Goal: Task Accomplishment & Management: Use online tool/utility

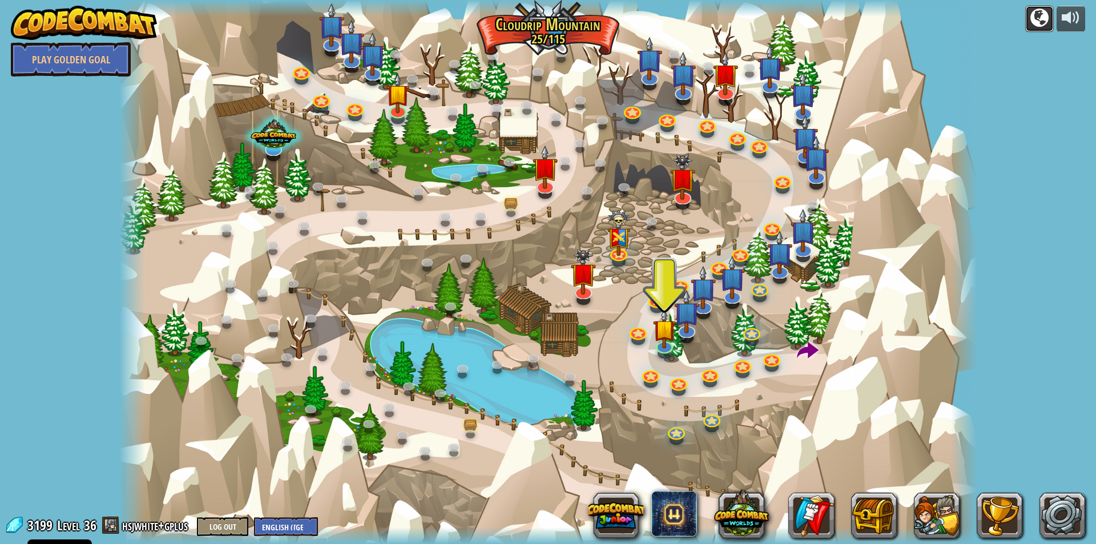
click at [1036, 9] on div at bounding box center [1040, 18] width 18 height 18
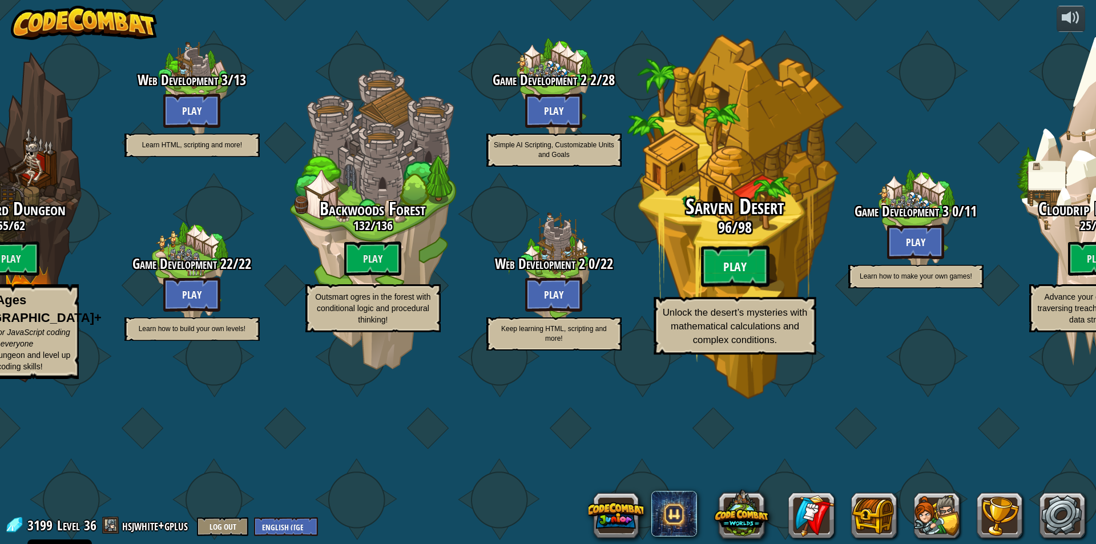
click at [746, 287] on btn "Play" at bounding box center [735, 266] width 69 height 41
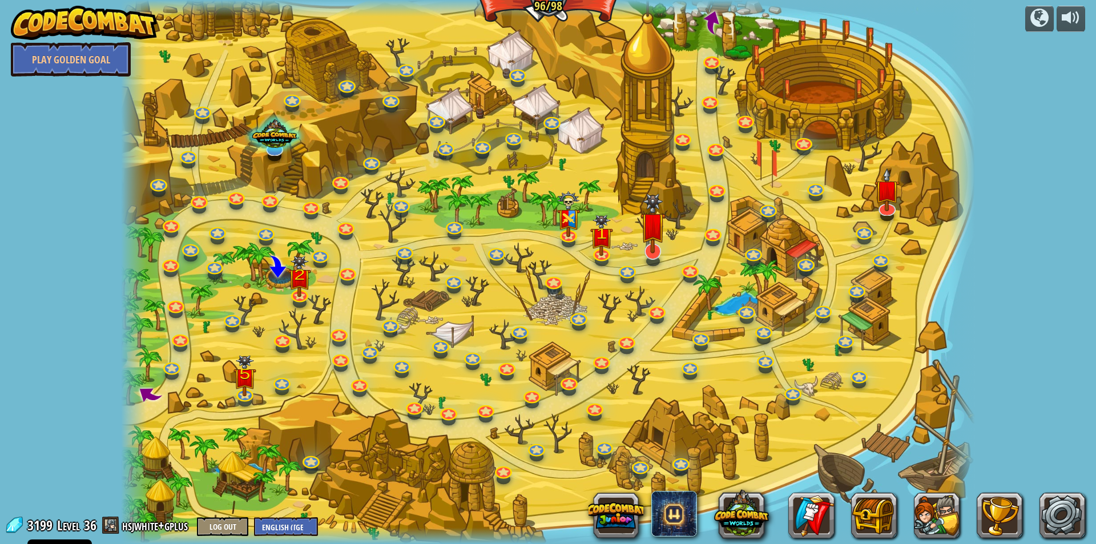
click at [658, 252] on img at bounding box center [653, 224] width 25 height 60
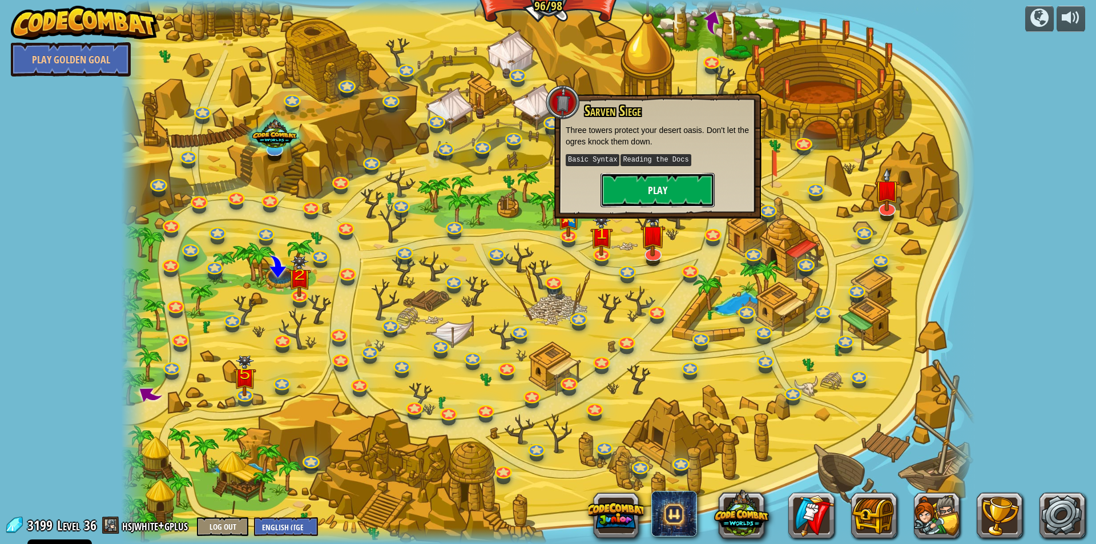
click at [647, 179] on button "Play" at bounding box center [658, 190] width 114 height 34
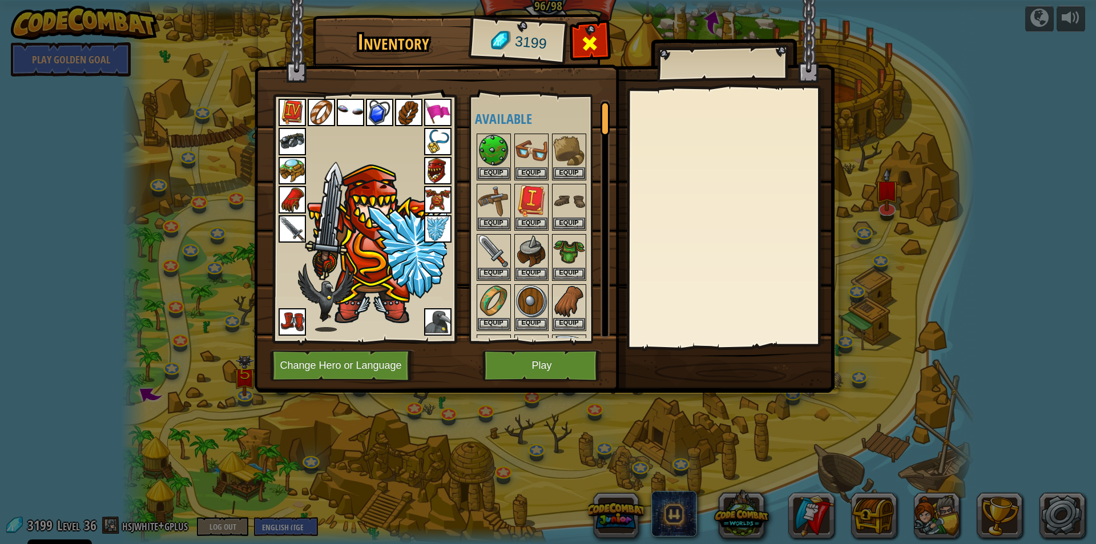
click at [596, 39] on span at bounding box center [590, 43] width 18 height 18
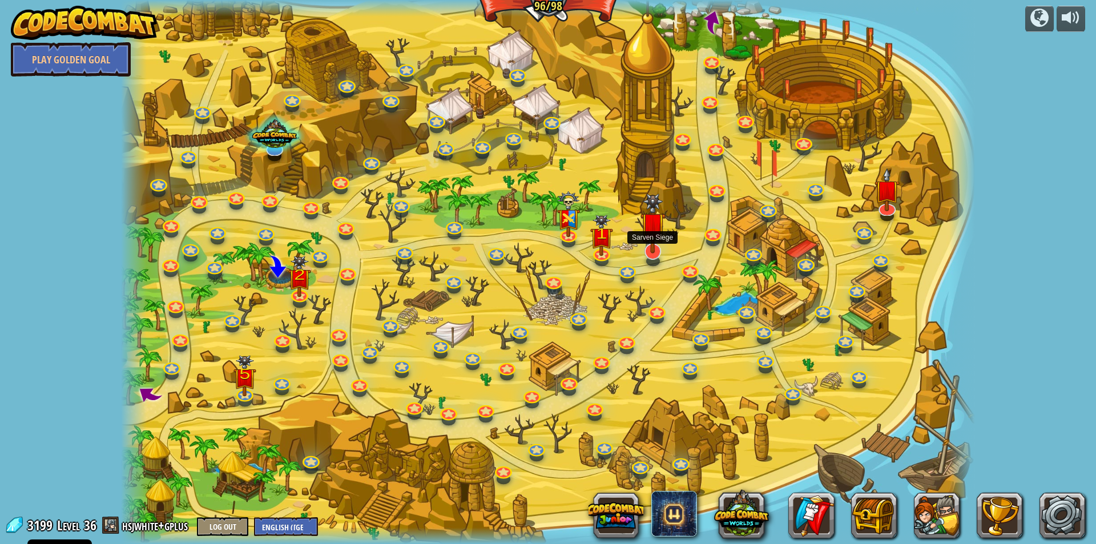
click at [653, 248] on img at bounding box center [653, 224] width 25 height 60
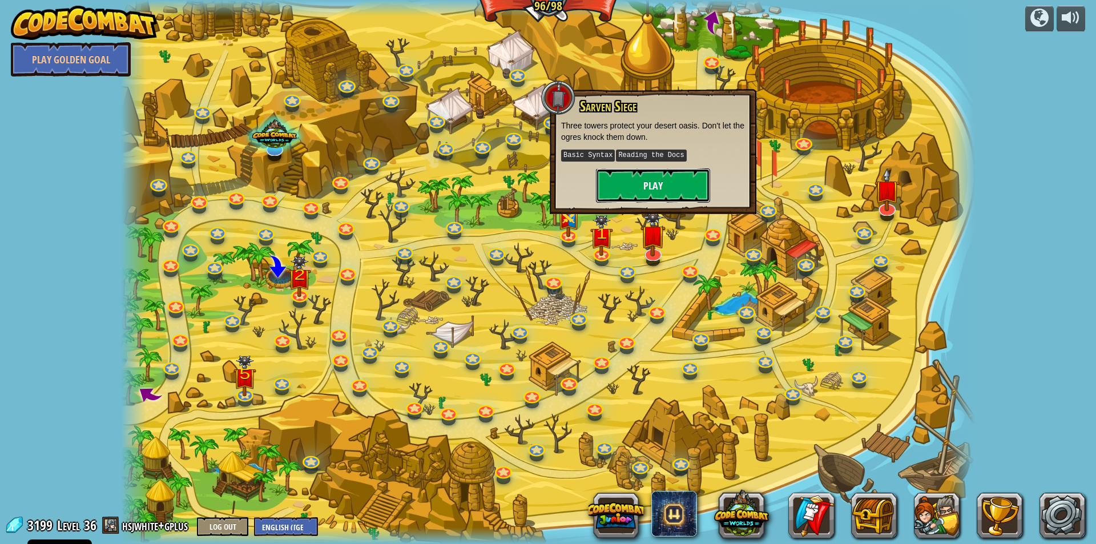
click at [653, 172] on button "Play" at bounding box center [653, 185] width 114 height 34
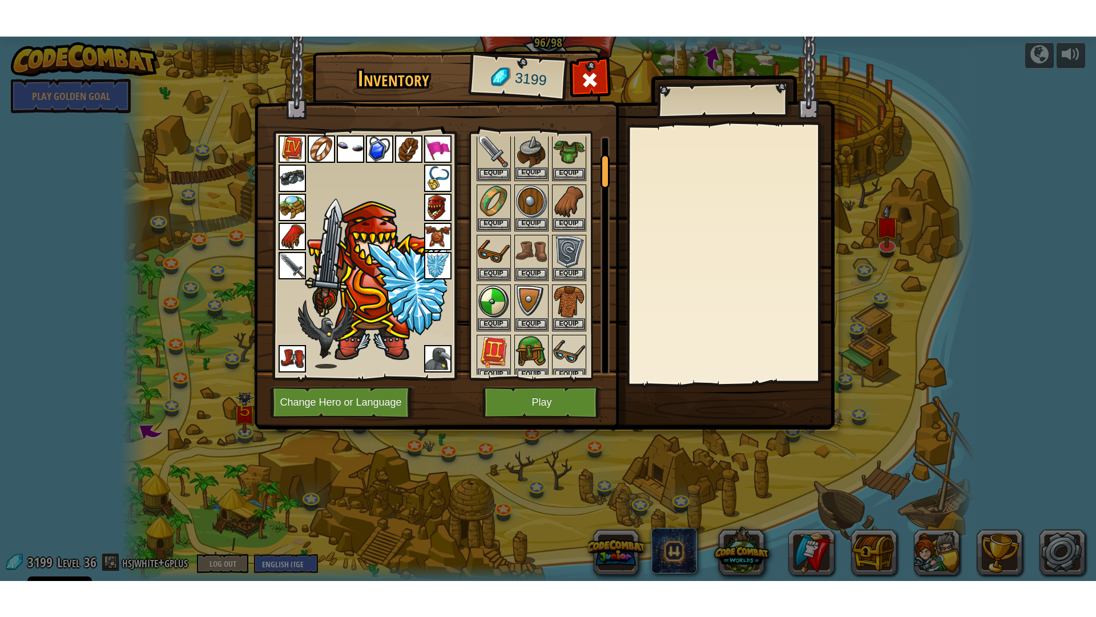
scroll to position [171, 0]
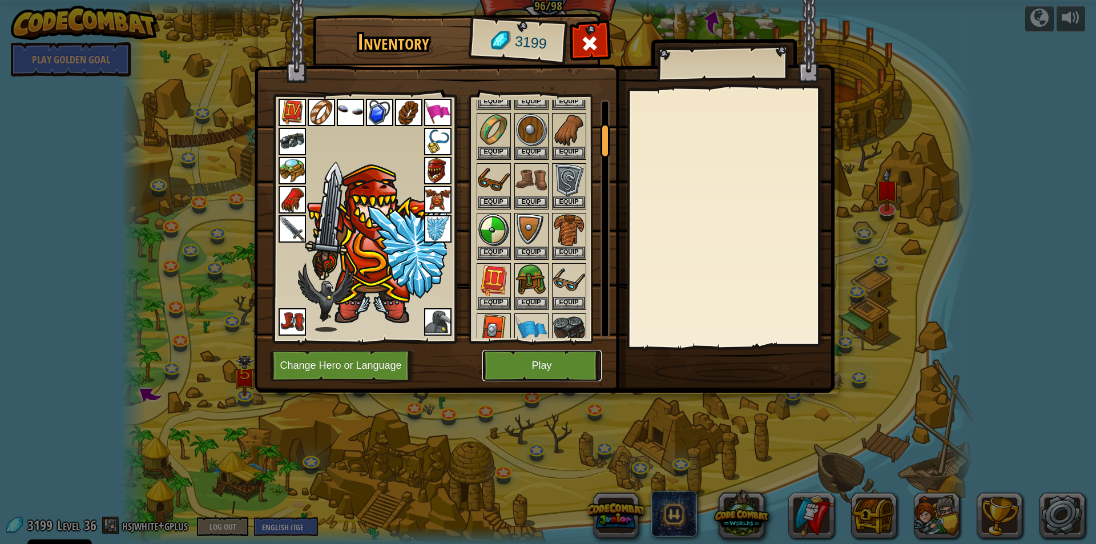
click at [537, 361] on button "Play" at bounding box center [542, 365] width 119 height 31
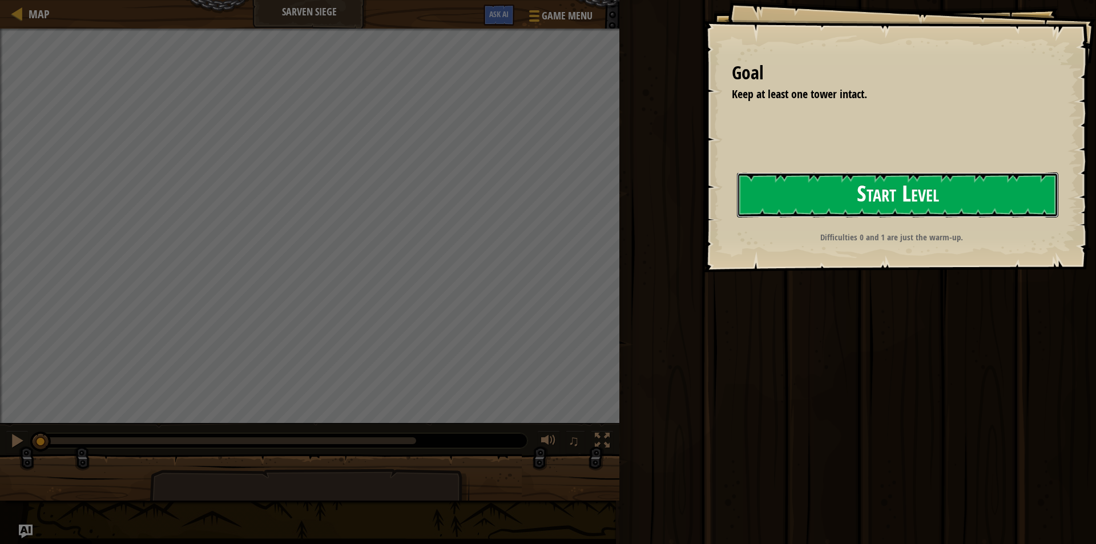
click at [947, 196] on button "Start Level" at bounding box center [898, 194] width 322 height 45
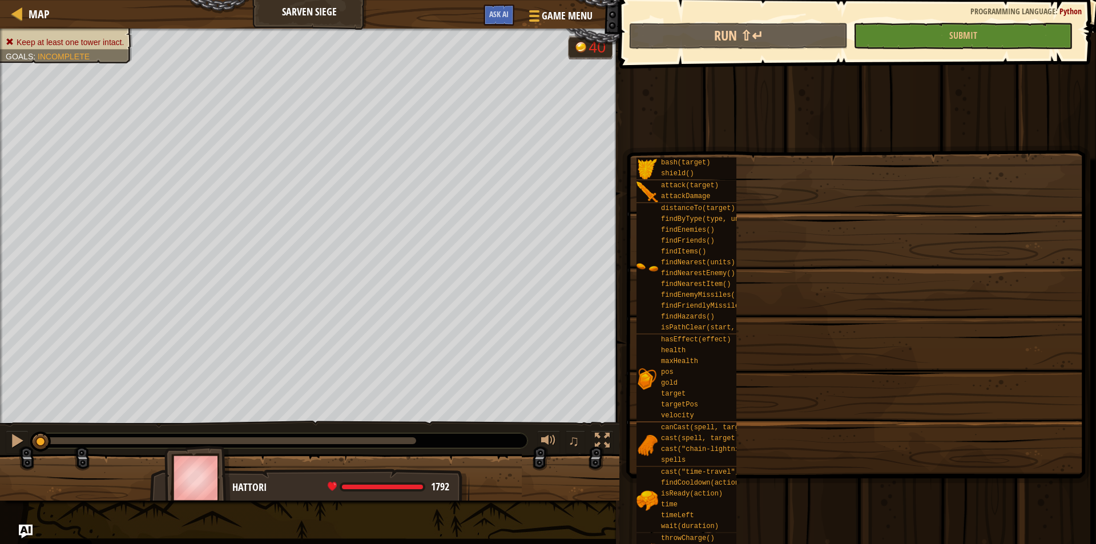
click at [768, 367] on div "pos" at bounding box center [713, 372] width 110 height 11
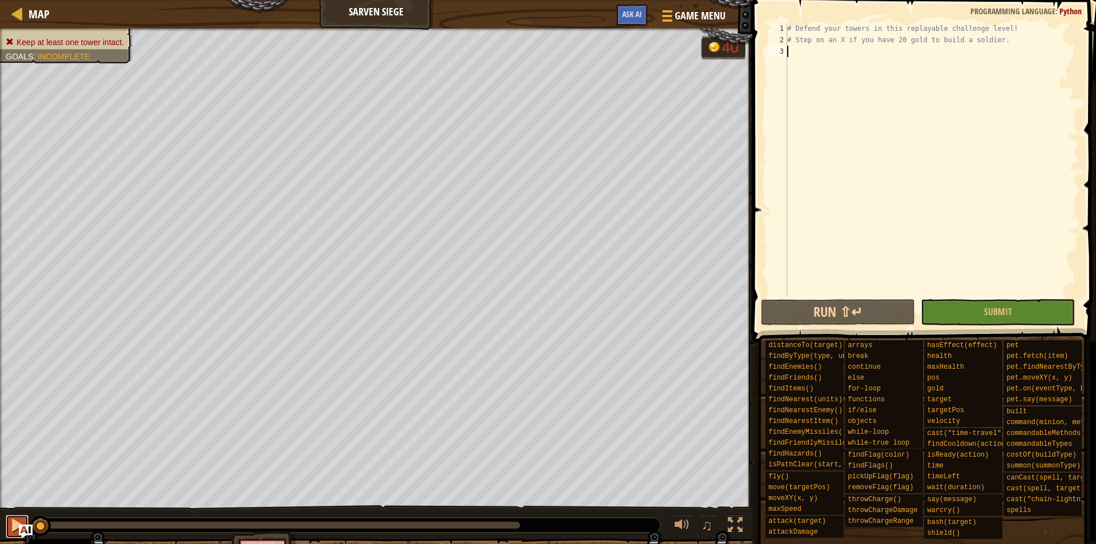
click at [17, 525] on div at bounding box center [17, 525] width 15 height 15
click at [741, 524] on div at bounding box center [735, 525] width 15 height 15
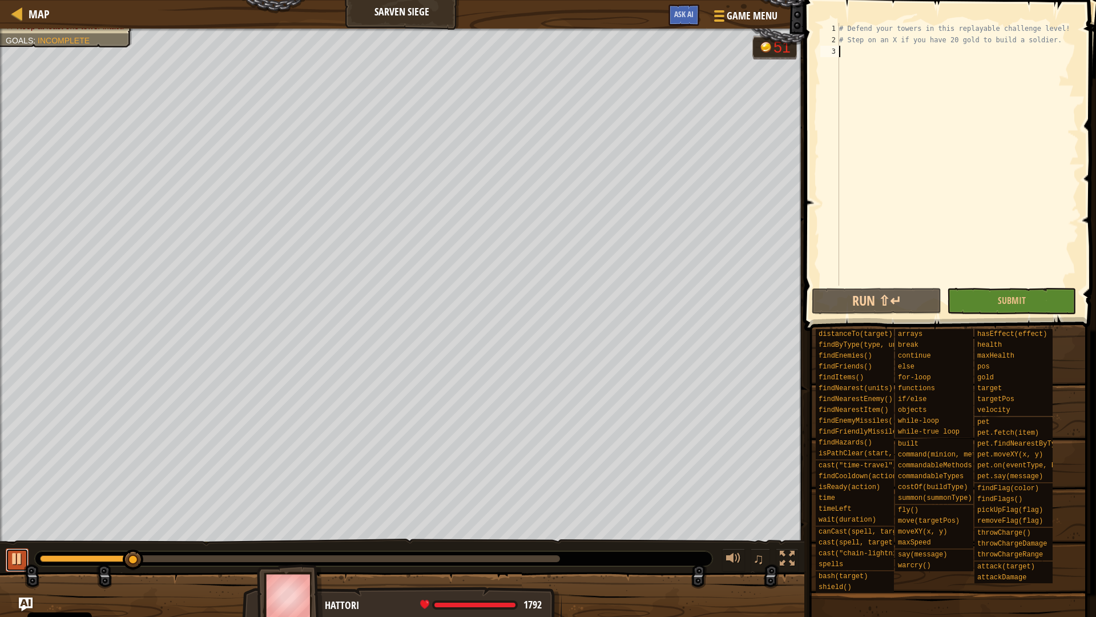
click at [18, 544] on div at bounding box center [17, 558] width 15 height 15
type textarea "w"
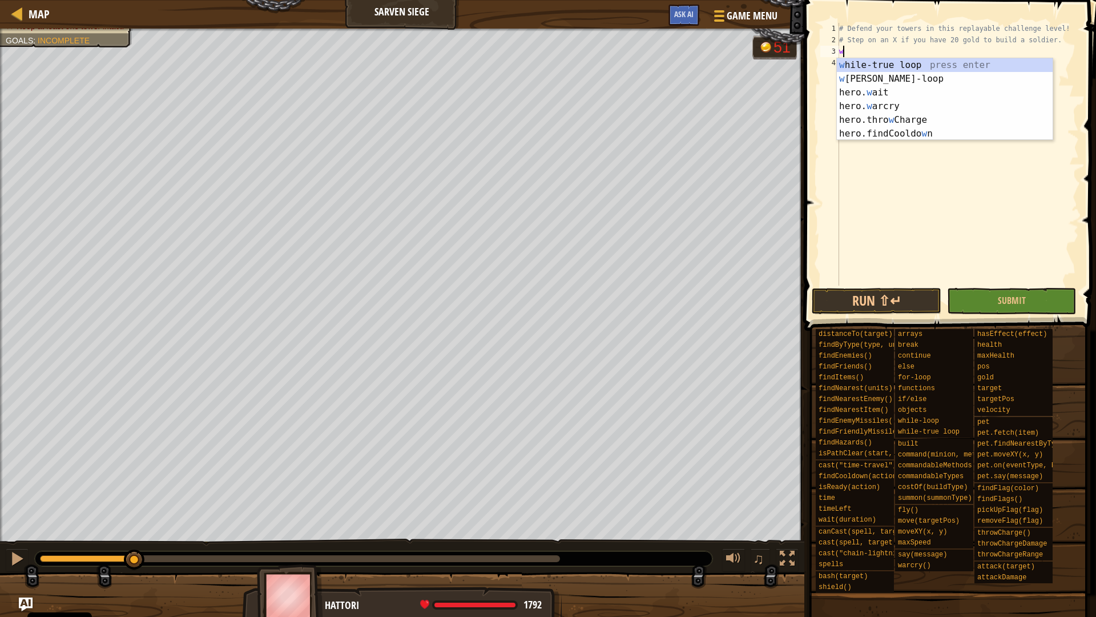
scroll to position [5, 0]
click at [943, 67] on div "w [PERSON_NAME]-true loop press enter w [PERSON_NAME]-loop press enter hero. w …" at bounding box center [945, 113] width 216 height 110
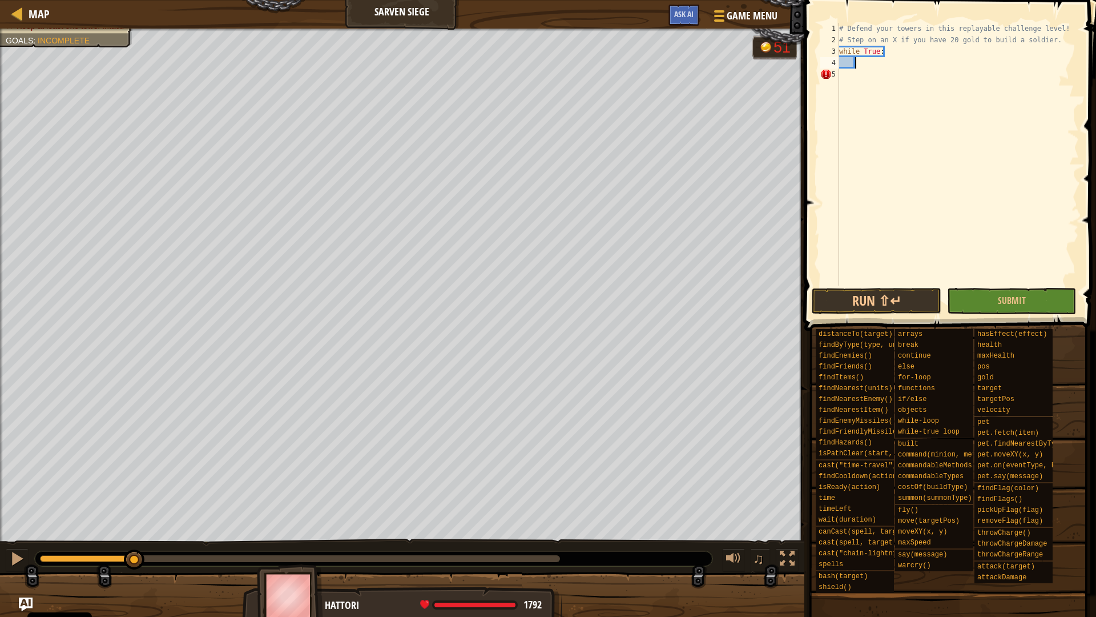
scroll to position [5, 2]
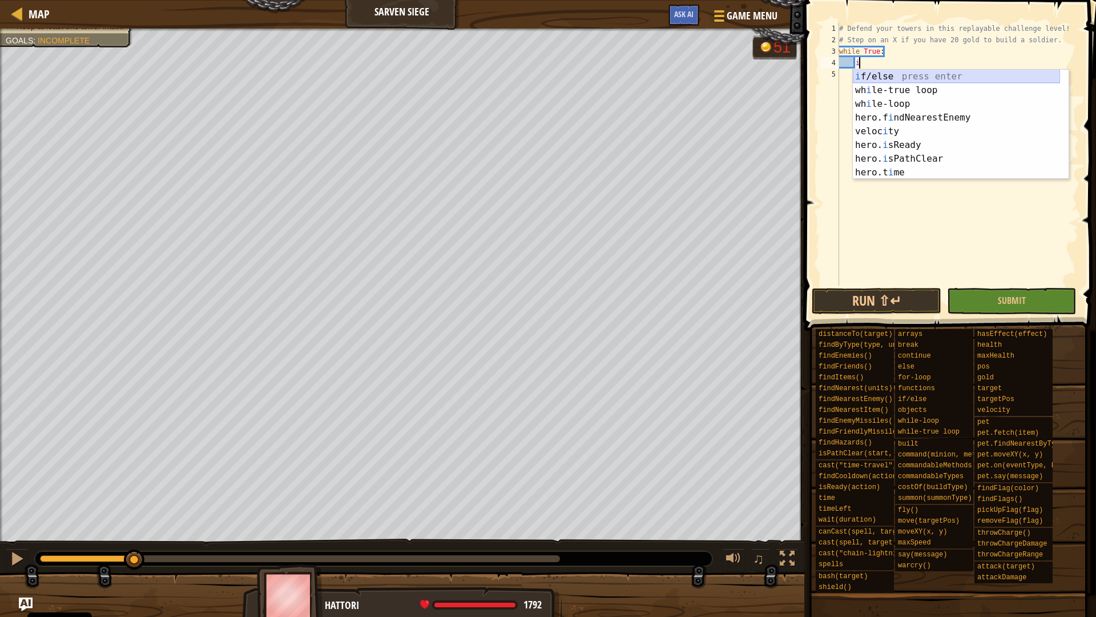
click at [907, 77] on div "i f/else press enter wh i le-true loop press enter wh i le-loop press enter her…" at bounding box center [956, 138] width 207 height 137
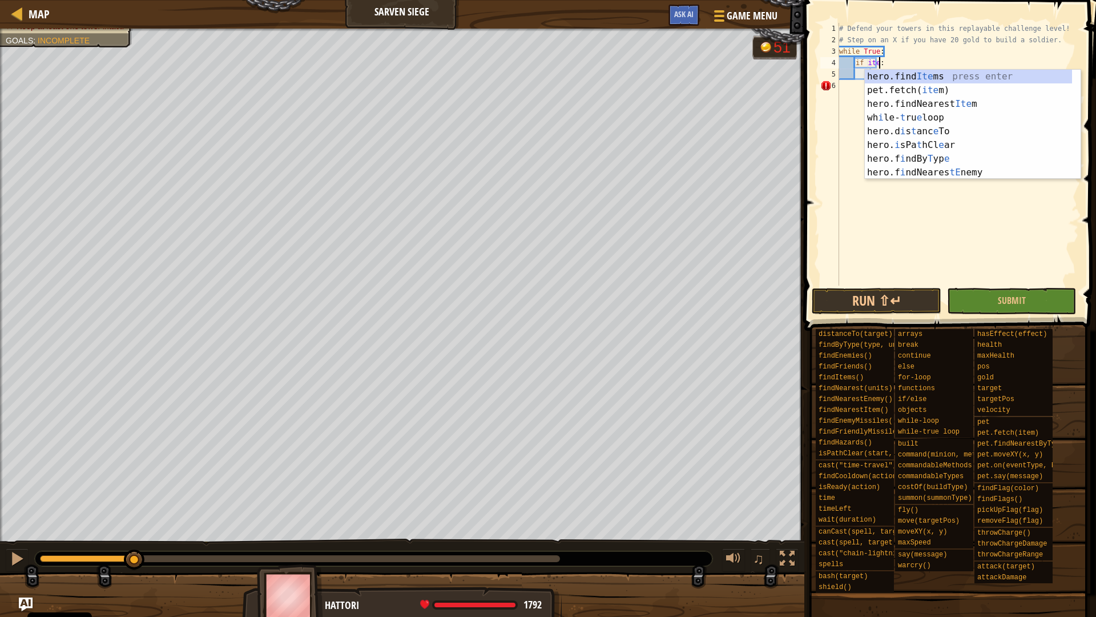
scroll to position [5, 6]
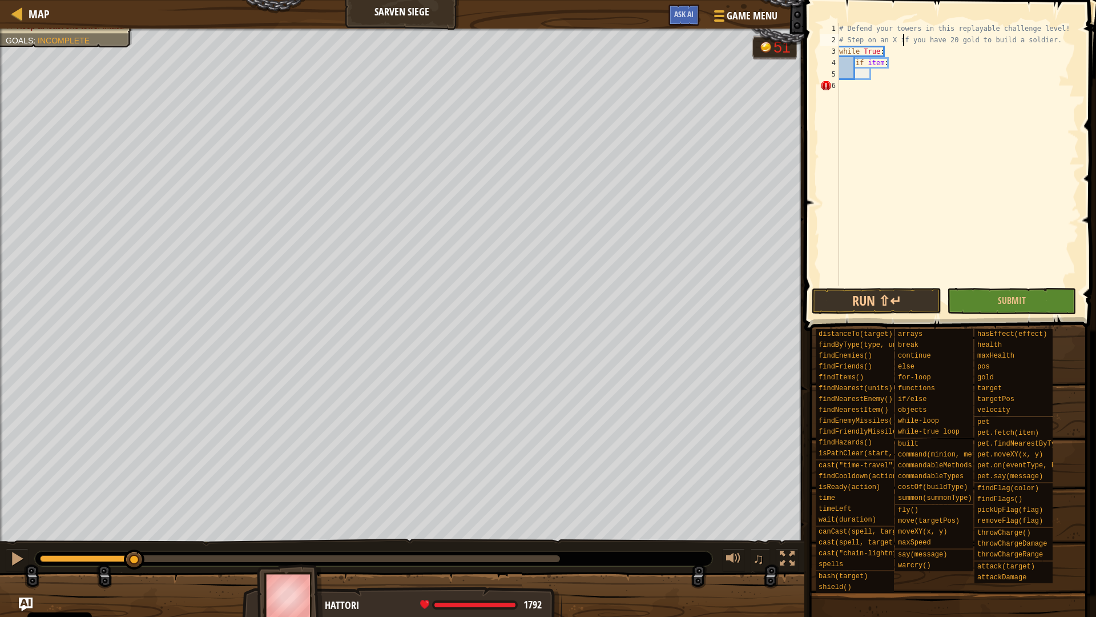
click at [902, 45] on div "# Defend your towers in this replayable challenge level! # Step on an X if you …" at bounding box center [958, 166] width 242 height 286
click at [903, 49] on div "# Defend your towers in this replayable challenge level! # Step on an X if you …" at bounding box center [958, 166] width 242 height 286
type textarea "while True:"
type textarea "i"
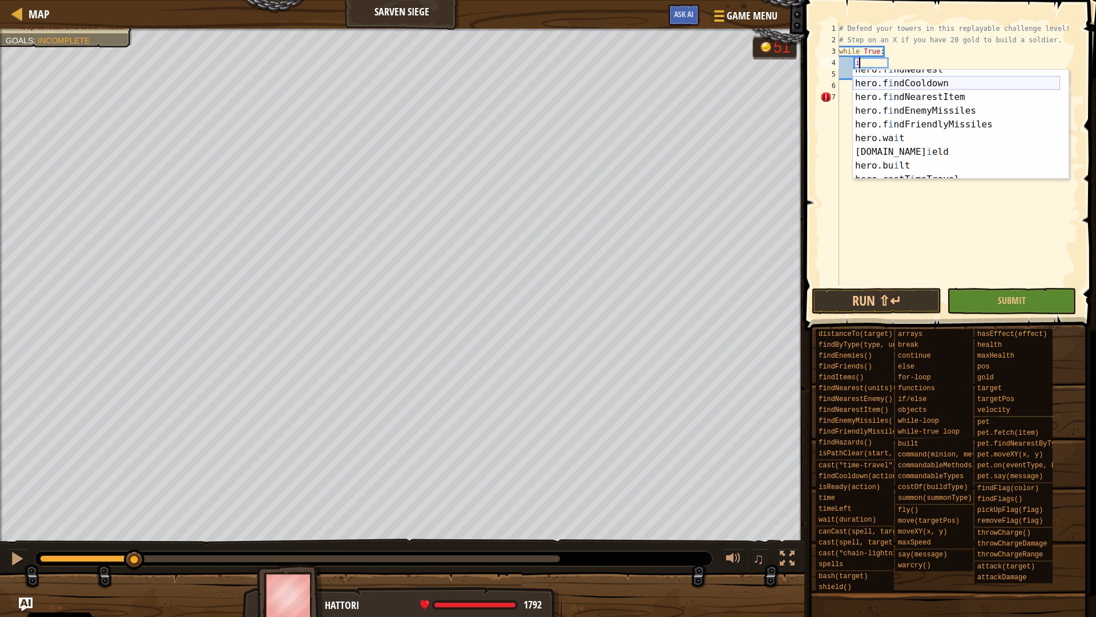
scroll to position [233, 0]
click at [951, 135] on div "hero.f i ndFriends press enter hero.f i ndHazards press enter hero.f i ndNeares…" at bounding box center [956, 138] width 207 height 137
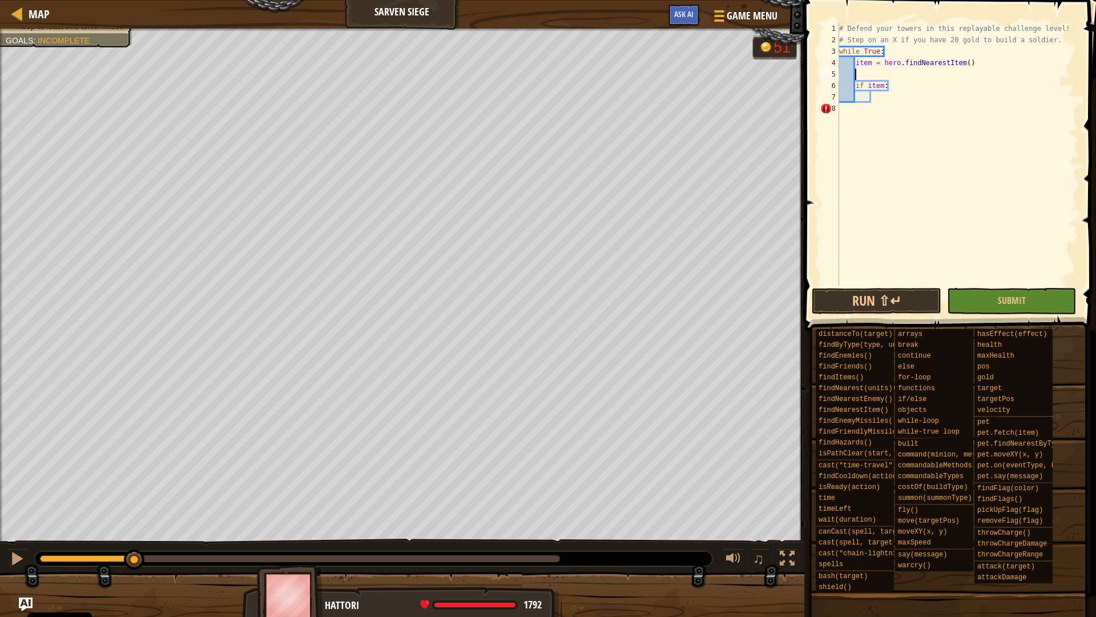
scroll to position [5, 2]
type textarea "item = hero.findNearestItem()"
click at [881, 90] on div "# Defend your towers in this replayable challenge level! # Step on an X if you …" at bounding box center [958, 166] width 242 height 286
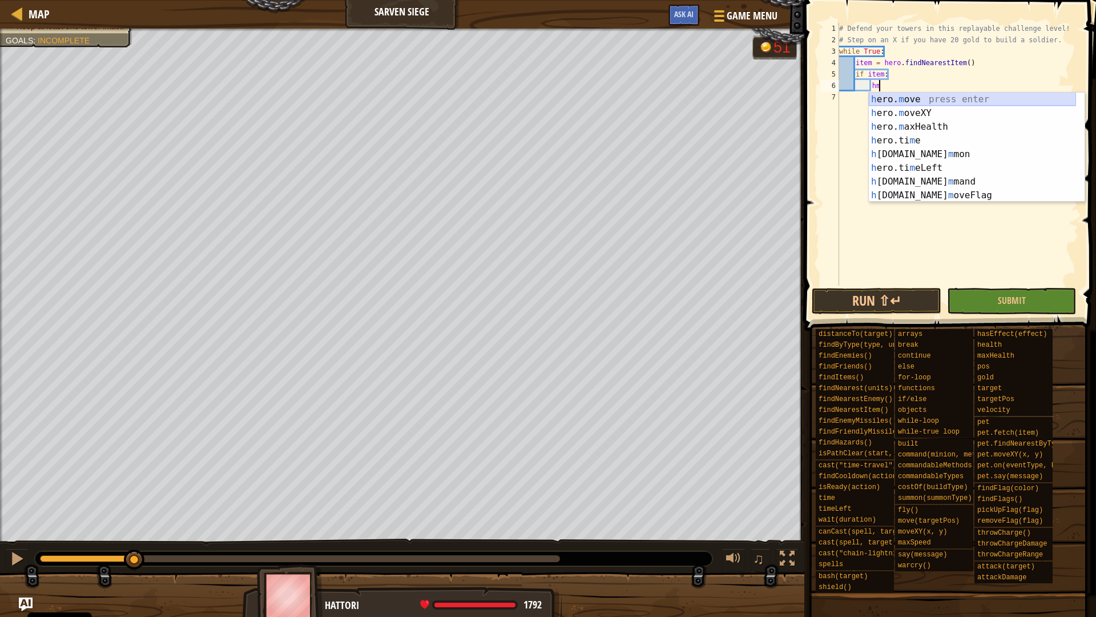
click at [892, 98] on div "h ero. m ove press enter h ero. m oveXY press enter h ero. m axHealth press ent…" at bounding box center [972, 161] width 207 height 137
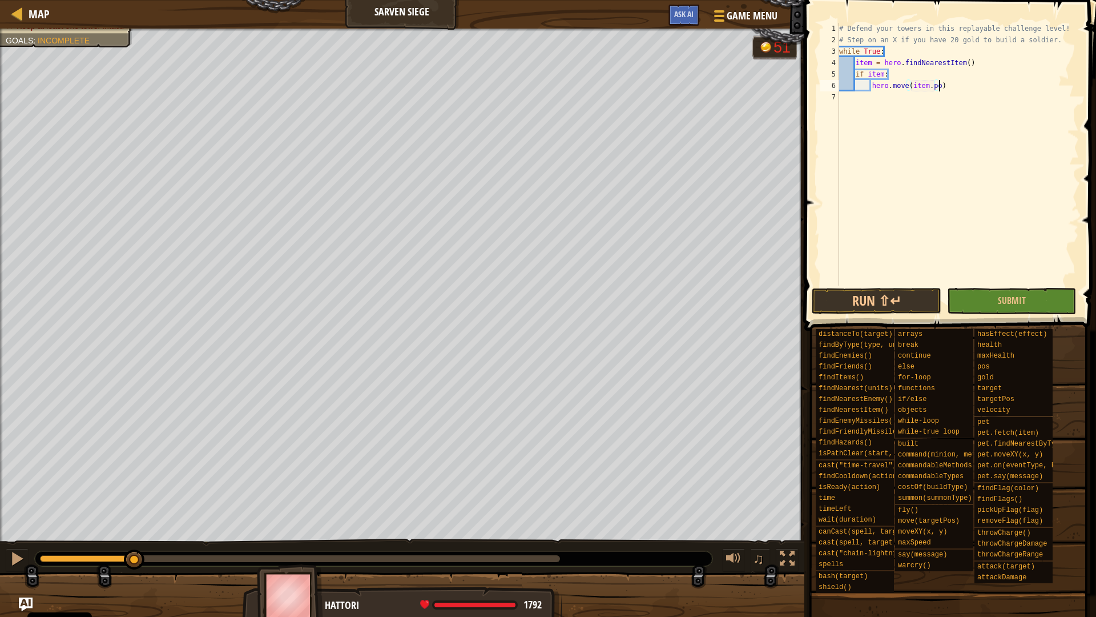
scroll to position [5, 15]
type textarea "hero.move(item.pos)"
click at [964, 82] on div "# Defend your towers in this replayable challenge level! # Step on an X if you …" at bounding box center [958, 166] width 242 height 286
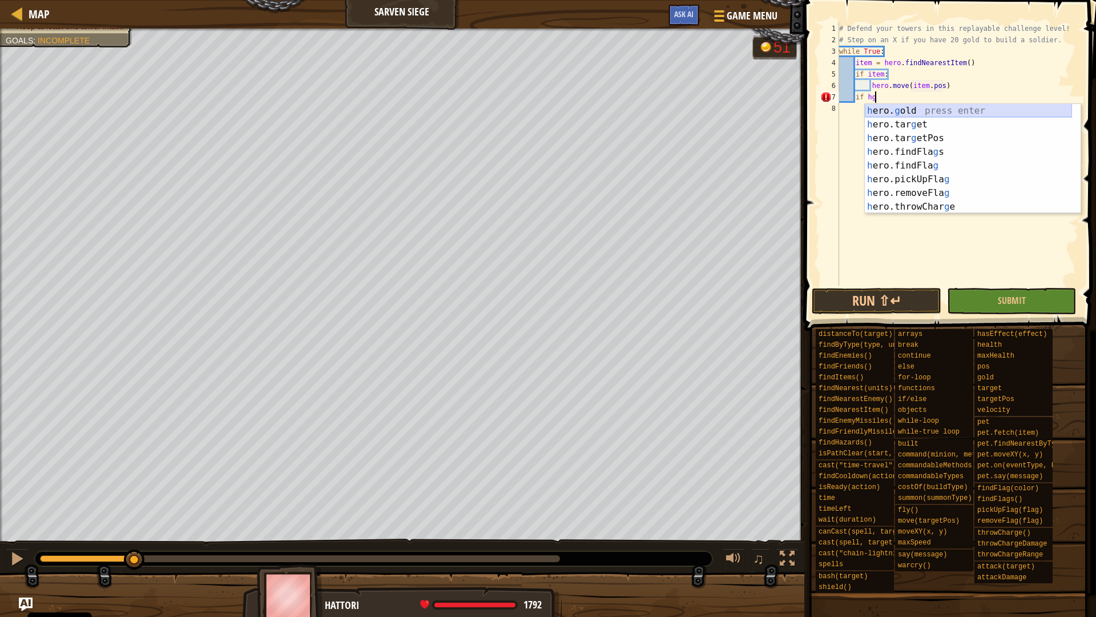
click at [937, 116] on div "h ero. g old press enter h ero.tar g et press enter h ero.tar g etPos press ent…" at bounding box center [968, 172] width 207 height 137
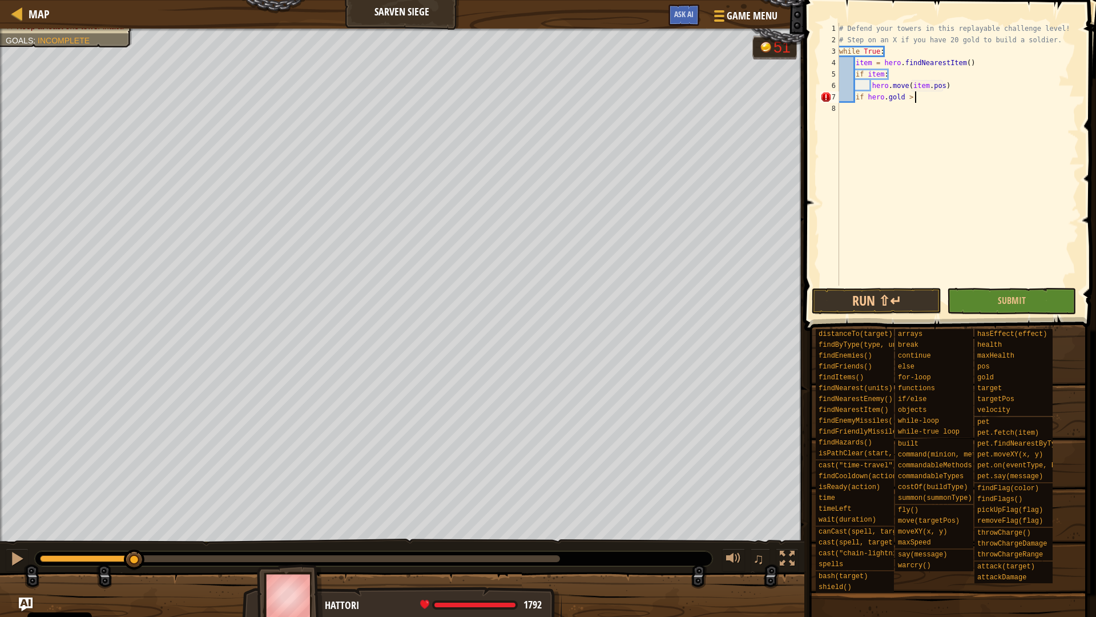
scroll to position [5, 11]
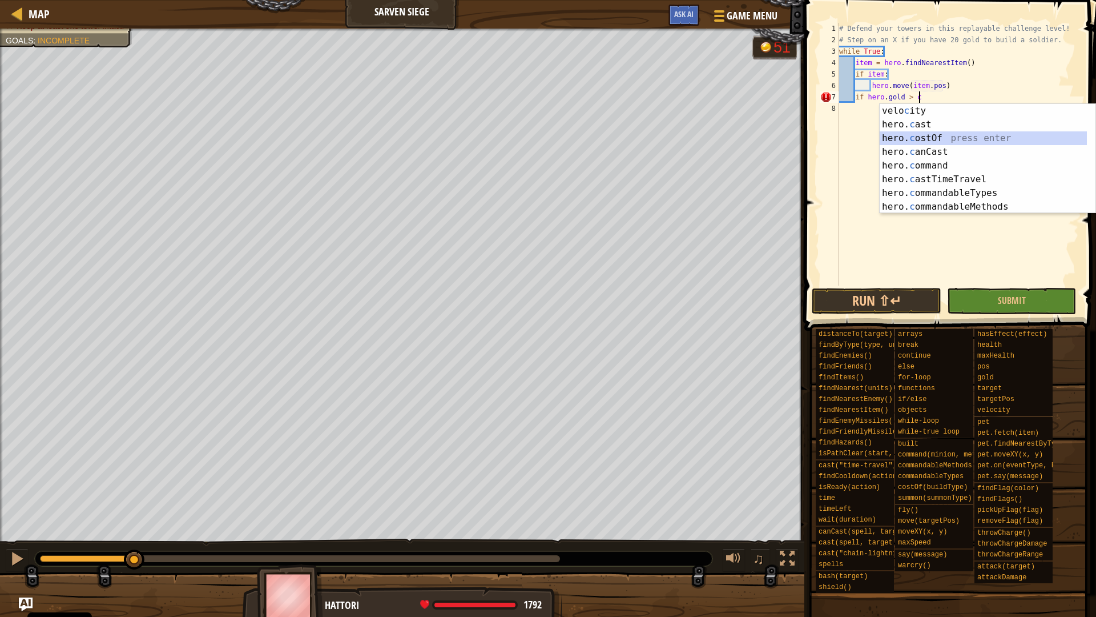
click at [923, 141] on div "velo c ity press enter hero. c ast press enter hero. c ostOf press enter hero. …" at bounding box center [983, 172] width 207 height 137
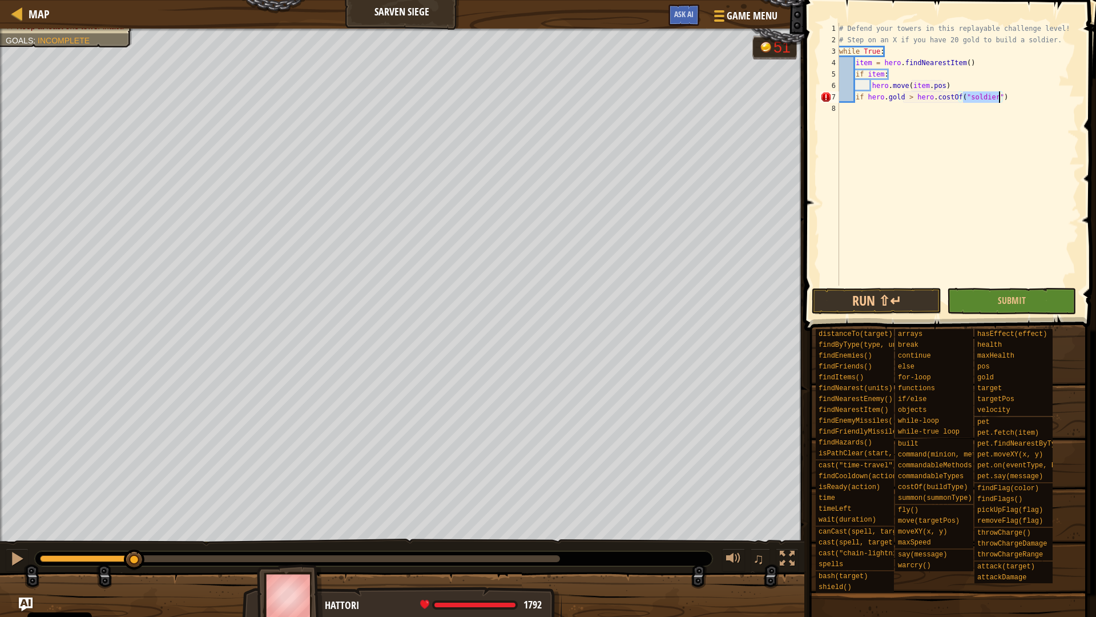
click at [1010, 100] on div "# Defend your towers in this replayable challenge level! # Step on an X if you …" at bounding box center [958, 166] width 242 height 286
type textarea "if [DOMAIN_NAME] > hero.costOf("soldier"):"
click at [855, 98] on div "# Defend your towers in this replayable challenge level! # Step on an X if you …" at bounding box center [958, 166] width 242 height 286
type textarea "if [DOMAIN_NAME] > hero.costOf("soldier"):"
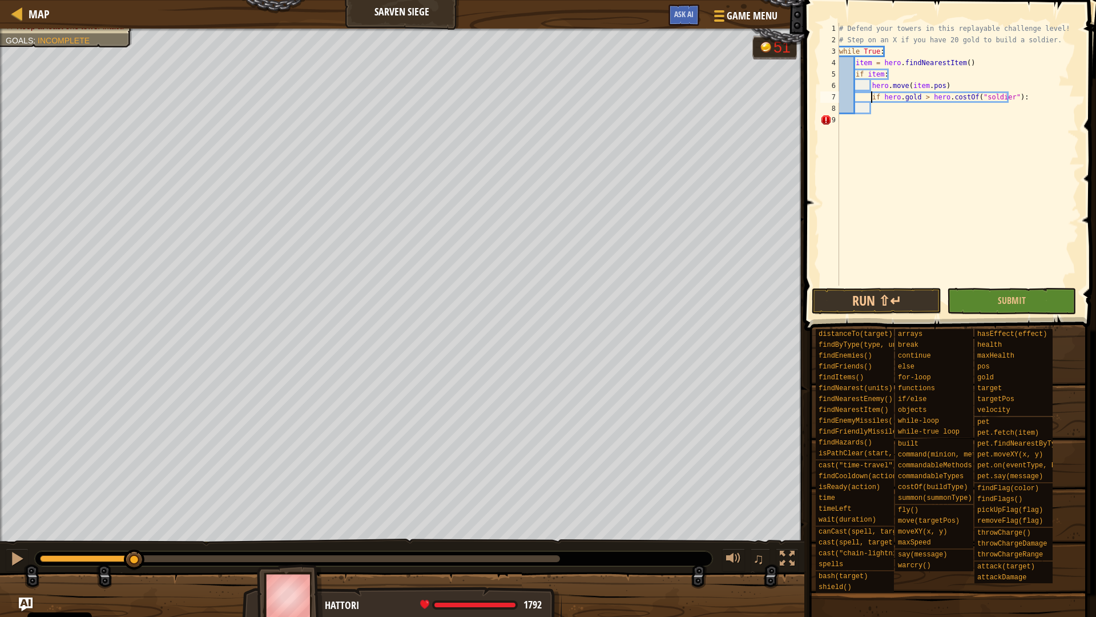
click at [855, 107] on div "# Defend your towers in this replayable challenge level! # Step on an X if you …" at bounding box center [958, 166] width 242 height 286
click at [881, 109] on div "# Defend your towers in this replayable challenge level! # Step on an X if you …" at bounding box center [958, 166] width 242 height 286
click at [889, 107] on div "# Defend your towers in this replayable challenge level! # Step on an X if you …" at bounding box center [958, 166] width 242 height 286
click at [899, 107] on div "# Defend your towers in this replayable challenge level! # Step on an X if you …" at bounding box center [958, 166] width 242 height 286
click at [867, 99] on div "# Defend your towers in this replayable challenge level! # Step on an X if you …" at bounding box center [958, 166] width 242 height 286
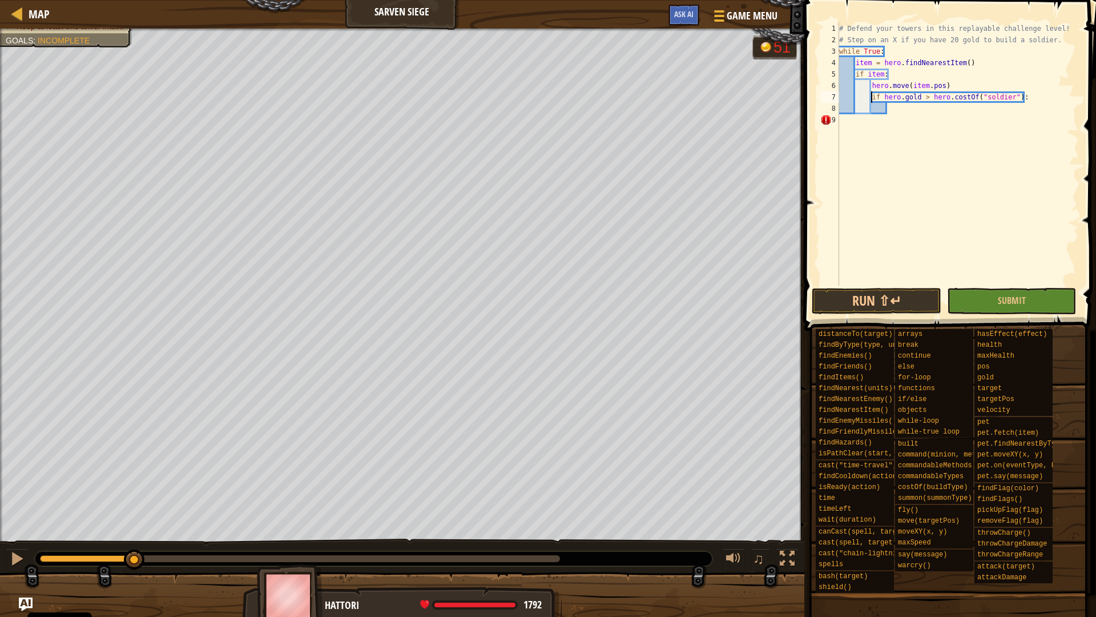
type textarea "if [DOMAIN_NAME] > hero.costOf("soldier"):"
click at [886, 108] on div "# Defend your towers in this replayable challenge level! # Step on an X if you …" at bounding box center [958, 166] width 242 height 286
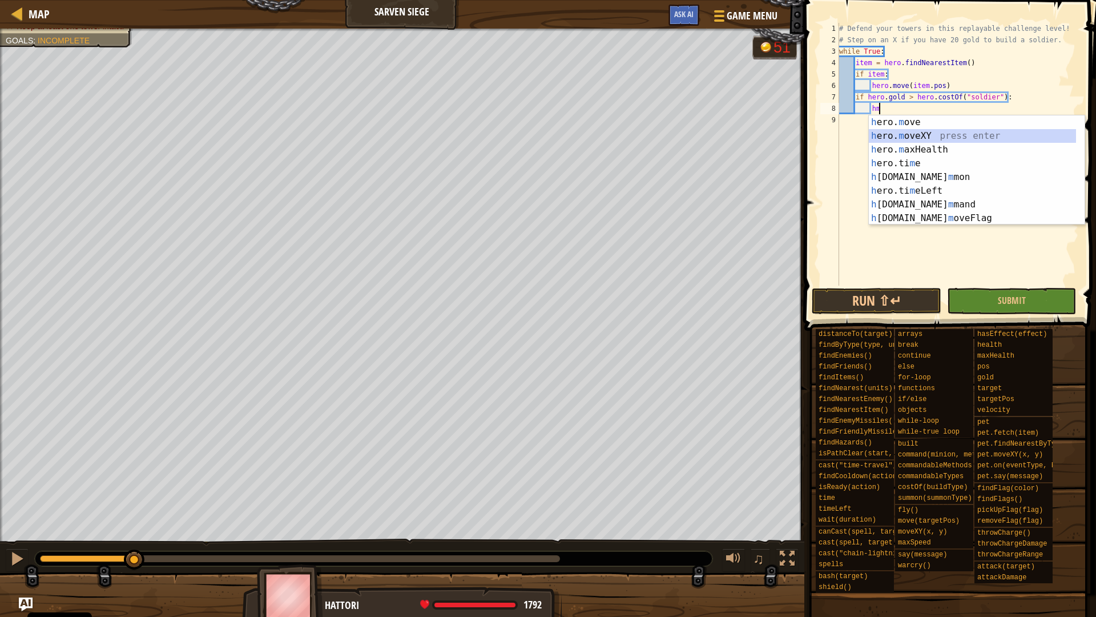
click at [932, 136] on div "h ero. m ove press enter h ero. m oveXY press enter h ero. m axHealth press ent…" at bounding box center [972, 183] width 207 height 137
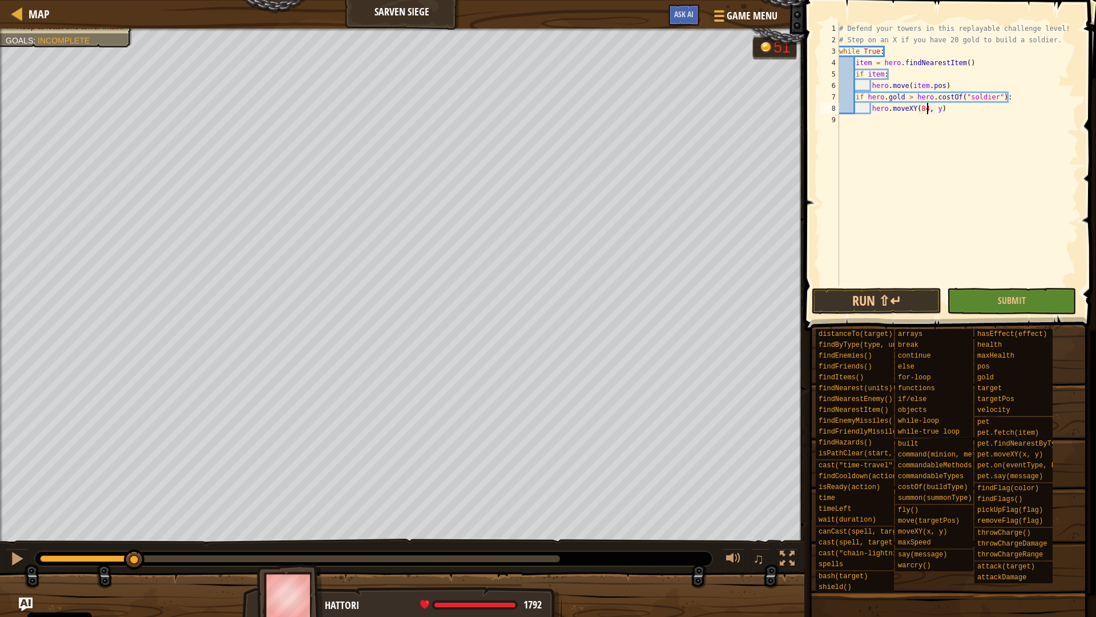
scroll to position [5, 13]
type textarea "hero.moveXY(84, 51)"
click at [947, 107] on div "# Defend your towers in this replayable challenge level! # Step on an X if you …" at bounding box center [958, 166] width 242 height 286
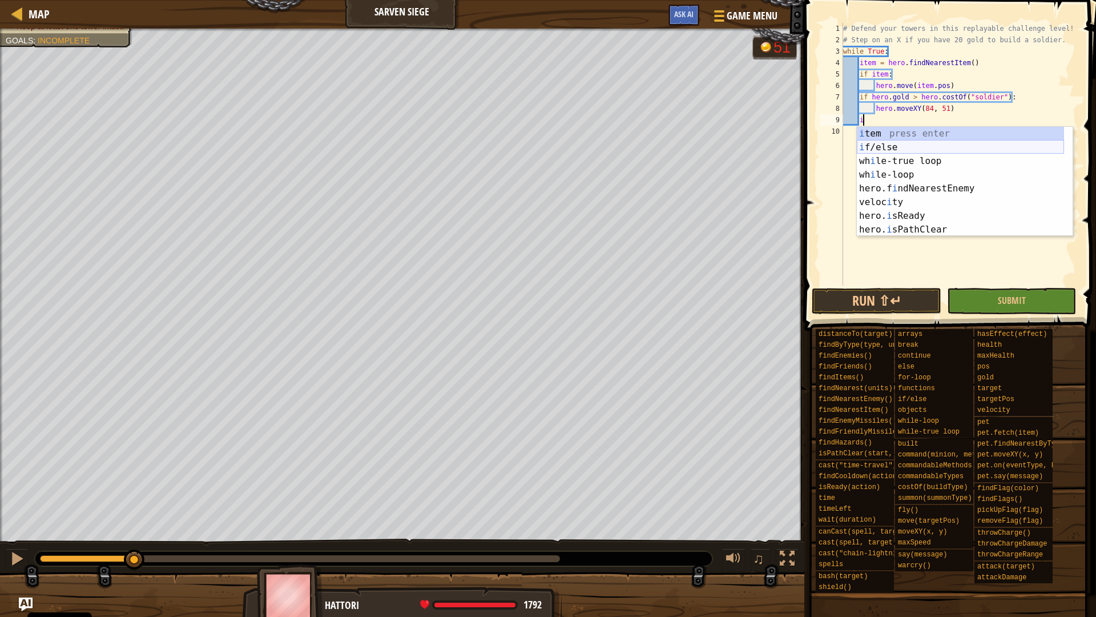
click at [912, 146] on div "i tem press enter i f/else press enter wh i le-true loop press enter wh i le-lo…" at bounding box center [960, 195] width 207 height 137
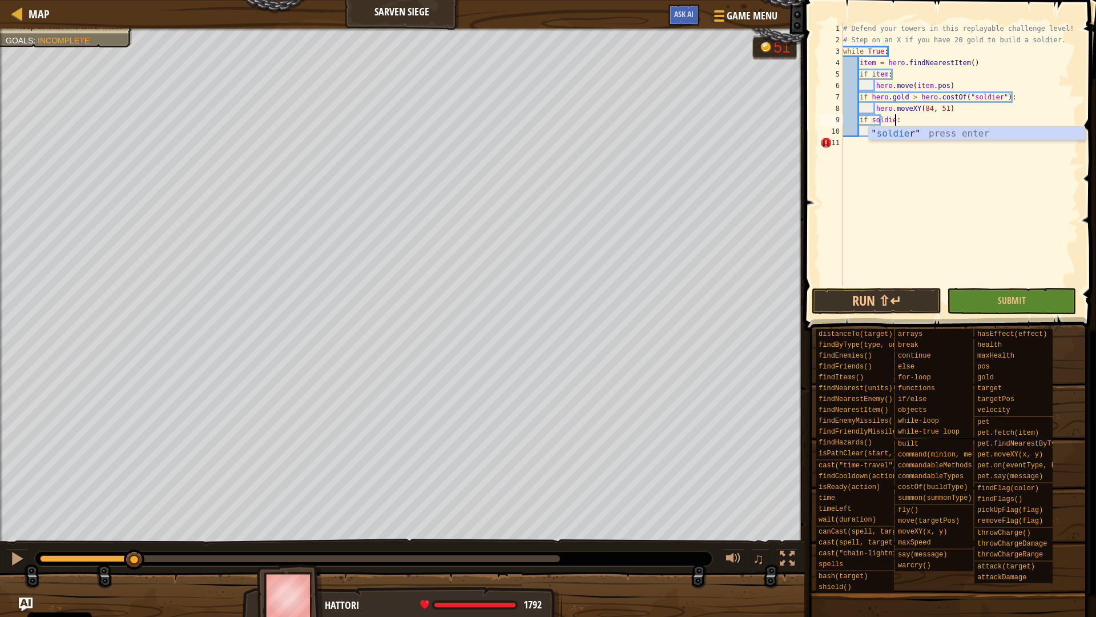
scroll to position [5, 8]
click at [918, 94] on div "# Defend your towers in this replayable challenge level! # Step on an X if you …" at bounding box center [960, 166] width 238 height 286
type textarea "if [DOMAIN_NAME] > hero.costOf("soldier"):"
click at [886, 129] on div "# Defend your towers in this replayable challenge level! # Step on an X if you …" at bounding box center [960, 166] width 238 height 286
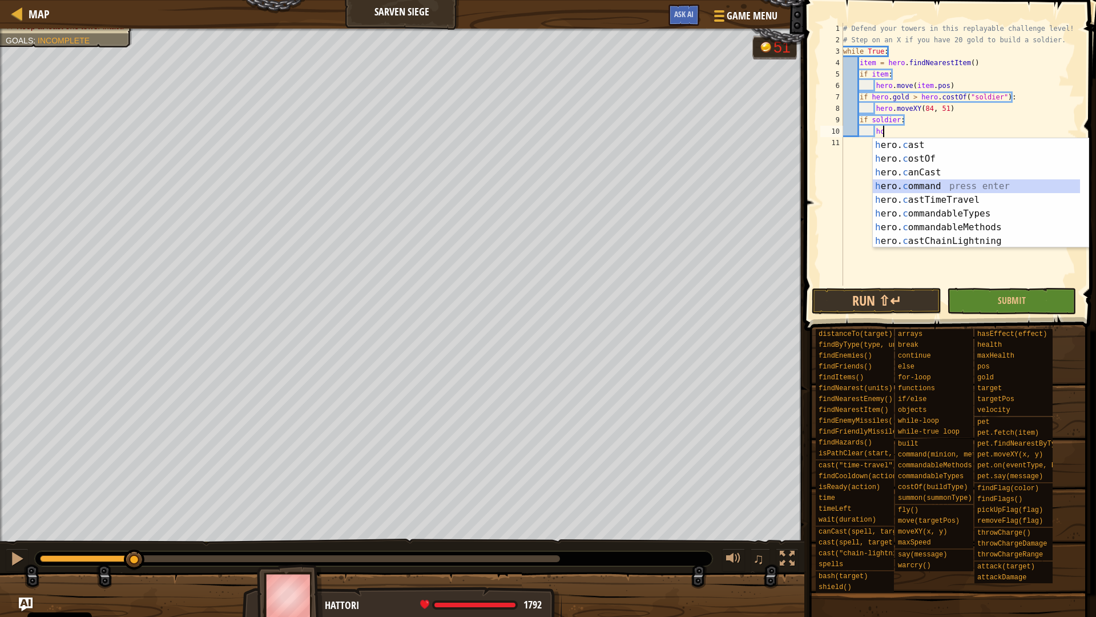
click at [929, 191] on div "h ero. c ast press enter h ero. c ostOf press enter h ero. c anCast press enter…" at bounding box center [981, 206] width 216 height 137
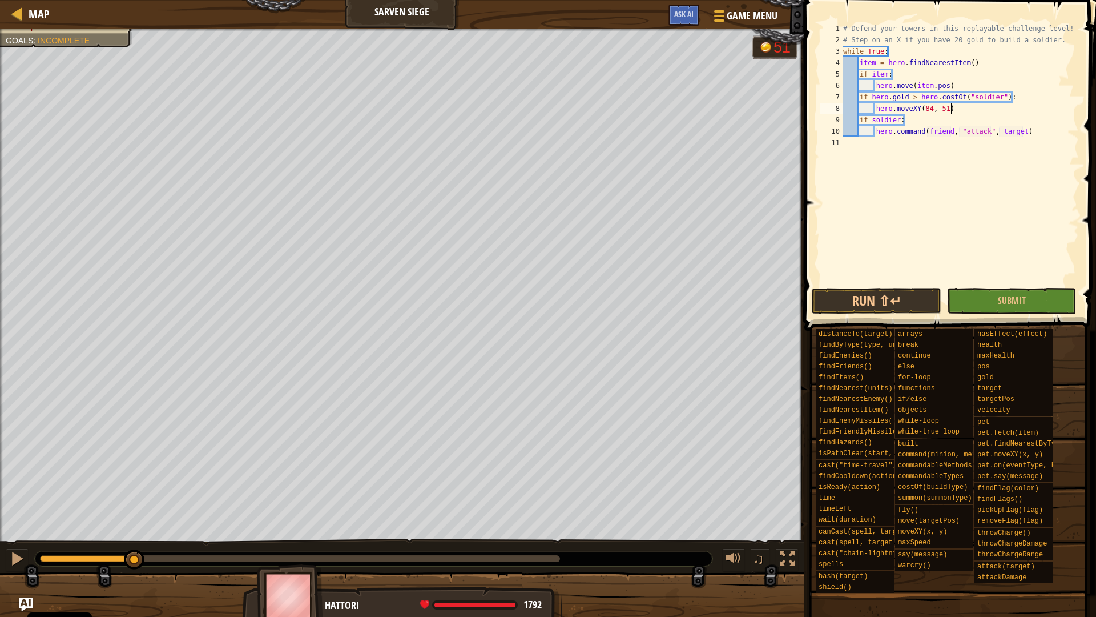
click at [955, 107] on div "# Defend your towers in this replayable challenge level! # Step on an X if you …" at bounding box center [960, 166] width 238 height 286
type textarea "hero.moveXY(84, 51)"
click at [906, 120] on div "# Defend your towers in this replayable challenge level! # Step on an X if you …" at bounding box center [960, 166] width 238 height 286
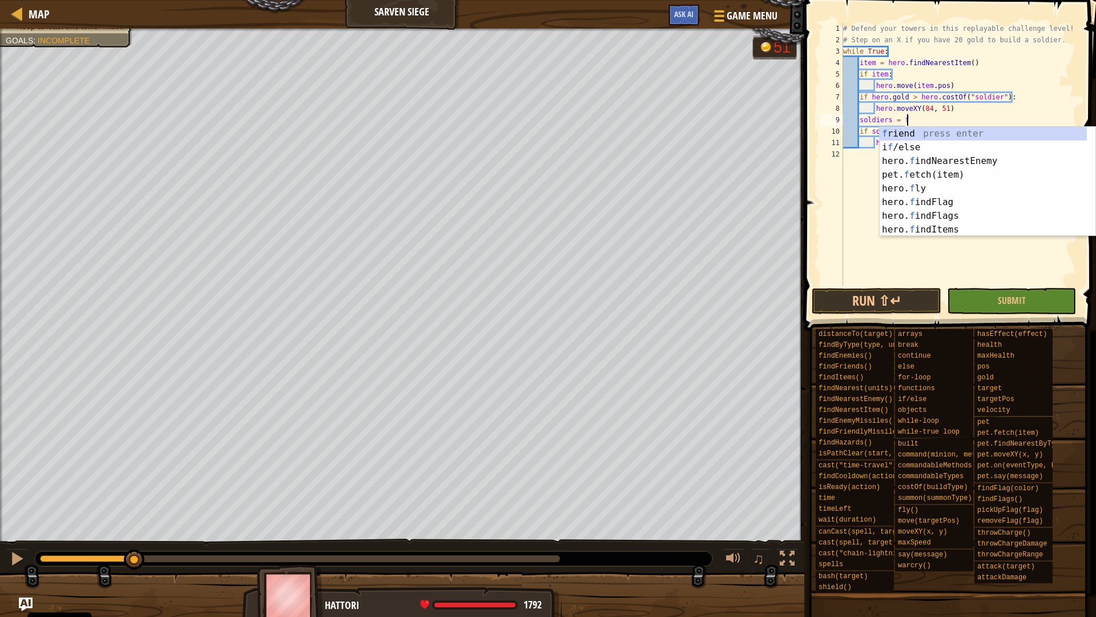
scroll to position [5, 9]
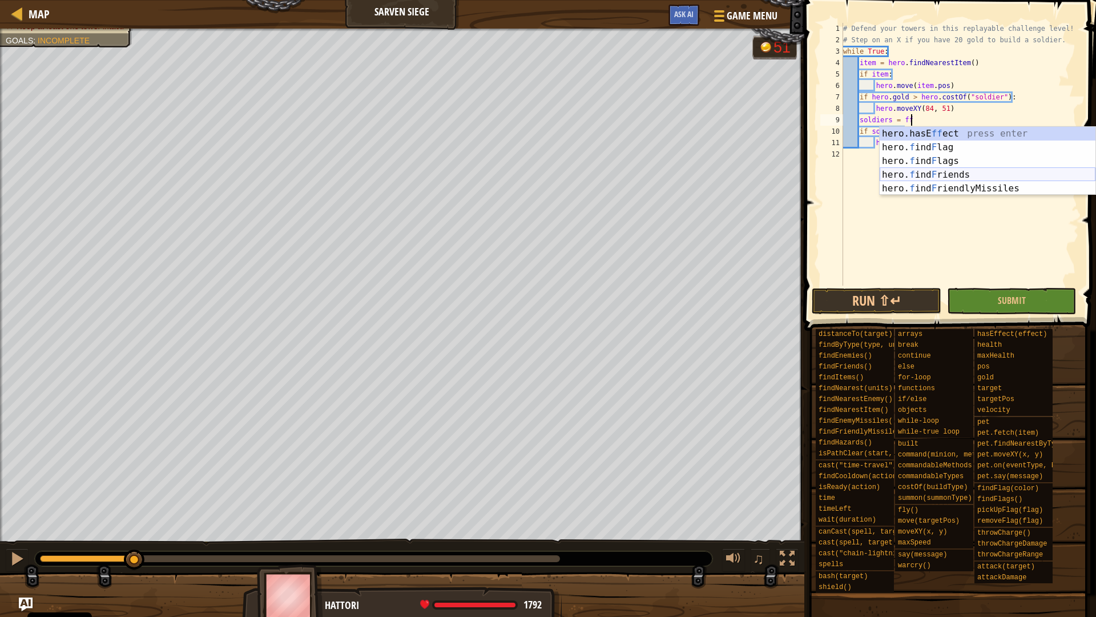
click at [960, 168] on div "hero.hasE ff ect press enter hero. f ind F lag press enter hero. f ind F lags p…" at bounding box center [988, 175] width 216 height 96
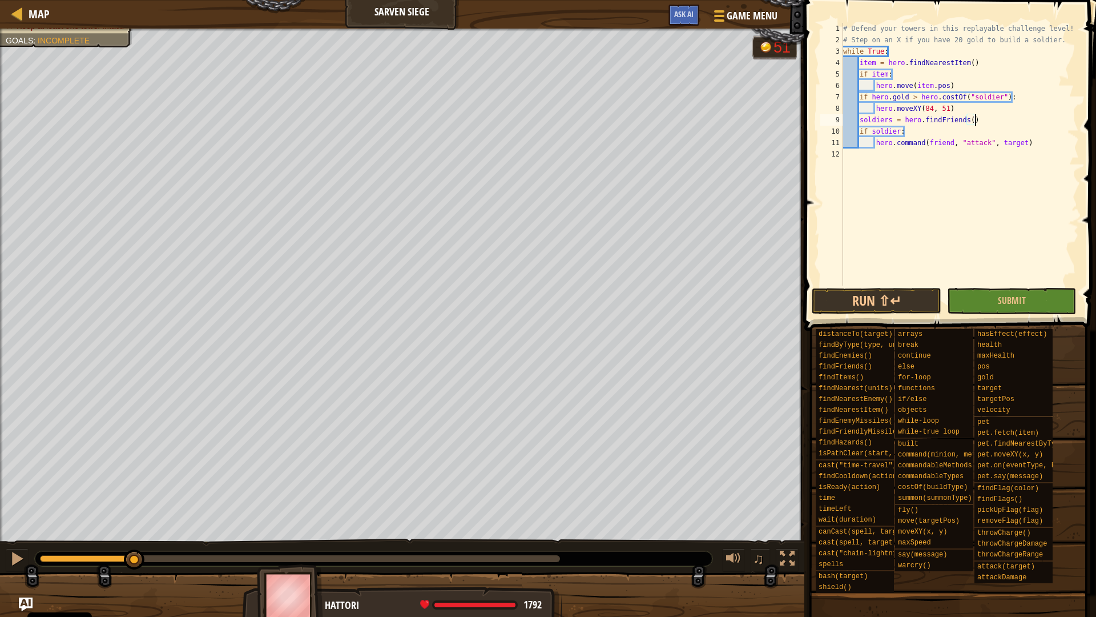
click at [898, 130] on div "# Defend your towers in this replayable challenge level! # Step on an X if you …" at bounding box center [960, 166] width 238 height 286
drag, startPoint x: 1028, startPoint y: 140, endPoint x: 875, endPoint y: 138, distance: 153.6
click at [875, 138] on div "# Defend your towers in this replayable challenge level! # Step on an X if you …" at bounding box center [960, 166] width 238 height 286
type textarea "hero.command(friend, "attack", target)"
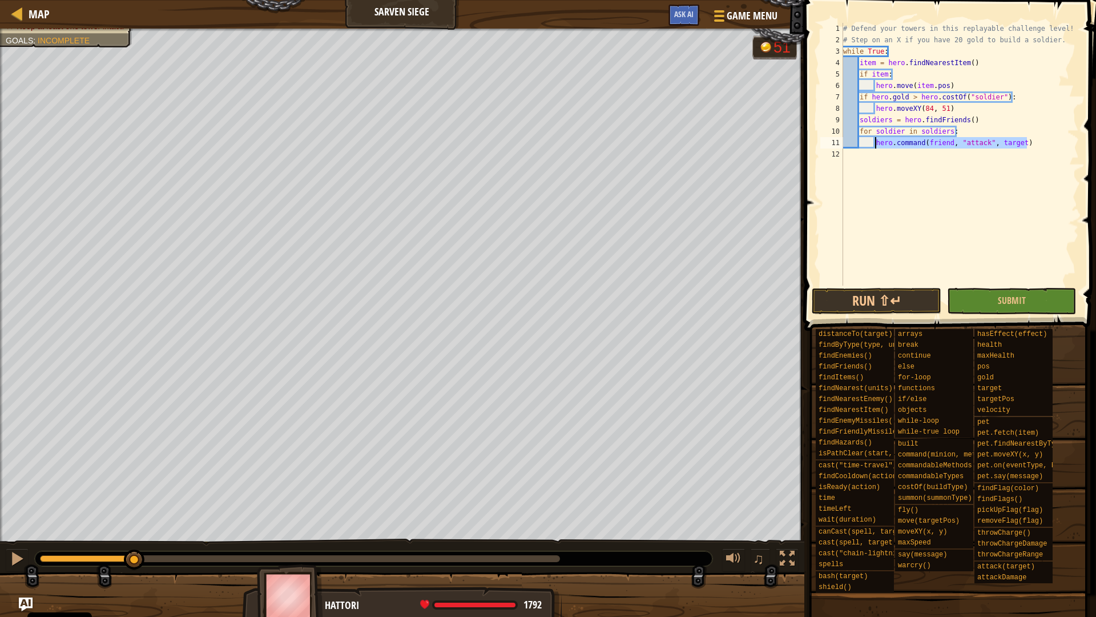
click at [997, 150] on div "# Defend your towers in this replayable challenge level! # Step on an X if you …" at bounding box center [960, 166] width 238 height 286
click at [950, 140] on div "# Defend your towers in this replayable challenge level! # Step on an X if you …" at bounding box center [960, 166] width 238 height 286
click at [1024, 139] on div "# Defend your towers in this replayable challenge level! # Step on an X if you …" at bounding box center [960, 166] width 238 height 286
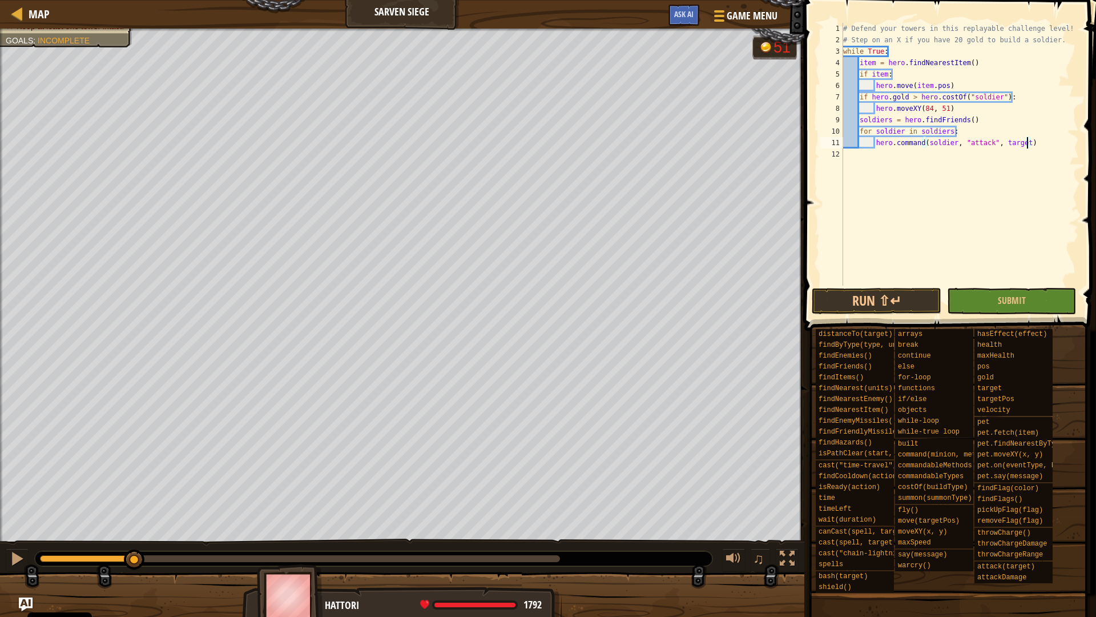
click at [970, 131] on div "# Defend your towers in this replayable challenge level! # Step on an X if you …" at bounding box center [960, 166] width 238 height 286
type textarea "for soldier in soldiers:"
type textarea "e"
type textarea "hero"
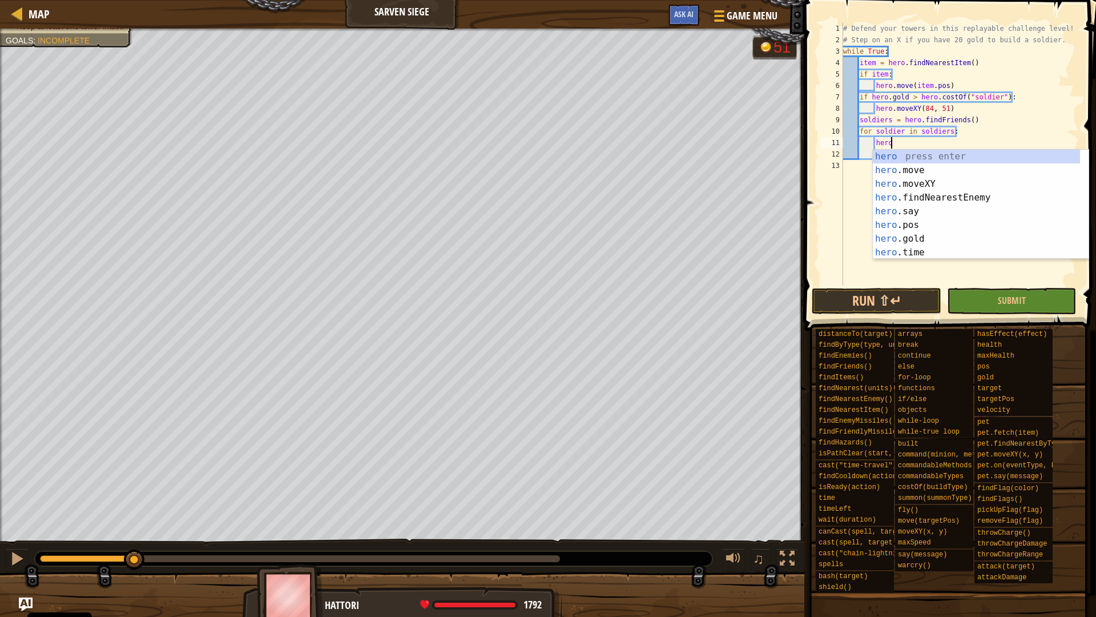
scroll to position [5, 6]
click at [947, 200] on div "hero press enter hero .move press enter hero .moveXY press enter hero .findNear…" at bounding box center [981, 218] width 216 height 137
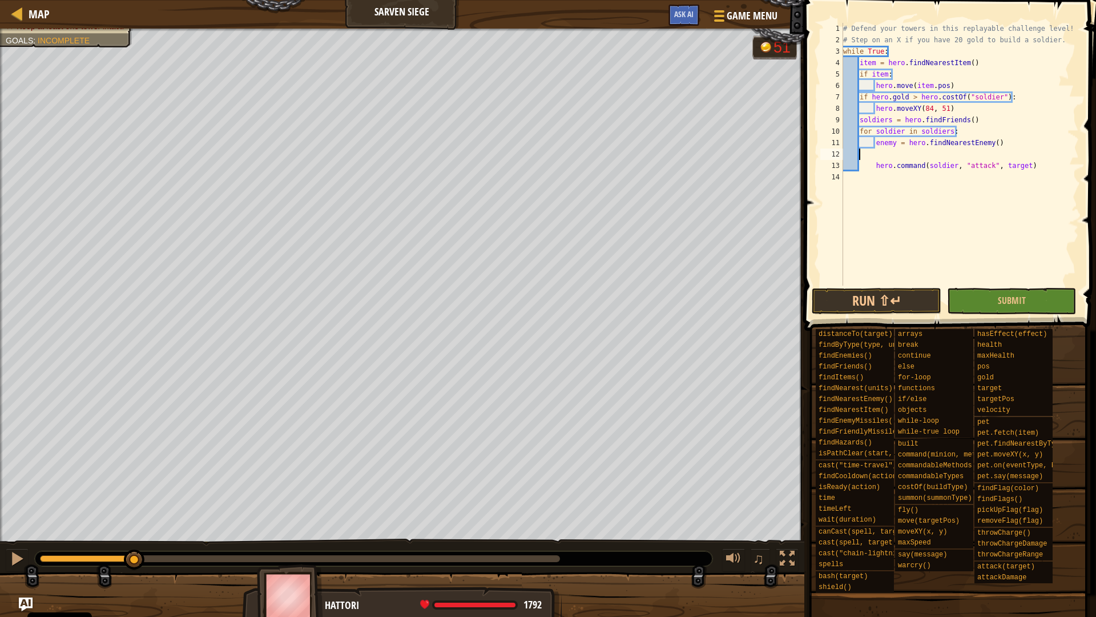
scroll to position [5, 0]
click at [1034, 152] on div "# Defend your towers in this replayable challenge level! # Step on an X if you …" at bounding box center [960, 166] width 238 height 286
click at [1030, 152] on div "# Defend your towers in this replayable challenge level! # Step on an X if you …" at bounding box center [960, 166] width 238 height 286
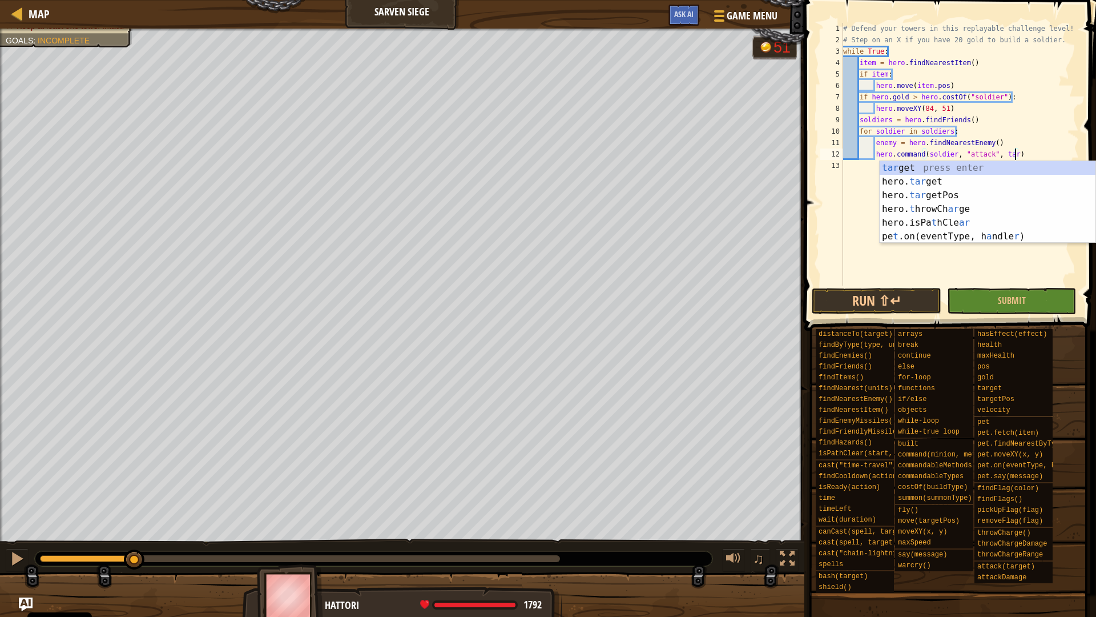
click at [1000, 139] on div "# Defend your towers in this replayable challenge level! # Step on an X if you …" at bounding box center [960, 166] width 238 height 286
type textarea "enemy = hero.findNearestEnemy()"
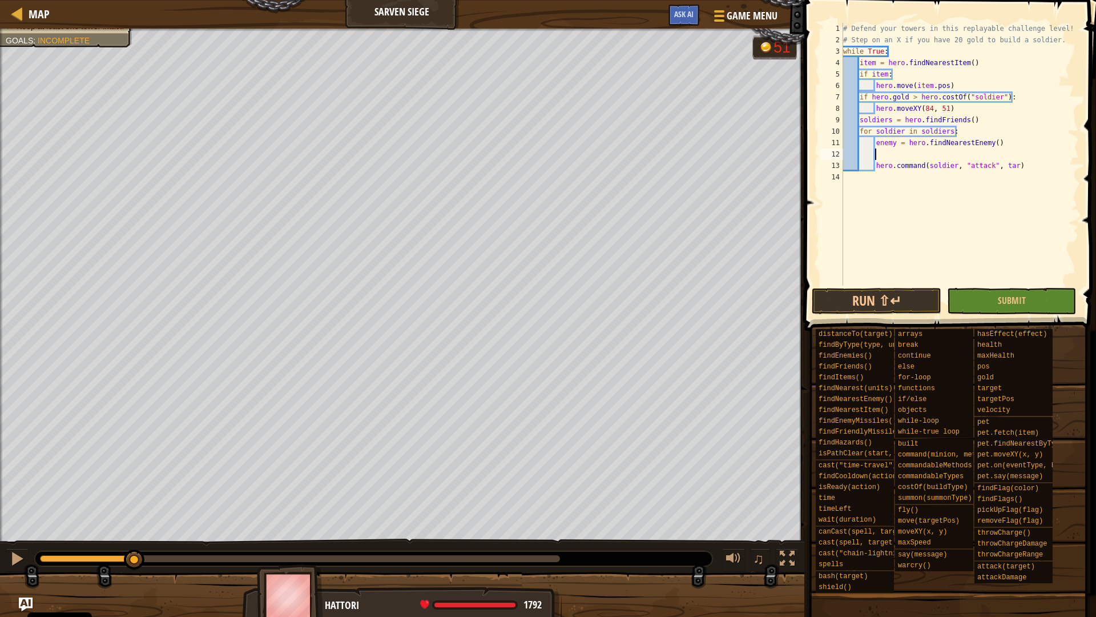
scroll to position [5, 5]
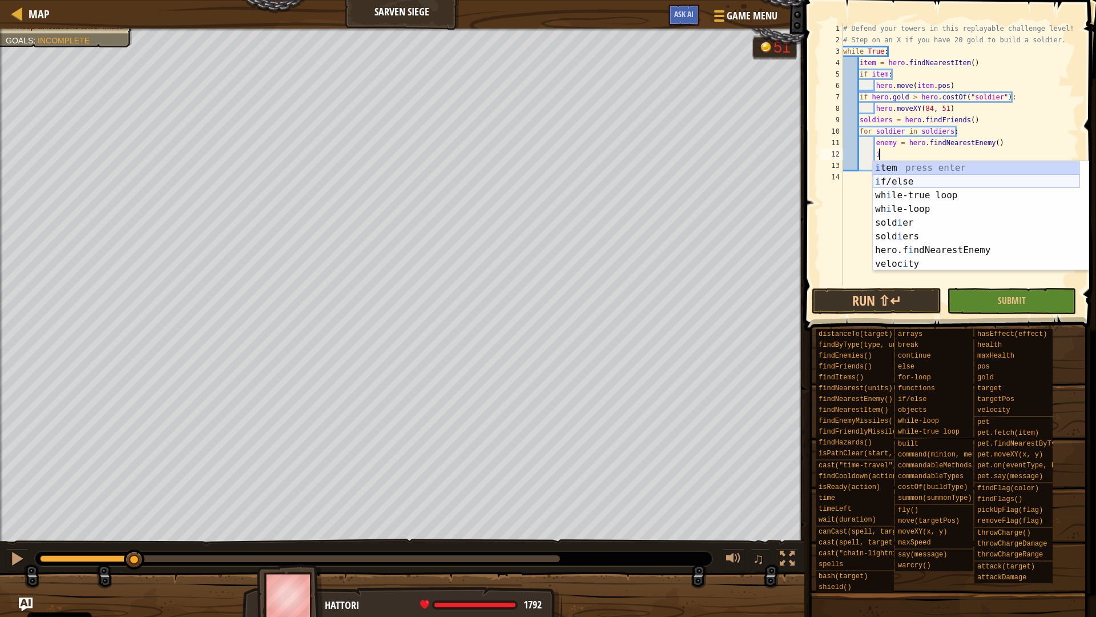
click at [930, 181] on div "i tem press enter i f/else press enter wh i le-true loop press enter wh i le-lo…" at bounding box center [976, 229] width 207 height 137
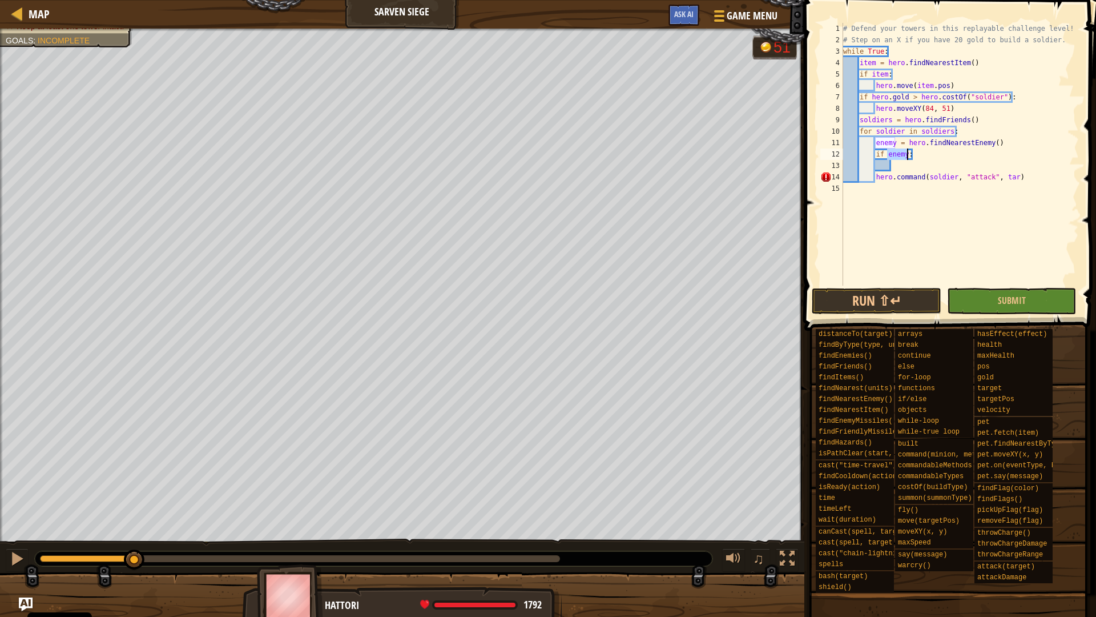
click at [874, 180] on div "# Defend your towers in this replayable challenge level! # Step on an X if you …" at bounding box center [960, 166] width 238 height 286
type textarea "hero.command(soldier, "attack", tar)"
click at [922, 165] on div "# Defend your towers in this replayable challenge level! # Step on an X if you …" at bounding box center [960, 166] width 238 height 286
click at [1028, 165] on div "# Defend your towers in this replayable challenge level! # Step on an X if you …" at bounding box center [960, 166] width 238 height 286
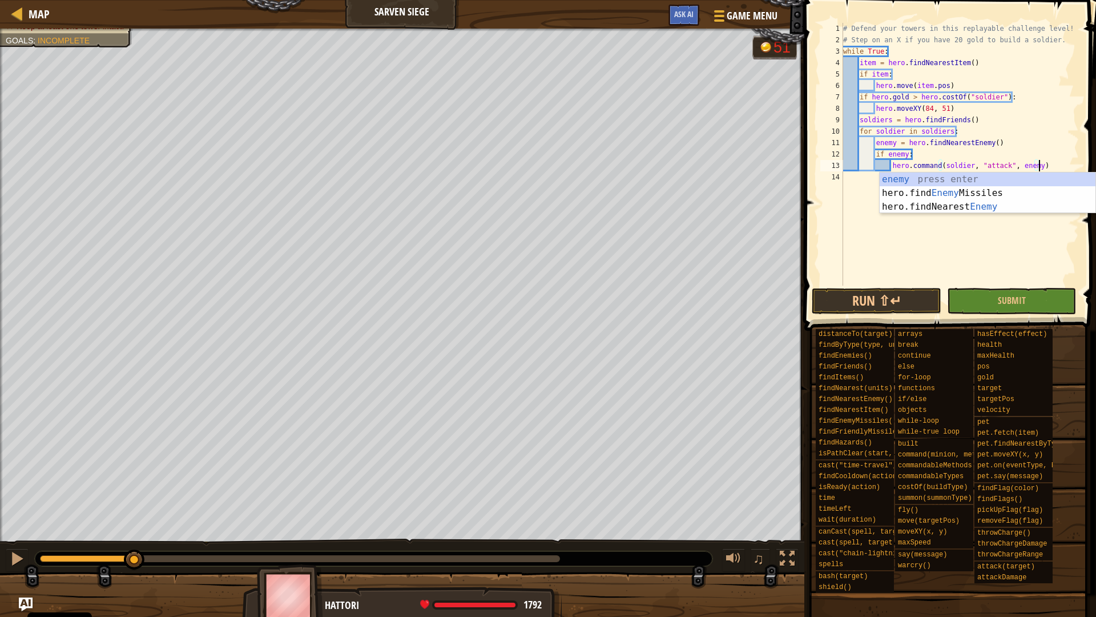
scroll to position [5, 28]
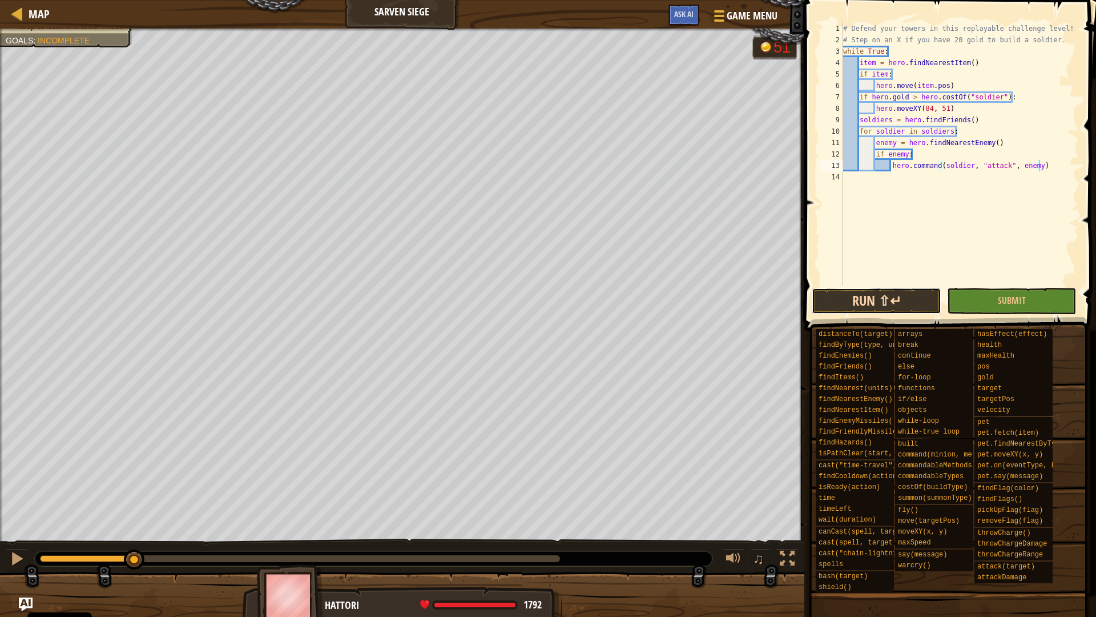
click at [902, 304] on button "Run ⇧↵" at bounding box center [876, 301] width 129 height 26
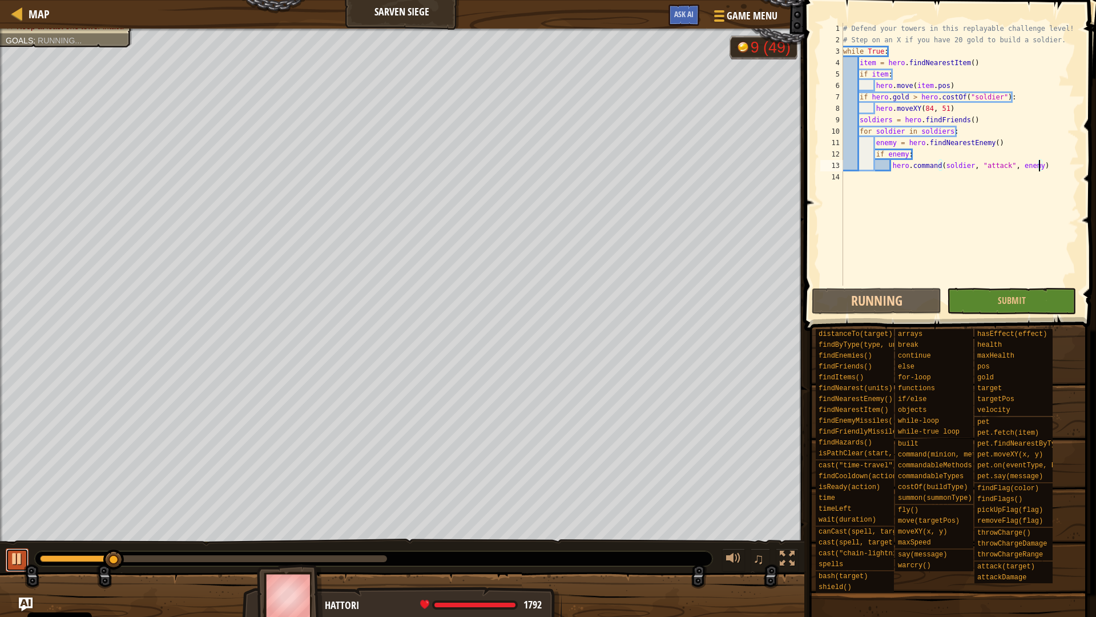
click at [17, 544] on div at bounding box center [17, 558] width 15 height 15
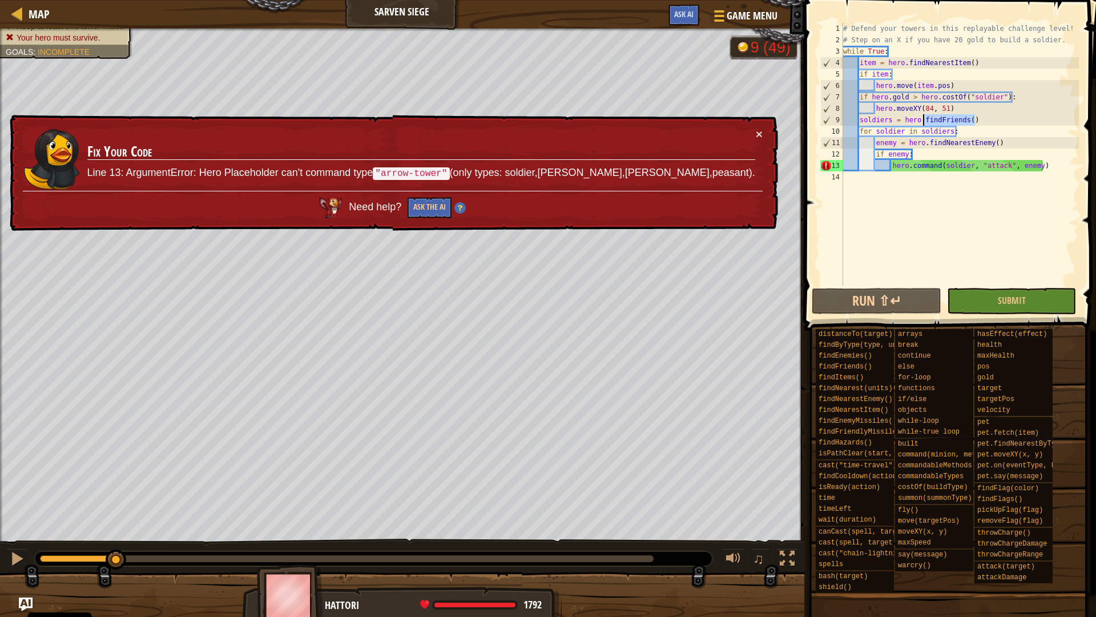
drag, startPoint x: 981, startPoint y: 119, endPoint x: 922, endPoint y: 118, distance: 59.4
click at [922, 118] on div "# Defend your towers in this replayable challenge level! # Step on an X if you …" at bounding box center [960, 166] width 238 height 286
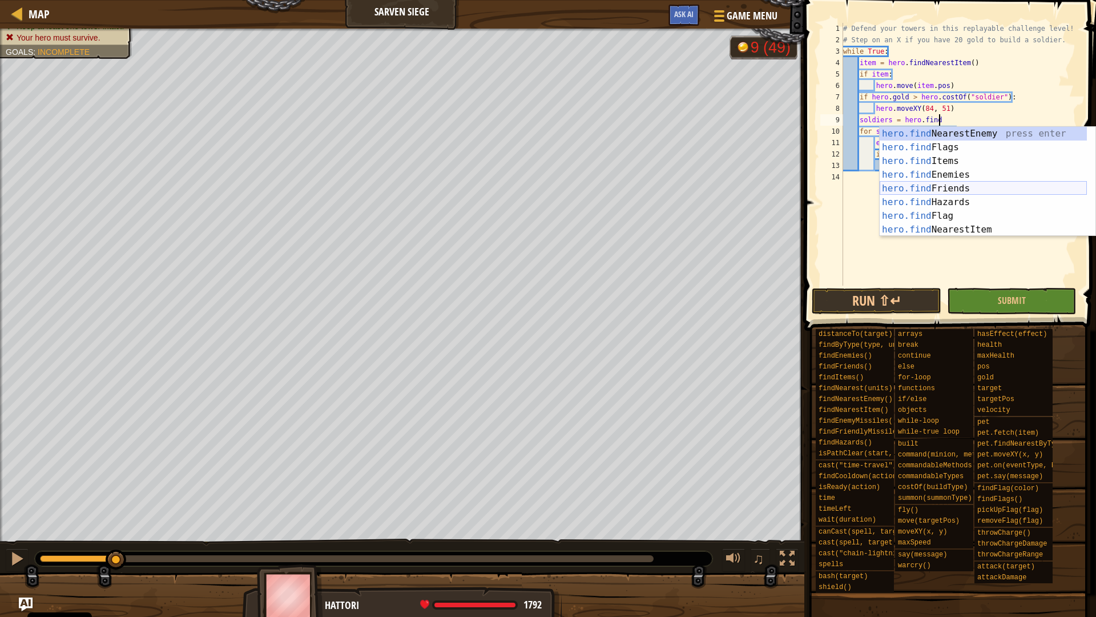
scroll to position [5, 14]
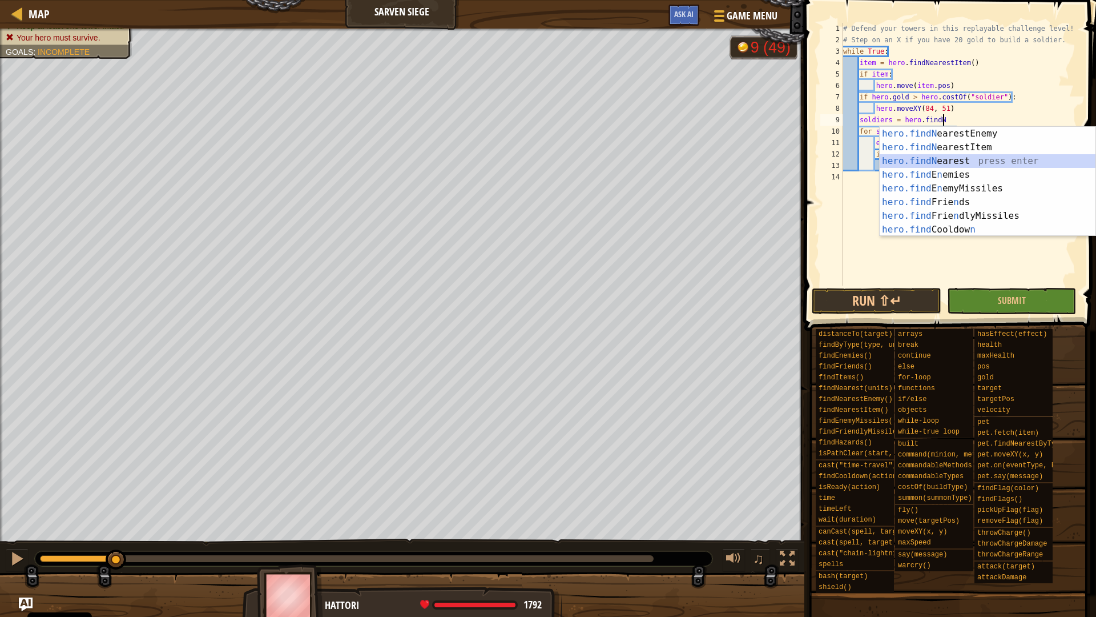
click at [963, 163] on div "hero.findN earestEnemy press enter hero.findN earestItem press enter hero.findN…" at bounding box center [988, 195] width 216 height 137
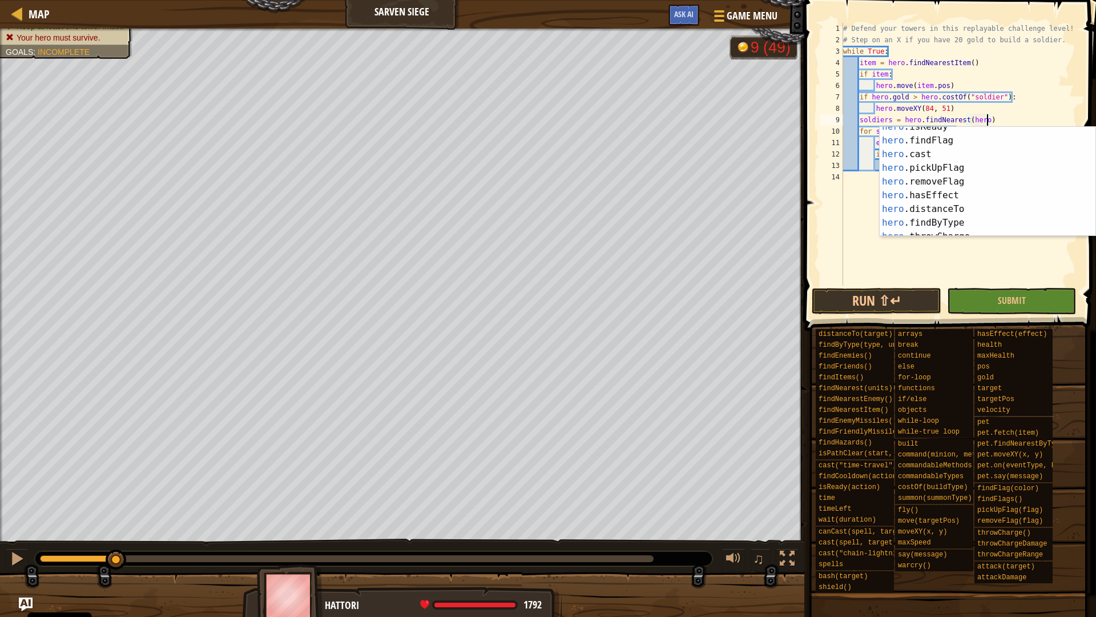
scroll to position [411, 0]
click at [956, 189] on div "hero .pickUpFlag press enter hero .removeFlag press enter hero .hasEffect press…" at bounding box center [983, 195] width 207 height 137
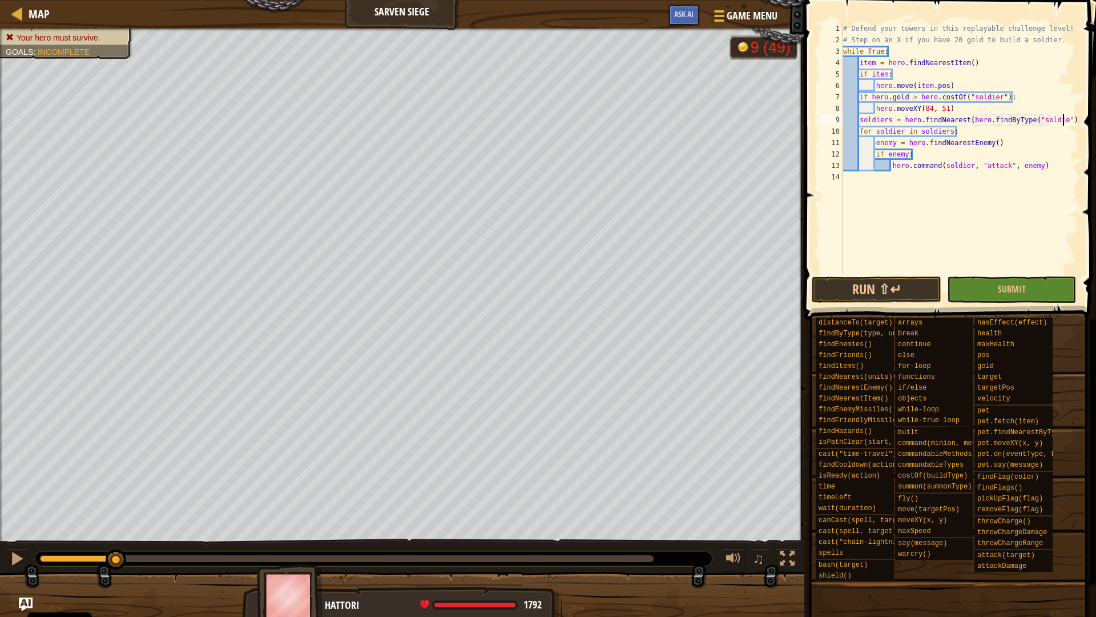
scroll to position [5, 32]
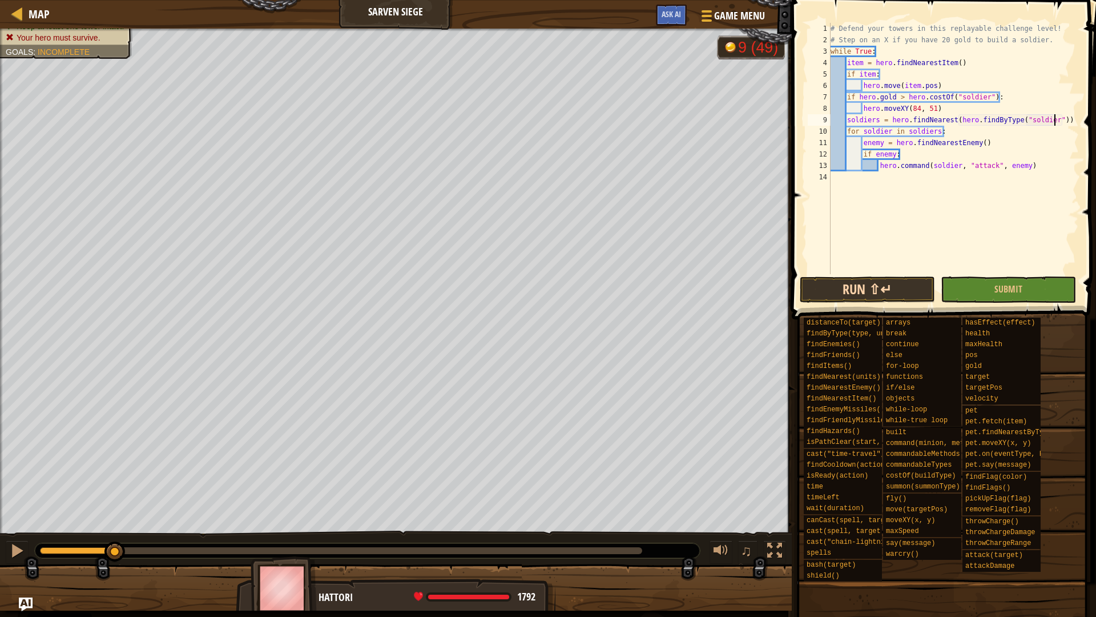
type textarea "soldiers = hero.findNearest(hero.findByType("soldier"))"
click at [905, 288] on button "Run ⇧↵" at bounding box center [867, 289] width 135 height 26
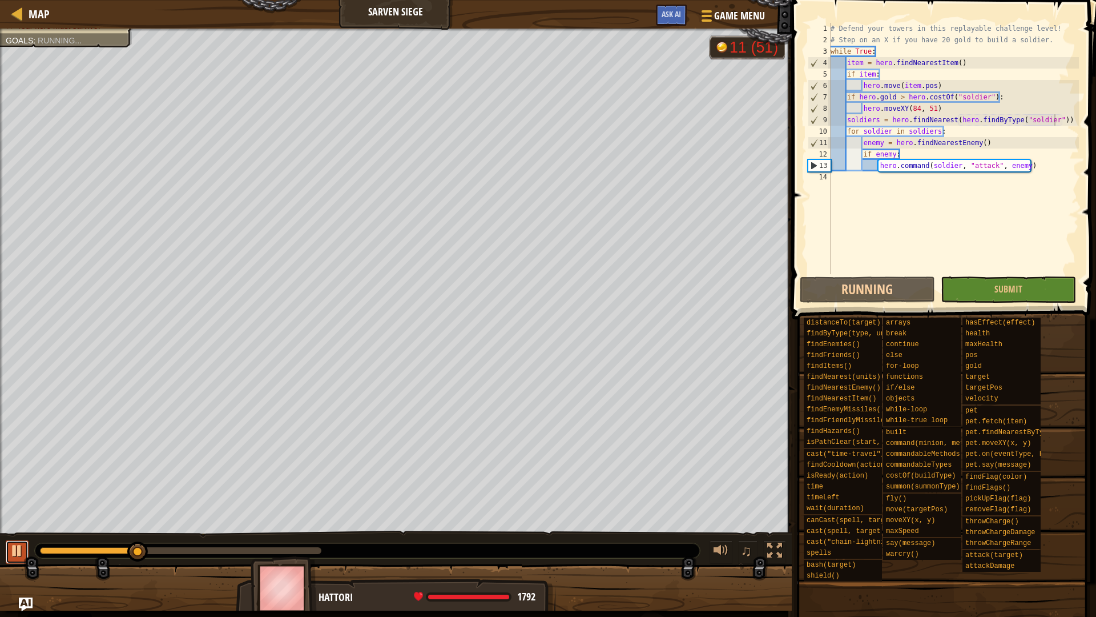
click at [18, 544] on div at bounding box center [17, 550] width 15 height 15
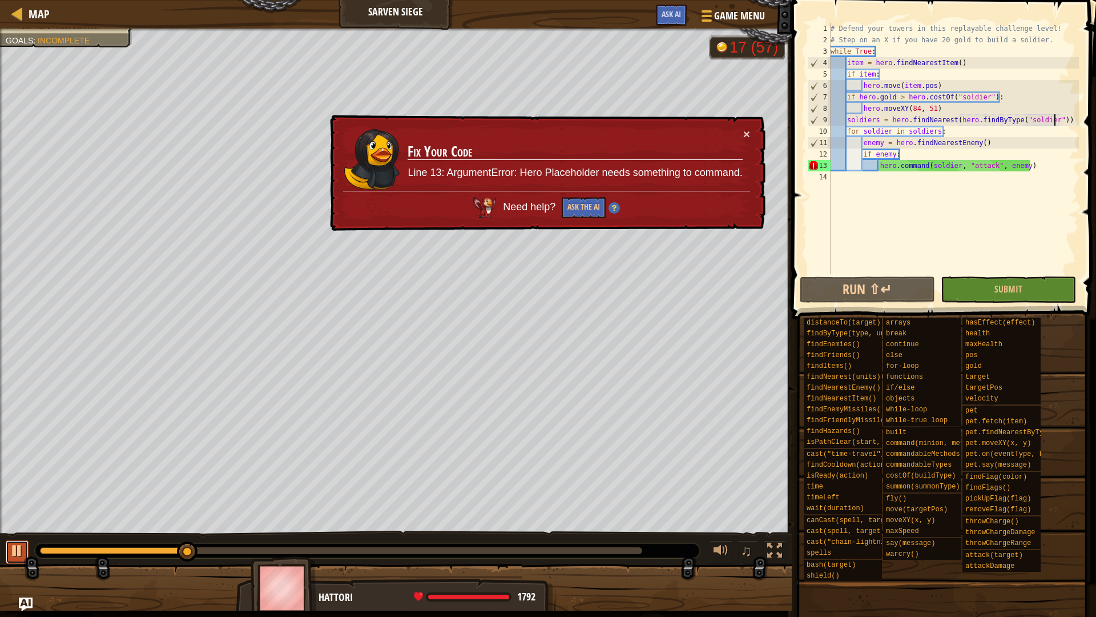
click at [13, 544] on div at bounding box center [17, 550] width 15 height 15
click at [589, 208] on button "Ask the AI" at bounding box center [584, 207] width 44 height 21
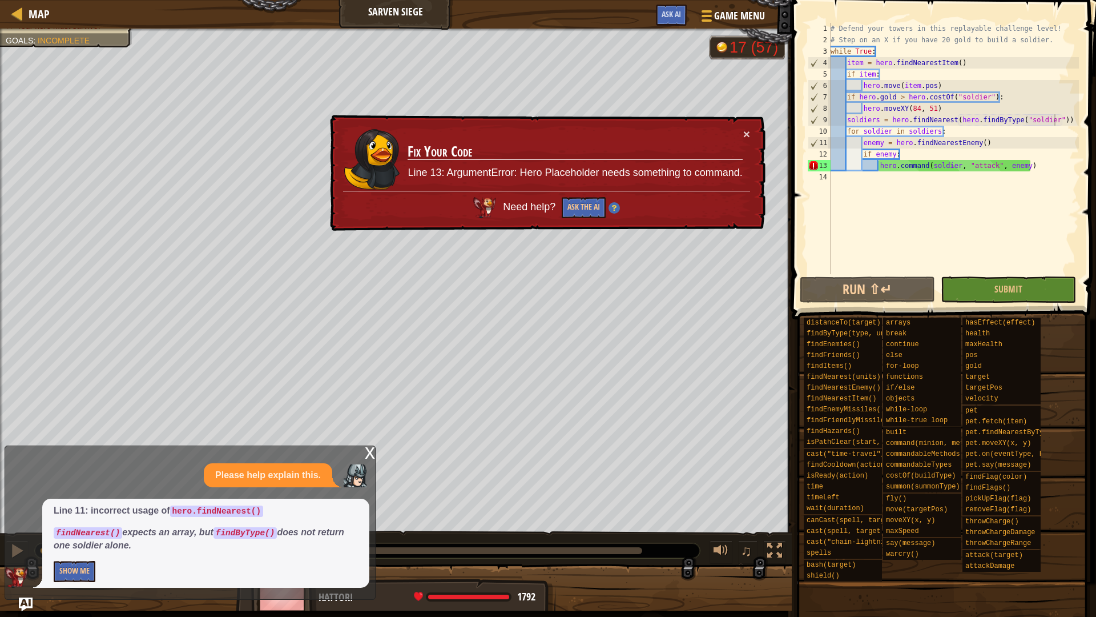
click at [95, 544] on p "Show Me" at bounding box center [206, 571] width 304 height 21
click at [82, 544] on button "Show Me" at bounding box center [75, 571] width 42 height 21
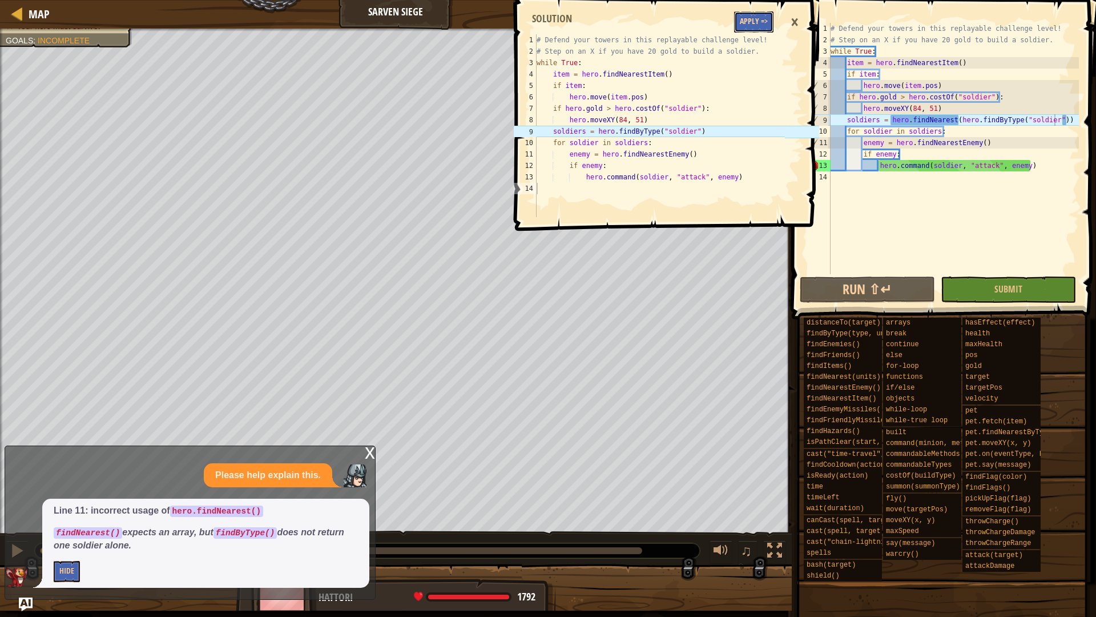
click at [745, 14] on button "Apply =>" at bounding box center [753, 21] width 39 height 21
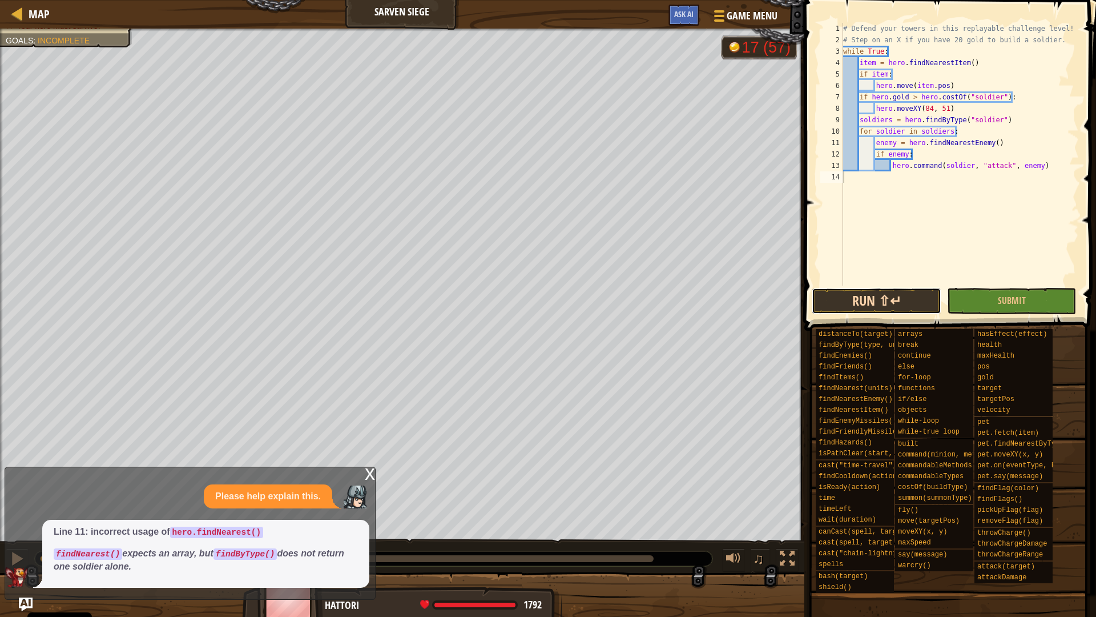
click at [880, 300] on button "Run ⇧↵" at bounding box center [876, 301] width 129 height 26
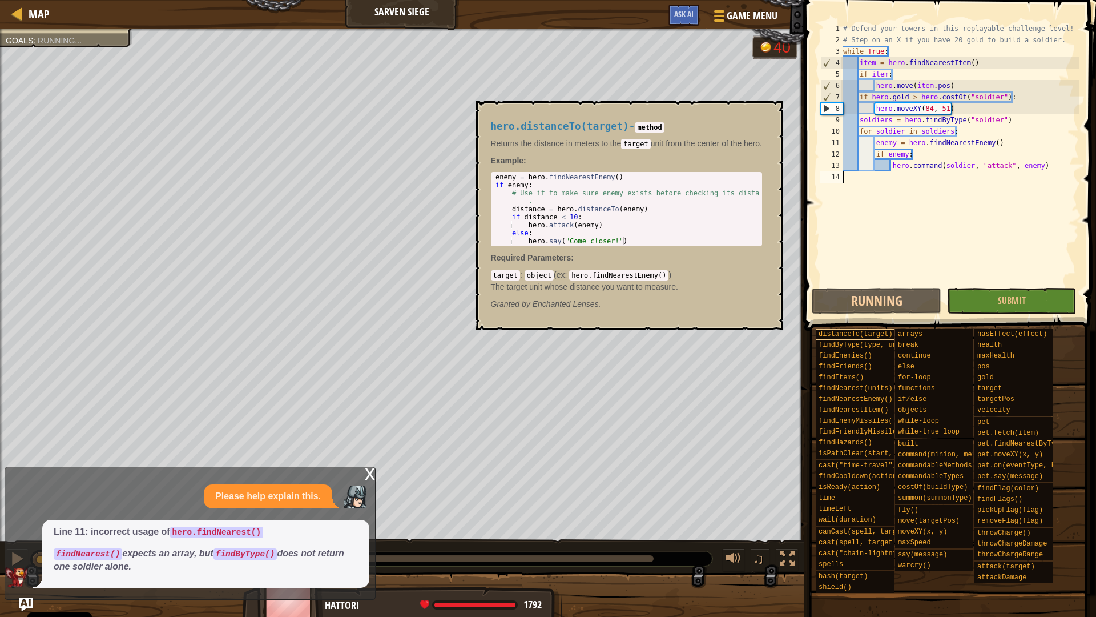
scroll to position [5, 0]
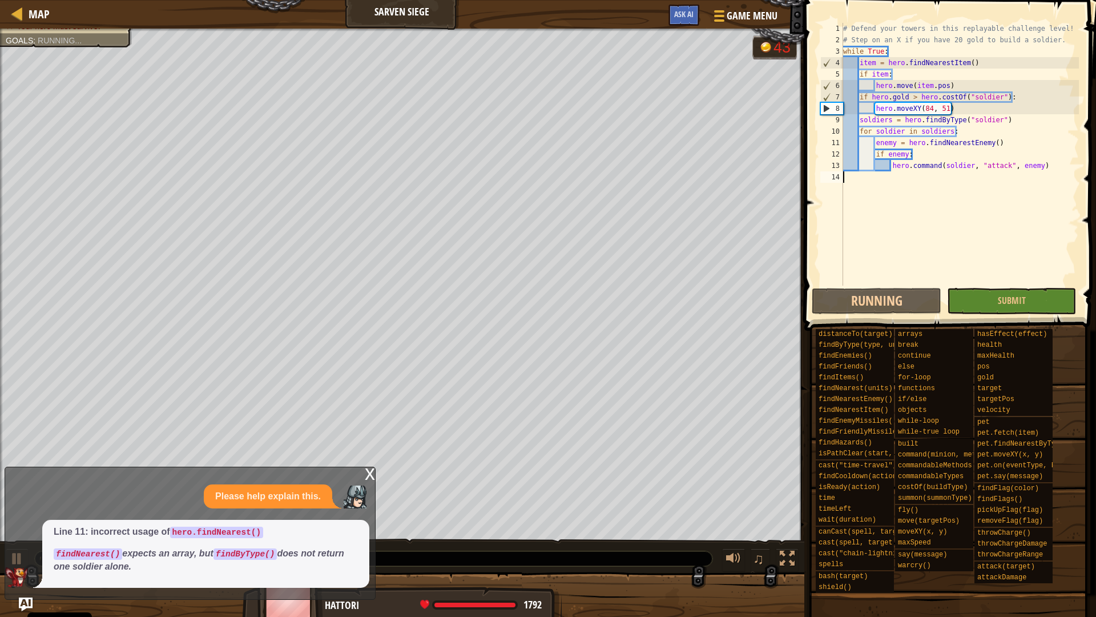
click at [370, 472] on div "x" at bounding box center [370, 472] width 10 height 11
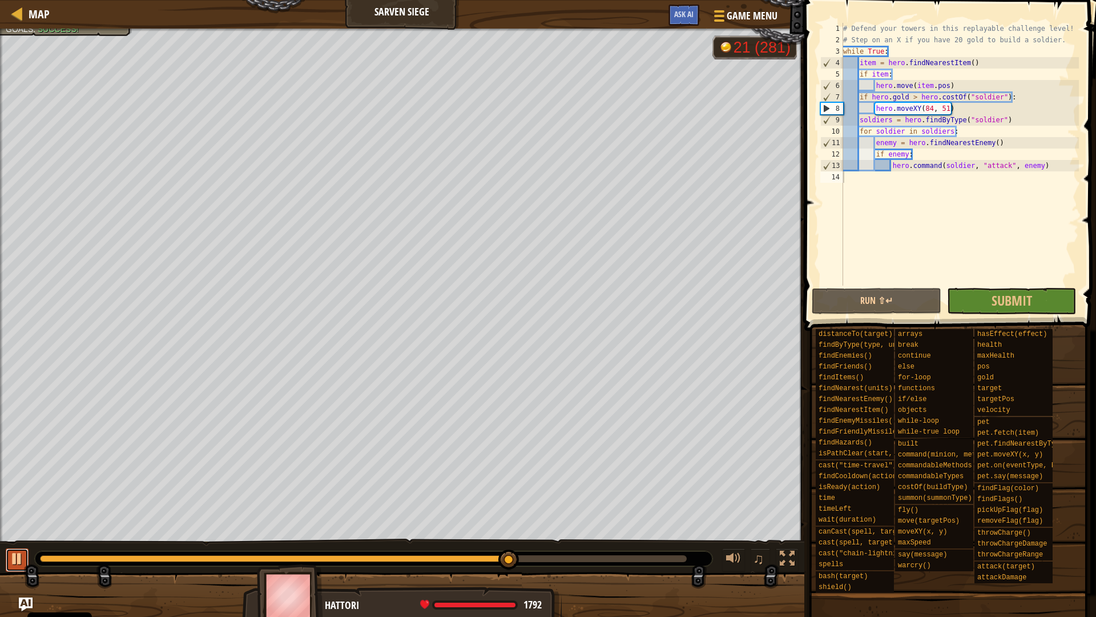
click at [14, 544] on div at bounding box center [17, 558] width 15 height 15
click at [931, 110] on div "# Defend your towers in this replayable challenge level! # Step on an X if you …" at bounding box center [960, 166] width 238 height 286
click at [1060, 39] on div "# Defend your towers in this replayable challenge level! # Step on an X if you …" at bounding box center [960, 166] width 238 height 286
type textarea "# Step on an X if you have 20 gold to build a soldier."
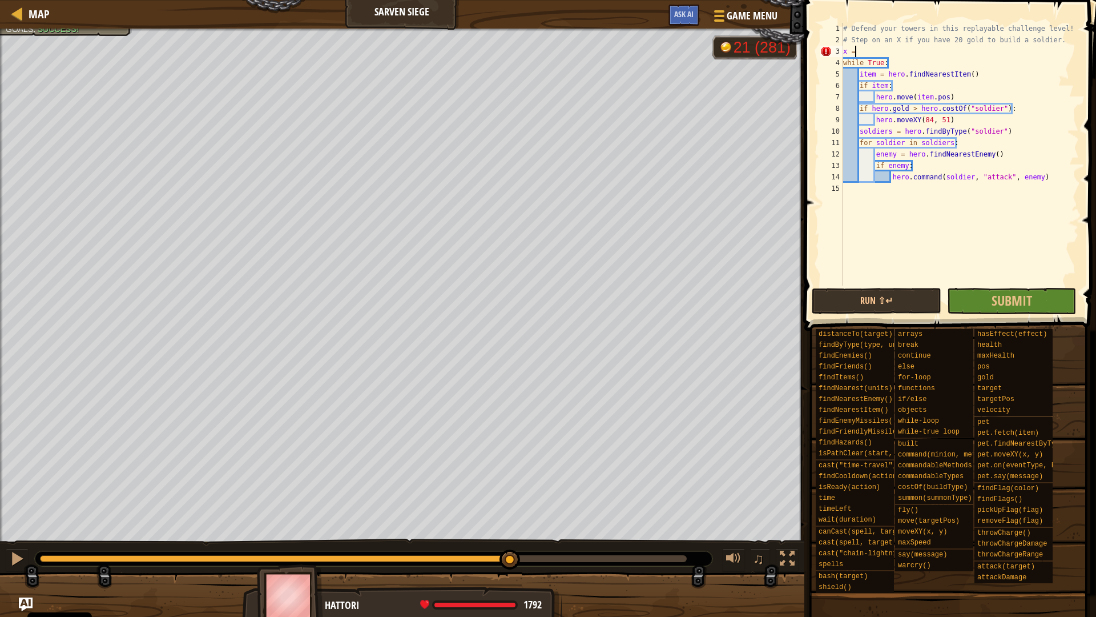
scroll to position [5, 1]
type textarea "x"
type textarea "# Step on an X if you have 20 gold to build a soldier."
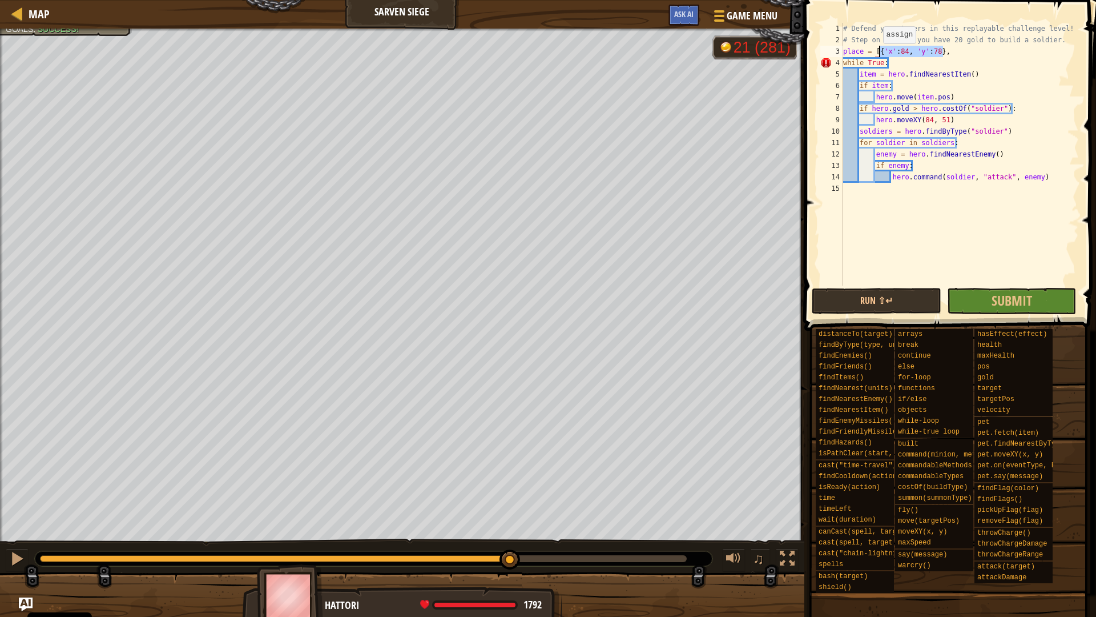
drag, startPoint x: 943, startPoint y: 50, endPoint x: 878, endPoint y: 55, distance: 65.3
click at [878, 55] on div "# Defend your towers in this replayable challenge level! # Step on an X if you …" at bounding box center [960, 166] width 238 height 286
click at [950, 53] on div "# Defend your towers in this replayable challenge level! # Step on an X if you …" at bounding box center [960, 166] width 238 height 286
paste textarea "{'x':84, 'y':78}"
click at [1008, 50] on div "# Defend your towers in this replayable challenge level! # Step on an X if you …" at bounding box center [960, 166] width 238 height 286
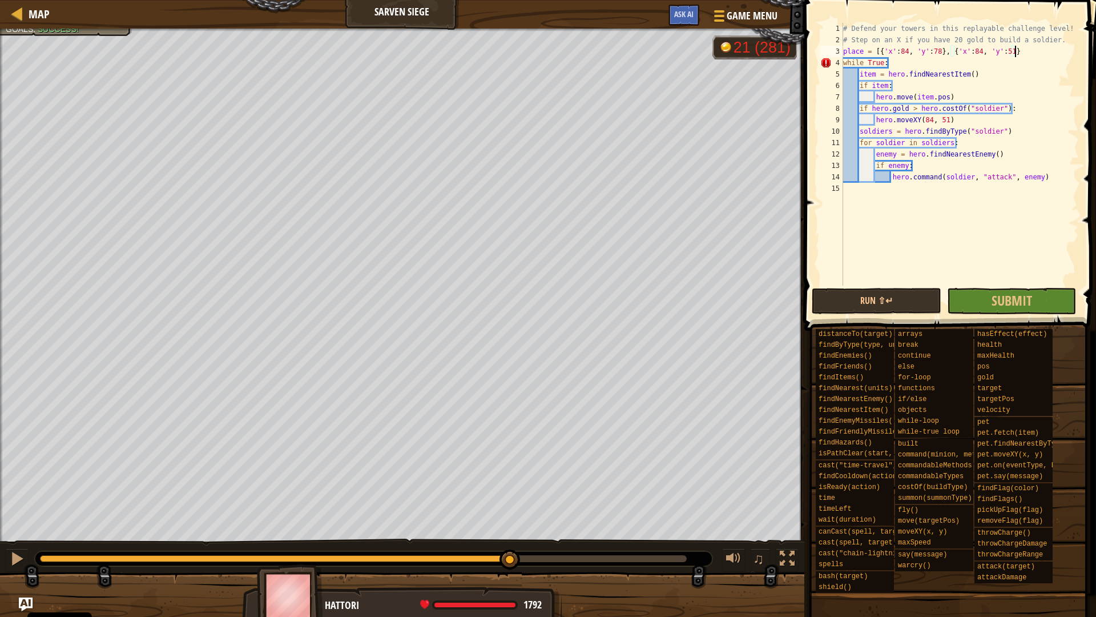
scroll to position [5, 25]
paste textarea "{'x':84, 'y':78}"
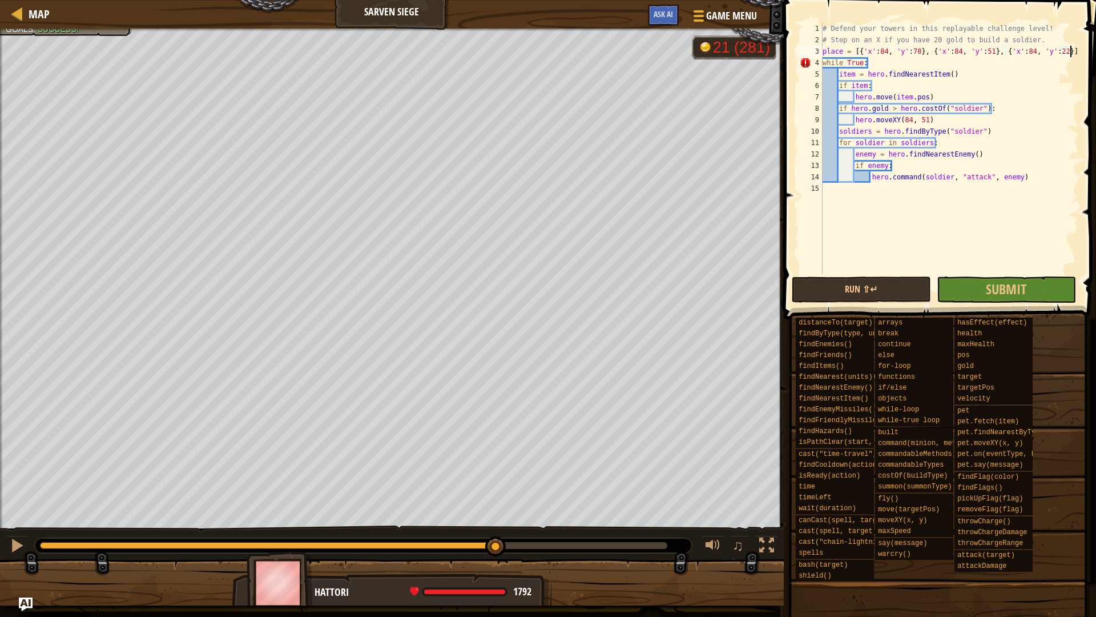
scroll to position [5, 35]
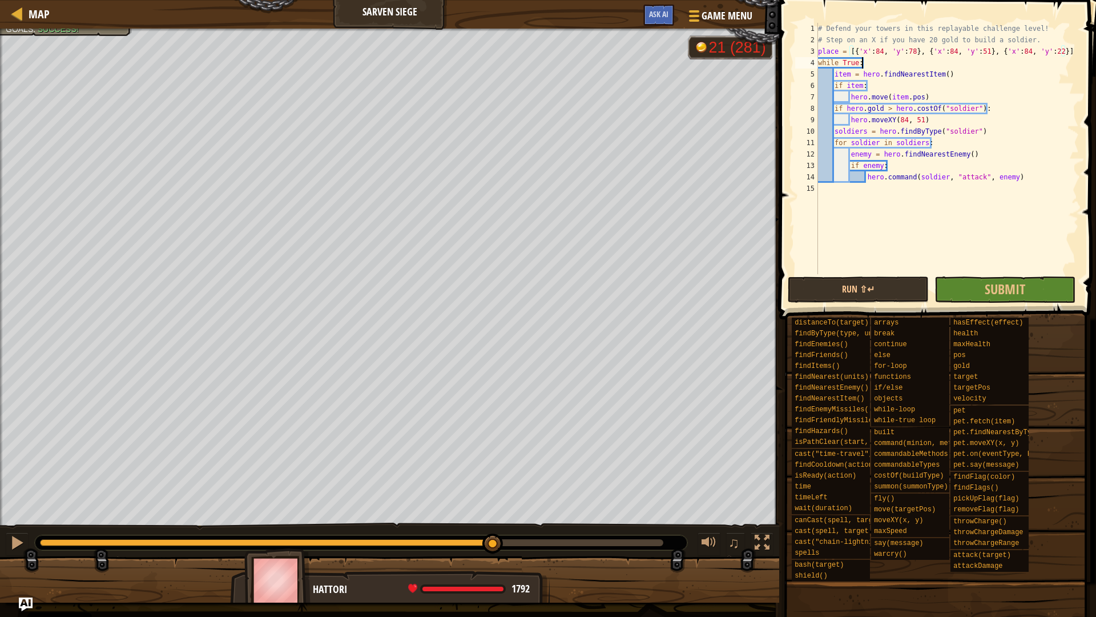
click at [893, 61] on div "# Defend your towers in this replayable challenge level! # Step on an X if you …" at bounding box center [947, 160] width 263 height 274
drag, startPoint x: 1067, startPoint y: 50, endPoint x: 792, endPoint y: 50, distance: 274.7
click at [792, 50] on div "while True: 1 2 3 4 5 6 7 8 9 10 11 12 13 14 15 # Defend your towers in this re…" at bounding box center [936, 182] width 320 height 353
type textarea "place = [{'x':84, 'y':78}, {'x':84, 'y':51}, {'x':84, 'y':22}]"
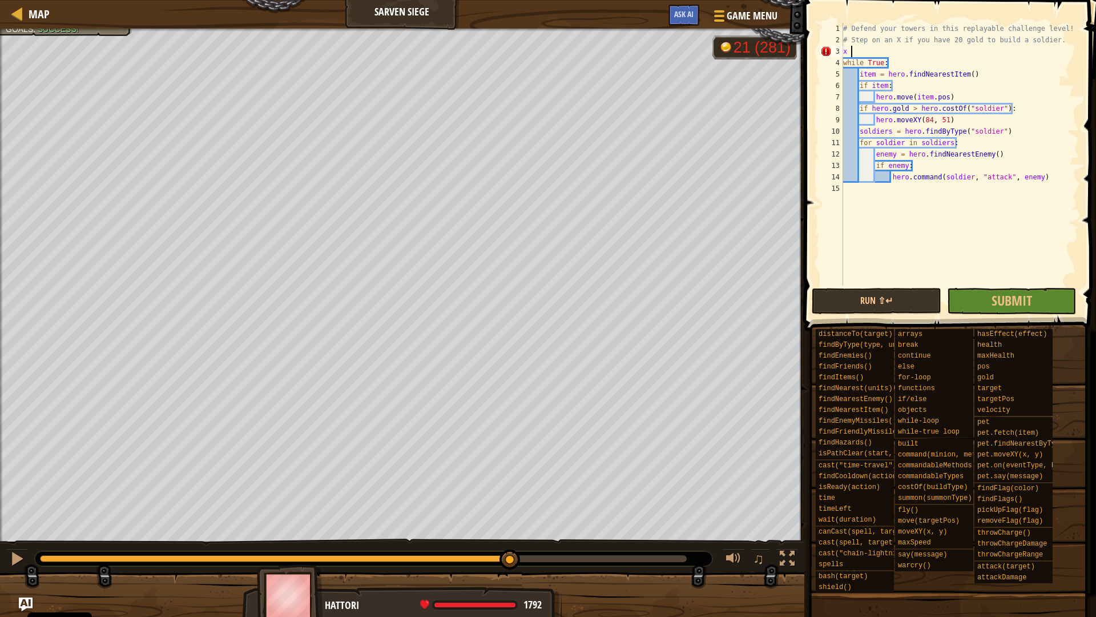
scroll to position [5, 0]
type textarea "x"
type textarea "y = [78, 51, 23]"
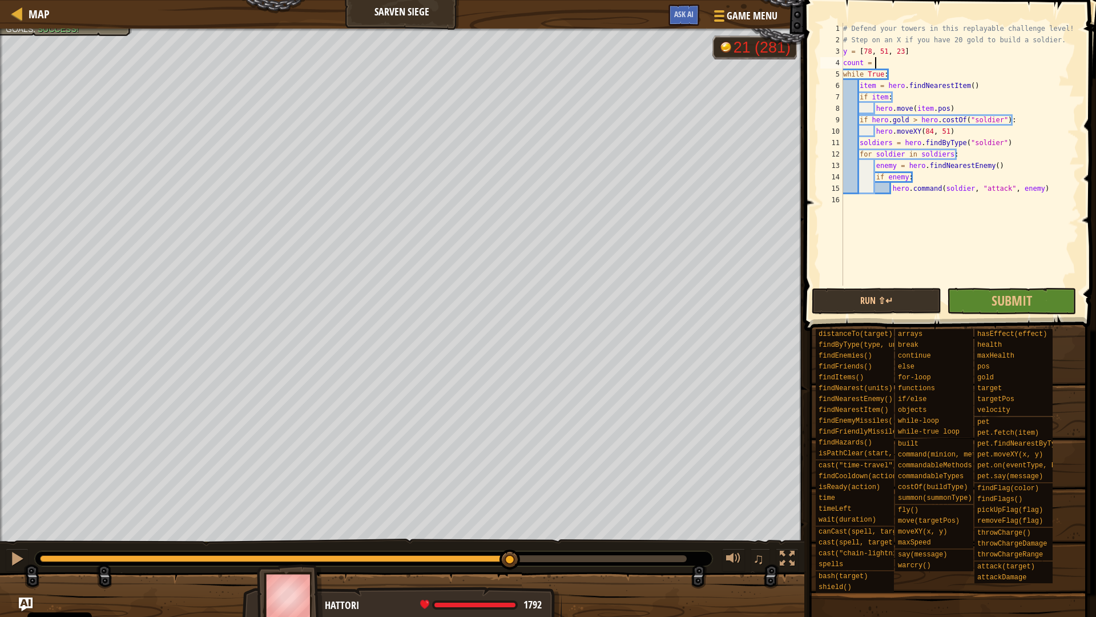
scroll to position [5, 5]
click at [957, 131] on div "# Defend your towers in this replayable challenge level! # Step on an X if you …" at bounding box center [960, 166] width 238 height 286
type textarea "hero.moveXY(84, 51)"
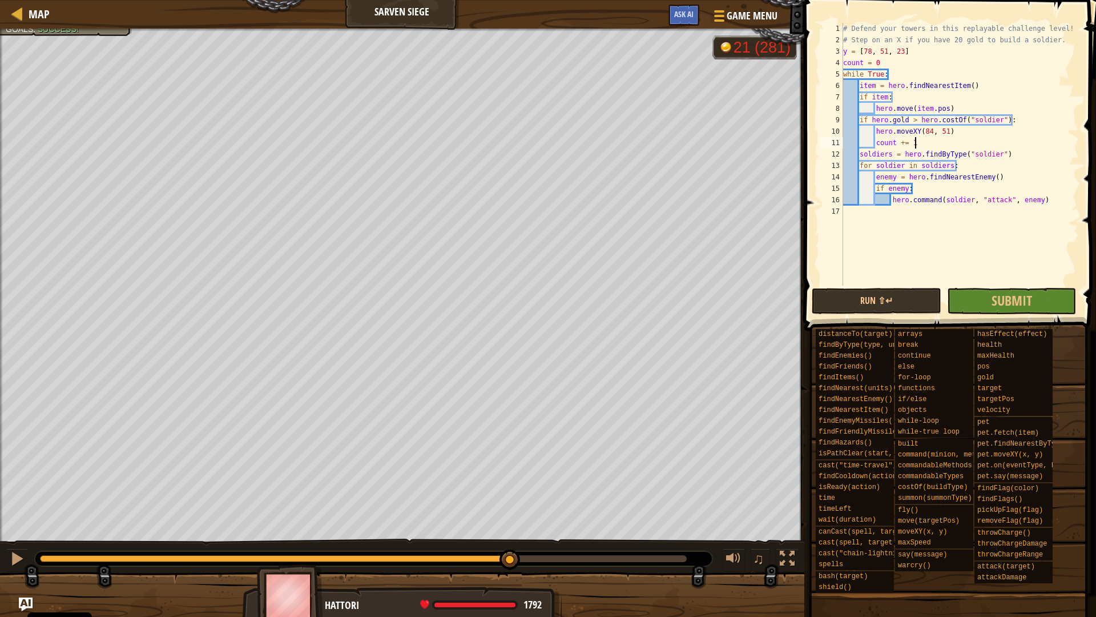
scroll to position [5, 10]
click at [1048, 199] on div "# Defend your towers in this replayable challenge level! # Step on an X if you …" at bounding box center [960, 166] width 238 height 286
type textarea "hero.command(soldier, "attack", enemy)"
type textarea "if count > 3:"
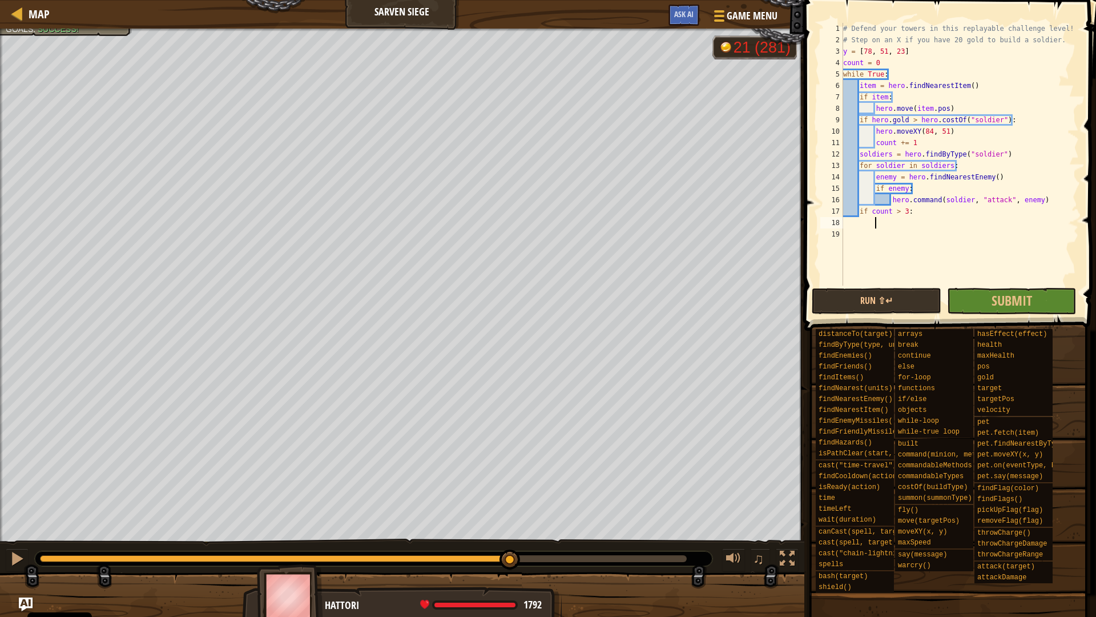
scroll to position [5, 4]
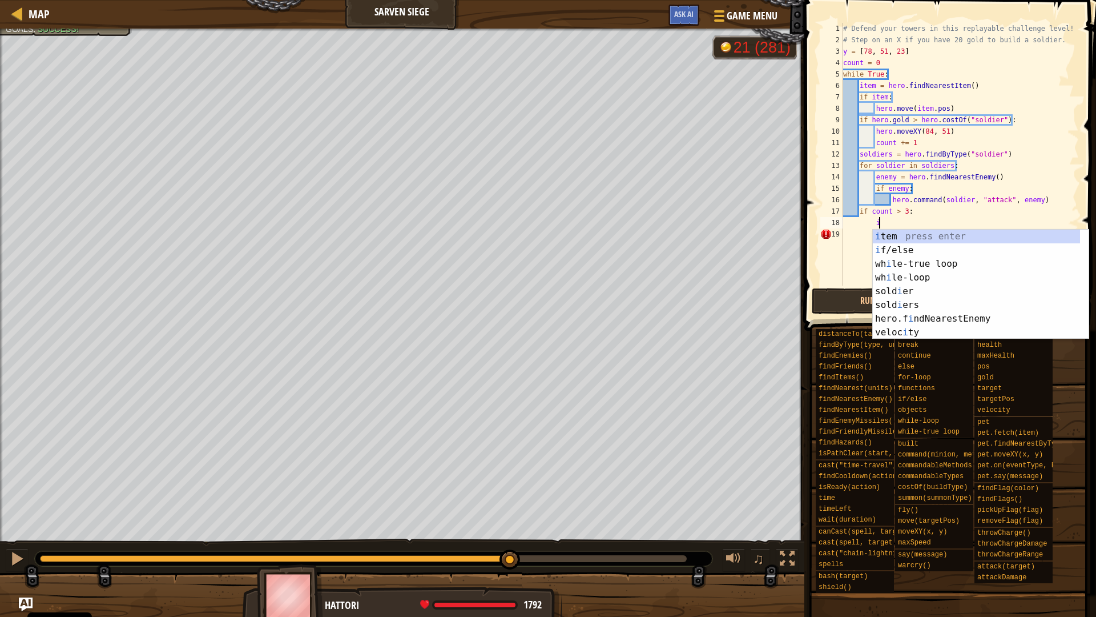
type textarea "i"
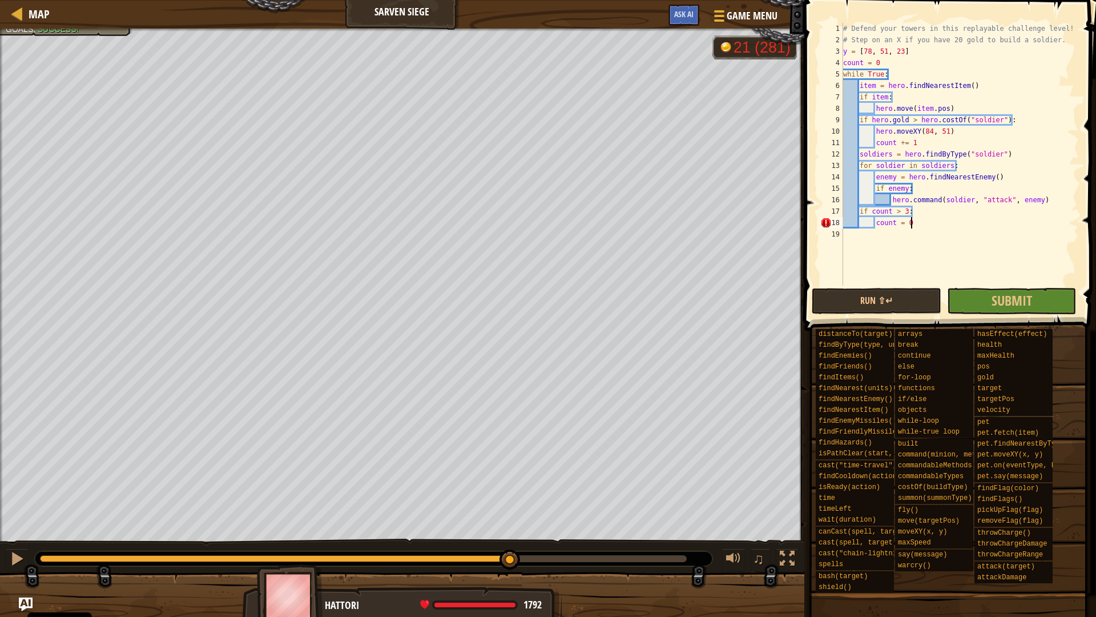
scroll to position [5, 9]
click at [946, 130] on div "# Defend your towers in this replayable challenge level! # Step on an X if you …" at bounding box center [960, 166] width 238 height 286
type textarea "hero.moveXY(84, y[count])"
click at [873, 302] on button "Run ⇧↵" at bounding box center [876, 301] width 129 height 26
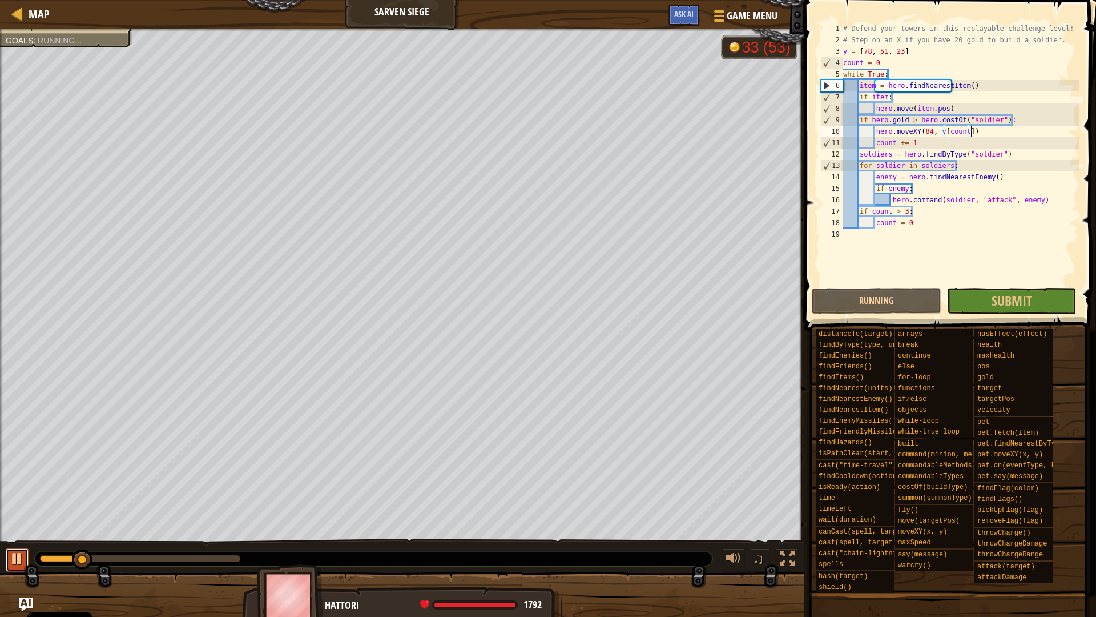
click at [13, 544] on div at bounding box center [17, 558] width 15 height 15
click at [8, 544] on button at bounding box center [17, 559] width 23 height 23
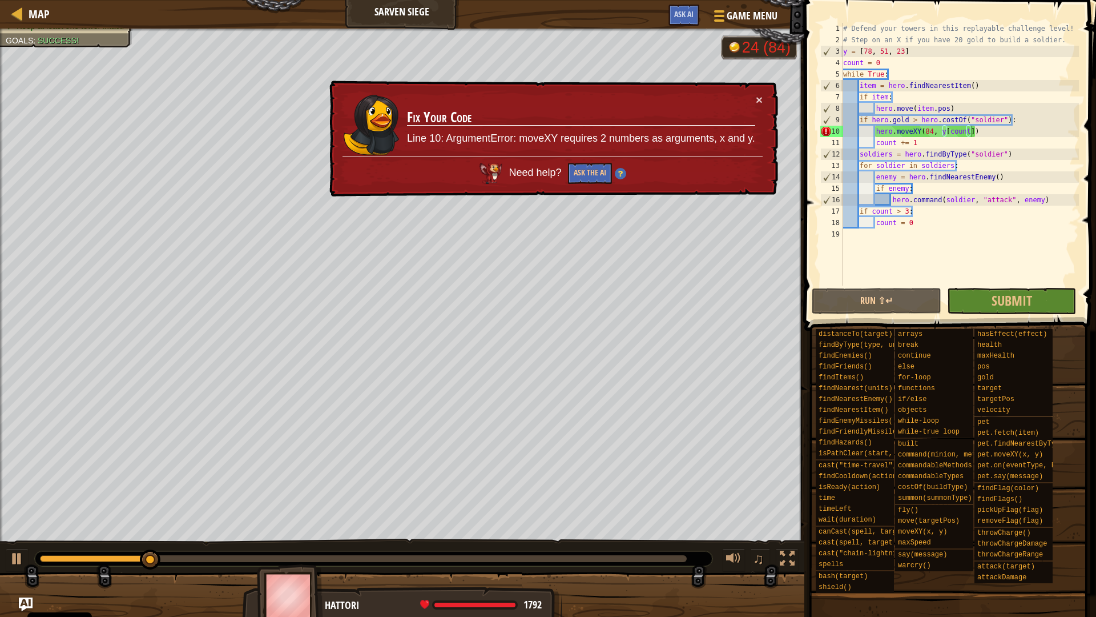
click at [19, 544] on div "♫" at bounding box center [402, 556] width 805 height 34
click at [17, 544] on div at bounding box center [17, 558] width 15 height 15
click at [593, 177] on button "Ask the AI" at bounding box center [590, 172] width 44 height 21
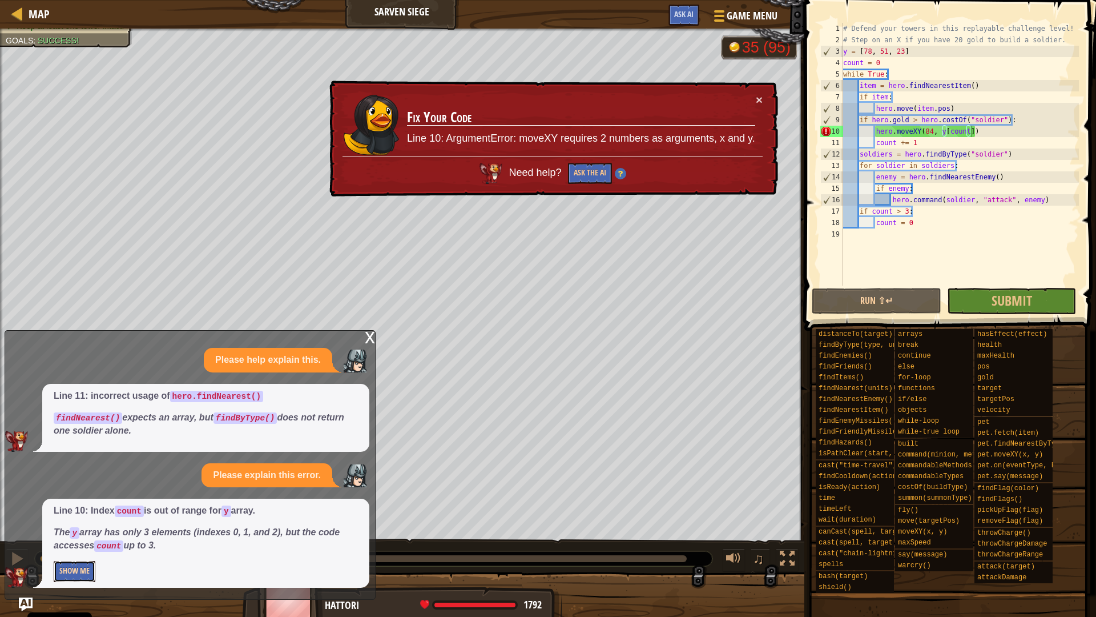
click at [81, 544] on button "Show Me" at bounding box center [75, 571] width 42 height 21
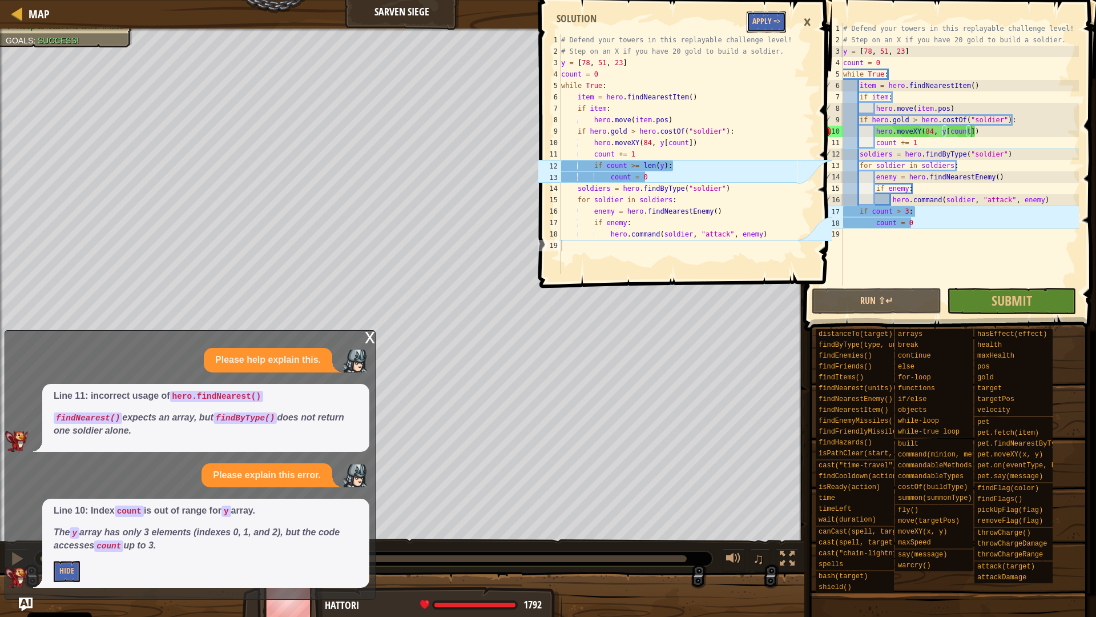
click at [766, 19] on button "Apply =>" at bounding box center [766, 21] width 39 height 21
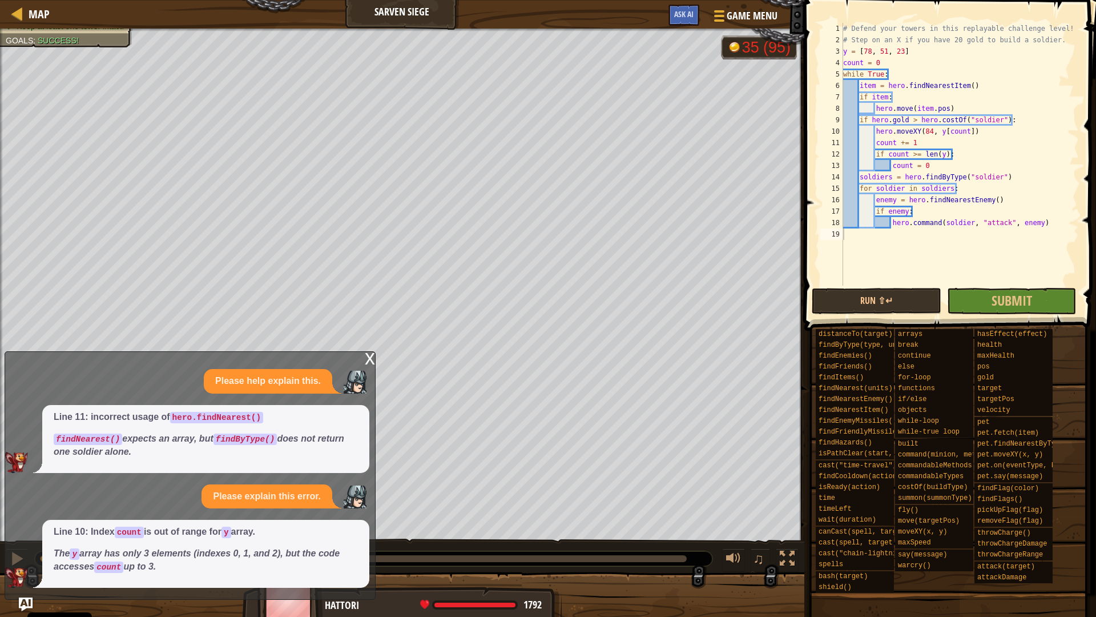
click at [373, 357] on div "x" at bounding box center [370, 357] width 10 height 11
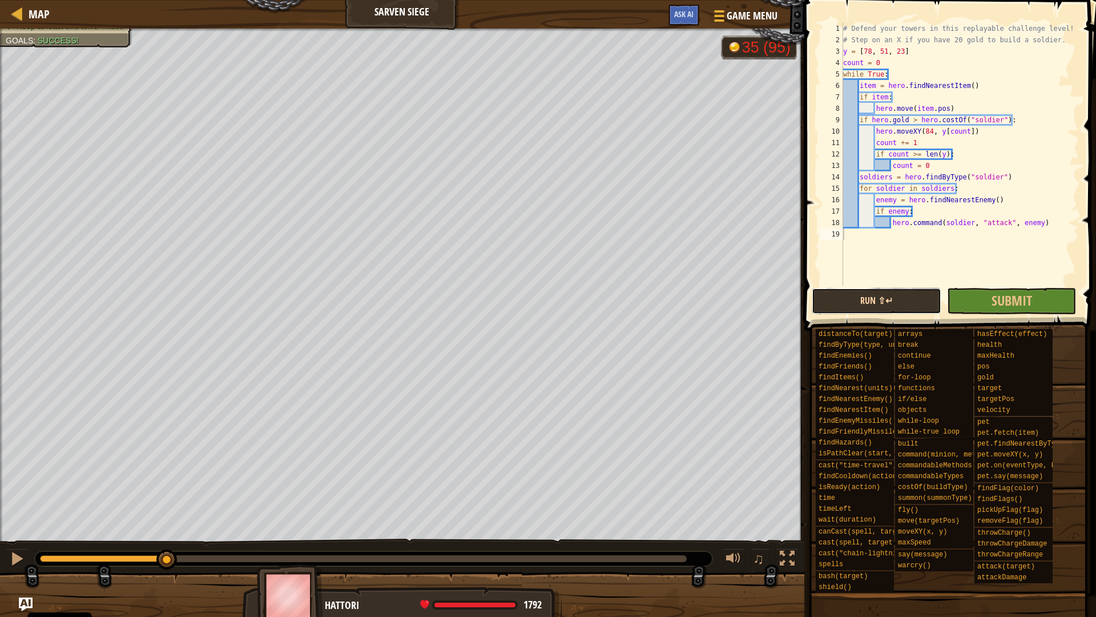
click at [880, 299] on button "Run ⇧↵" at bounding box center [876, 301] width 129 height 26
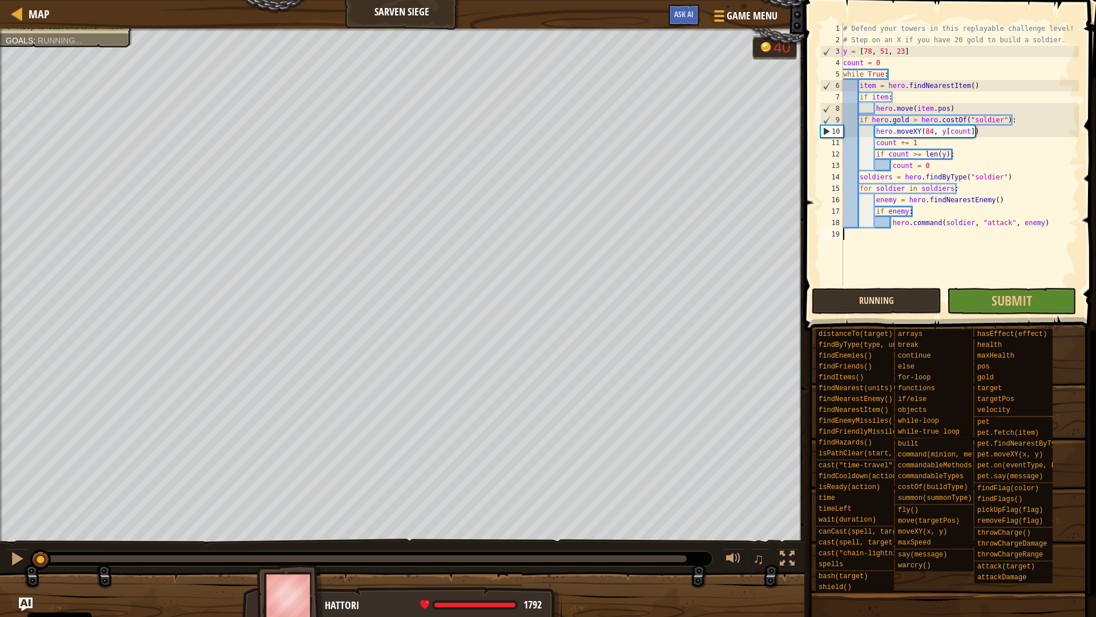
scroll to position [5, 0]
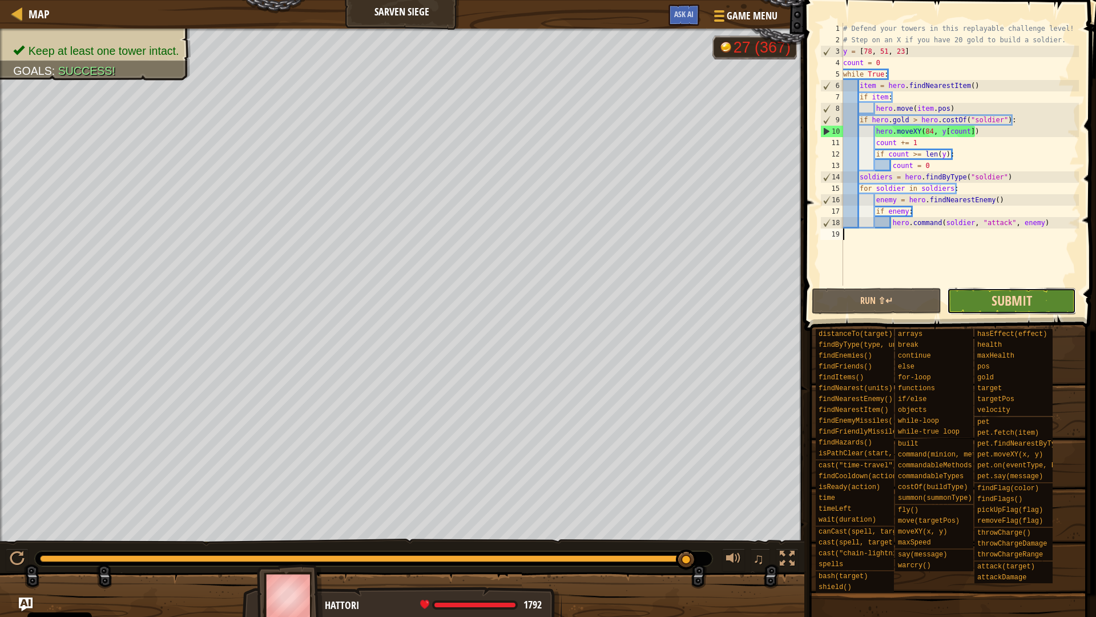
click at [1021, 306] on span "Submit" at bounding box center [1012, 300] width 41 height 18
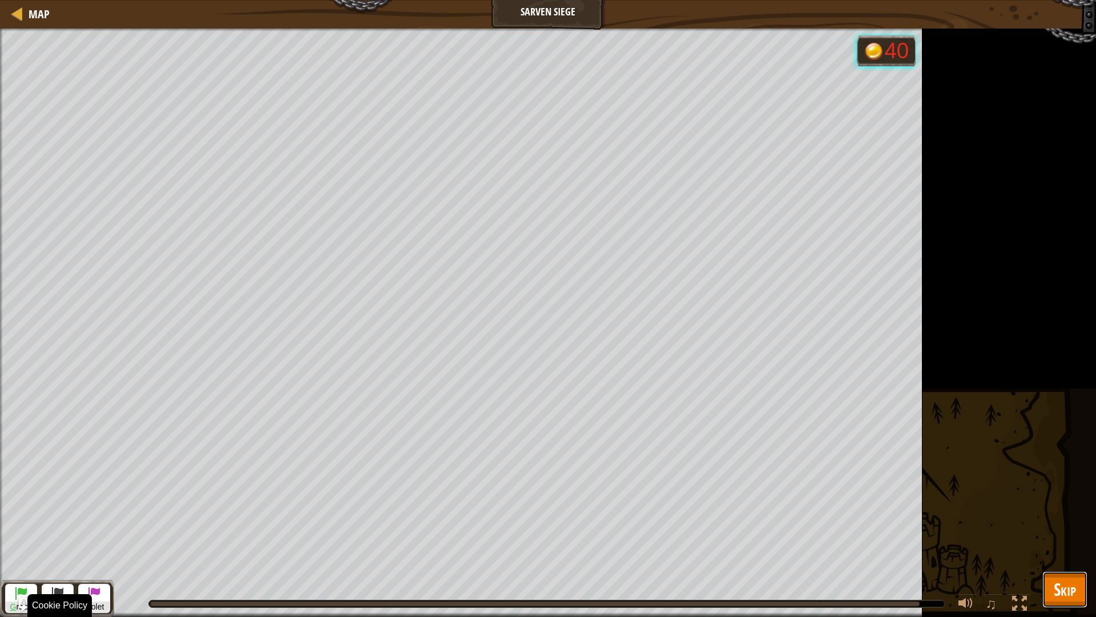
click at [1060, 544] on span "Skip" at bounding box center [1065, 588] width 22 height 23
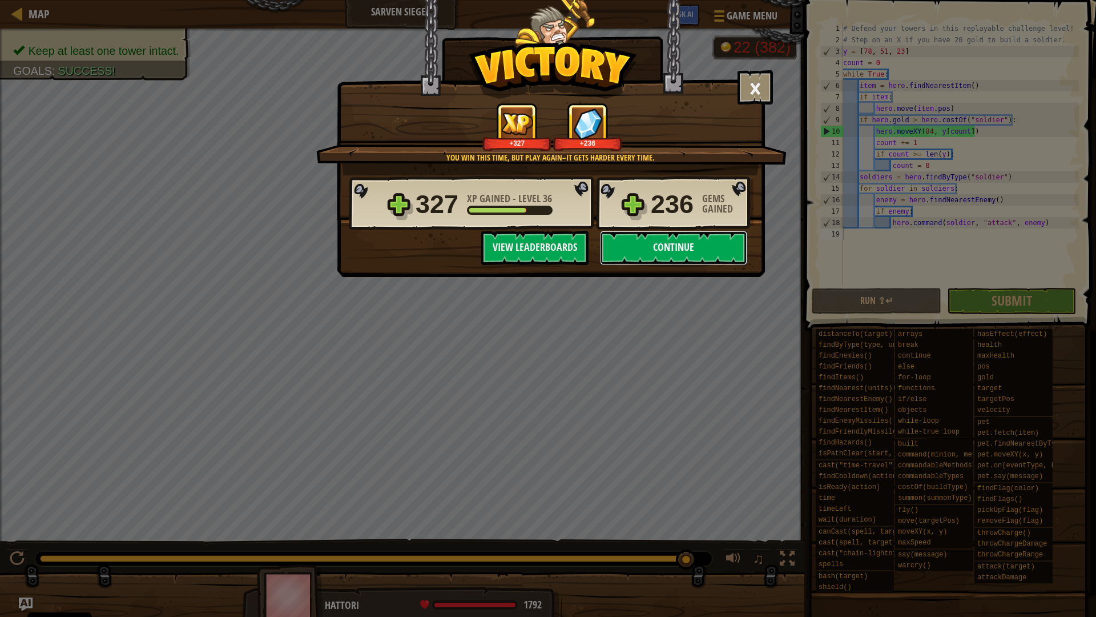
click at [682, 254] on button "Continue" at bounding box center [673, 248] width 147 height 34
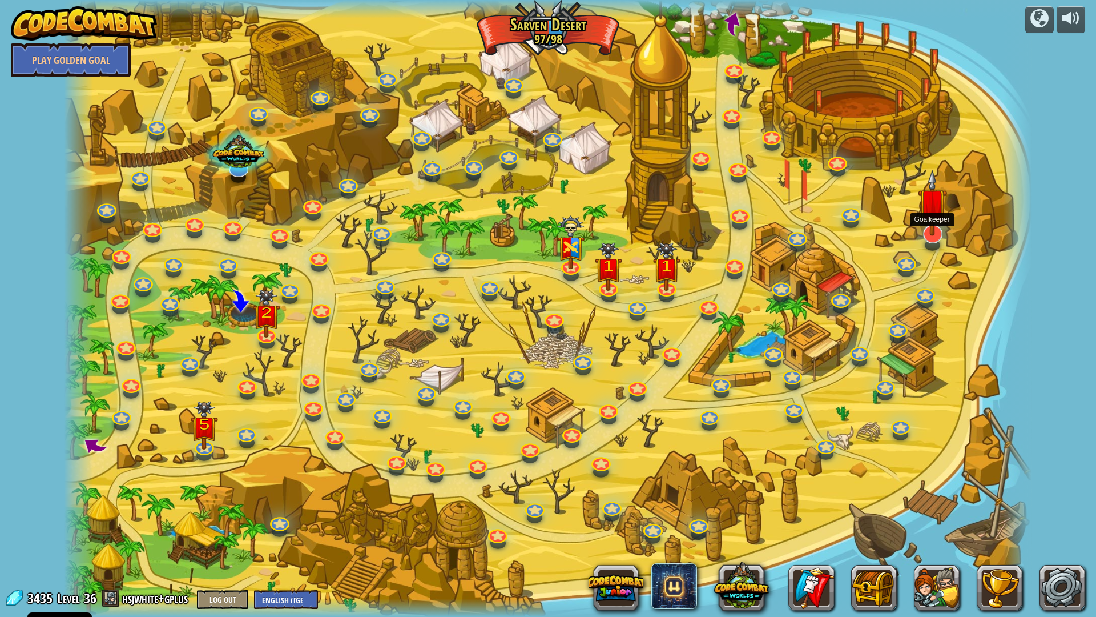
click at [938, 224] on img at bounding box center [932, 203] width 29 height 67
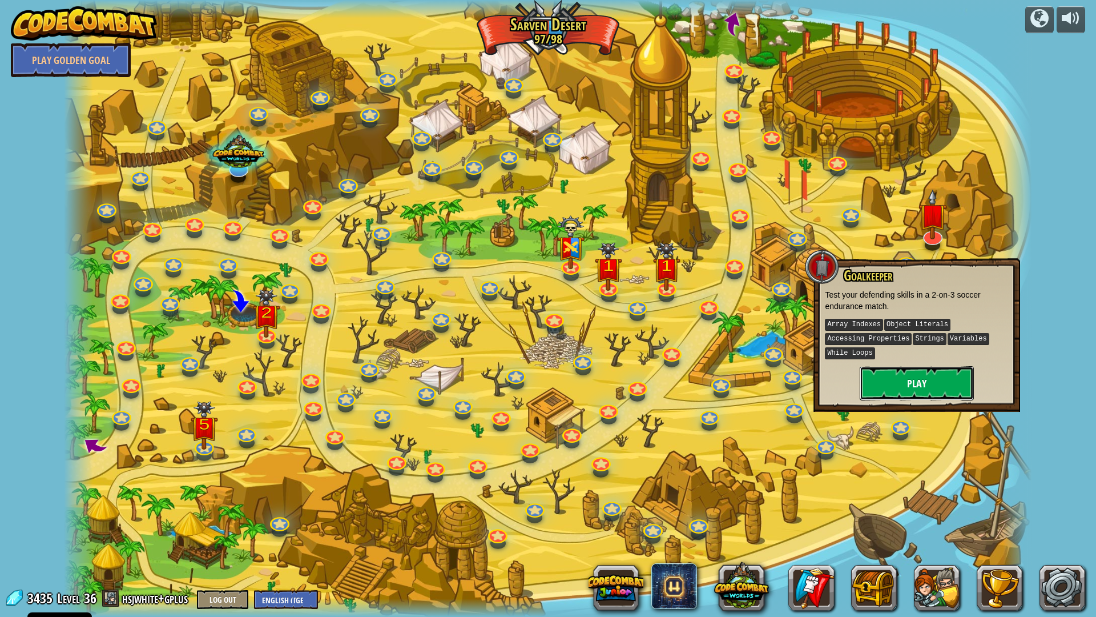
click at [905, 391] on button "Play" at bounding box center [917, 383] width 114 height 34
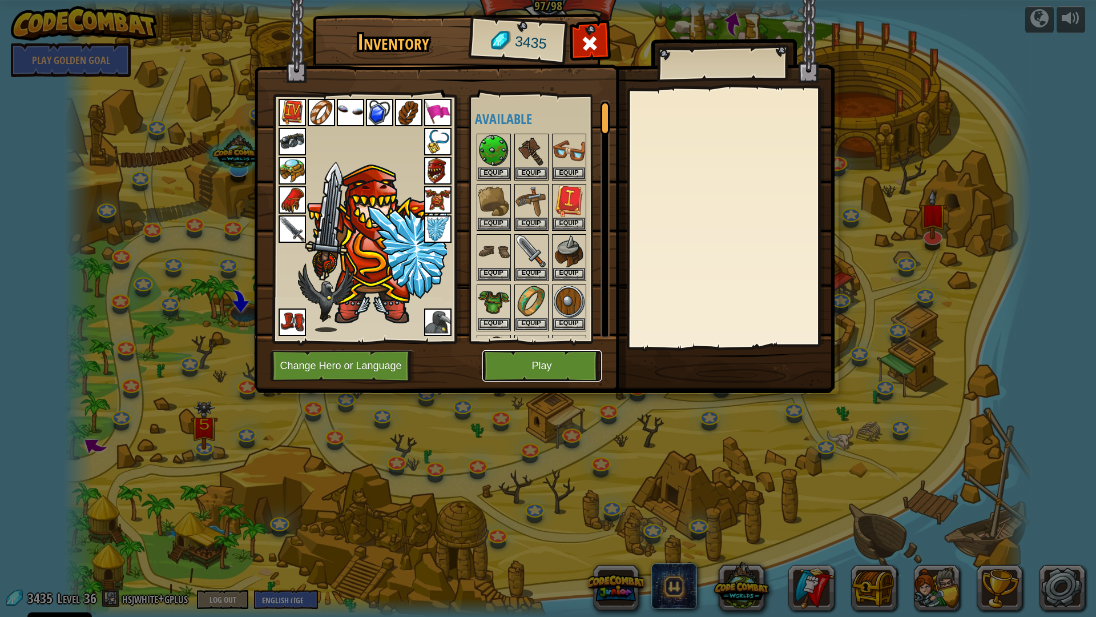
click at [543, 363] on button "Play" at bounding box center [542, 365] width 119 height 31
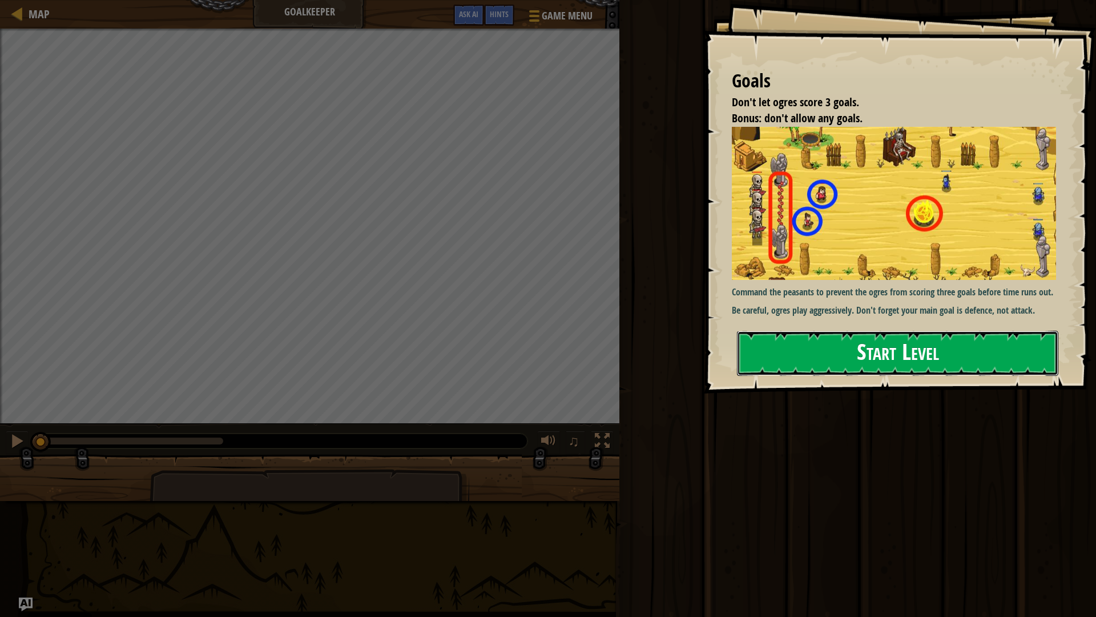
click at [861, 356] on button "Start Level" at bounding box center [898, 353] width 322 height 45
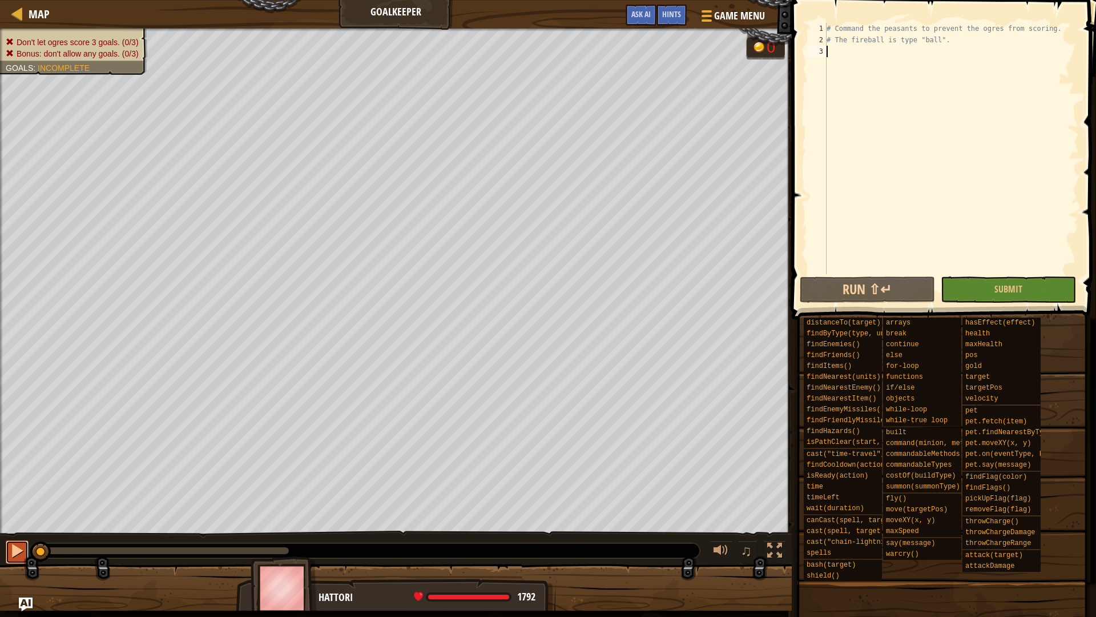
click at [13, 544] on div at bounding box center [17, 550] width 15 height 15
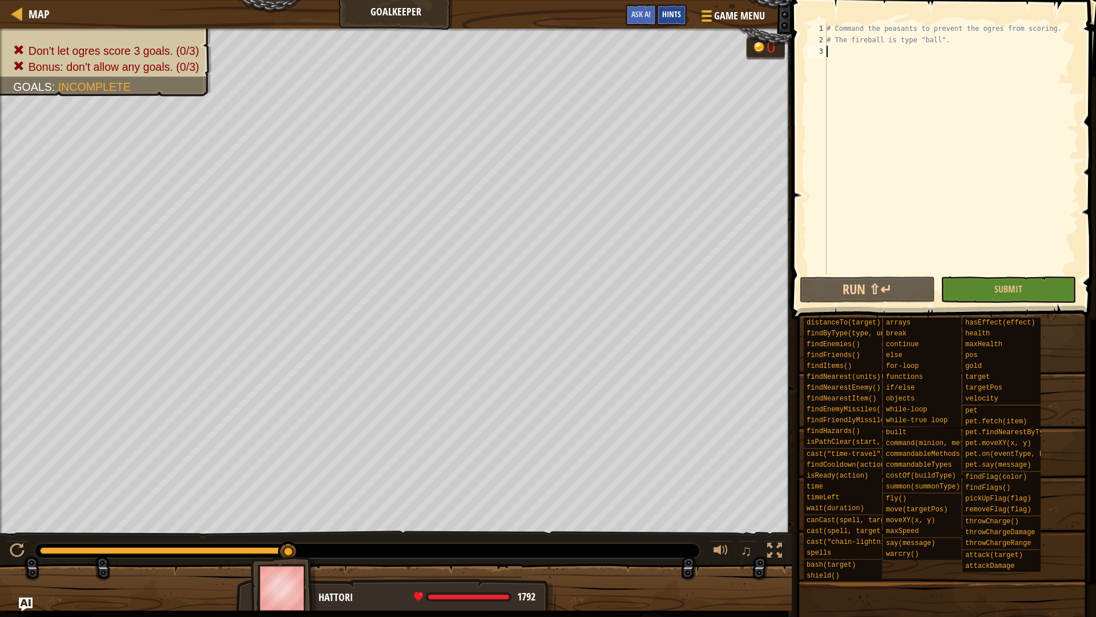
click at [677, 7] on div "Hints" at bounding box center [672, 15] width 30 height 21
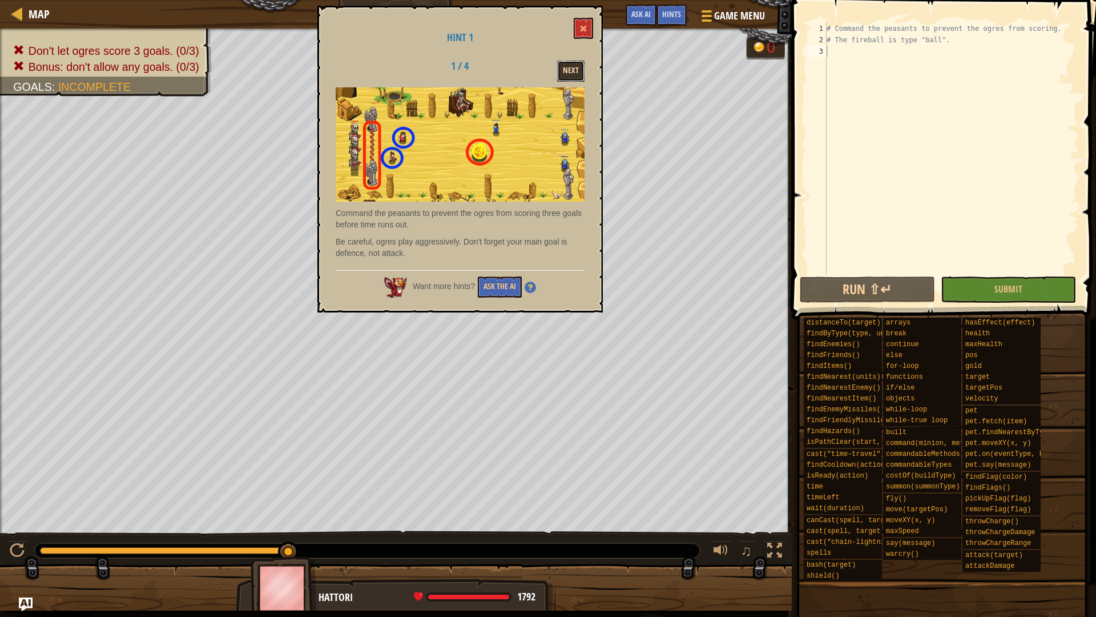
click at [574, 74] on button "Next" at bounding box center [570, 71] width 27 height 21
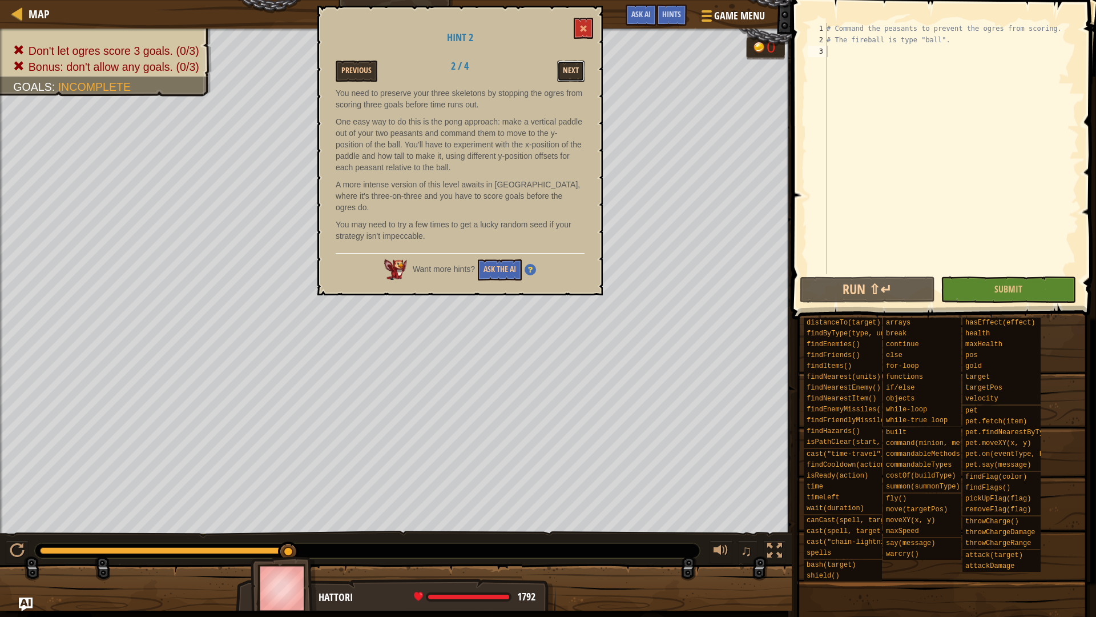
click at [566, 71] on button "Next" at bounding box center [570, 71] width 27 height 21
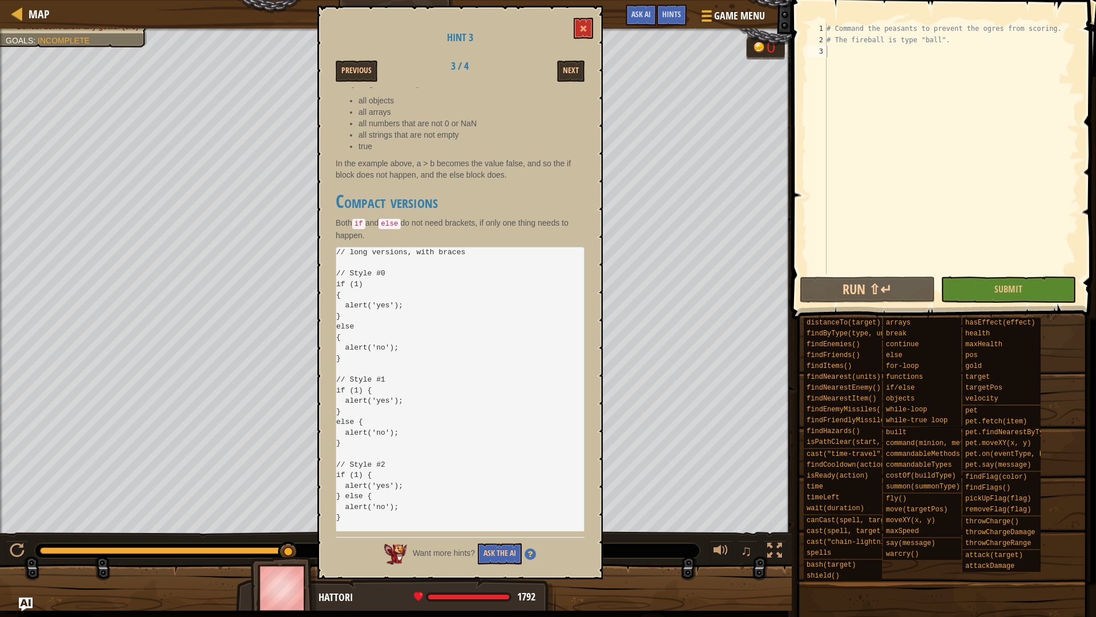
scroll to position [400, 0]
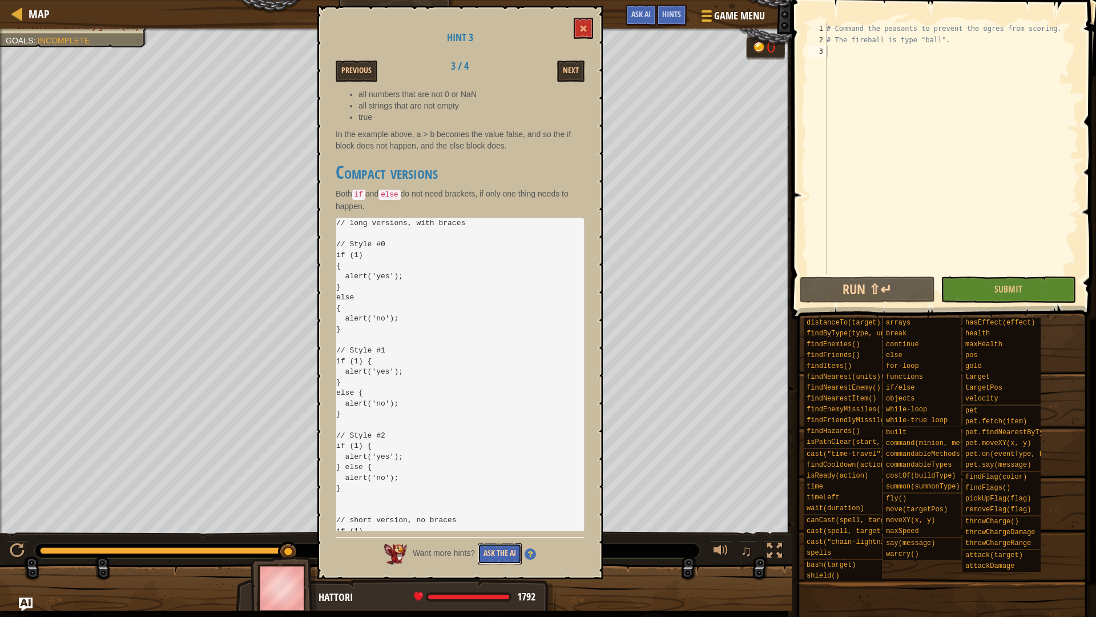
click at [495, 544] on button "Ask the AI" at bounding box center [500, 553] width 44 height 21
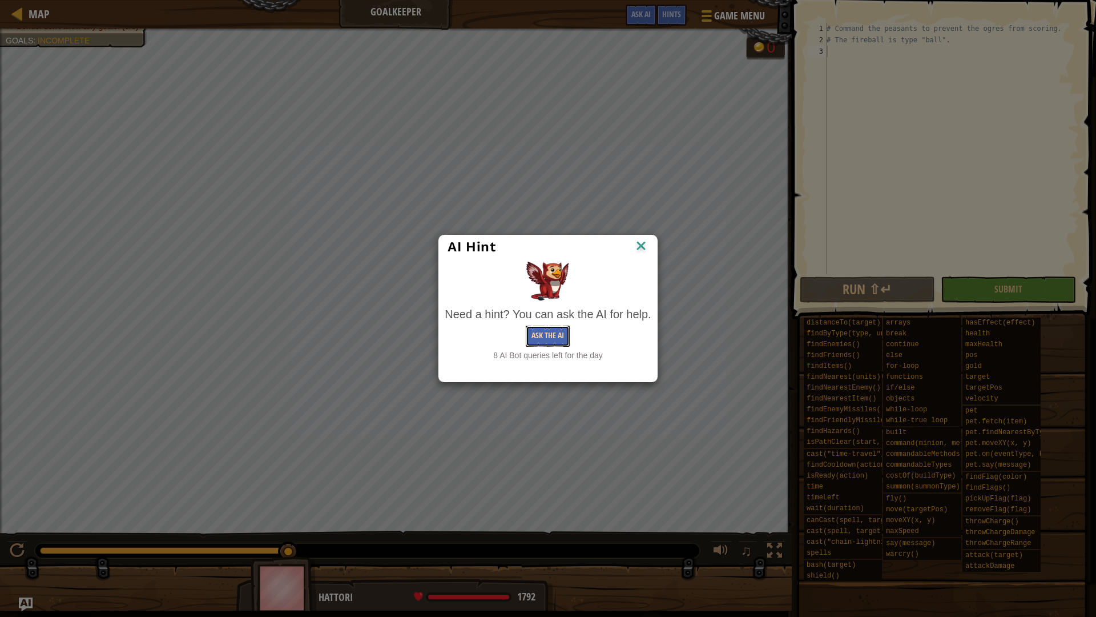
click at [529, 334] on button "Ask the AI" at bounding box center [548, 336] width 44 height 21
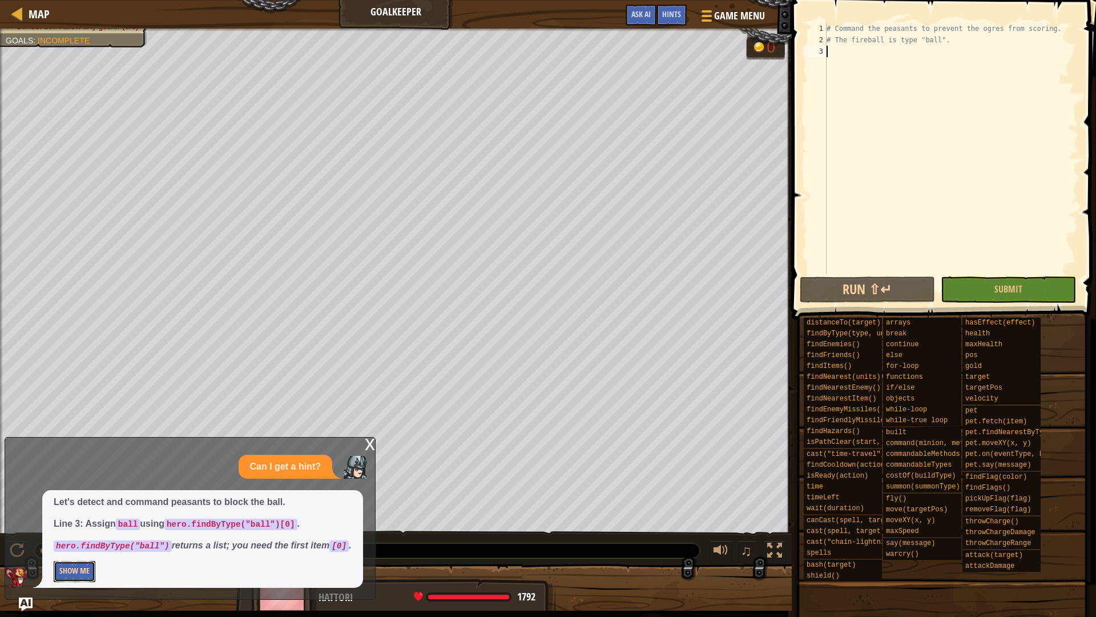
click at [79, 544] on button "Show Me" at bounding box center [75, 571] width 42 height 21
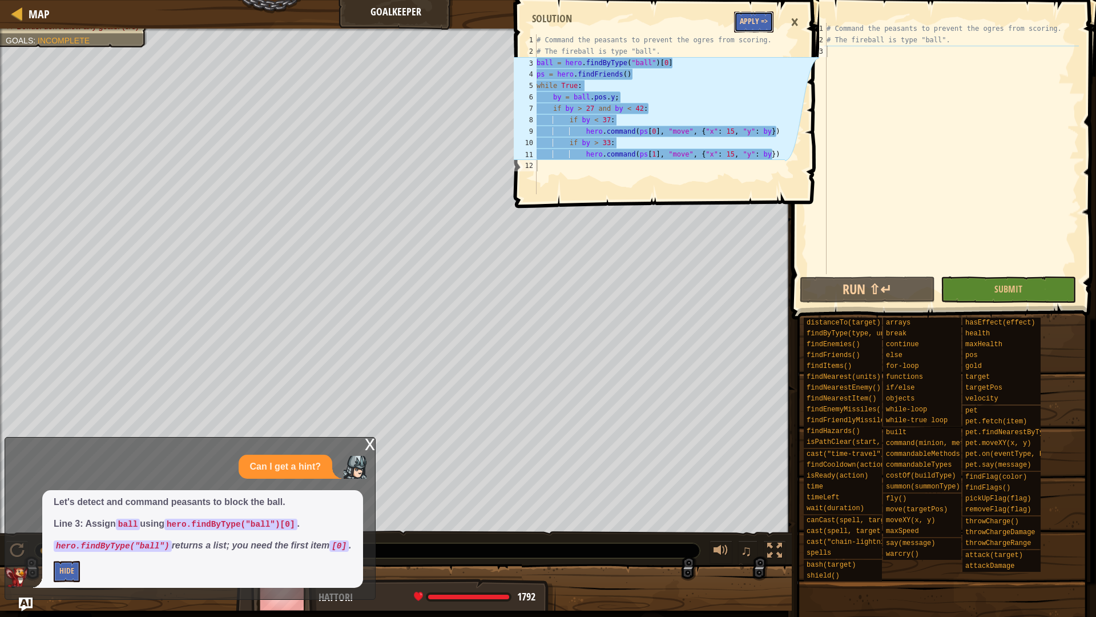
click at [755, 17] on button "Apply =>" at bounding box center [753, 21] width 39 height 21
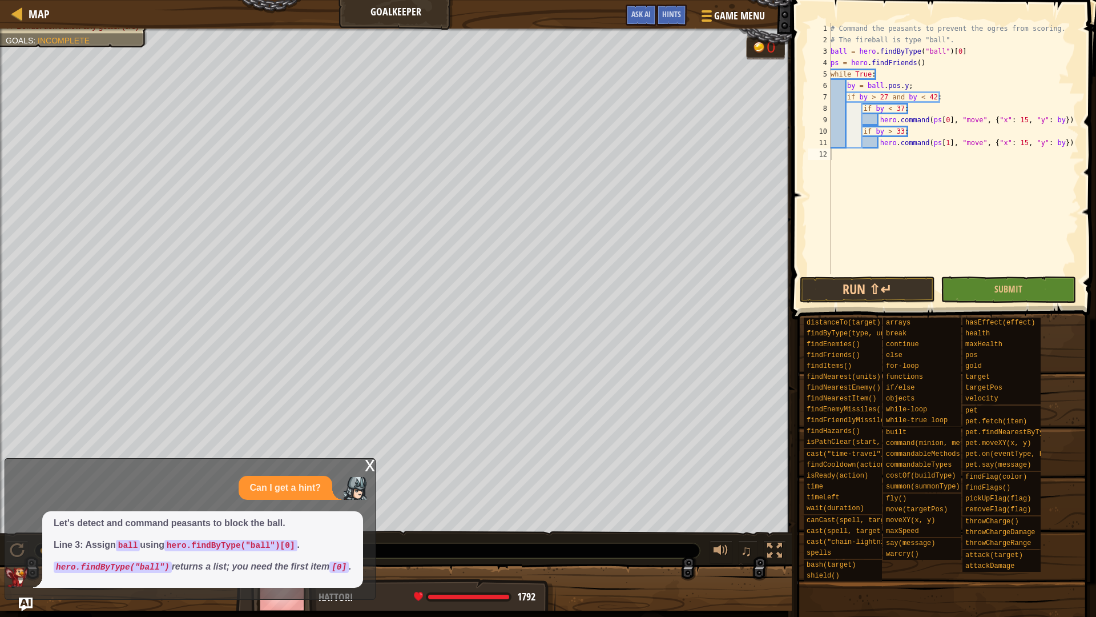
click at [365, 462] on div "x Can I get a hint? Let's detect and command peasants to block the ball. Line 3…" at bounding box center [190, 529] width 371 height 142
click at [368, 463] on div "x" at bounding box center [370, 464] width 10 height 11
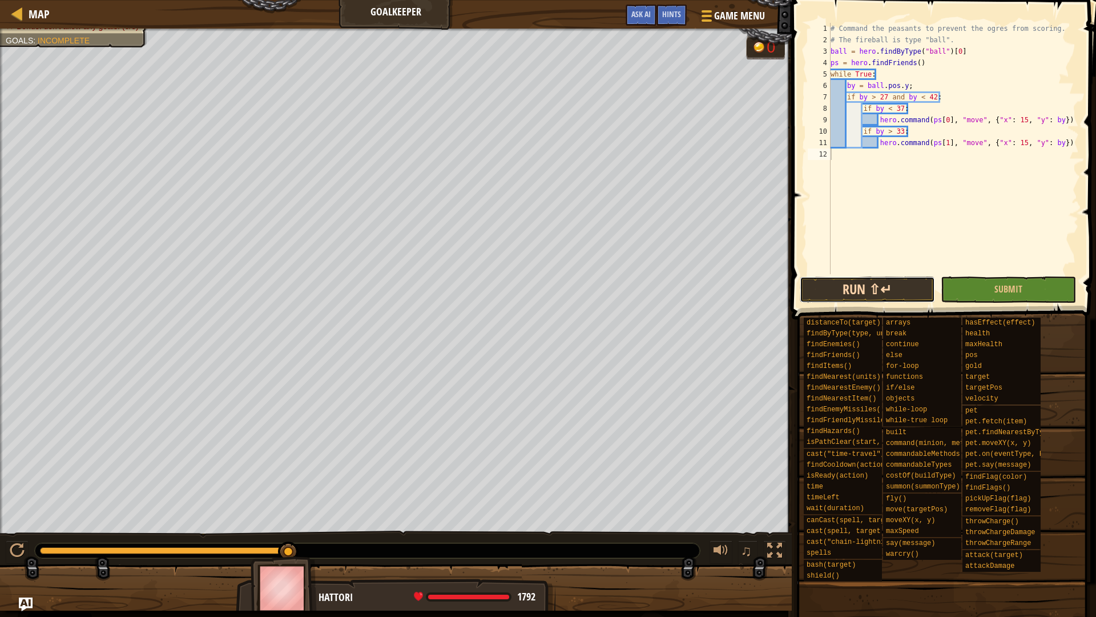
click at [897, 292] on button "Run ⇧↵" at bounding box center [867, 289] width 135 height 26
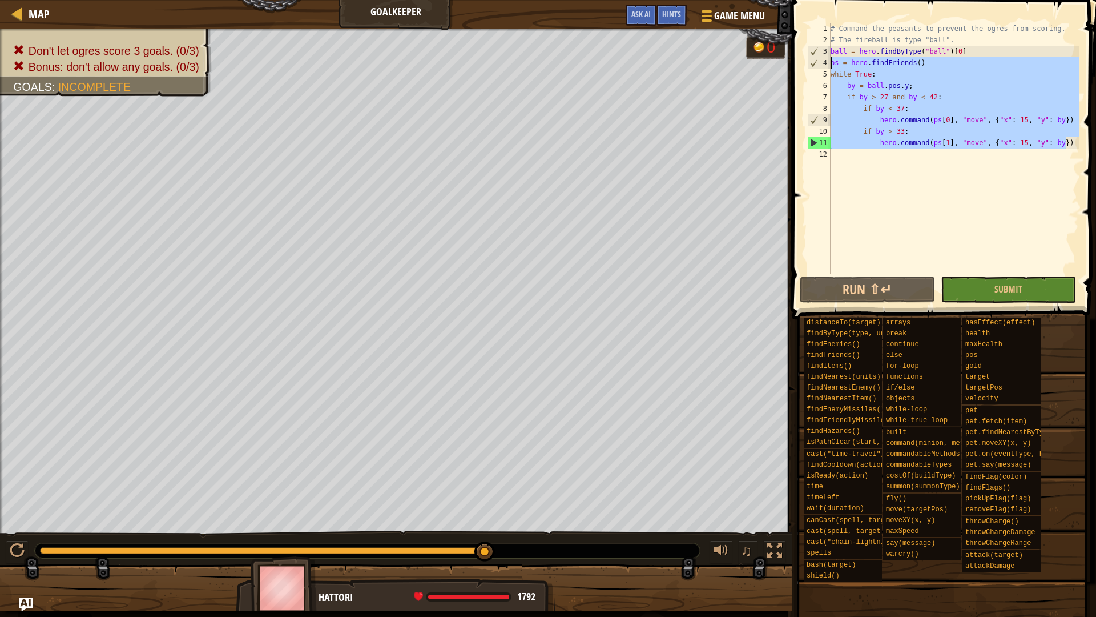
drag, startPoint x: 1071, startPoint y: 142, endPoint x: 808, endPoint y: 66, distance: 273.6
click at [808, 66] on div "1 2 3 4 5 6 7 8 9 10 11 12 # Command the peasants to prevent the ogres from sco…" at bounding box center [943, 148] width 274 height 251
type textarea "ps = hero.findFriends() while True:"
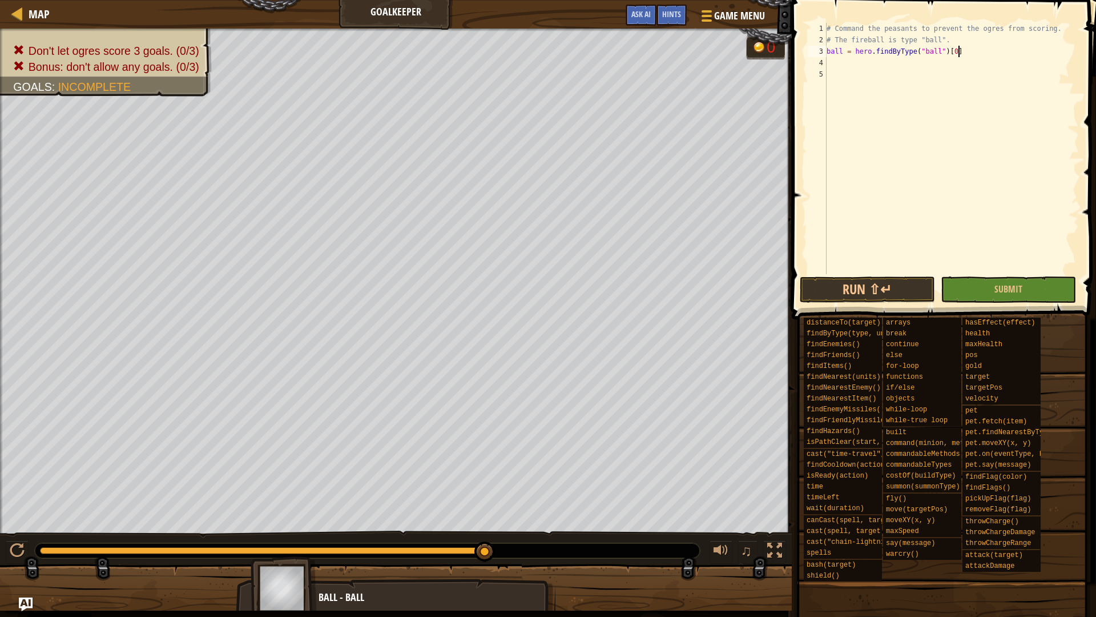
click at [971, 54] on div "# Command the peasants to prevent the ogres from scoring. # The fireball is typ…" at bounding box center [952, 160] width 255 height 274
type textarea "ball = hero.findByType("ball")"
click at [846, 57] on div "# Command the peasants to prevent the ogres from scoring. # The fireball is typ…" at bounding box center [952, 160] width 255 height 274
type textarea "w"
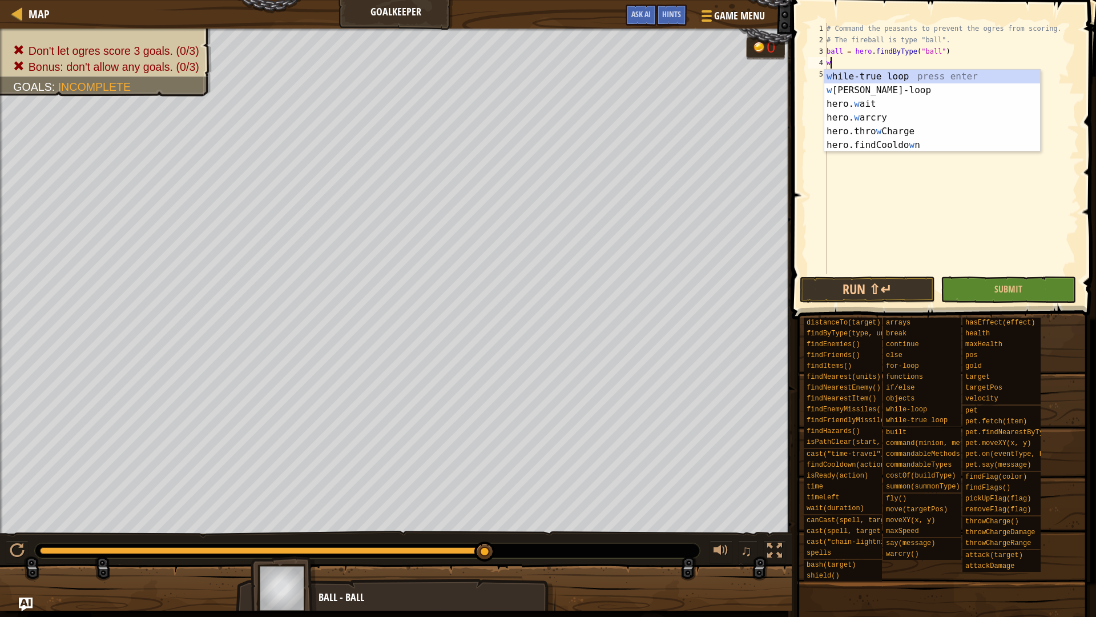
scroll to position [5, 0]
click at [873, 79] on div "w [PERSON_NAME]-true loop press enter w [PERSON_NAME]-loop press enter hero. w …" at bounding box center [933, 125] width 216 height 110
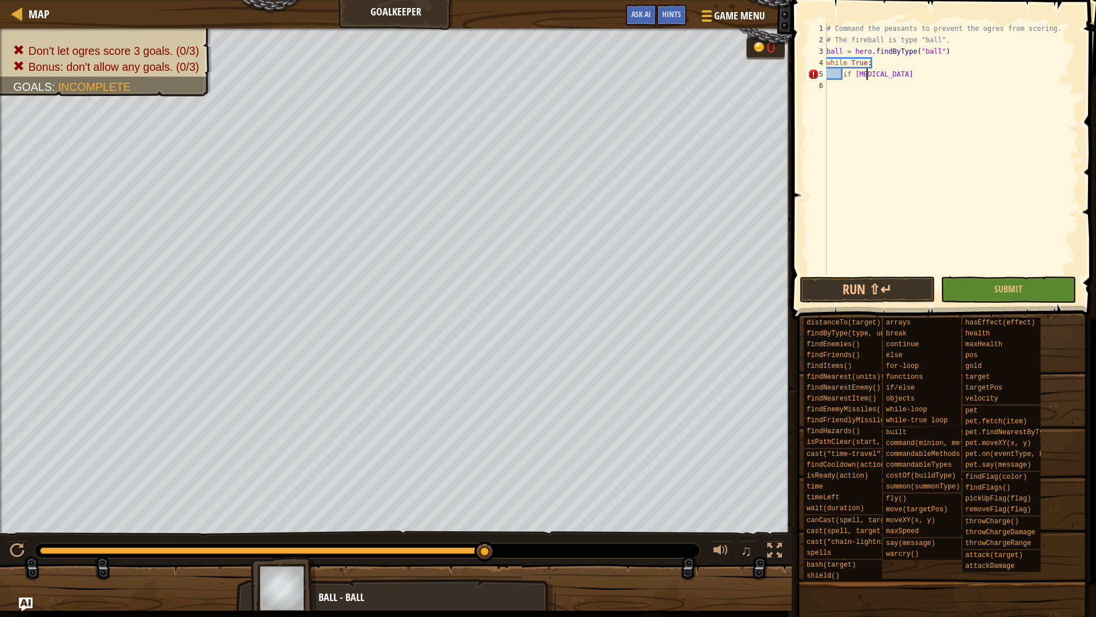
scroll to position [5, 6]
type textarea "if ball:"
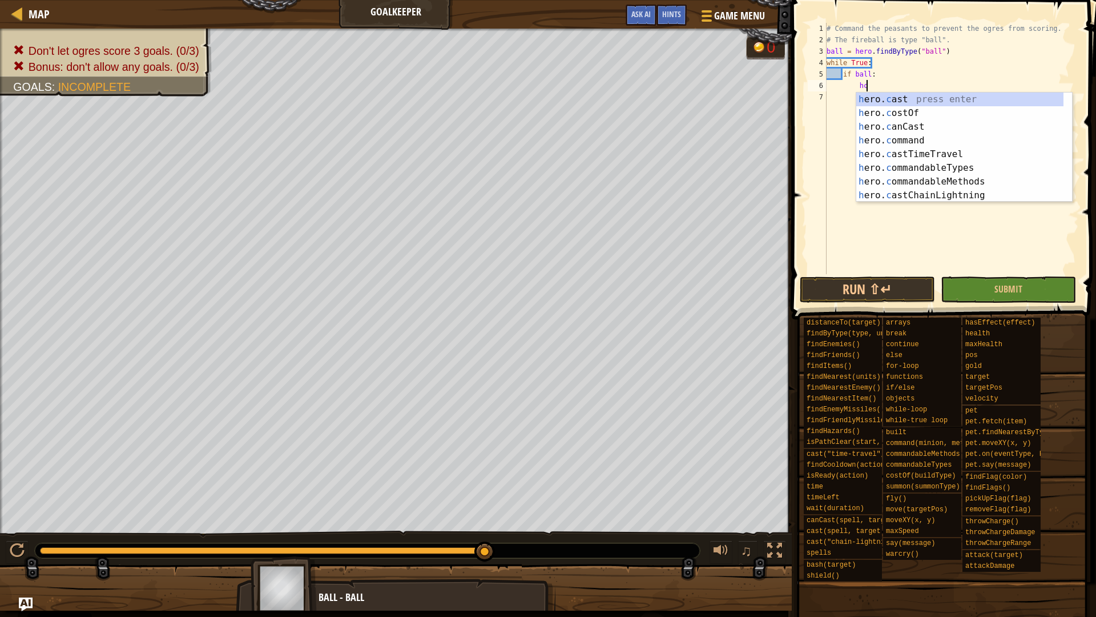
scroll to position [5, 5]
click at [894, 139] on div "h ero. c ast press enter h ero. c ostOf press enter h ero. c anCast press enter…" at bounding box center [965, 161] width 216 height 137
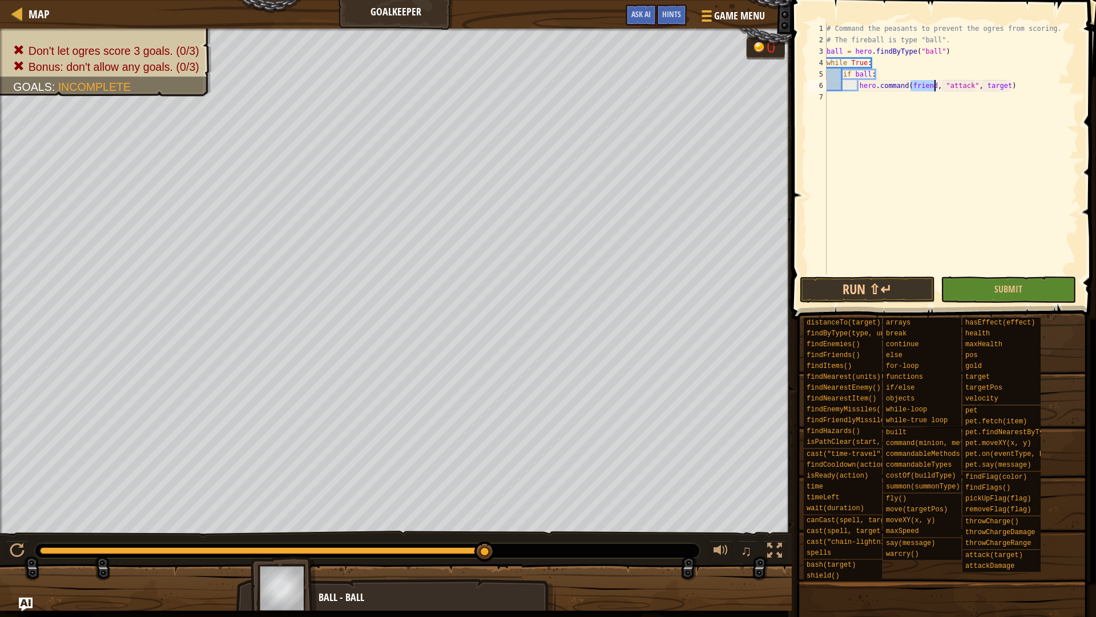
click at [953, 50] on div "# Command the peasants to prevent the ogres from scoring. # The fireball is typ…" at bounding box center [952, 160] width 255 height 274
type textarea "ball = hero.findByType("ball")"
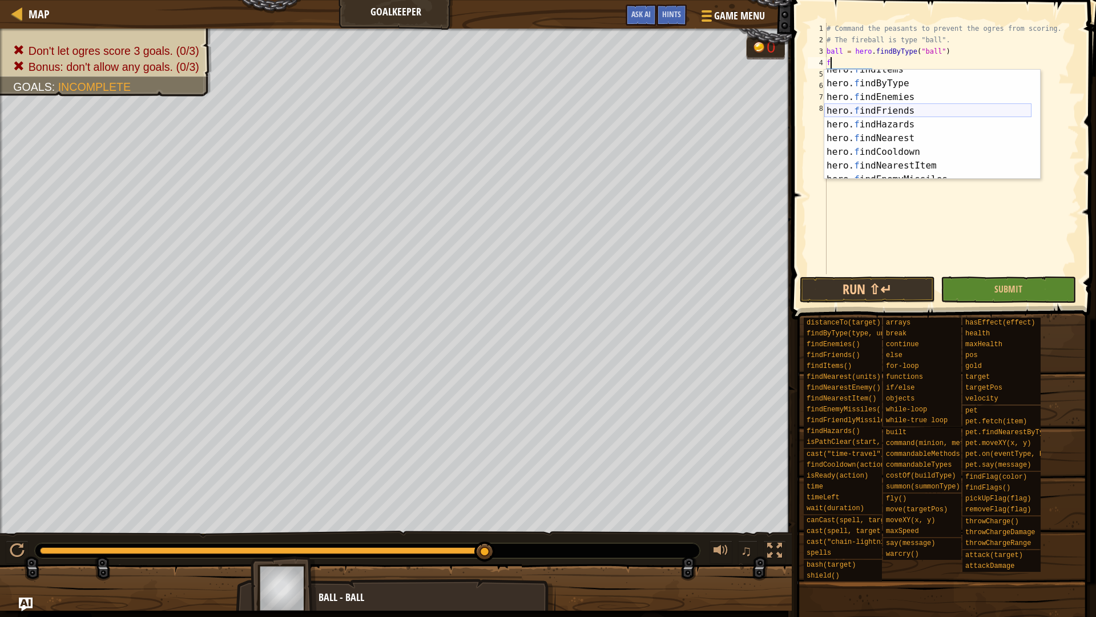
scroll to position [137, 0]
click at [907, 106] on div "hero. f indFriends press enter hero. f indHazards press enter hero. f indNeares…" at bounding box center [928, 138] width 207 height 137
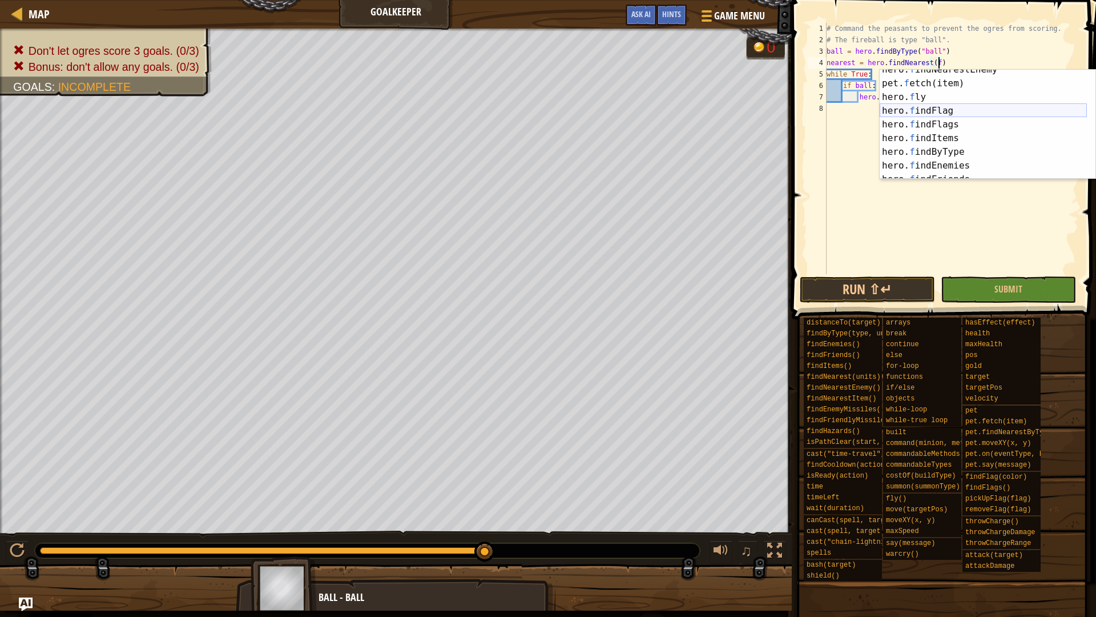
scroll to position [34, 0]
click at [948, 153] on div "hero. f indNearestEnemy press enter pet. f etch(item) press enter hero. f ly pr…" at bounding box center [983, 131] width 207 height 137
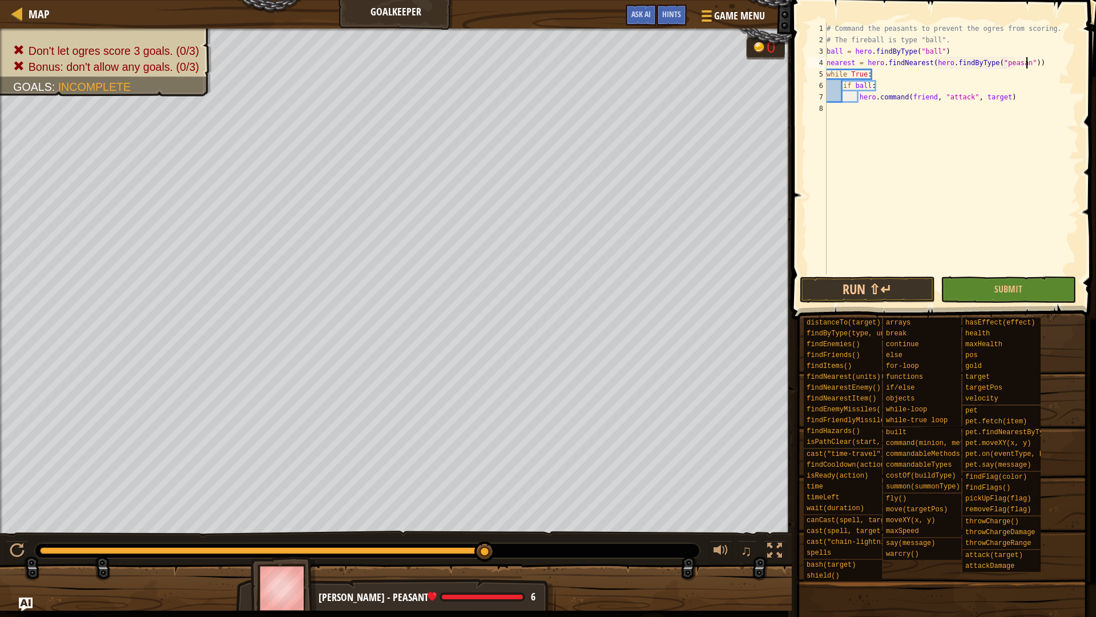
scroll to position [5, 29]
click at [934, 99] on div "# Command the peasants to prevent the ogres from scoring. # The fireball is typ…" at bounding box center [952, 160] width 255 height 274
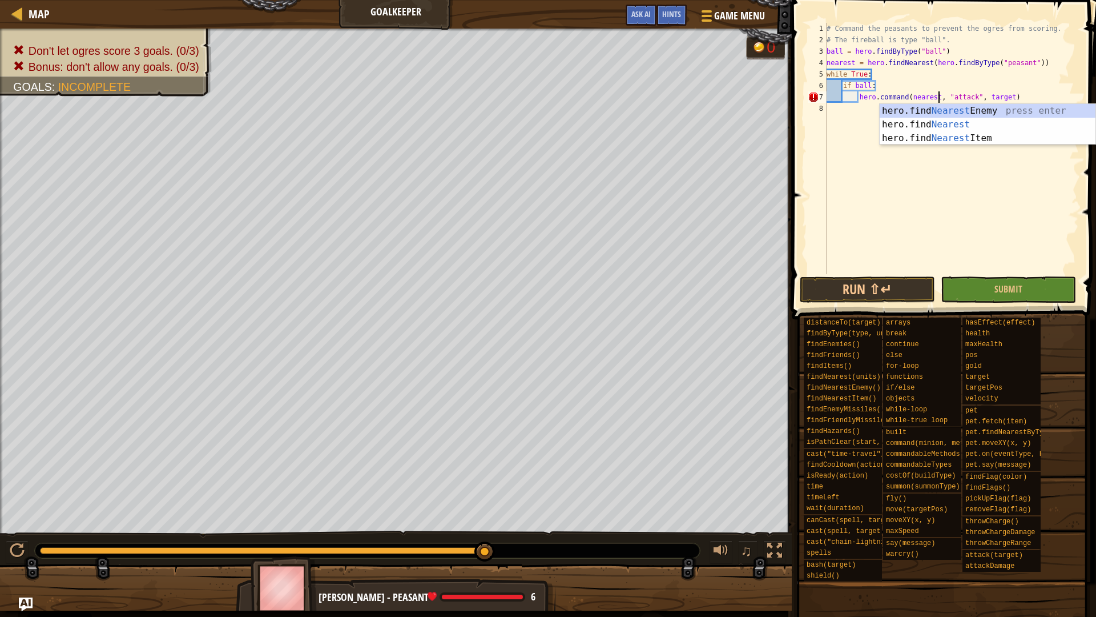
scroll to position [5, 16]
click at [973, 97] on div "# Command the peasants to prevent the ogres from scoring. # The fireball is typ…" at bounding box center [952, 160] width 255 height 274
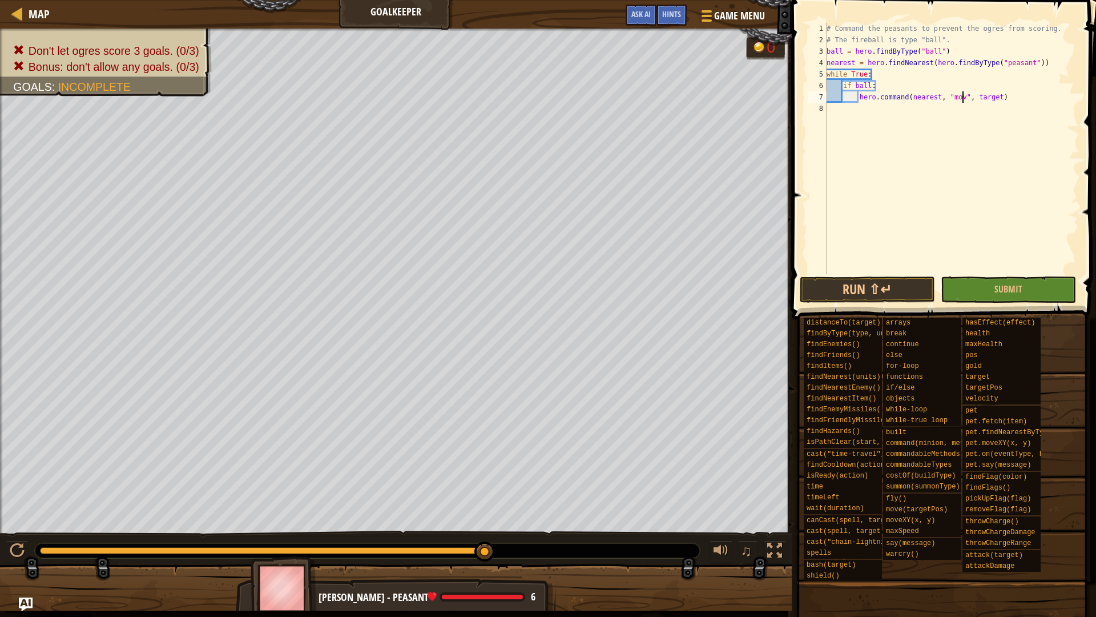
scroll to position [5, 20]
click at [1002, 97] on div "# Command the peasants to prevent the ogres from scoring. # The fireball is typ…" at bounding box center [952, 160] width 255 height 274
click at [854, 286] on button "Run ⇧↵" at bounding box center [867, 289] width 135 height 26
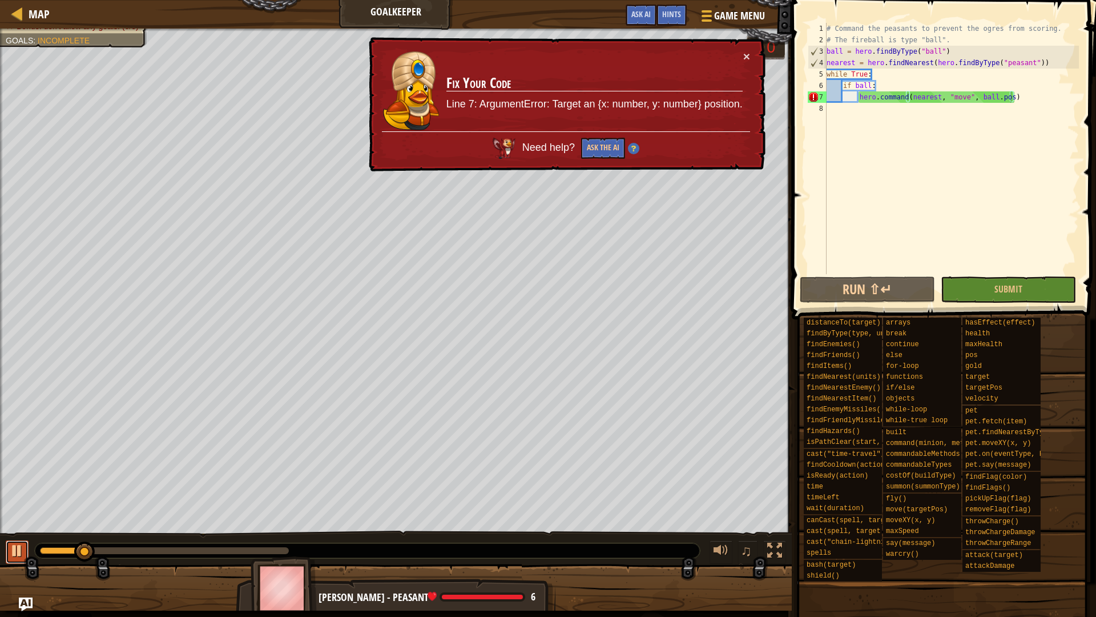
click at [13, 544] on div at bounding box center [17, 550] width 15 height 15
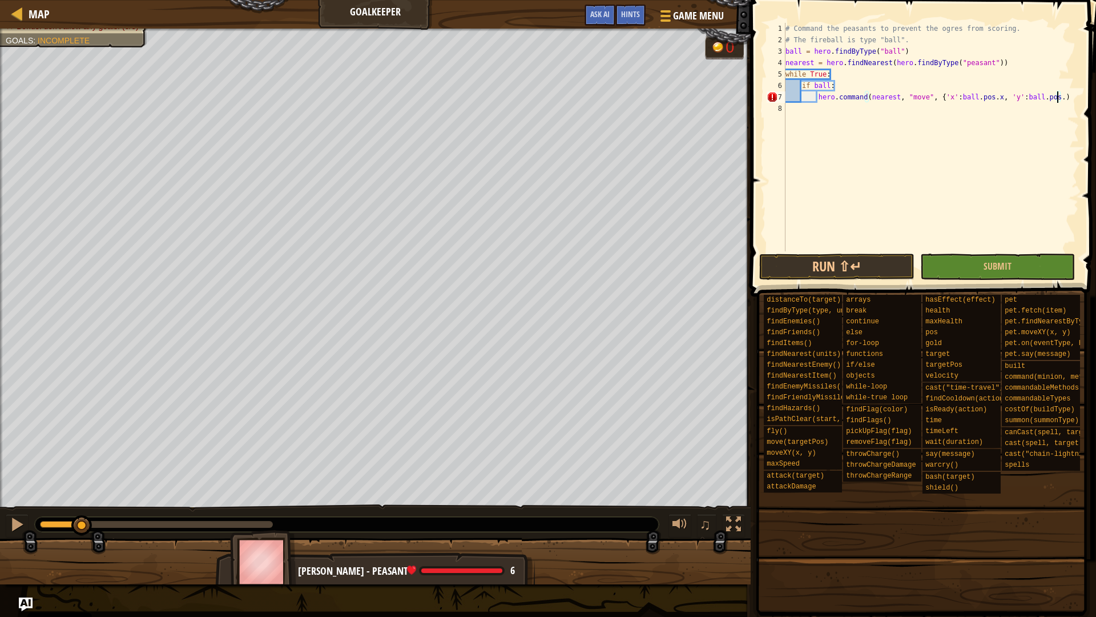
scroll to position [5, 39]
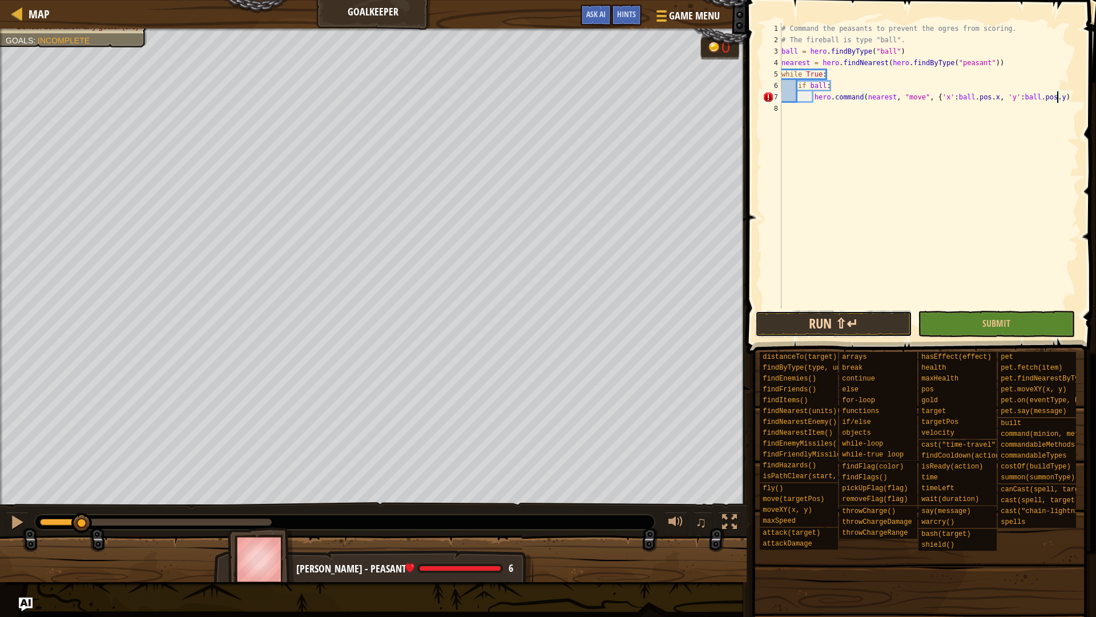
click at [872, 318] on button "Run ⇧↵" at bounding box center [834, 324] width 157 height 26
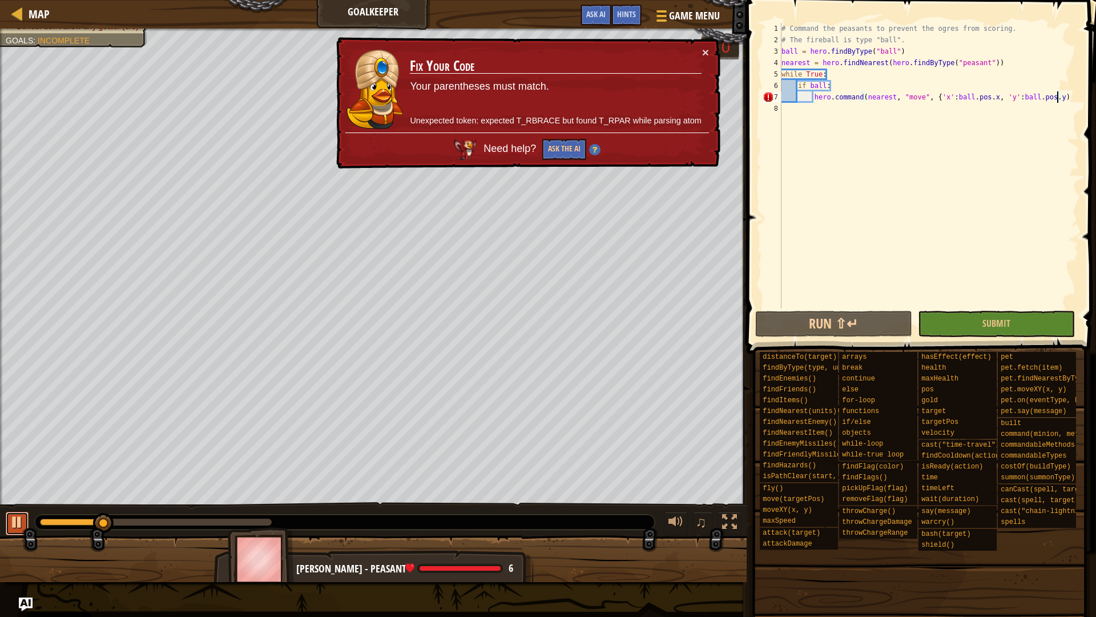
click at [21, 529] on div at bounding box center [17, 522] width 15 height 15
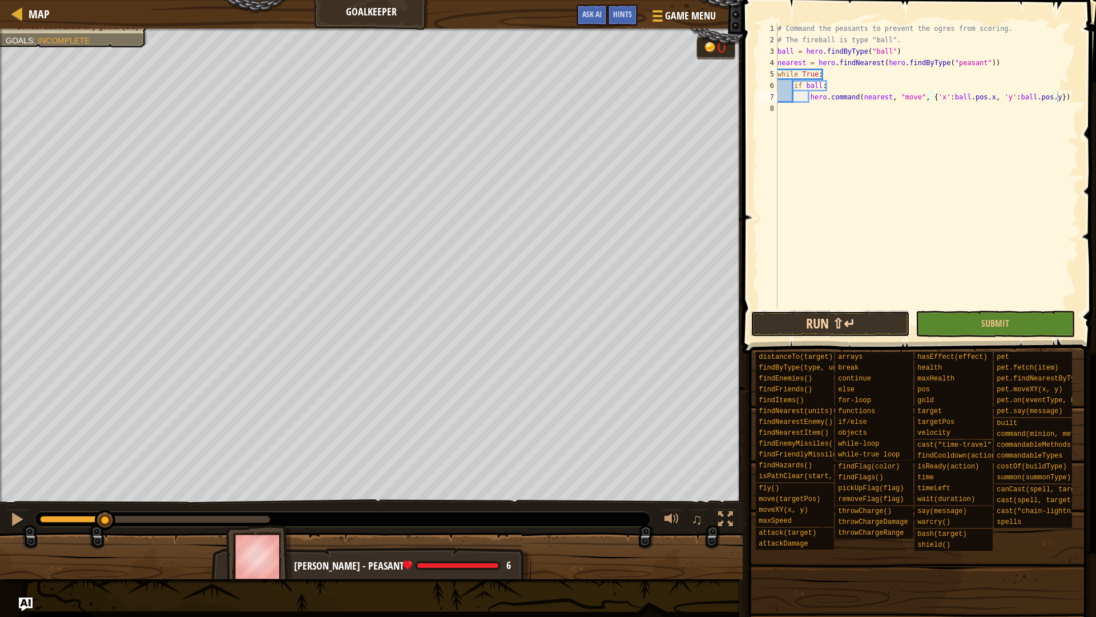
click at [836, 323] on button "Run ⇧↵" at bounding box center [830, 324] width 159 height 26
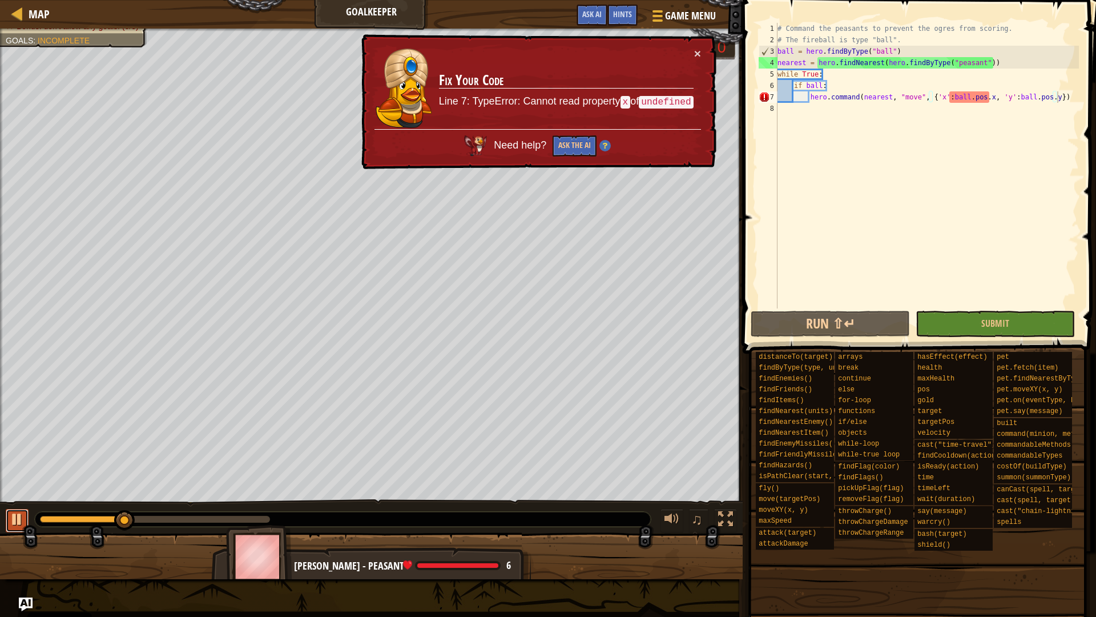
click at [17, 515] on div at bounding box center [17, 519] width 15 height 15
drag, startPoint x: 902, startPoint y: 53, endPoint x: 702, endPoint y: 47, distance: 199.9
click at [702, 47] on div "Map Goalkeeper Game Menu Done Hints Ask AI 1 2 3 4 5 6 7 8 9 10 11 12 # Command…" at bounding box center [548, 308] width 1096 height 617
click at [841, 82] on div "# Command the peasants to prevent the ogres from scoring. # The fireball is typ…" at bounding box center [928, 177] width 304 height 308
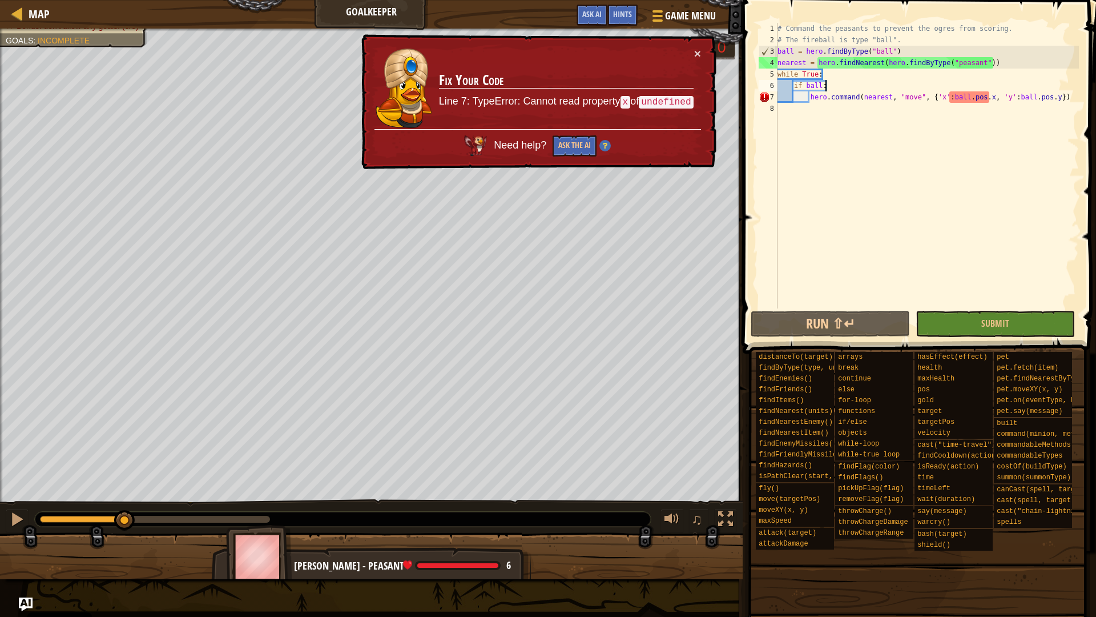
scroll to position [5, 6]
click at [901, 54] on div "# Command the peasants to prevent the ogres from scoring. # The fireball is typ…" at bounding box center [928, 177] width 304 height 308
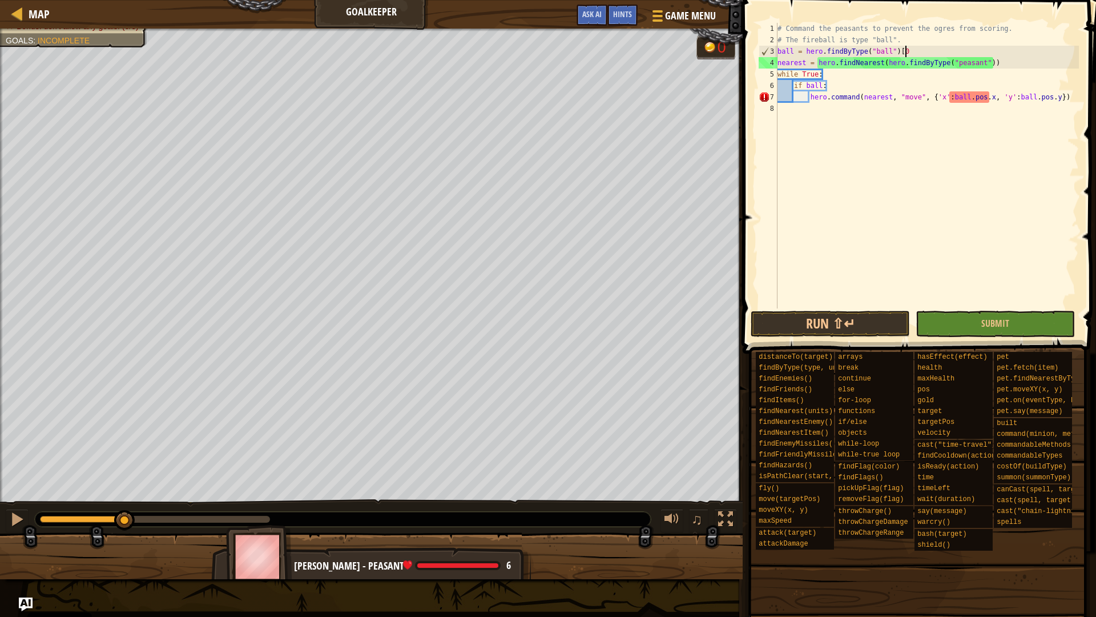
scroll to position [5, 18]
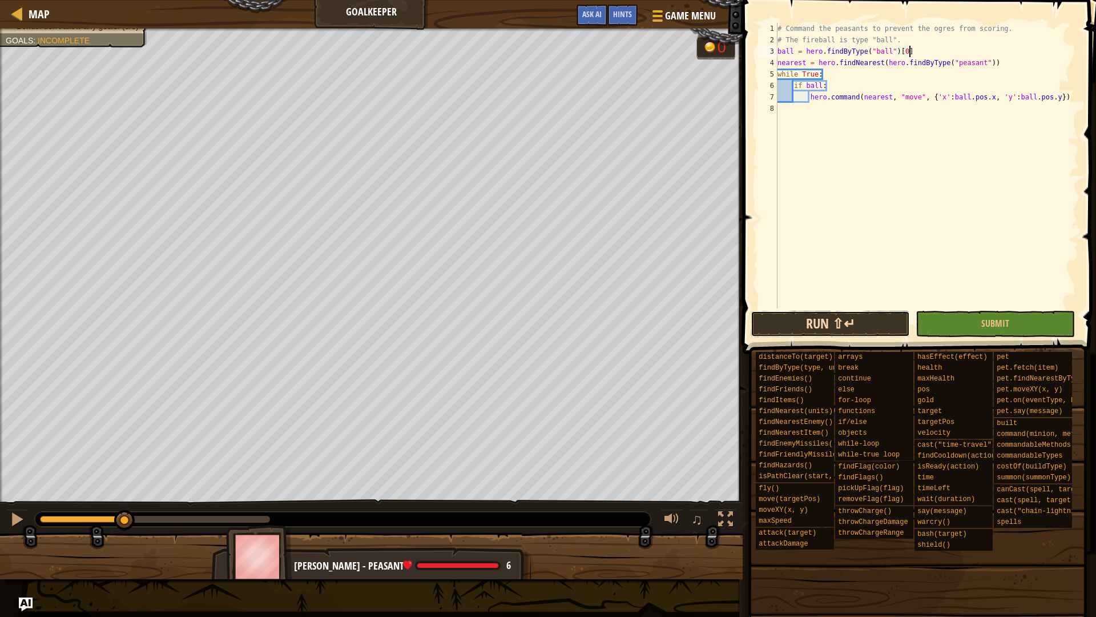
click at [861, 320] on button "Run ⇧↵" at bounding box center [830, 324] width 159 height 26
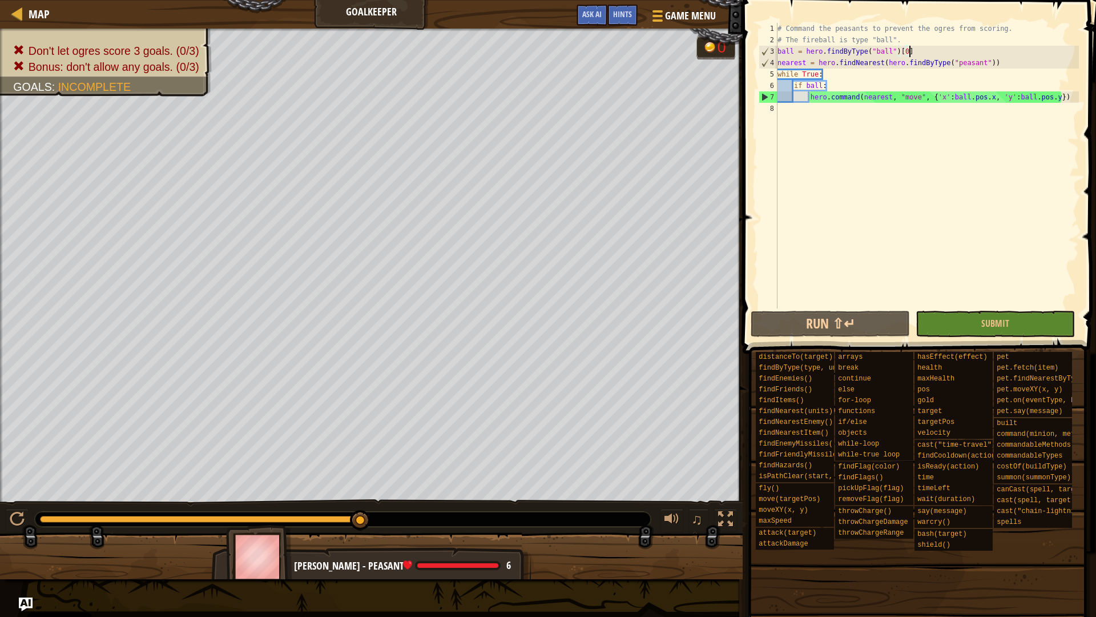
click at [808, 98] on div "# Command the peasants to prevent the ogres from scoring. # The fireball is typ…" at bounding box center [928, 177] width 304 height 308
drag, startPoint x: 834, startPoint y: 83, endPoint x: 825, endPoint y: 89, distance: 10.8
click at [825, 89] on div "# Command the peasants to prevent the ogres from scoring. # The fireball is typ…" at bounding box center [928, 177] width 304 height 308
drag, startPoint x: 826, startPoint y: 75, endPoint x: 822, endPoint y: 70, distance: 6.5
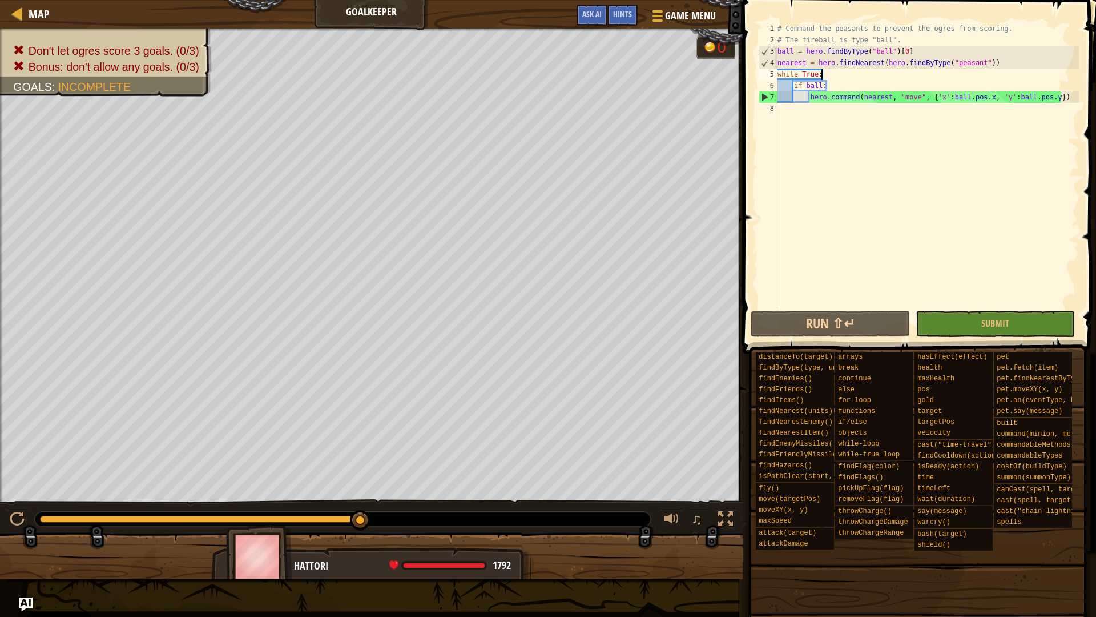
click at [822, 70] on div "# Command the peasants to prevent the ogres from scoring. # The fireball is typ…" at bounding box center [928, 177] width 304 height 308
type textarea "while True:"
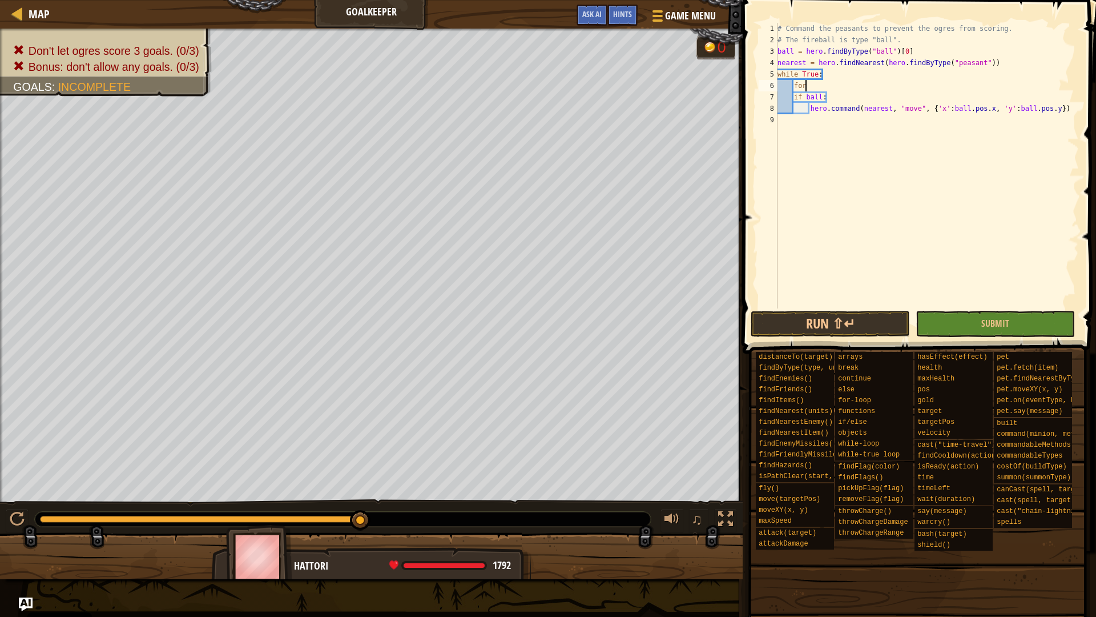
scroll to position [5, 3]
click at [804, 61] on div "# Command the peasants to prevent the ogres from scoring. # The fireball is typ…" at bounding box center [928, 177] width 304 height 308
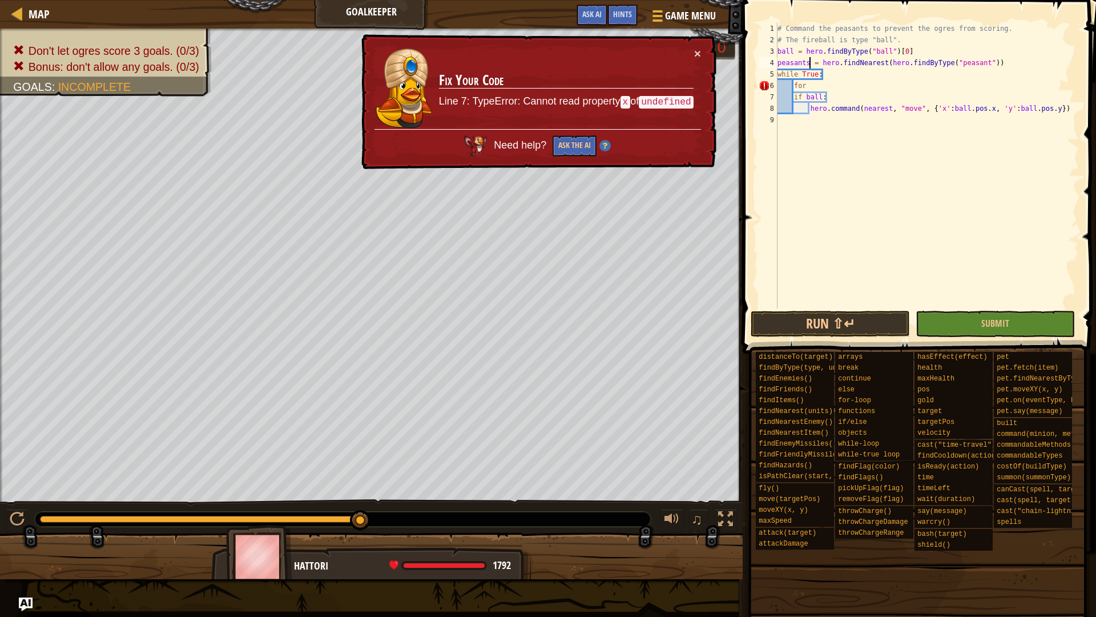
click at [805, 85] on div "# Command the peasants to prevent the ogres from scoring. # The fireball is typ…" at bounding box center [928, 177] width 304 height 308
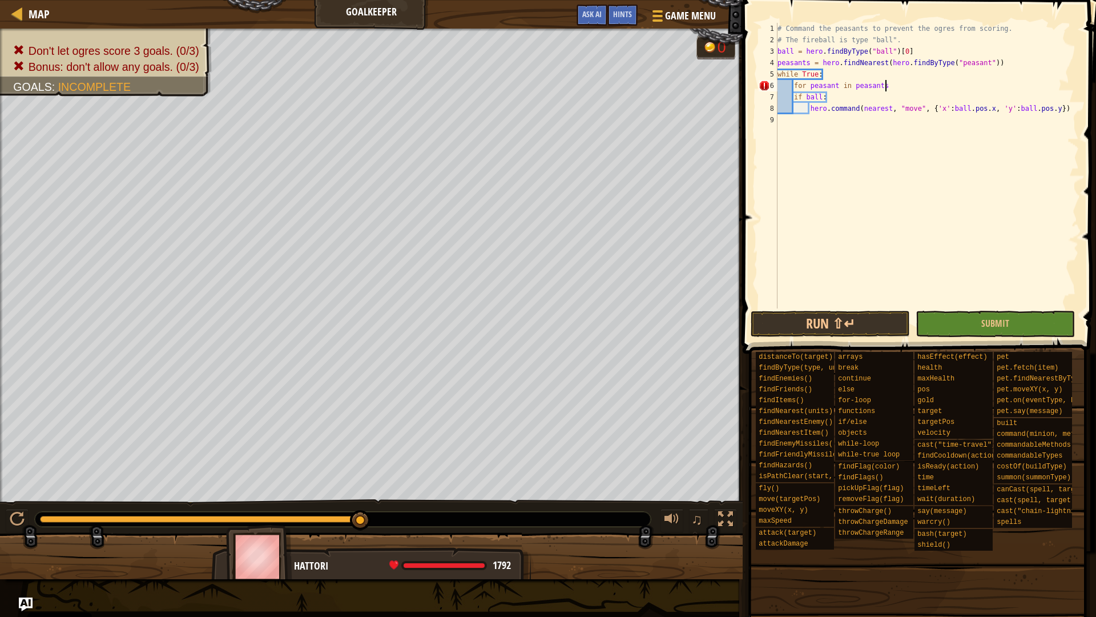
scroll to position [5, 16]
click at [794, 97] on div "# Command the peasants to prevent the ogres from scoring. # The fireball is typ…" at bounding box center [928, 177] width 304 height 308
click at [809, 110] on div "# Command the peasants to prevent the ogres from scoring. # The fireball is typ…" at bounding box center [928, 177] width 304 height 308
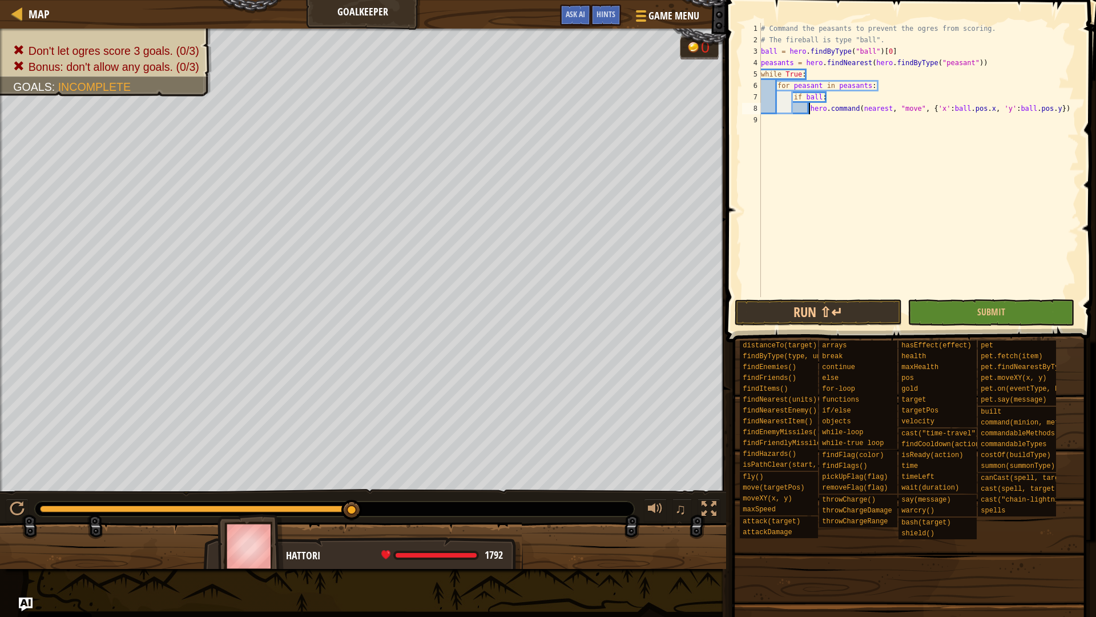
click at [889, 107] on div "# Command the peasants to prevent the ogres from scoring. # The fireball is typ…" at bounding box center [919, 171] width 320 height 297
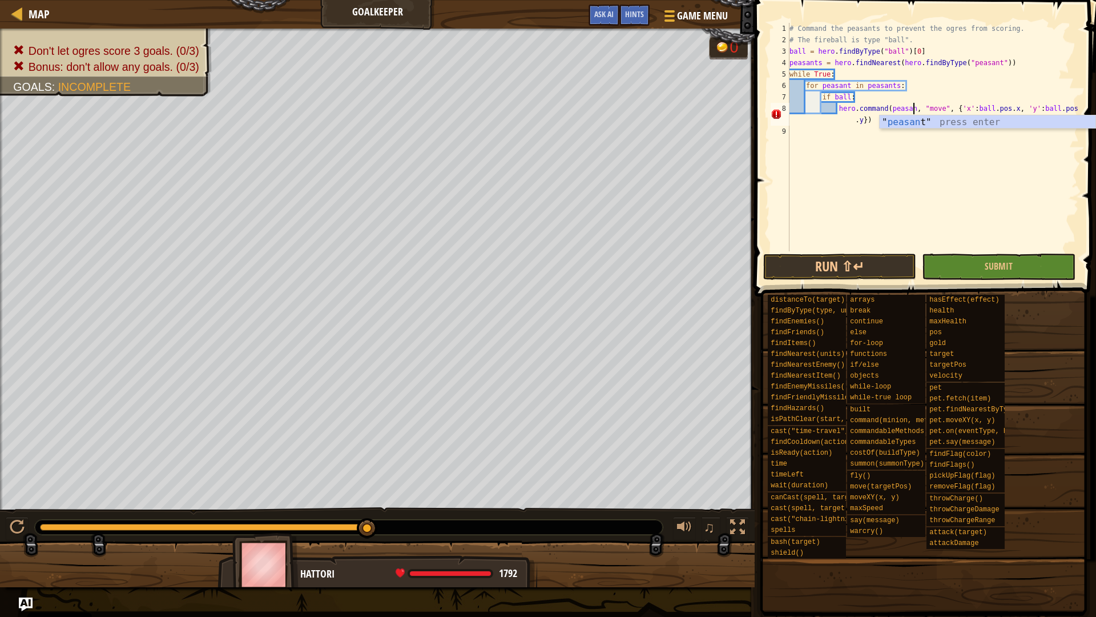
scroll to position [5, 19]
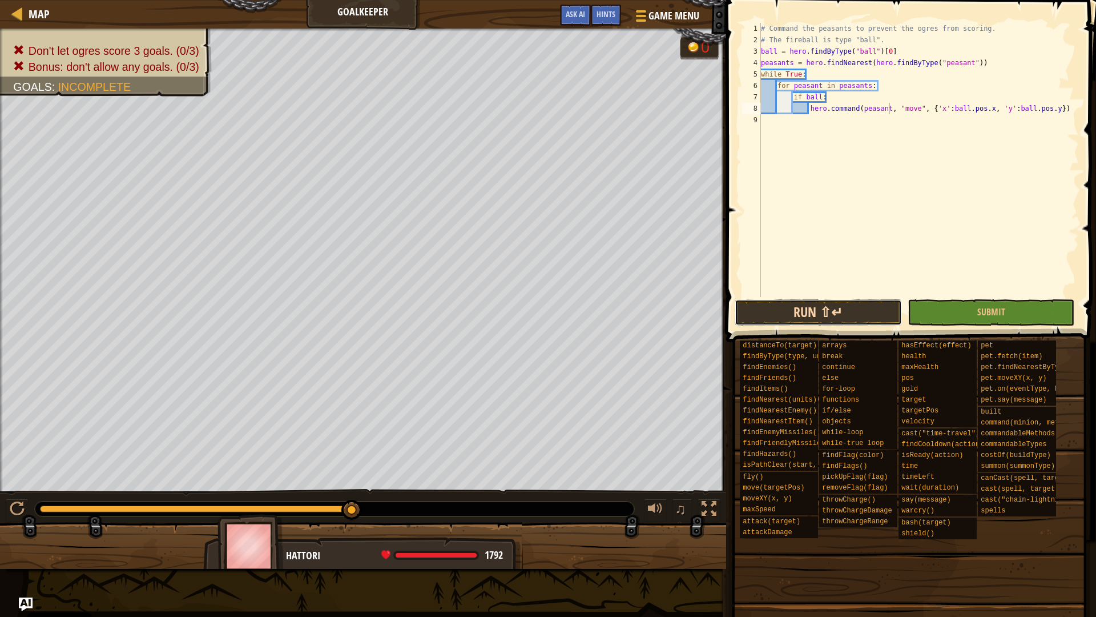
click at [858, 306] on button "Run ⇧↵" at bounding box center [818, 312] width 167 height 26
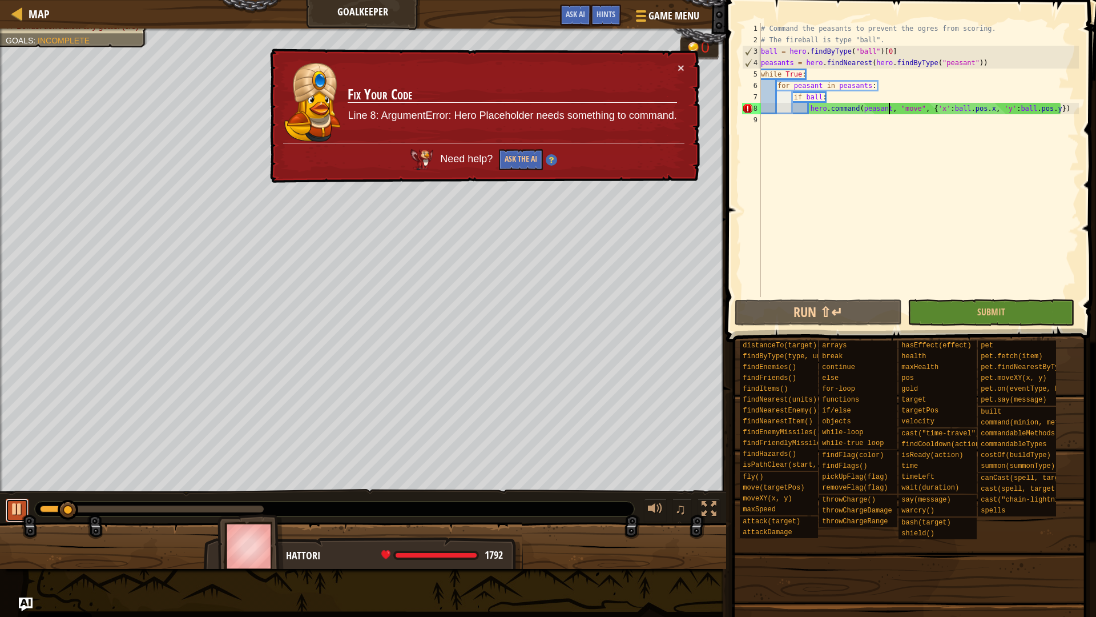
click at [17, 503] on div at bounding box center [17, 508] width 15 height 15
click at [870, 63] on div "# Command the peasants to prevent the ogres from scoring. # The fireball is typ…" at bounding box center [919, 171] width 320 height 297
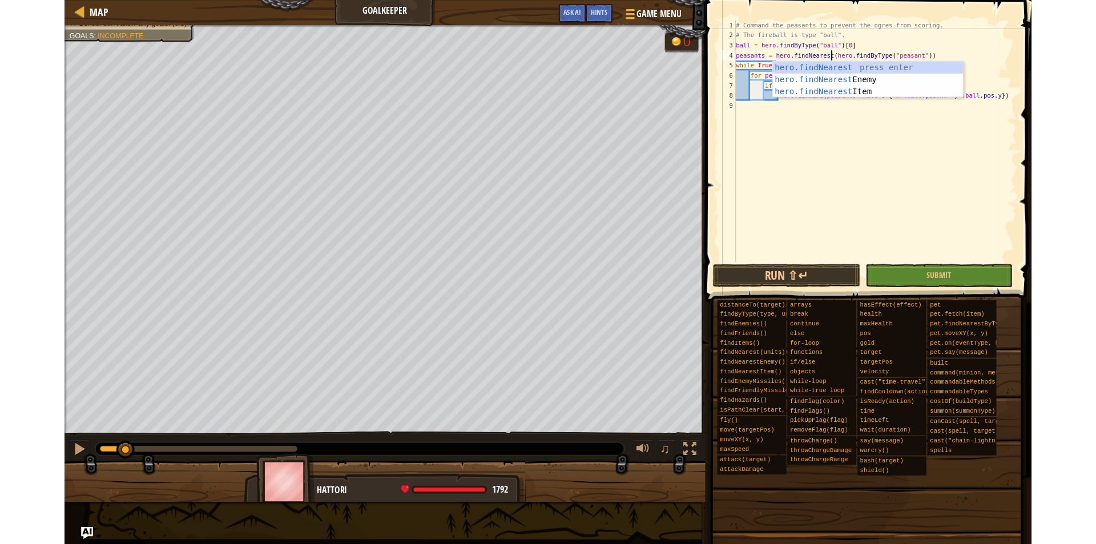
scroll to position [5, 15]
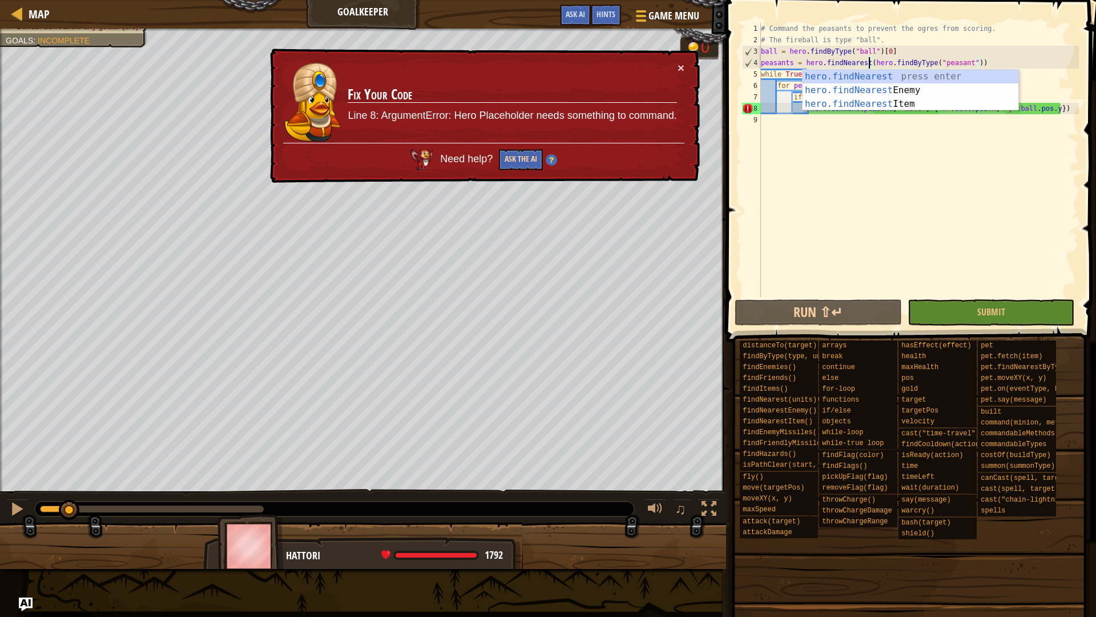
type textarea "peasants = hero.findNearest(hero.findByType("peasant"))"
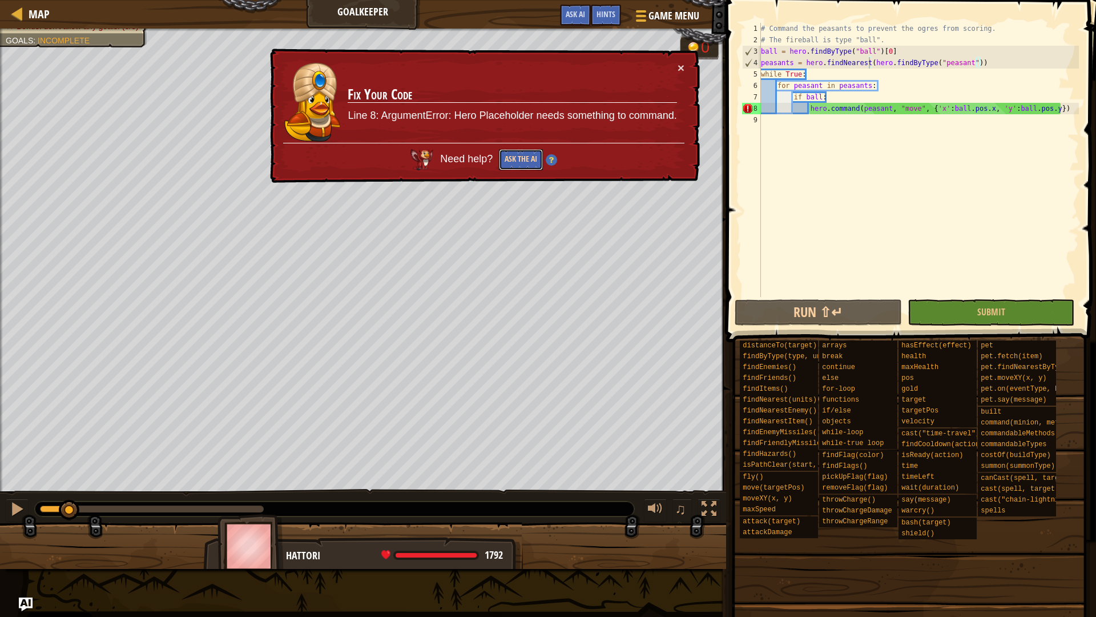
click at [513, 159] on button "Ask the AI" at bounding box center [521, 159] width 44 height 21
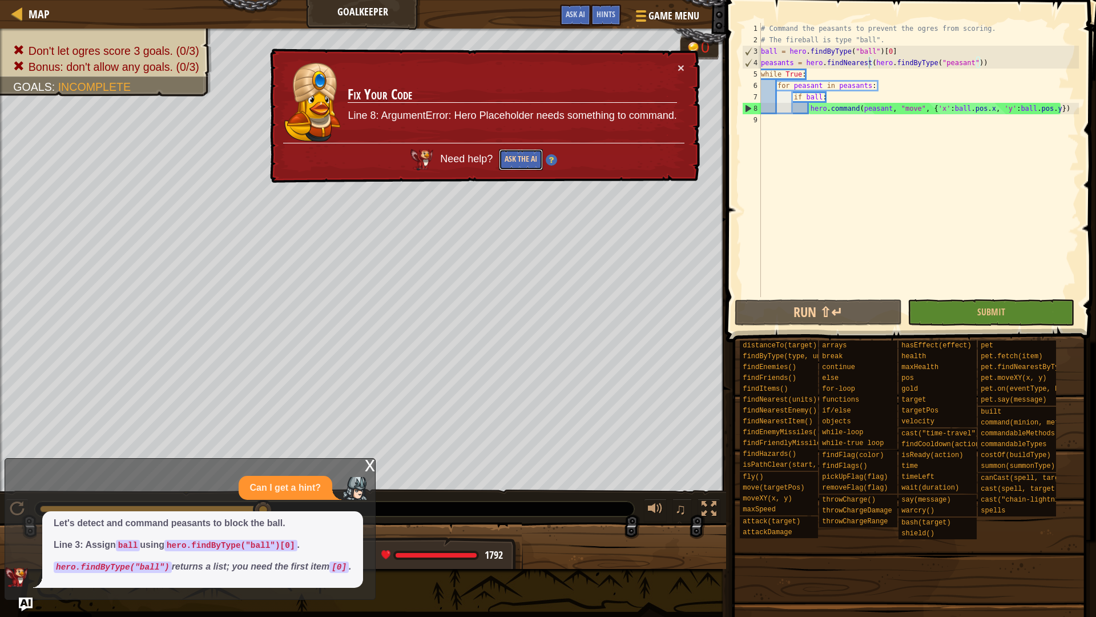
click at [529, 151] on button "Ask the AI" at bounding box center [522, 159] width 45 height 22
click at [529, 151] on button "Ask the AI" at bounding box center [521, 159] width 44 height 21
click at [529, 151] on button "Ask the AI" at bounding box center [521, 160] width 45 height 22
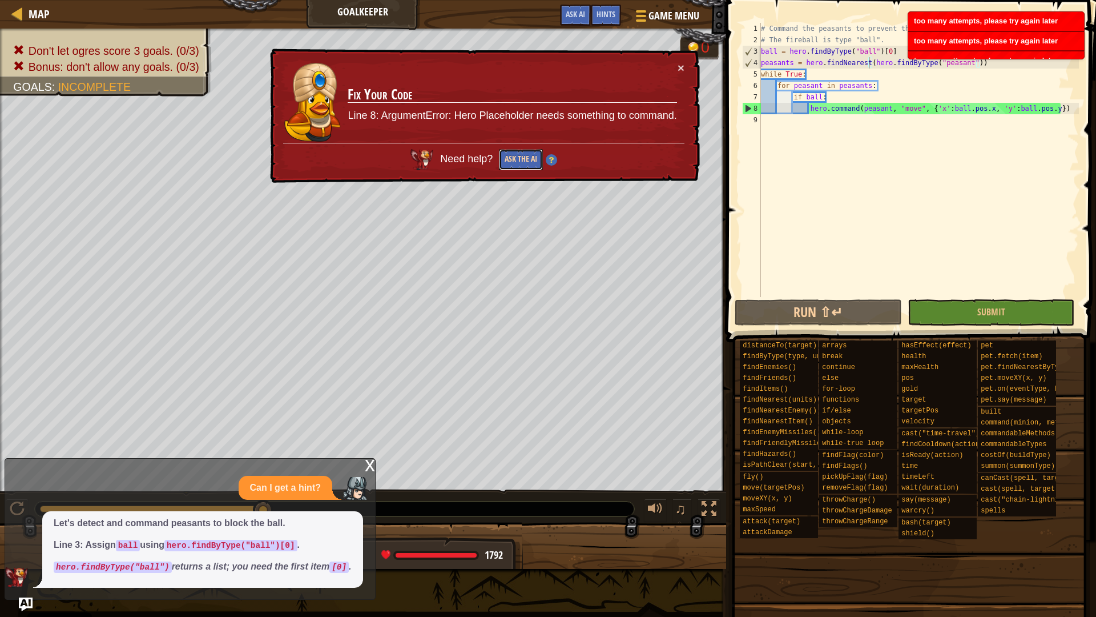
click at [529, 151] on button "Ask the AI" at bounding box center [521, 160] width 44 height 22
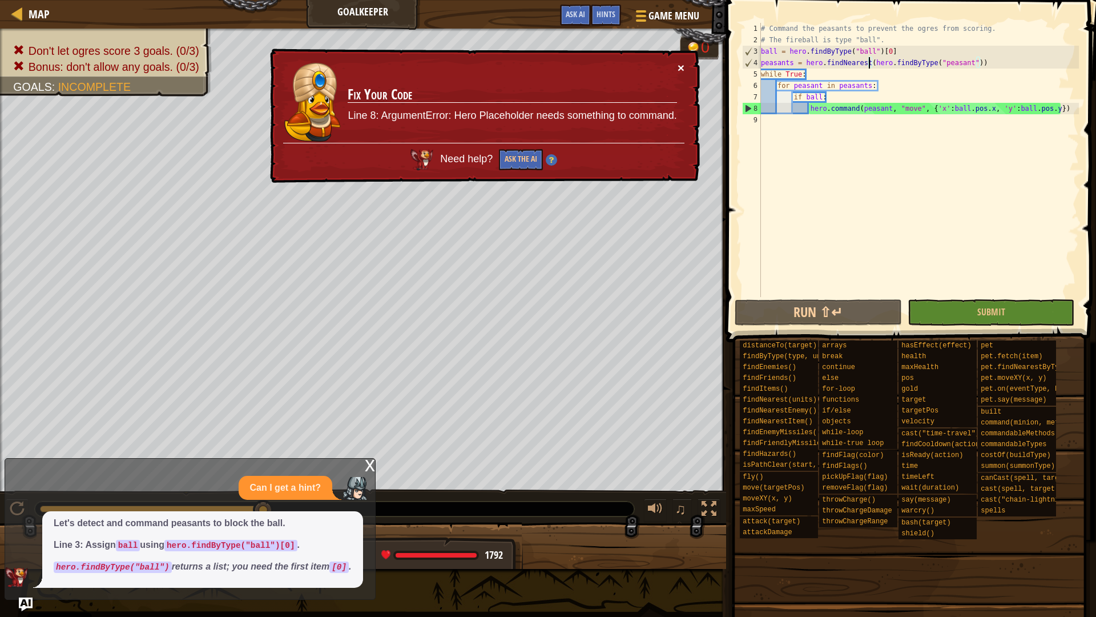
click at [682, 63] on button "×" at bounding box center [680, 67] width 7 height 12
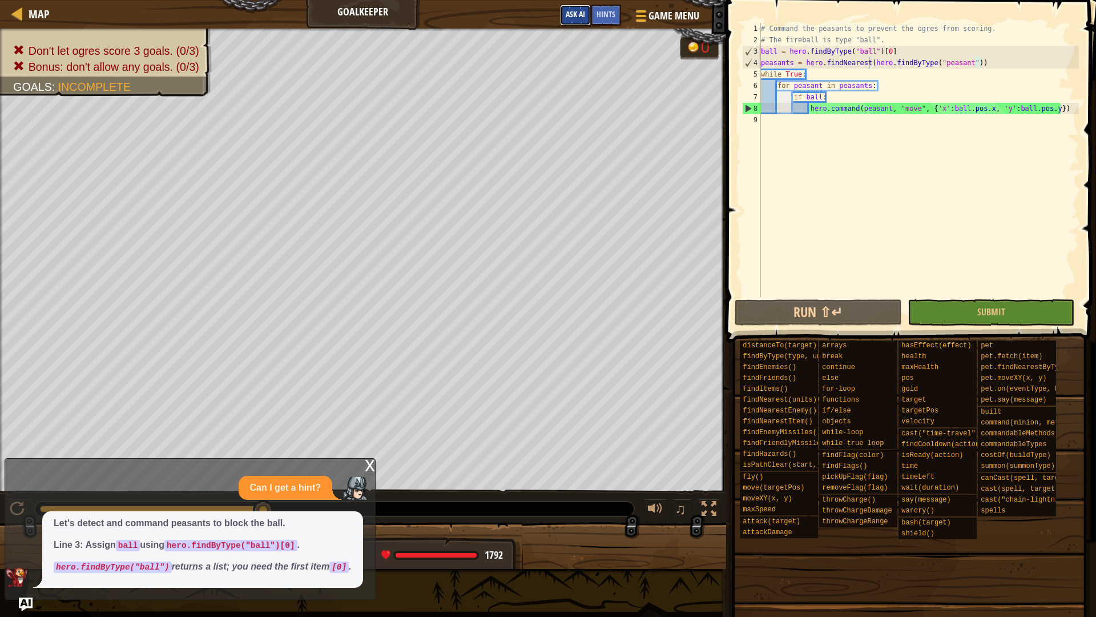
click at [573, 14] on span "Ask AI" at bounding box center [575, 14] width 19 height 11
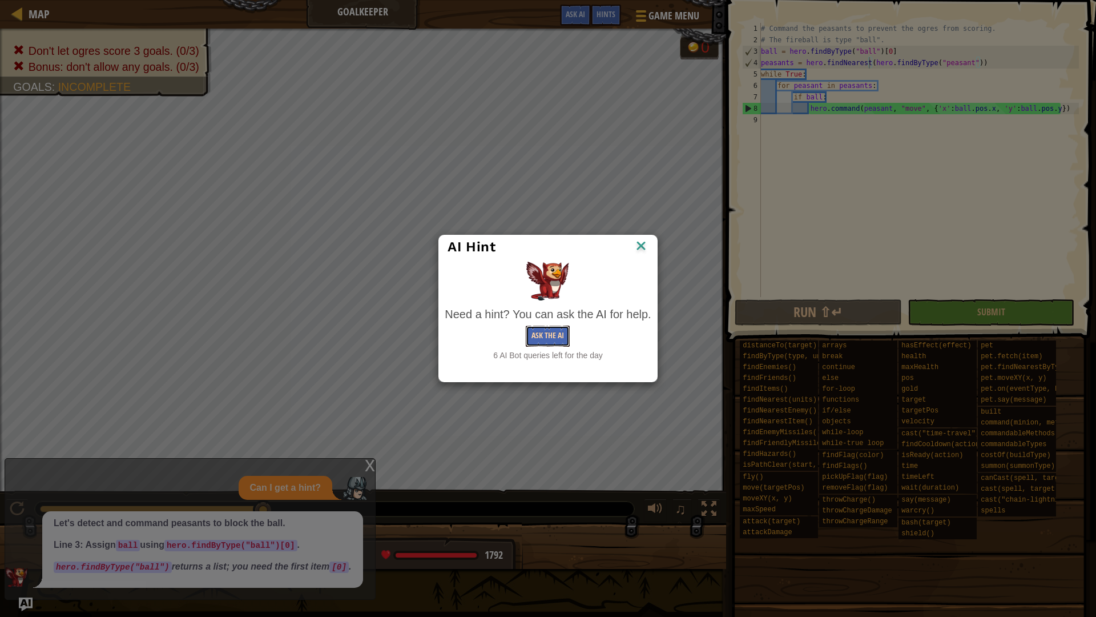
click at [565, 335] on button "Ask the AI" at bounding box center [548, 336] width 44 height 21
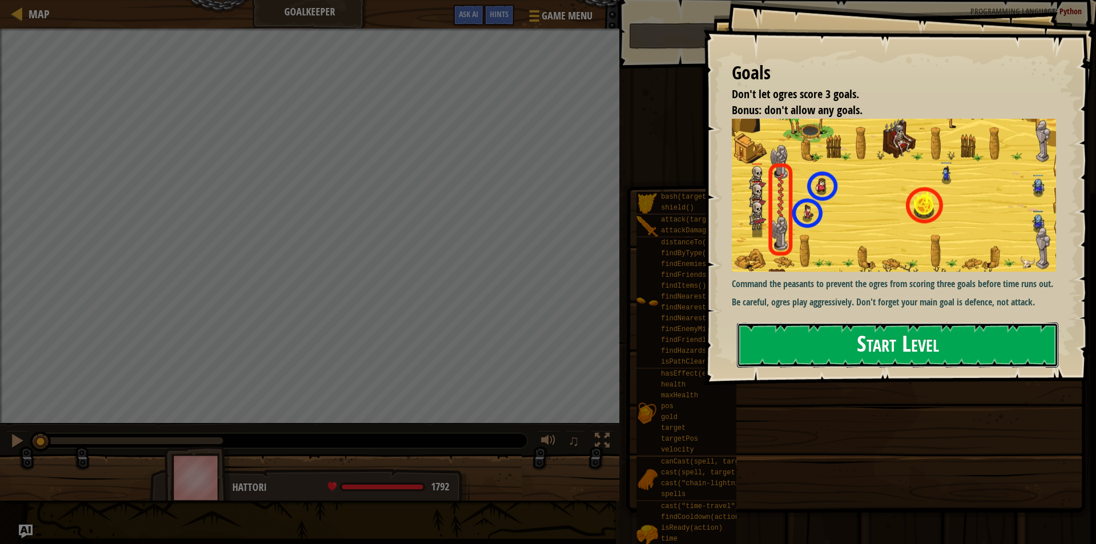
click at [872, 323] on button "Start Level" at bounding box center [898, 345] width 322 height 45
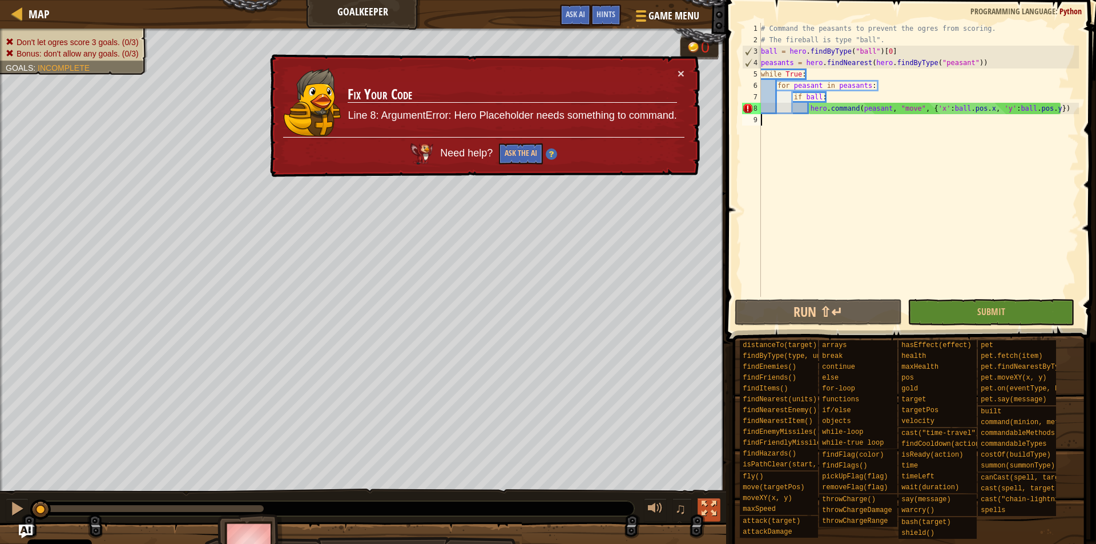
click at [716, 515] on div at bounding box center [709, 508] width 15 height 15
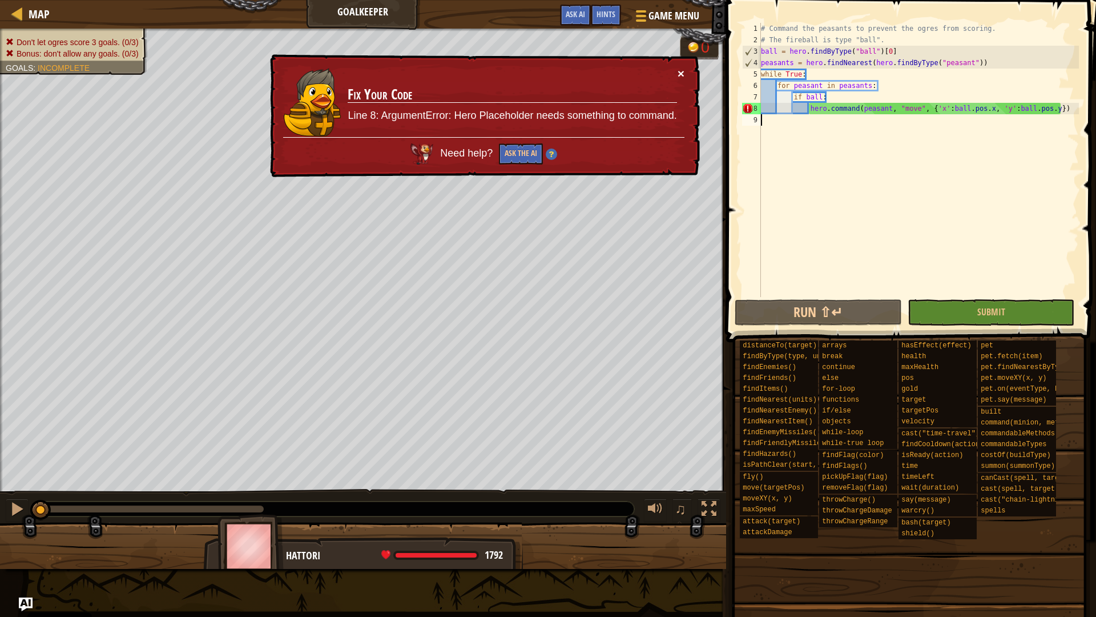
click at [682, 72] on button "×" at bounding box center [681, 73] width 7 height 12
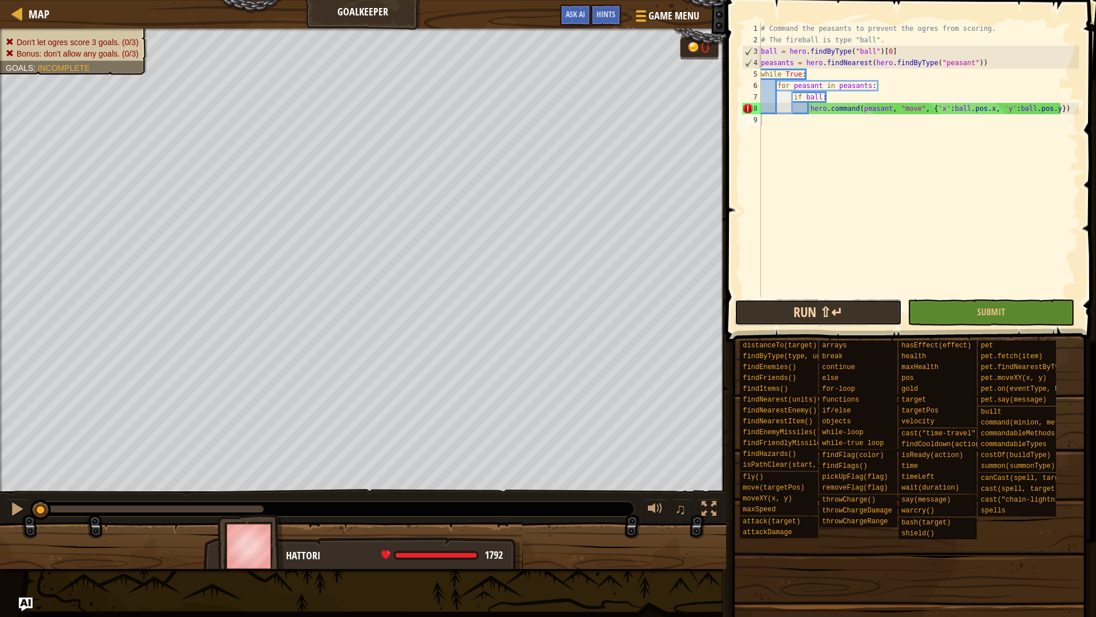
click at [876, 314] on button "Run ⇧↵" at bounding box center [818, 312] width 167 height 26
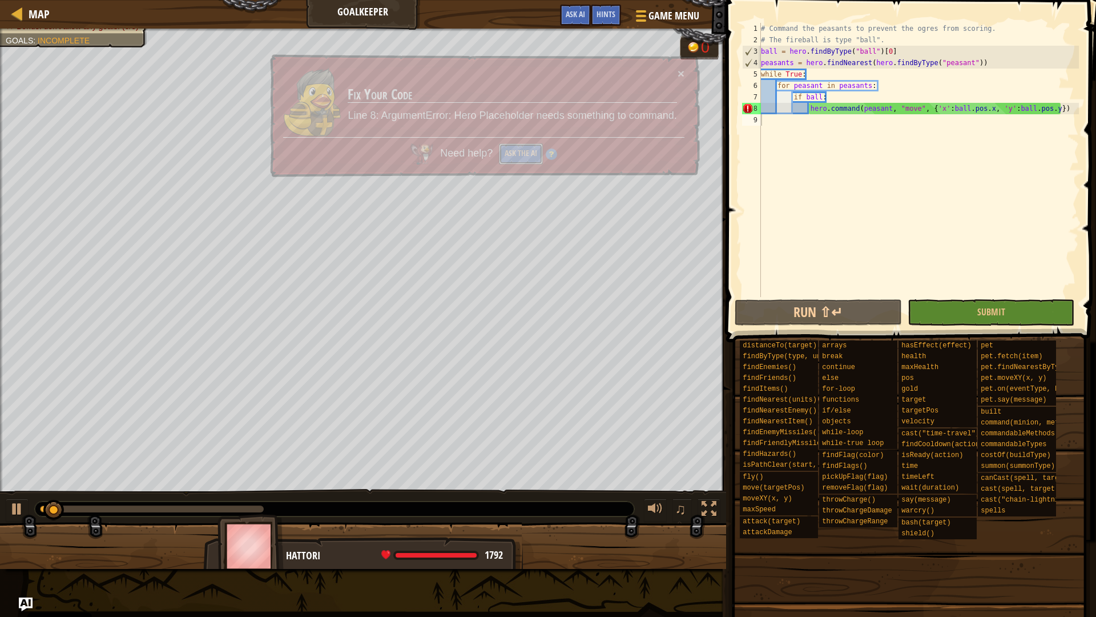
click at [520, 149] on button "Ask the AI" at bounding box center [521, 153] width 44 height 21
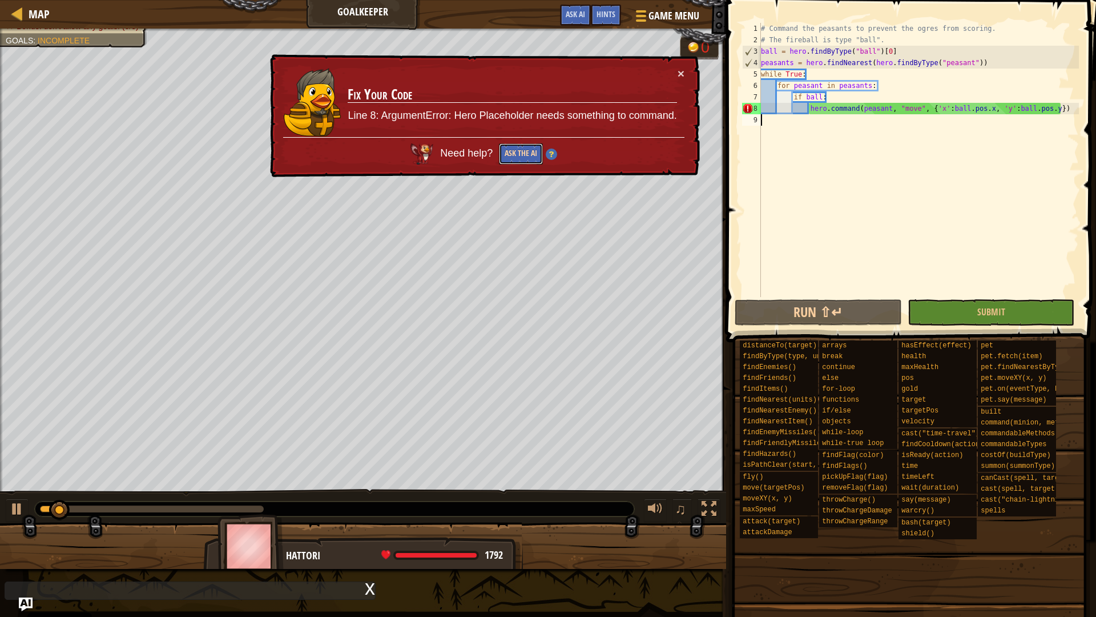
click at [520, 149] on button "Ask the AI" at bounding box center [521, 153] width 44 height 21
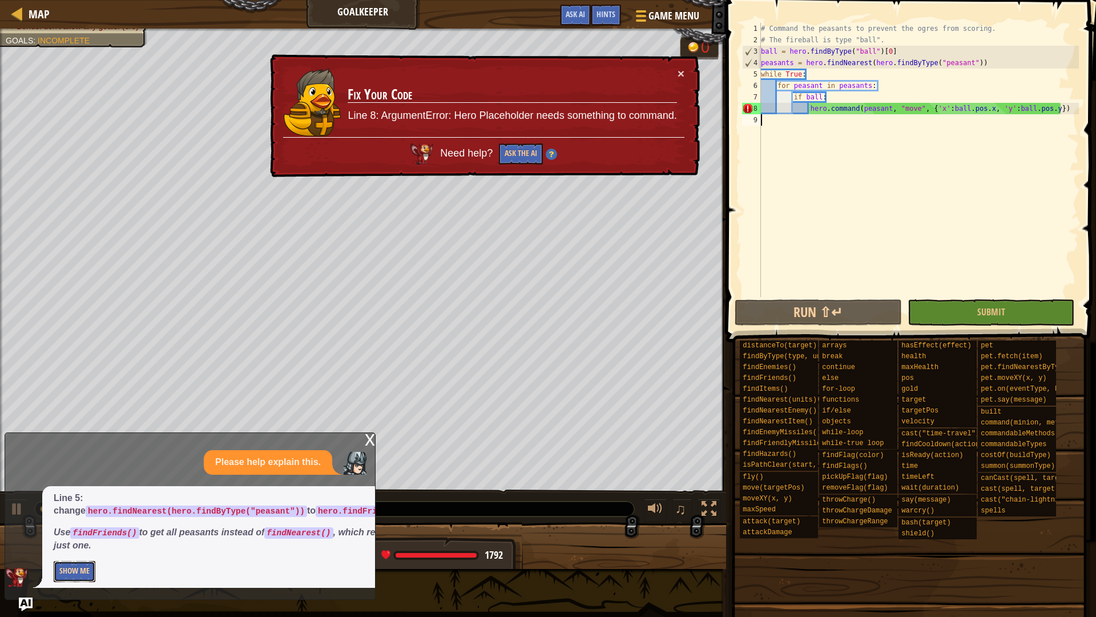
click at [81, 544] on button "Show Me" at bounding box center [75, 571] width 42 height 21
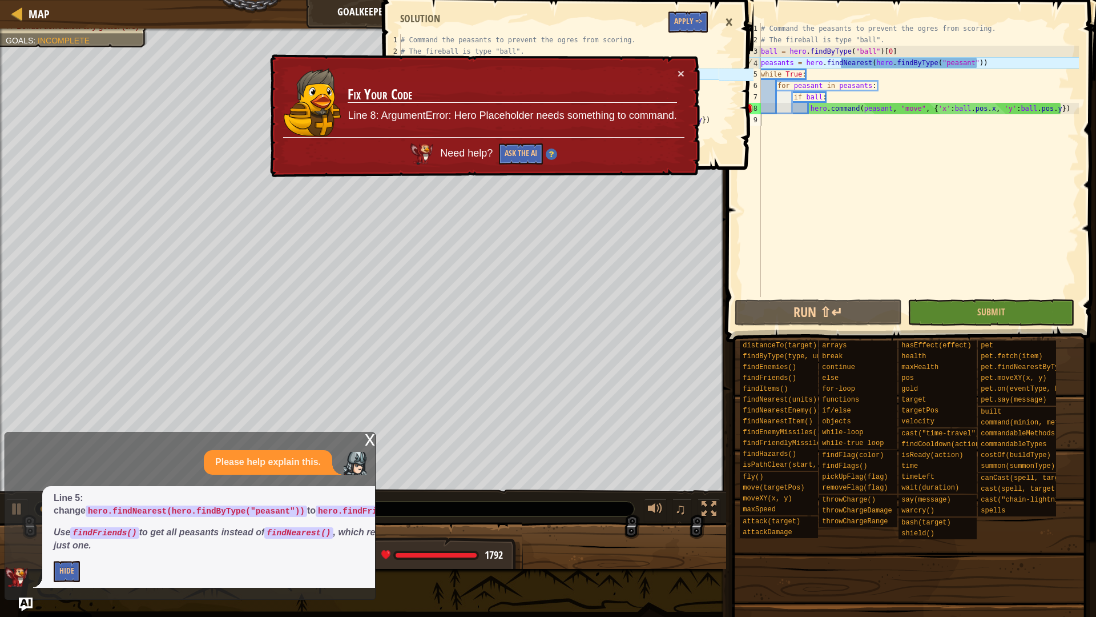
click at [675, 72] on td "Fix Your Code Line 8: ArgumentError: Hero Placeholder needs something to comman…" at bounding box center [512, 102] width 331 height 75
click at [683, 24] on button "Apply =>" at bounding box center [688, 21] width 39 height 21
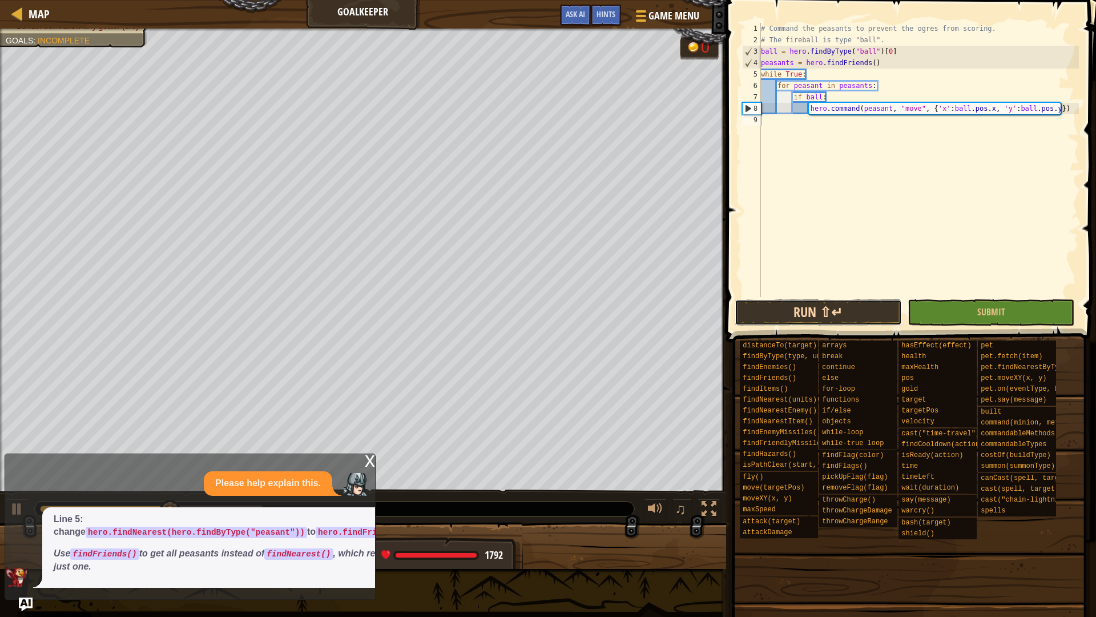
click at [806, 313] on button "Run ⇧↵" at bounding box center [818, 312] width 167 height 26
click at [370, 461] on div "x" at bounding box center [370, 459] width 10 height 11
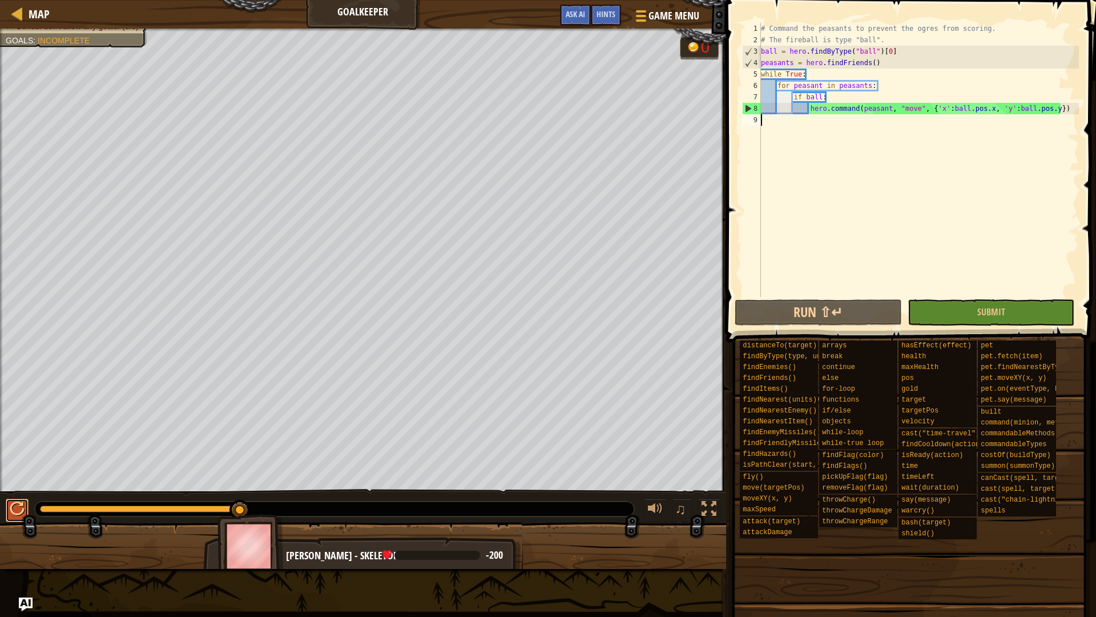
click at [20, 508] on div at bounding box center [17, 508] width 15 height 15
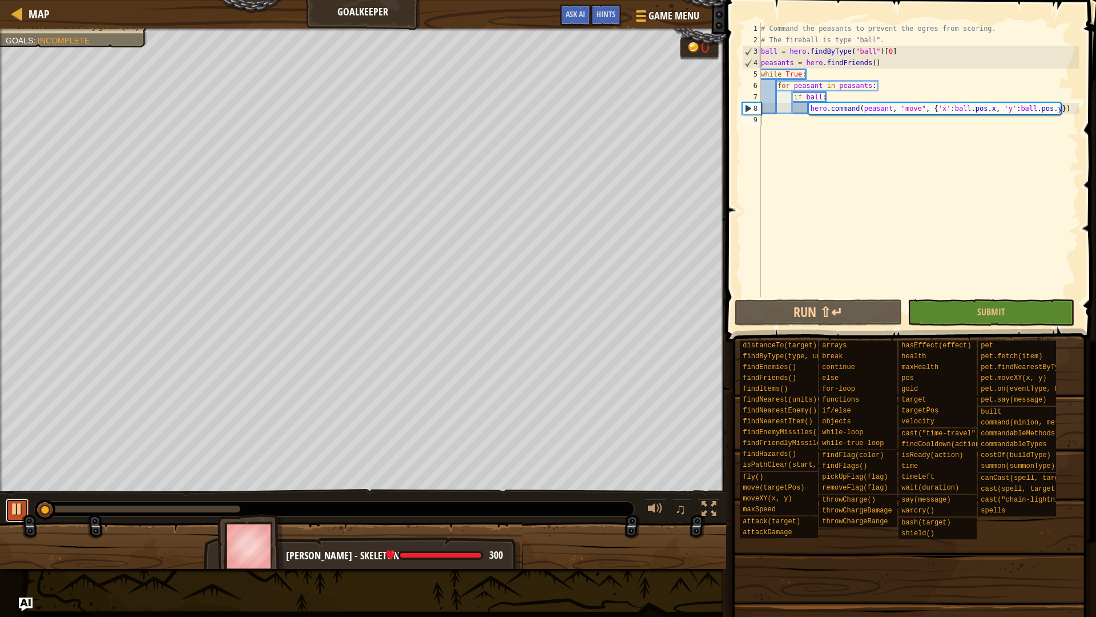
click at [18, 509] on div at bounding box center [17, 508] width 15 height 15
click at [882, 85] on div "# Command the peasants to prevent the ogres from scoring. # The fireball is typ…" at bounding box center [919, 171] width 320 height 297
type textarea "for peasant in peasants:"
drag, startPoint x: 882, startPoint y: 85, endPoint x: 777, endPoint y: 88, distance: 104.5
click at [777, 88] on div "# Command the peasants to prevent the ogres from scoring. # The fireball is typ…" at bounding box center [919, 171] width 320 height 297
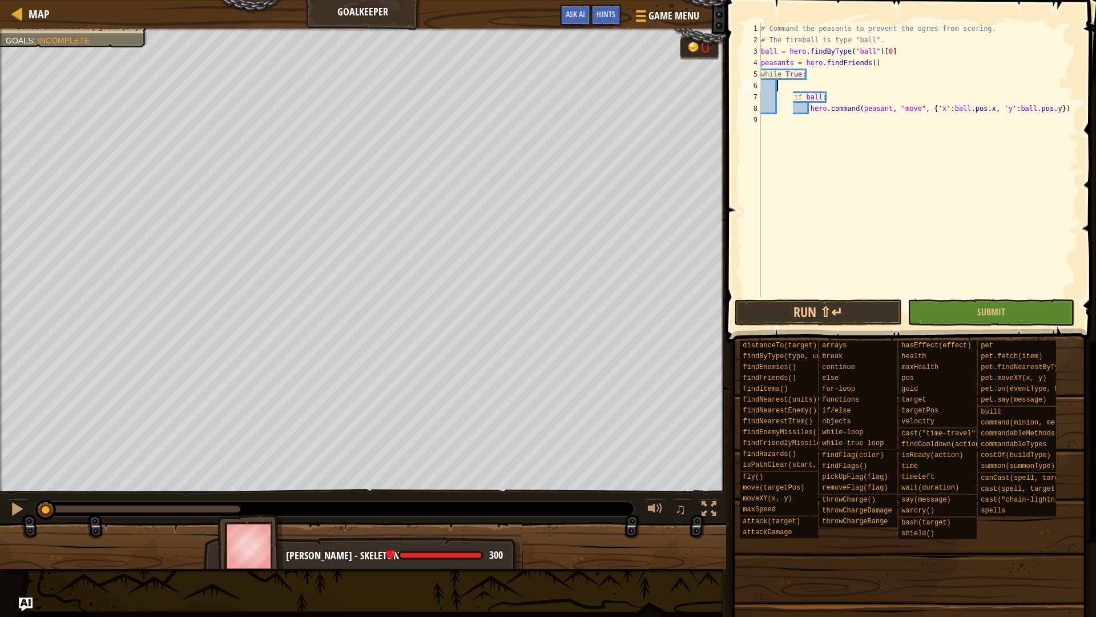
click at [794, 99] on div "# Command the peasants to prevent the ogres from scoring. # The fireball is typ…" at bounding box center [919, 171] width 320 height 297
click at [810, 104] on div "# Command the peasants to prevent the ogres from scoring. # The fireball is typ…" at bounding box center [919, 171] width 320 height 297
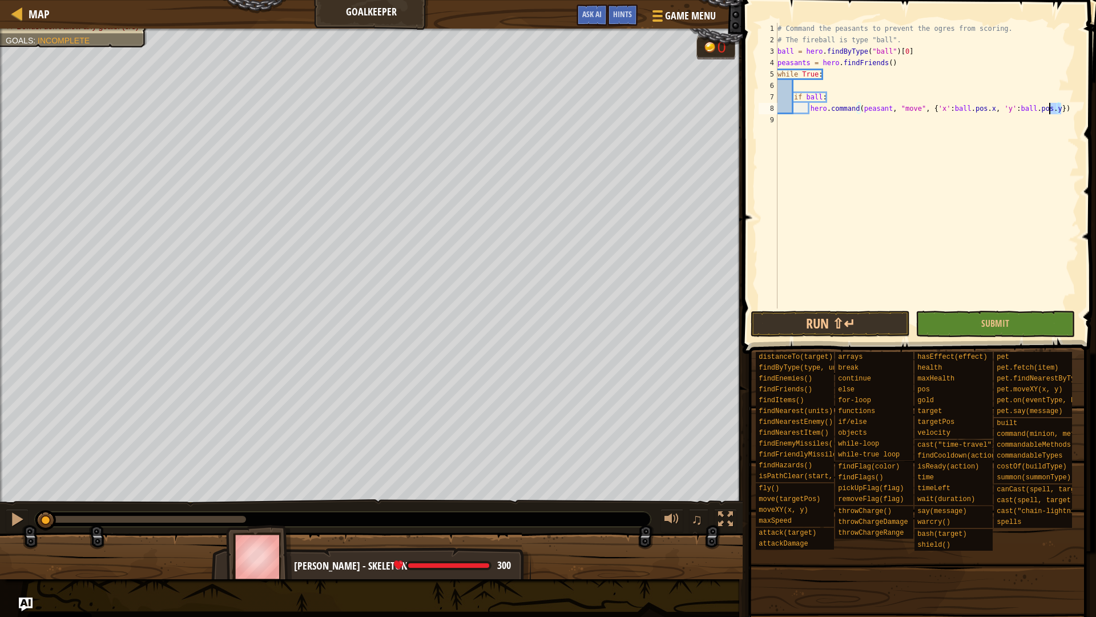
drag, startPoint x: 1064, startPoint y: 107, endPoint x: 1046, endPoint y: 112, distance: 18.8
click at [1046, 112] on div "# Command the peasants to prevent the ogres from scoring. # The fireball is typ…" at bounding box center [928, 177] width 304 height 308
click at [890, 111] on div "# Command the peasants to prevent the ogres from scoring. # The fireball is typ…" at bounding box center [928, 177] width 304 height 308
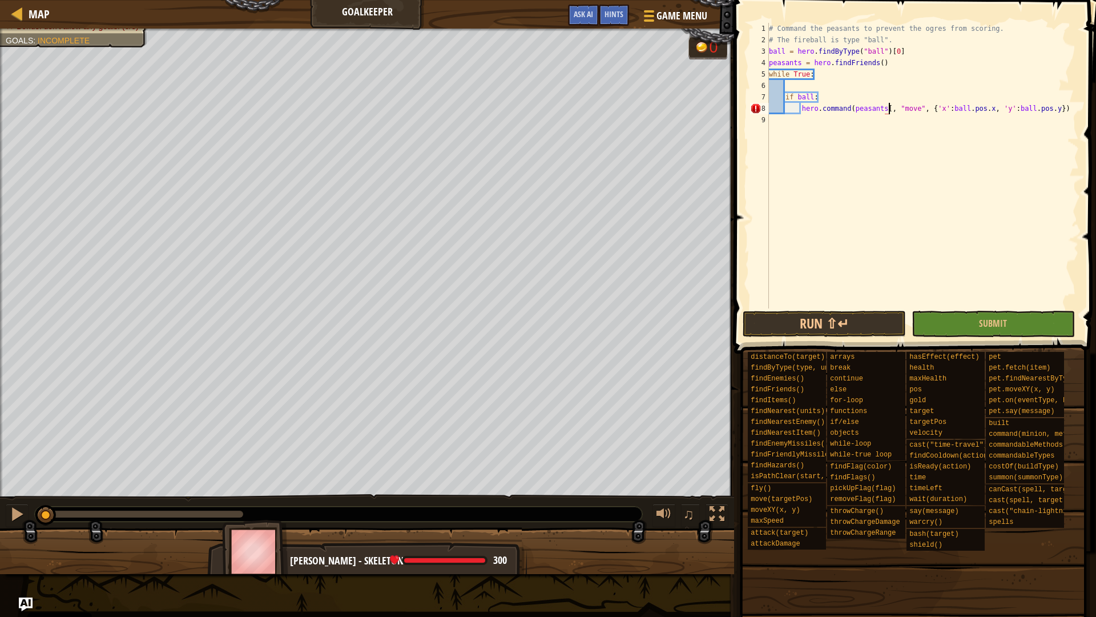
scroll to position [5, 18]
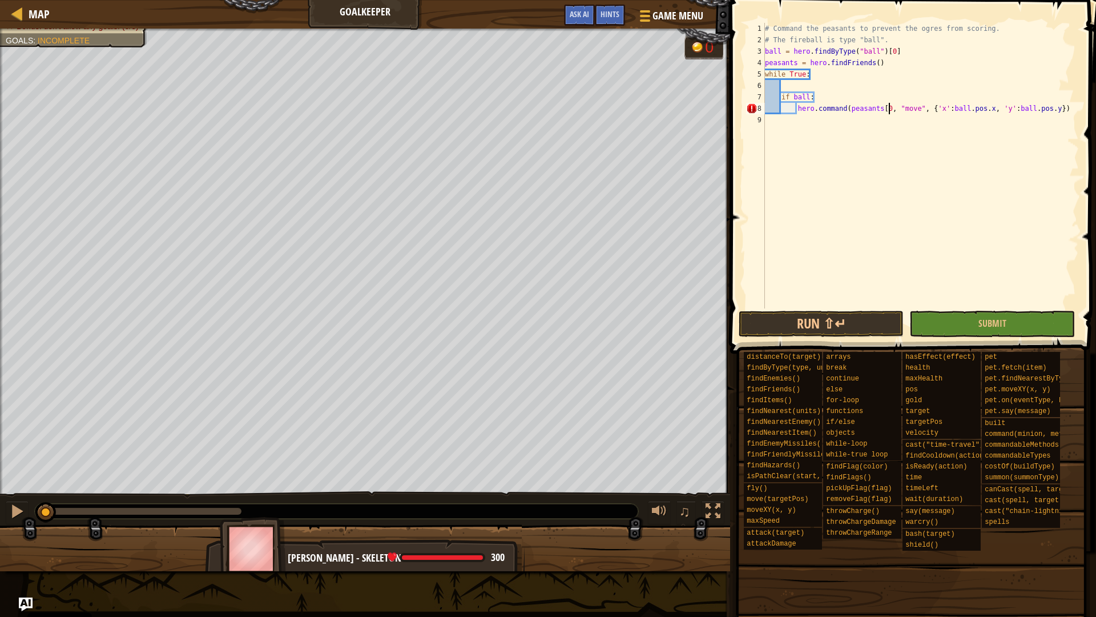
type textarea "hero.command(peasants[0], "move", {'x':ball.pos.x, 'y':ball.pos.y})"
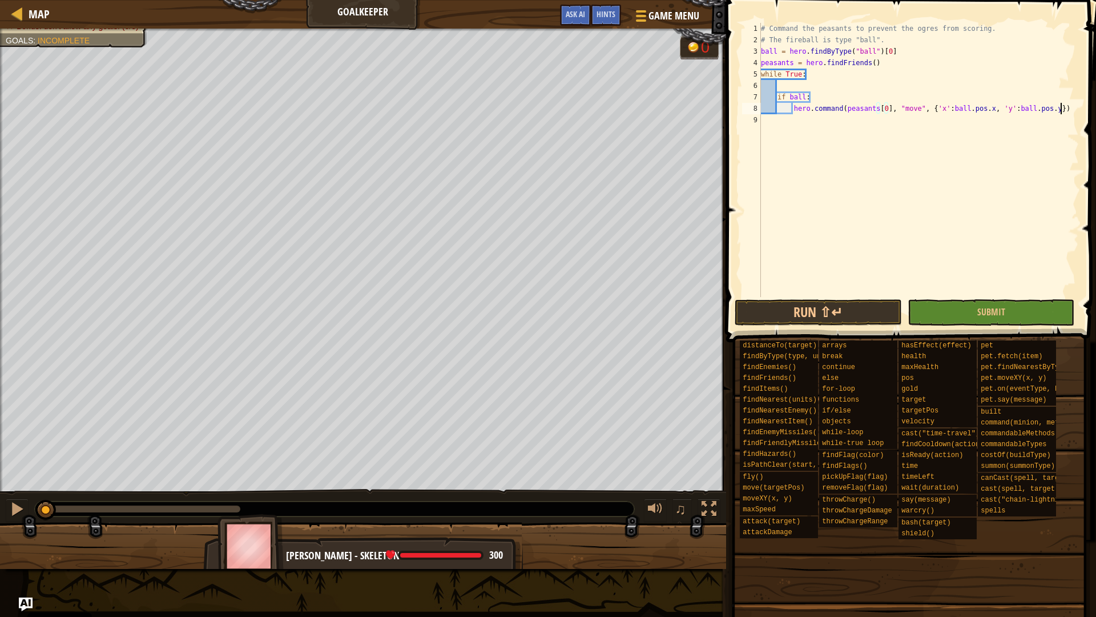
click at [1063, 107] on div "# Command the peasants to prevent the ogres from scoring. # The fireball is typ…" at bounding box center [919, 171] width 320 height 297
drag, startPoint x: 1068, startPoint y: 108, endPoint x: 797, endPoint y: 110, distance: 271.3
click at [797, 110] on div "# Command the peasants to prevent the ogres from scoring. # The fireball is typ…" at bounding box center [921, 171] width 316 height 297
type textarea "hero.command(peasants[0], "move", {'x':ball.pos.x, 'y':ball.pos.y})"
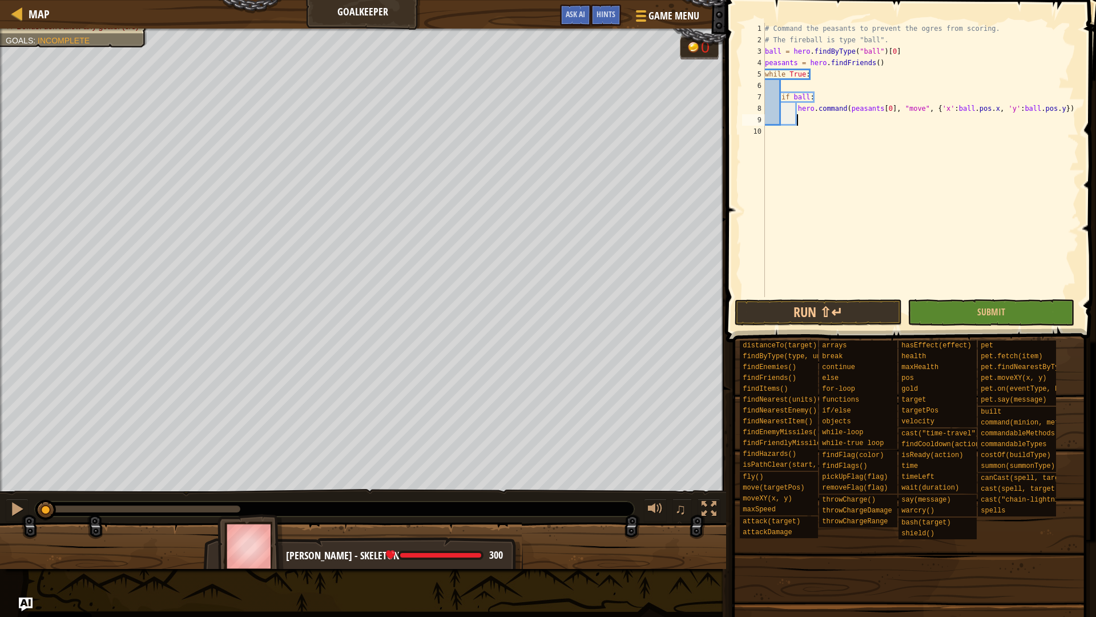
click at [801, 124] on div "# Command the peasants to prevent the ogres from scoring. # The fireball is typ…" at bounding box center [921, 171] width 316 height 297
paste textarea "hero.command(peasants[0], "move", {'x':ball.pos.x, 'y':ball.pos.y})"
click at [888, 120] on div "# Command the peasants to prevent the ogres from scoring. # The fireball is typ…" at bounding box center [921, 171] width 316 height 297
click at [993, 118] on div "# Command the peasants to prevent the ogres from scoring. # The fireball is typ…" at bounding box center [921, 171] width 316 height 297
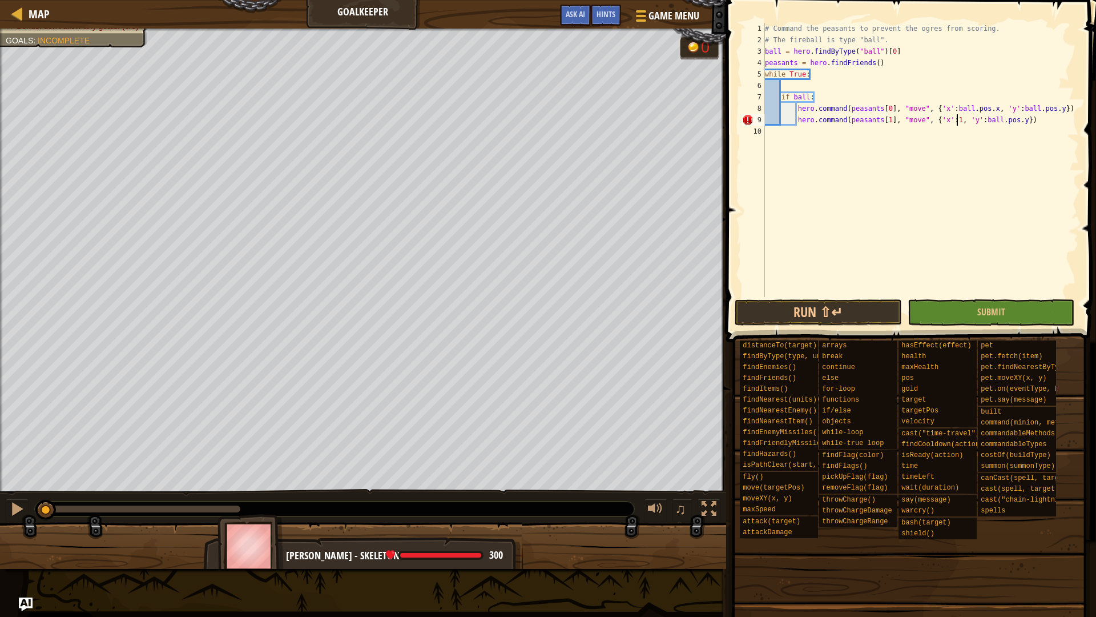
scroll to position [5, 28]
click at [1023, 121] on div "# Command the peasants to prevent the ogres from scoring. # The fireball is typ…" at bounding box center [921, 171] width 316 height 297
click at [796, 320] on button "Run ⇧↵" at bounding box center [818, 312] width 167 height 26
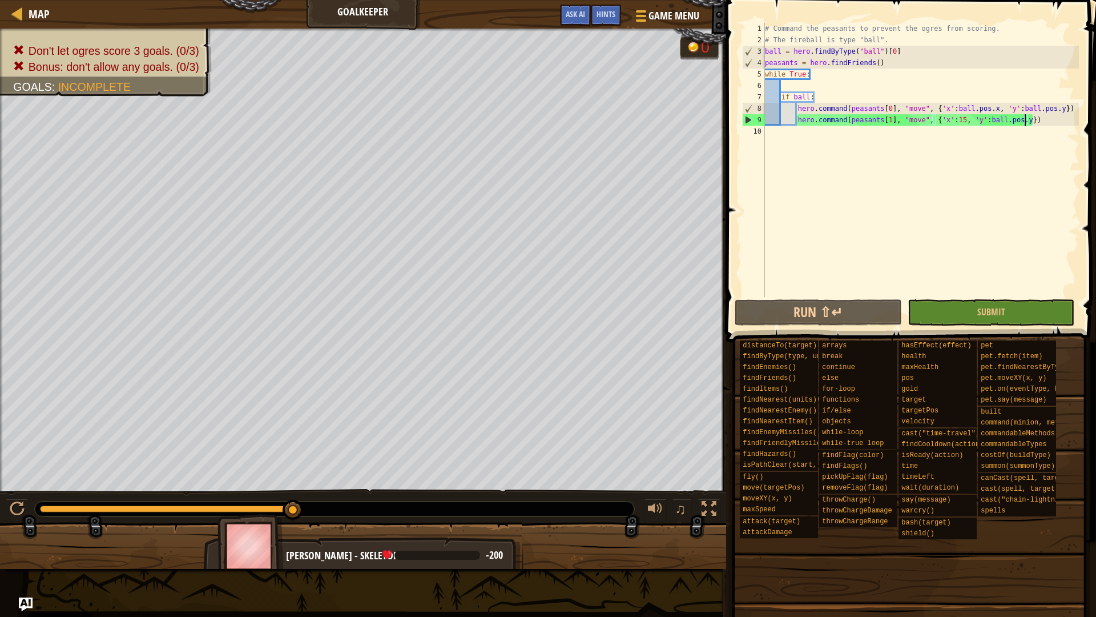
click at [961, 116] on div "# Command the peasants to prevent the ogres from scoring. # The fireball is typ…" at bounding box center [921, 171] width 316 height 297
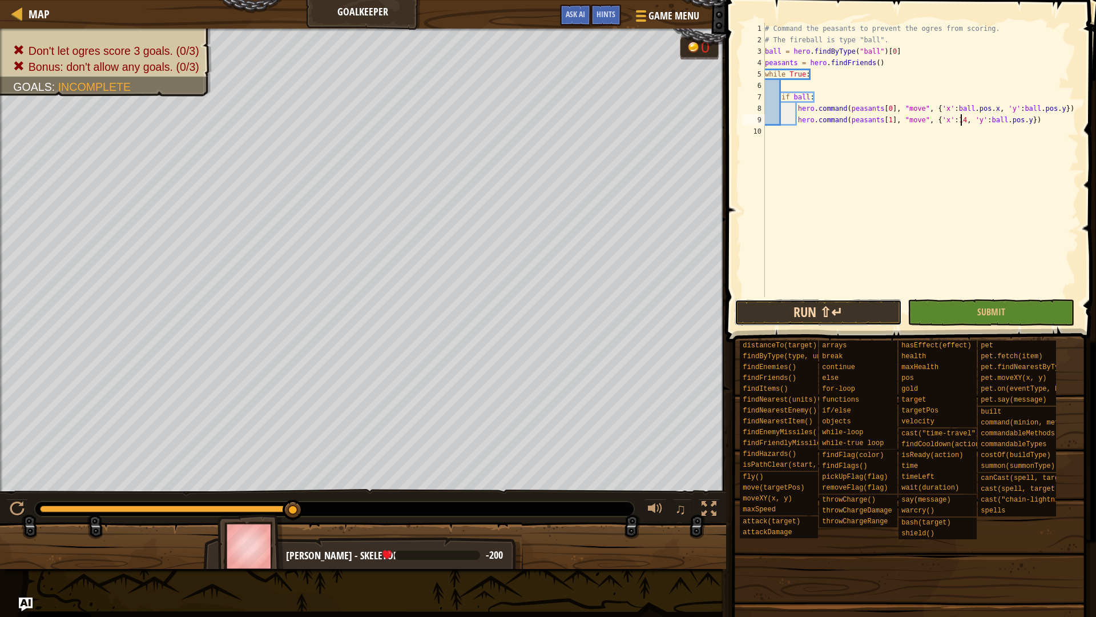
click at [815, 307] on button "Run ⇧↵" at bounding box center [818, 312] width 167 height 26
click at [812, 319] on button "Run ⇧↵" at bounding box center [818, 312] width 167 height 26
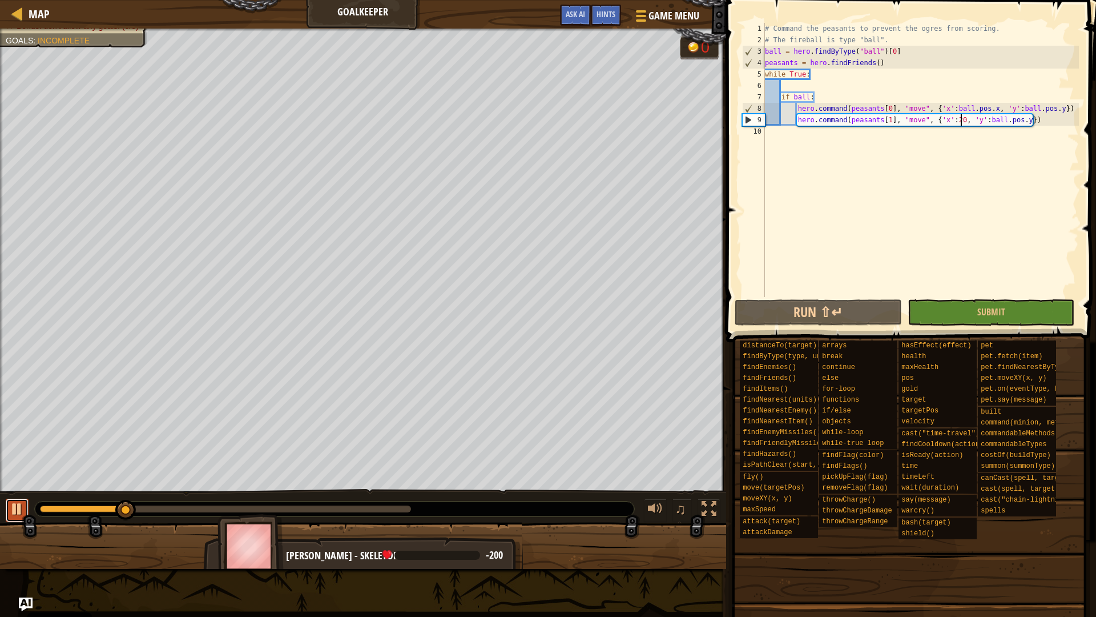
click at [12, 506] on div at bounding box center [17, 508] width 15 height 15
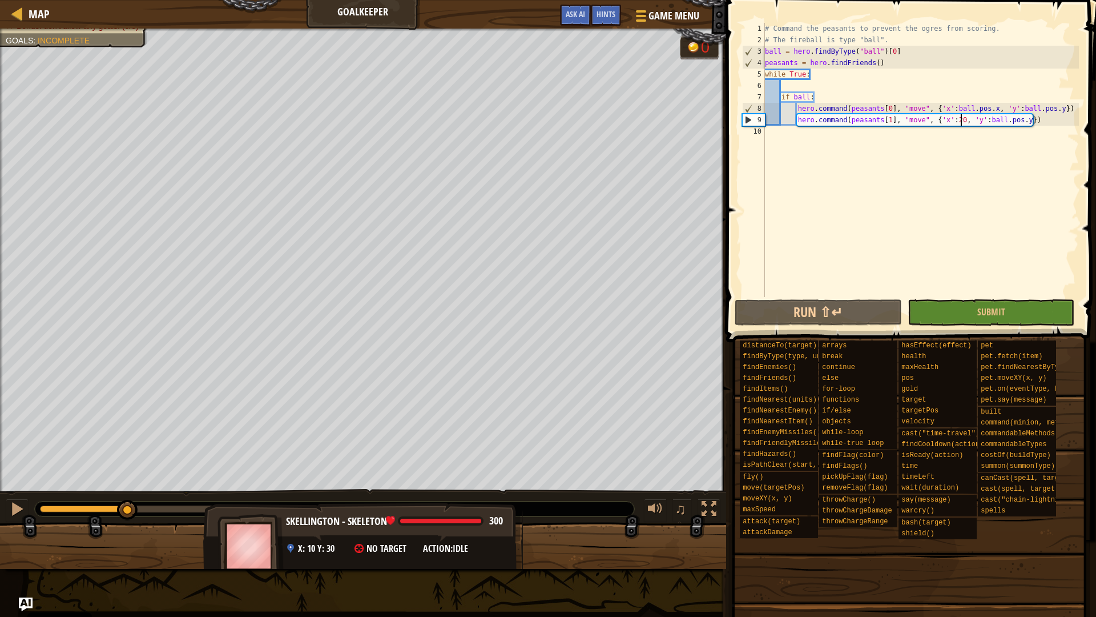
click at [443, 544] on span "action:" at bounding box center [438, 548] width 30 height 13
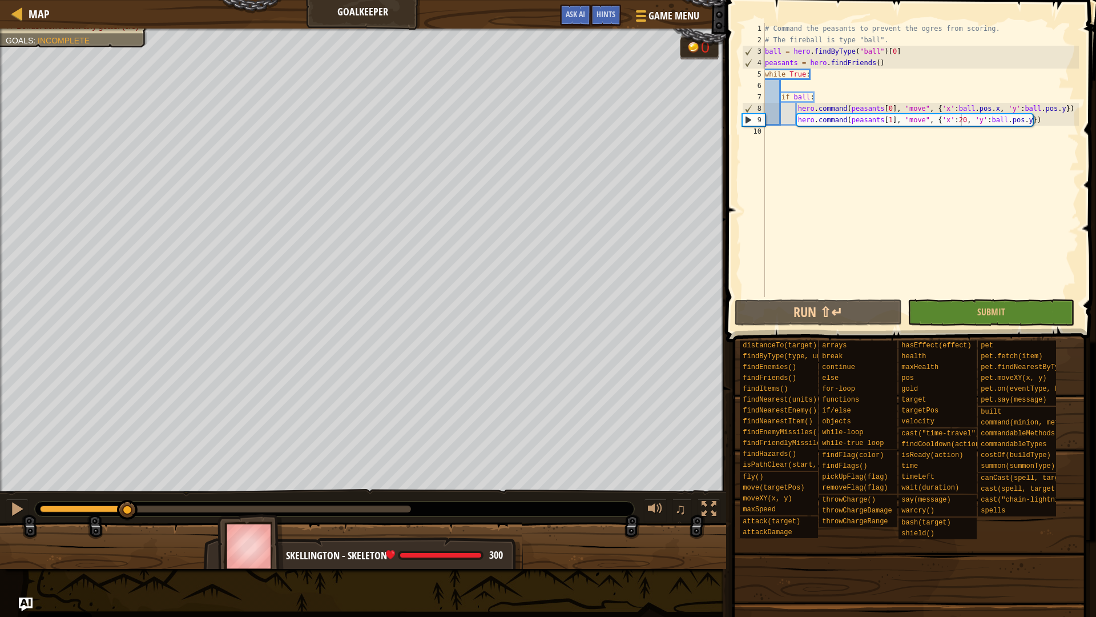
click at [963, 118] on div "# Command the peasants to prevent the ogres from scoring. # The fireball is typ…" at bounding box center [921, 171] width 316 height 297
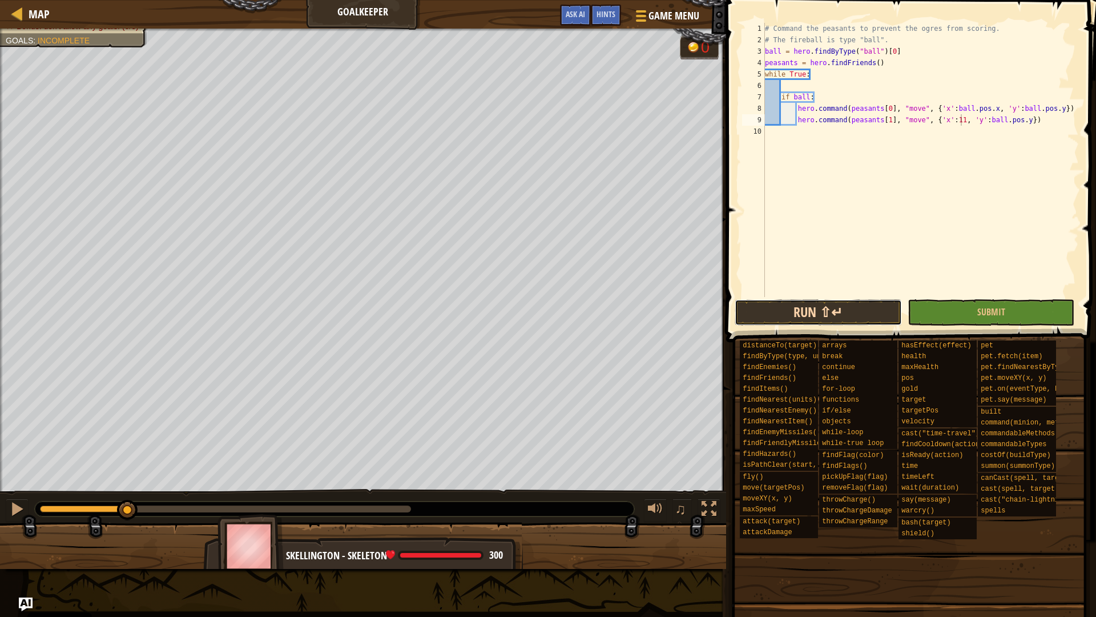
click at [842, 312] on button "Run ⇧↵" at bounding box center [818, 312] width 167 height 26
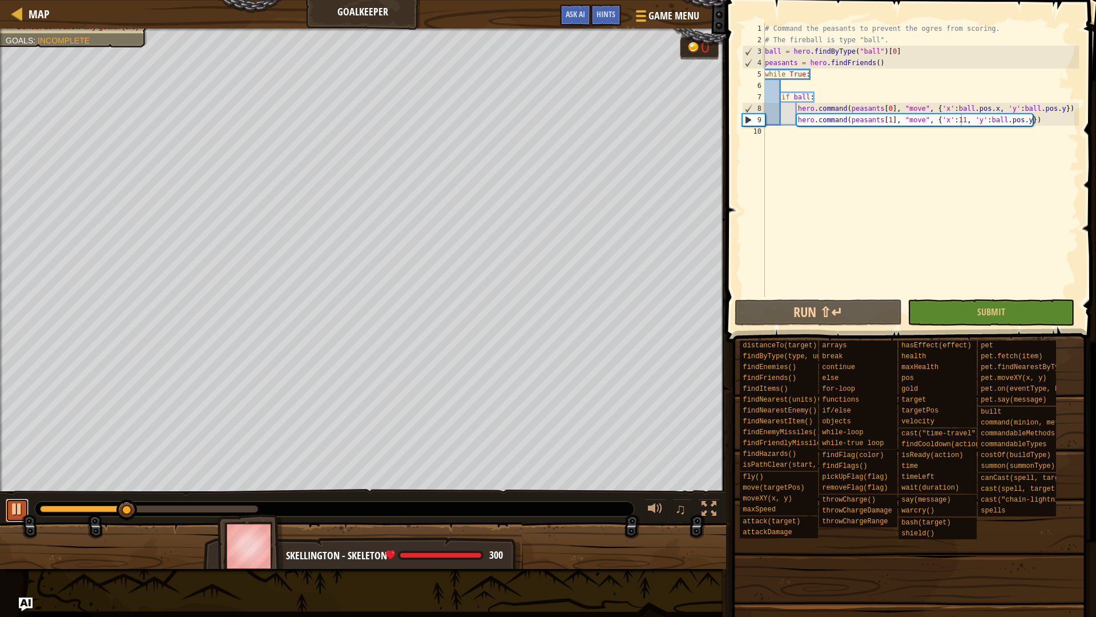
click at [11, 514] on div at bounding box center [17, 508] width 15 height 15
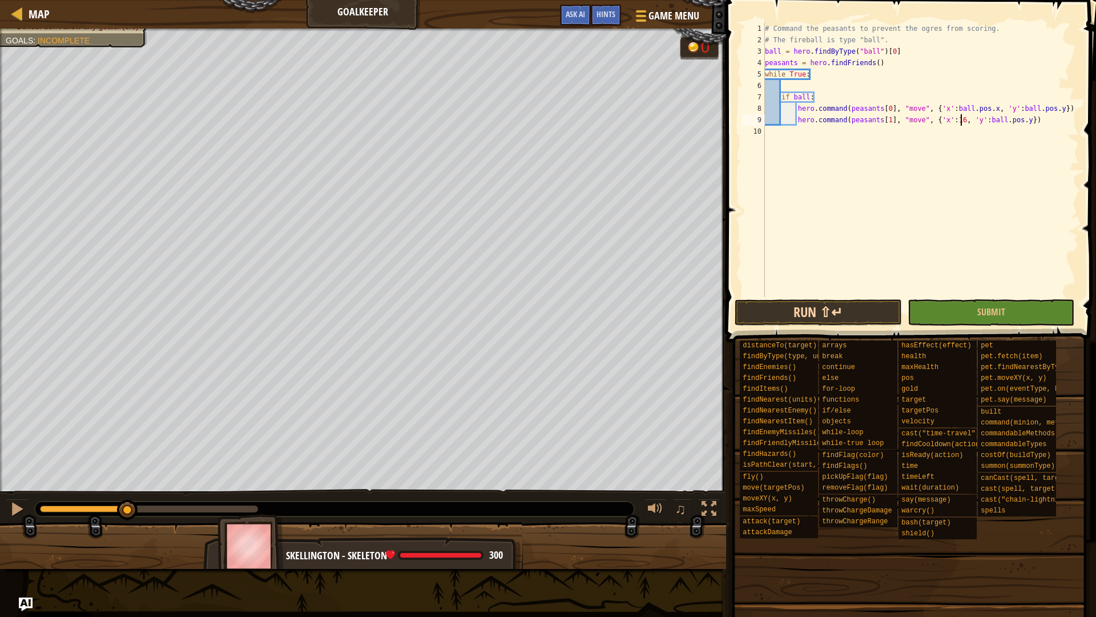
type textarea "hero.command(peasants[1], "move", {'x':16, 'y':ball.pos.y})"
click at [839, 319] on button "Run ⇧↵" at bounding box center [818, 312] width 167 height 26
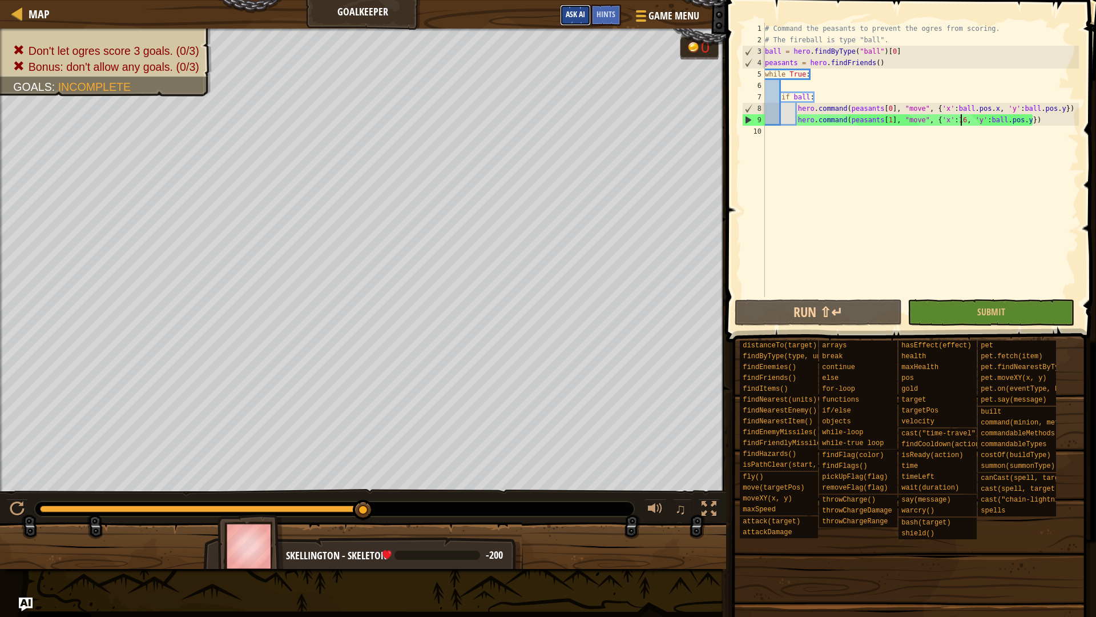
click at [570, 14] on span "Ask AI" at bounding box center [575, 14] width 19 height 11
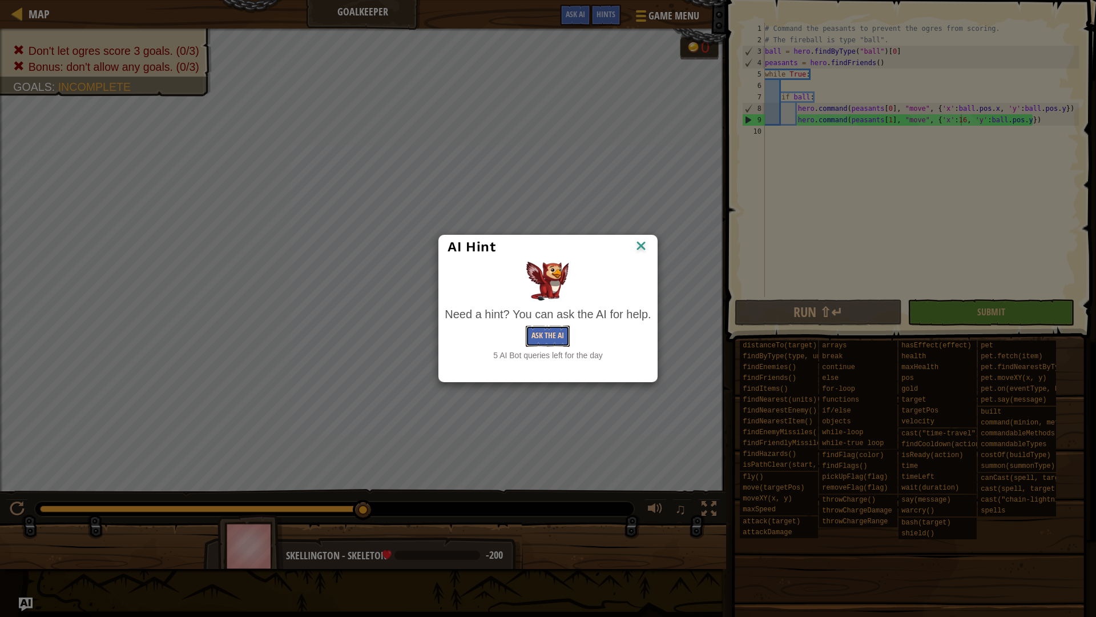
click at [557, 340] on button "Ask the AI" at bounding box center [548, 336] width 44 height 21
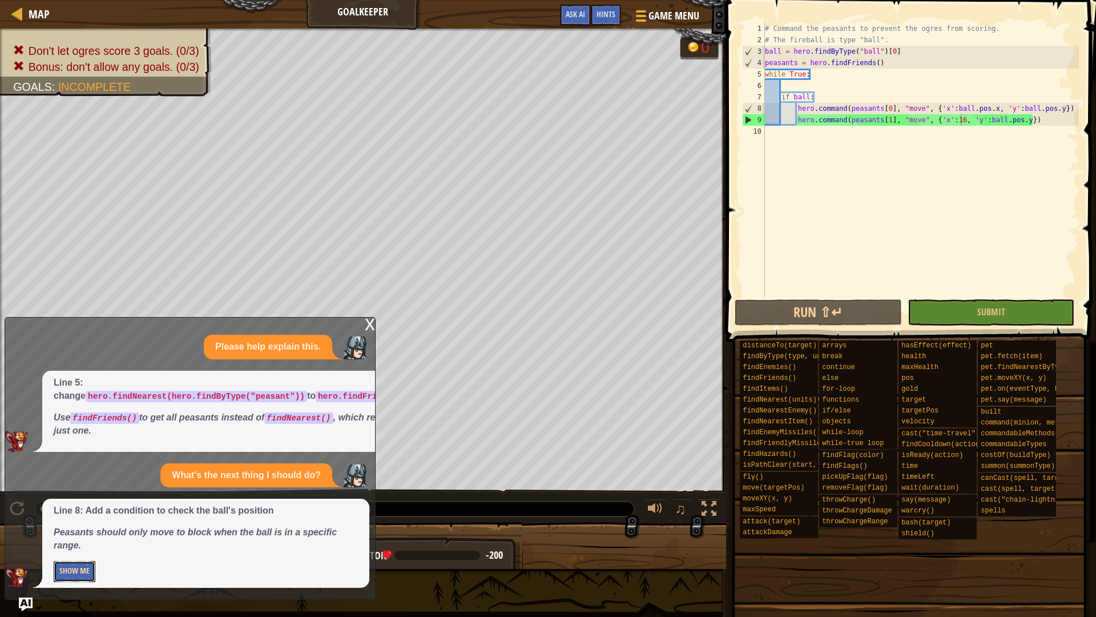
click at [69, 544] on button "Show Me" at bounding box center [75, 571] width 42 height 21
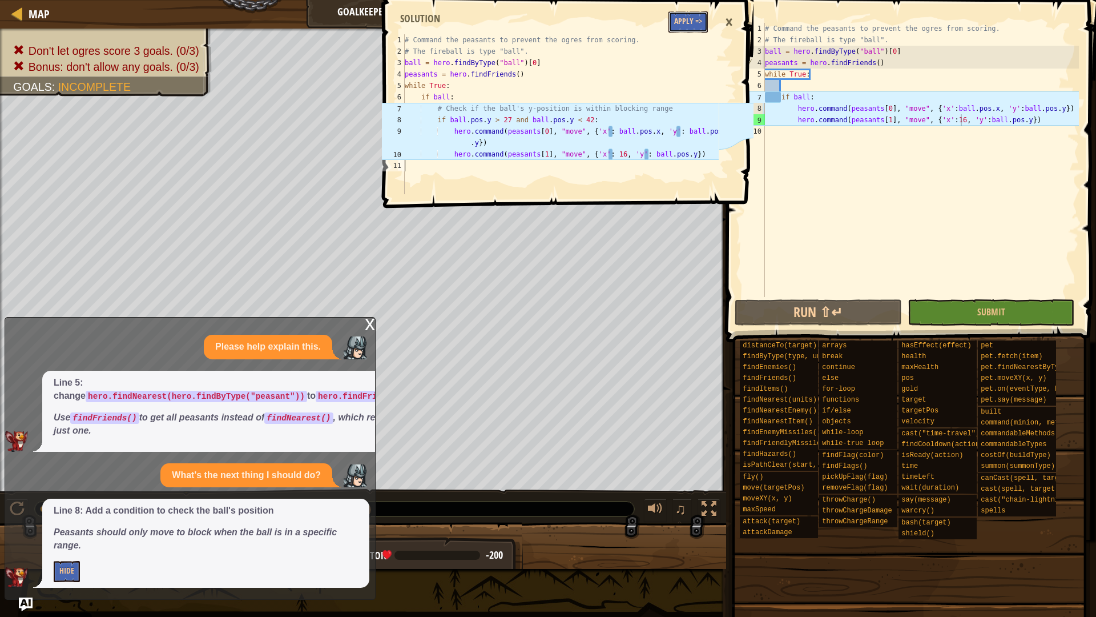
click at [686, 23] on button "Apply =>" at bounding box center [688, 21] width 39 height 21
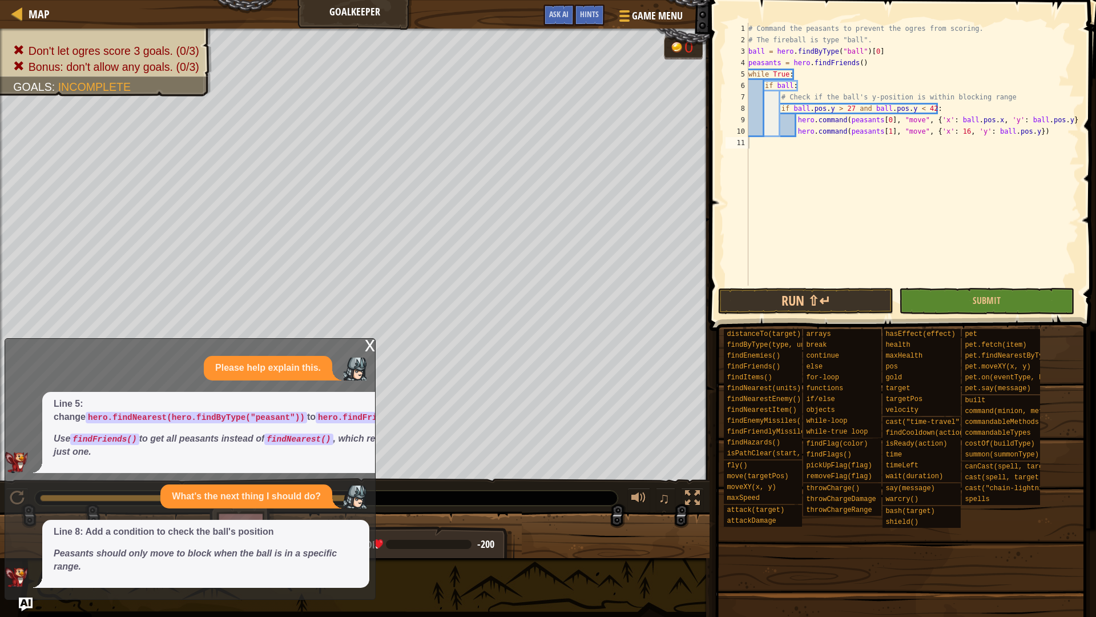
click at [373, 344] on div "x" at bounding box center [370, 344] width 10 height 11
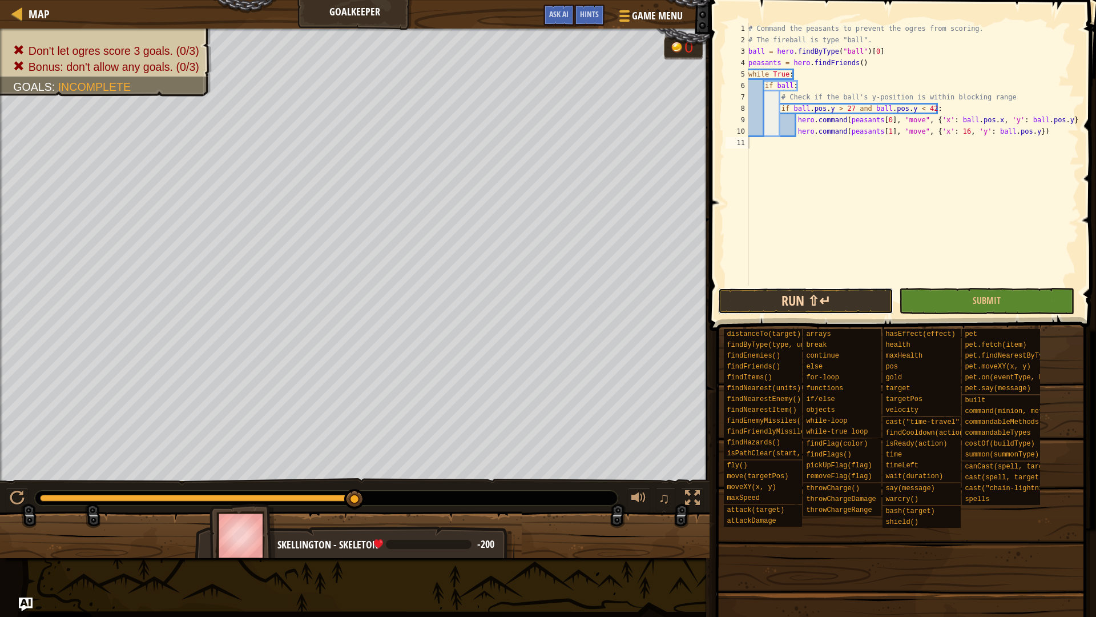
click at [801, 294] on button "Run ⇧↵" at bounding box center [805, 301] width 175 height 26
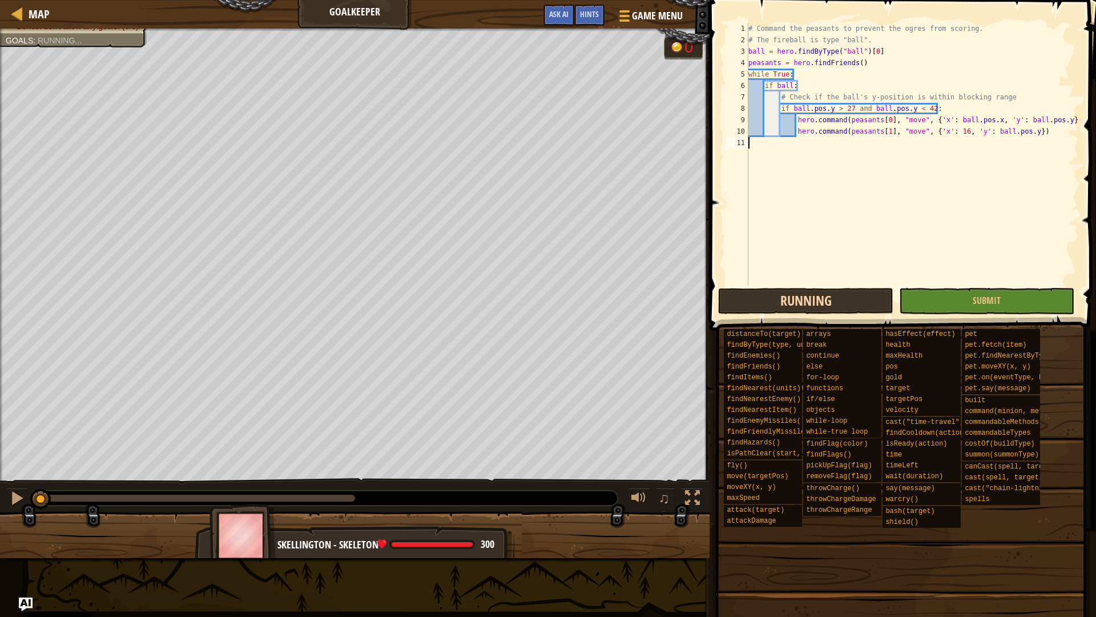
scroll to position [5, 0]
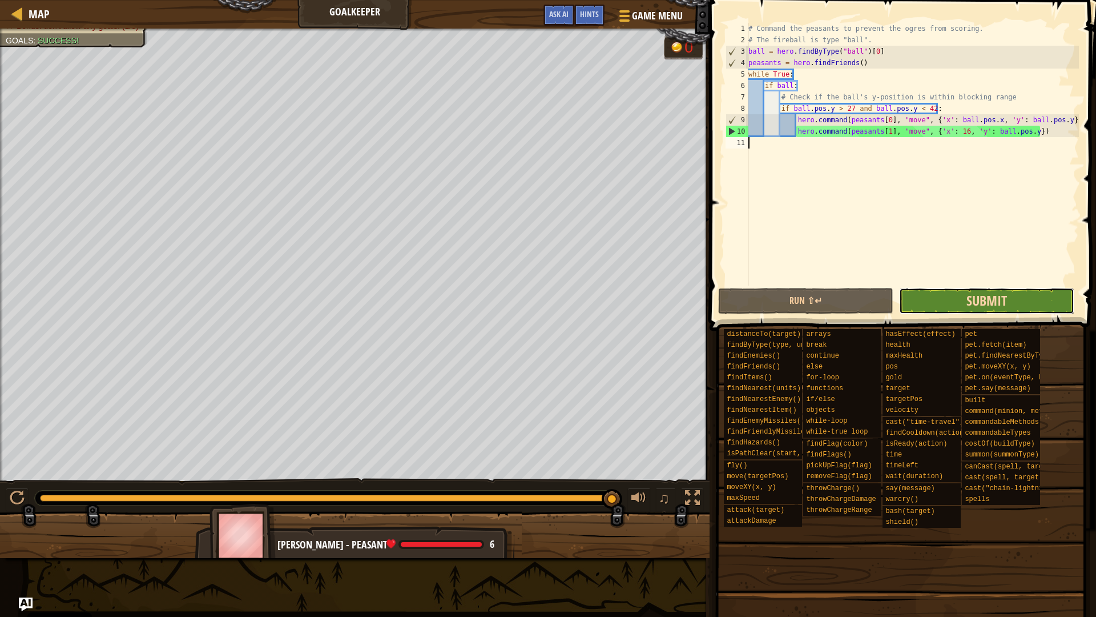
click at [985, 299] on span "Submit" at bounding box center [987, 300] width 41 height 18
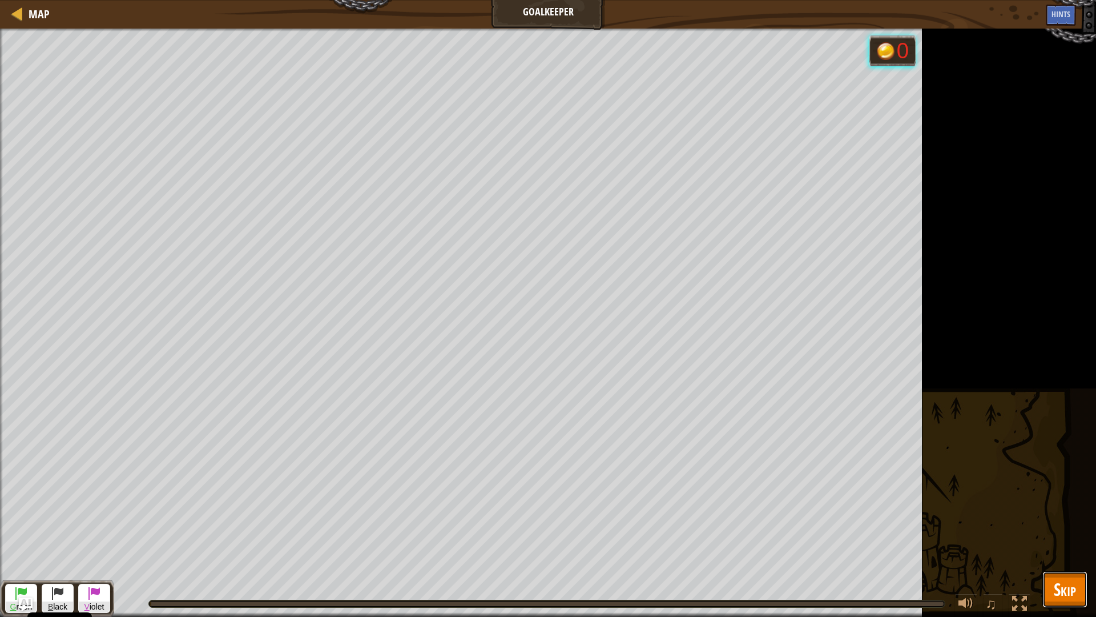
click at [1059, 544] on span "Skip" at bounding box center [1065, 588] width 22 height 23
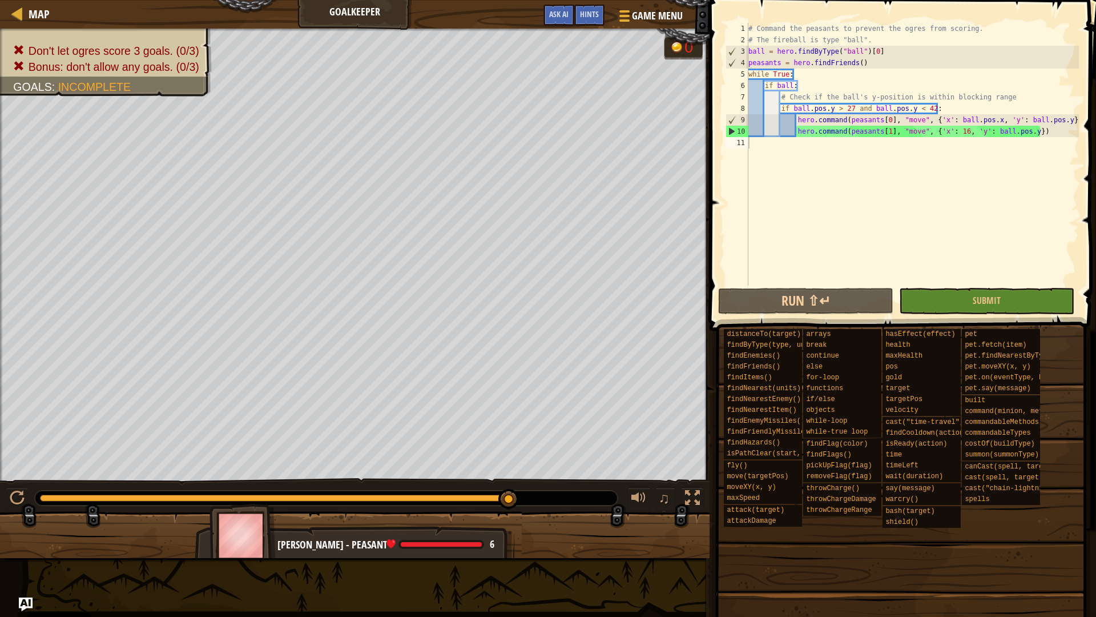
click at [962, 128] on div "# Command the peasants to prevent the ogres from scoring. # The fireball is typ…" at bounding box center [912, 166] width 333 height 286
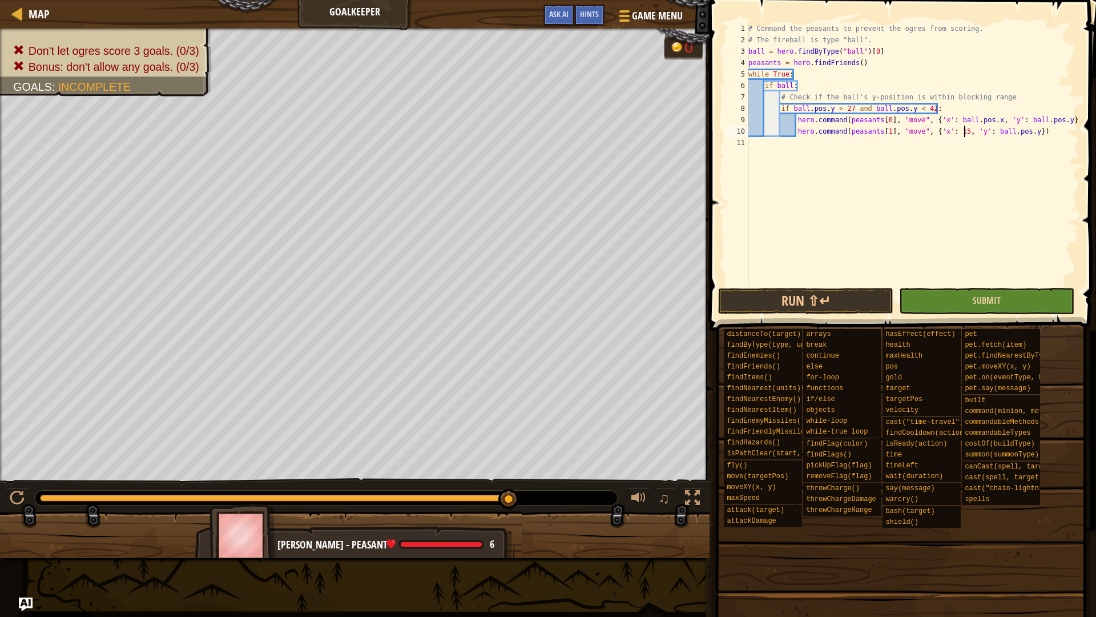
type textarea "hero.command(peasants[1], "move", {'x': 15, 'y': ball.pos.y})"
click at [967, 302] on button "Submit" at bounding box center [986, 301] width 175 height 26
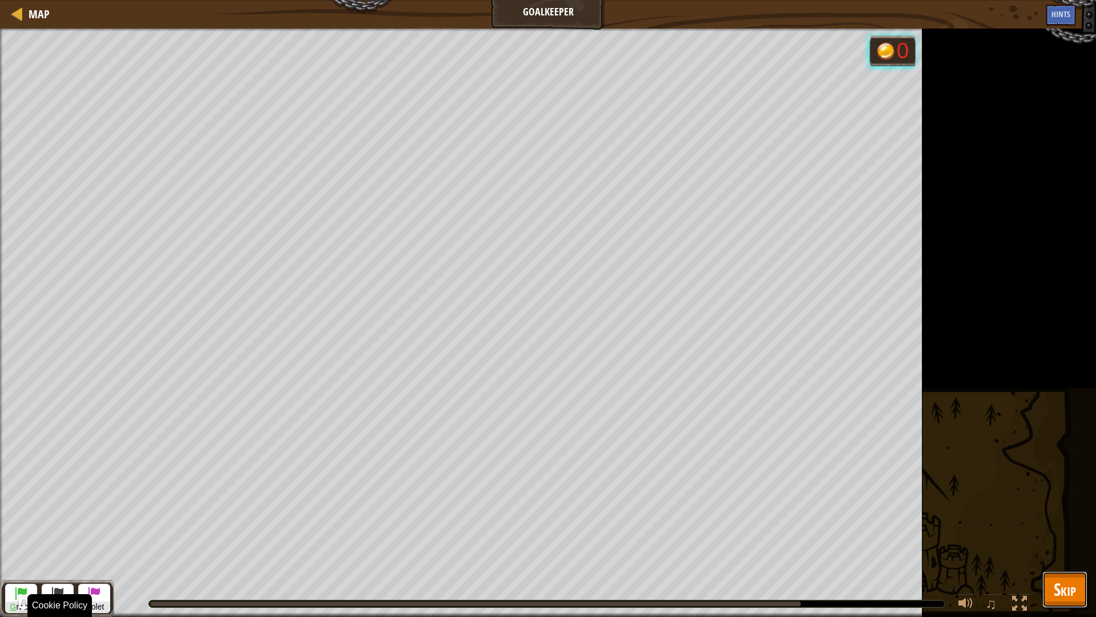
click at [1044, 544] on button "Skip" at bounding box center [1065, 589] width 45 height 37
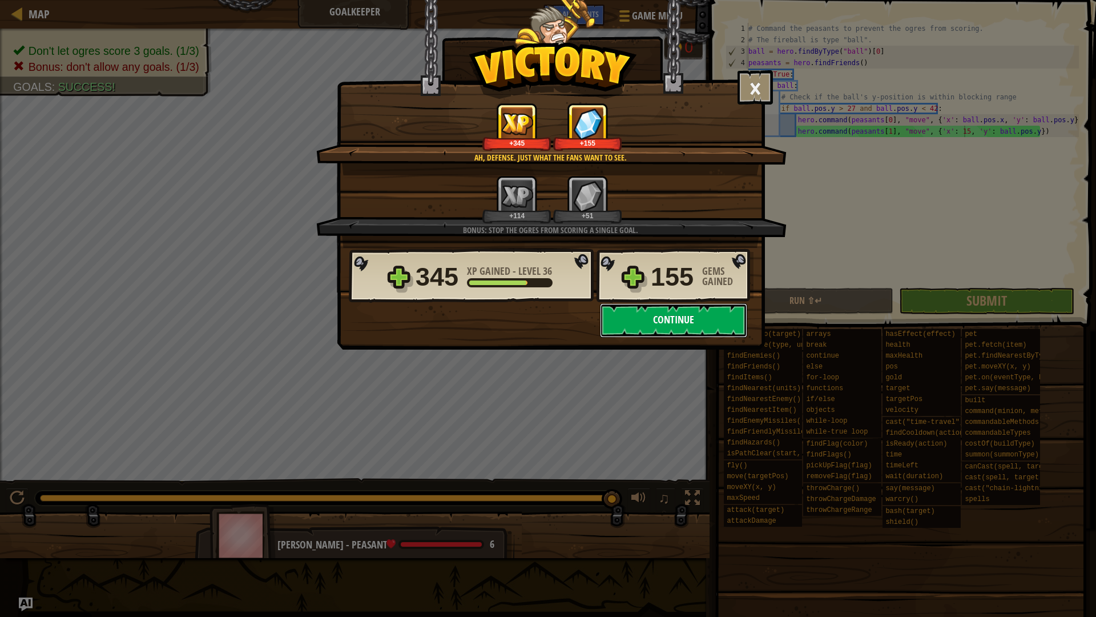
click at [651, 331] on button "Continue" at bounding box center [673, 320] width 147 height 34
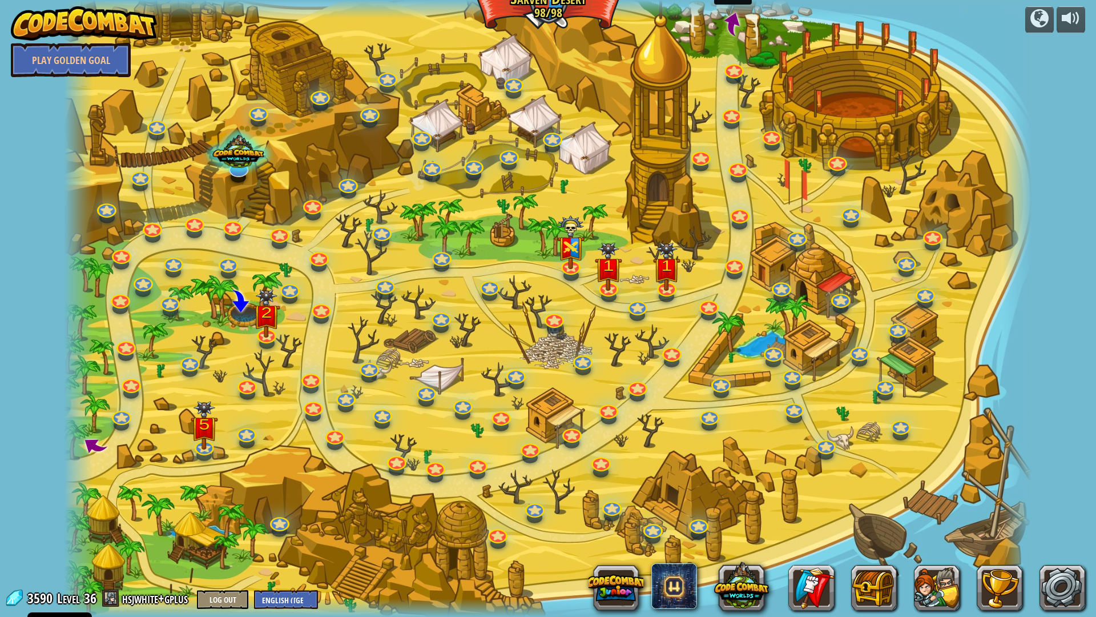
click at [733, 21] on span at bounding box center [734, 23] width 28 height 28
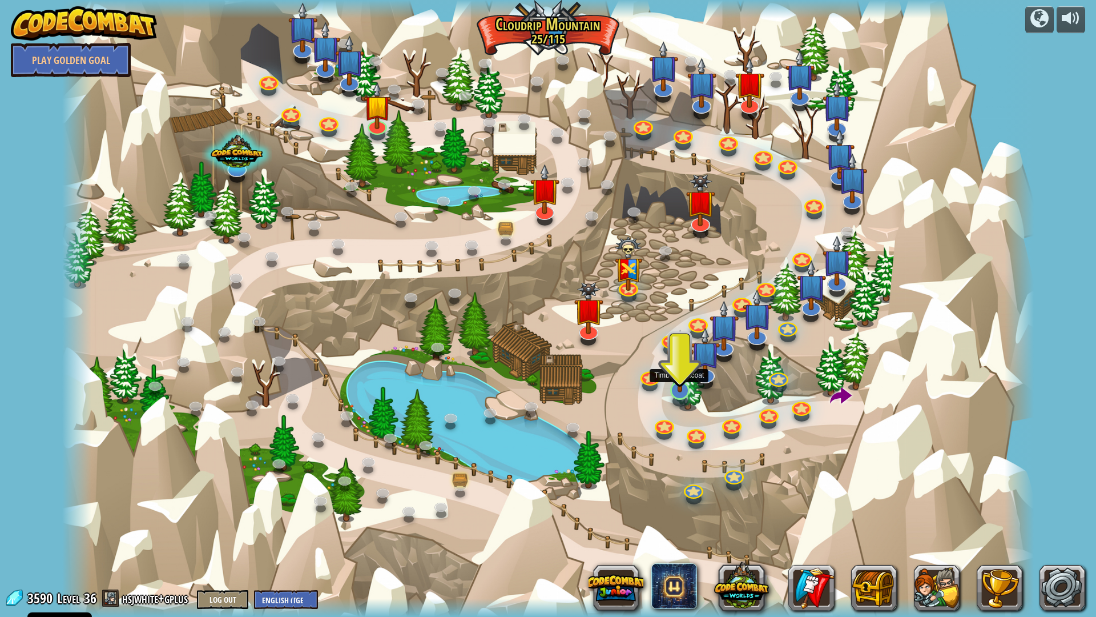
click at [674, 382] on img at bounding box center [680, 361] width 27 height 62
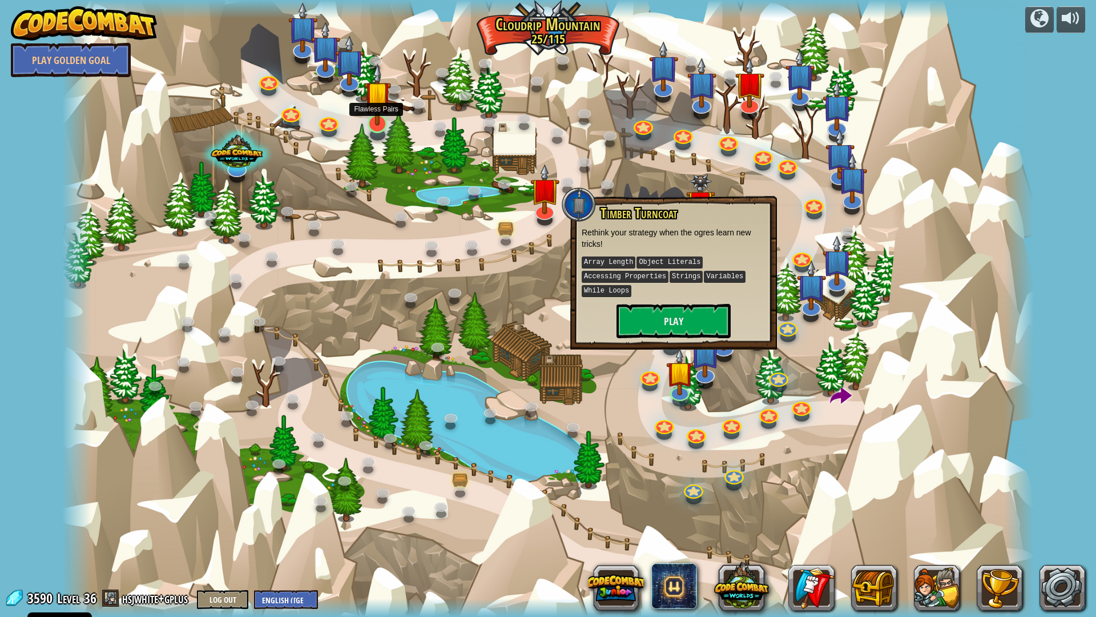
click at [375, 115] on img at bounding box center [377, 94] width 27 height 62
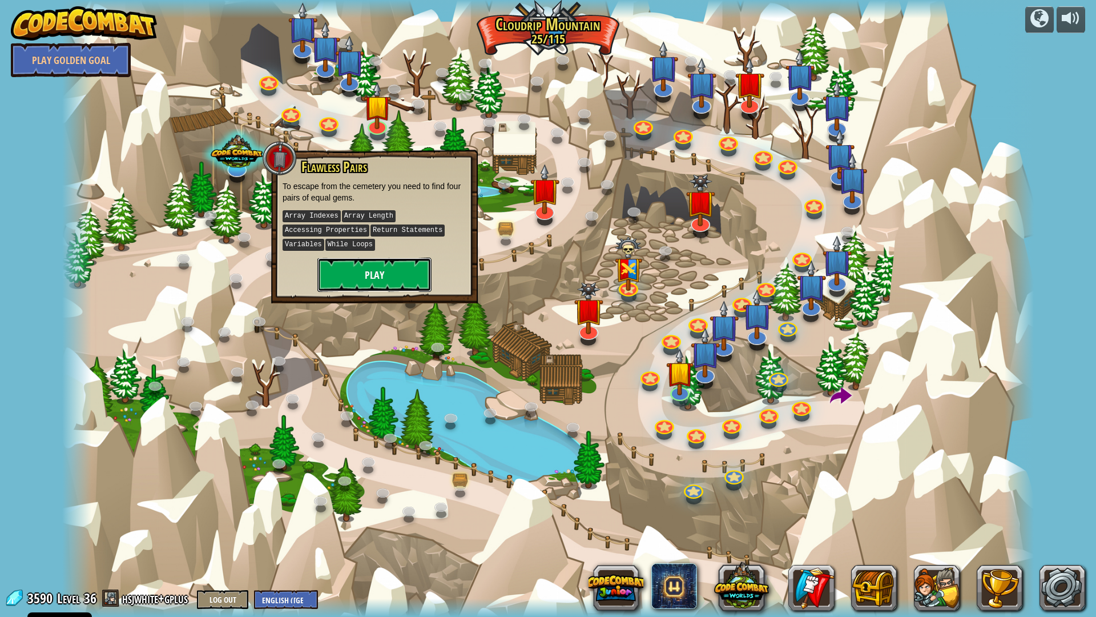
click at [394, 280] on button "Play" at bounding box center [375, 275] width 114 height 34
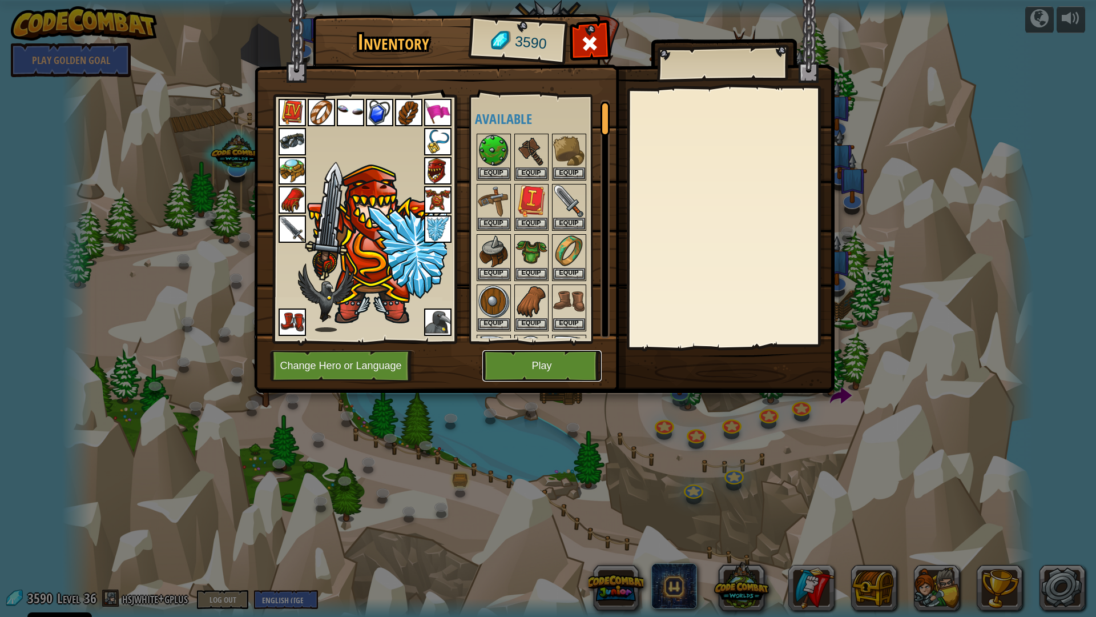
click at [556, 371] on button "Play" at bounding box center [542, 365] width 119 height 31
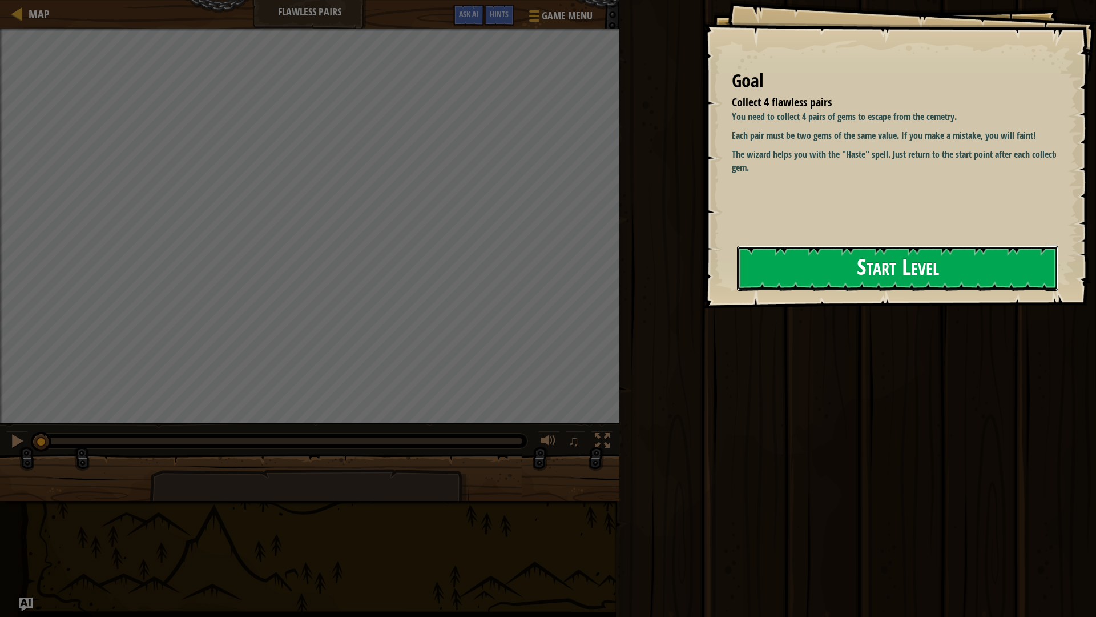
click at [862, 254] on button "Start Level" at bounding box center [898, 268] width 322 height 45
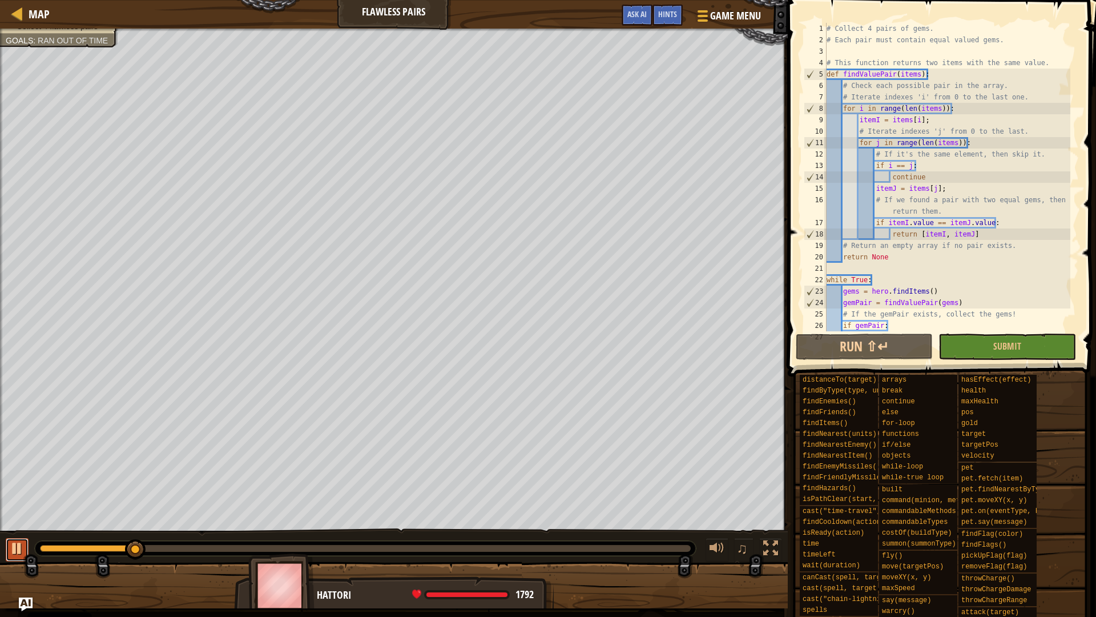
click at [13, 544] on div at bounding box center [17, 548] width 15 height 15
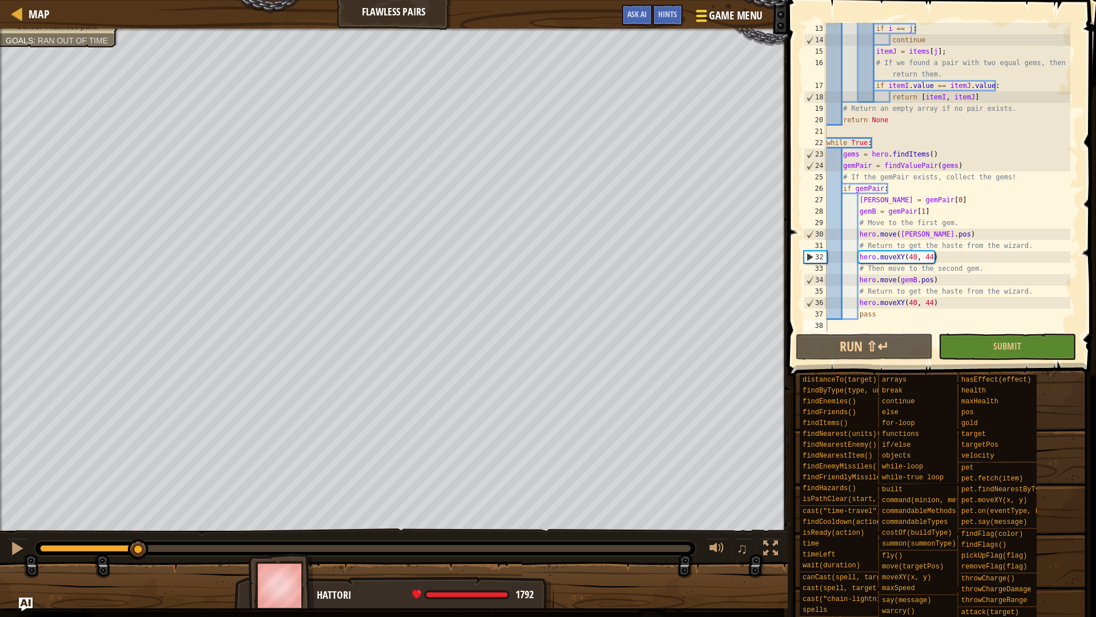
click at [738, 8] on span "Game Menu" at bounding box center [735, 15] width 53 height 15
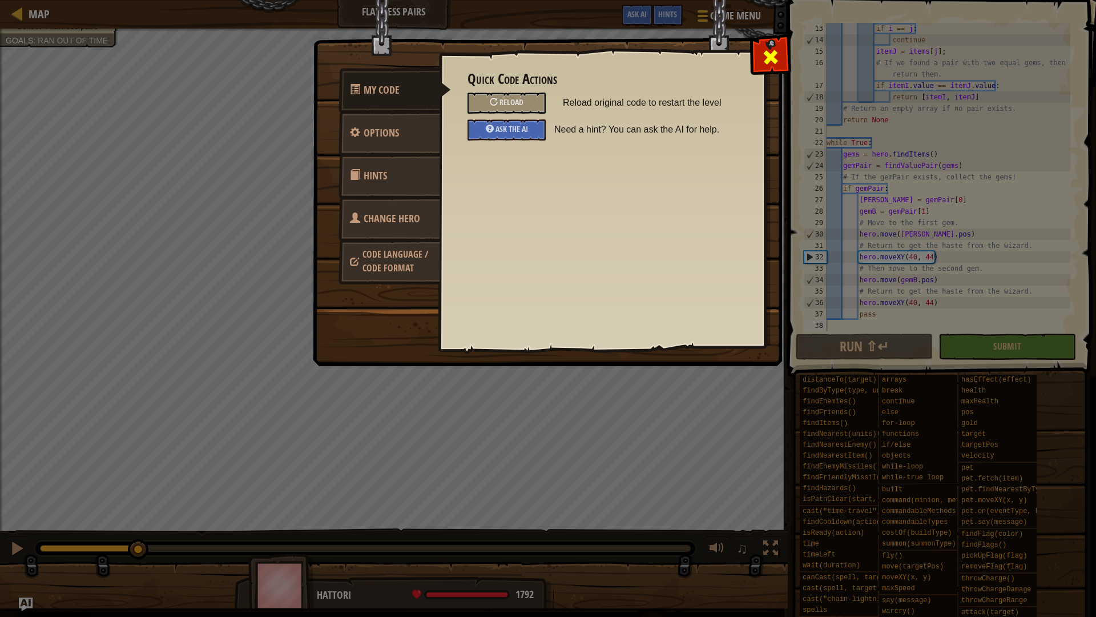
click at [781, 59] on div at bounding box center [771, 55] width 36 height 36
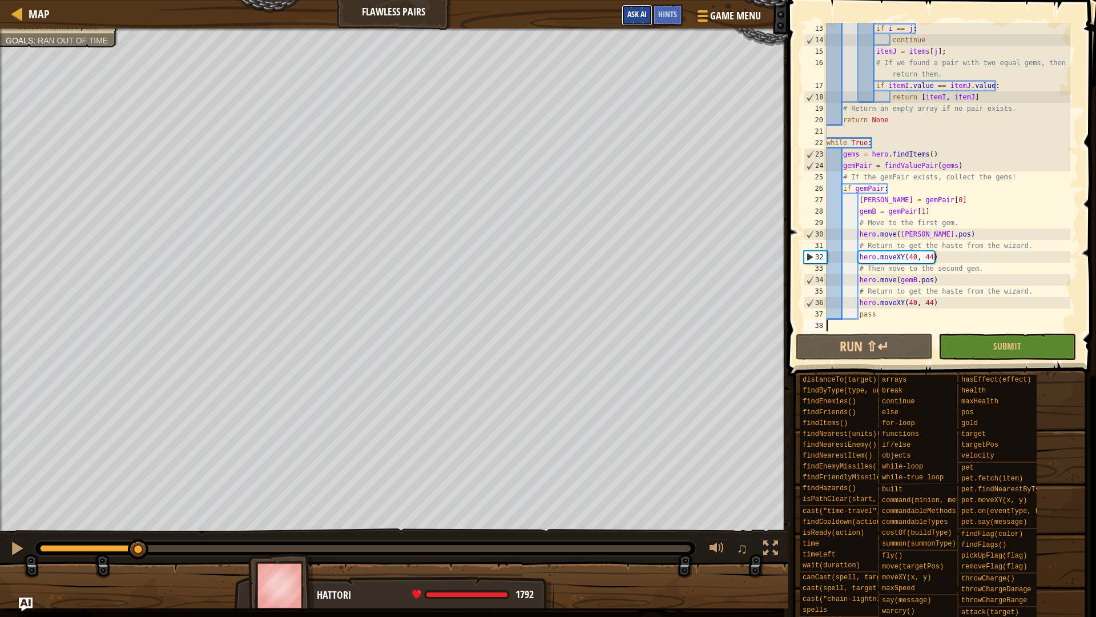
click at [640, 14] on span "Ask AI" at bounding box center [637, 14] width 19 height 11
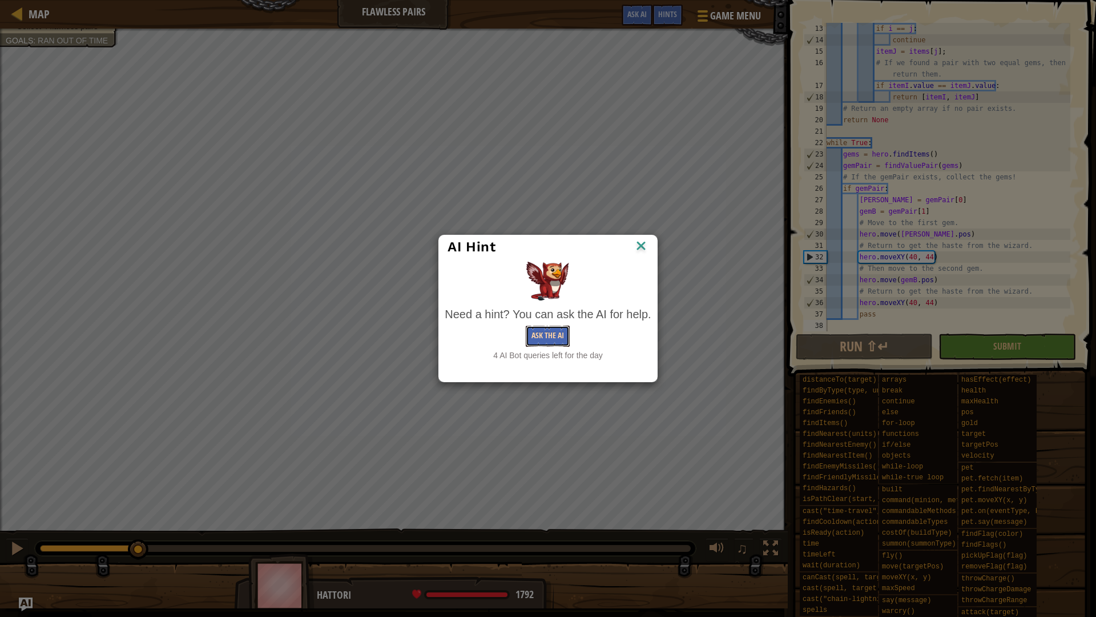
click at [539, 338] on button "Ask the AI" at bounding box center [548, 336] width 44 height 21
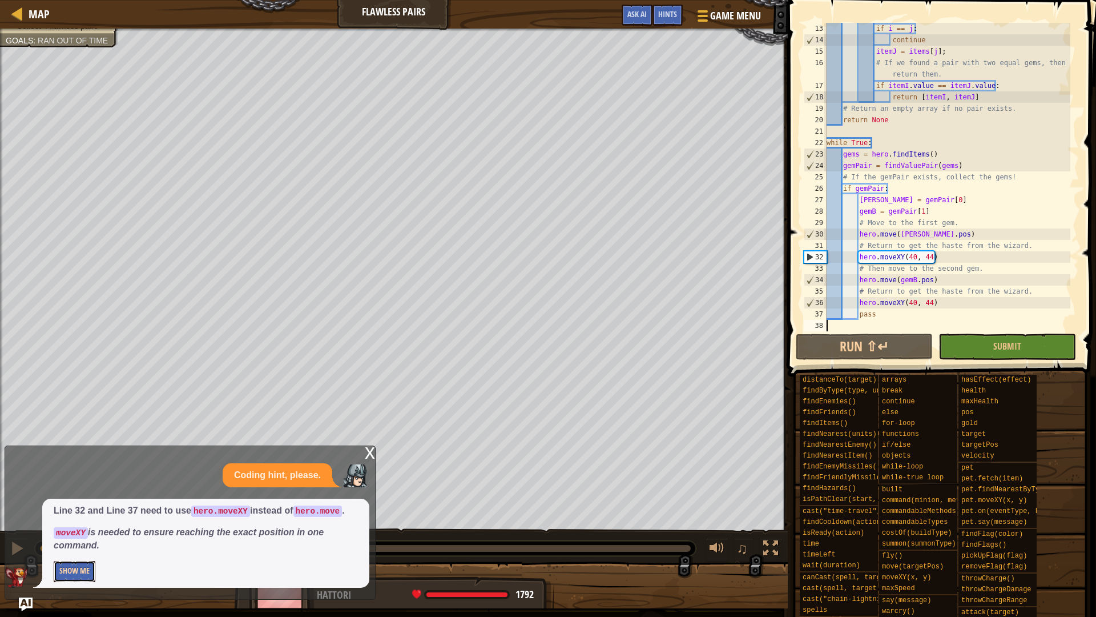
click at [69, 544] on button "Show Me" at bounding box center [75, 571] width 42 height 21
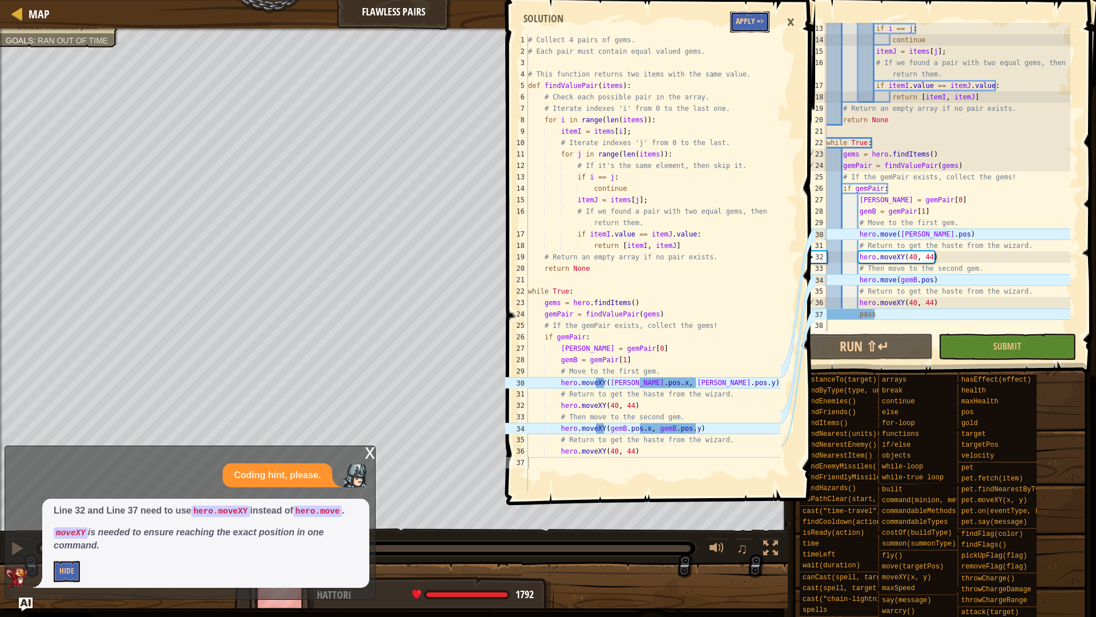
click at [764, 26] on button "Apply =>" at bounding box center [749, 21] width 39 height 21
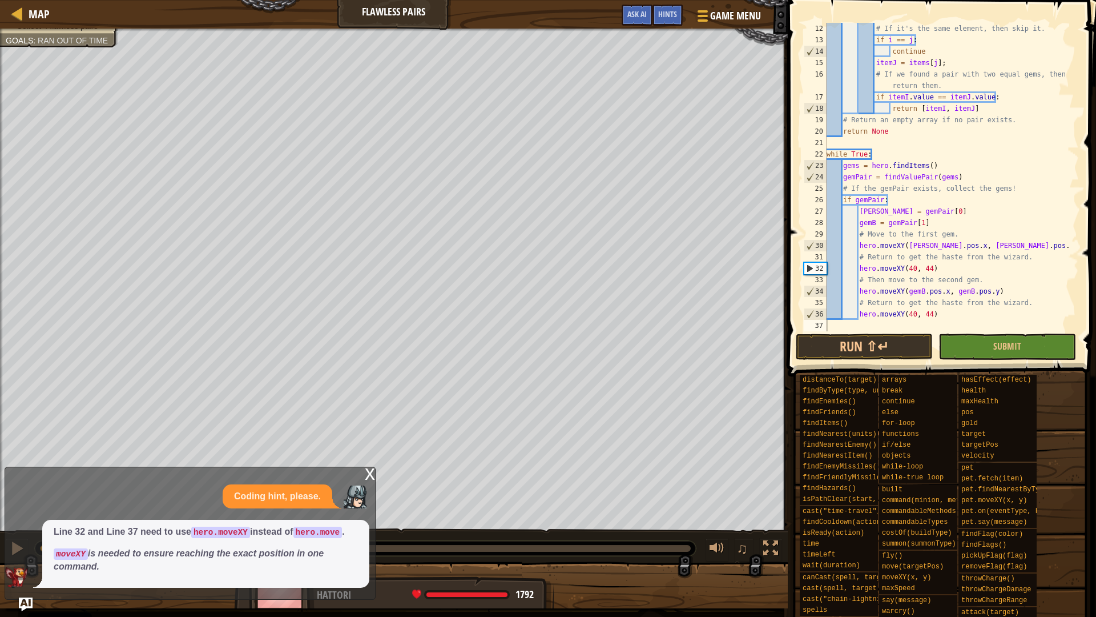
scroll to position [126, 0]
click at [883, 343] on button "Run ⇧↵" at bounding box center [864, 347] width 137 height 26
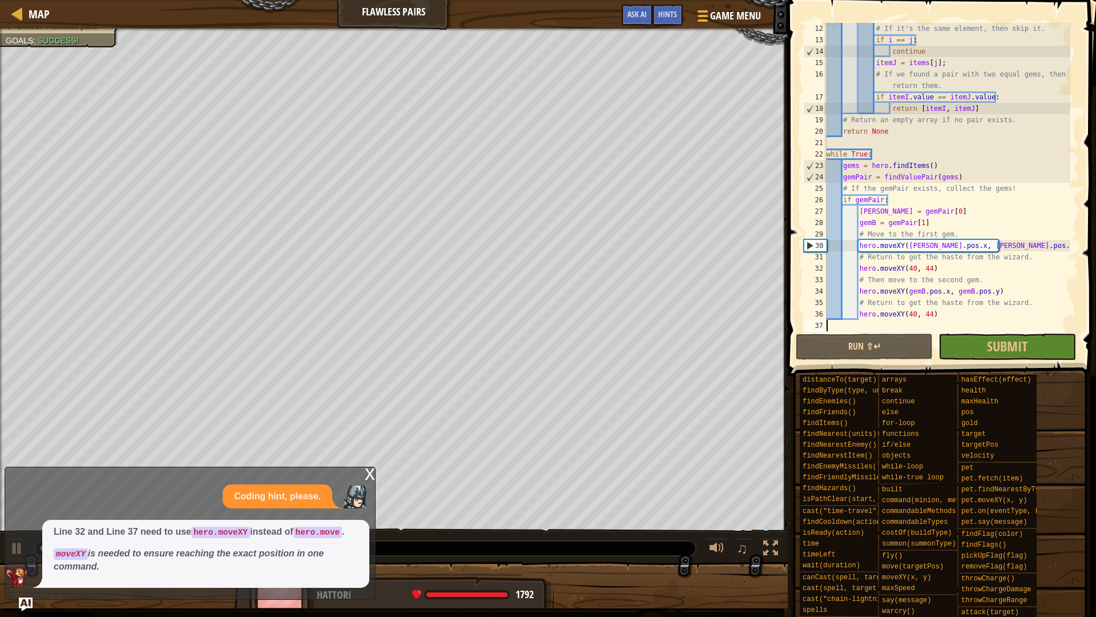
click at [369, 473] on div "x" at bounding box center [370, 472] width 10 height 11
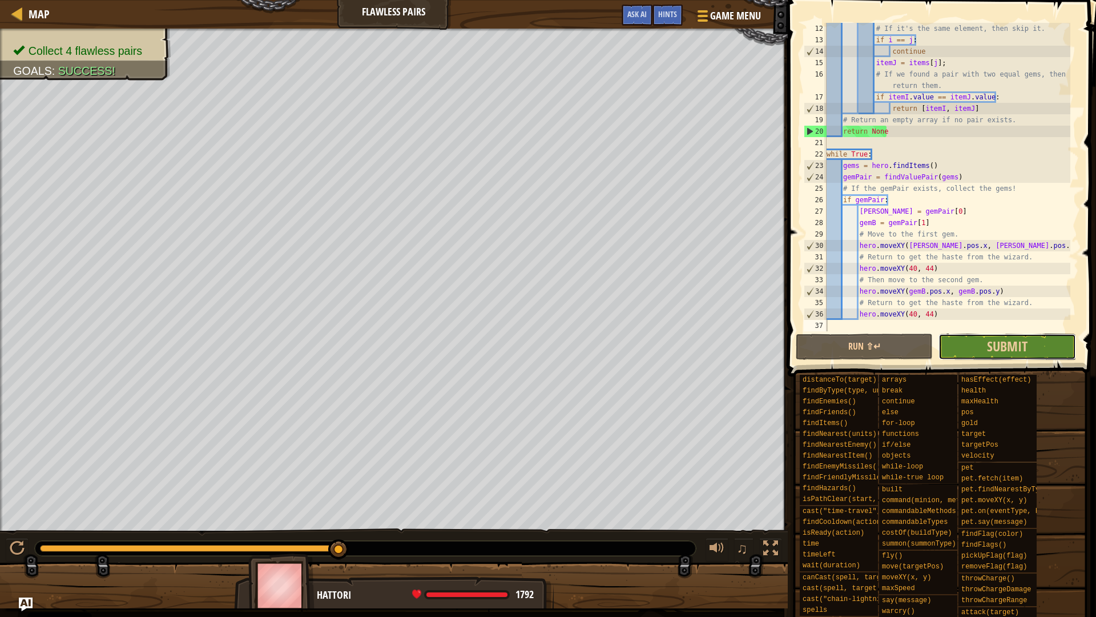
click at [1035, 355] on button "Submit" at bounding box center [1007, 347] width 137 height 26
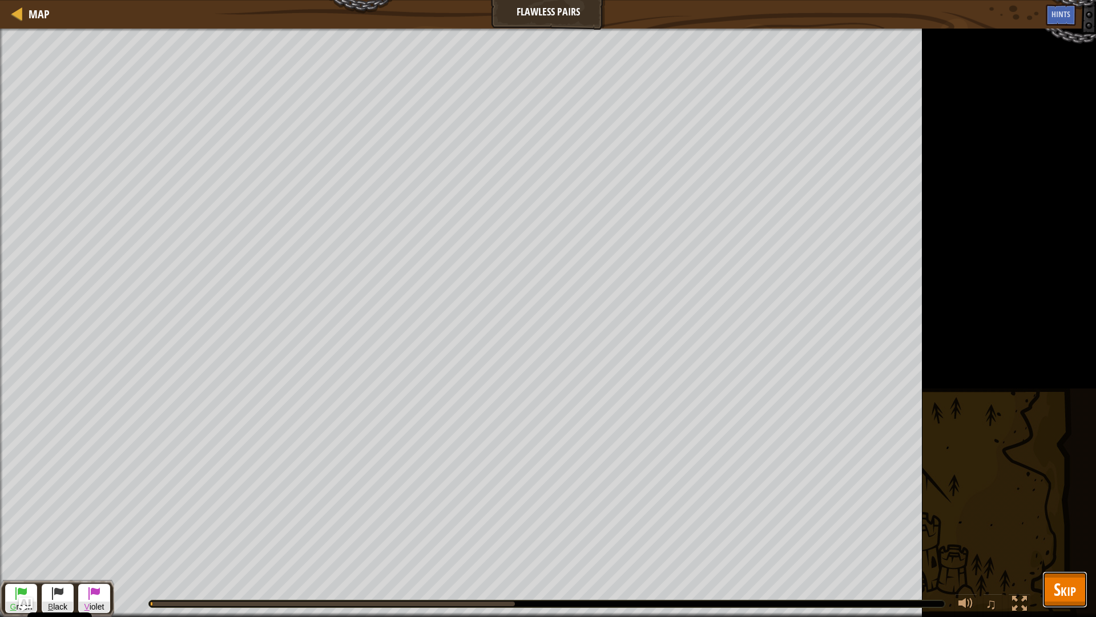
click at [1063, 544] on button "Skip" at bounding box center [1065, 589] width 45 height 37
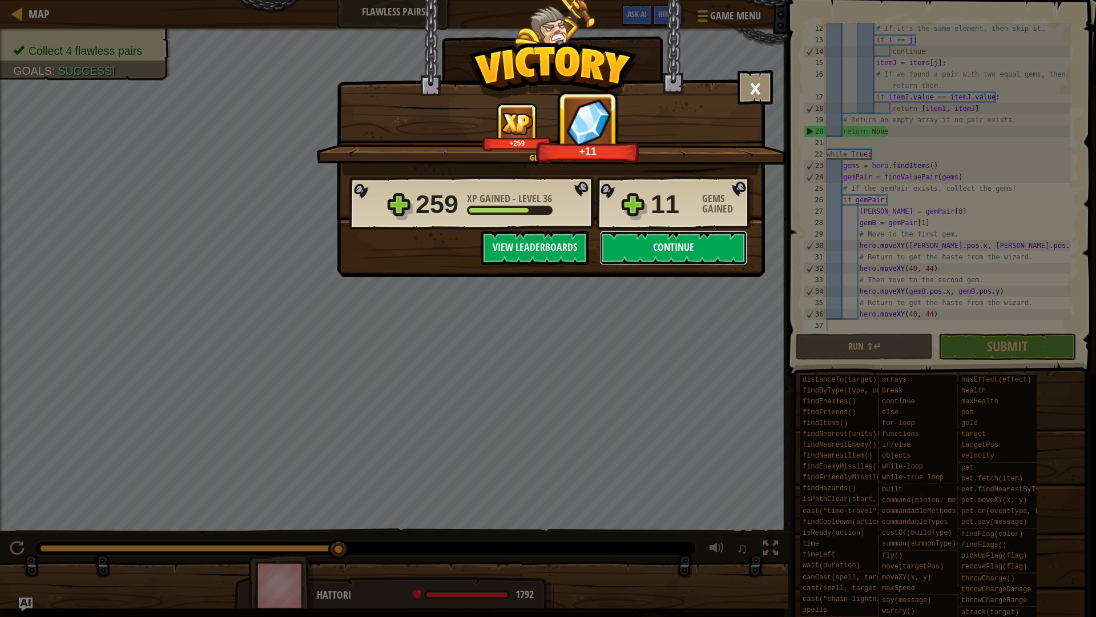
click at [669, 254] on button "Continue" at bounding box center [673, 248] width 147 height 34
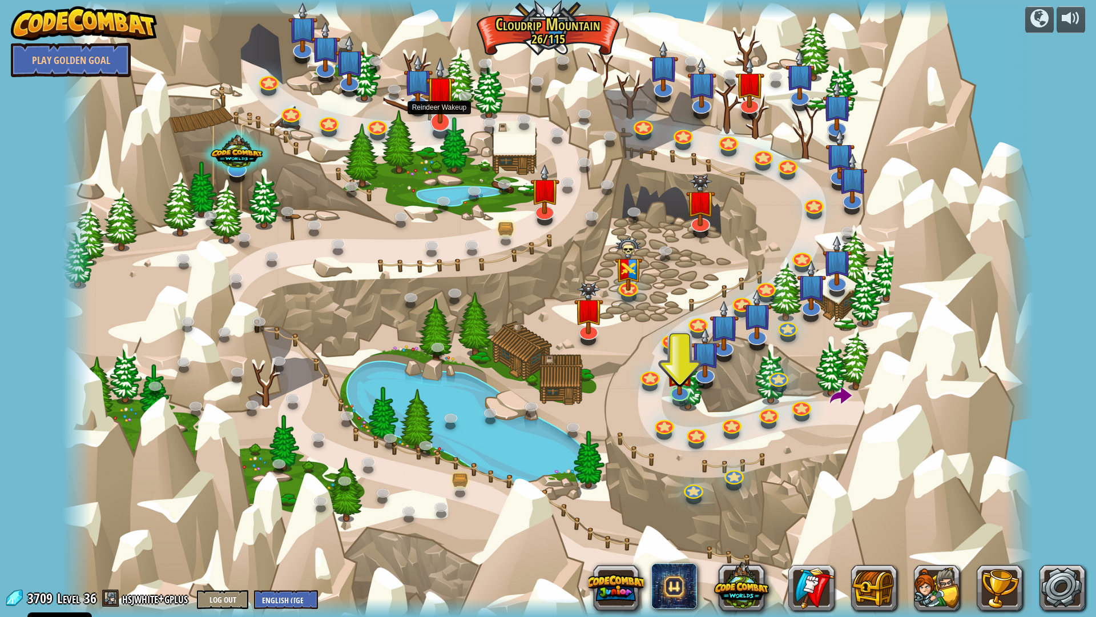
click at [433, 115] on img at bounding box center [440, 90] width 29 height 67
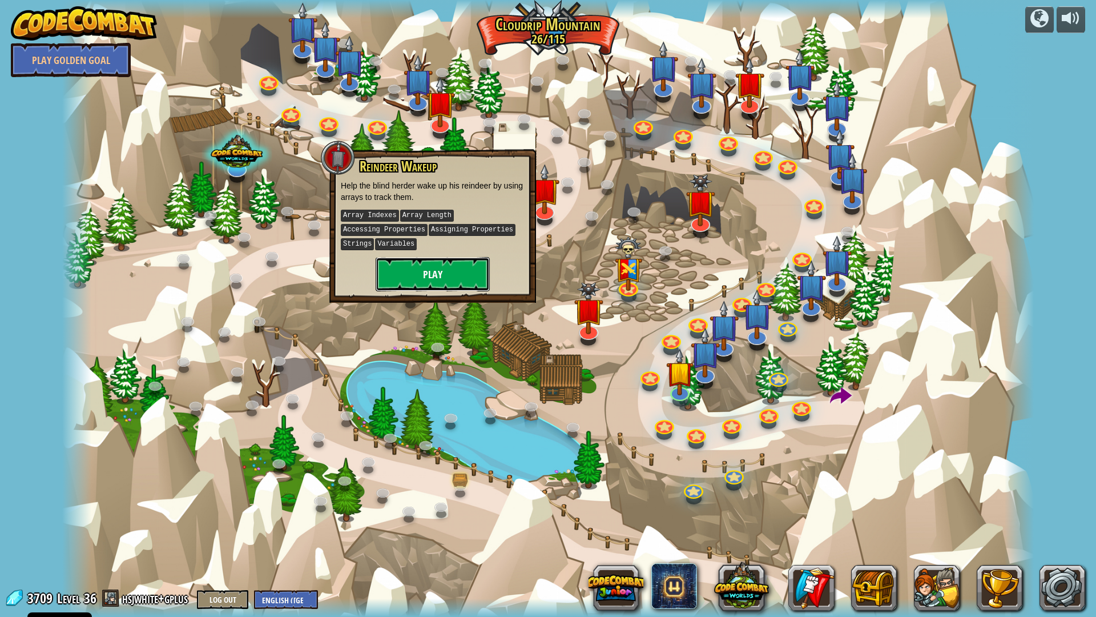
click at [447, 274] on button "Play" at bounding box center [433, 274] width 114 height 34
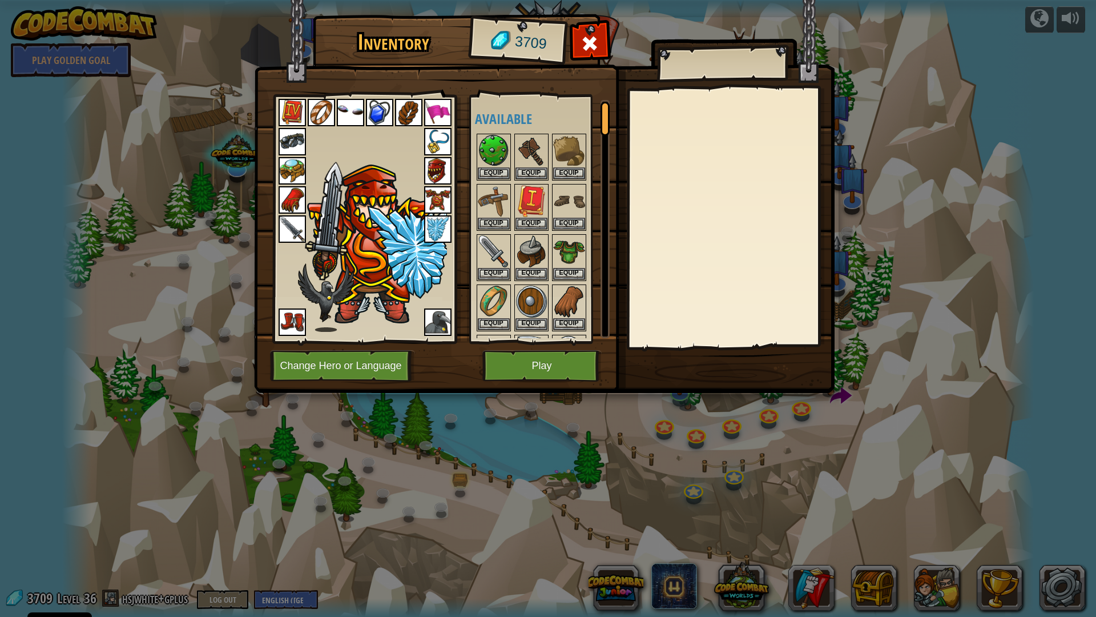
click at [500, 384] on img at bounding box center [544, 185] width 581 height 415
click at [504, 372] on button "Play" at bounding box center [542, 365] width 119 height 31
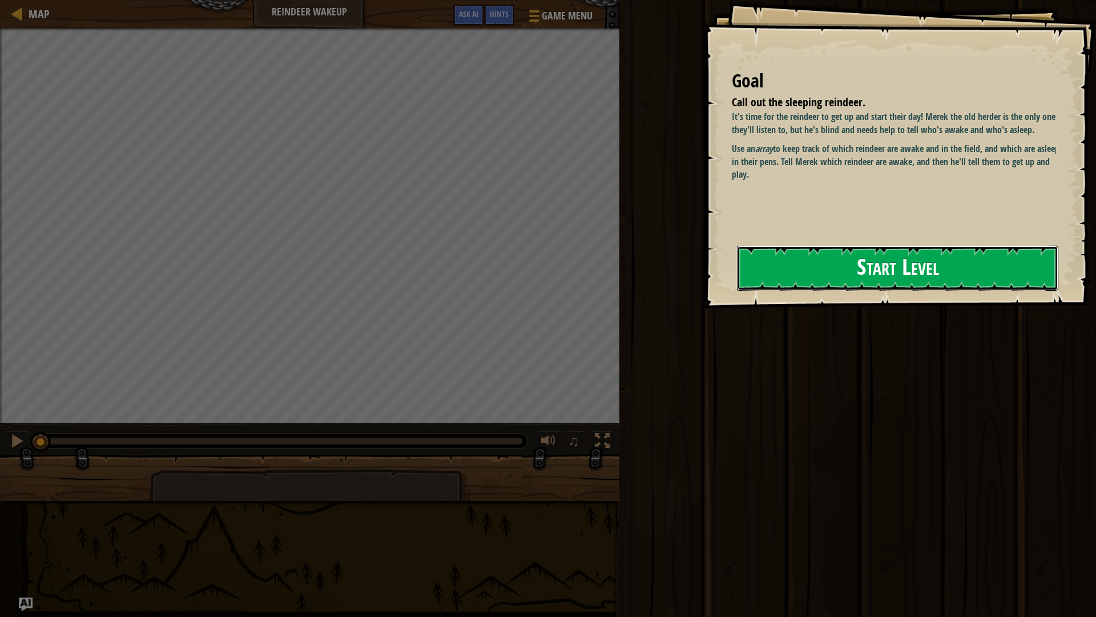
click at [874, 270] on button "Start Level" at bounding box center [898, 268] width 322 height 45
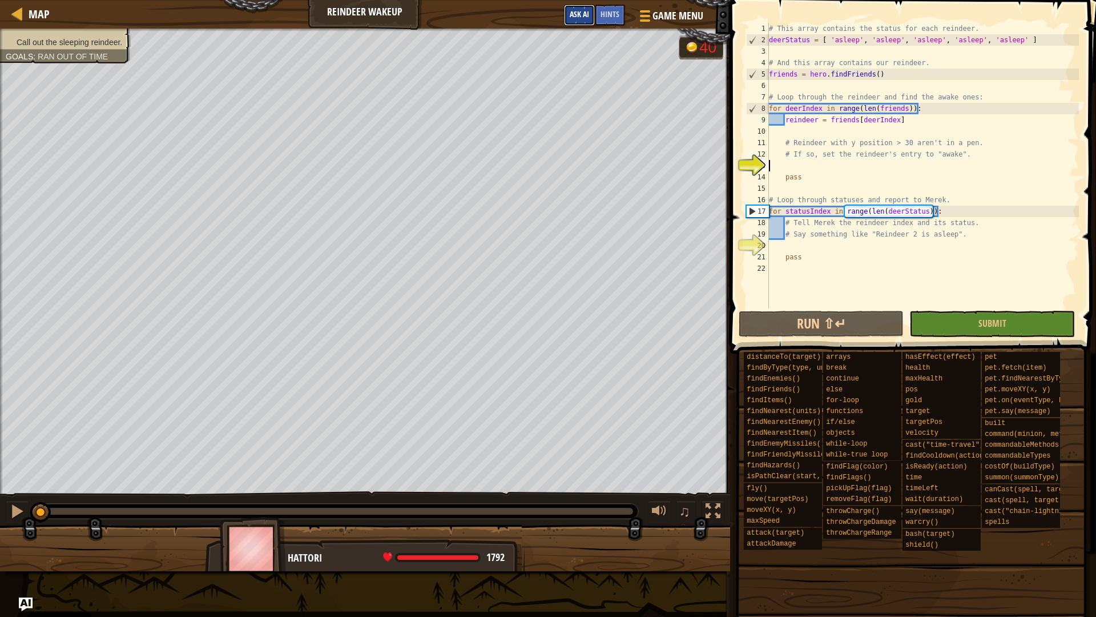
click at [584, 10] on span "Ask AI" at bounding box center [579, 14] width 19 height 11
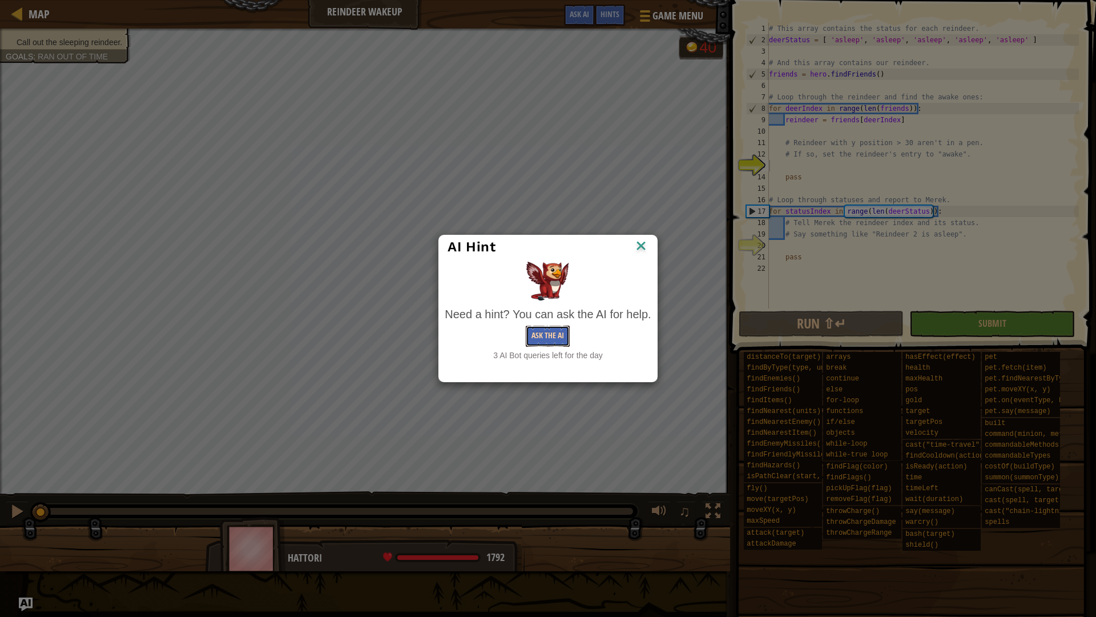
click at [550, 343] on button "Ask the AI" at bounding box center [548, 336] width 44 height 21
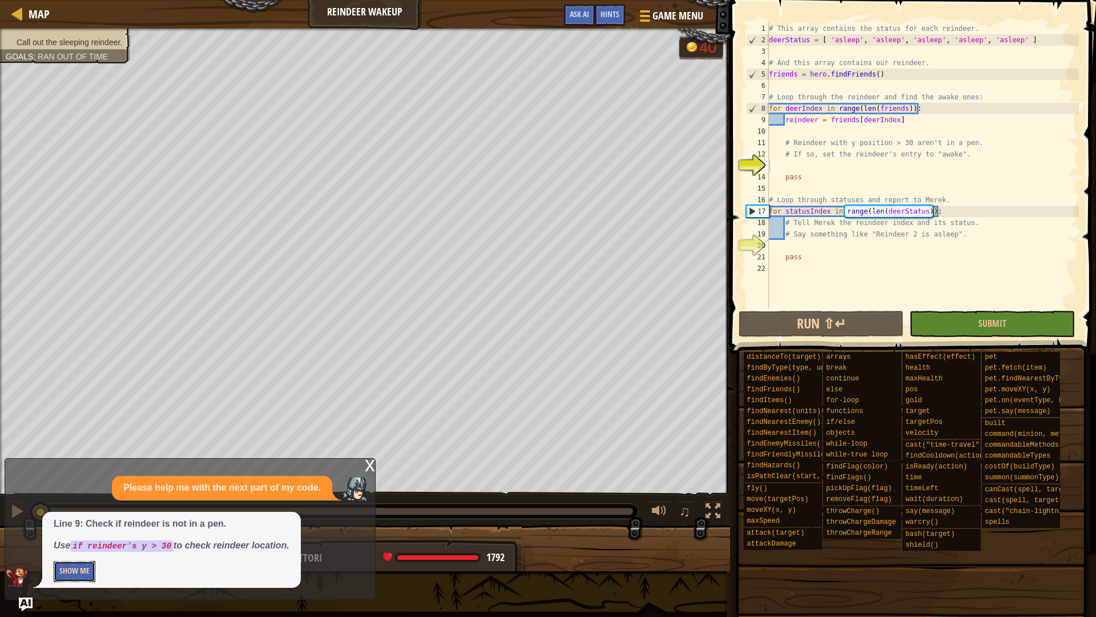
click at [82, 544] on button "Show Me" at bounding box center [75, 571] width 42 height 21
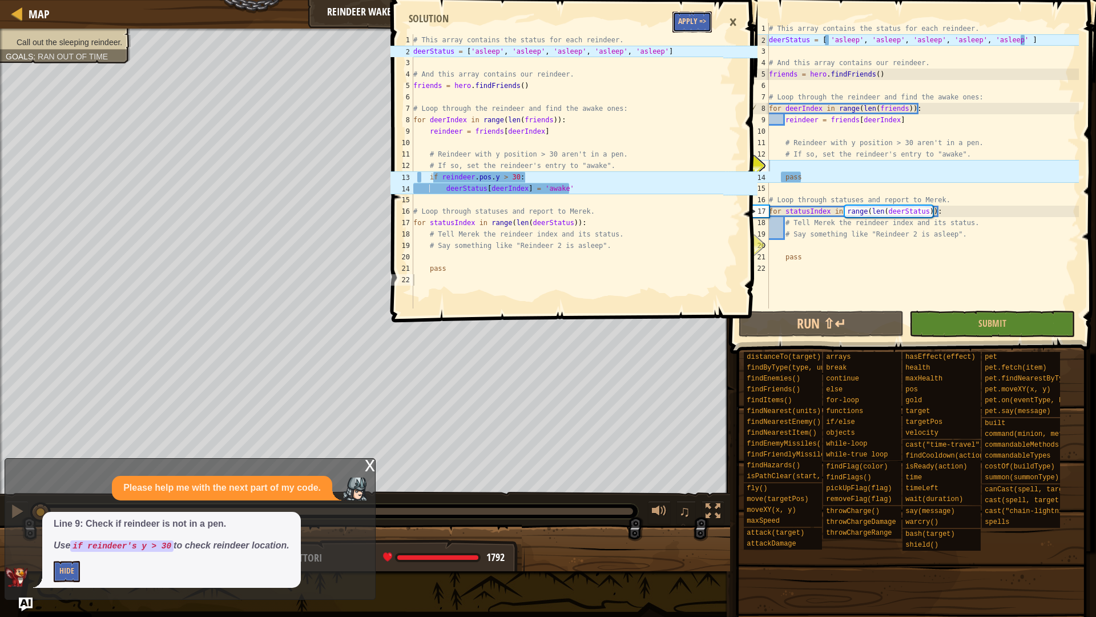
click at [686, 17] on button "Apply =>" at bounding box center [692, 21] width 39 height 21
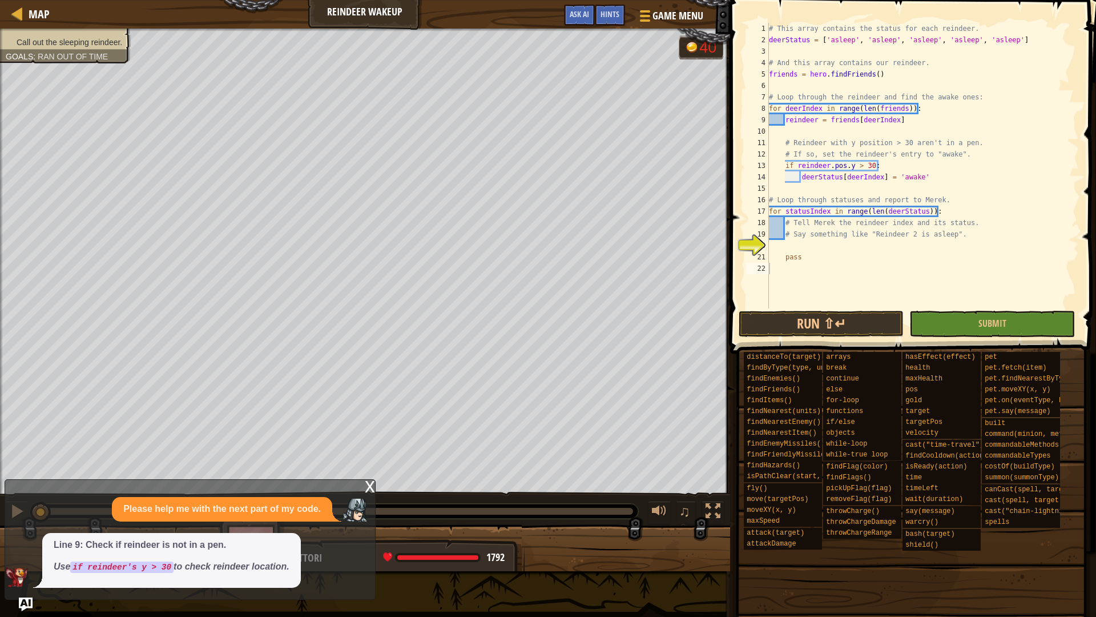
click at [782, 248] on div "# This array contains the status for each reindeer. deerStatus = [ 'asleep' , '…" at bounding box center [923, 177] width 312 height 308
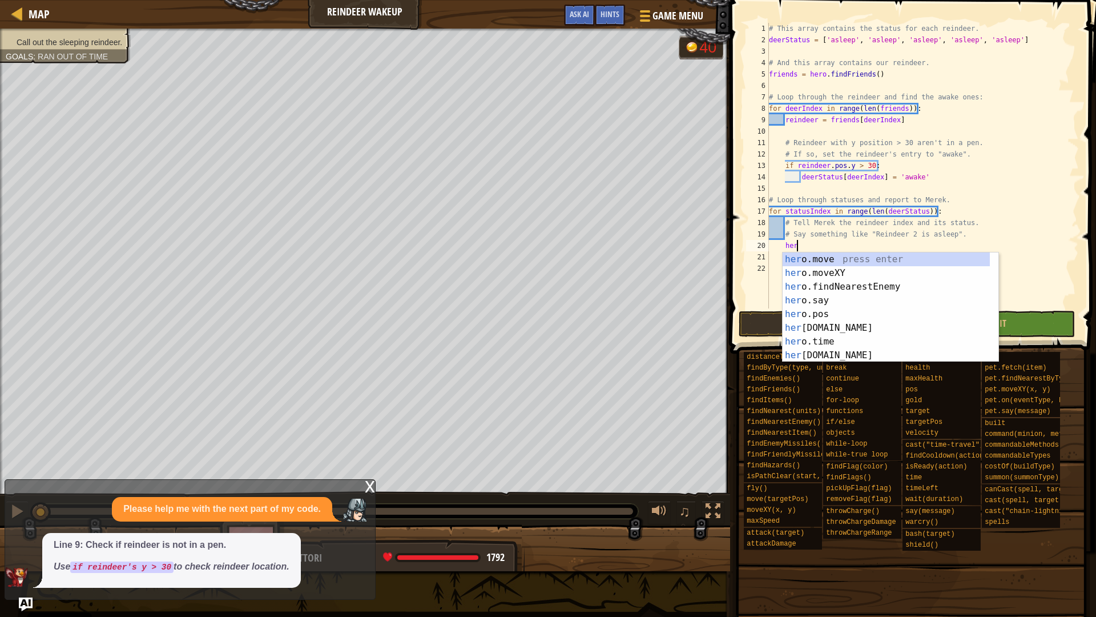
scroll to position [5, 4]
click at [828, 301] on div "hero .move press enter hero .moveXY press enter hero .findNearestEnemy press en…" at bounding box center [886, 320] width 207 height 137
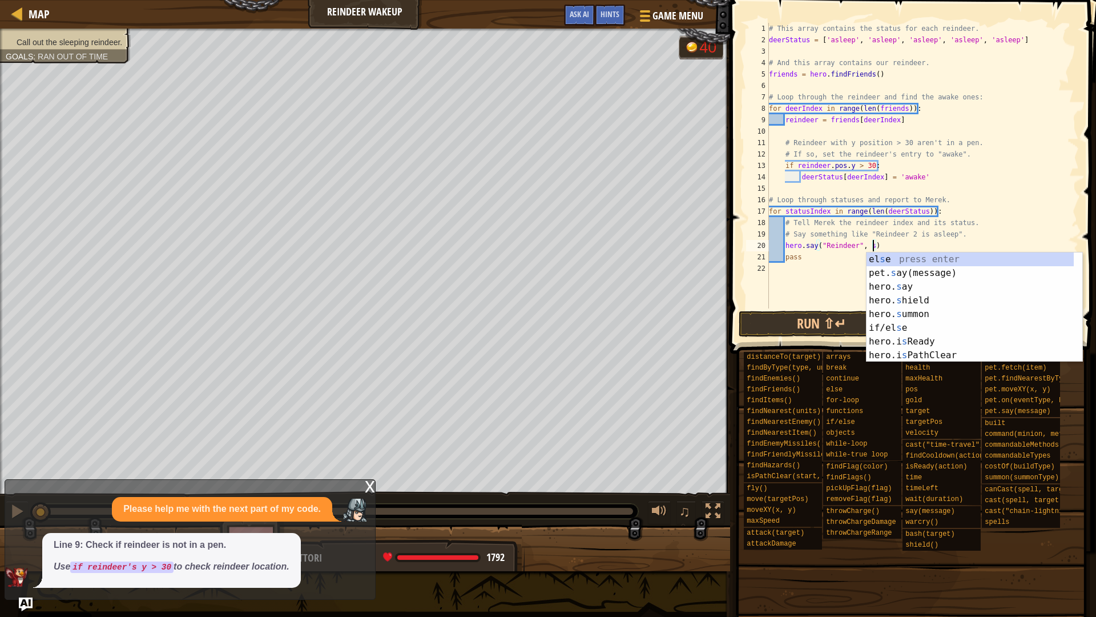
scroll to position [5, 14]
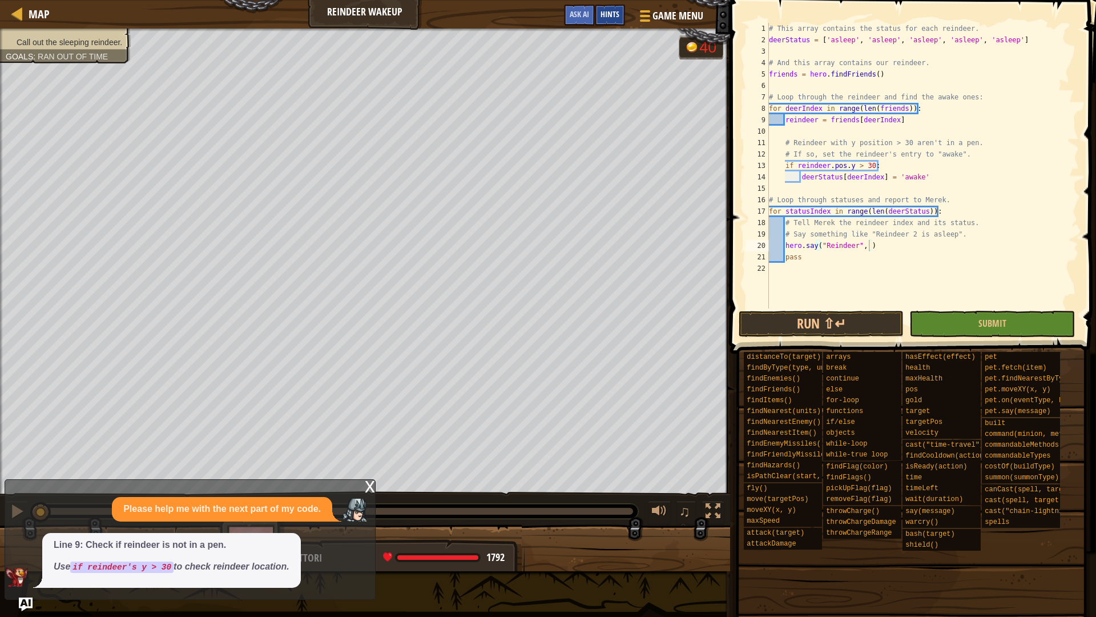
click at [605, 7] on div "Hints" at bounding box center [610, 15] width 30 height 21
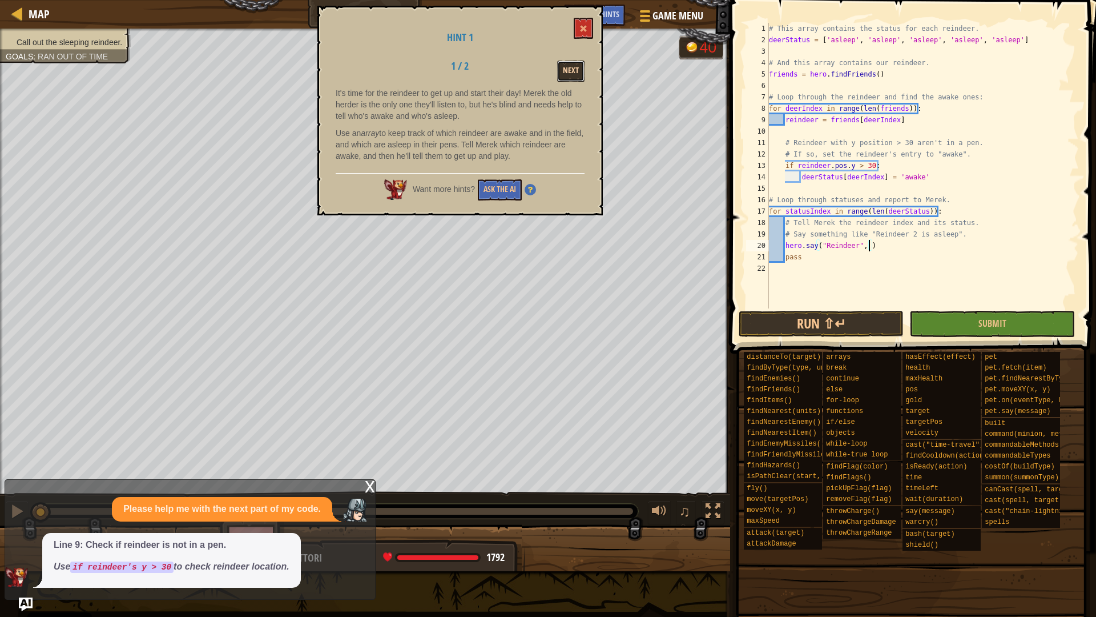
click at [572, 71] on button "Next" at bounding box center [570, 71] width 27 height 21
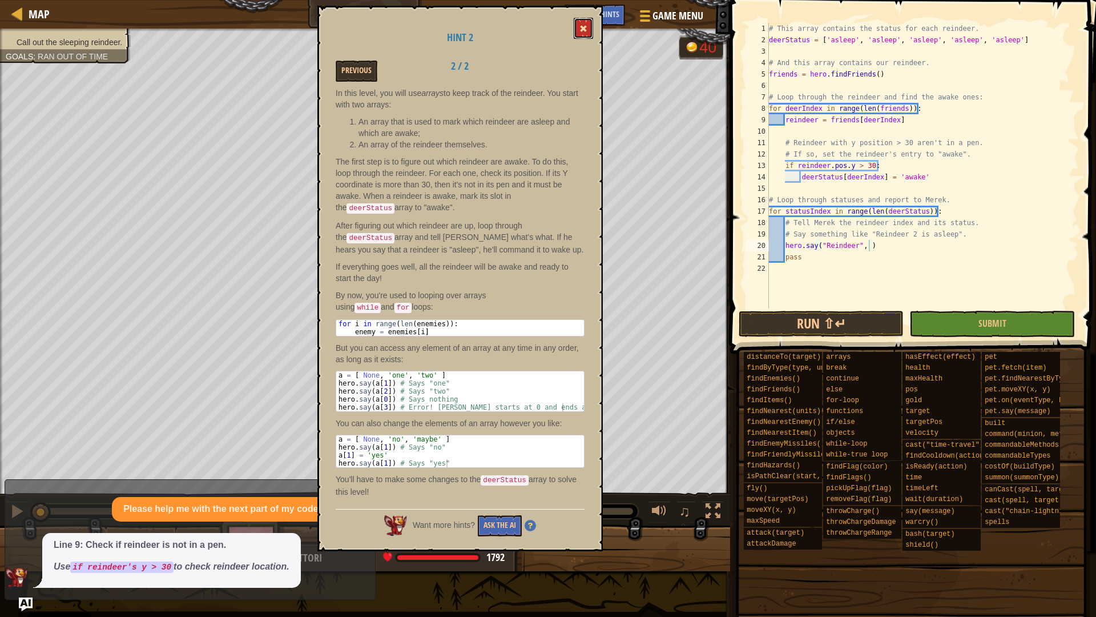
click at [586, 33] on span at bounding box center [584, 29] width 8 height 8
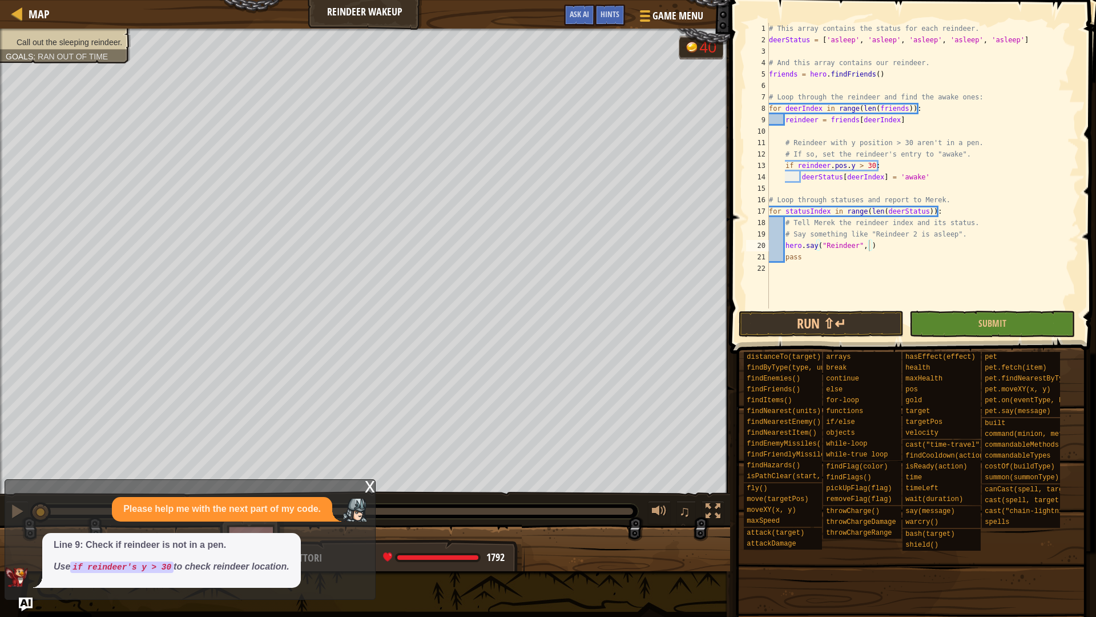
click at [867, 246] on div "# This array contains the status for each reindeer. deerStatus = [ 'asleep' , '…" at bounding box center [923, 177] width 312 height 308
click at [823, 324] on button "Run ⇧↵" at bounding box center [821, 324] width 165 height 26
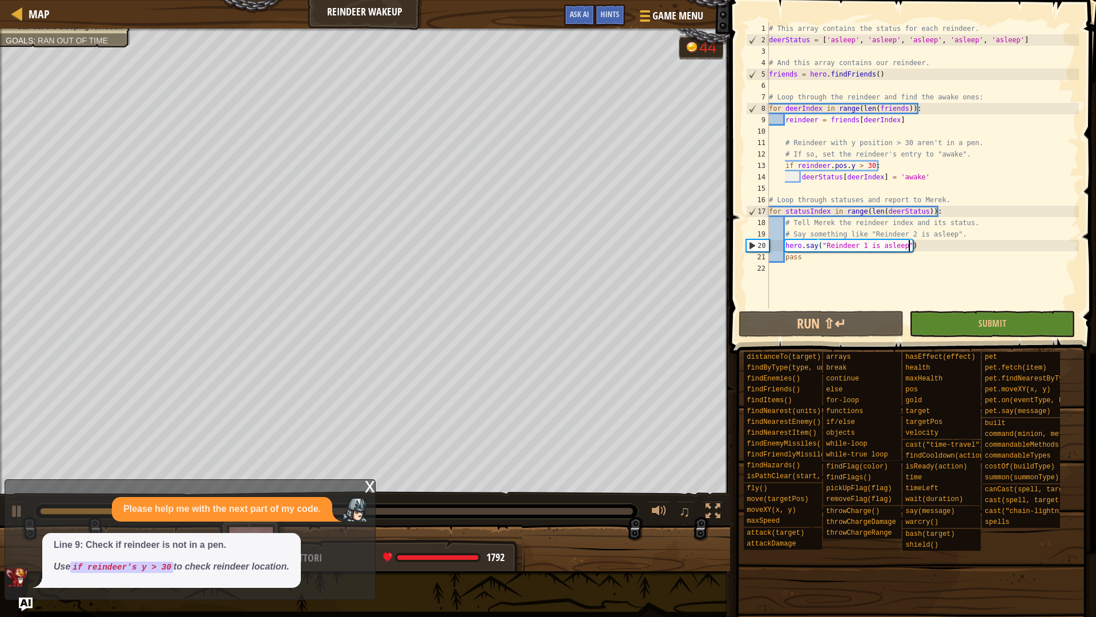
click at [369, 487] on div "x" at bounding box center [370, 485] width 10 height 11
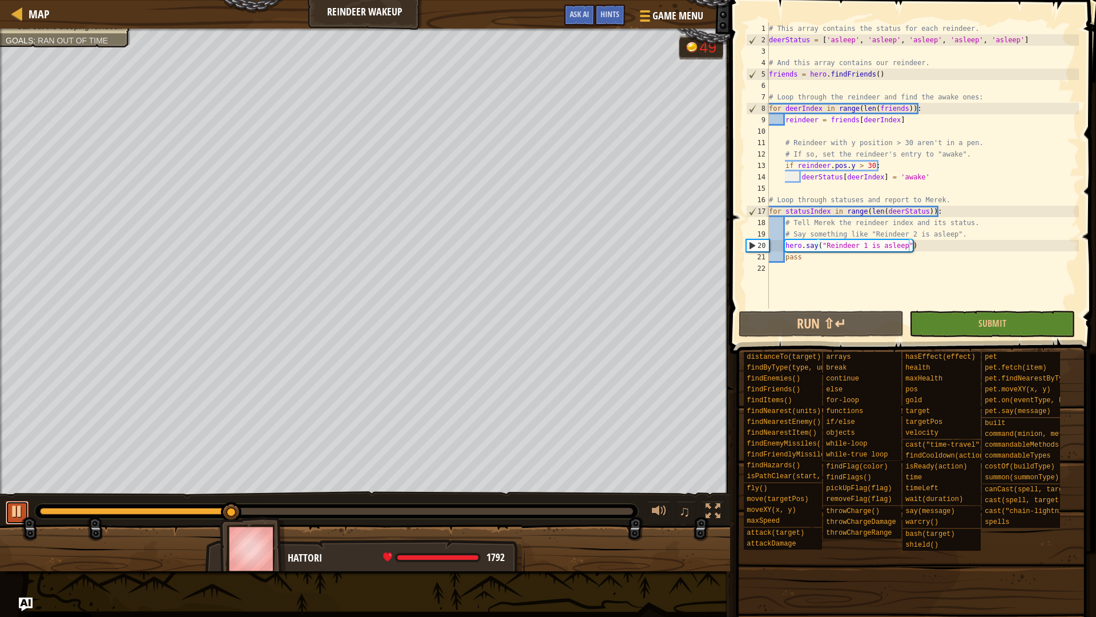
click at [18, 508] on div at bounding box center [17, 511] width 15 height 15
drag, startPoint x: 921, startPoint y: 242, endPoint x: 786, endPoint y: 242, distance: 134.2
click at [786, 242] on div "# This array contains the status for each reindeer. deerStatus = [ 'asleep' , '…" at bounding box center [923, 177] width 312 height 308
click at [941, 243] on div "# This array contains the status for each reindeer. deerStatus = [ 'asleep' , '…" at bounding box center [923, 166] width 312 height 286
click at [913, 247] on div "# This array contains the status for each reindeer. deerStatus = [ 'asleep' , '…" at bounding box center [923, 177] width 312 height 308
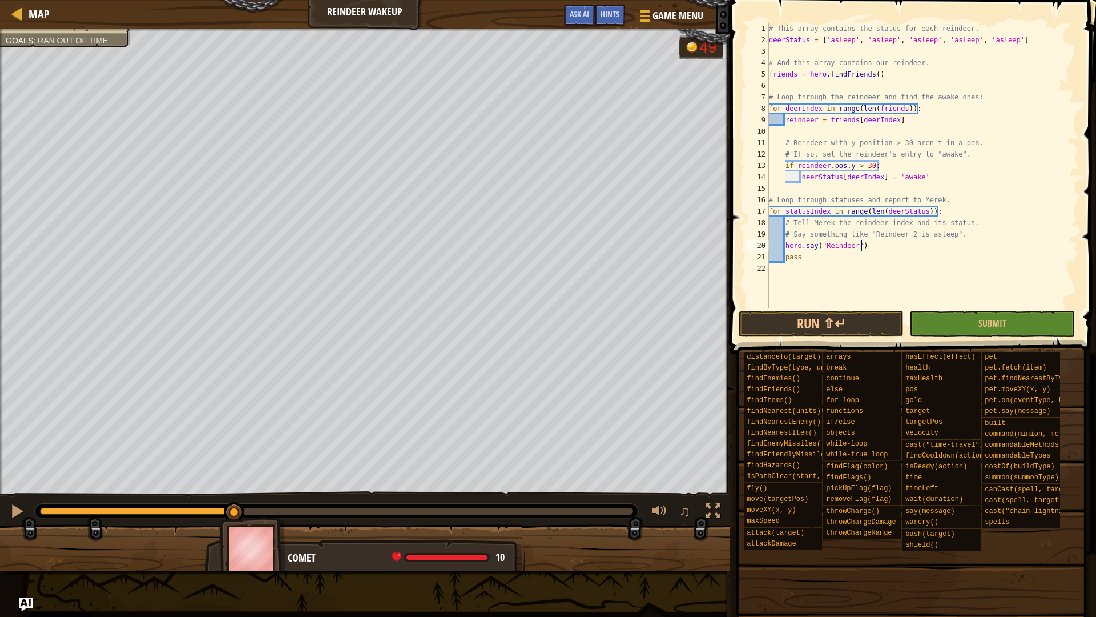
scroll to position [5, 14]
type textarea "hero.say("Reindeer", )"
click at [604, 11] on span "Hints" at bounding box center [610, 14] width 19 height 11
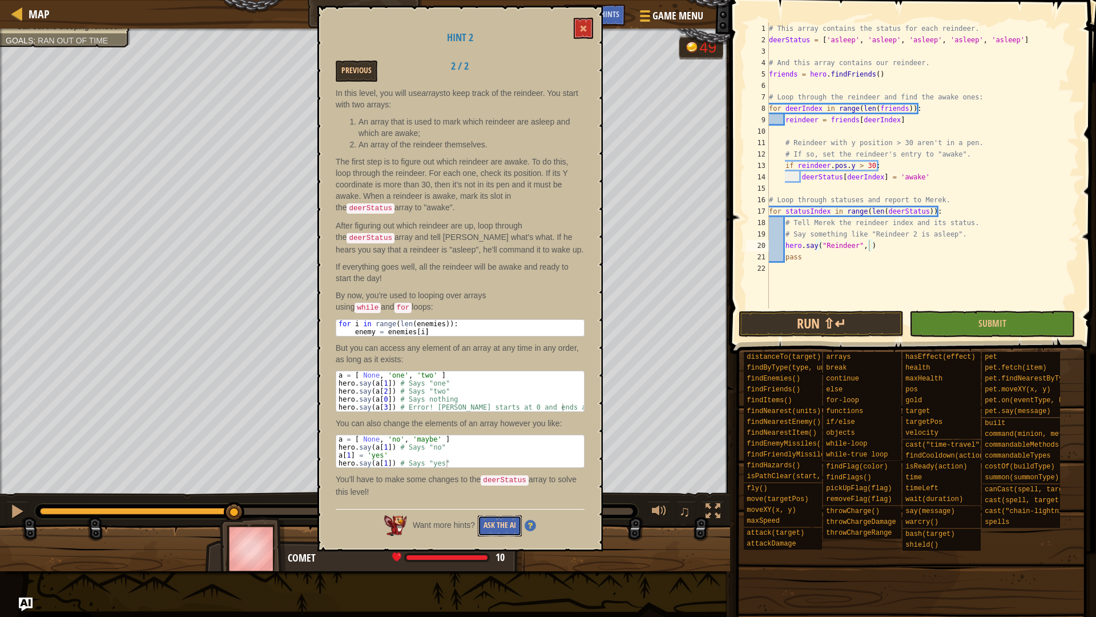
click at [496, 517] on button "Ask the AI" at bounding box center [500, 525] width 44 height 21
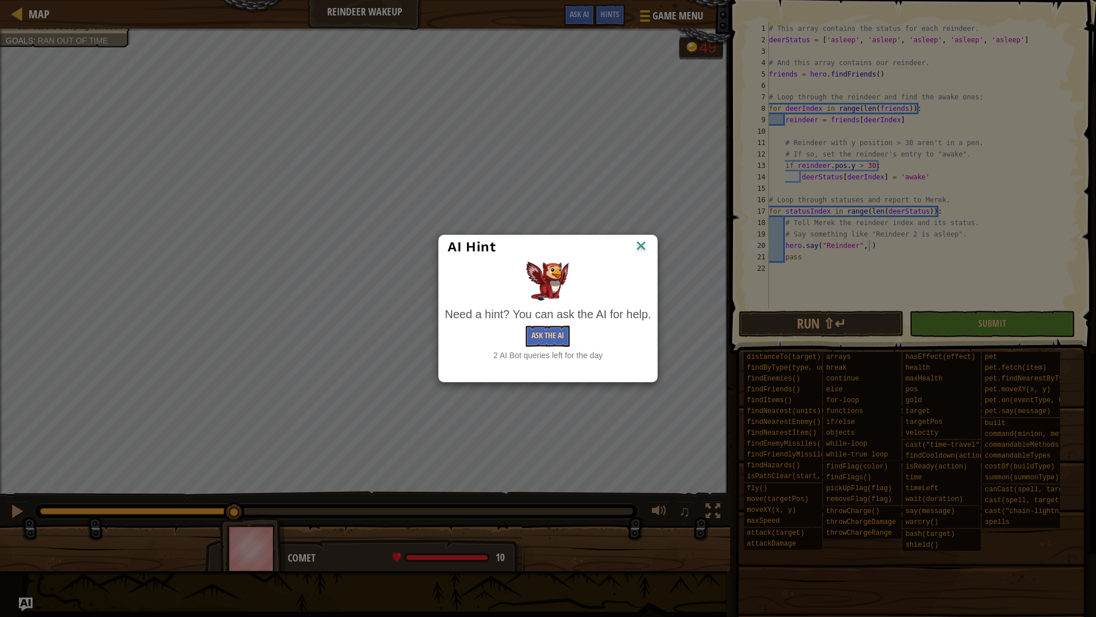
click at [556, 319] on div "Need a hint? You can ask the AI for help." at bounding box center [548, 314] width 206 height 17
click at [556, 330] on button "Ask the AI" at bounding box center [548, 336] width 44 height 21
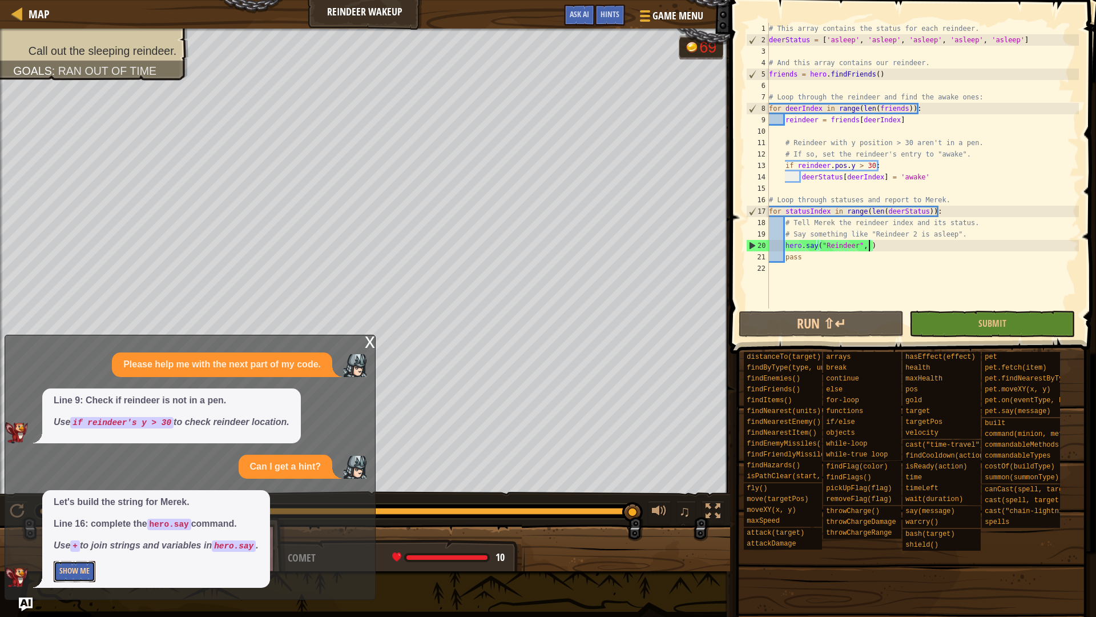
click at [73, 544] on button "Show Me" at bounding box center [75, 571] width 42 height 21
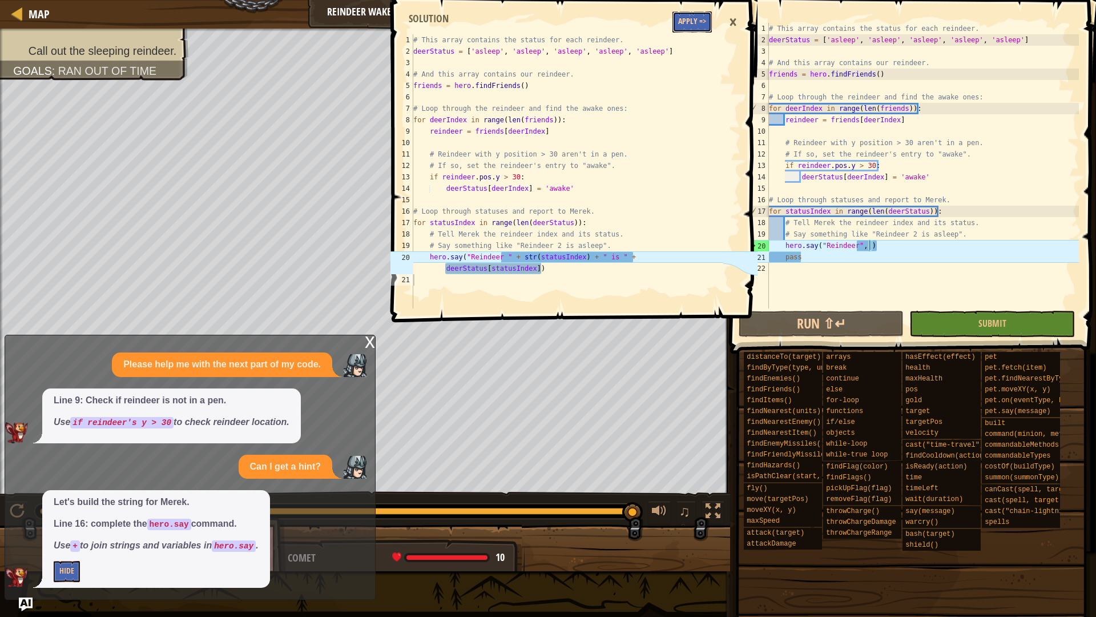
click at [692, 19] on button "Apply =>" at bounding box center [692, 21] width 39 height 21
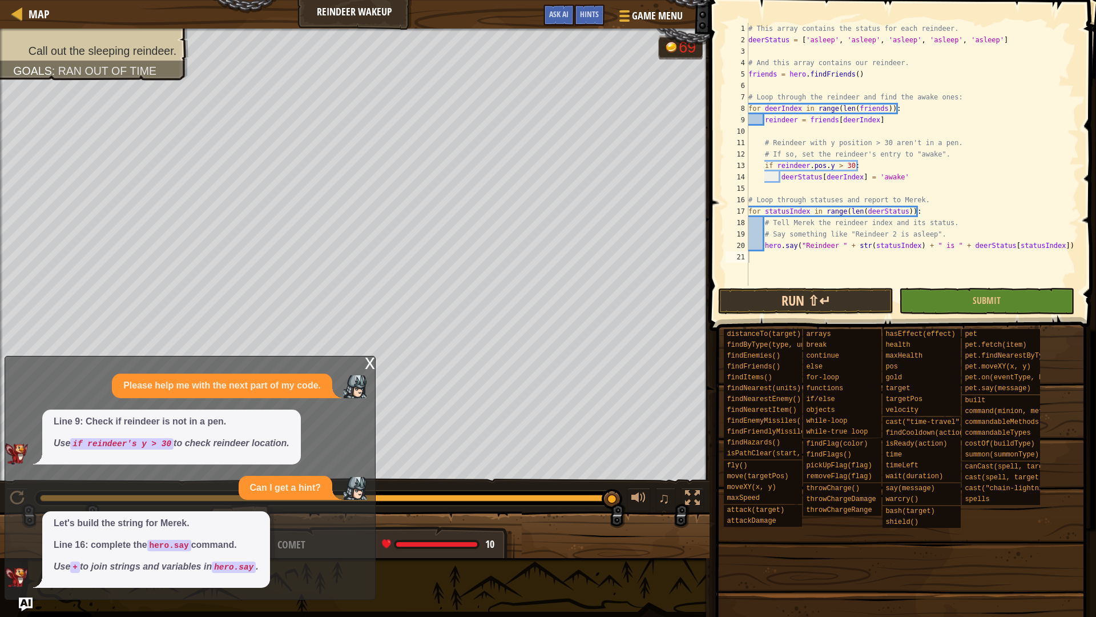
click at [781, 323] on span at bounding box center [901, 486] width 379 height 338
click at [788, 304] on button "Run ⇧↵" at bounding box center [805, 301] width 175 height 26
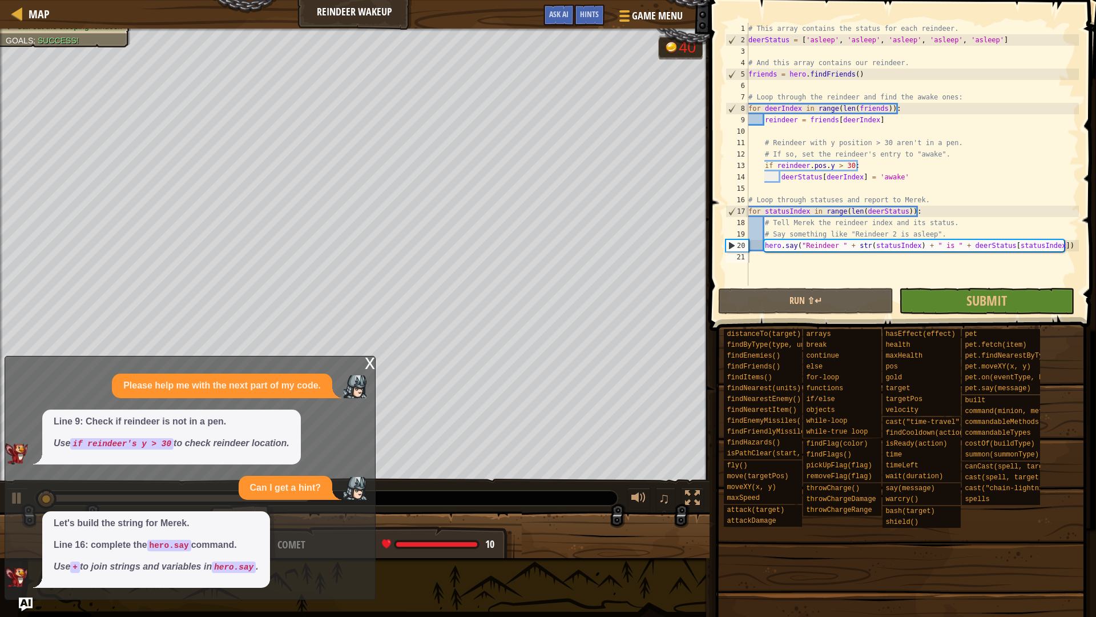
click at [371, 363] on div "x" at bounding box center [370, 361] width 10 height 11
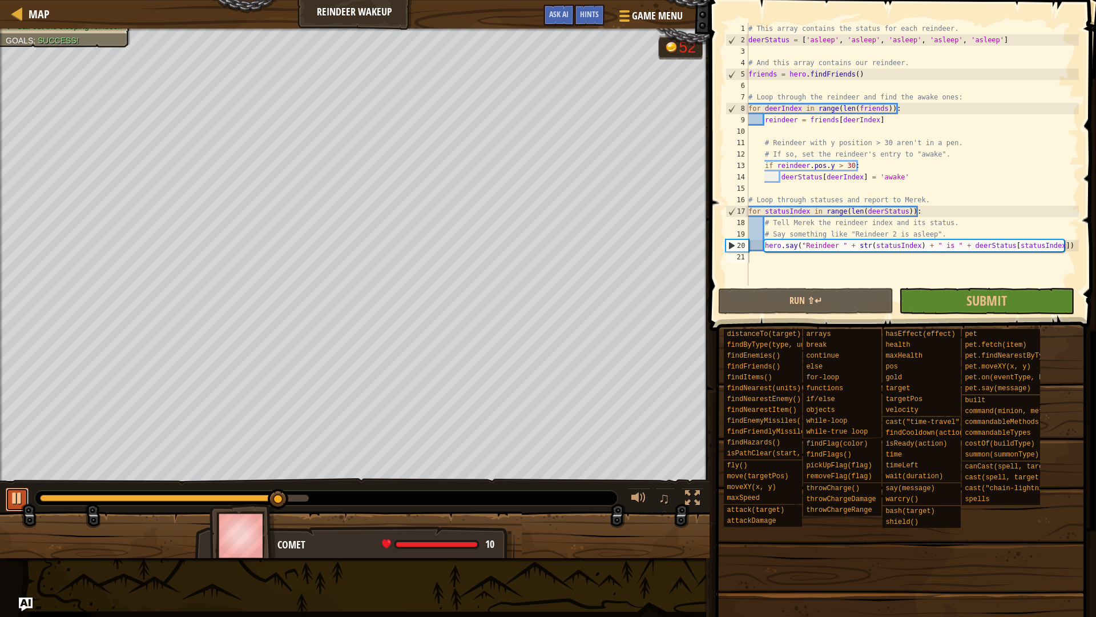
click at [19, 494] on div at bounding box center [17, 498] width 15 height 15
click at [841, 242] on div "# This array contains the status for each reindeer. deerStatus = [ 'asleep' , '…" at bounding box center [912, 166] width 333 height 286
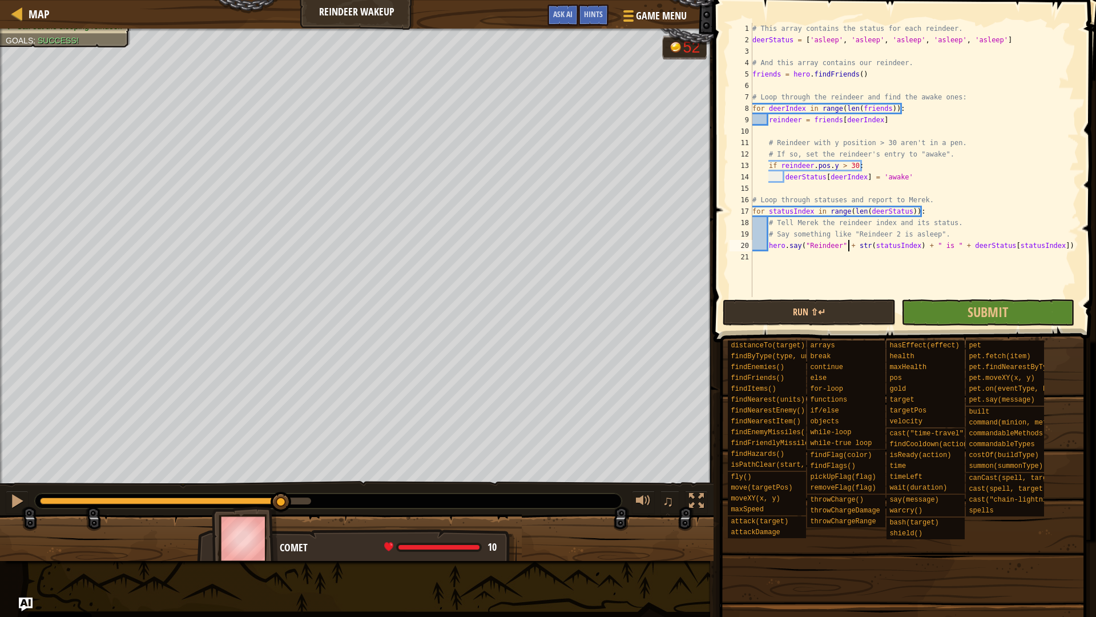
click at [850, 246] on div "# This array contains the status for each reindeer. deerStatus = [ 'asleep' , '…" at bounding box center [914, 171] width 329 height 297
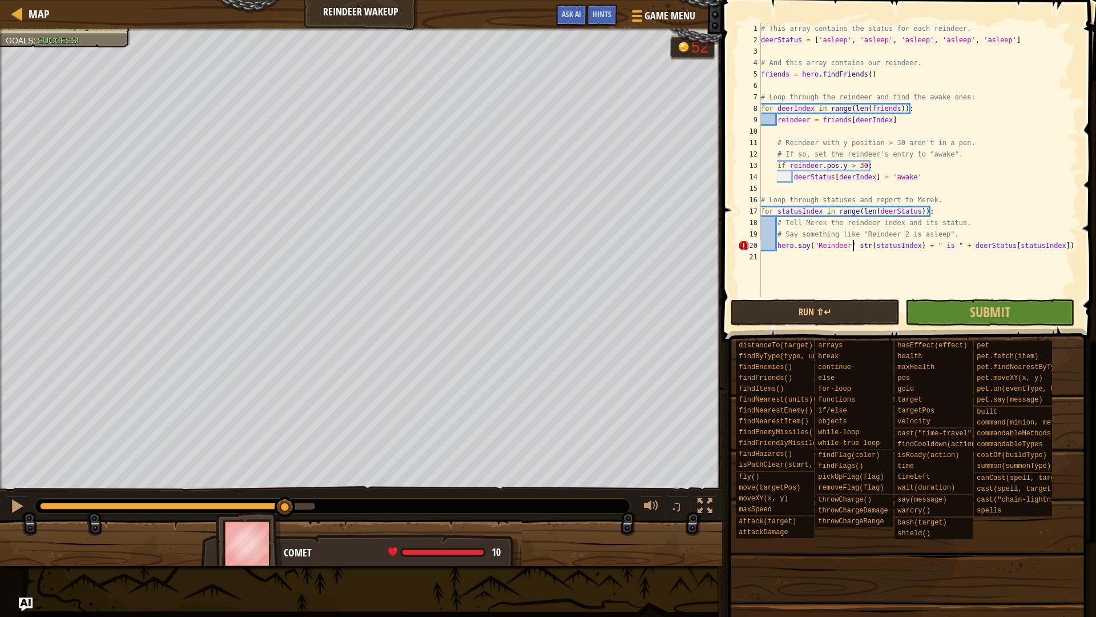
scroll to position [5, 14]
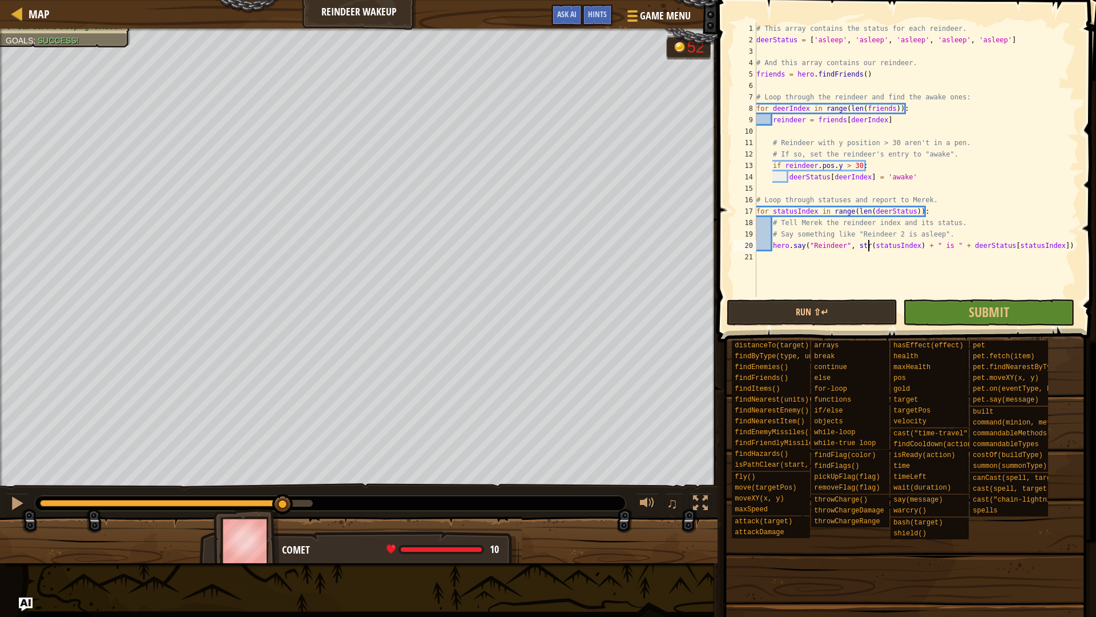
click at [870, 245] on div "# This array contains the status for each reindeer. deerStatus = [ 'asleep' , '…" at bounding box center [916, 171] width 325 height 297
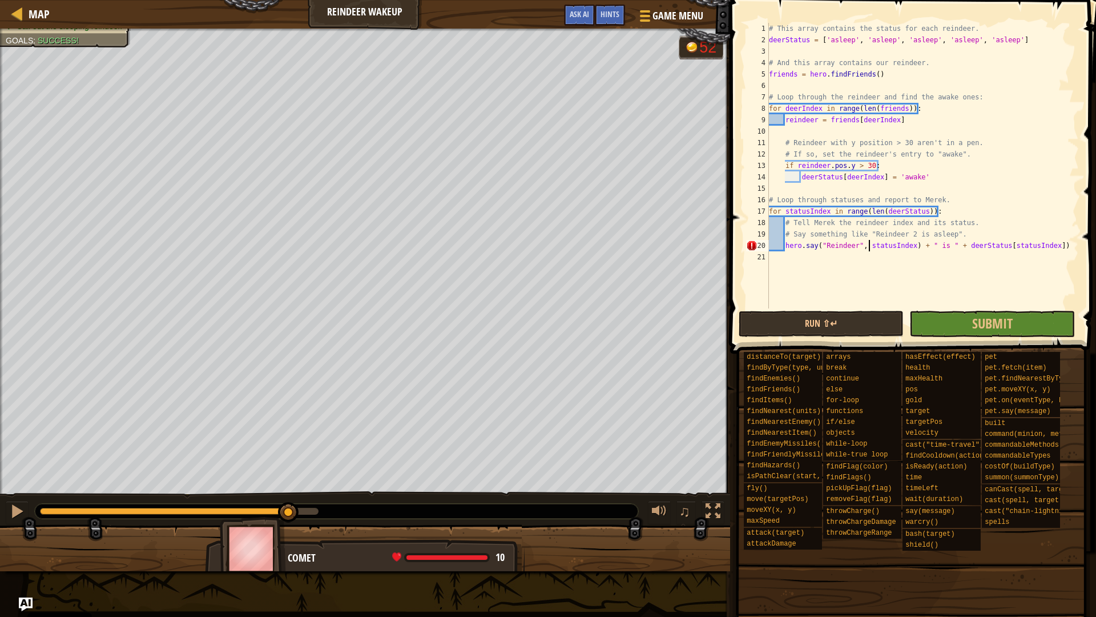
click at [915, 243] on div "# This array contains the status for each reindeer. deerStatus = [ 'asleep' , '…" at bounding box center [923, 177] width 312 height 308
click at [922, 245] on div "# This array contains the status for each reindeer. deerStatus = [ 'asleep' , '…" at bounding box center [923, 177] width 312 height 308
click at [950, 247] on div "# This array contains the status for each reindeer. deerStatus = [ 'asleep' , '…" at bounding box center [923, 177] width 312 height 308
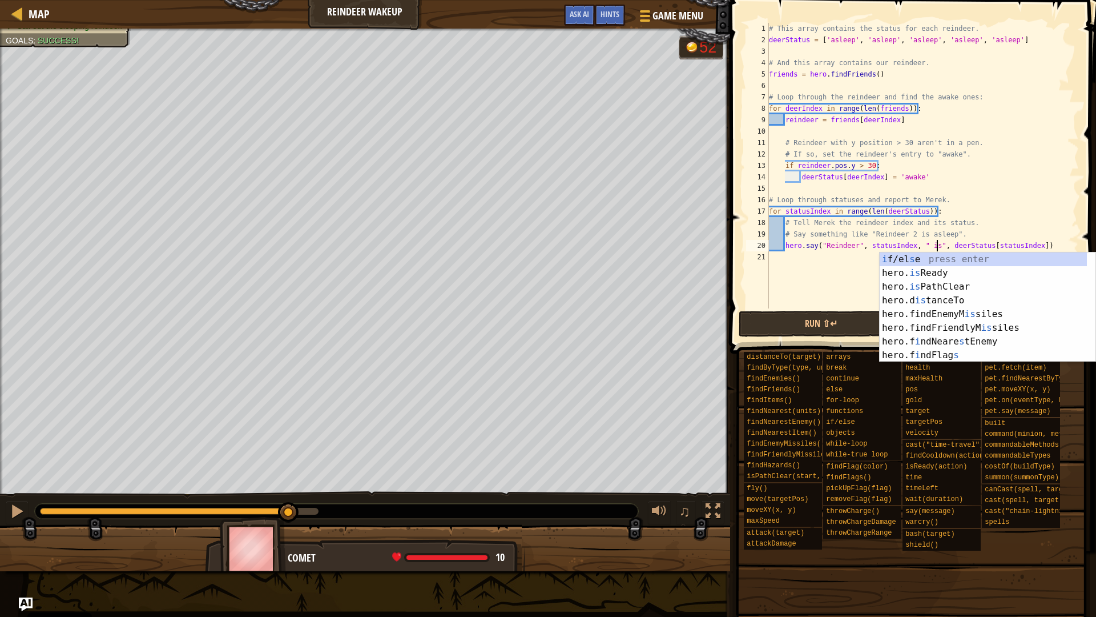
click at [989, 237] on div "# This array contains the status for each reindeer. deerStatus = [ 'asleep' , '…" at bounding box center [923, 177] width 312 height 308
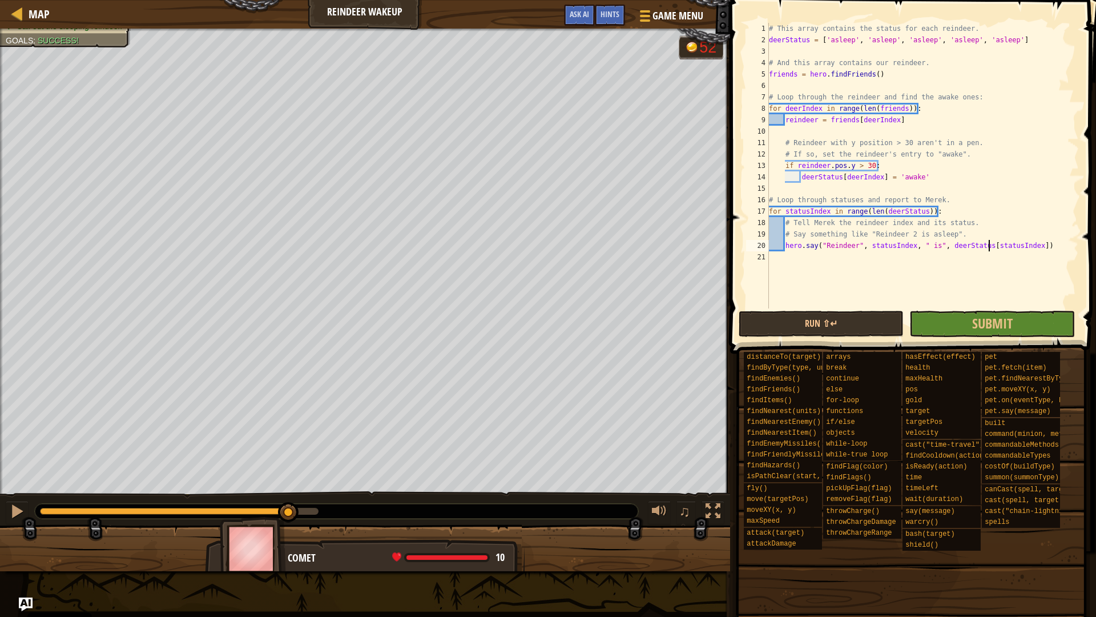
click at [991, 246] on div "# This array contains the status for each reindeer. deerStatus = [ 'asleep' , '…" at bounding box center [923, 177] width 312 height 308
click at [803, 327] on button "Run ⇧↵" at bounding box center [821, 324] width 165 height 26
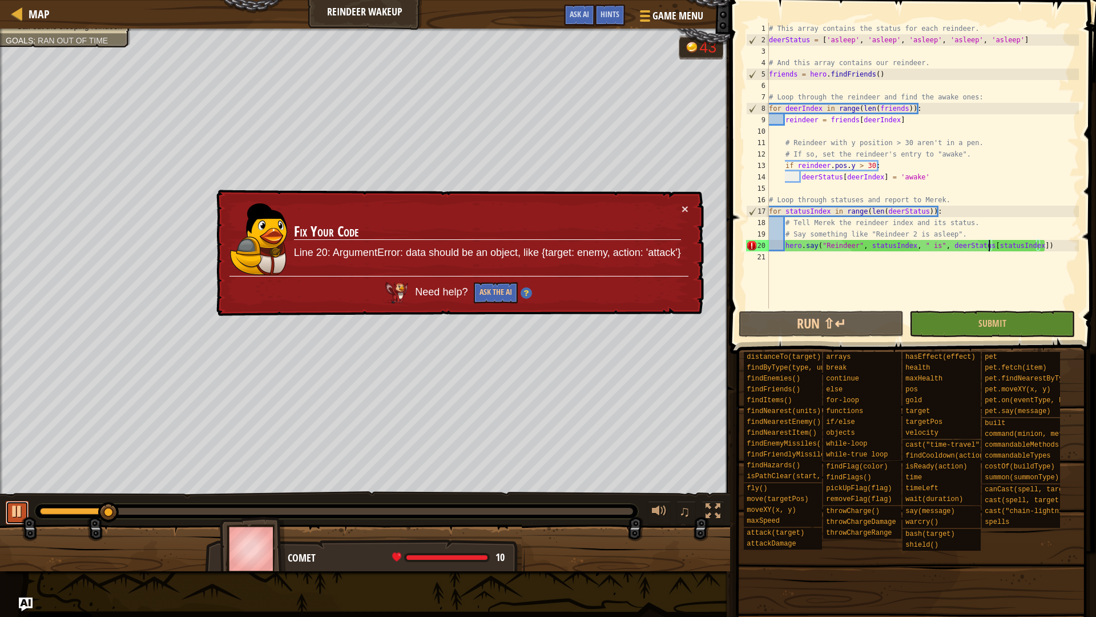
click at [13, 504] on div at bounding box center [17, 511] width 15 height 15
click at [867, 244] on div "# This array contains the status for each reindeer. deerStatus = [ 'asleep' , '…" at bounding box center [923, 177] width 312 height 308
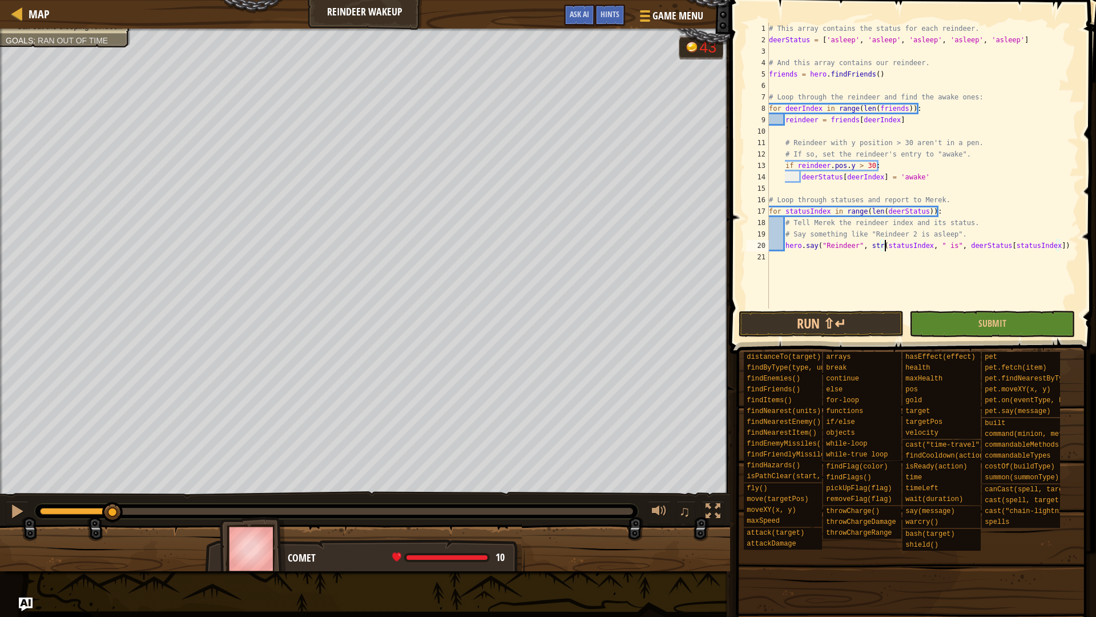
scroll to position [5, 17]
click at [929, 246] on div "# This array contains the status for each reindeer. deerStatus = [ 'asleep' , '…" at bounding box center [923, 177] width 312 height 308
click at [879, 320] on button "Run ⇧↵" at bounding box center [821, 324] width 165 height 26
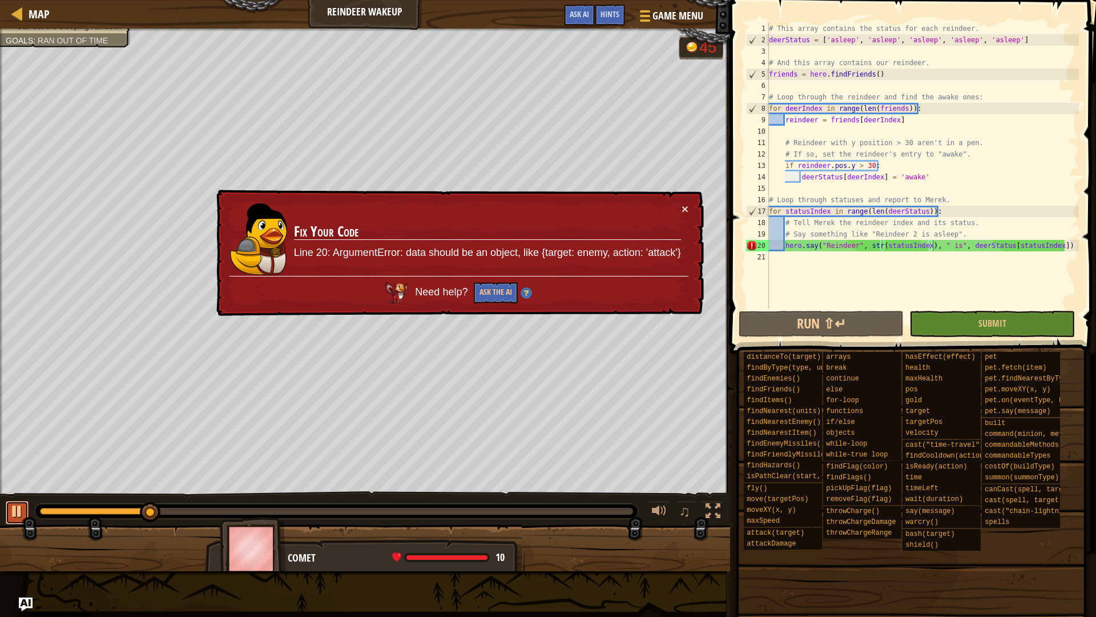
click at [14, 504] on div at bounding box center [17, 511] width 15 height 15
click at [862, 247] on div "# This array contains the status for each reindeer. deerStatus = [ 'asleep' , '…" at bounding box center [923, 177] width 312 height 308
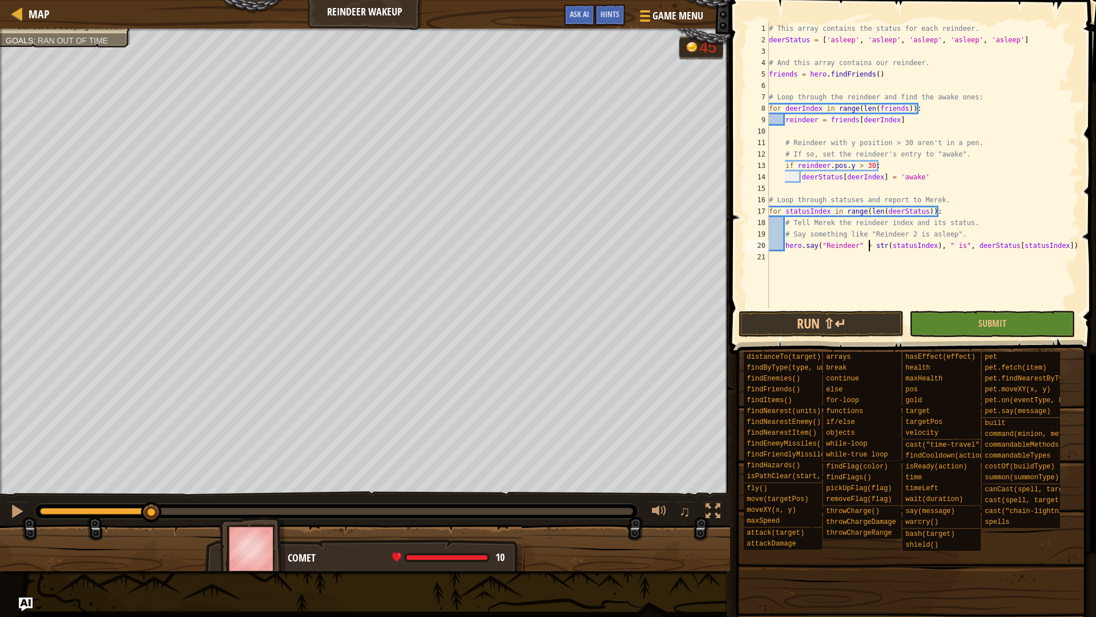
scroll to position [5, 14]
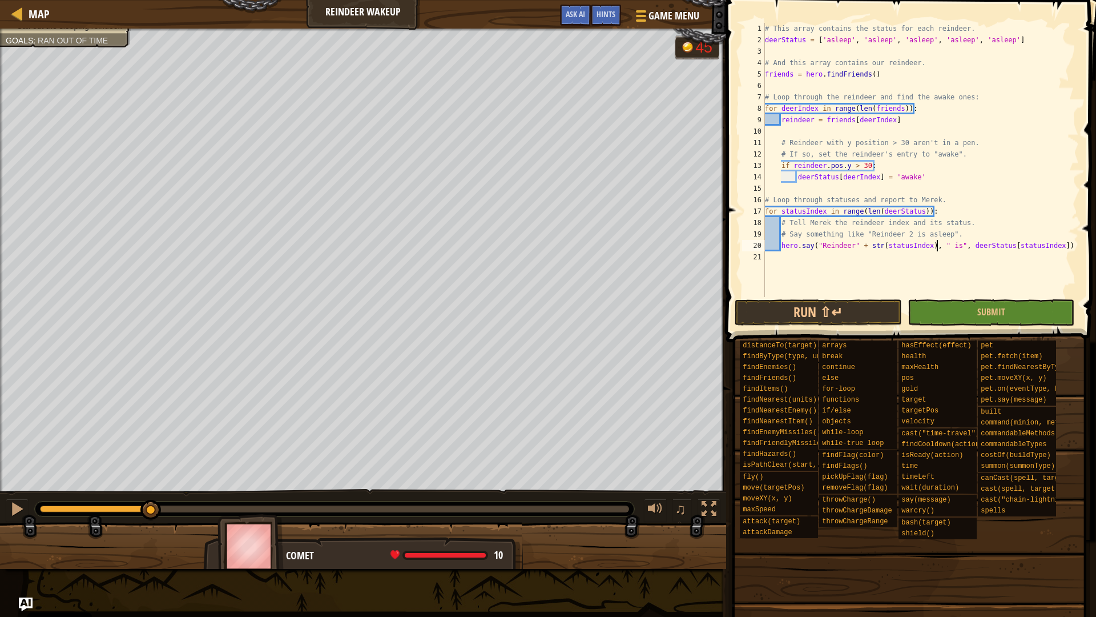
click at [937, 248] on div "# This array contains the status for each reindeer. deerStatus = [ 'asleep' , '…" at bounding box center [921, 171] width 316 height 297
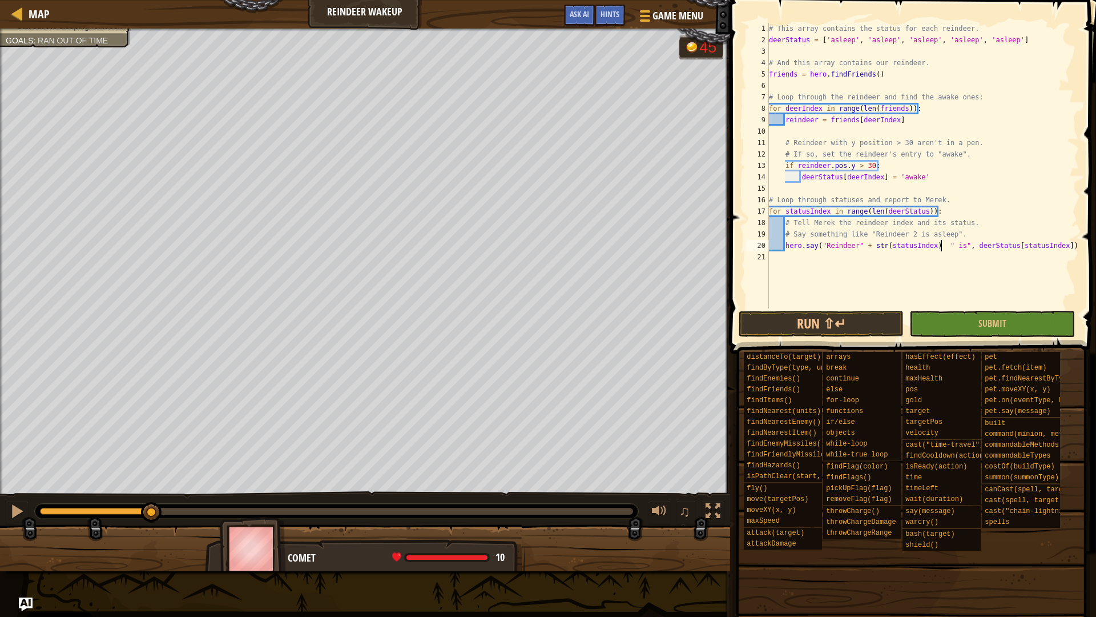
scroll to position [5, 25]
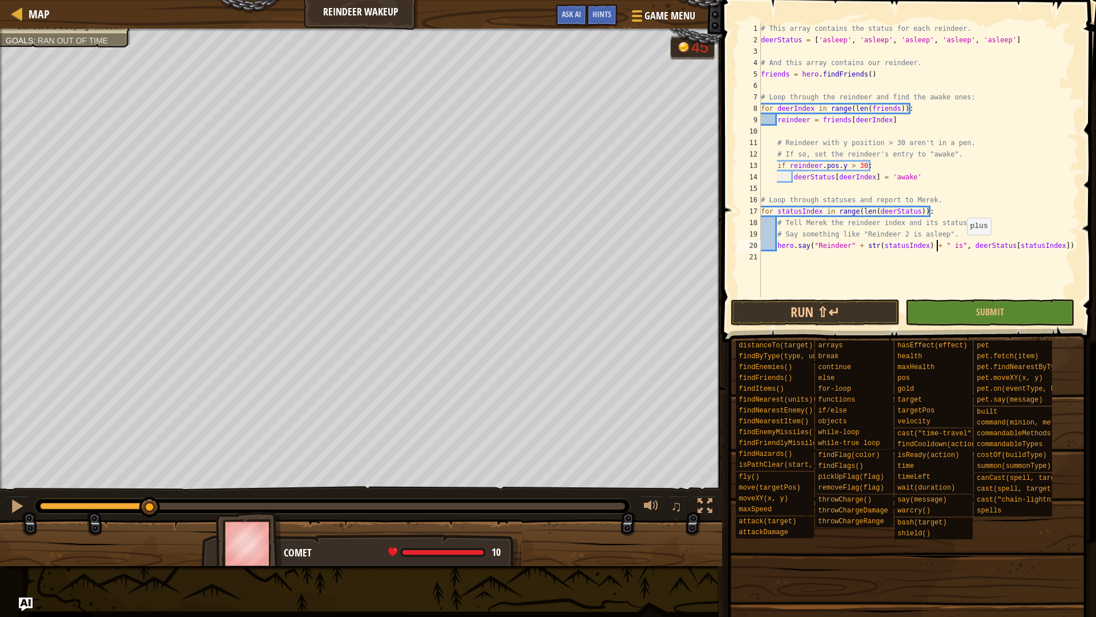
click at [962, 246] on div "# This array contains the status for each reindeer. deerStatus = [ 'asleep' , '…" at bounding box center [919, 171] width 320 height 297
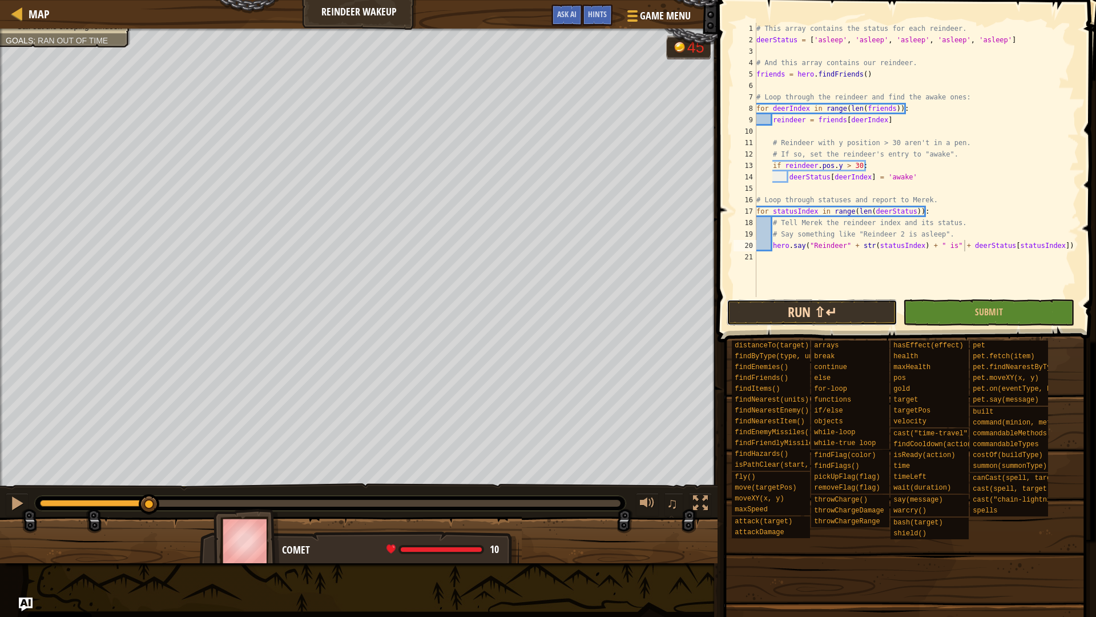
click at [809, 310] on button "Run ⇧↵" at bounding box center [812, 312] width 171 height 26
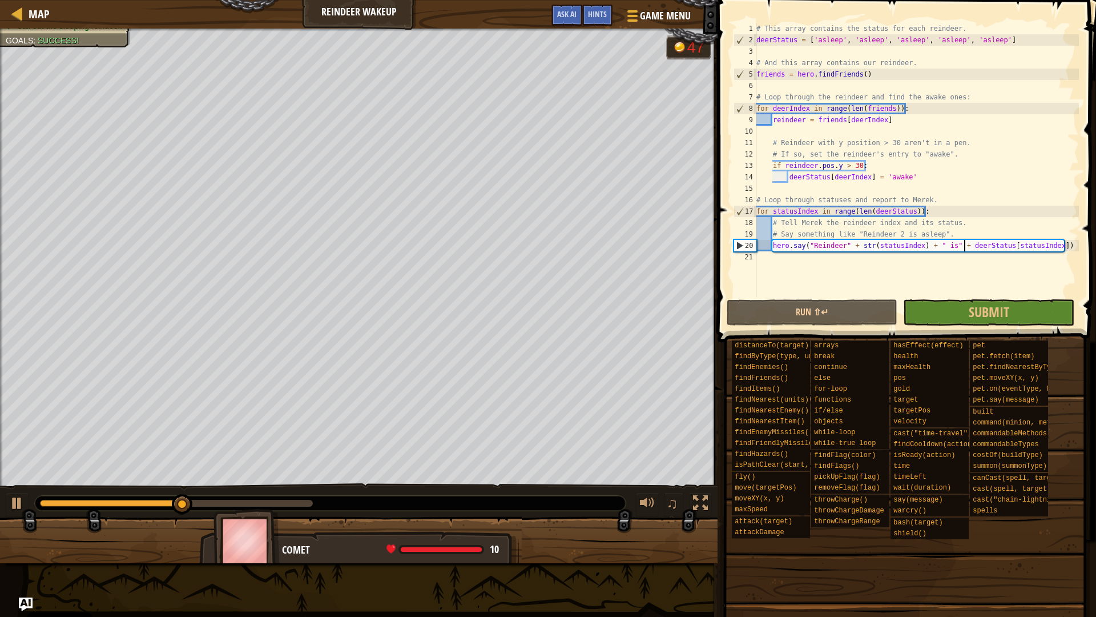
click at [843, 246] on div "# This array contains the status for each reindeer. deerStatus = [ 'asleep' , '…" at bounding box center [916, 171] width 325 height 297
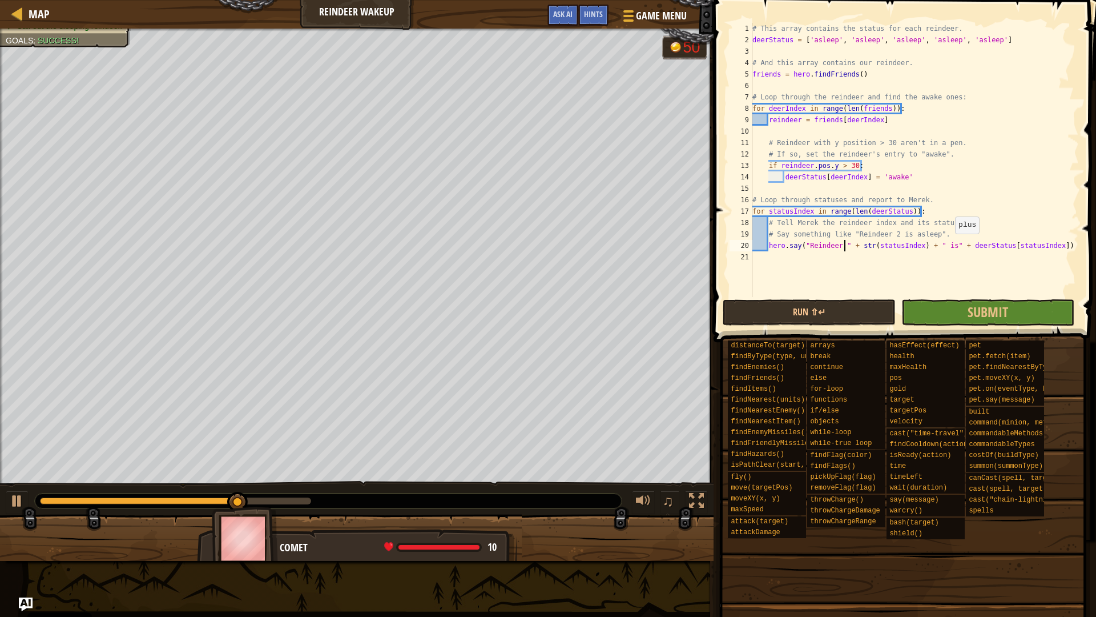
click at [950, 245] on div "# This array contains the status for each reindeer. deerStatus = [ 'asleep' , '…" at bounding box center [914, 171] width 329 height 297
type textarea "hero.say("Reindeer " + str(statusIndex) + " is " + deerStatus[statusIndex])"
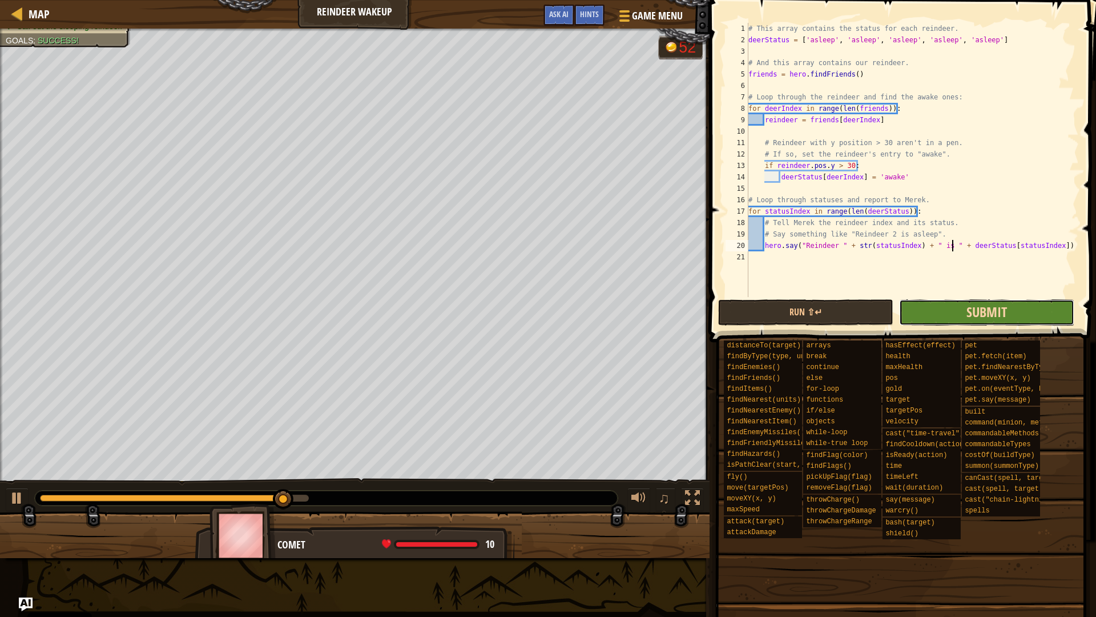
click at [1000, 311] on span "Submit" at bounding box center [987, 312] width 41 height 18
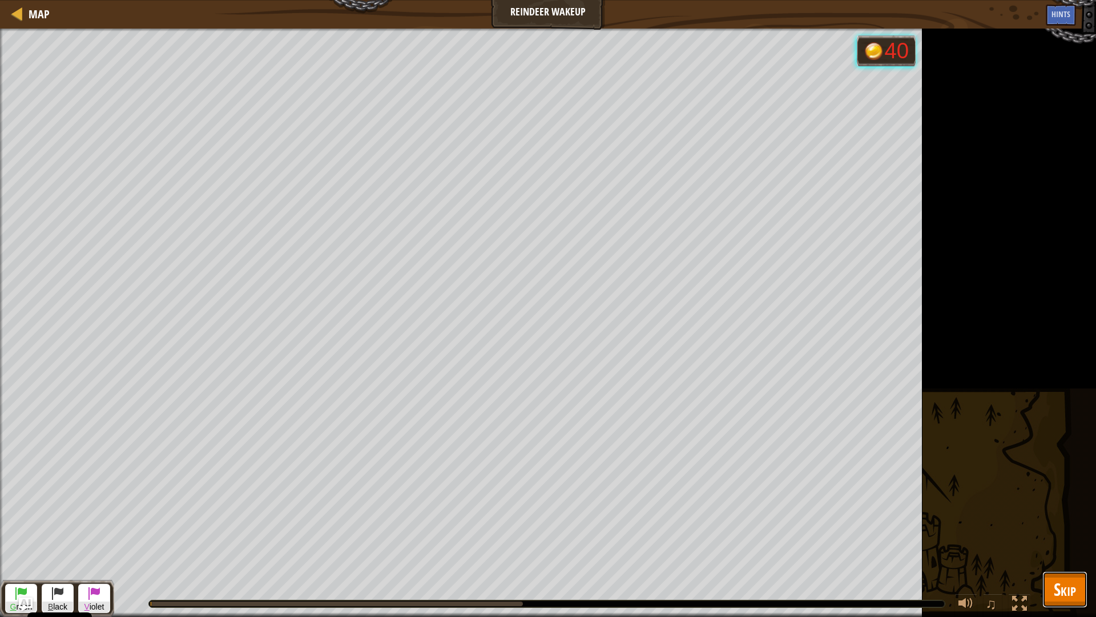
click at [1070, 544] on span "Skip" at bounding box center [1065, 588] width 22 height 23
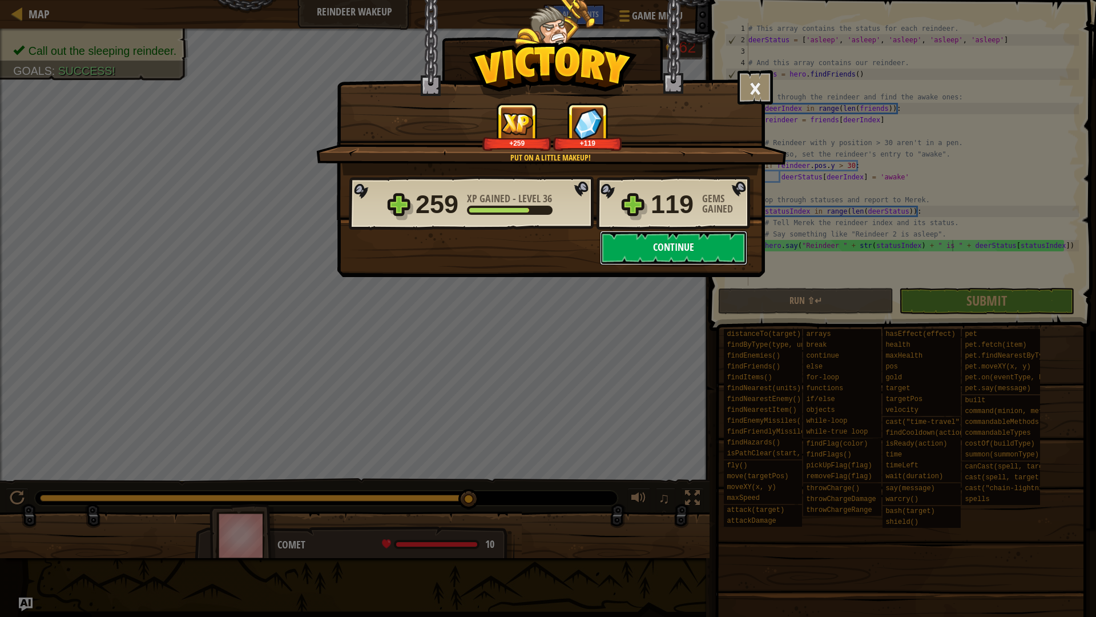
click at [626, 241] on button "Continue" at bounding box center [673, 248] width 147 height 34
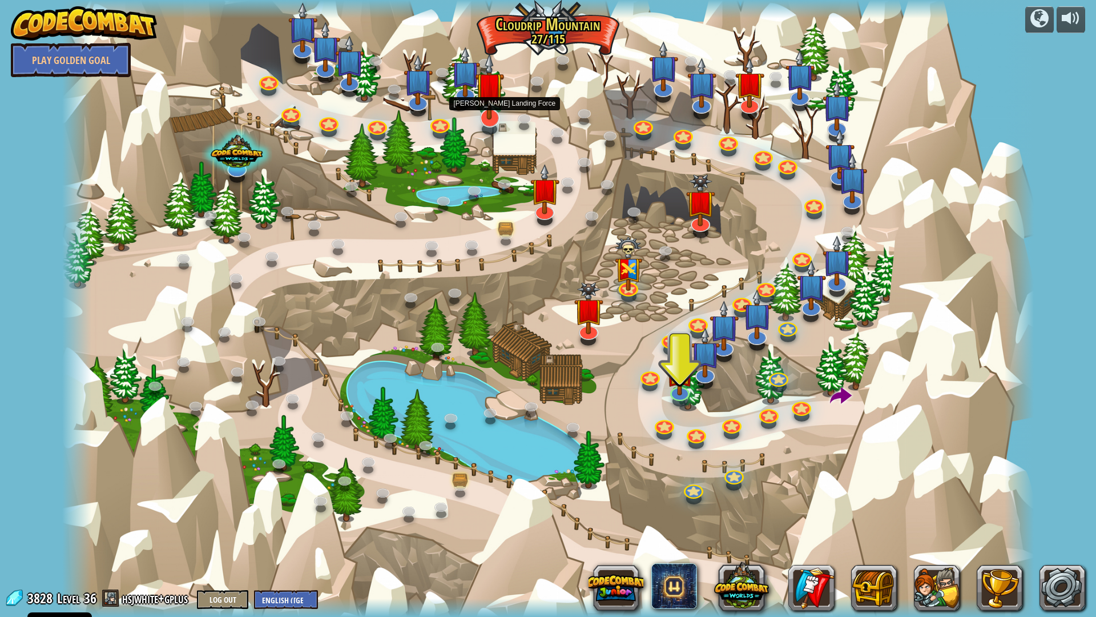
click at [490, 103] on img at bounding box center [489, 86] width 29 height 67
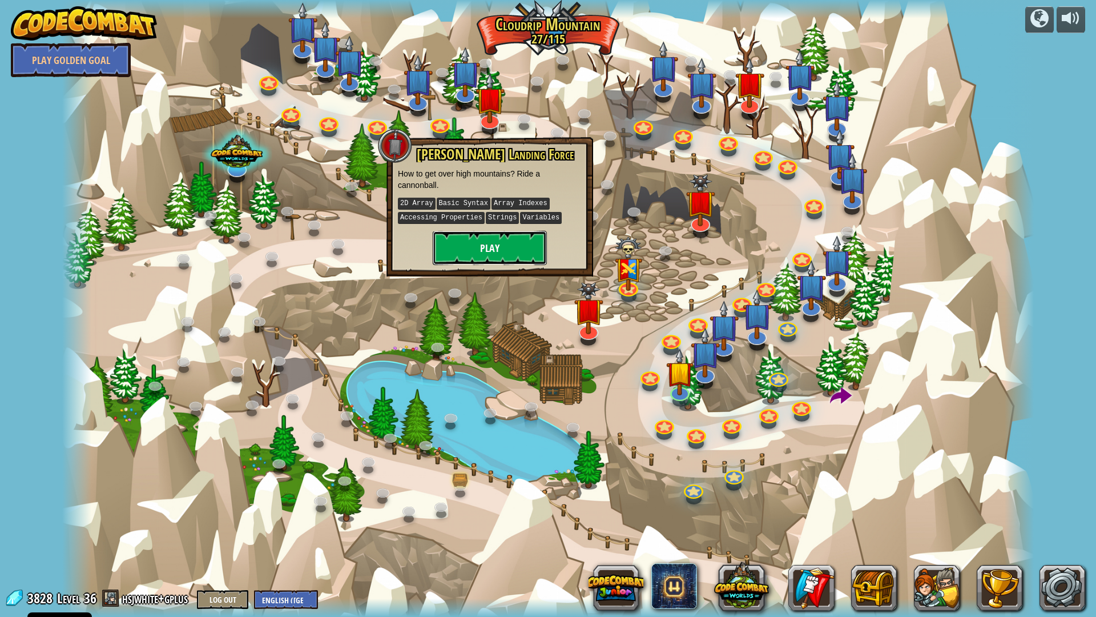
click at [503, 239] on button "Play" at bounding box center [490, 248] width 114 height 34
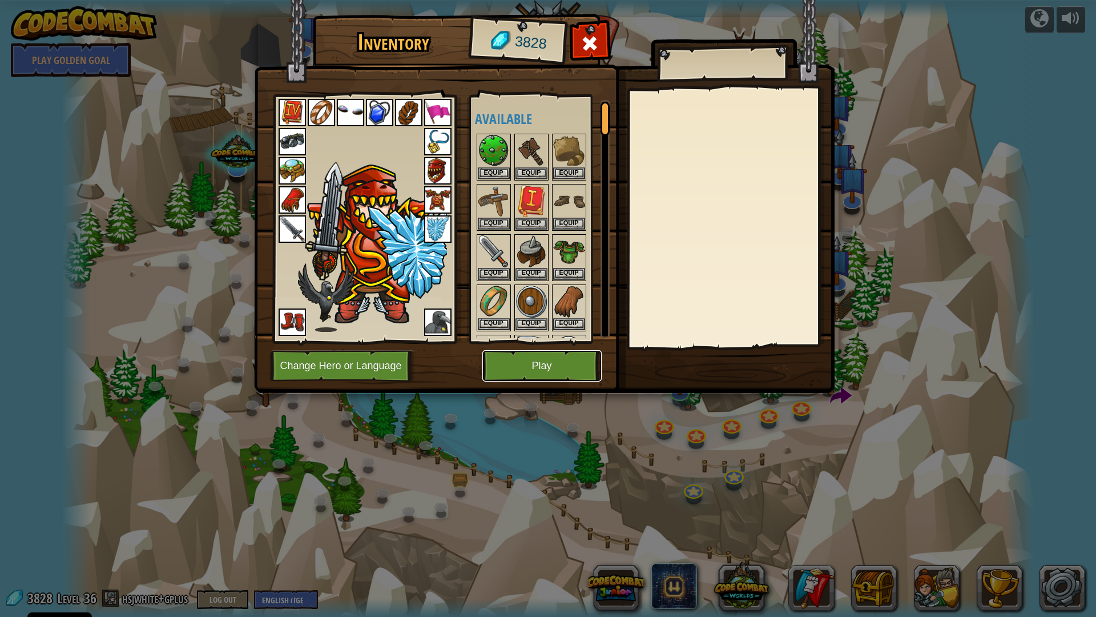
click at [546, 379] on button "Play" at bounding box center [542, 365] width 119 height 31
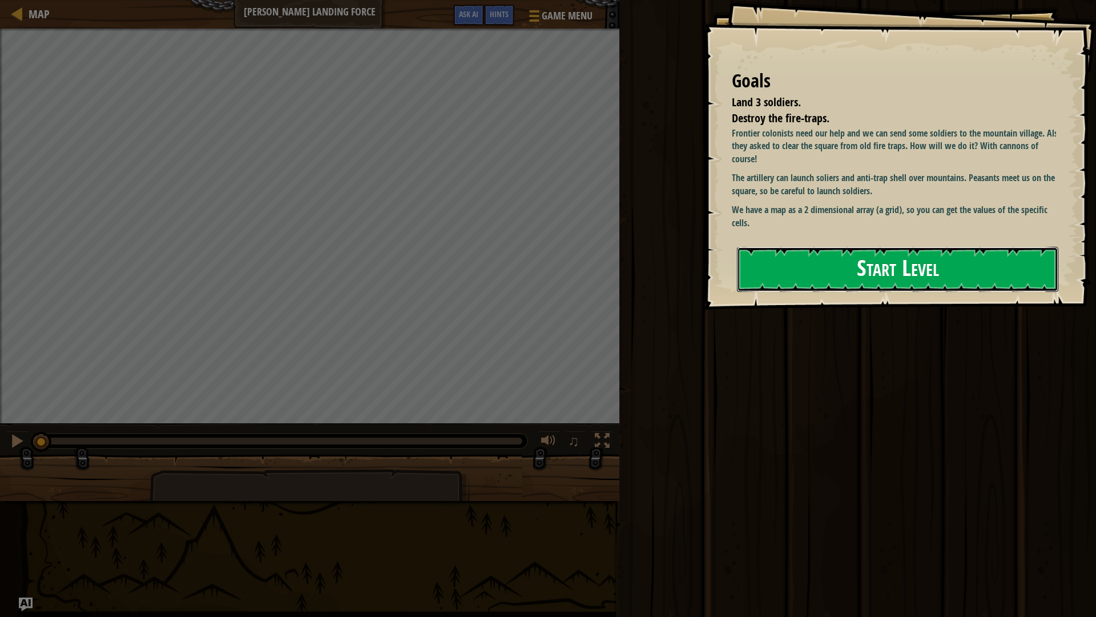
click at [863, 278] on button "Start Level" at bounding box center [898, 269] width 322 height 45
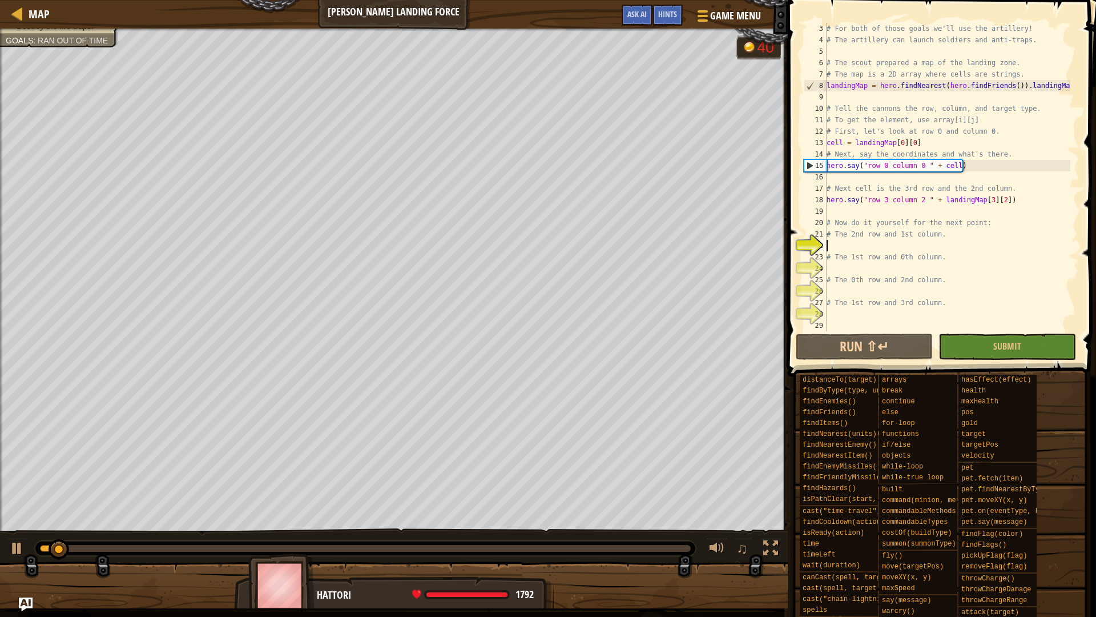
scroll to position [23, 0]
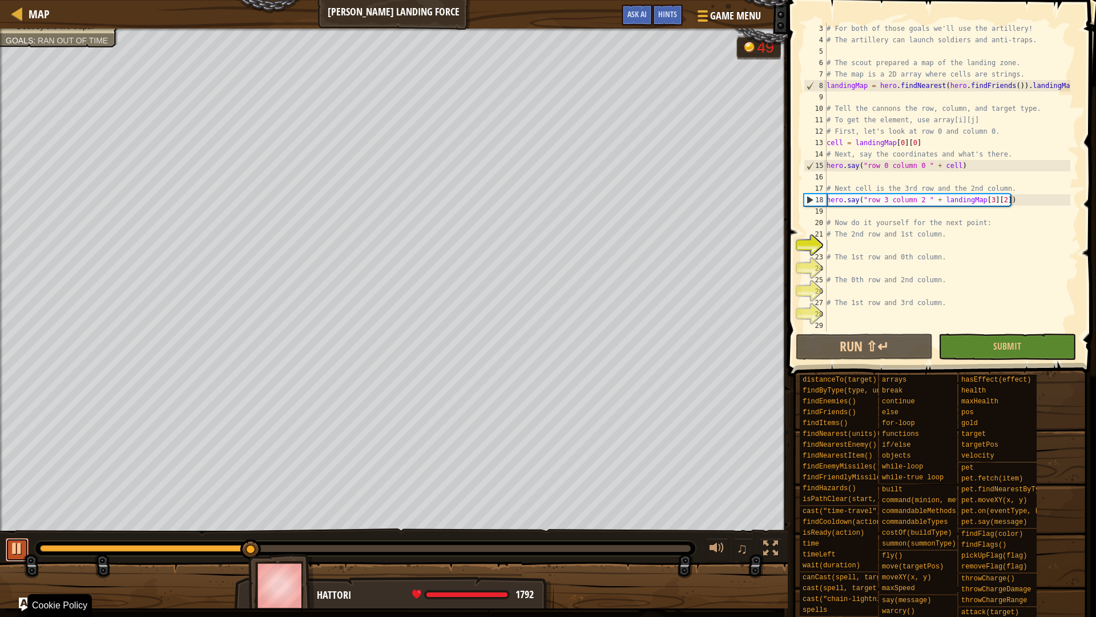
click at [15, 544] on div at bounding box center [17, 548] width 15 height 15
click at [677, 17] on span "Hints" at bounding box center [667, 14] width 19 height 11
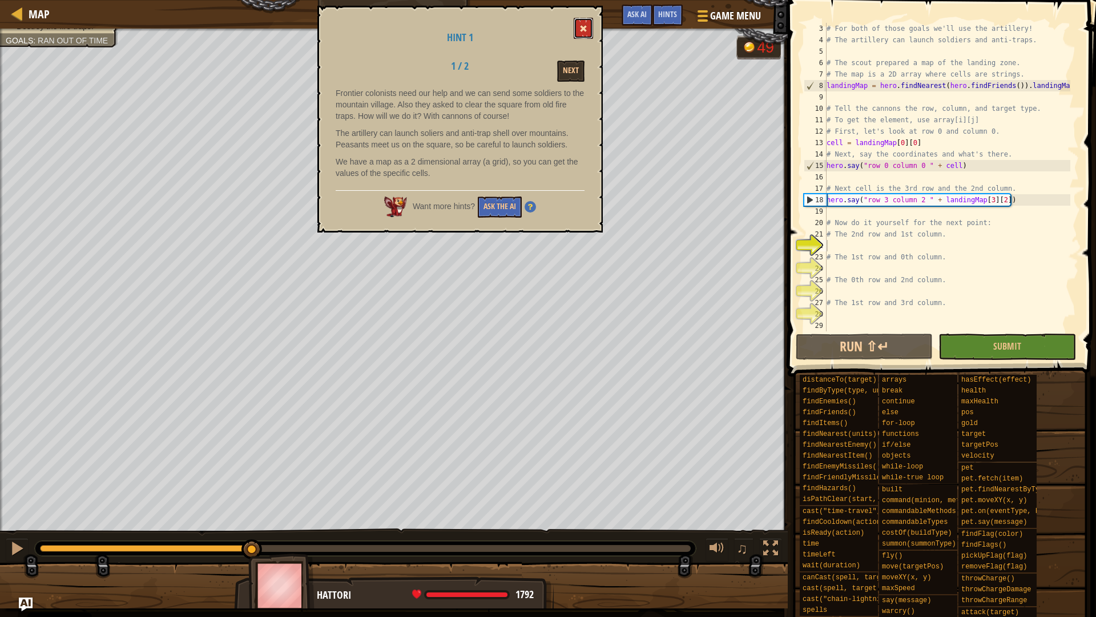
click at [585, 25] on span at bounding box center [584, 29] width 8 height 8
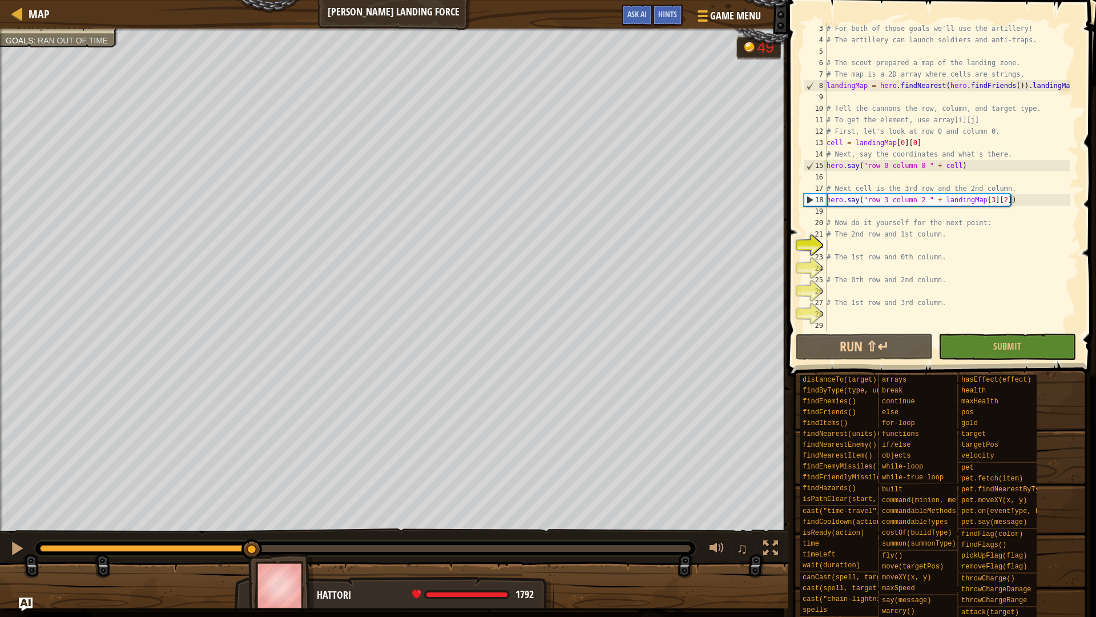
type textarea "hero.say("row 3 column 2 " + landingMap[3][2])"
click at [782, 203] on div "Map Cannon Landing Force Game Menu Done Hints Ask AI 1 הההההההההההההההההההההההה…" at bounding box center [548, 308] width 1096 height 617
click at [855, 245] on div "# For both of those goals we'll use the artillery! # The artillery can launch s…" at bounding box center [948, 188] width 246 height 331
paste textarea "hero.say("row 3 column 2 " + landingMap[3][2])"
click at [850, 275] on div "# For both of those goals we'll use the artillery! # The artillery can launch s…" at bounding box center [948, 188] width 246 height 331
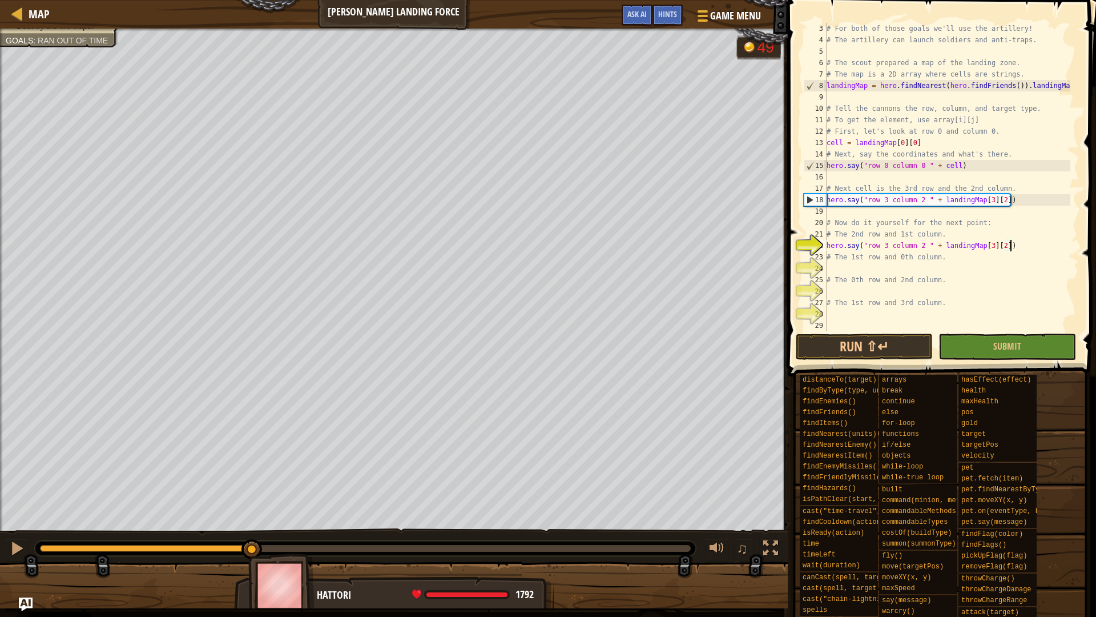
type textarea "# The 0th row and 2nd column."
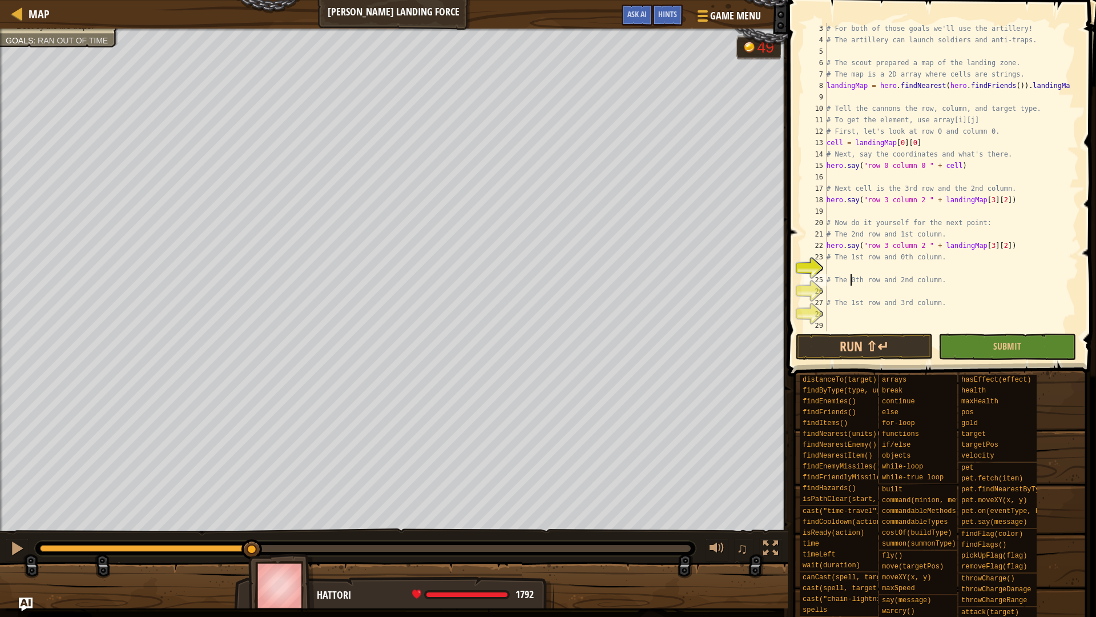
click at [853, 267] on div "# For both of those goals we'll use the artillery! # The artillery can launch s…" at bounding box center [948, 188] width 246 height 331
paste textarea "hero.say("row 3 column 2 " + landingMap[3][2])"
type textarea "hero.say("row 3 column 2 " + landingMap[3][2])"
click at [853, 288] on div "# For both of those goals we'll use the artillery! # The artillery can launch s…" at bounding box center [948, 188] width 246 height 331
paste textarea "hero.say("row 3 column 2 " + landingMap[3][2])"
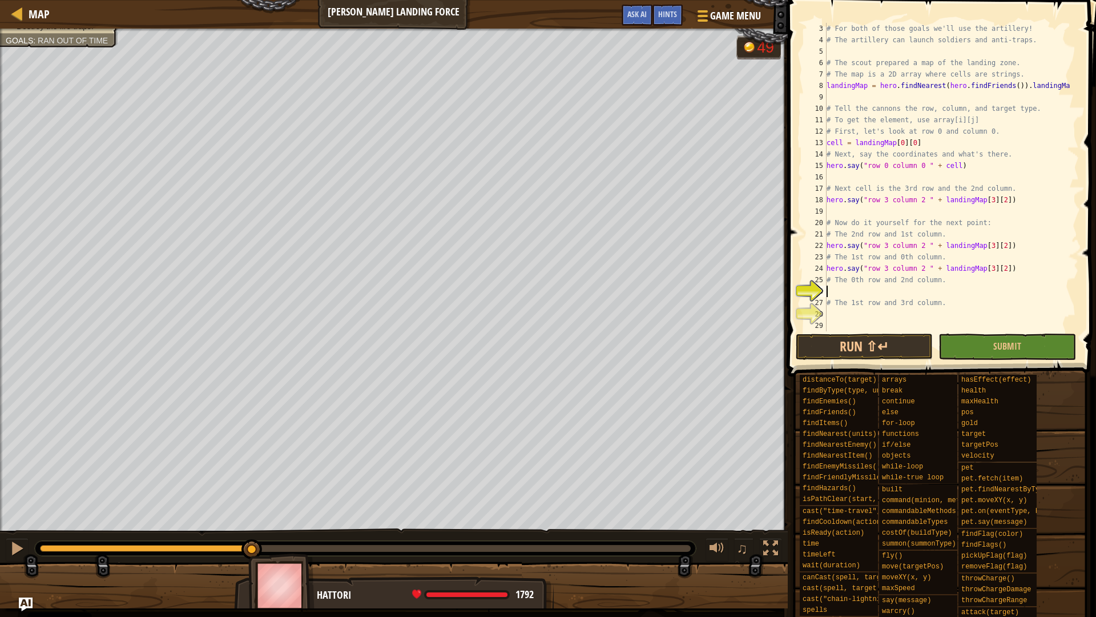
type textarea "hero.say("row 3 column 2 " + landingMap[3][2])"
click at [841, 314] on div "# For both of those goals we'll use the artillery! # The artillery can launch s…" at bounding box center [948, 188] width 246 height 331
paste textarea "hero.say("row 3 column 2 " + landingMap[3][2])"
click at [889, 243] on div "# For both of those goals we'll use the artillery! # The artillery can launch s…" at bounding box center [948, 188] width 246 height 331
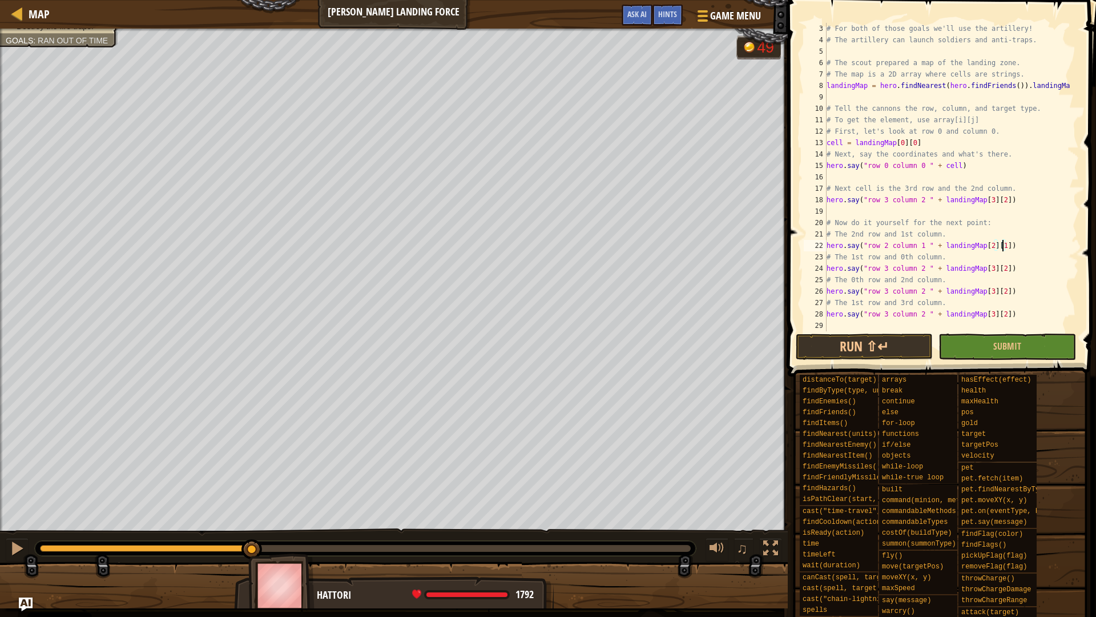
click at [885, 271] on div "# For both of those goals we'll use the artillery! # The artillery can launch s…" at bounding box center [948, 188] width 246 height 331
click at [923, 270] on div "# For both of those goals we'll use the artillery! # The artillery can launch s…" at bounding box center [948, 188] width 246 height 331
click at [990, 266] on div "# For both of those goals we'll use the artillery! # The artillery can launch s…" at bounding box center [948, 188] width 246 height 331
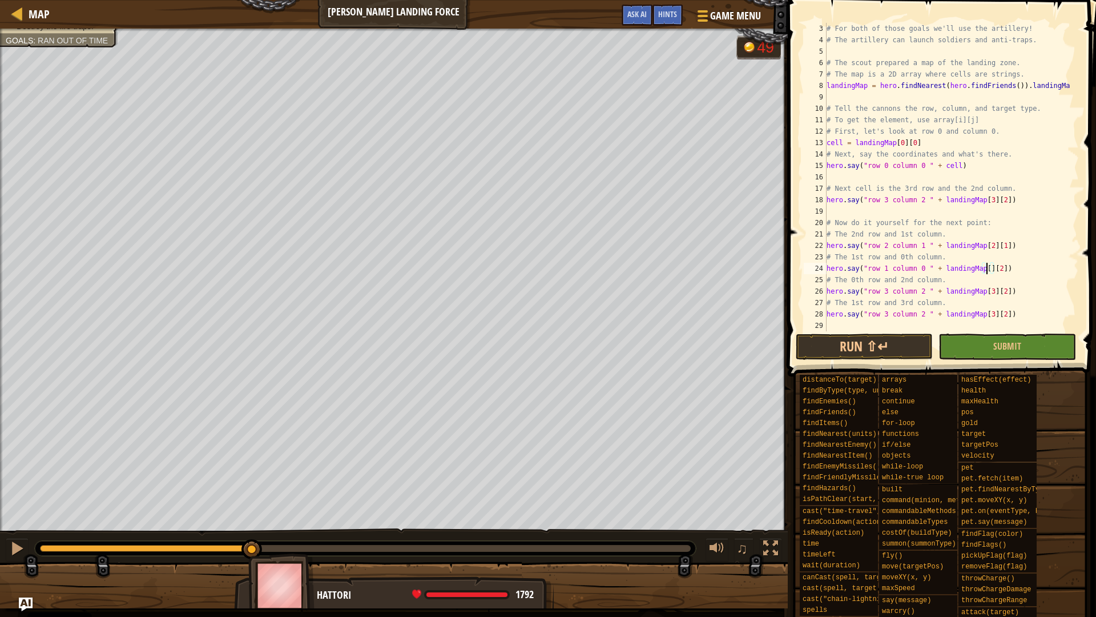
scroll to position [5, 23]
click at [1004, 270] on div "# For both of those goals we'll use the artillery! # The artillery can launch s…" at bounding box center [948, 188] width 246 height 331
click at [888, 292] on div "# For both of those goals we'll use the artillery! # The artillery can launch s…" at bounding box center [948, 188] width 246 height 331
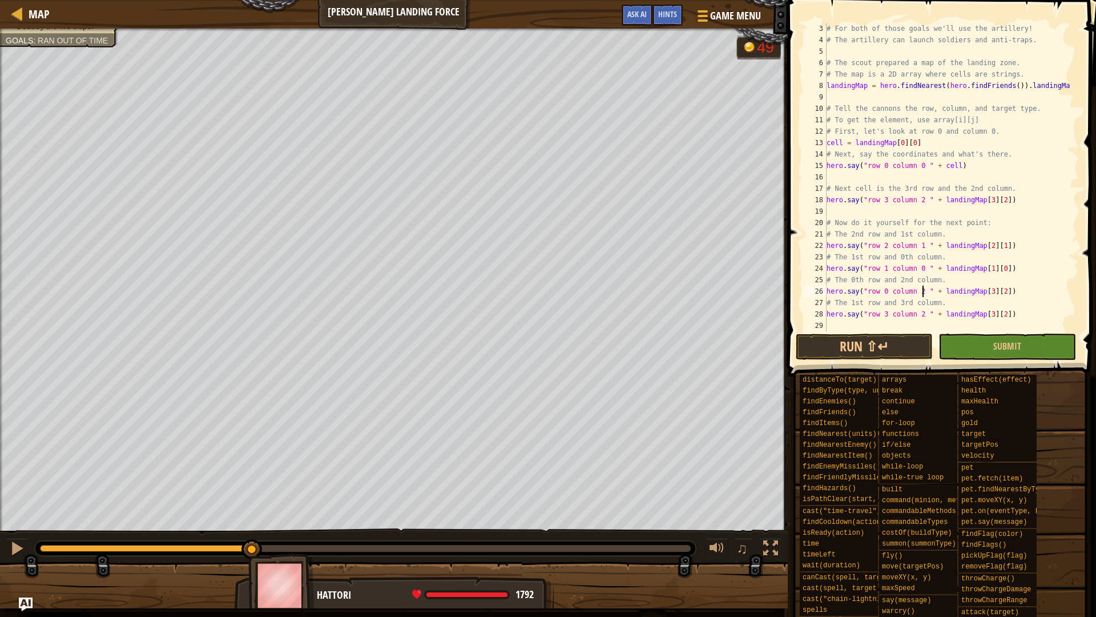
click at [921, 289] on div "# For both of those goals we'll use the artillery! # The artillery can launch s…" at bounding box center [948, 188] width 246 height 331
click at [989, 291] on div "# For both of those goals we'll use the artillery! # The artillery can launch s…" at bounding box center [948, 188] width 246 height 331
click at [886, 312] on div "# For both of those goals we'll use the artillery! # The artillery can launch s…" at bounding box center [948, 188] width 246 height 331
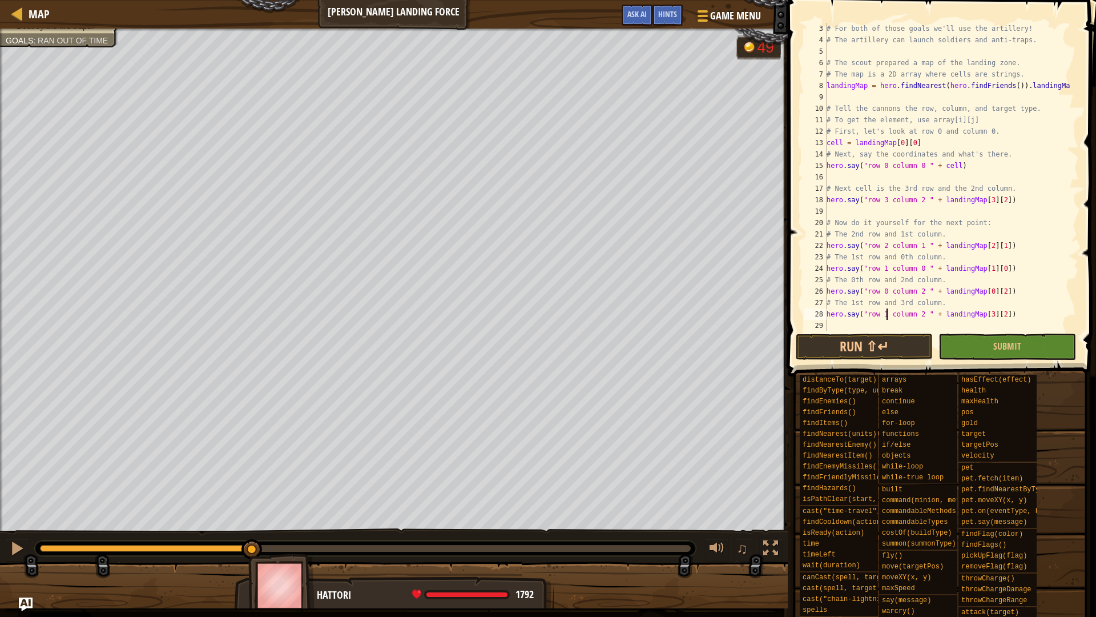
click at [924, 316] on div "# For both of those goals we'll use the artillery! # The artillery can launch s…" at bounding box center [948, 188] width 246 height 331
click at [993, 314] on div "# For both of those goals we'll use the artillery! # The artillery can launch s…" at bounding box center [948, 188] width 246 height 331
click at [1003, 315] on div "# For both of those goals we'll use the artillery! # The artillery can launch s…" at bounding box center [948, 188] width 246 height 331
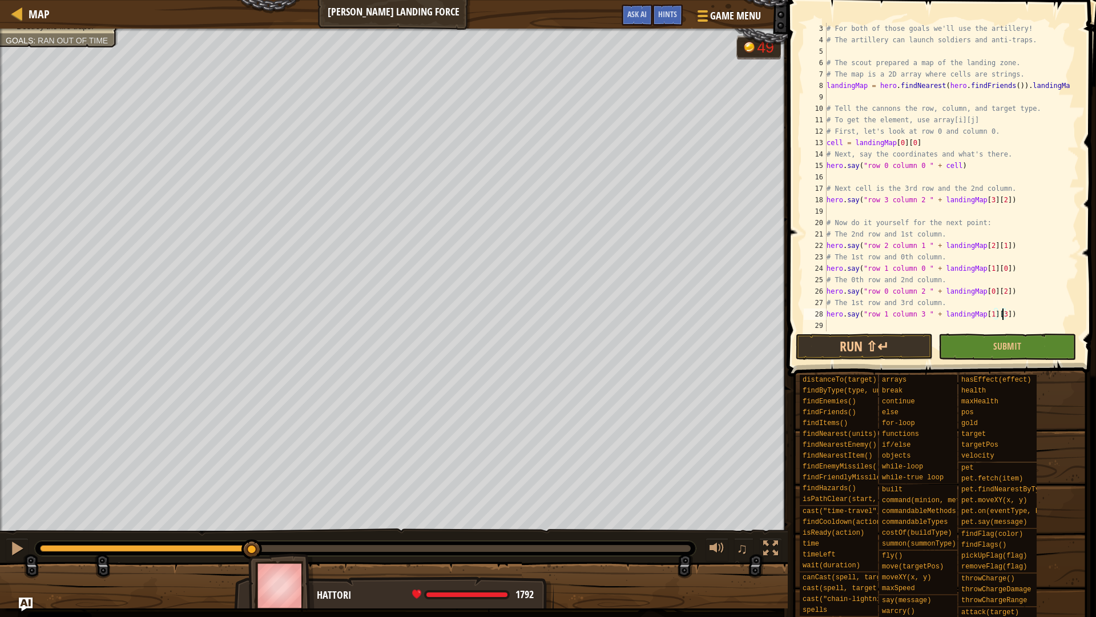
scroll to position [23, 0]
type textarea "hero.say("row 1 column 3 " + landingMap[1][3])"
click at [895, 342] on button "Run ⇧↵" at bounding box center [864, 347] width 137 height 26
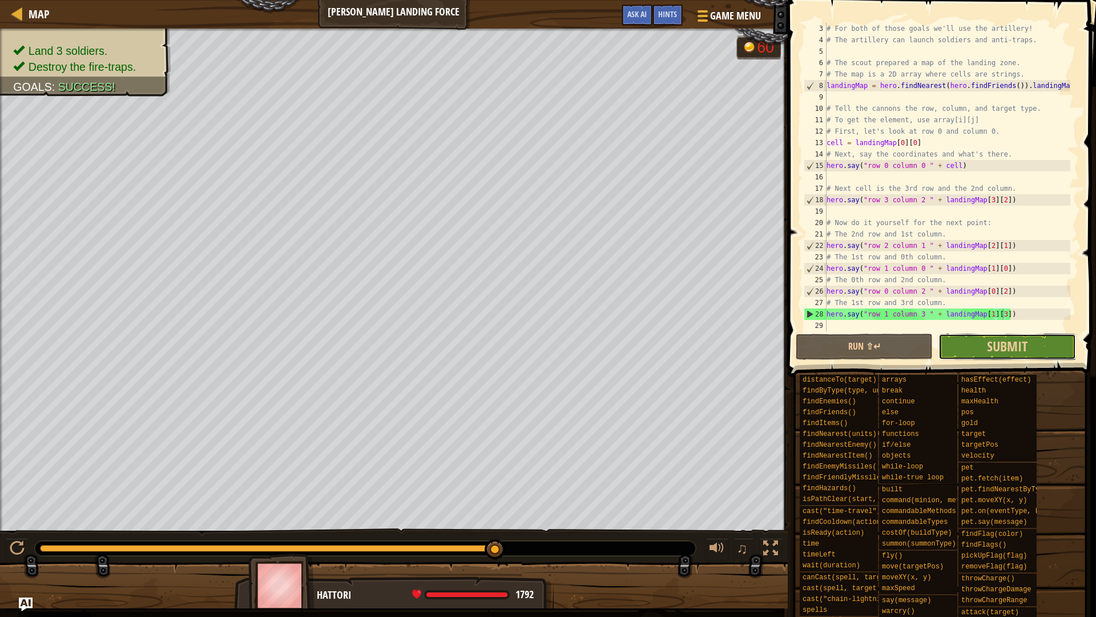
click at [1042, 350] on button "Submit" at bounding box center [1007, 347] width 137 height 26
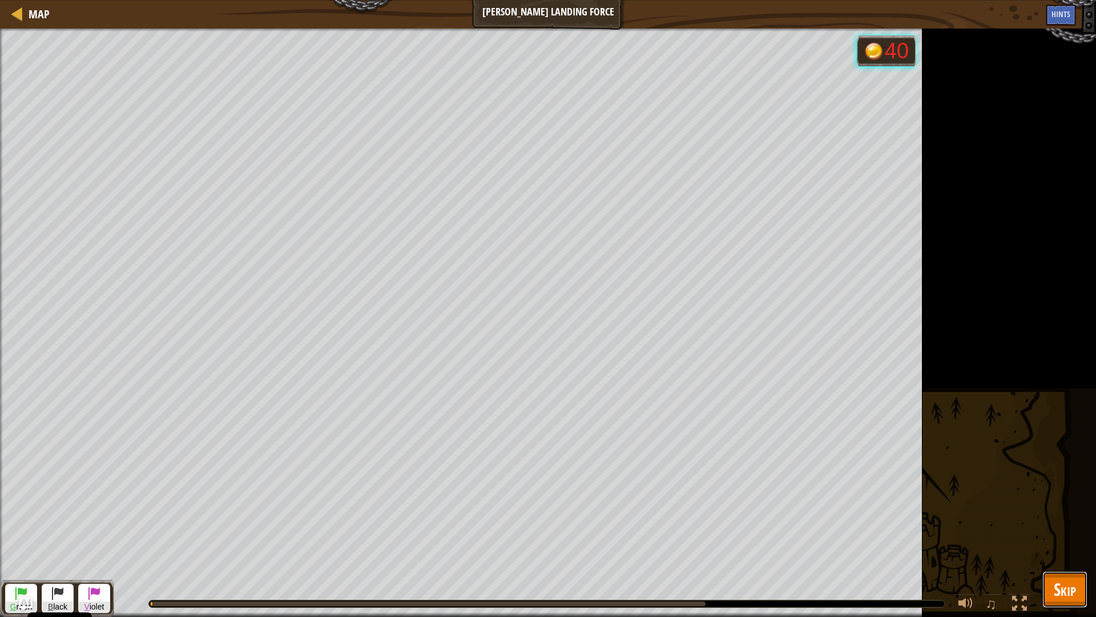
click at [1062, 544] on span "Skip" at bounding box center [1065, 588] width 22 height 23
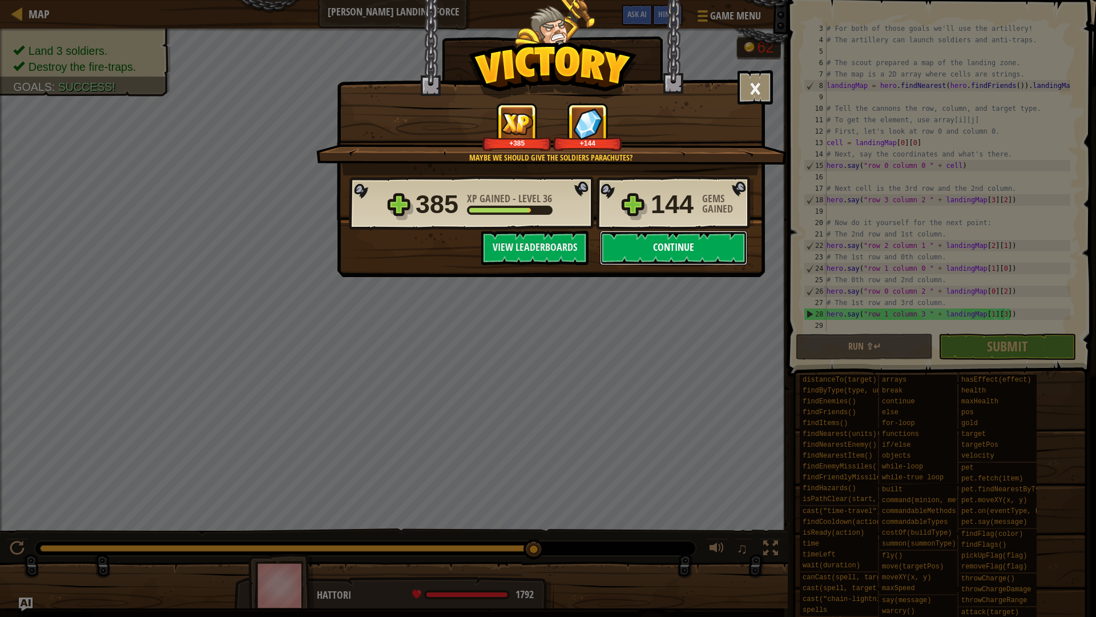
click at [685, 254] on button "Continue" at bounding box center [673, 248] width 147 height 34
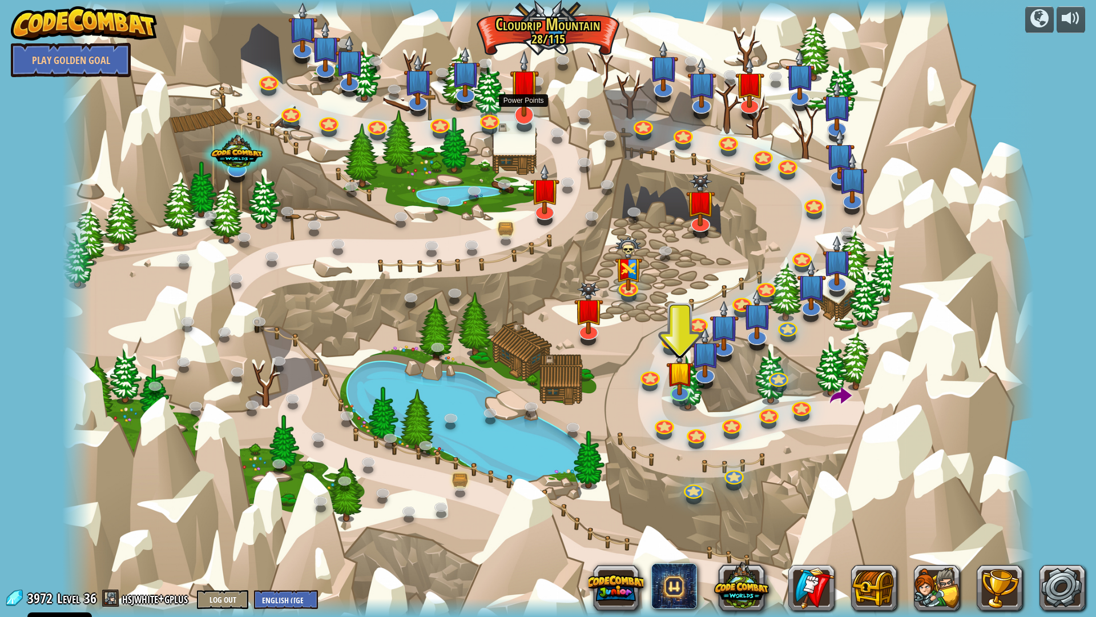
click at [521, 106] on img at bounding box center [524, 83] width 29 height 67
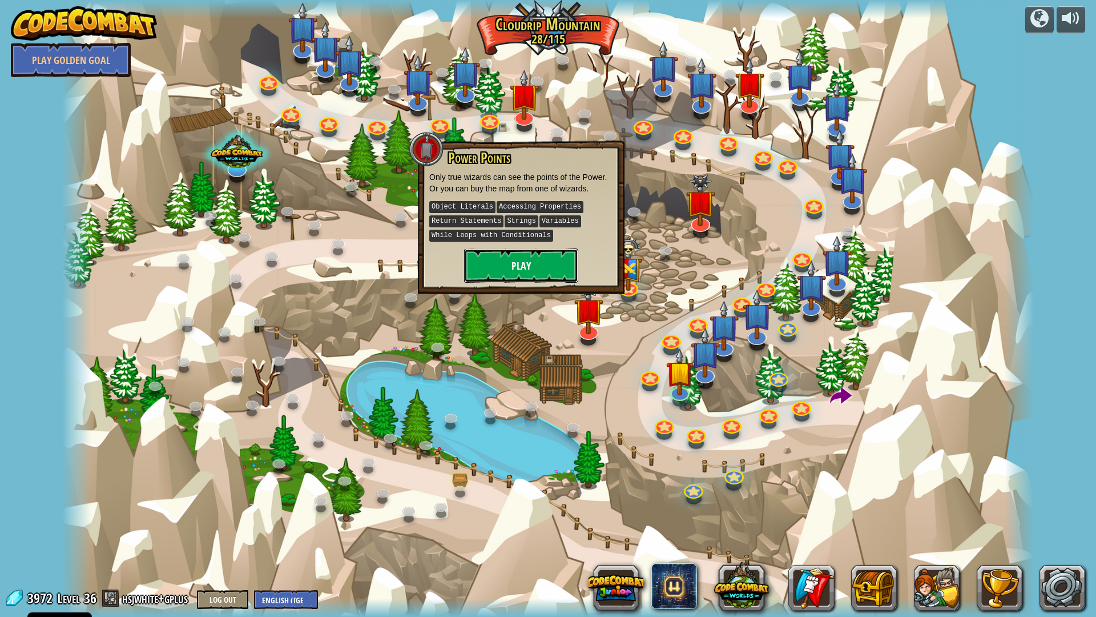
click at [534, 270] on button "Play" at bounding box center [521, 265] width 114 height 34
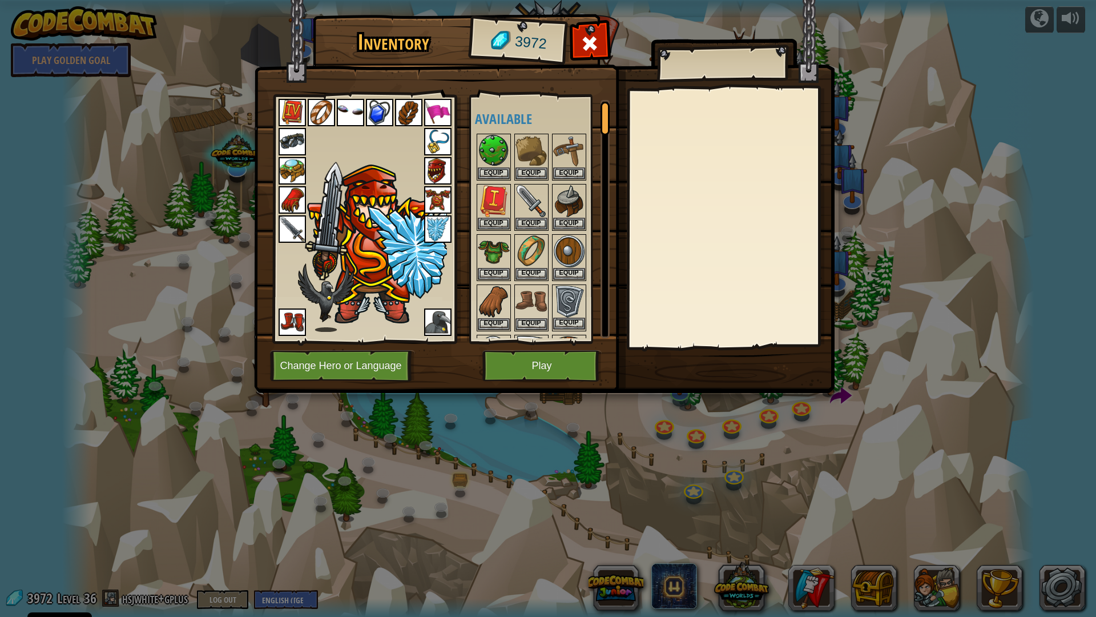
click at [559, 299] on img at bounding box center [569, 302] width 32 height 32
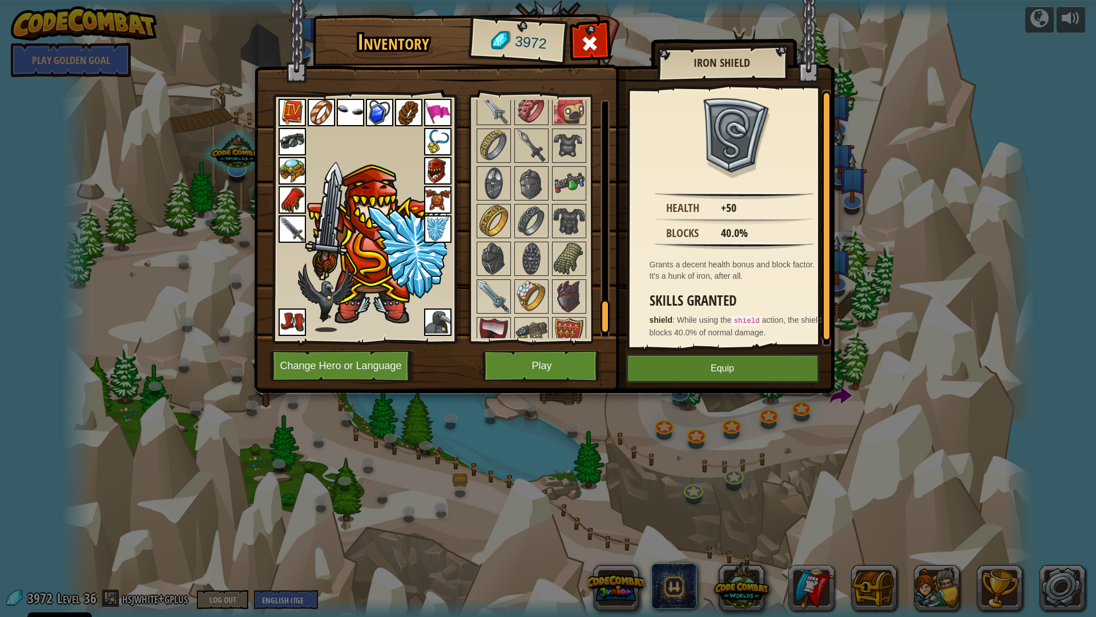
scroll to position [1634, 0]
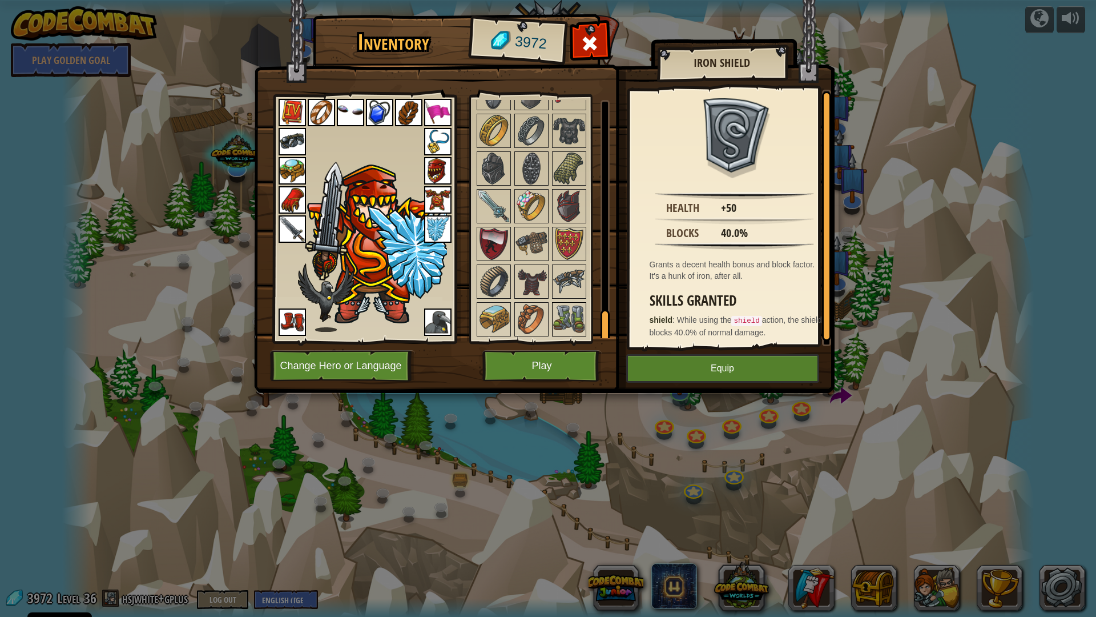
click at [575, 319] on img at bounding box center [569, 319] width 32 height 32
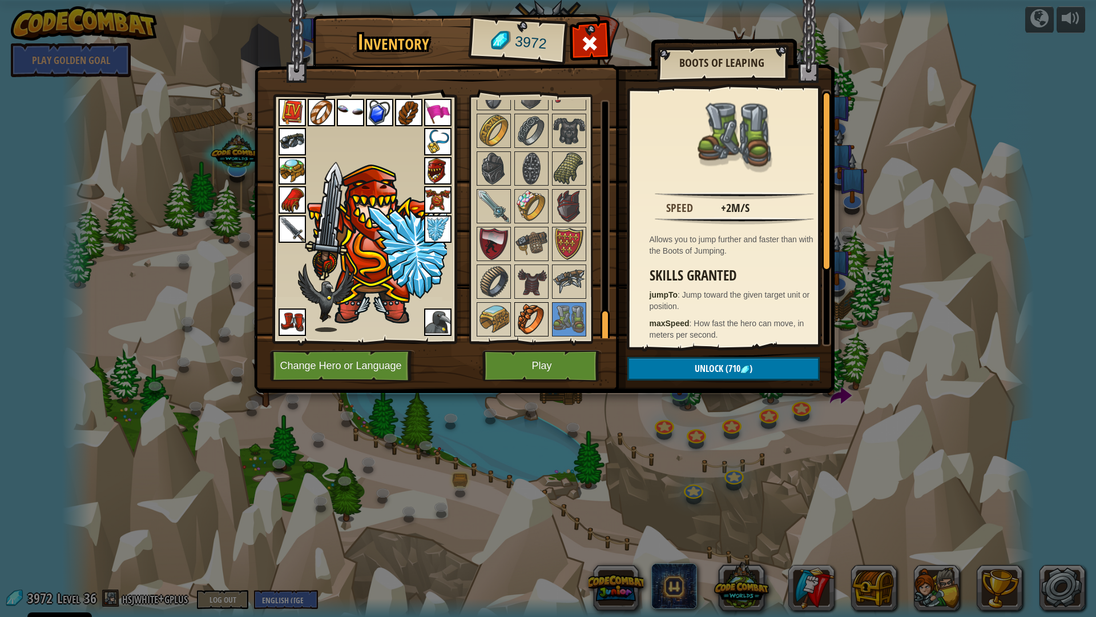
click at [541, 321] on img at bounding box center [532, 319] width 32 height 32
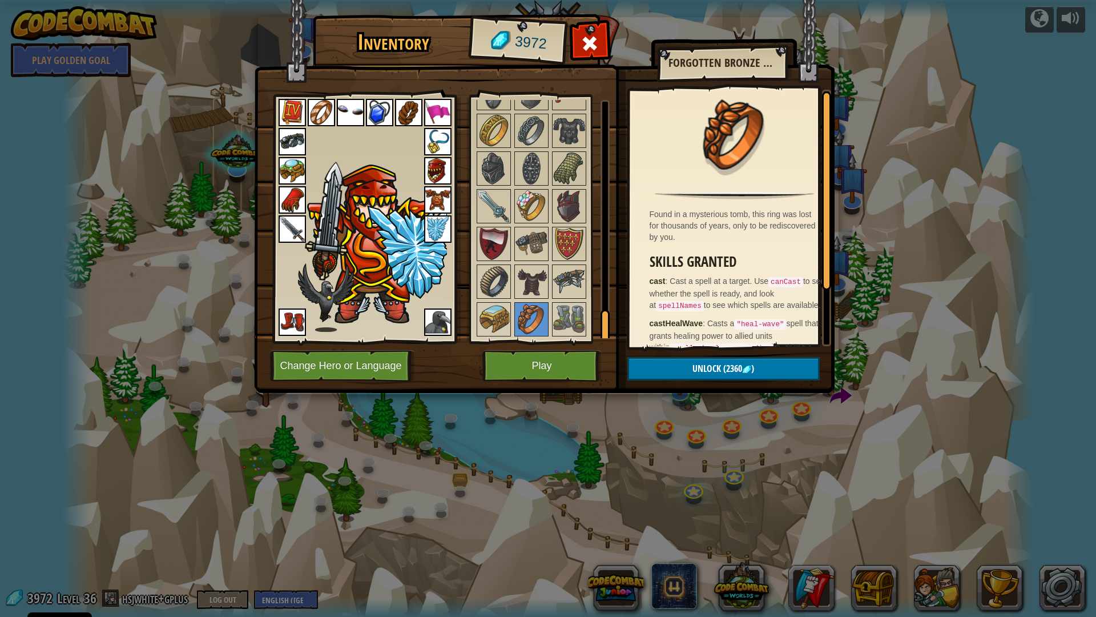
click at [292, 168] on img at bounding box center [292, 170] width 27 height 27
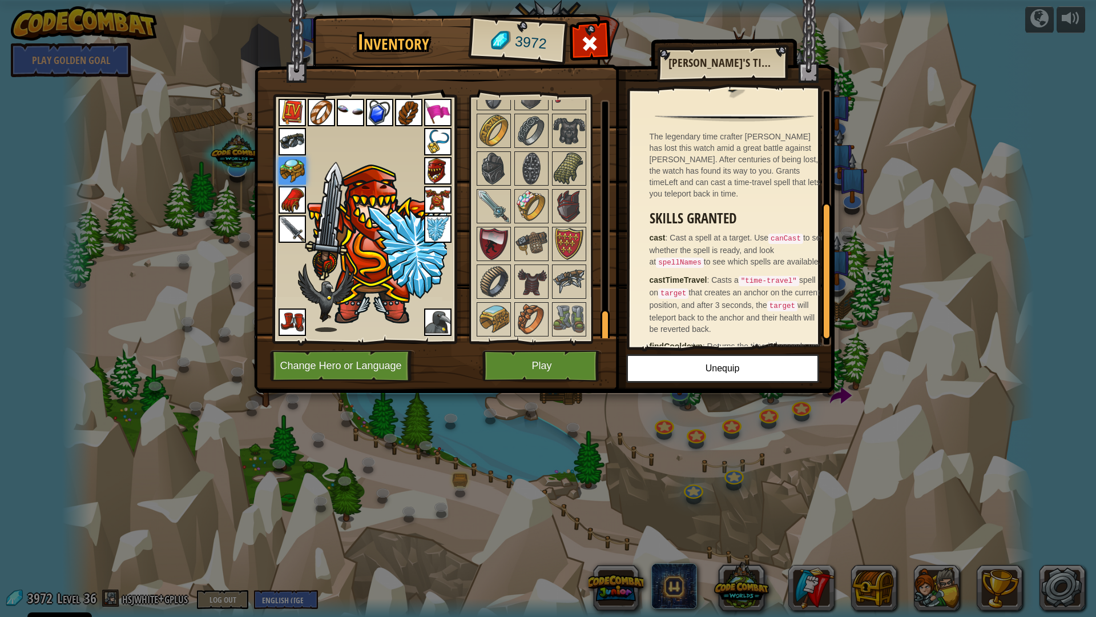
scroll to position [226, 0]
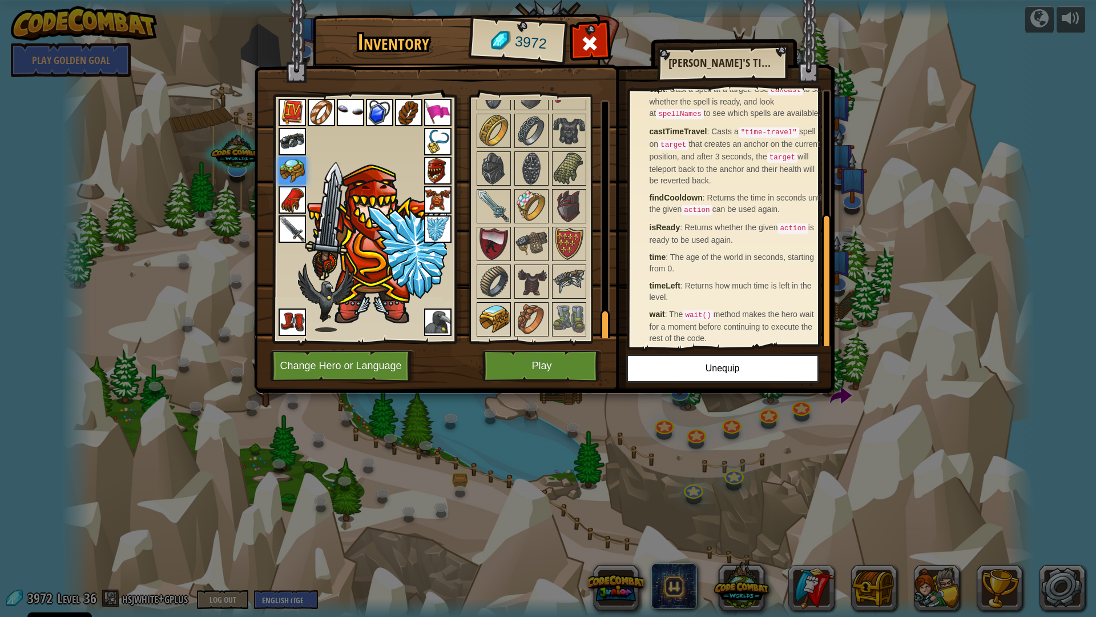
click at [480, 316] on img at bounding box center [494, 319] width 32 height 32
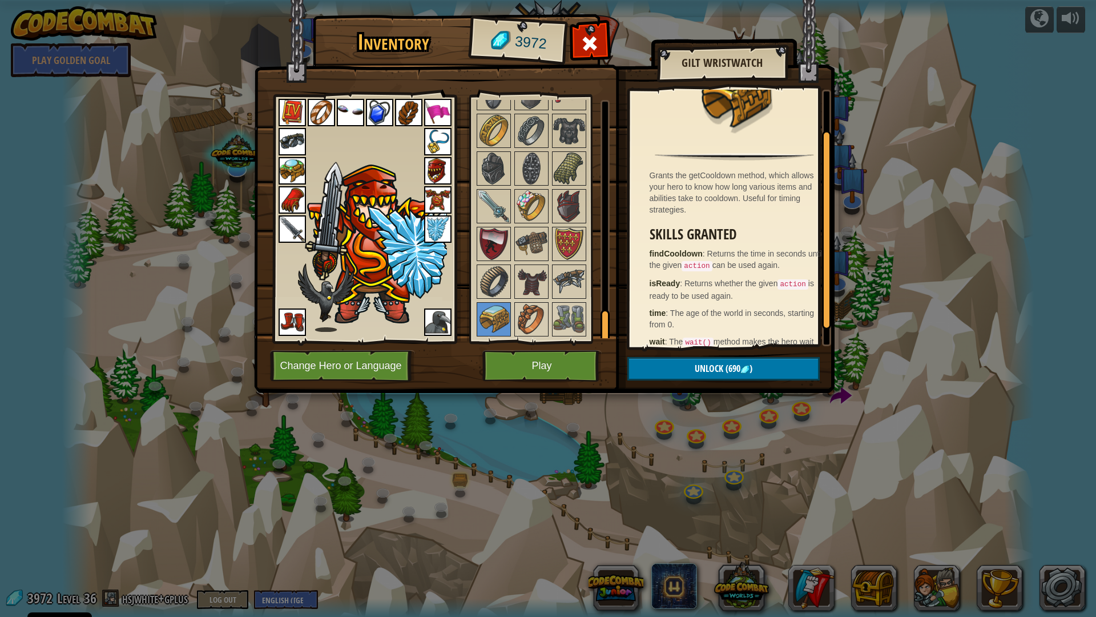
scroll to position [72, 0]
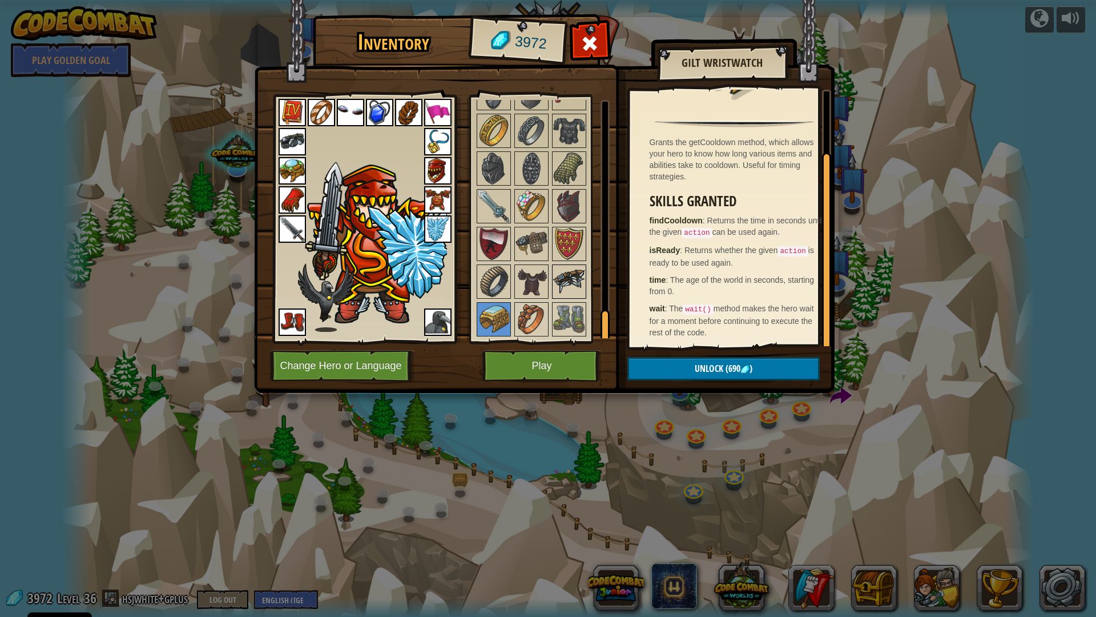
click at [569, 279] on img at bounding box center [569, 282] width 32 height 32
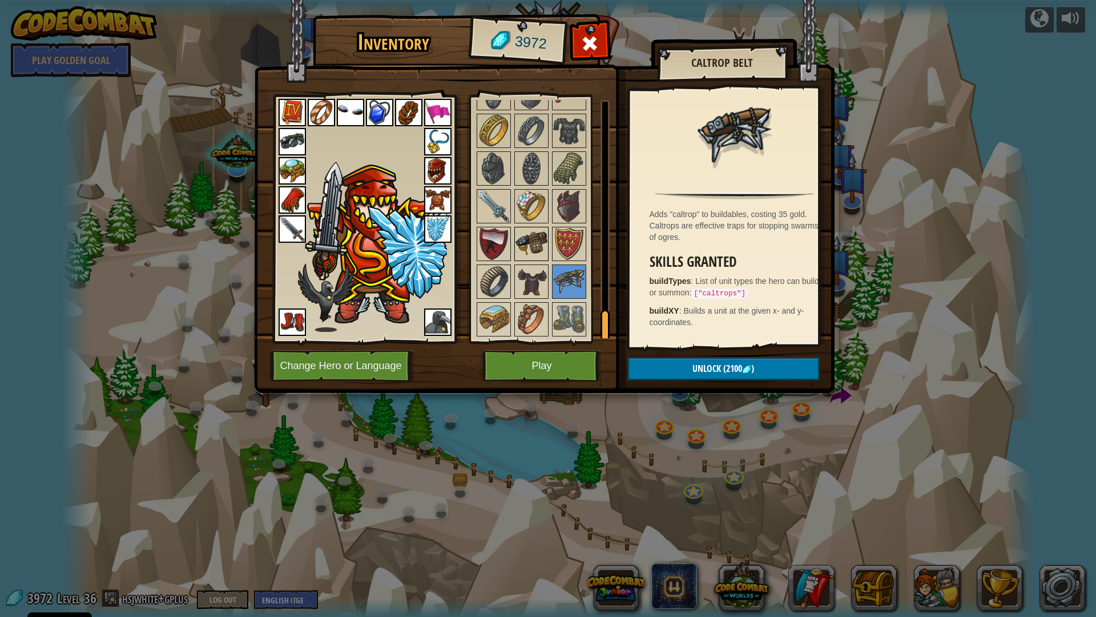
click at [534, 243] on img at bounding box center [532, 244] width 32 height 32
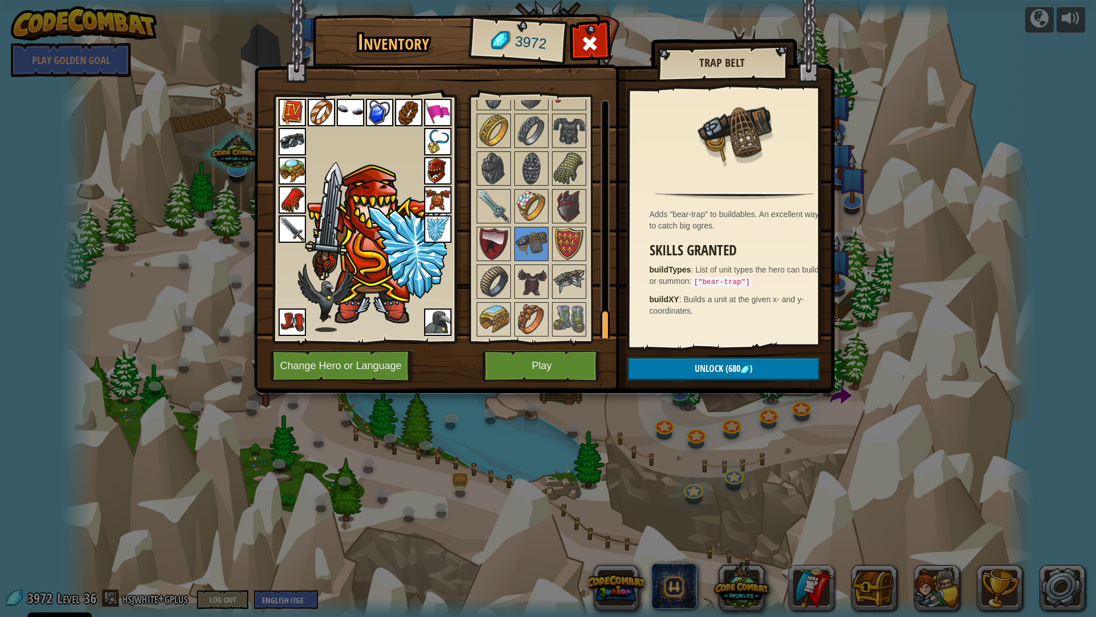
click at [293, 139] on img at bounding box center [292, 141] width 27 height 27
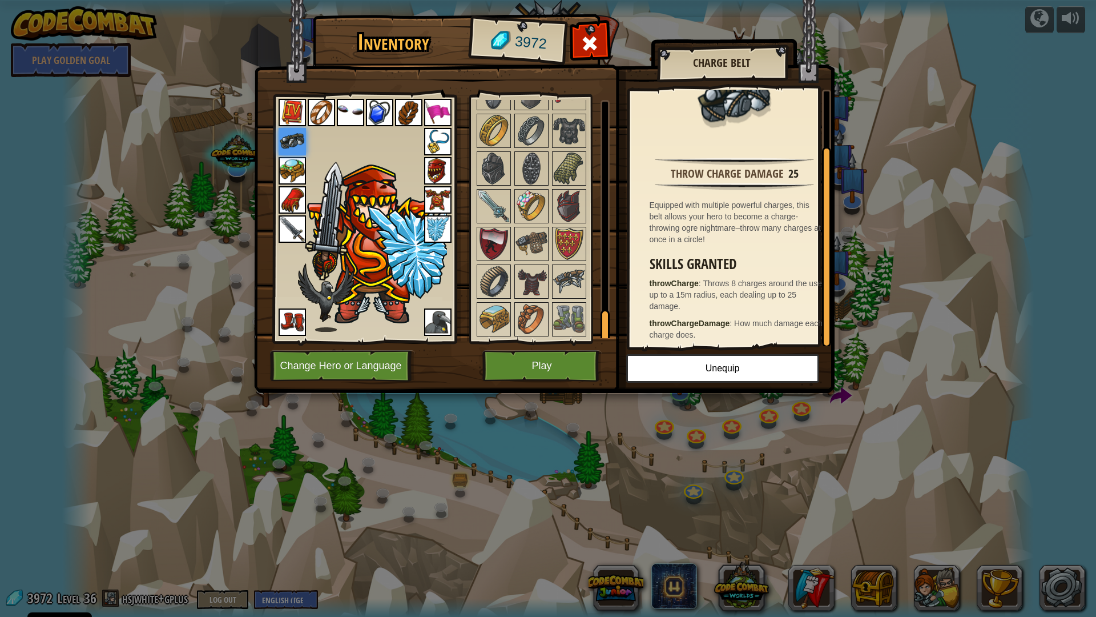
scroll to position [69, 0]
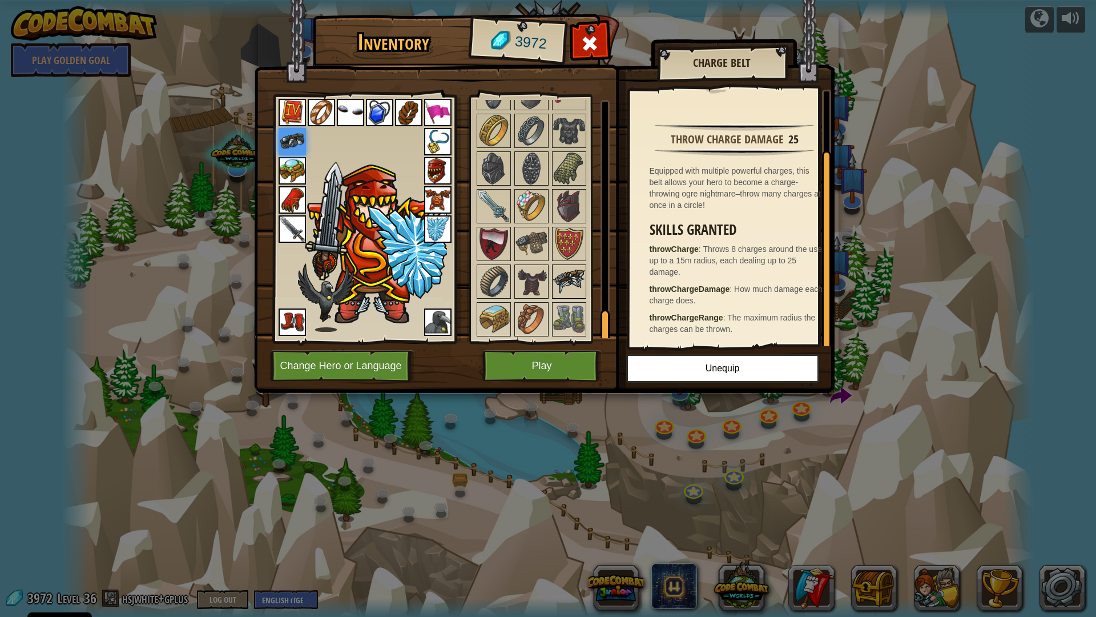
click at [569, 278] on img at bounding box center [569, 282] width 32 height 32
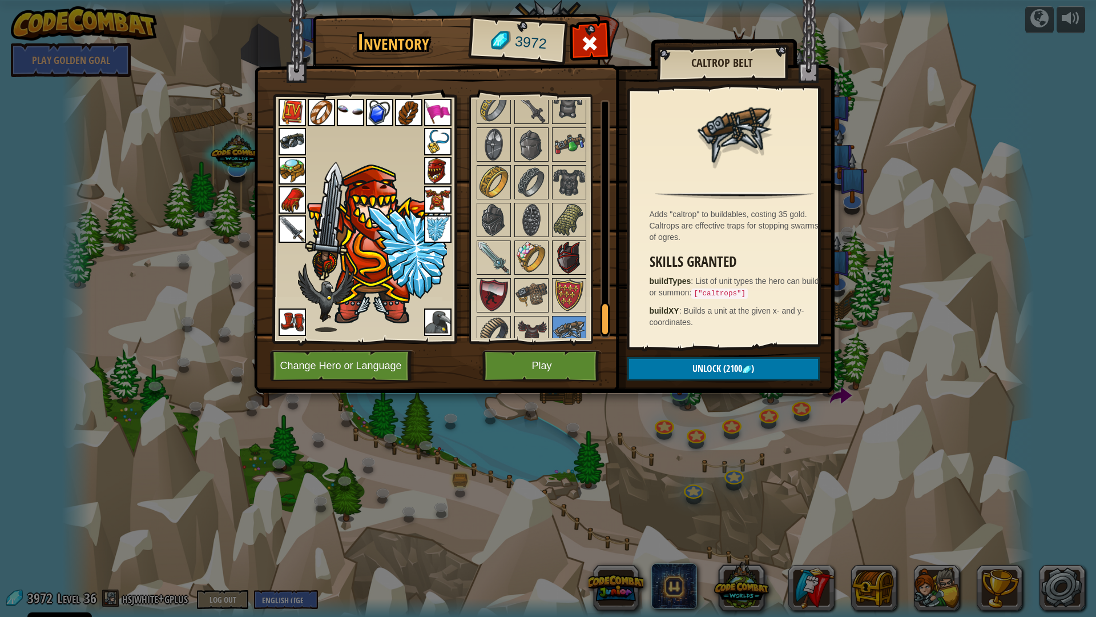
scroll to position [1577, 0]
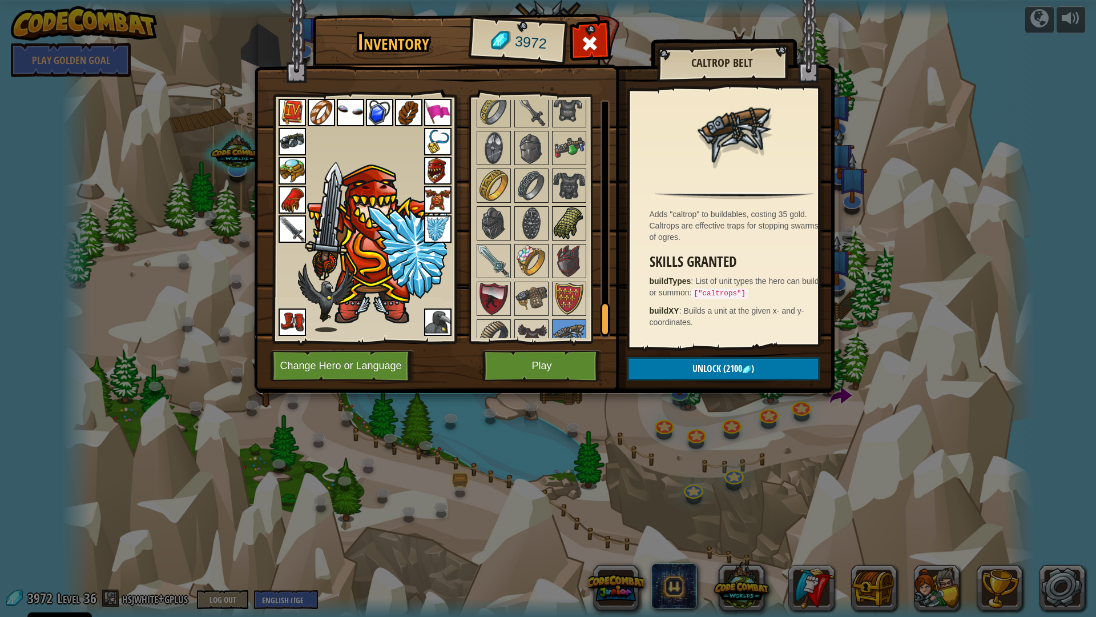
click at [565, 222] on img at bounding box center [569, 223] width 32 height 32
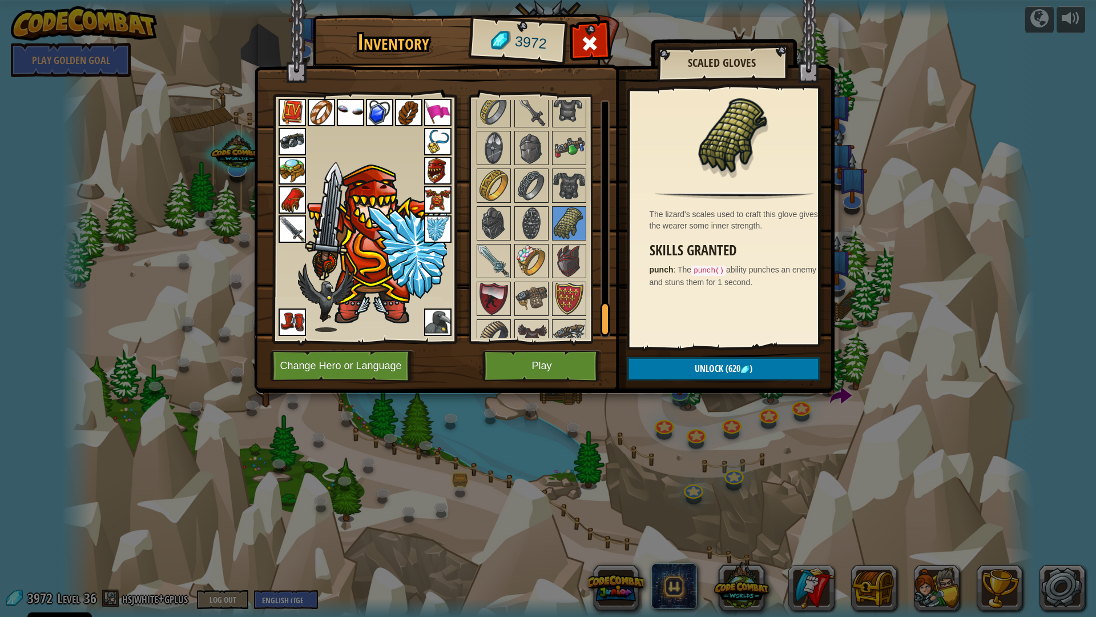
click at [303, 196] on img at bounding box center [292, 199] width 27 height 27
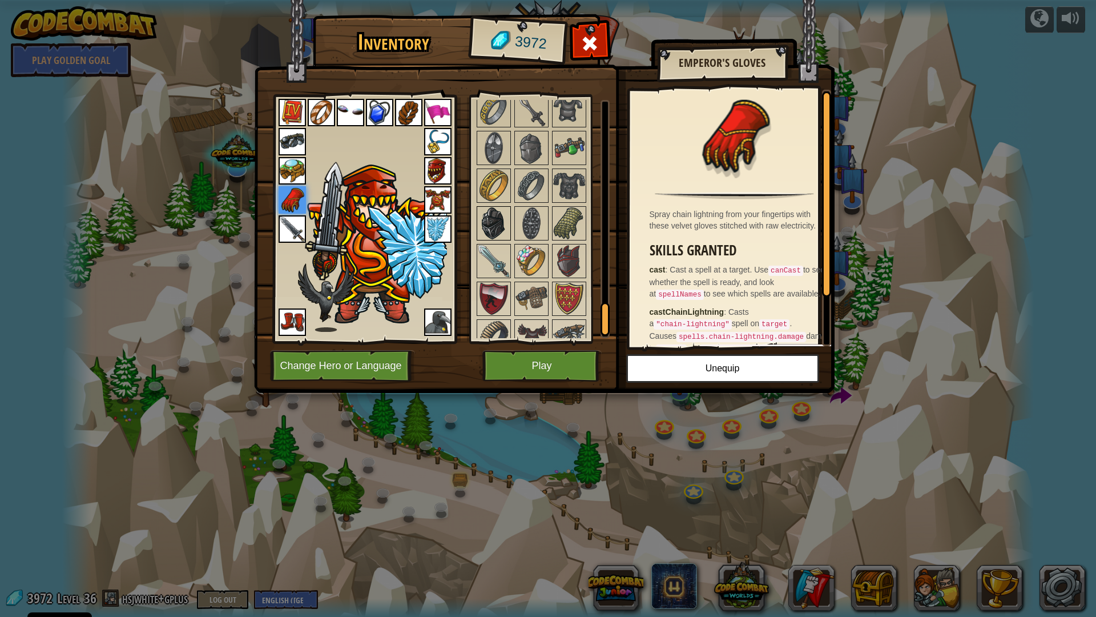
click at [493, 214] on img at bounding box center [494, 223] width 32 height 32
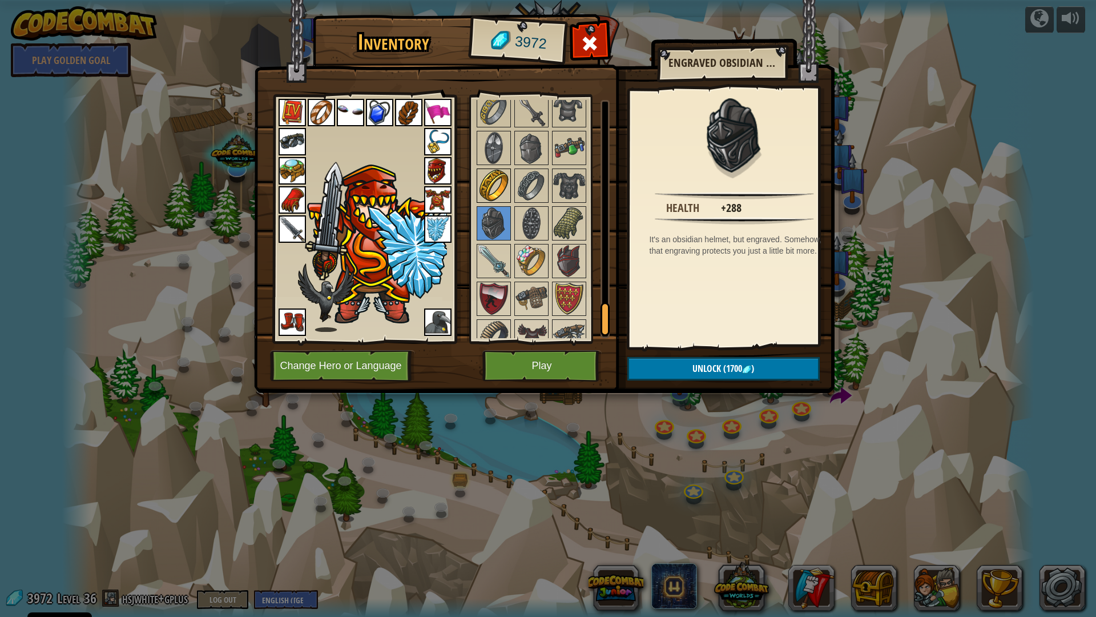
click at [492, 191] on img at bounding box center [494, 186] width 32 height 32
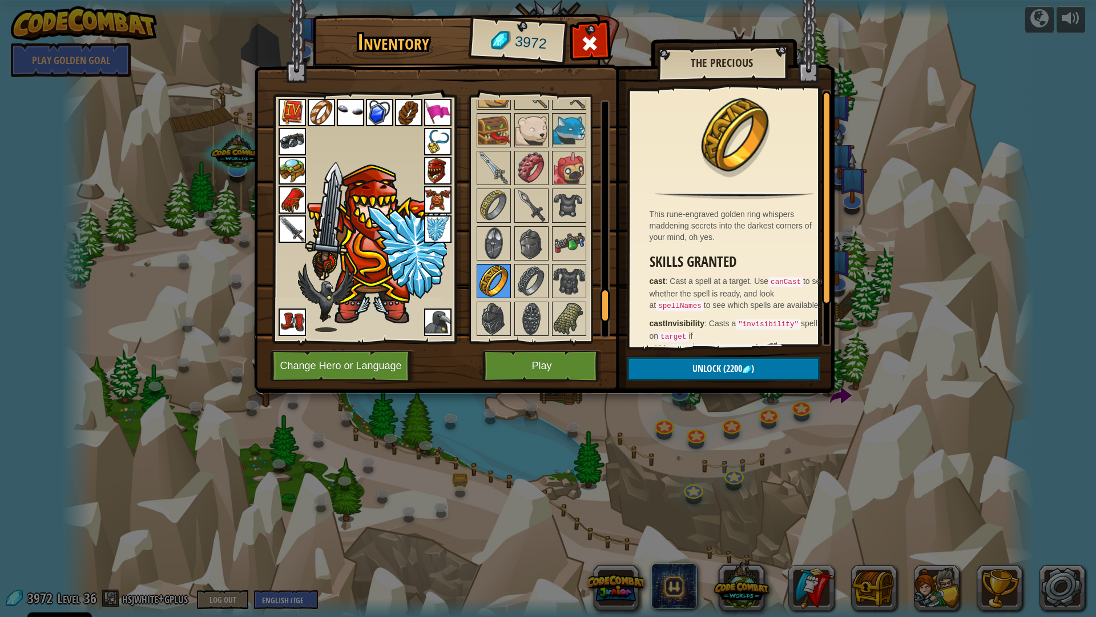
scroll to position [1463, 0]
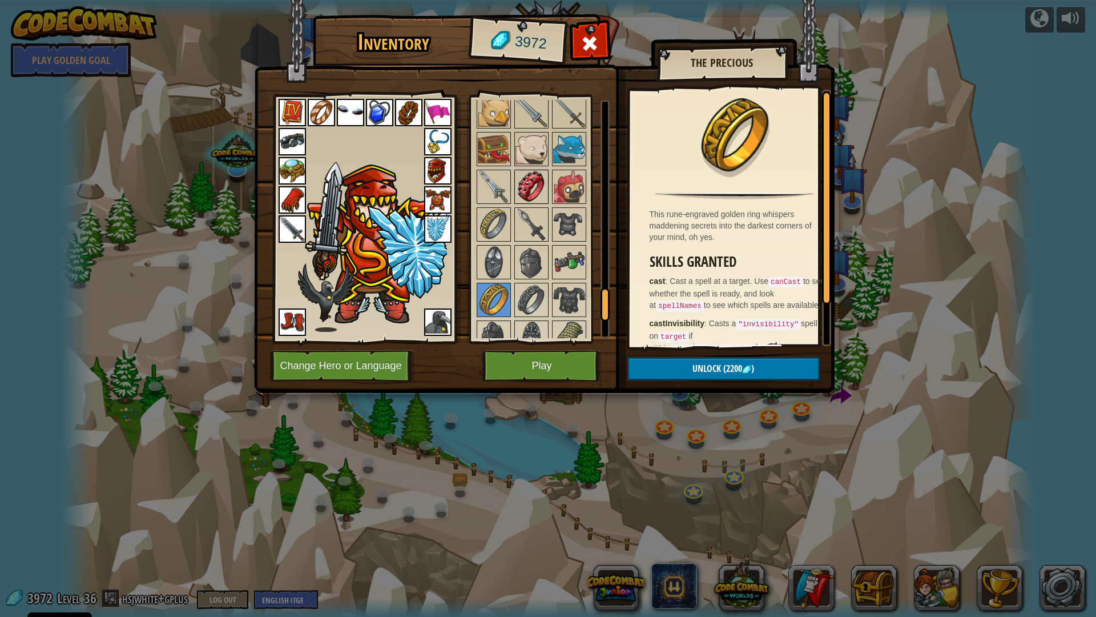
click at [524, 188] on img at bounding box center [532, 187] width 32 height 32
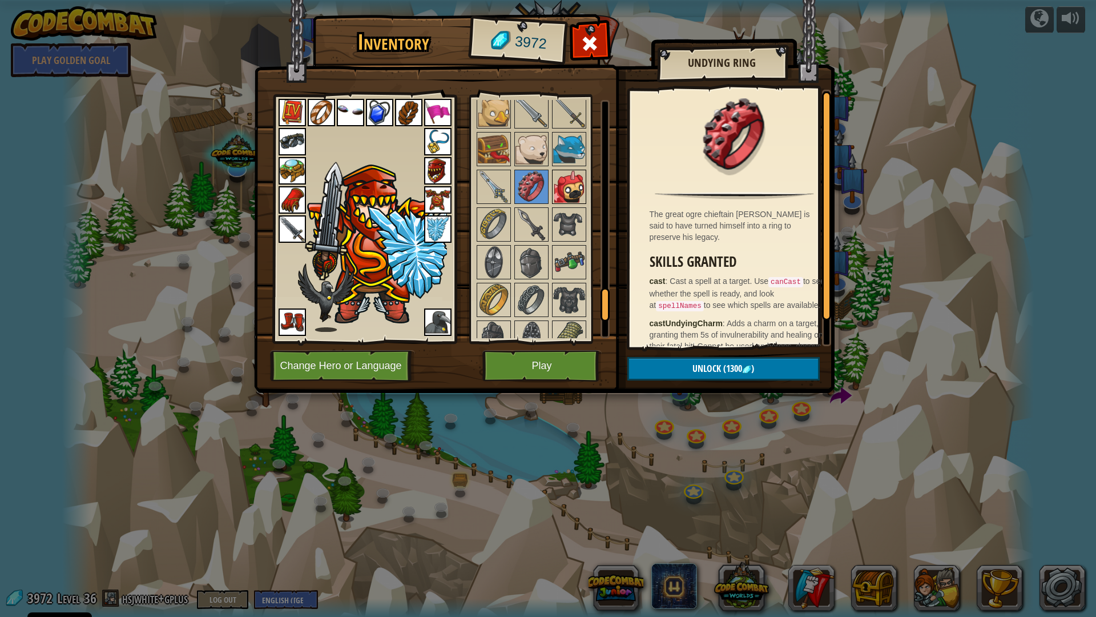
click at [573, 184] on img at bounding box center [569, 187] width 32 height 32
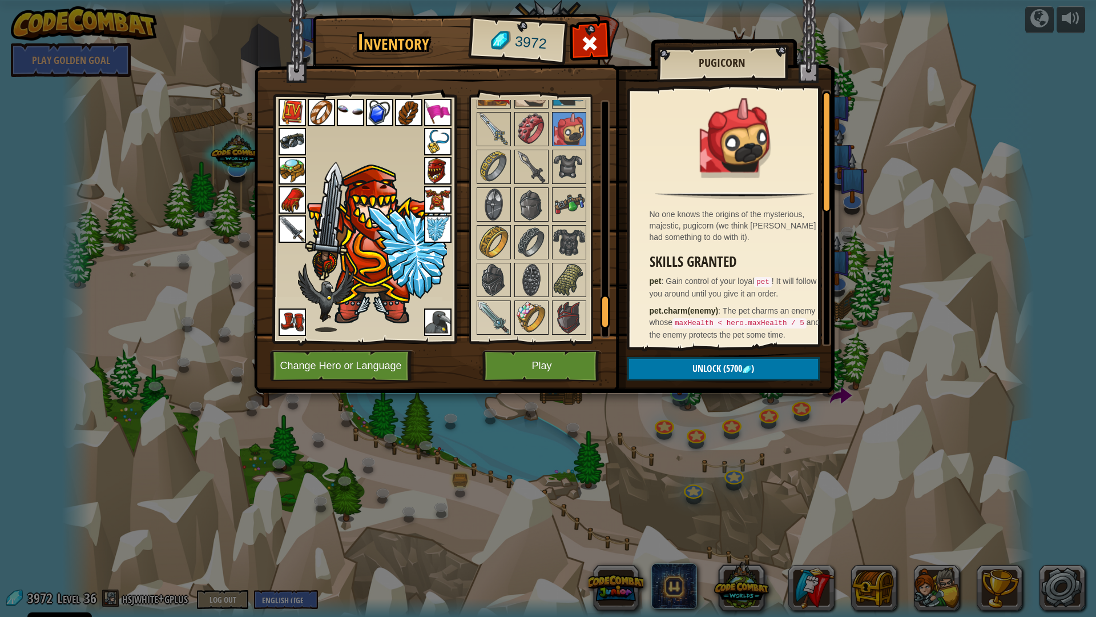
scroll to position [1520, 0]
click at [606, 52] on div at bounding box center [590, 47] width 36 height 36
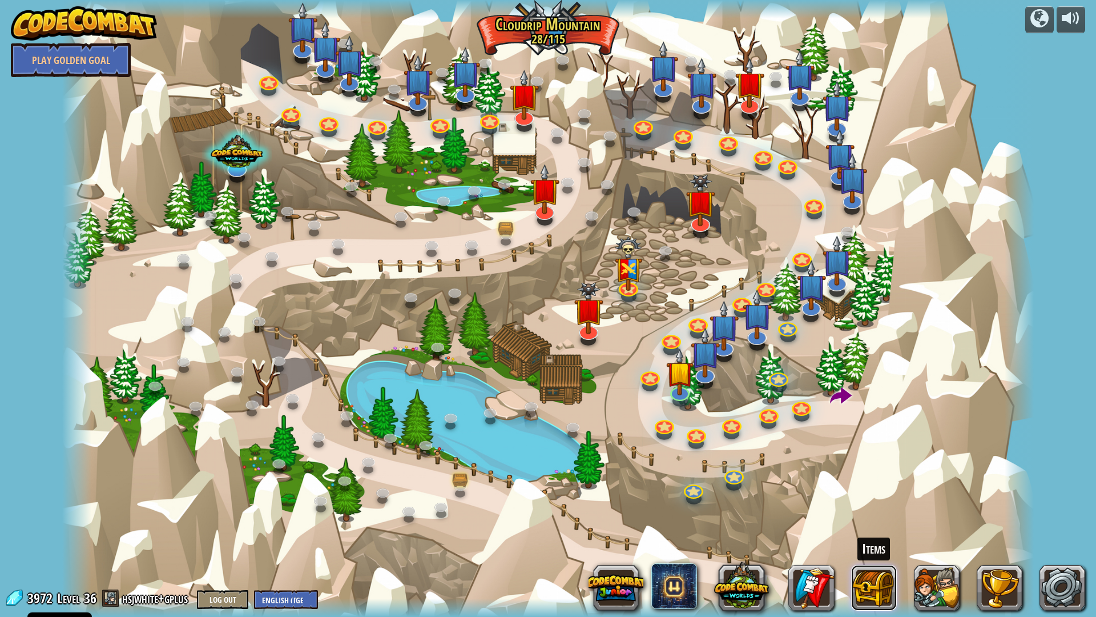
click at [863, 544] on button at bounding box center [874, 588] width 46 height 46
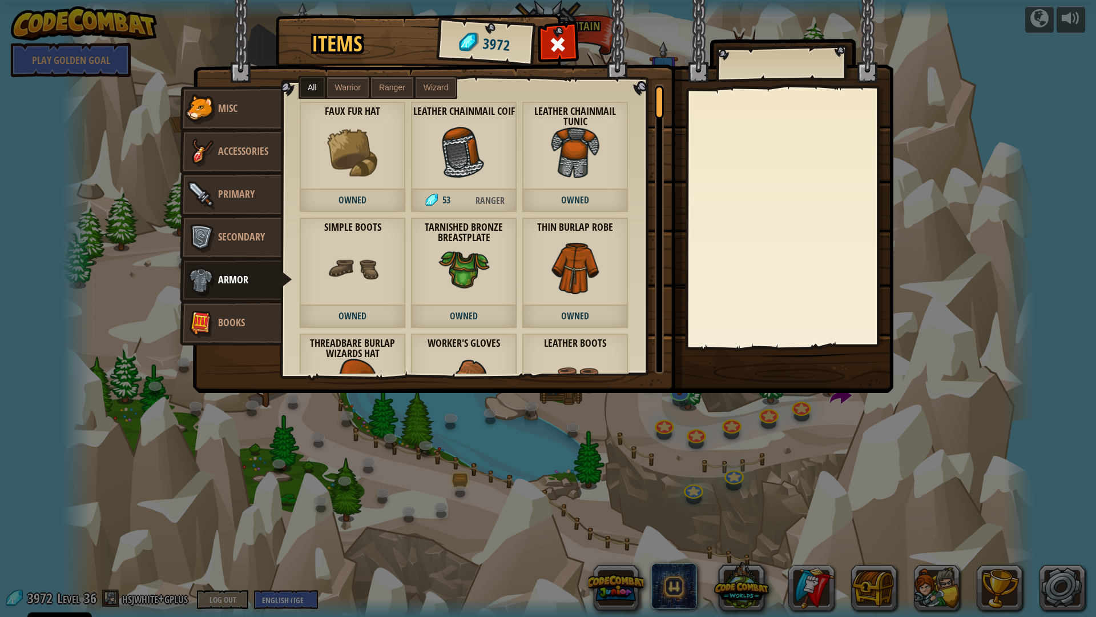
click at [254, 107] on link "Misc" at bounding box center [231, 109] width 102 height 46
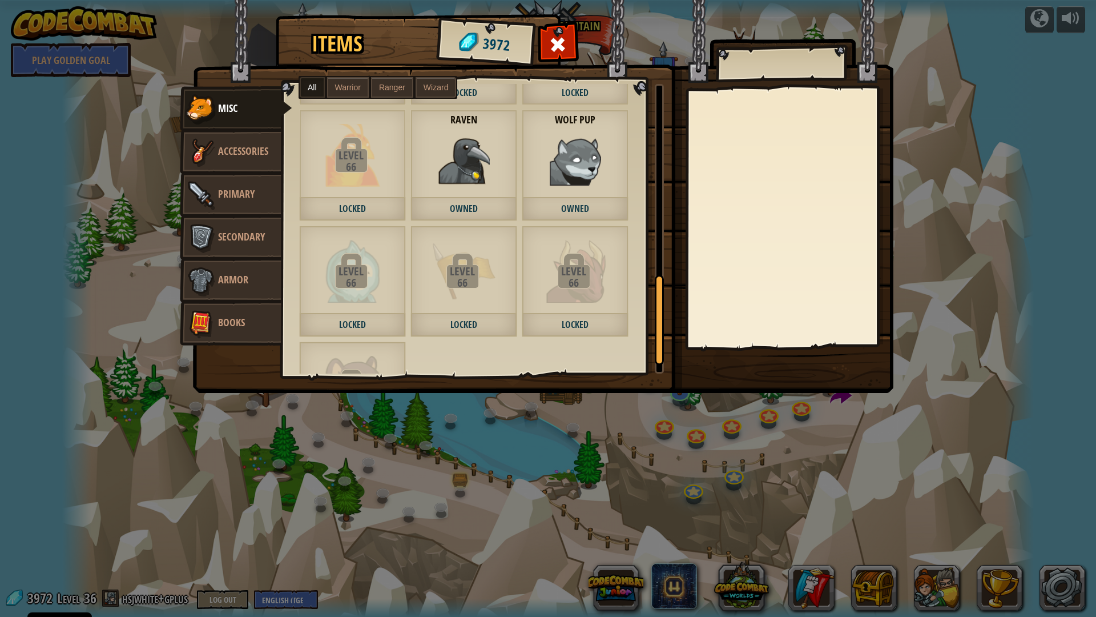
scroll to position [668, 0]
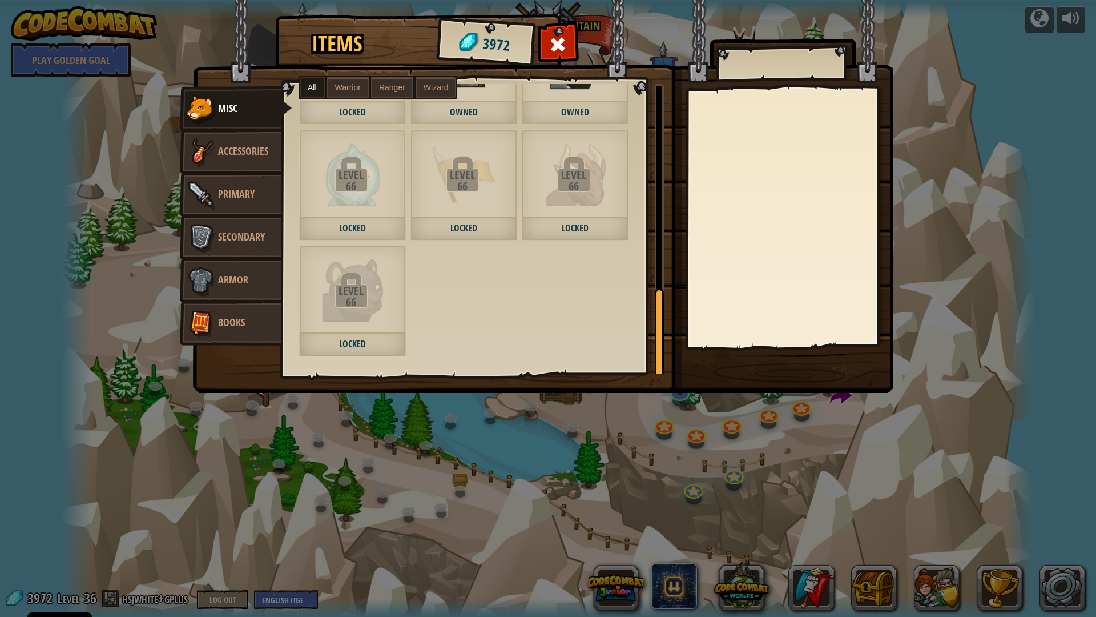
click at [330, 295] on div "Level" at bounding box center [351, 290] width 104 height 11
click at [343, 285] on div "Level" at bounding box center [351, 290] width 104 height 11
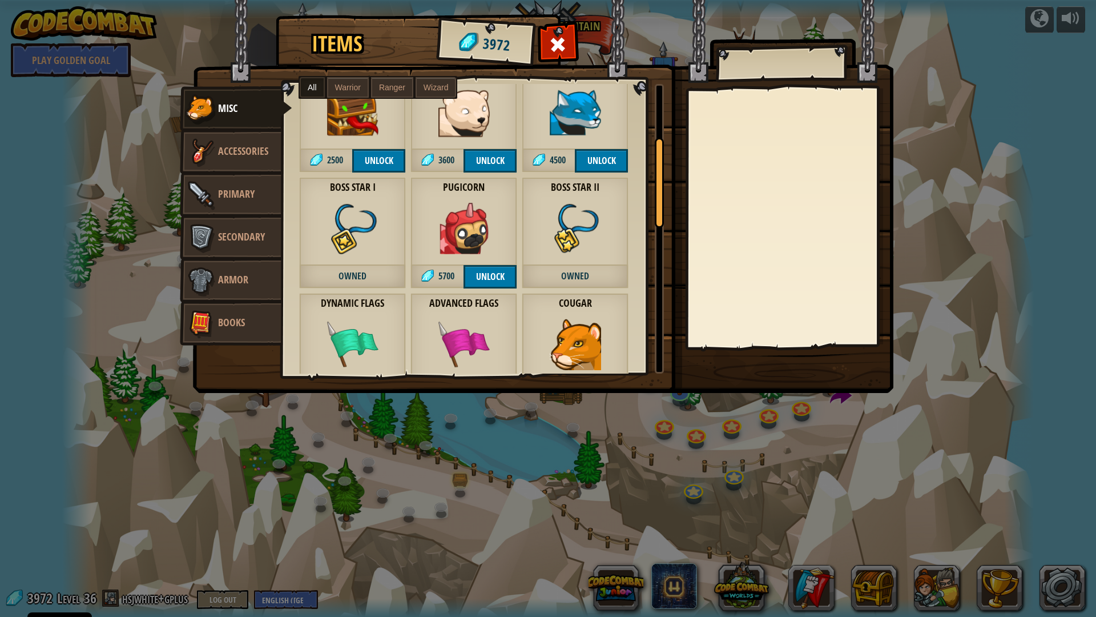
scroll to position [171, 0]
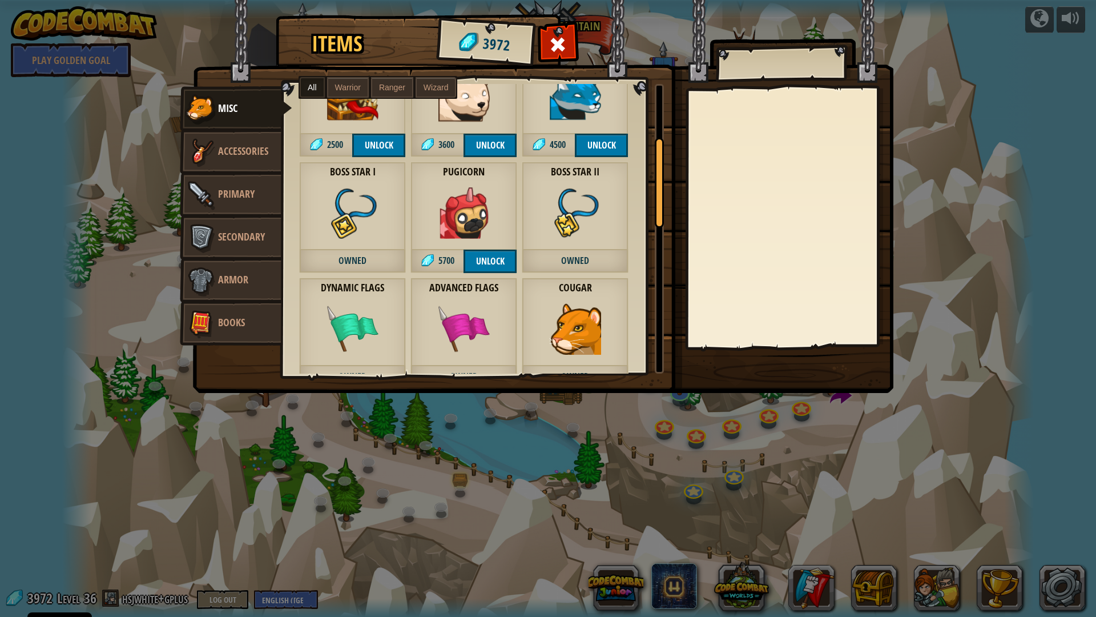
click at [360, 82] on label "Warrior" at bounding box center [348, 87] width 42 height 21
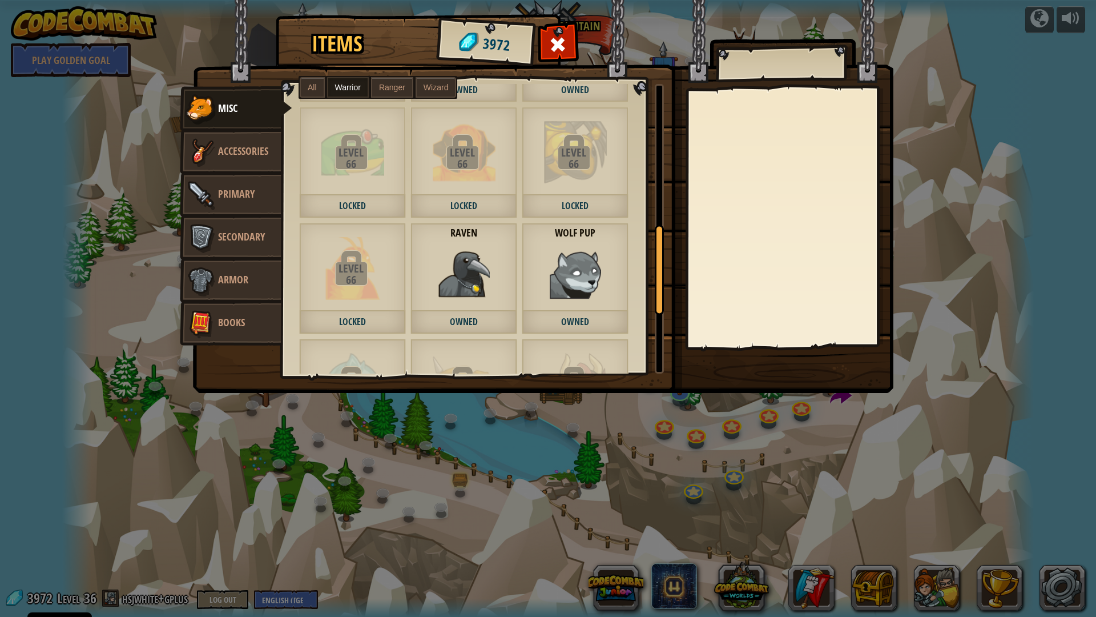
scroll to position [496, 0]
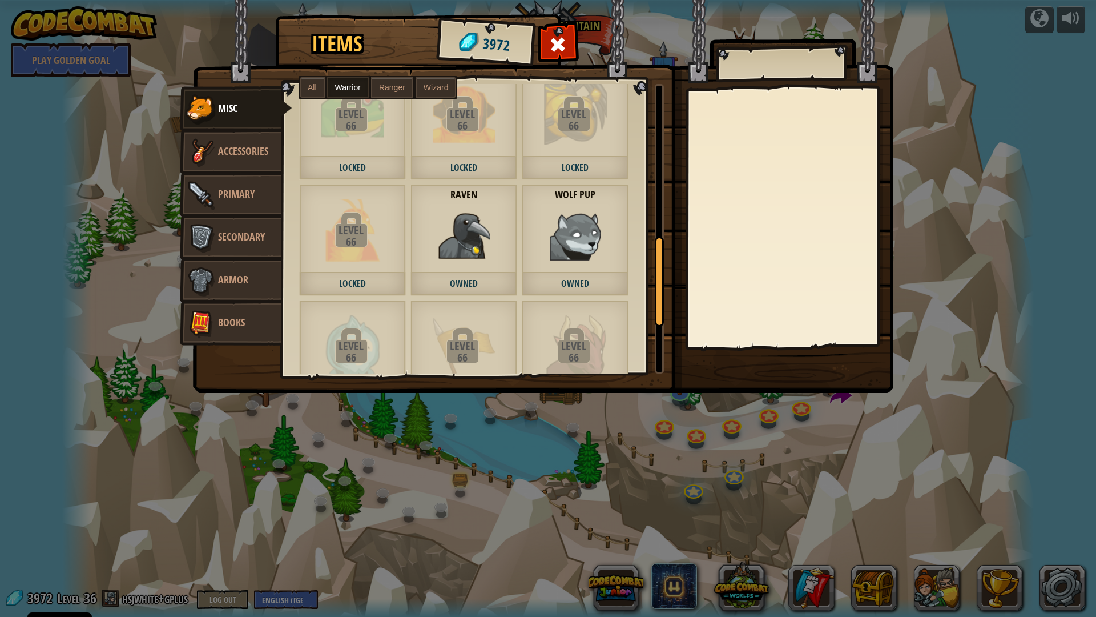
click at [613, 219] on div "Wolf Pup Owned" at bounding box center [575, 239] width 107 height 111
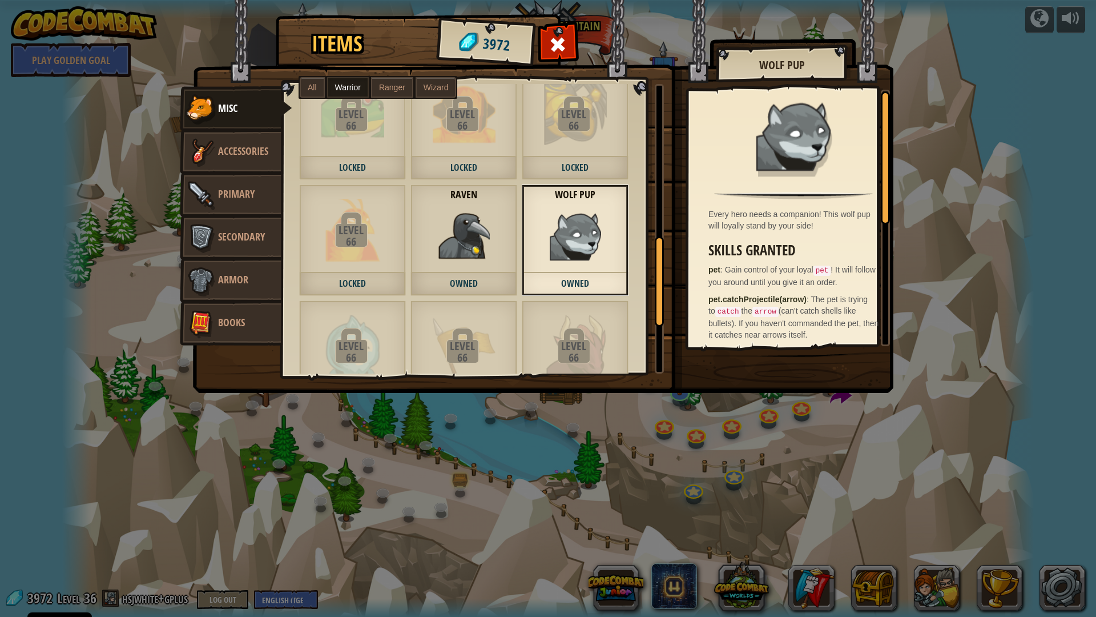
click at [425, 223] on div "Raven Owned" at bounding box center [464, 239] width 107 height 111
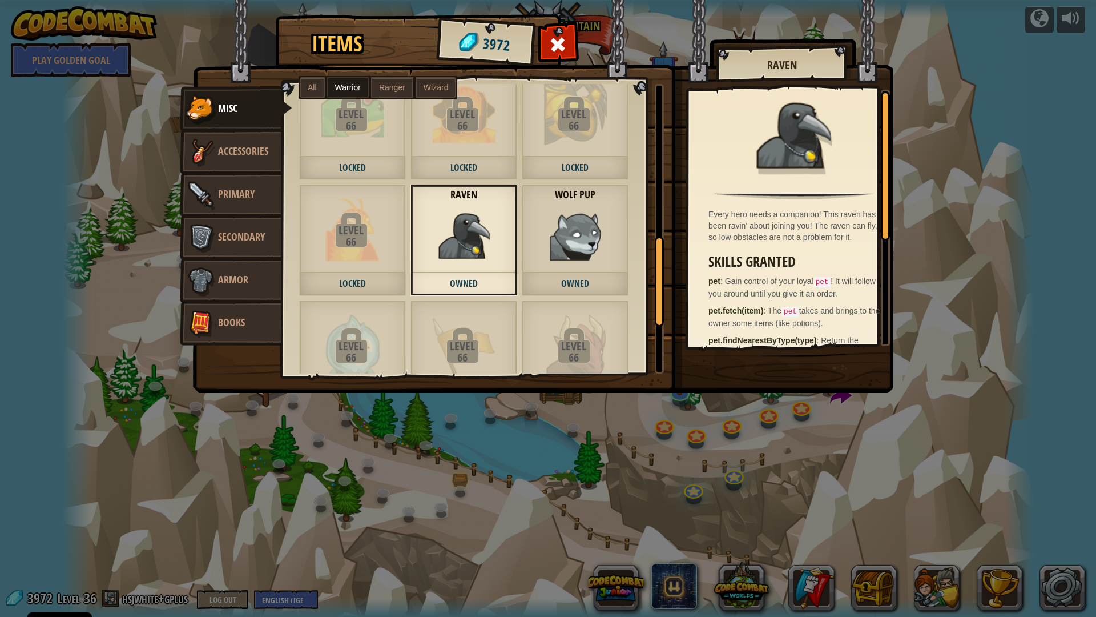
click at [549, 220] on div "Wolf Pup Owned" at bounding box center [575, 239] width 107 height 111
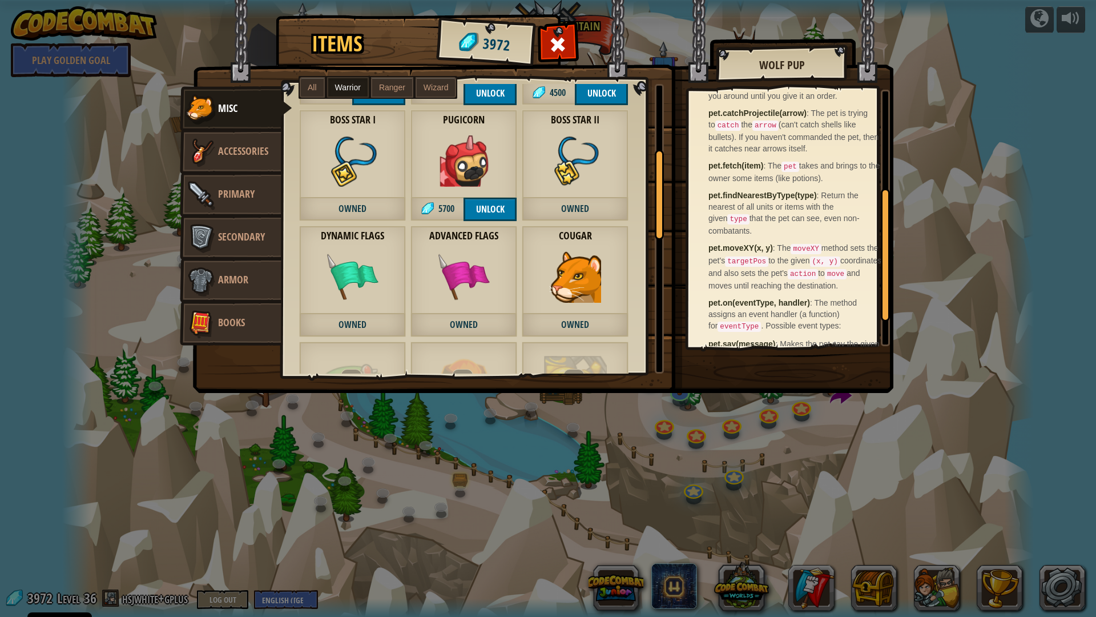
scroll to position [211, 0]
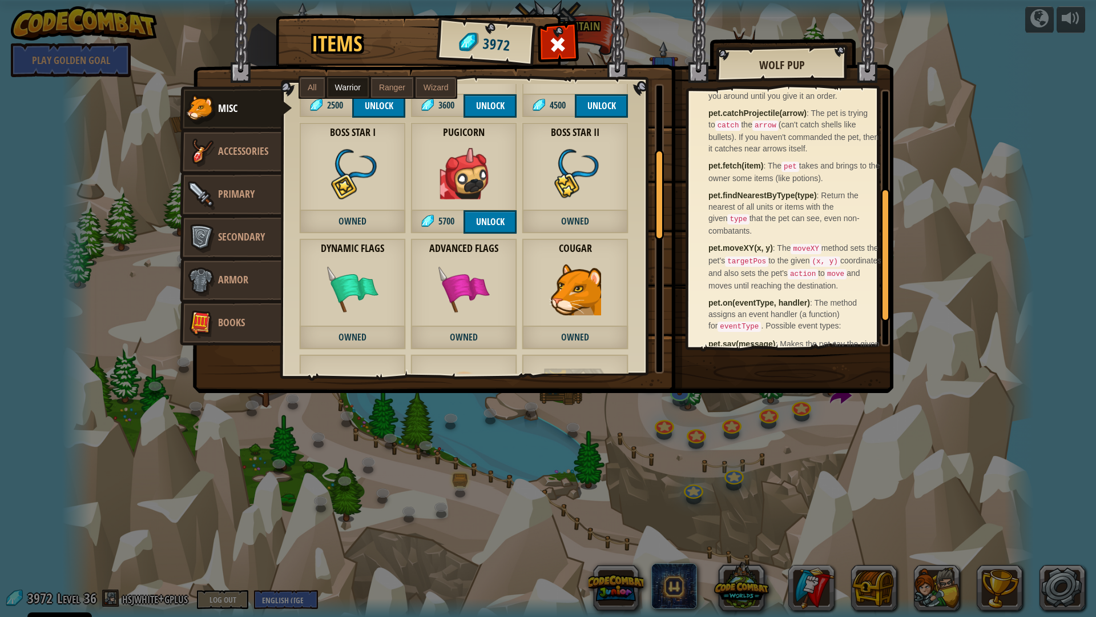
click at [467, 271] on img at bounding box center [464, 289] width 51 height 51
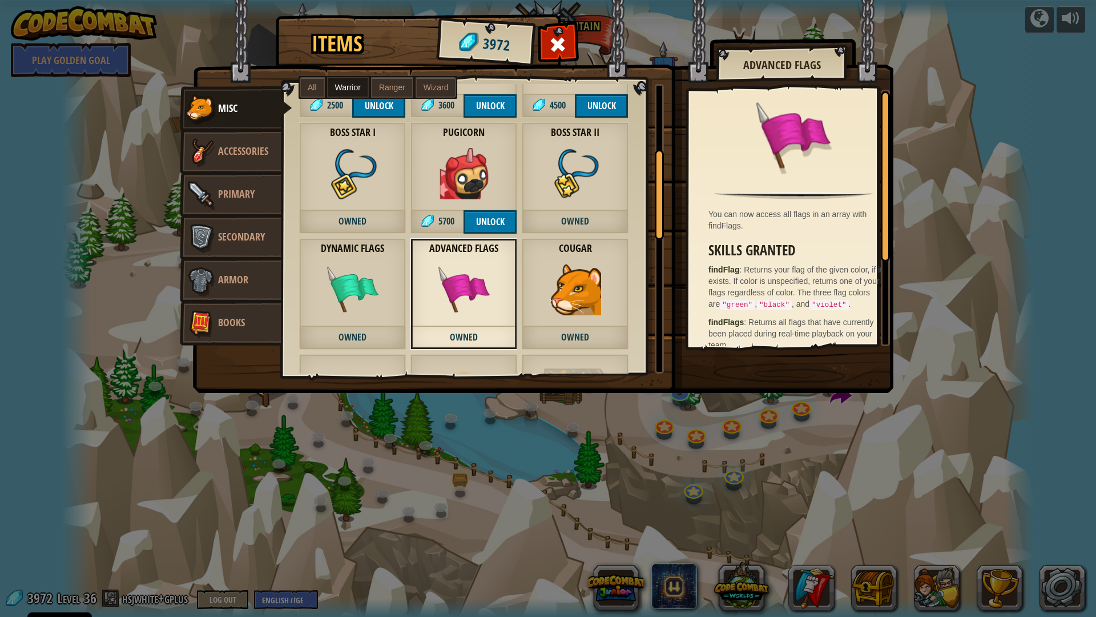
click at [474, 185] on img at bounding box center [464, 173] width 51 height 51
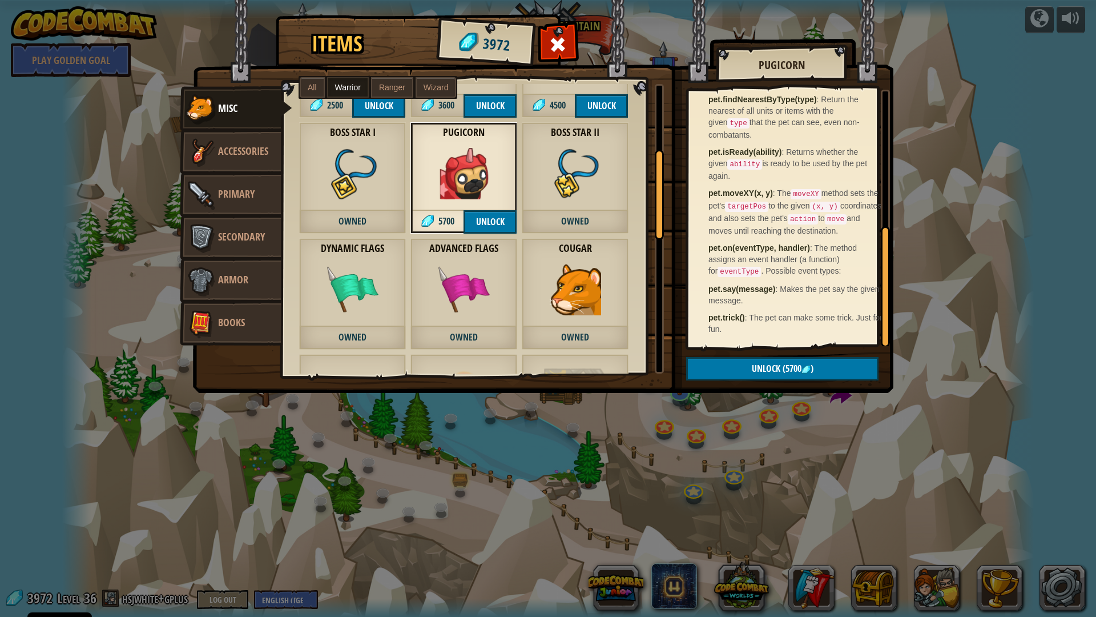
scroll to position [295, 0]
click at [200, 316] on img at bounding box center [201, 323] width 34 height 34
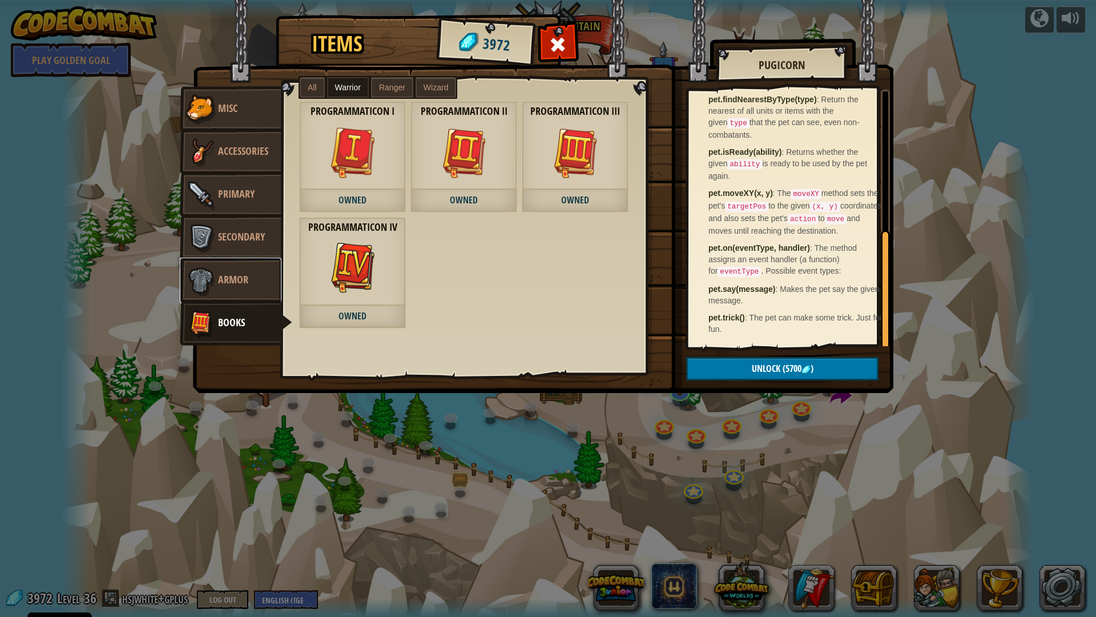
click at [270, 288] on link "Armor" at bounding box center [231, 281] width 102 height 46
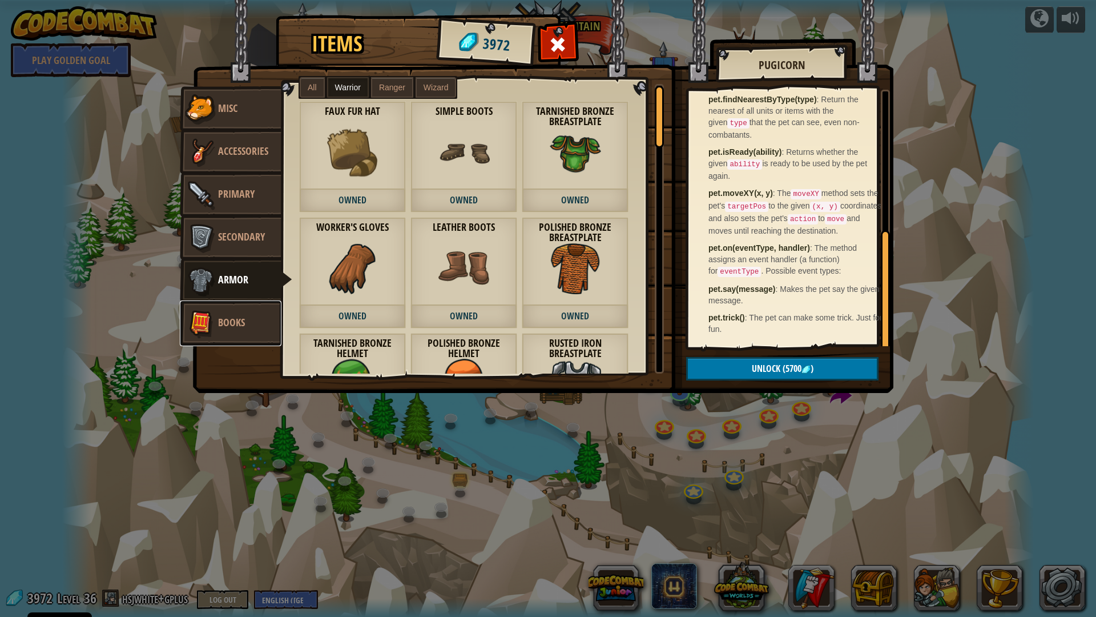
click at [248, 308] on link "Books" at bounding box center [231, 323] width 102 height 46
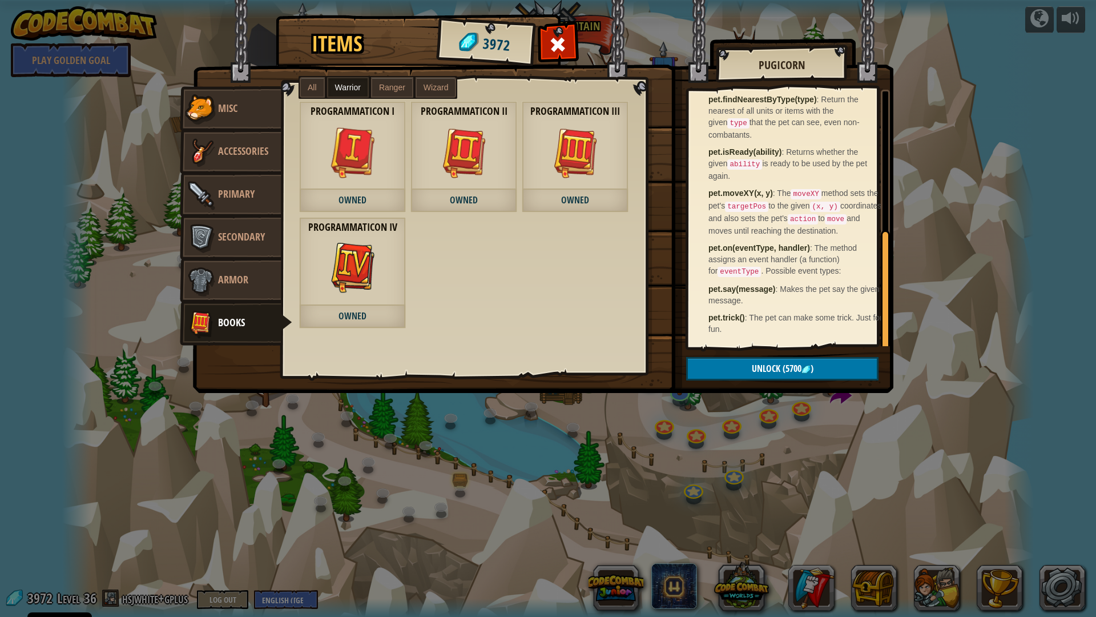
click at [314, 83] on span "All" at bounding box center [312, 87] width 9 height 9
click at [221, 282] on span "Armor" at bounding box center [233, 279] width 30 height 14
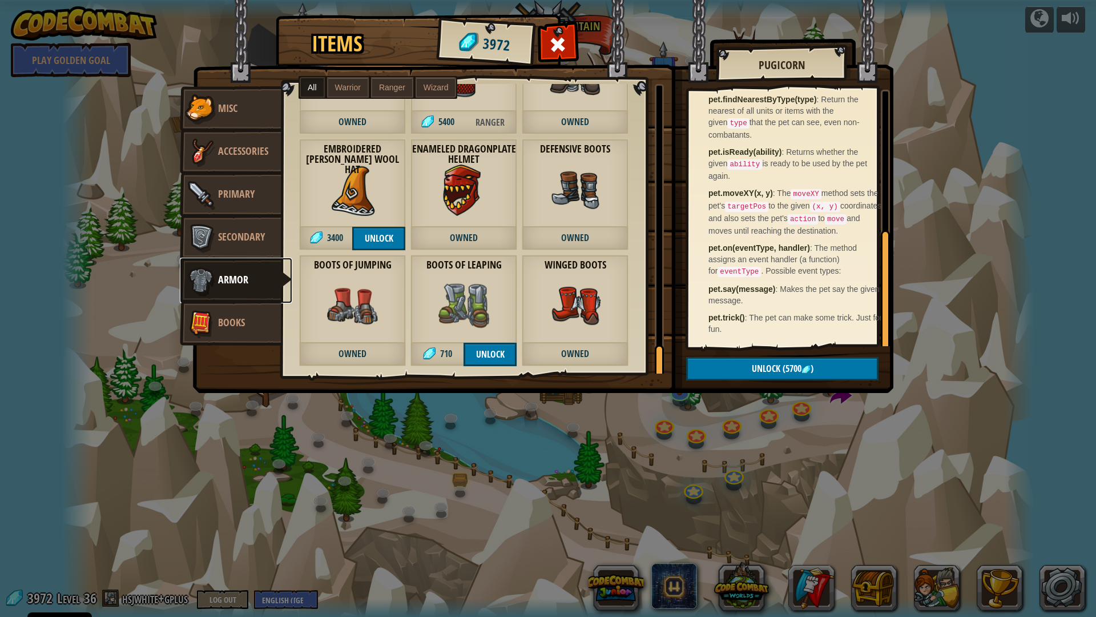
scroll to position [2522, 0]
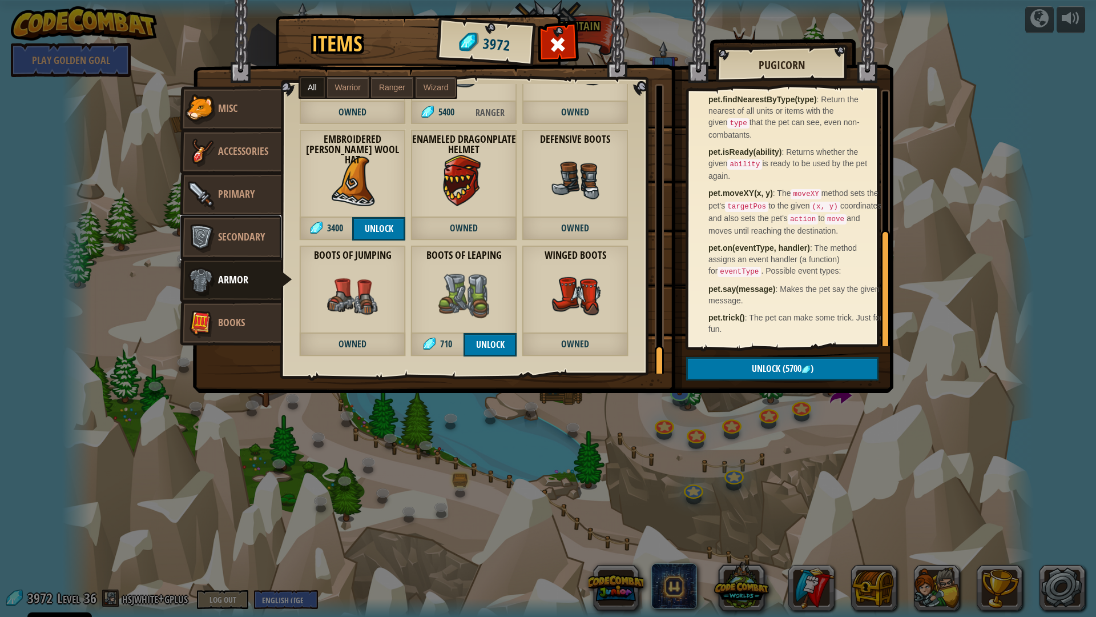
click at [258, 232] on span "Secondary" at bounding box center [241, 237] width 47 height 14
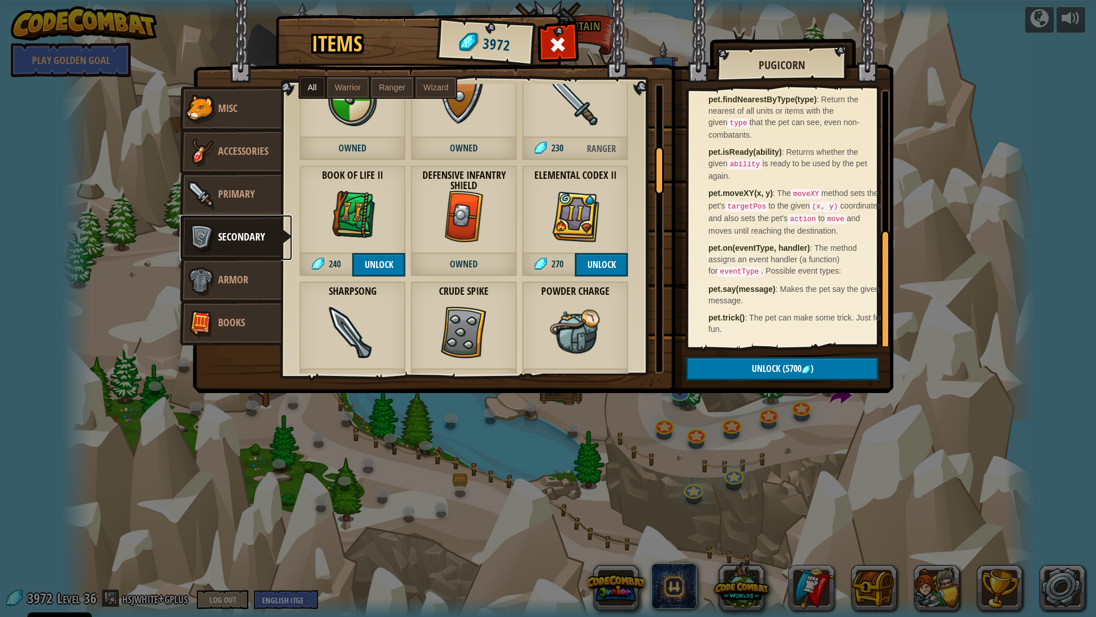
scroll to position [343, 0]
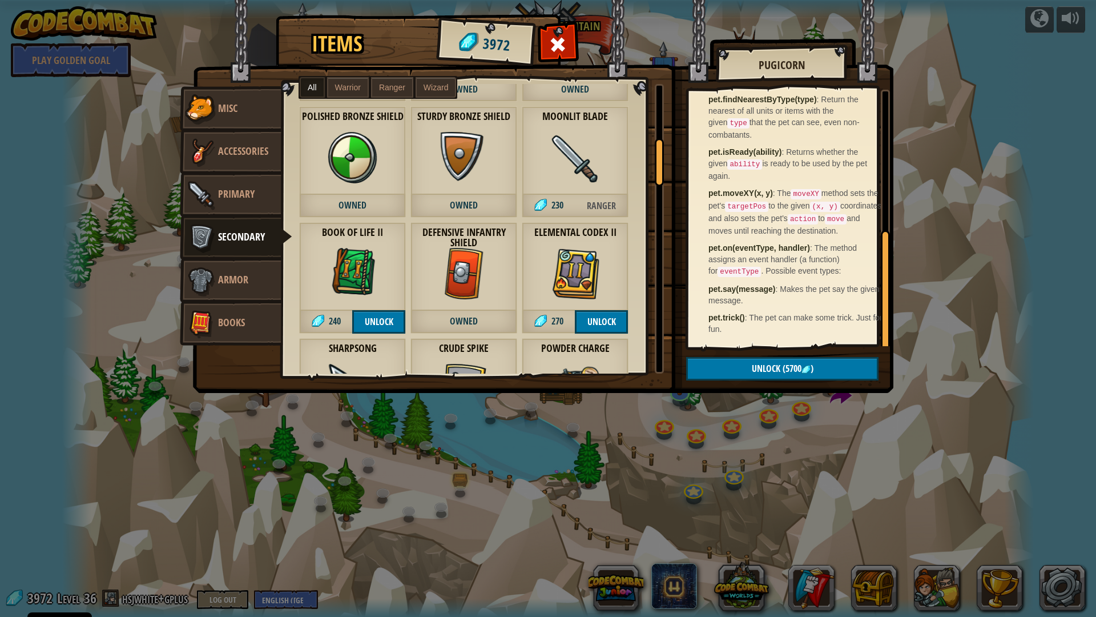
click at [355, 91] on span "Warrior" at bounding box center [348, 87] width 26 height 9
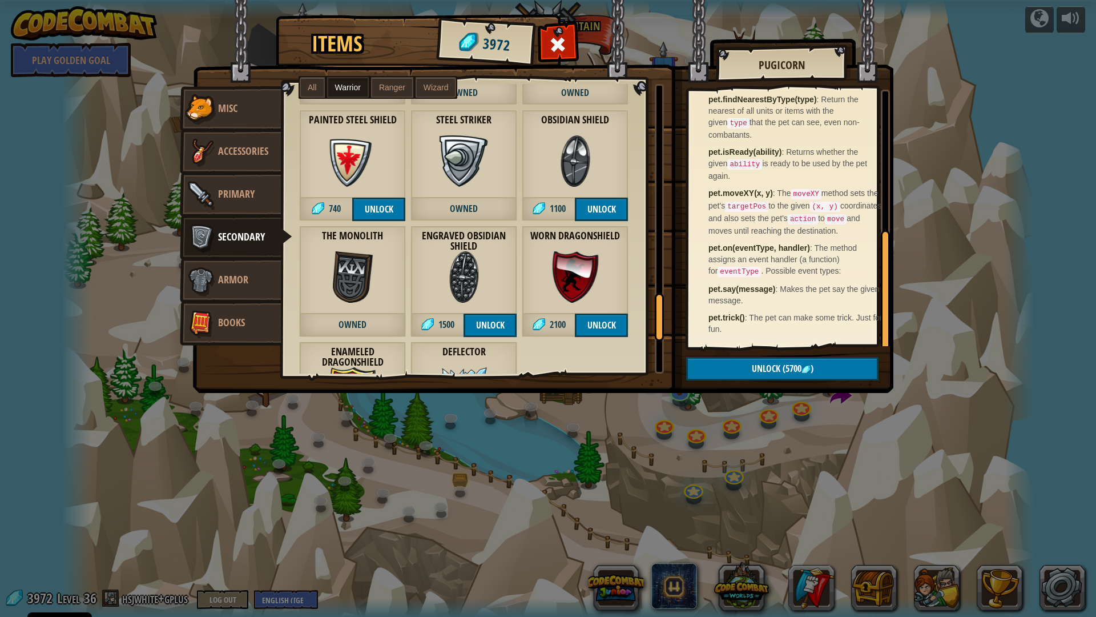
scroll to position [436, 0]
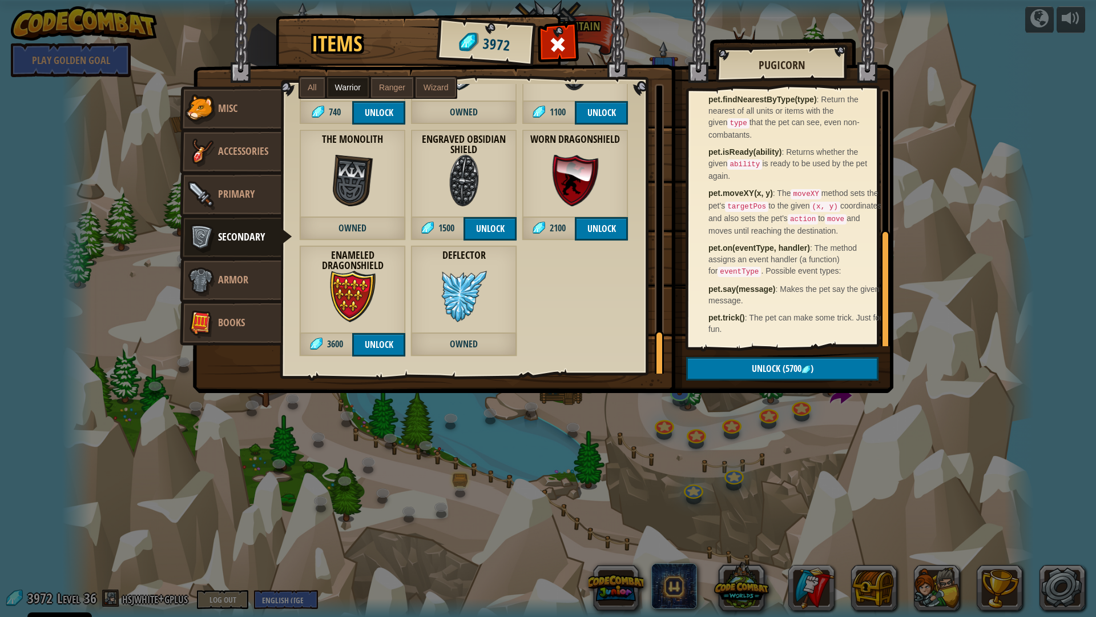
click at [315, 82] on label "All" at bounding box center [312, 87] width 25 height 21
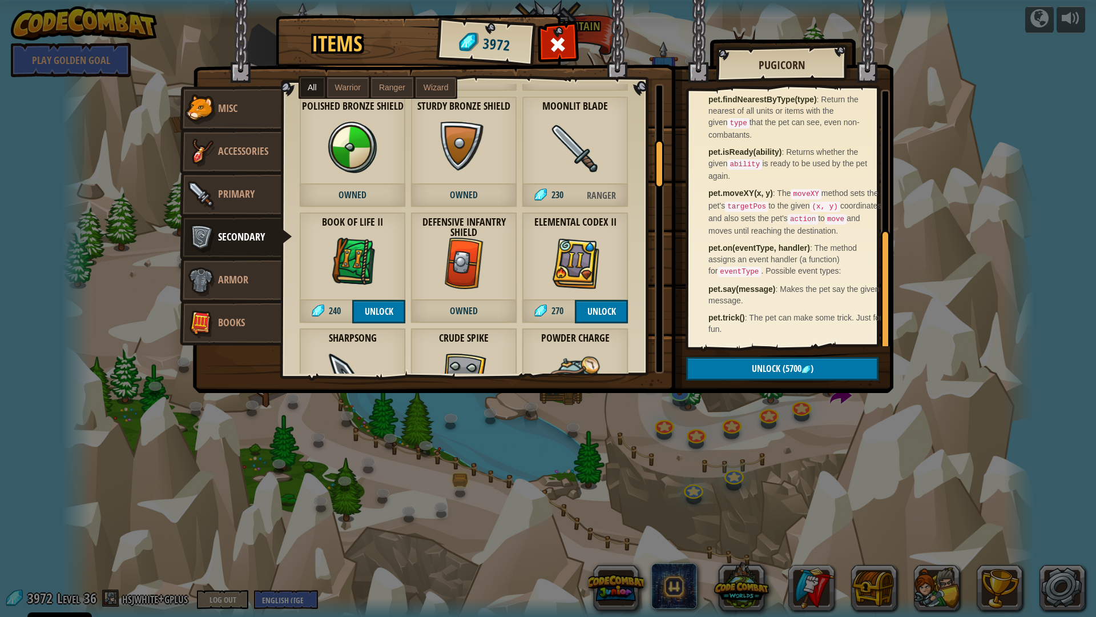
scroll to position [400, 0]
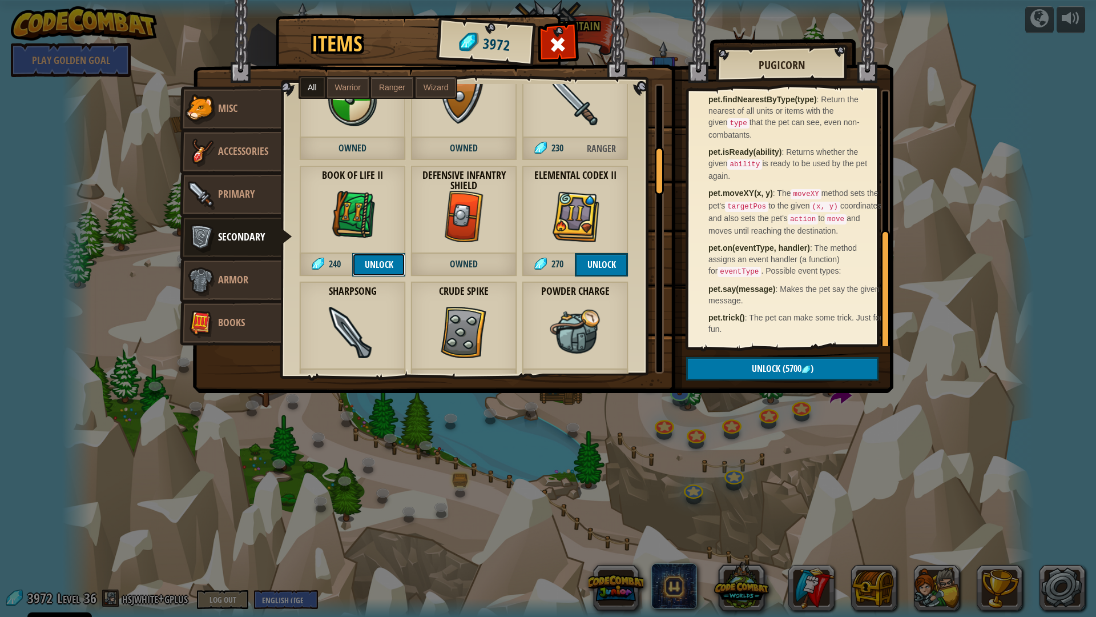
click at [395, 264] on button "Unlock" at bounding box center [378, 264] width 53 height 23
click at [396, 263] on button "Confirm" at bounding box center [378, 264] width 53 height 23
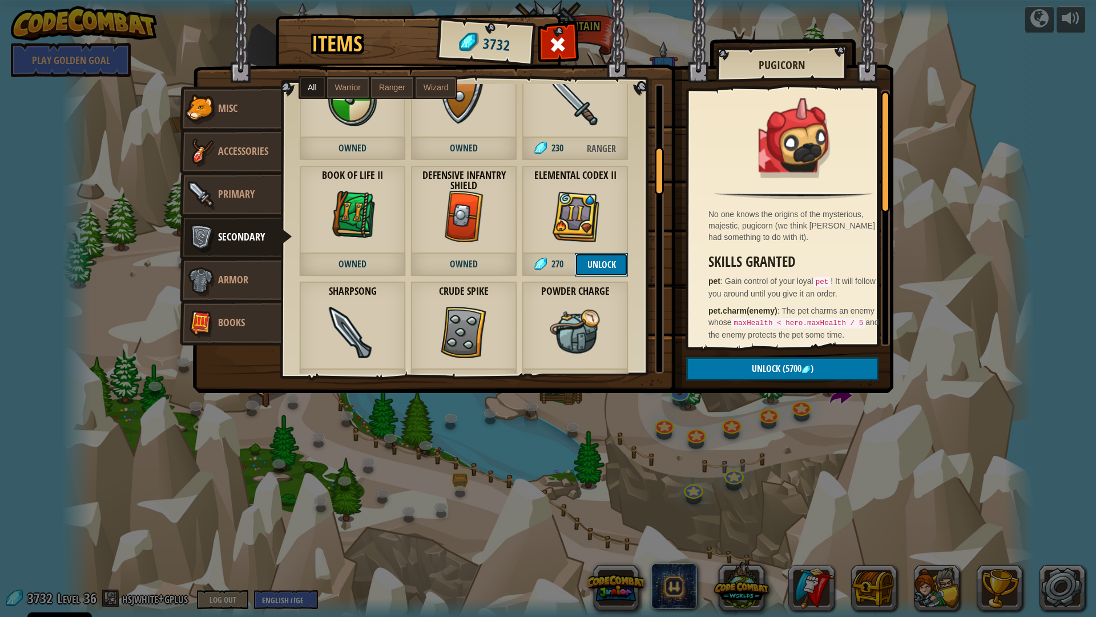
click at [610, 266] on button "Unlock" at bounding box center [601, 264] width 53 height 23
click at [610, 266] on button "Confirm" at bounding box center [601, 264] width 53 height 23
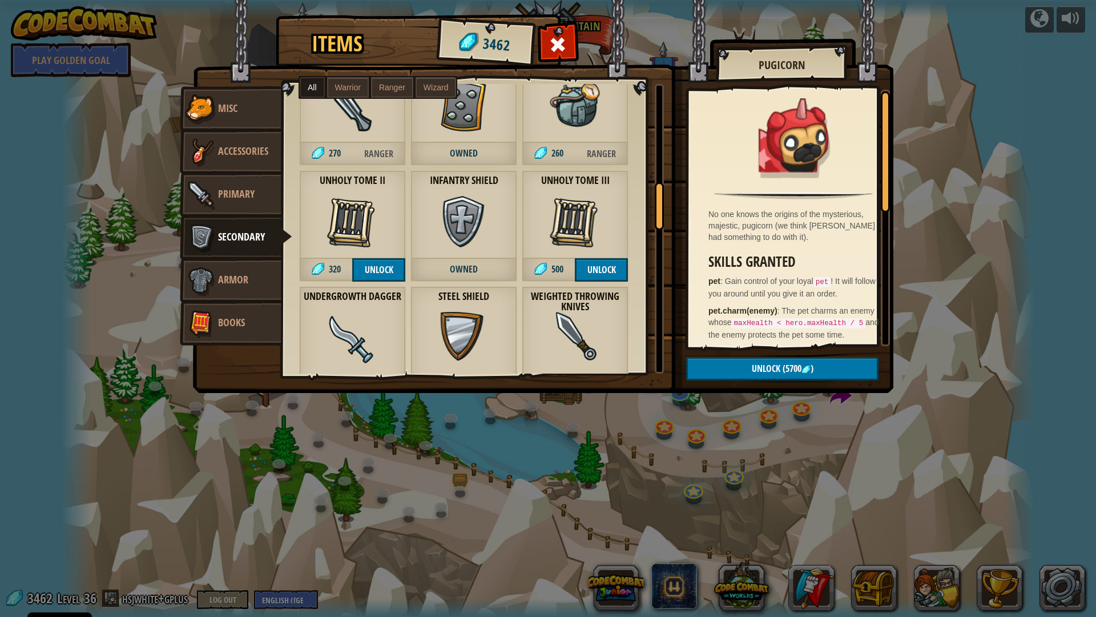
scroll to position [628, 0]
click at [371, 259] on button "Unlock" at bounding box center [378, 267] width 53 height 23
click at [371, 259] on button "Confirm" at bounding box center [378, 267] width 53 height 23
click at [592, 265] on button "Unlock" at bounding box center [601, 267] width 53 height 23
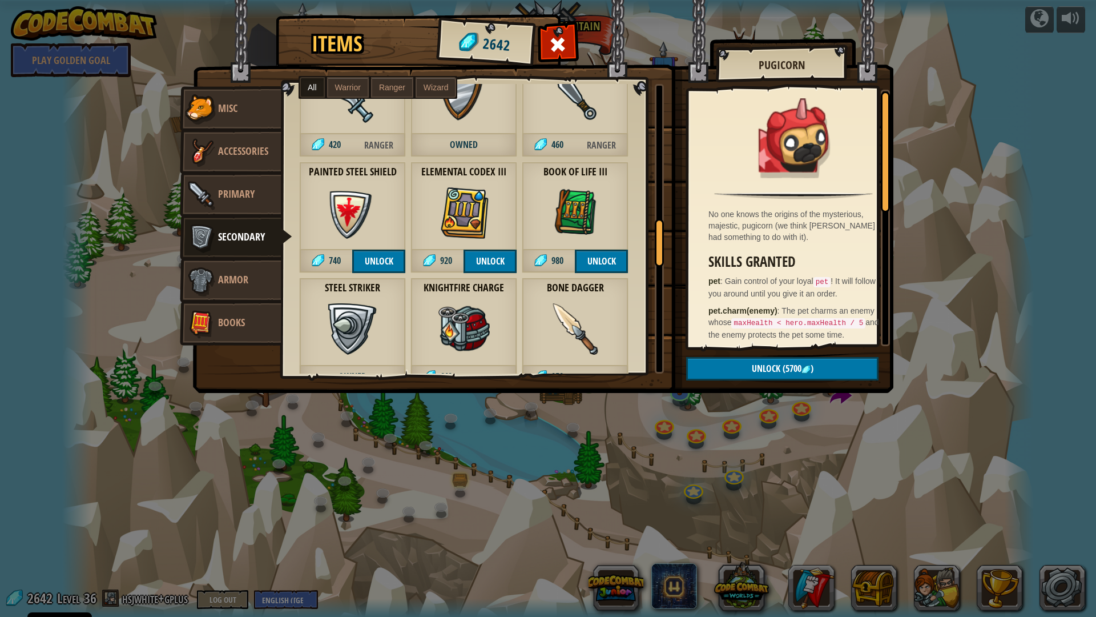
scroll to position [857, 0]
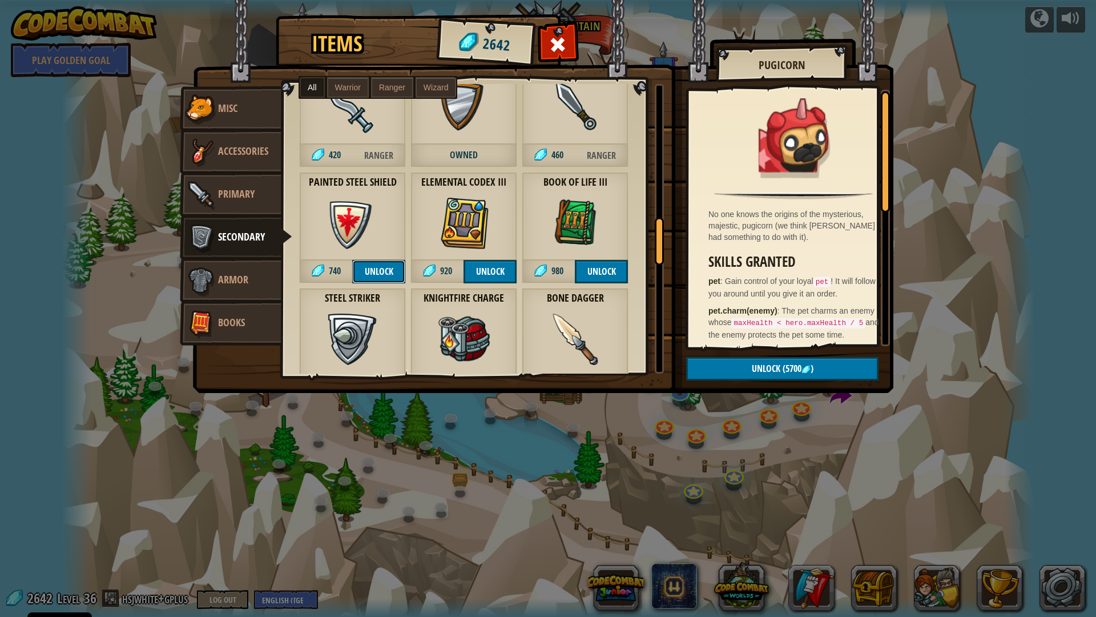
click at [387, 268] on button "Unlock" at bounding box center [378, 271] width 53 height 23
click at [387, 268] on button "Confirm" at bounding box center [378, 271] width 53 height 23
click at [495, 272] on button "Unlock" at bounding box center [490, 271] width 53 height 23
click at [495, 272] on button "Confirm" at bounding box center [490, 271] width 53 height 23
click at [587, 272] on button "Unlock" at bounding box center [601, 271] width 53 height 23
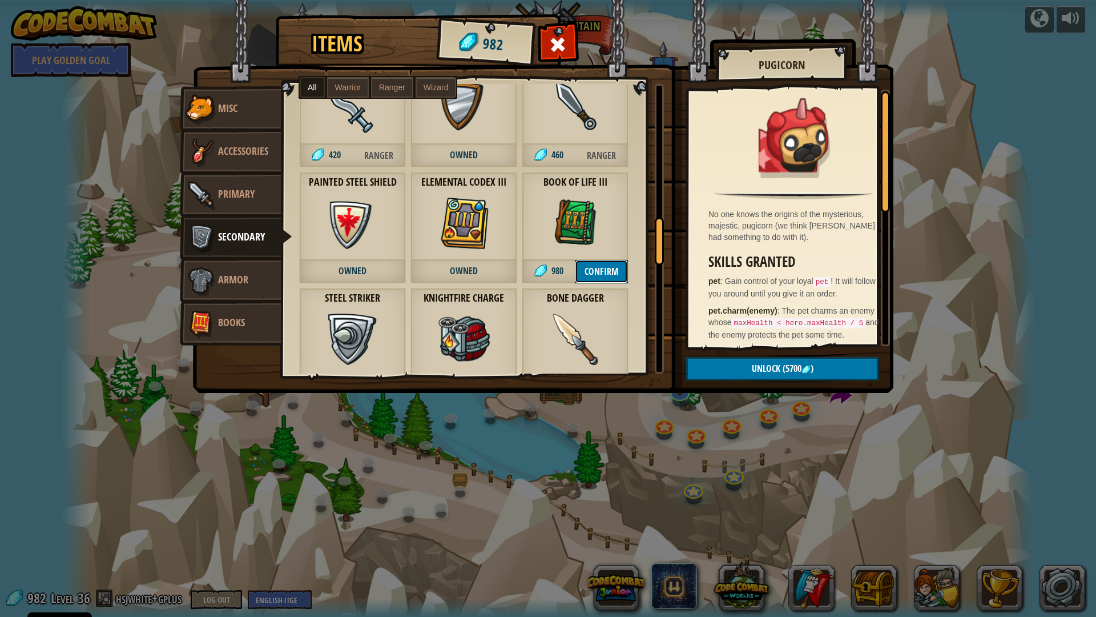
click at [587, 272] on button "Confirm" at bounding box center [601, 271] width 53 height 23
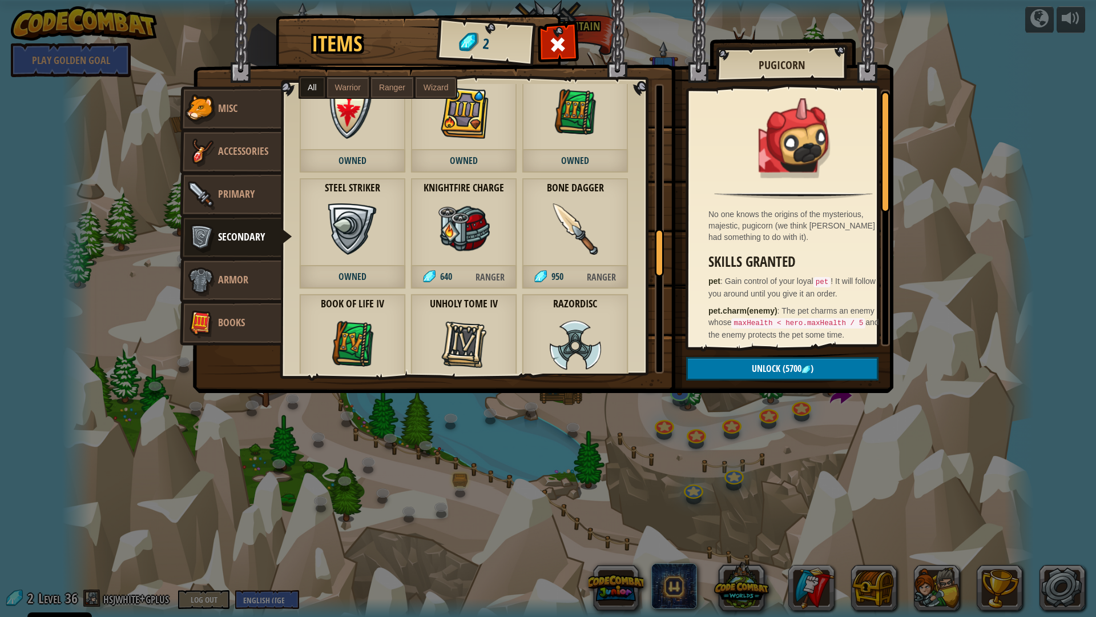
scroll to position [971, 0]
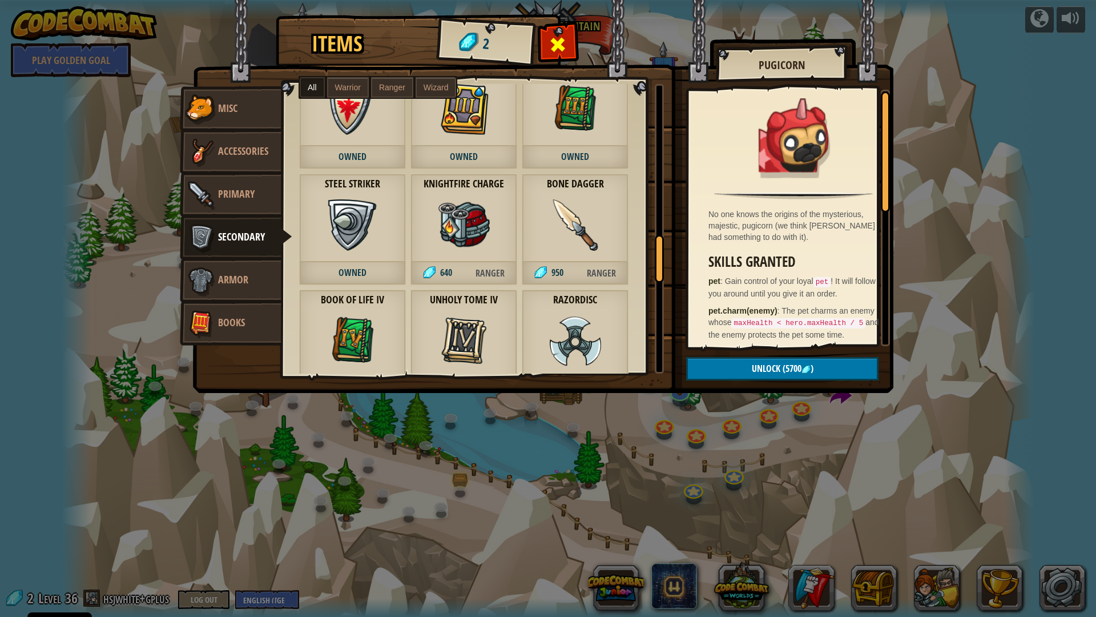
click at [557, 51] on span at bounding box center [558, 44] width 18 height 18
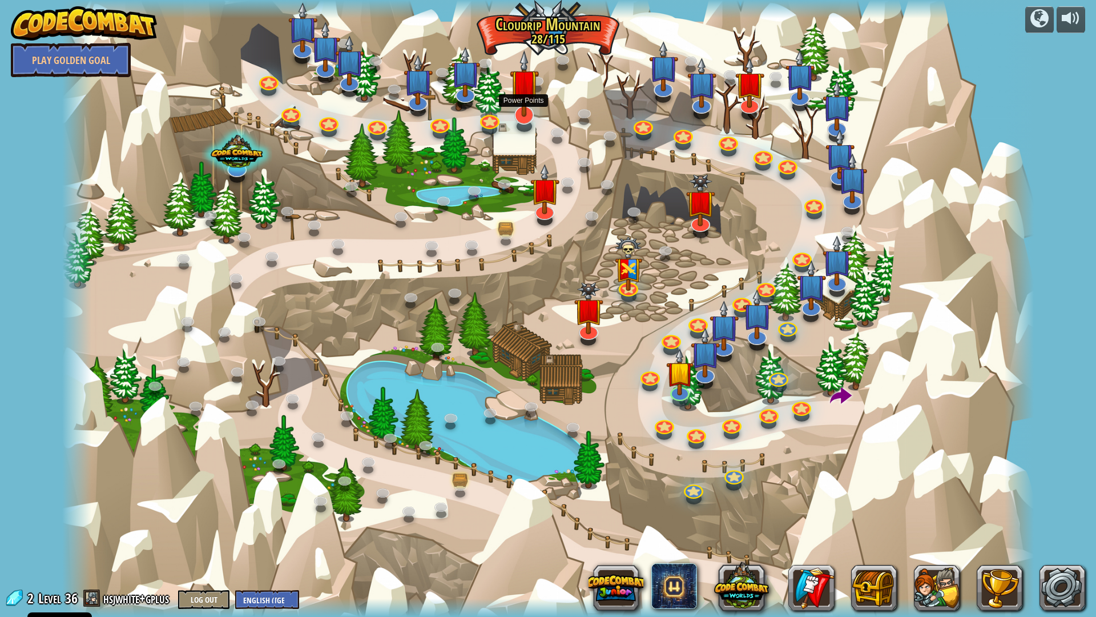
click at [520, 103] on img at bounding box center [524, 83] width 29 height 67
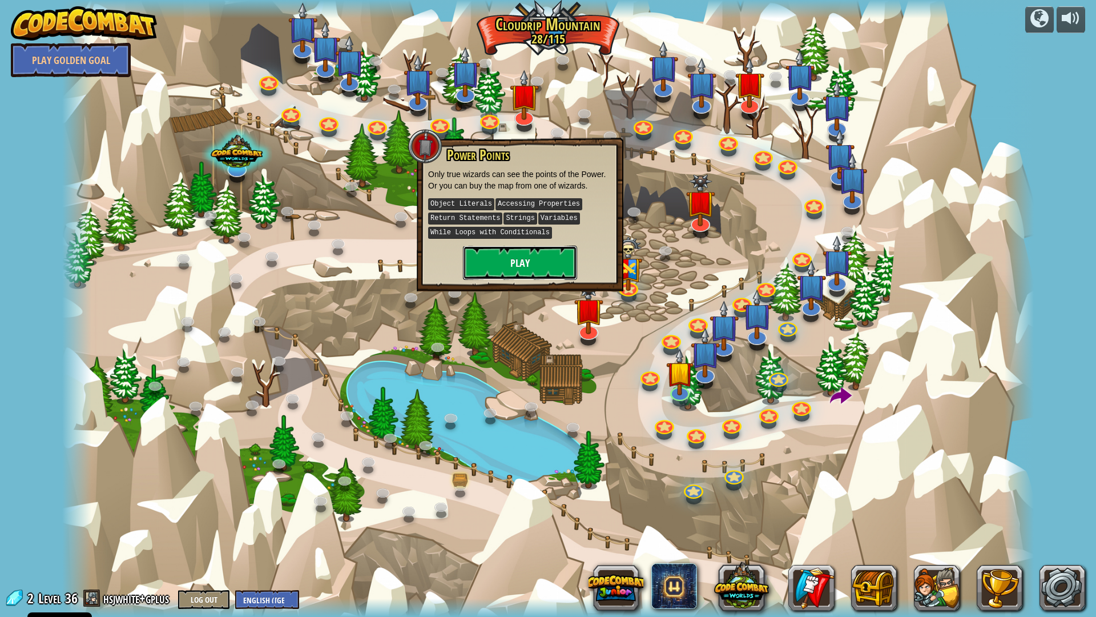
click at [532, 263] on button "Play" at bounding box center [520, 263] width 114 height 34
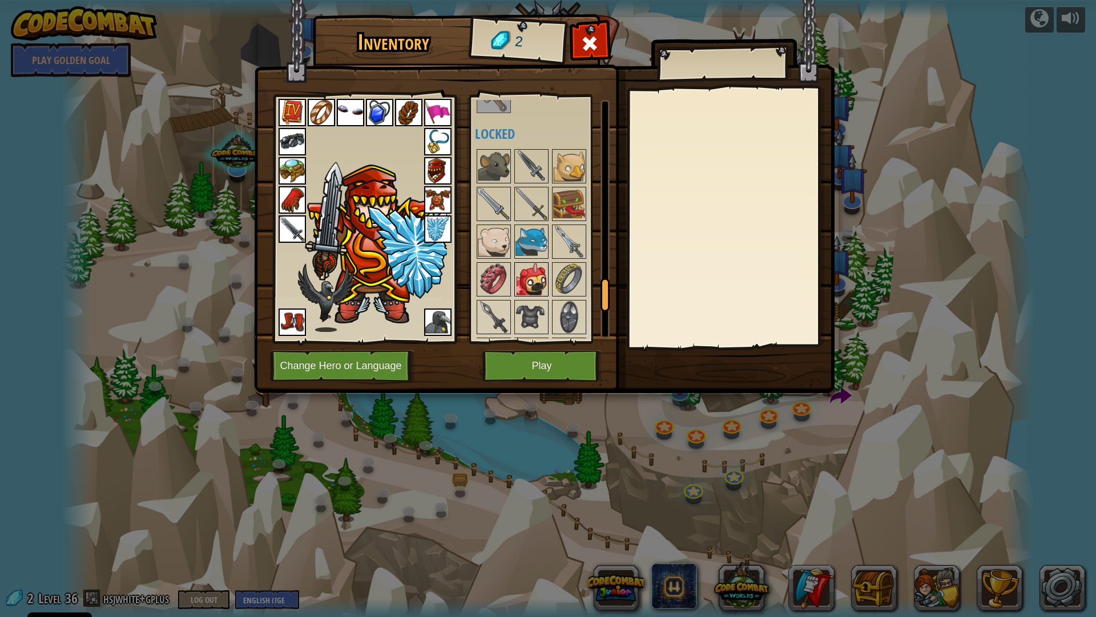
scroll to position [1428, 0]
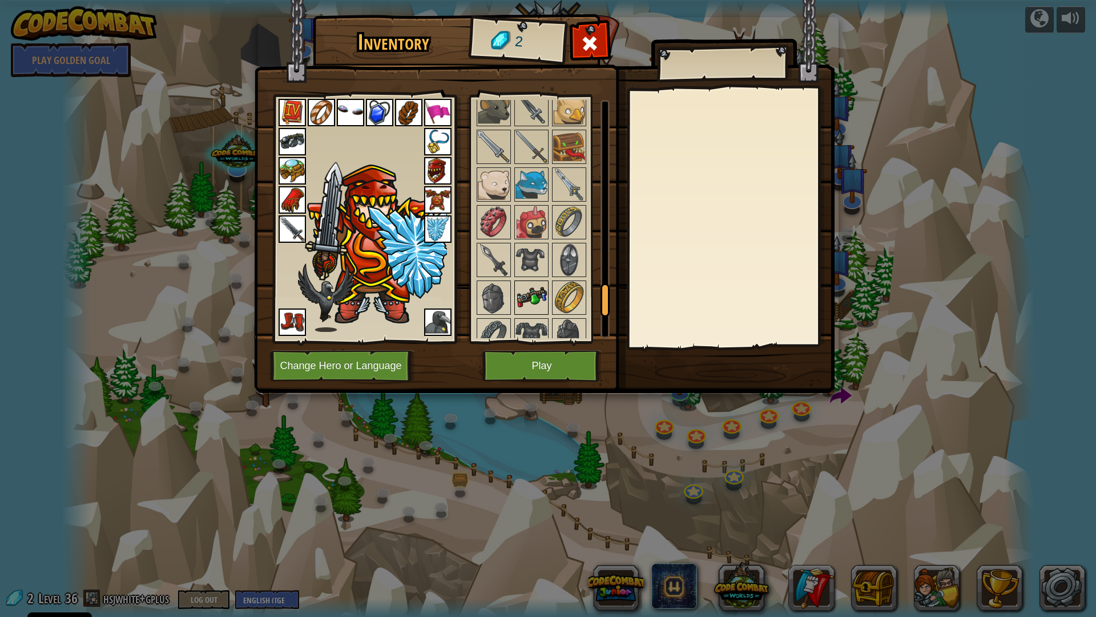
click at [532, 302] on img at bounding box center [532, 298] width 32 height 32
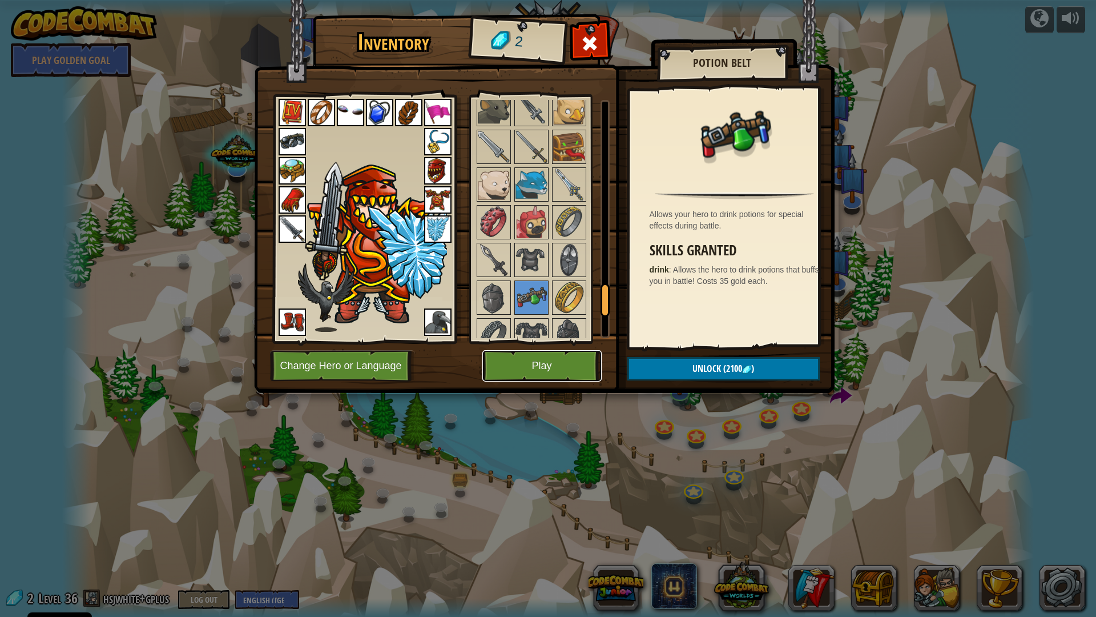
click at [549, 361] on button "Play" at bounding box center [542, 365] width 119 height 31
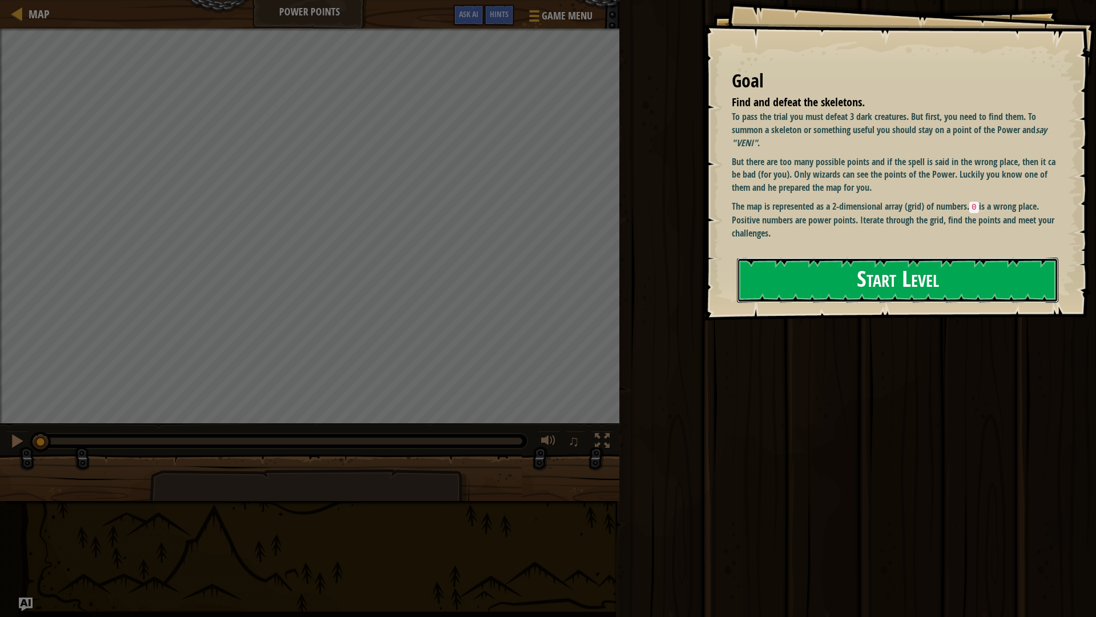
click at [953, 295] on button "Start Level" at bounding box center [898, 280] width 322 height 45
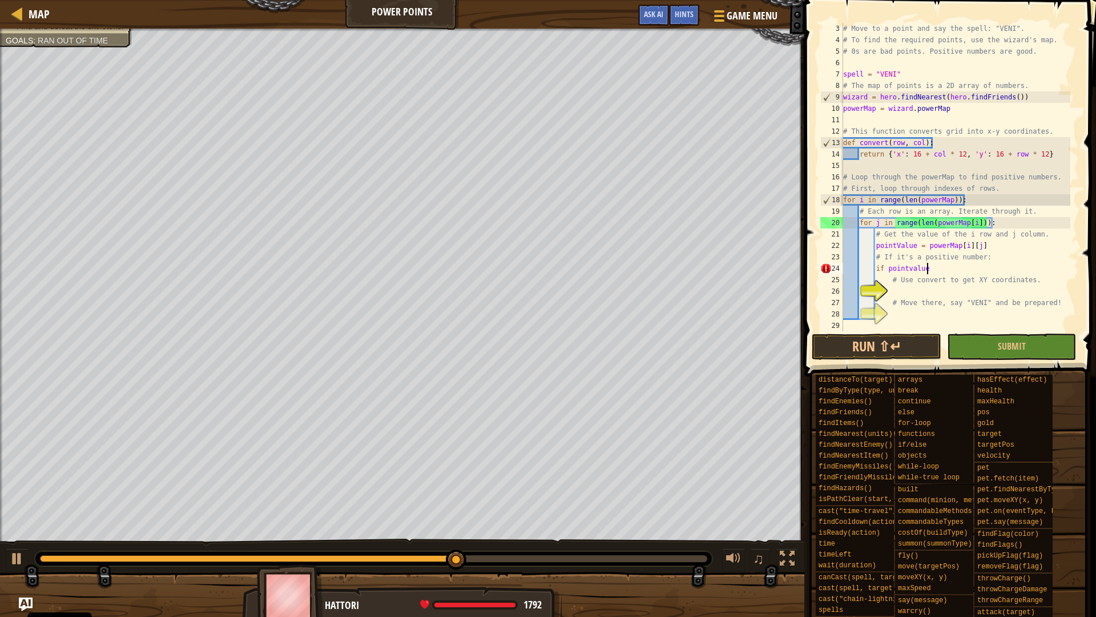
scroll to position [5, 11]
type textarea "if pointvalue > 0"
click at [942, 291] on div "# Move to a point and say the spell: "VENI". # To find the required points, use…" at bounding box center [956, 188] width 230 height 331
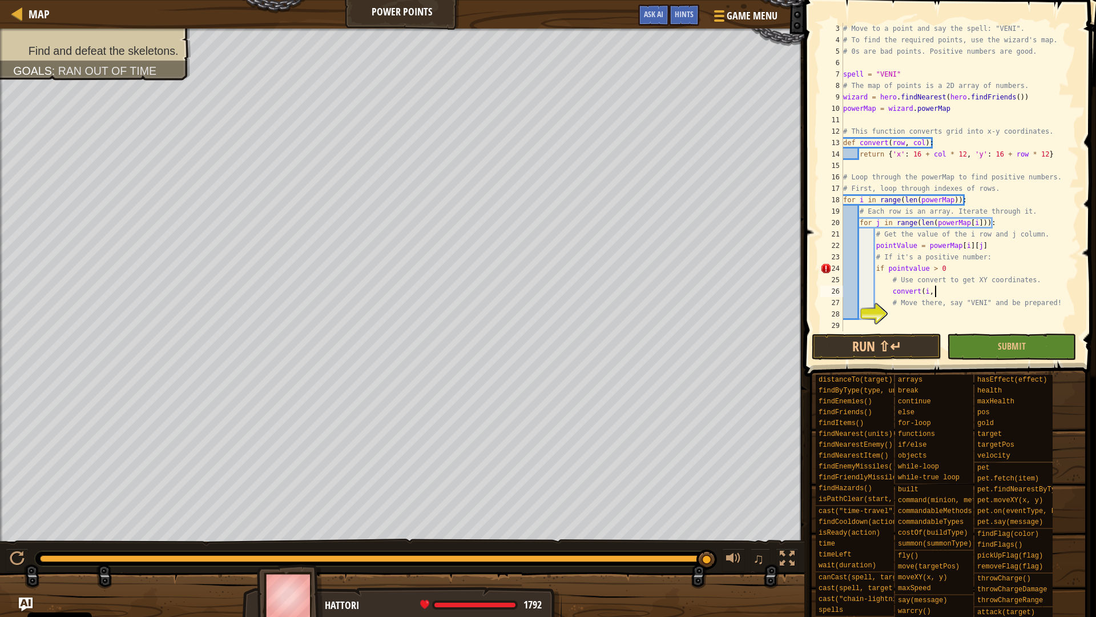
scroll to position [5, 13]
type textarea "convert(i, j)"
click at [927, 311] on div "# Move to a point and say the spell: "VENI". # To find the required points, use…" at bounding box center [956, 188] width 230 height 331
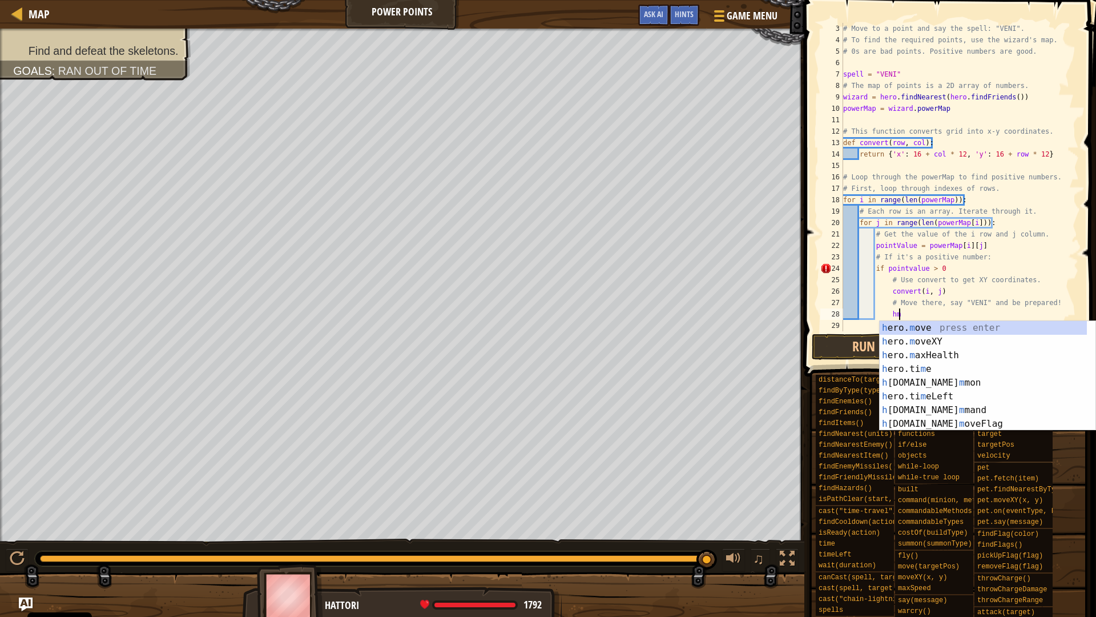
scroll to position [5, 7]
click at [946, 340] on div "h ero. m ove press enter h ero. m oveXY press enter h ero. m axHealth press ent…" at bounding box center [983, 389] width 207 height 137
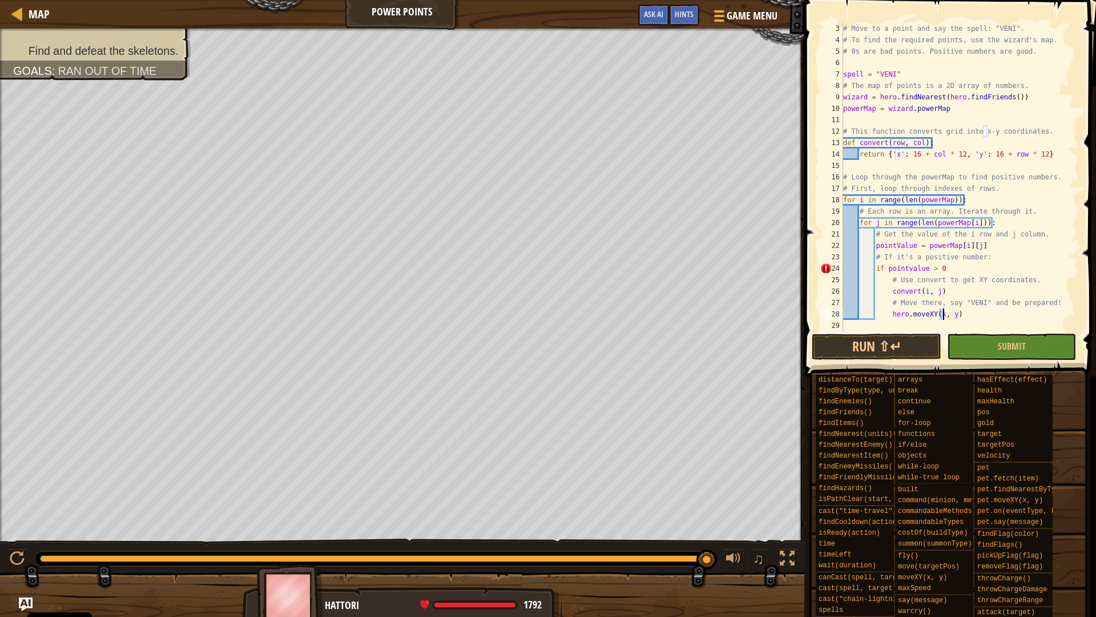
scroll to position [5, 14]
type textarea "hero.moveXY(i, j)"
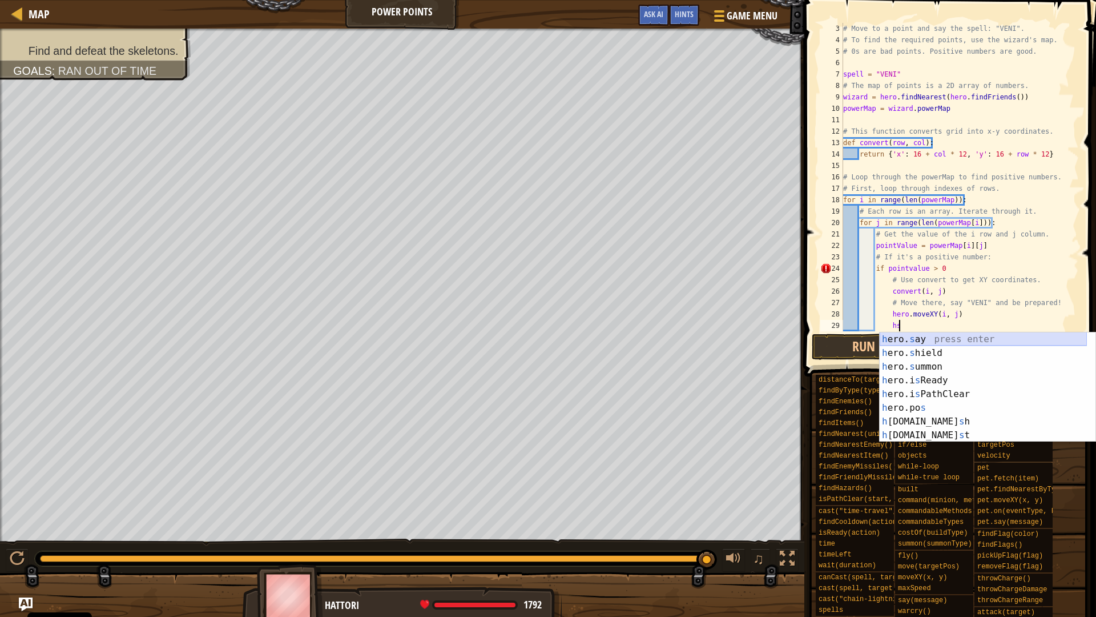
click at [942, 335] on div "h ero. s ay press enter h ero. s hield press enter h ero. s ummon press enter h…" at bounding box center [983, 400] width 207 height 137
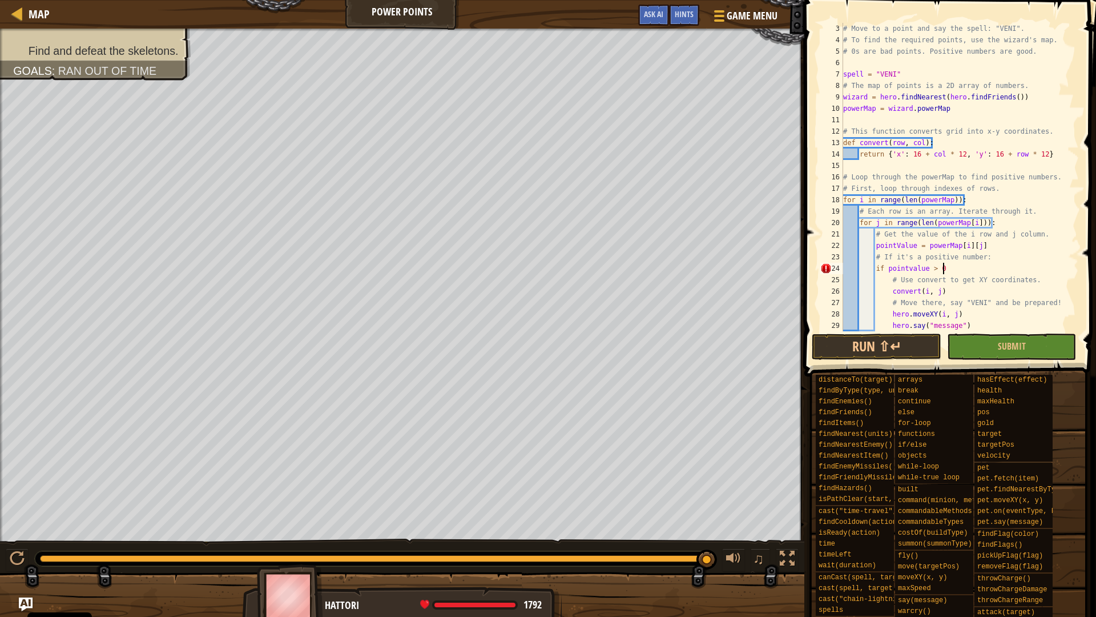
click at [949, 268] on div "# Move to a point and say the spell: "VENI". # To find the required points, use…" at bounding box center [956, 188] width 230 height 331
click at [957, 326] on div "# Move to a point and say the spell: "VENI". # To find the required points, use…" at bounding box center [956, 188] width 230 height 331
type textarea "hero.say("message")"
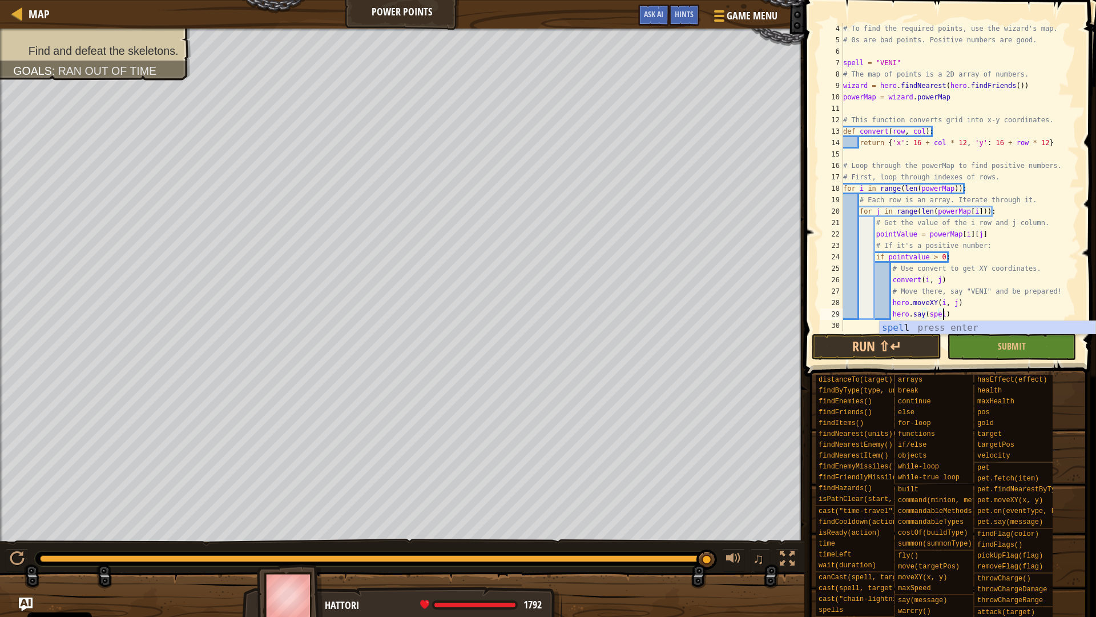
scroll to position [5, 15]
click at [837, 348] on button "Run ⇧↵" at bounding box center [876, 347] width 129 height 26
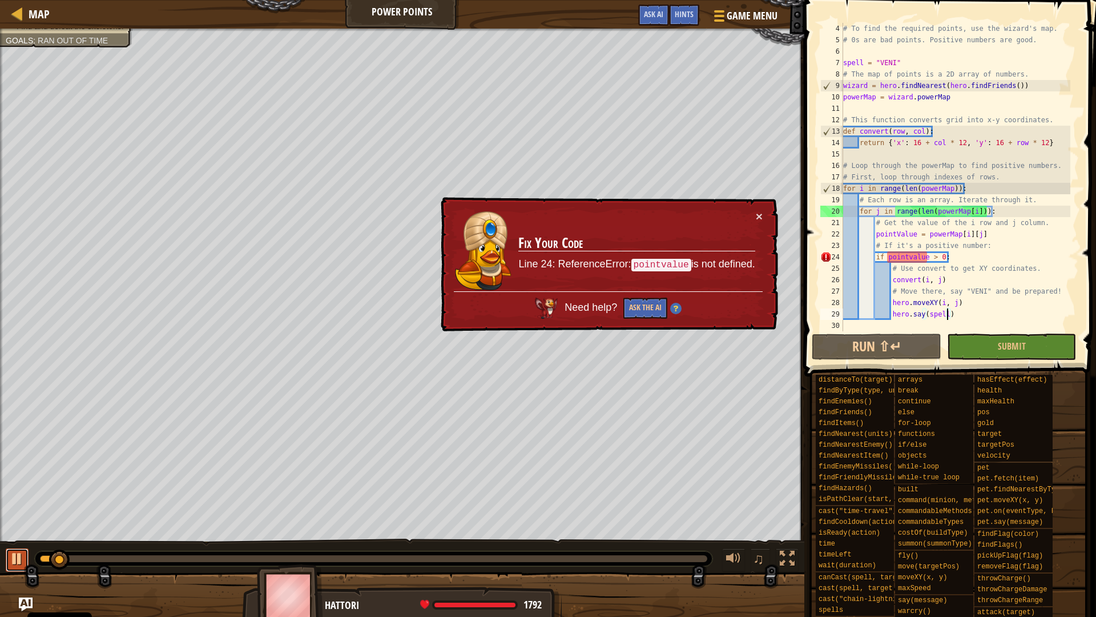
click at [22, 544] on div at bounding box center [17, 558] width 15 height 15
click at [910, 254] on div "# To find the required points, use the wizard's map. # 0s are bad points. Posit…" at bounding box center [956, 188] width 230 height 331
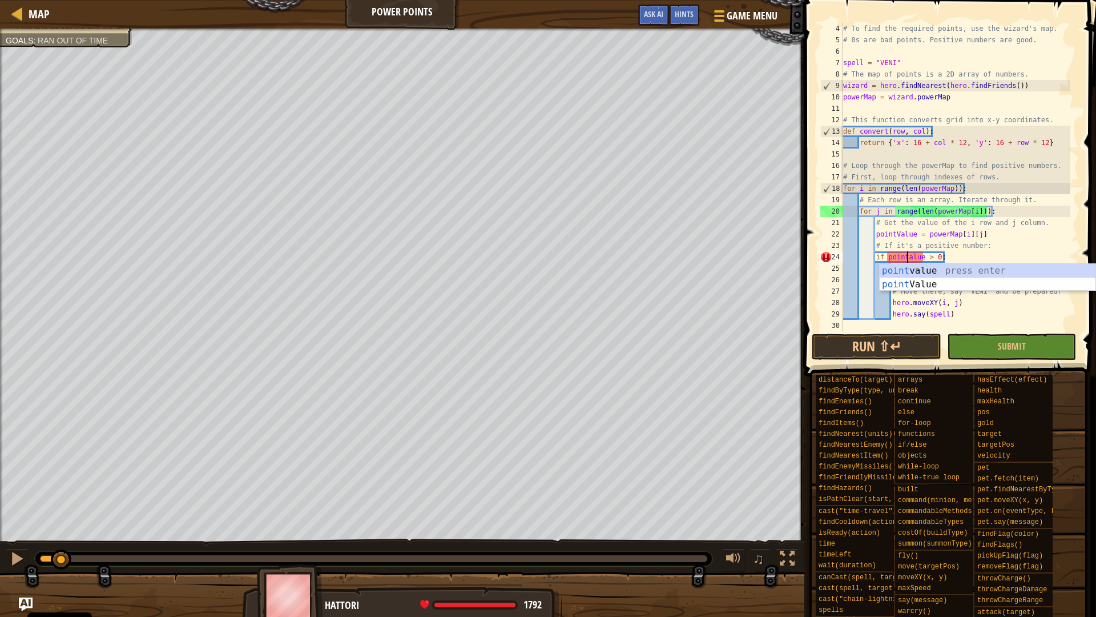
scroll to position [5, 10]
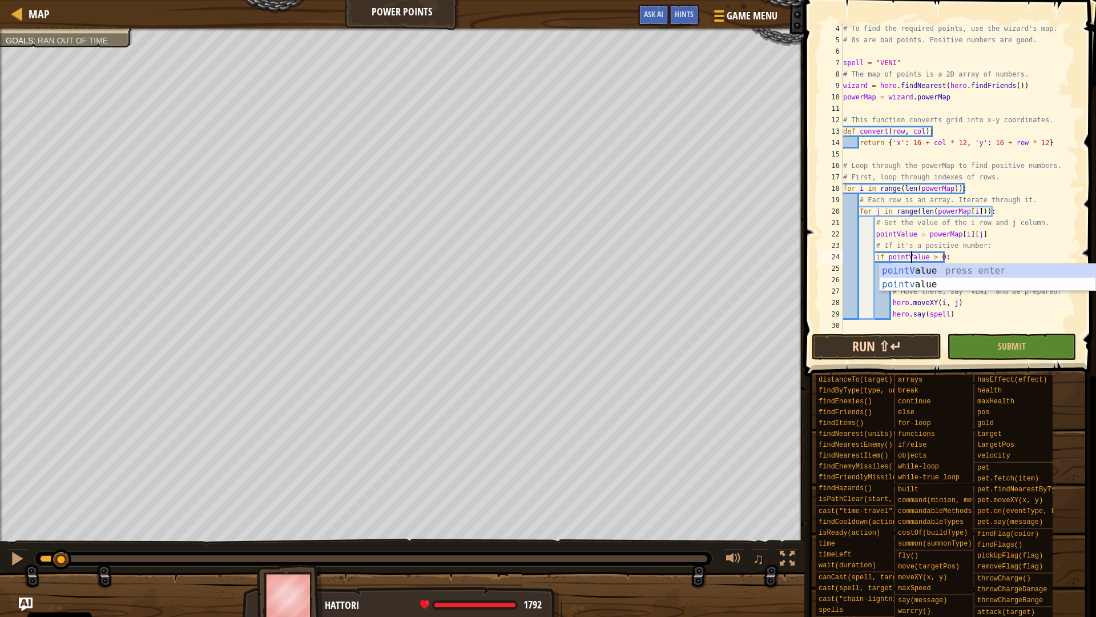
type textarea "if pointValue > 0:"
click at [889, 347] on button "Run ⇧↵" at bounding box center [876, 347] width 129 height 26
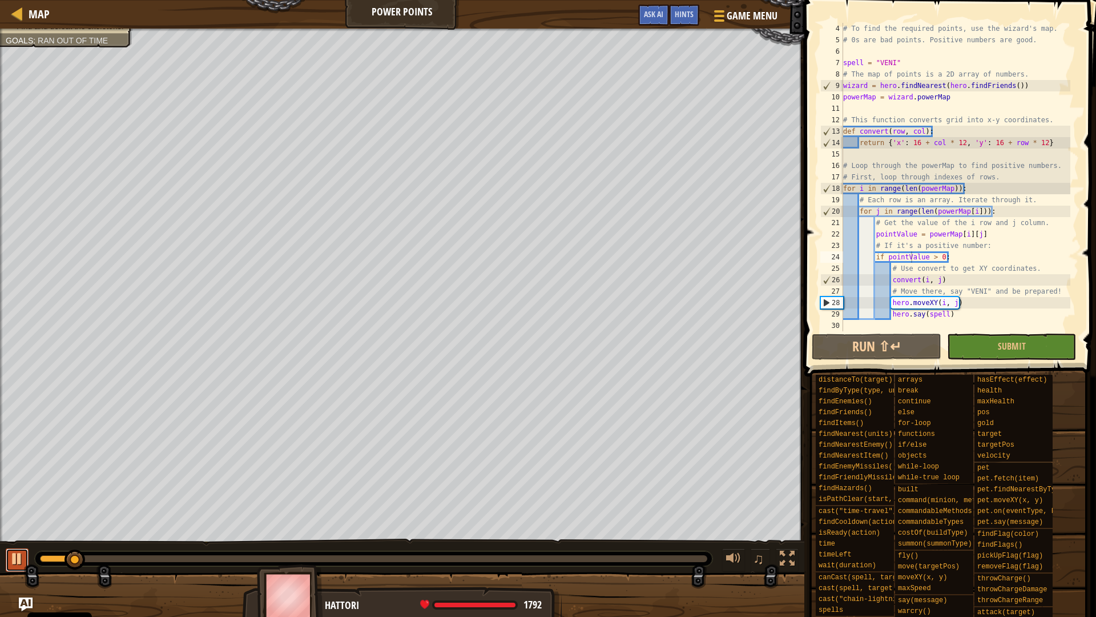
click at [15, 544] on div at bounding box center [17, 558] width 15 height 15
click at [648, 10] on span "Ask AI" at bounding box center [653, 14] width 19 height 11
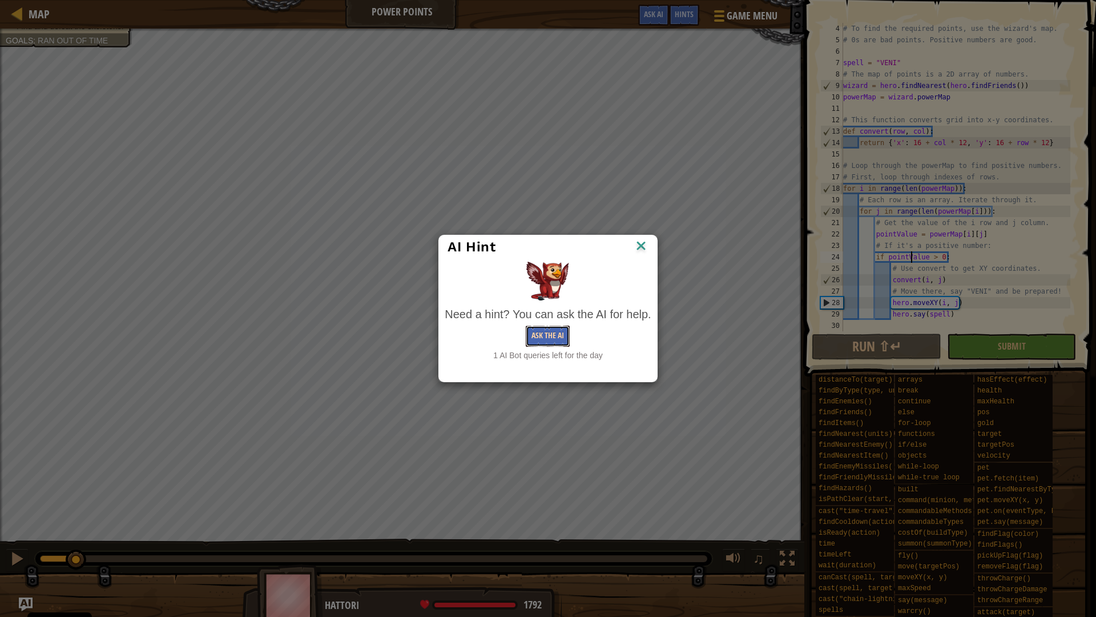
click at [556, 336] on button "Ask the AI" at bounding box center [548, 336] width 44 height 21
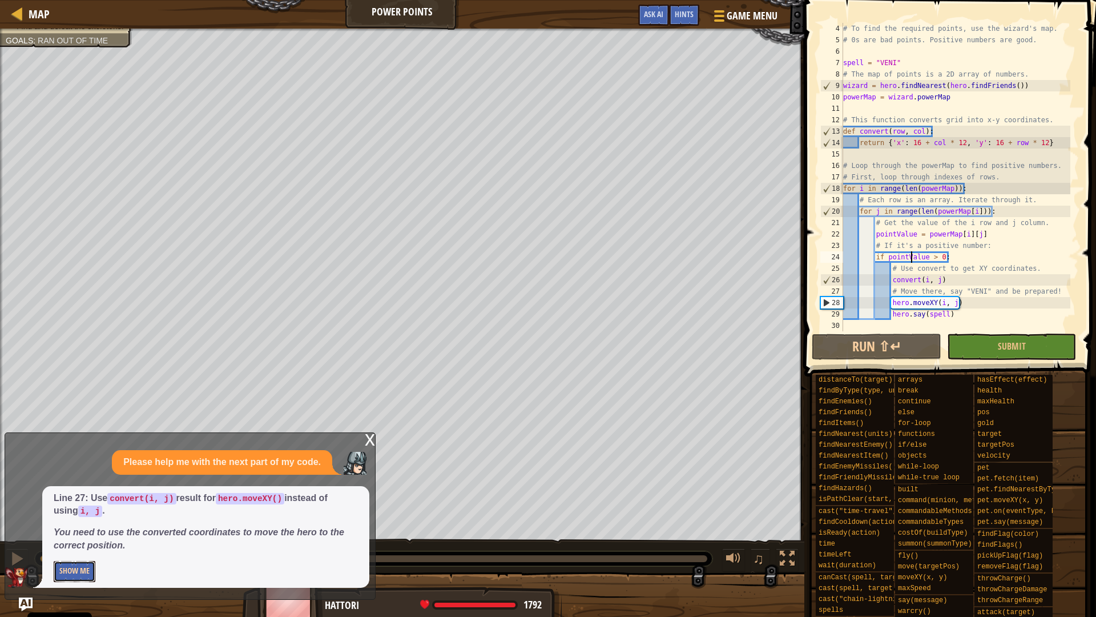
click at [86, 544] on button "Show Me" at bounding box center [75, 571] width 42 height 21
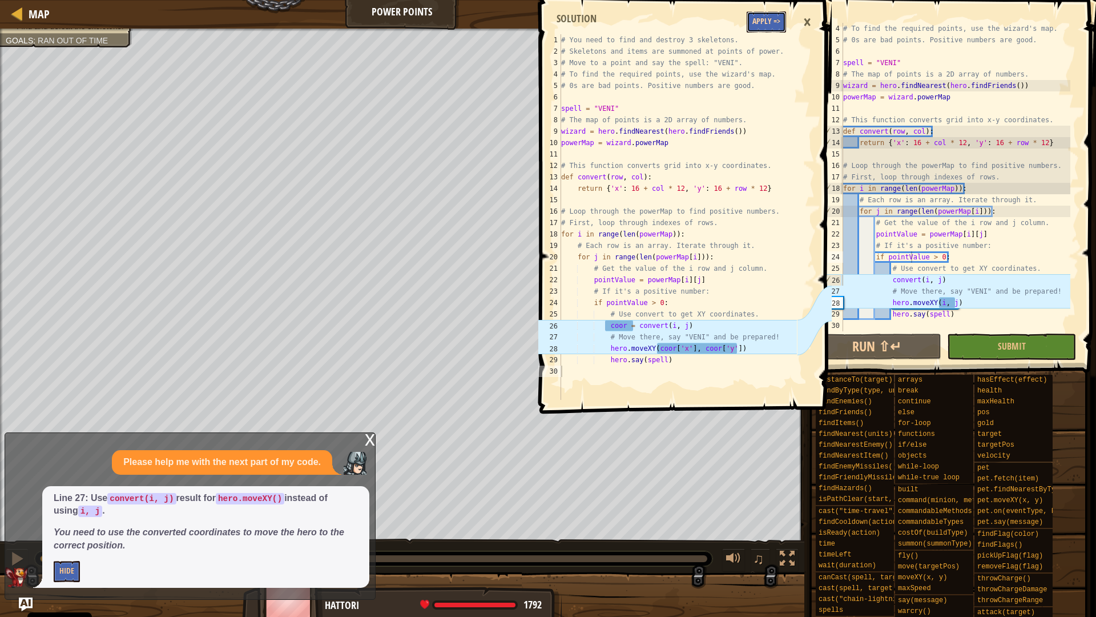
click at [770, 14] on button "Apply =>" at bounding box center [766, 21] width 39 height 21
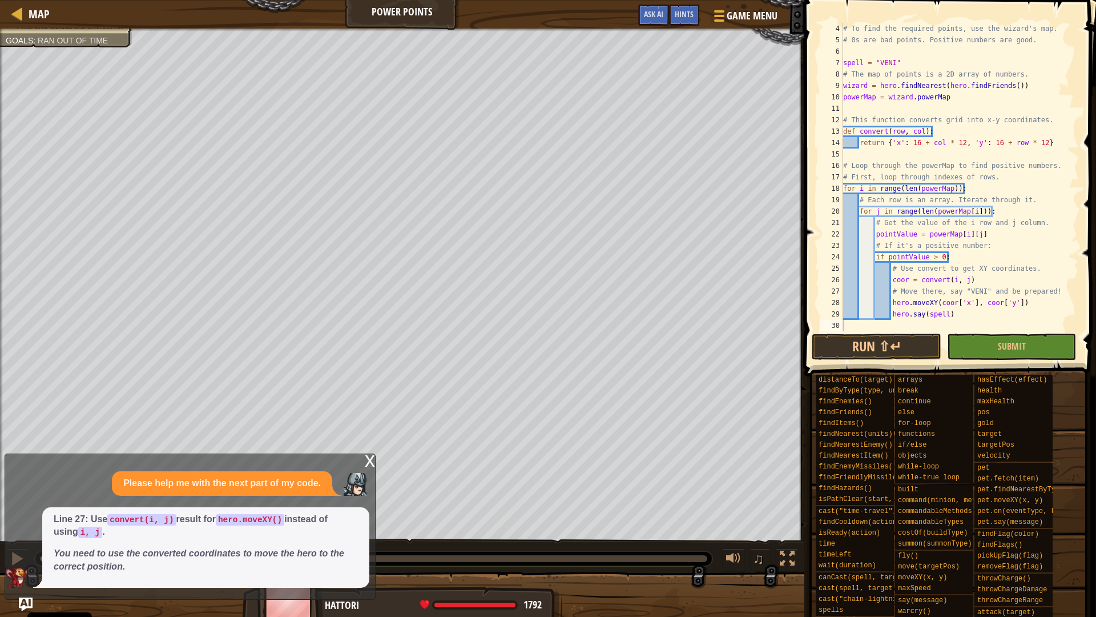
click at [368, 455] on div "x" at bounding box center [370, 459] width 10 height 11
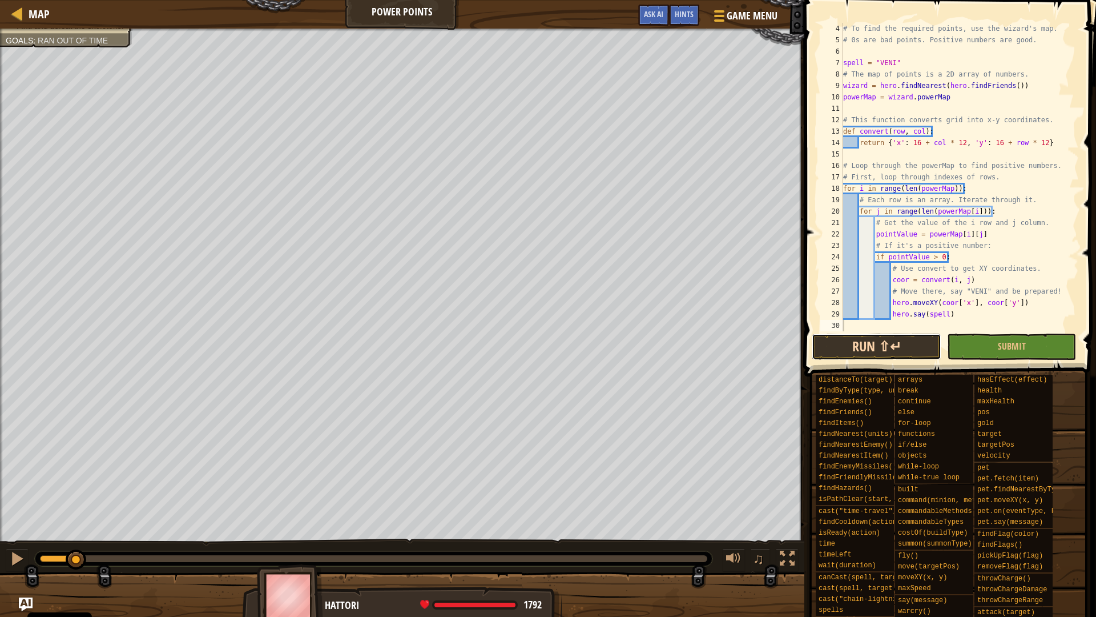
click at [925, 348] on button "Run ⇧↵" at bounding box center [876, 347] width 129 height 26
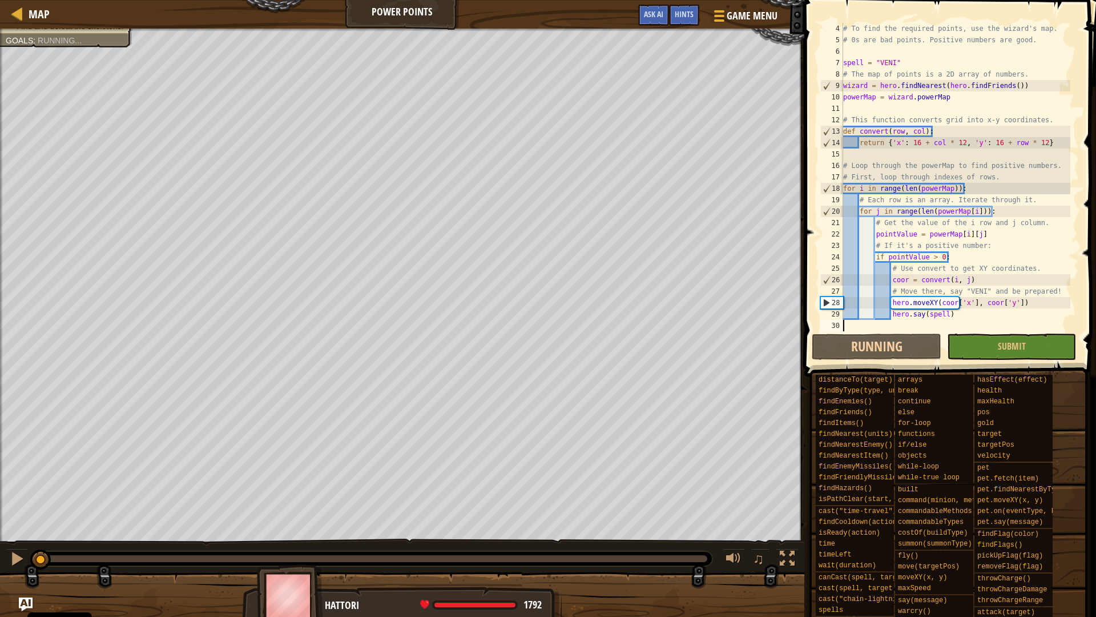
scroll to position [5, 0]
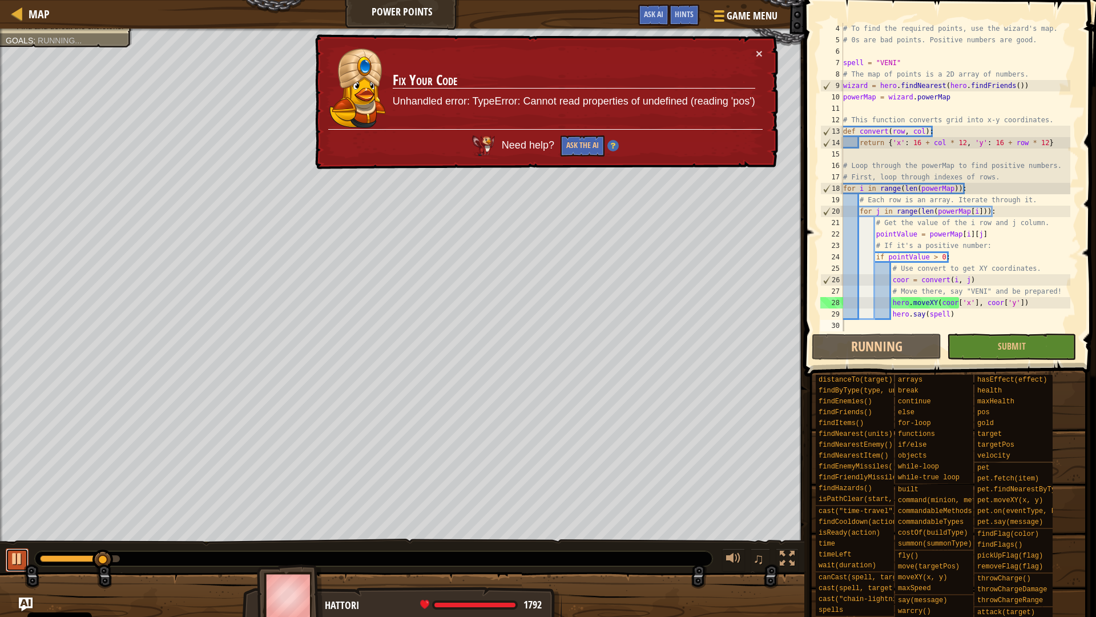
click at [15, 544] on div at bounding box center [17, 558] width 15 height 15
click at [583, 142] on button "Ask the AI" at bounding box center [582, 146] width 44 height 22
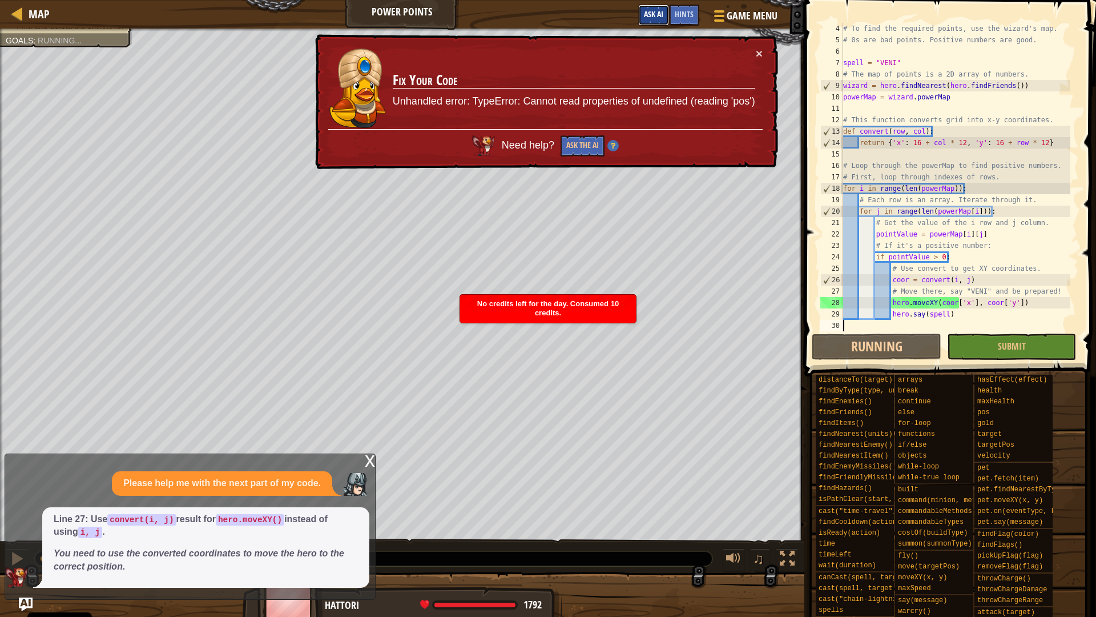
click at [655, 7] on button "Ask AI" at bounding box center [653, 15] width 31 height 21
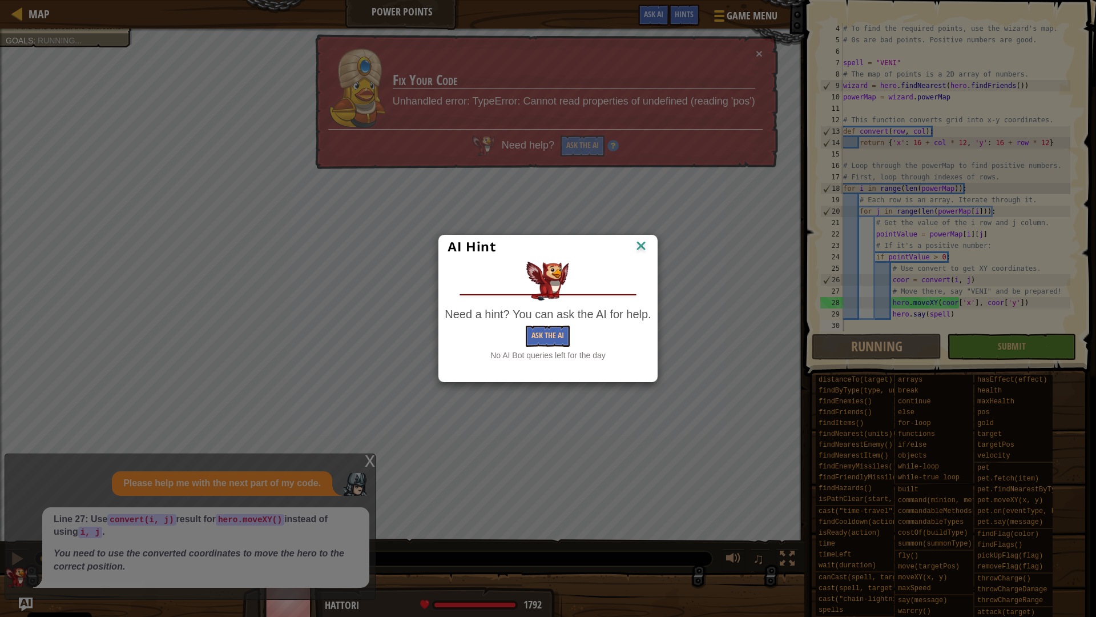
click at [641, 247] on img at bounding box center [641, 246] width 15 height 17
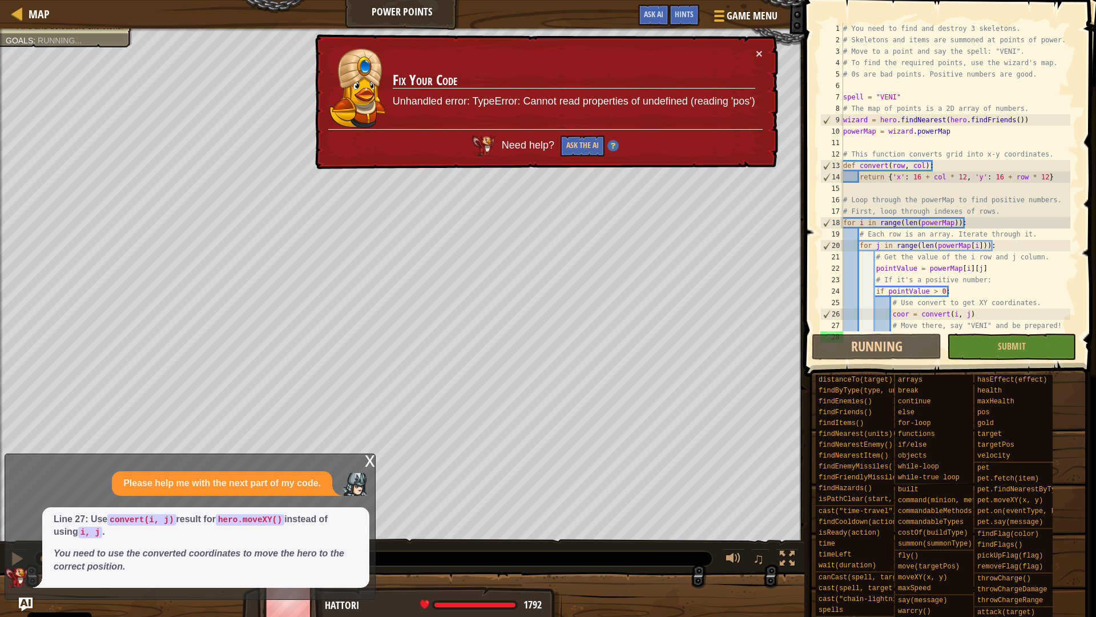
scroll to position [34, 0]
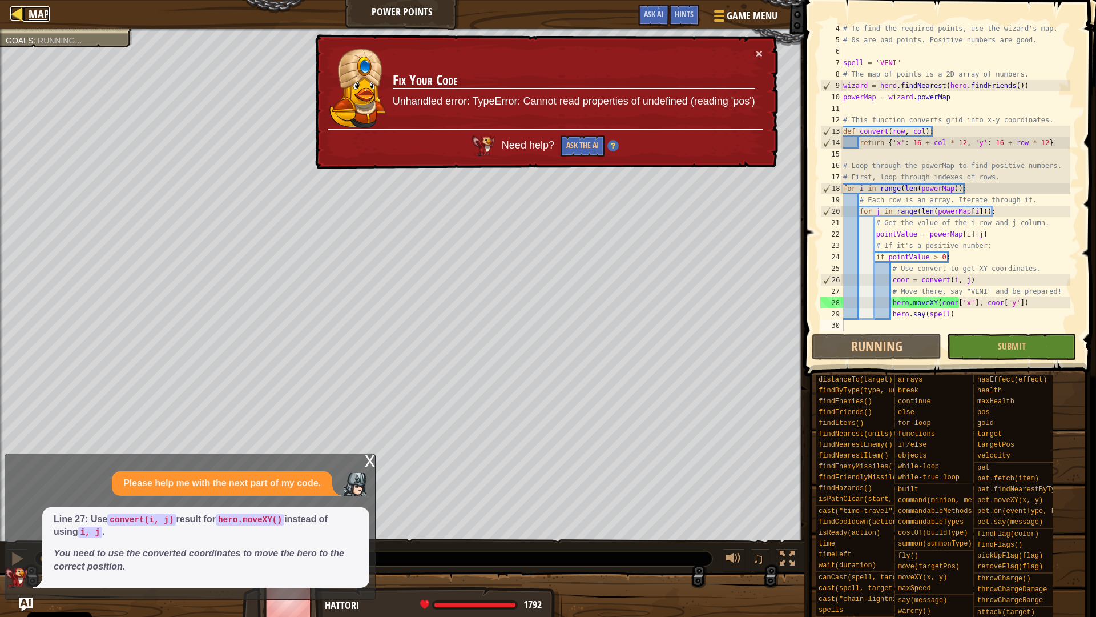
click at [20, 13] on div at bounding box center [17, 13] width 14 height 14
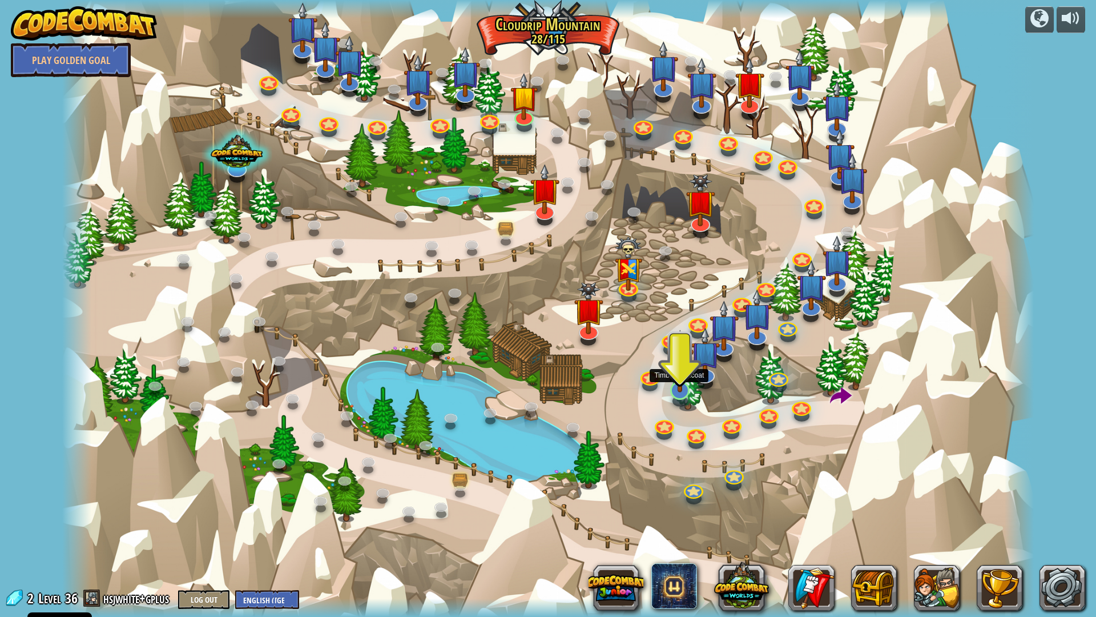
click at [672, 381] on img at bounding box center [680, 361] width 27 height 62
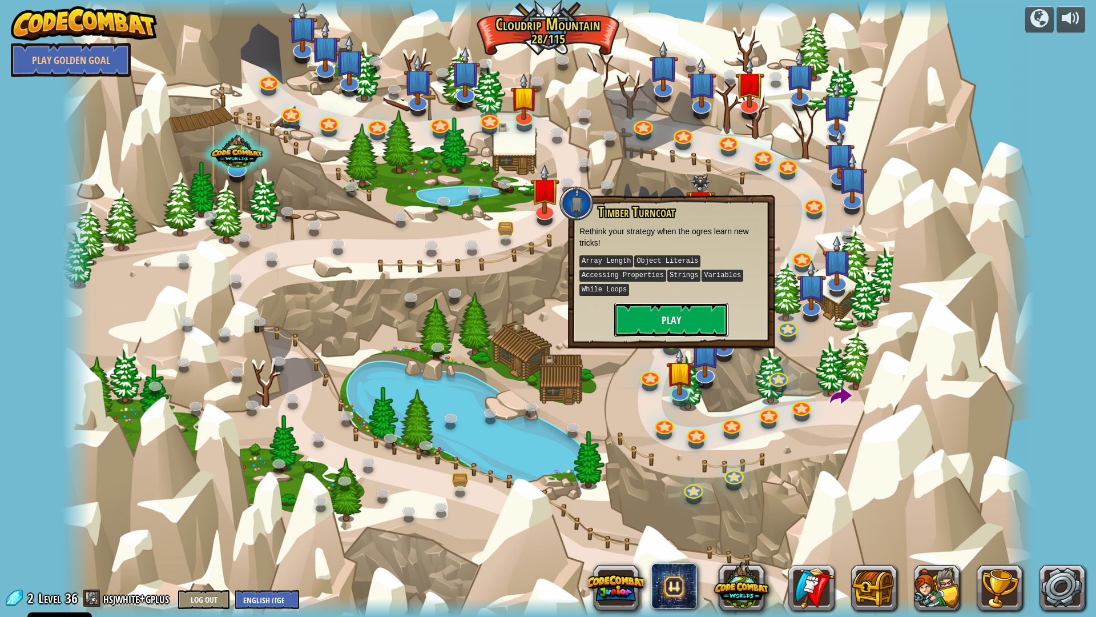
click at [674, 312] on button "Play" at bounding box center [671, 320] width 114 height 34
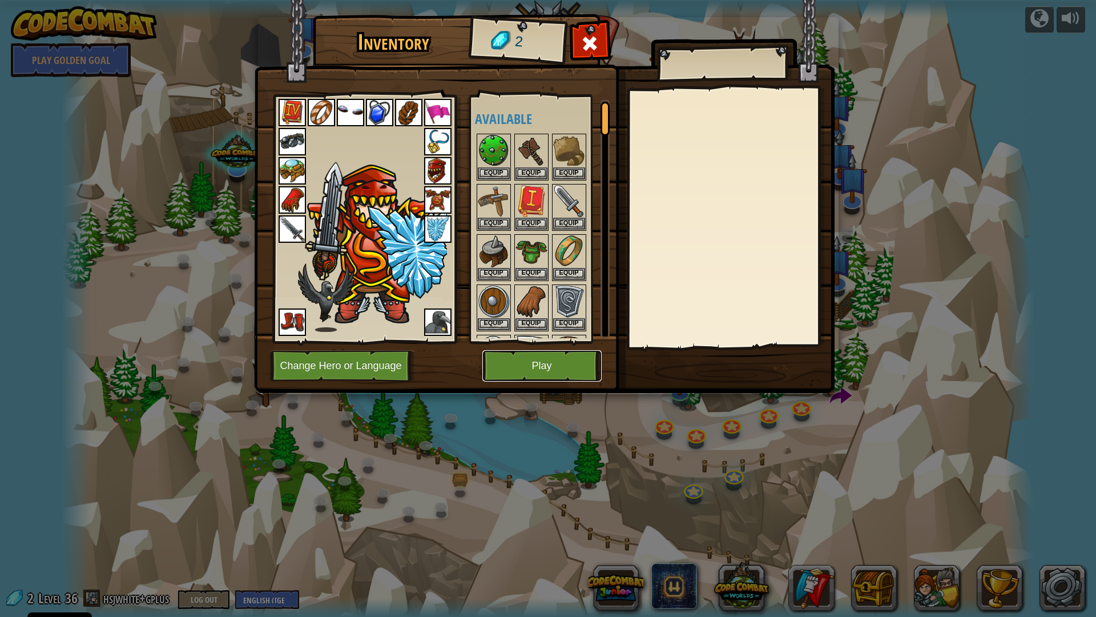
click at [560, 355] on button "Play" at bounding box center [542, 365] width 119 height 31
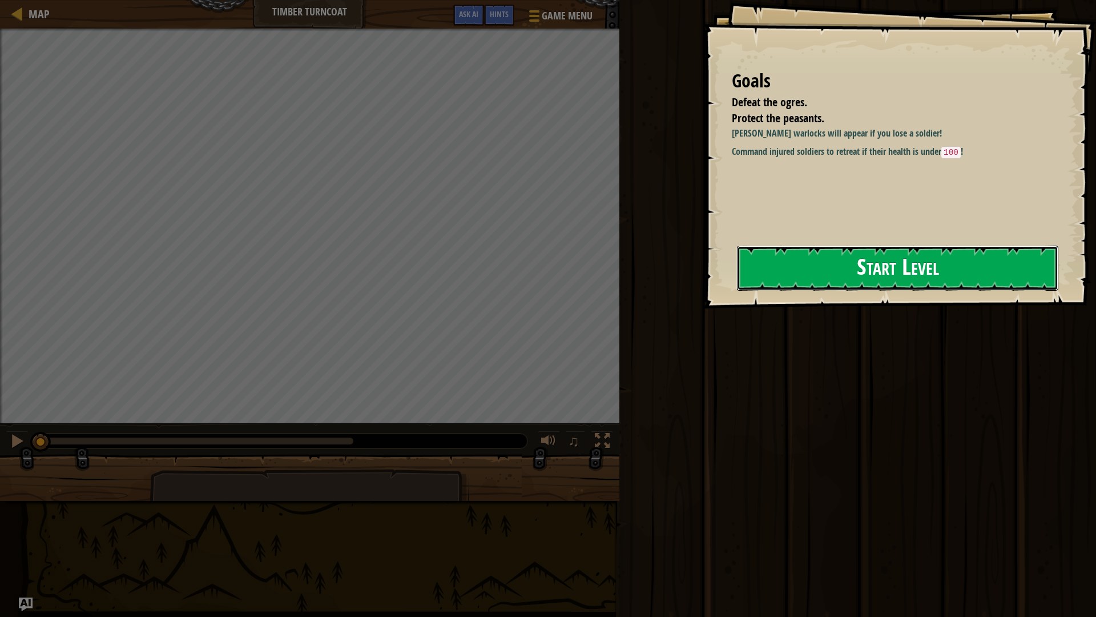
click at [942, 262] on button "Start Level" at bounding box center [898, 268] width 322 height 45
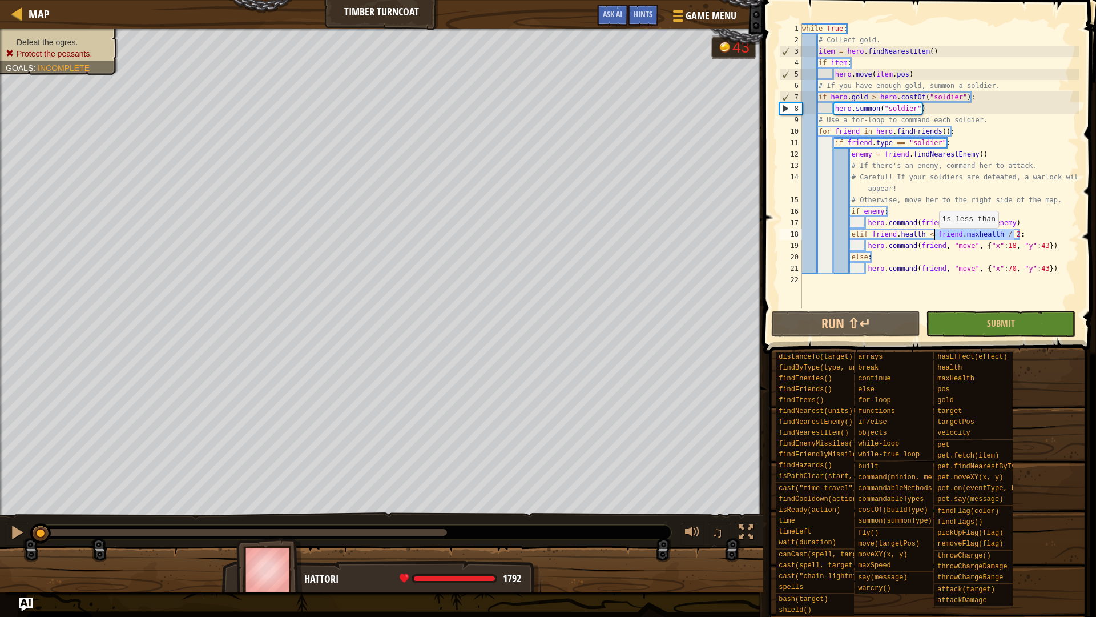
drag, startPoint x: 1015, startPoint y: 232, endPoint x: 934, endPoint y: 239, distance: 82.0
click at [934, 239] on div "while True : # Collect gold. item = hero . findNearestItem ( ) if item : hero .…" at bounding box center [939, 177] width 279 height 308
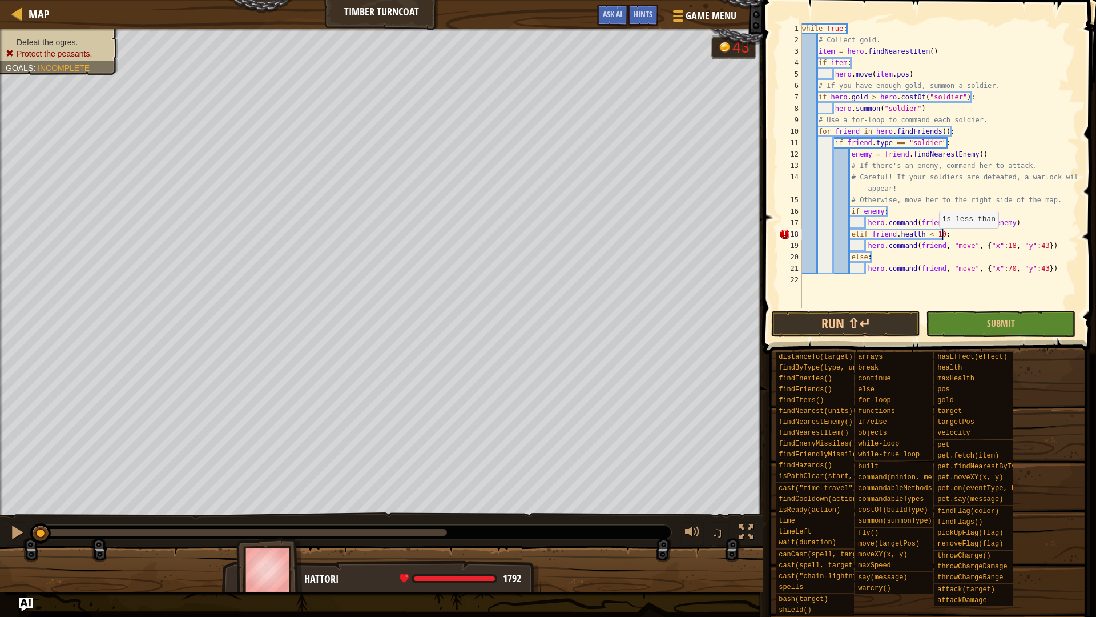
scroll to position [5, 21]
click at [881, 322] on button "Run ⇧↵" at bounding box center [846, 324] width 149 height 26
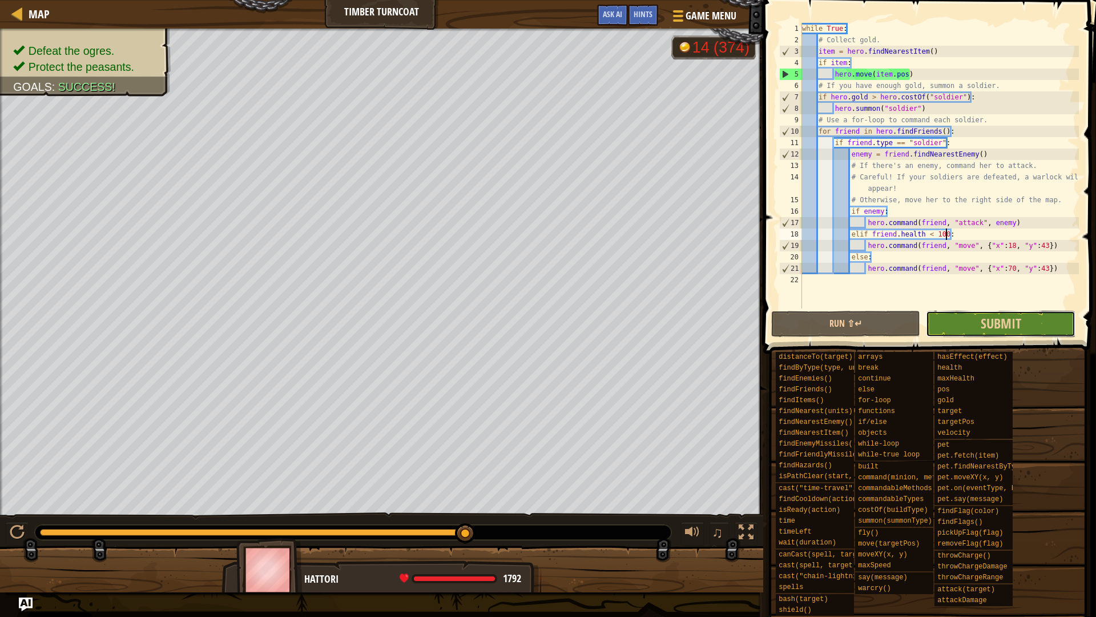
click at [1052, 318] on button "Submit" at bounding box center [1000, 324] width 149 height 26
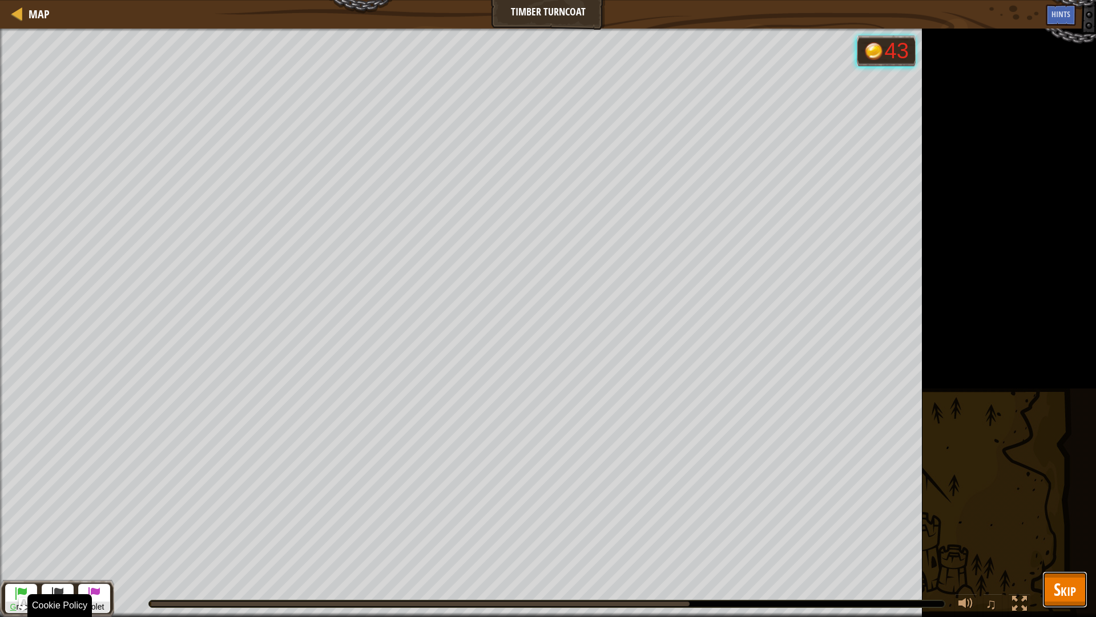
click at [1060, 544] on span "Skip" at bounding box center [1065, 588] width 22 height 23
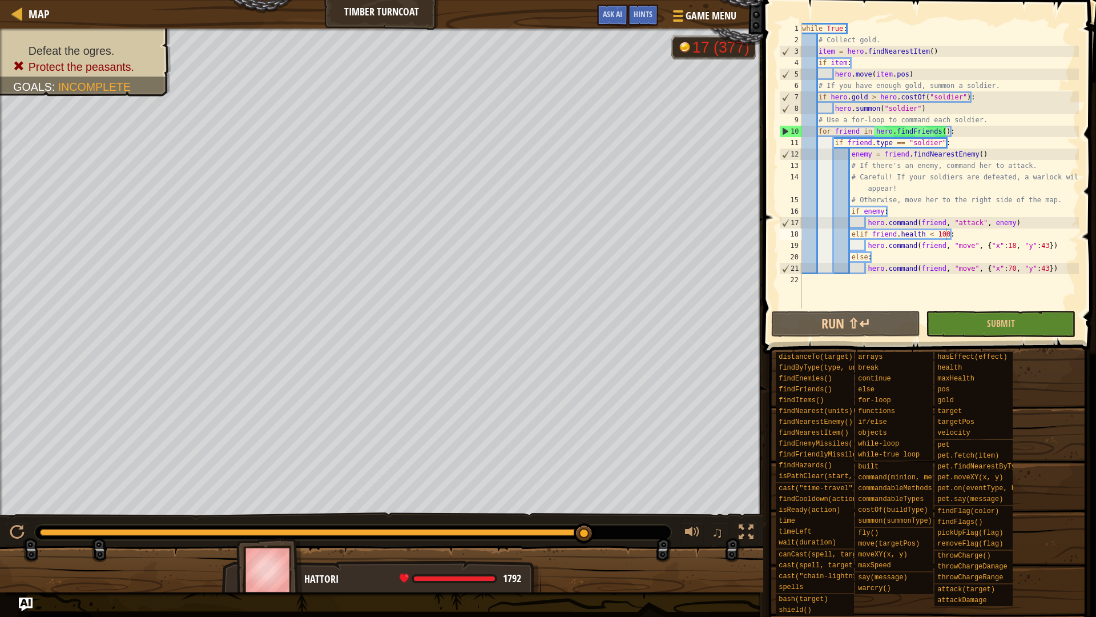
click at [1008, 269] on div "while True : # Collect gold. item = hero . findNearestItem ( ) if item : hero .…" at bounding box center [939, 177] width 279 height 308
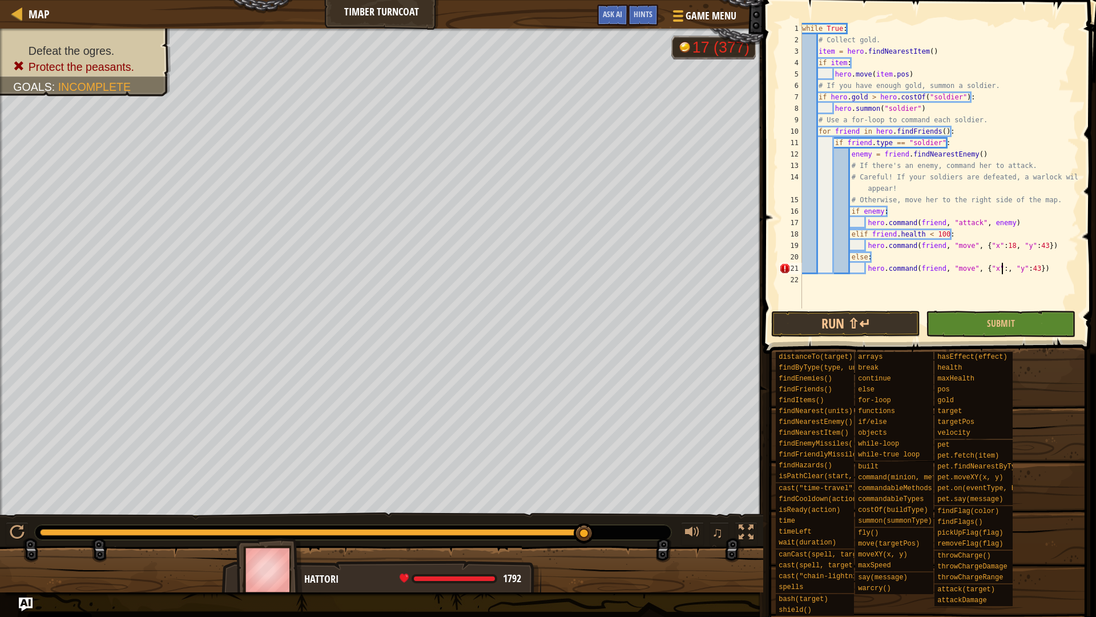
scroll to position [5, 30]
type textarea "hero.command(friend, "move", {"x":96, "y":43})"
click at [842, 327] on button "Run ⇧↵" at bounding box center [846, 324] width 149 height 26
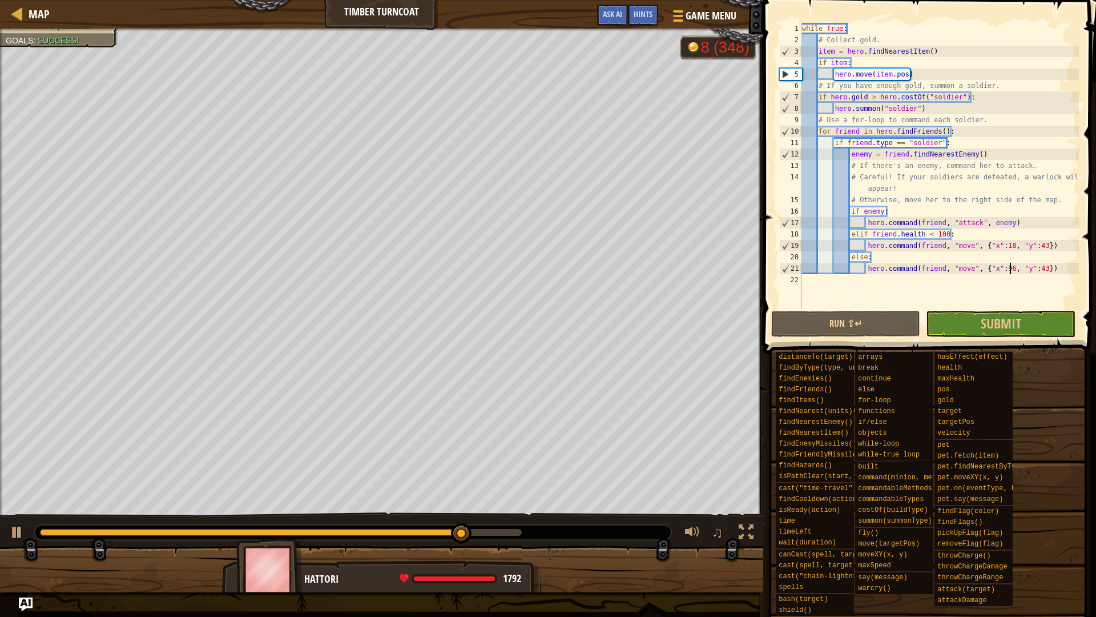
scroll to position [5, 30]
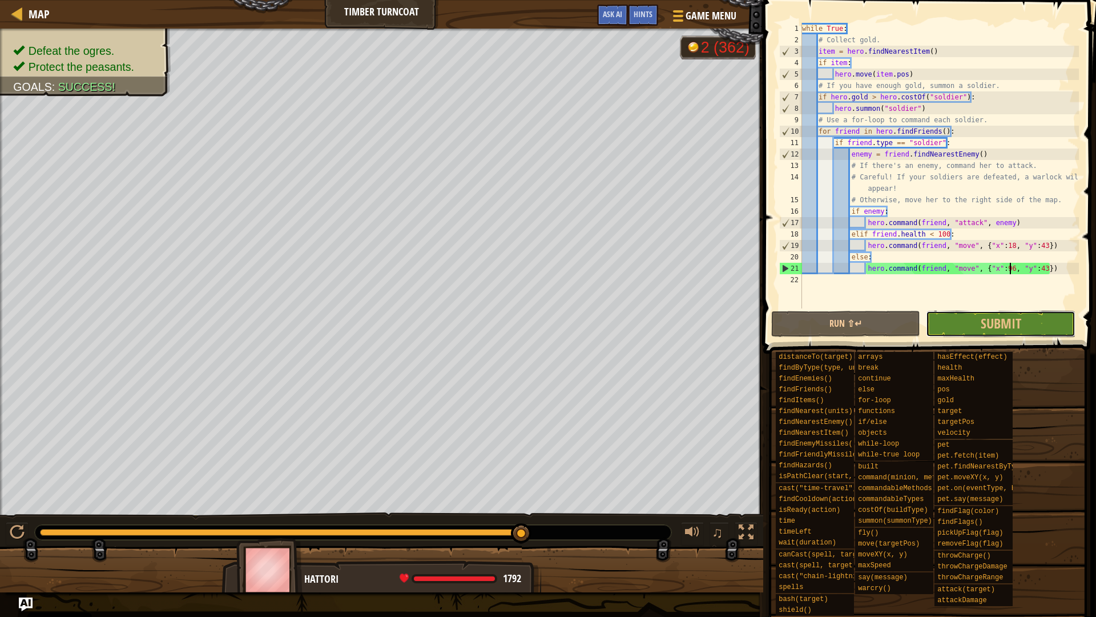
click at [1051, 330] on button "Submit" at bounding box center [1000, 324] width 149 height 26
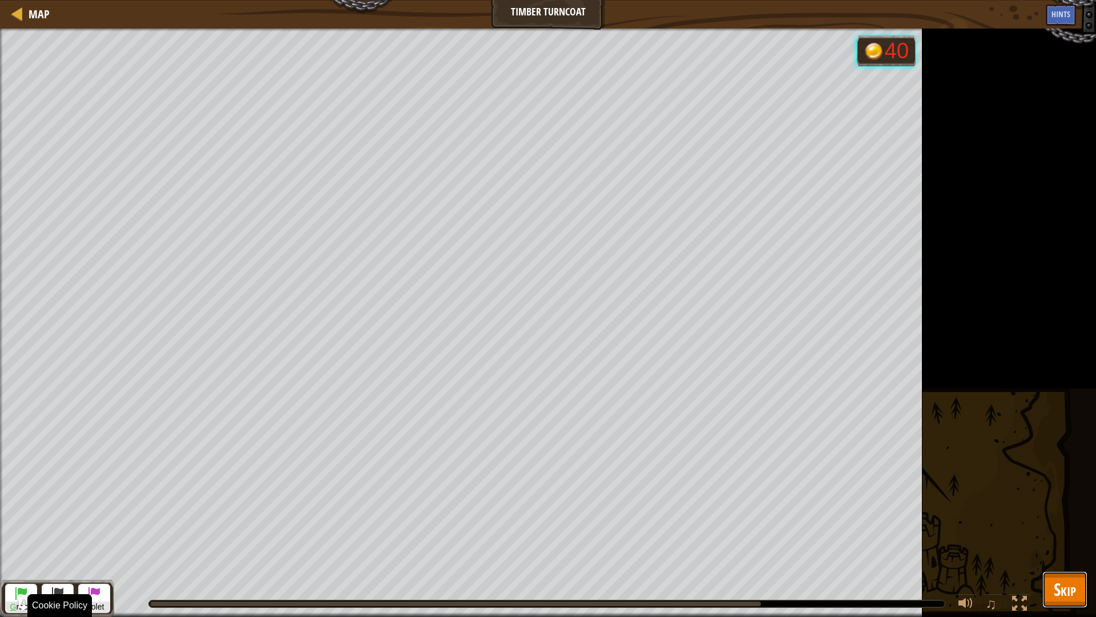
click at [1068, 600] on span "Skip" at bounding box center [1065, 588] width 22 height 23
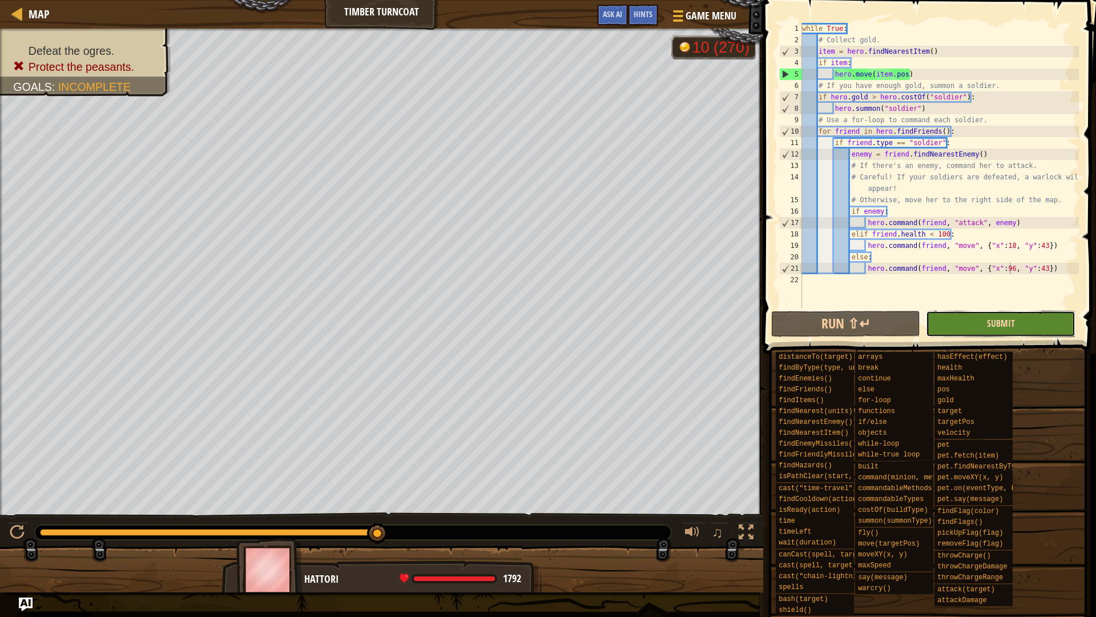
click at [992, 326] on span "Submit" at bounding box center [1001, 323] width 28 height 13
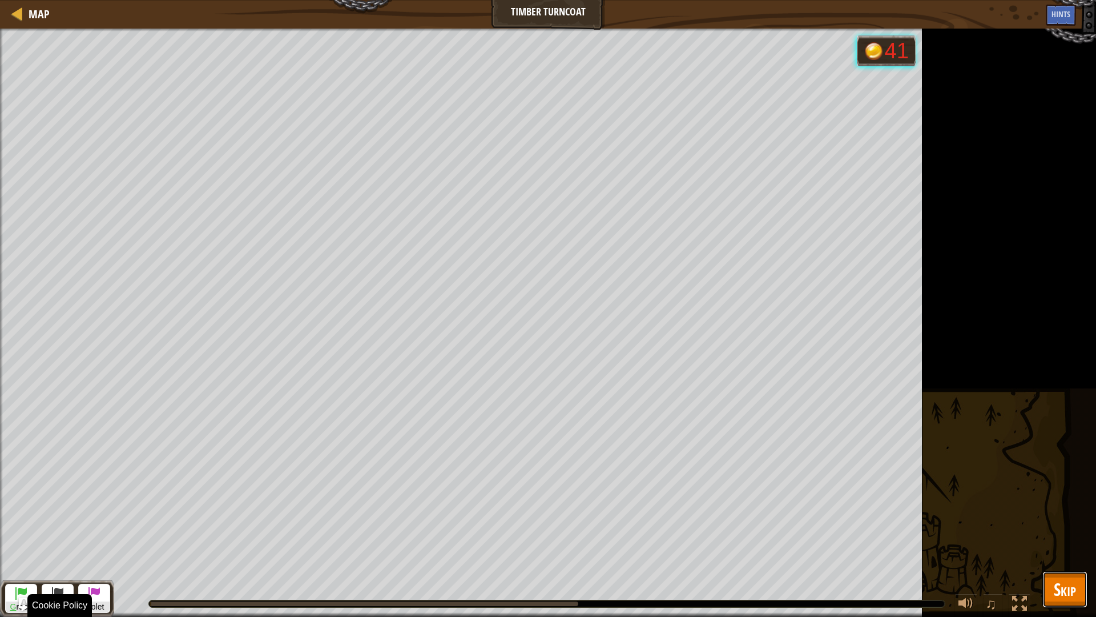
click at [1076, 594] on span "Skip" at bounding box center [1065, 588] width 22 height 23
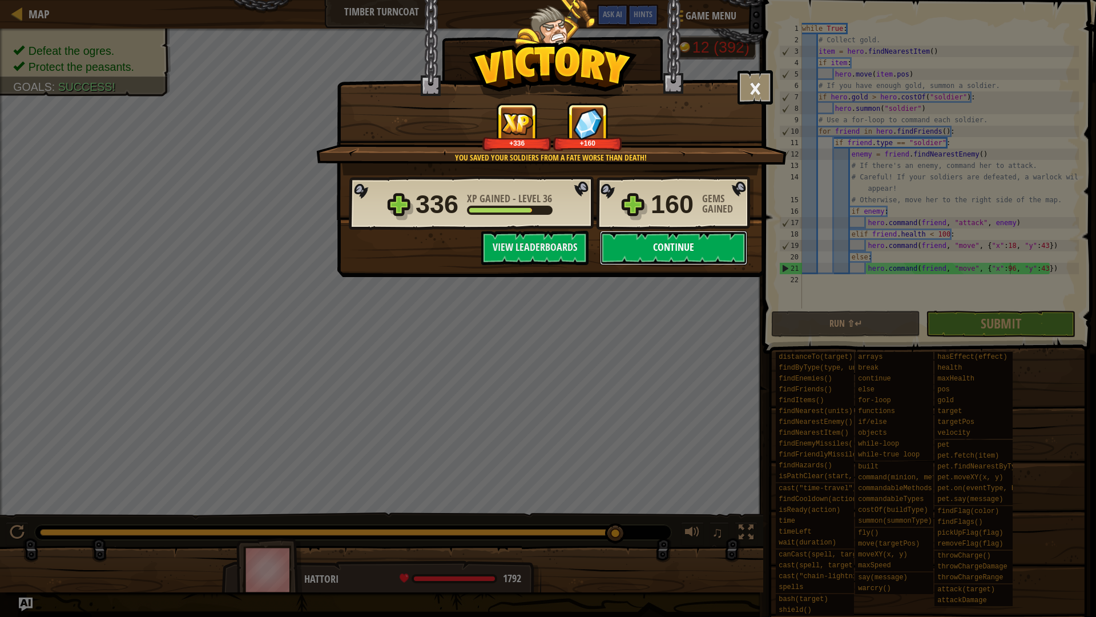
click at [700, 251] on button "Continue" at bounding box center [673, 248] width 147 height 34
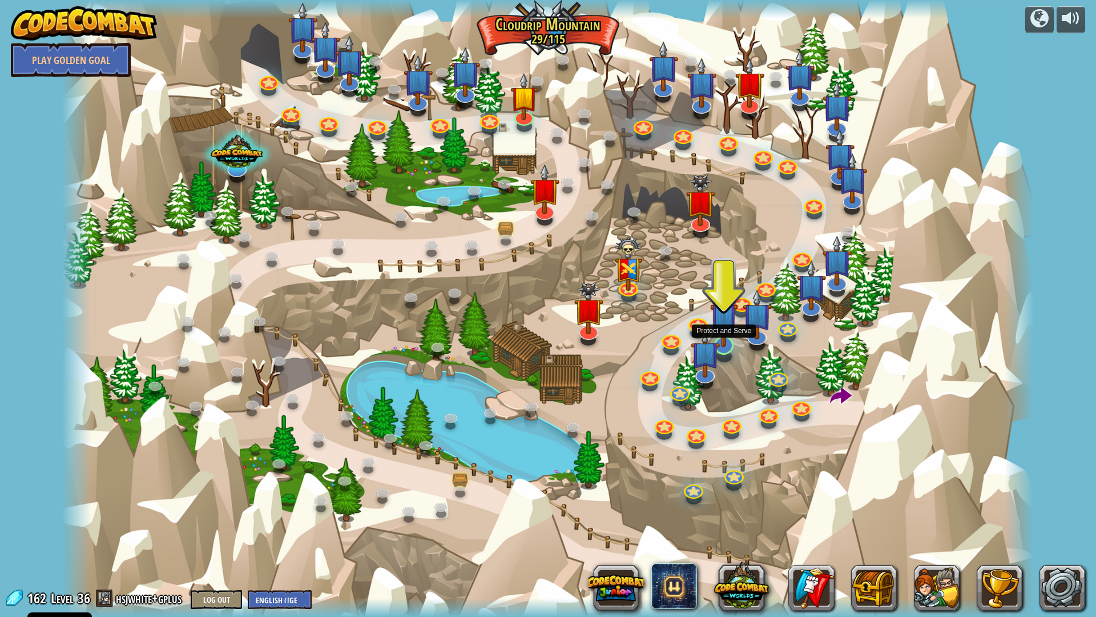
click at [730, 334] on img at bounding box center [723, 316] width 27 height 62
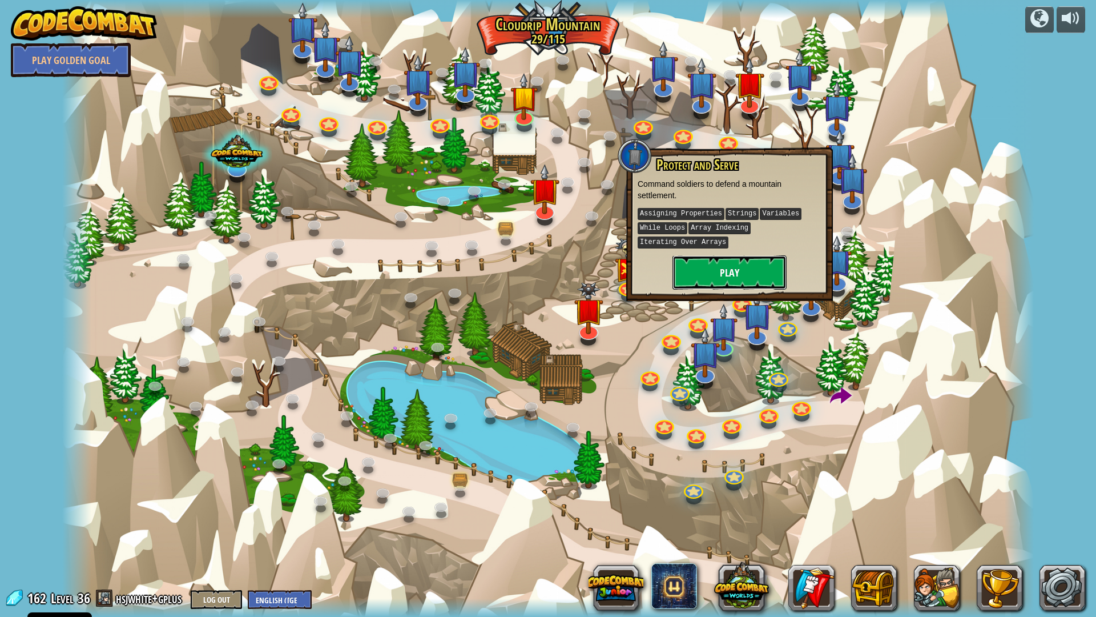
click at [754, 263] on button "Play" at bounding box center [730, 272] width 114 height 34
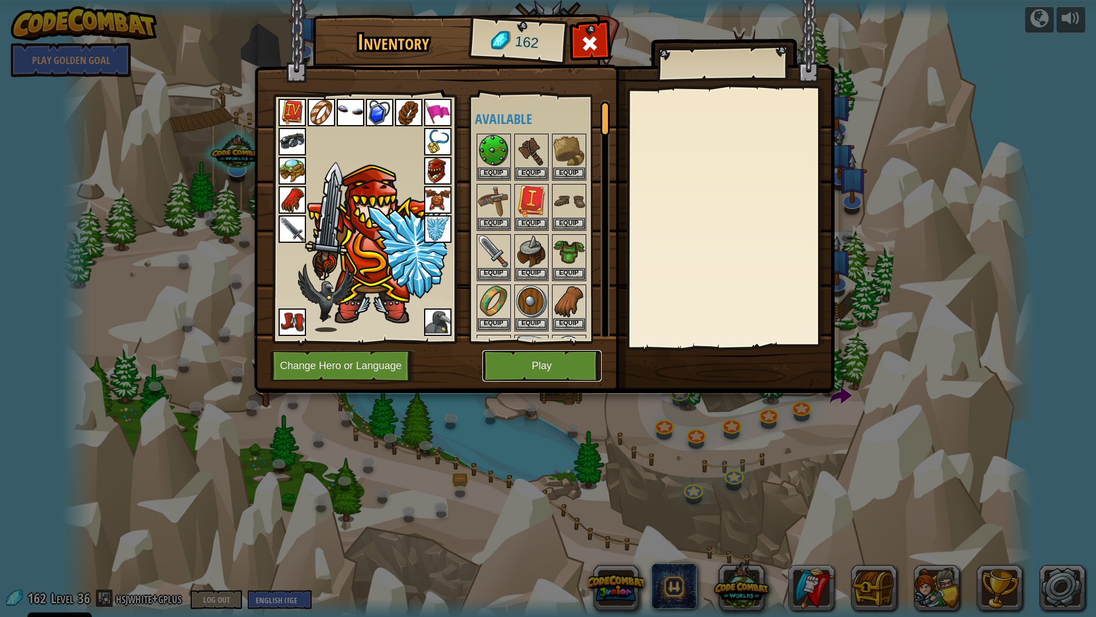
click at [556, 357] on button "Play" at bounding box center [542, 365] width 119 height 31
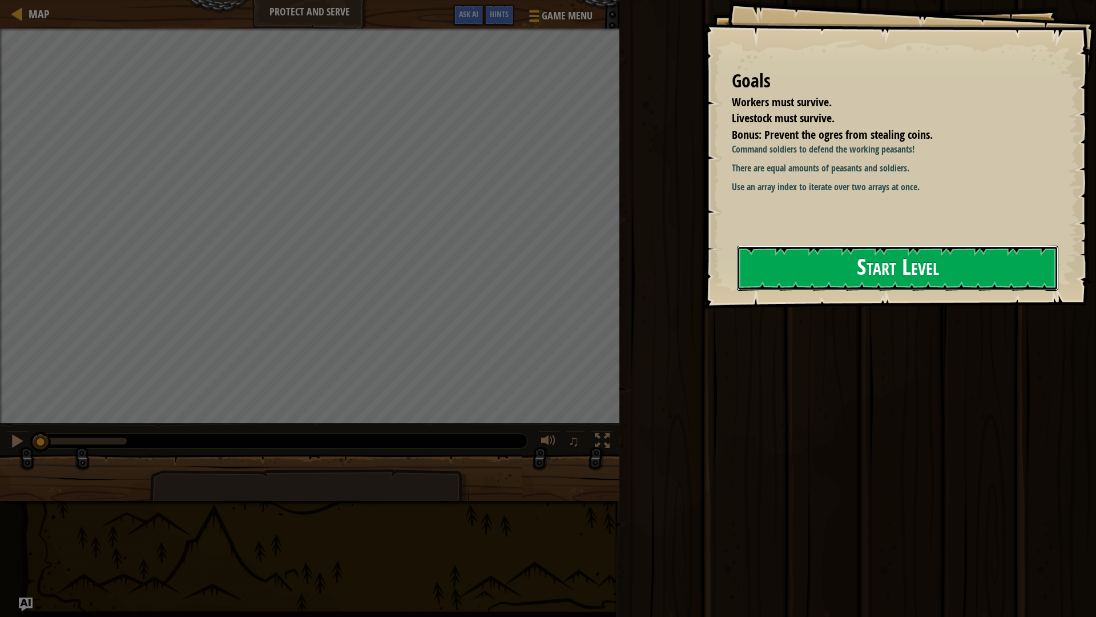
click at [901, 254] on button "Start Level" at bounding box center [898, 268] width 322 height 45
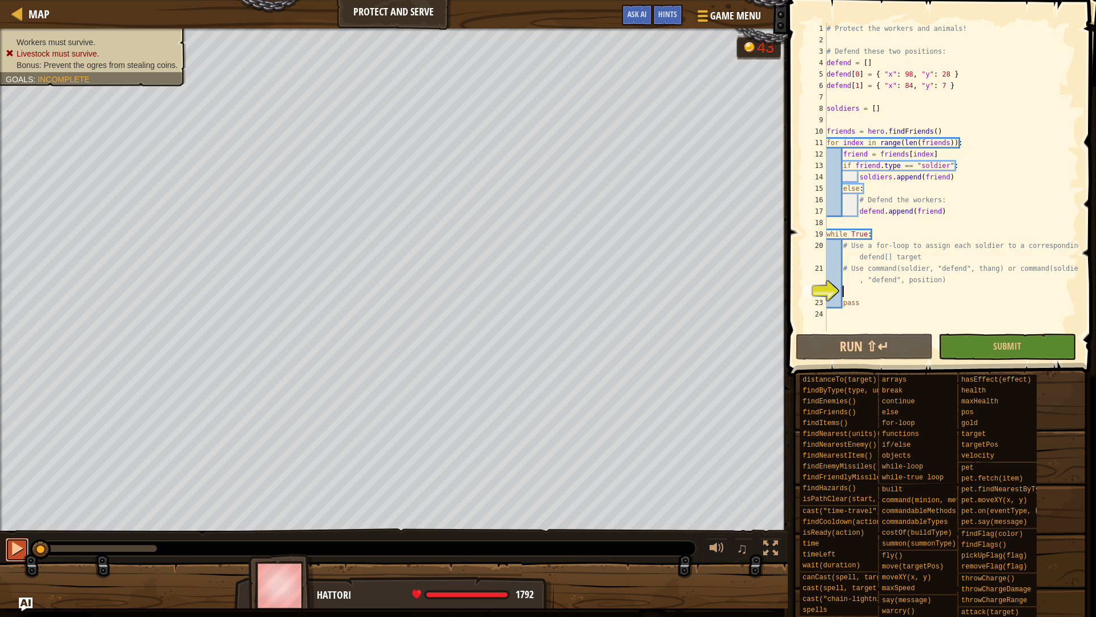
click at [7, 552] on button at bounding box center [17, 549] width 23 height 23
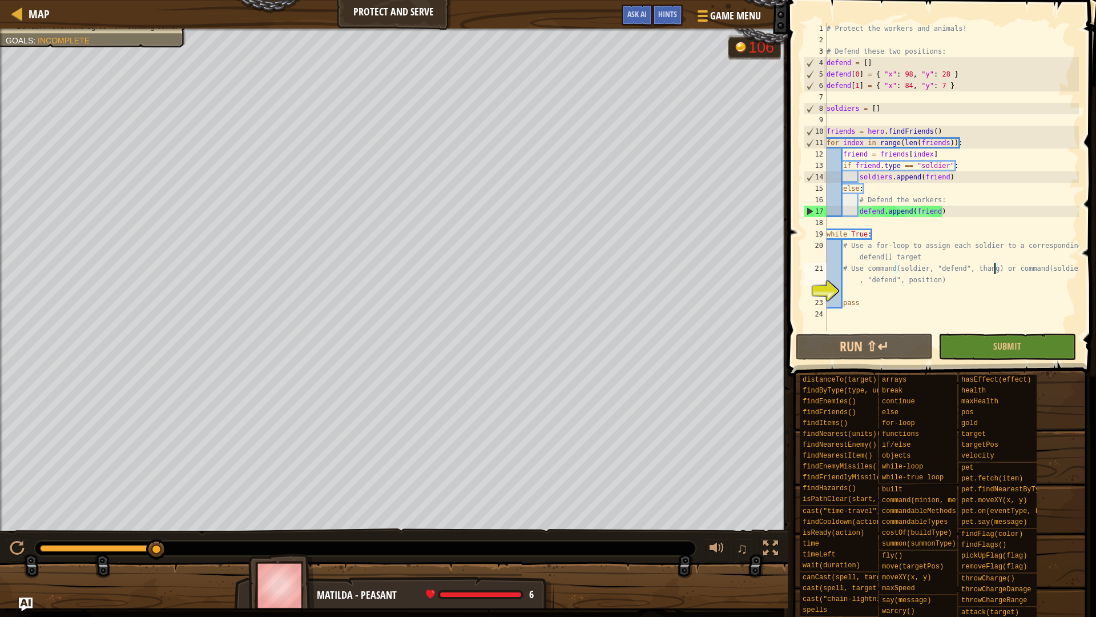
click at [996, 267] on div "# Protect the workers and animals! # Defend these two positions: defend = [ ] d…" at bounding box center [952, 188] width 255 height 331
type textarea "# Use command(soldier, "defend", thang) or command(soldier, "defend", position)"
drag, startPoint x: 998, startPoint y: 267, endPoint x: 958, endPoint y: 267, distance: 40.0
click at [958, 267] on div "# Protect the workers and animals! # Defend these two positions: defend = [ ] d…" at bounding box center [952, 188] width 255 height 331
click at [982, 268] on div "# Protect the workers and animals! # Defend these two positions: defend = [ ] d…" at bounding box center [952, 177] width 255 height 308
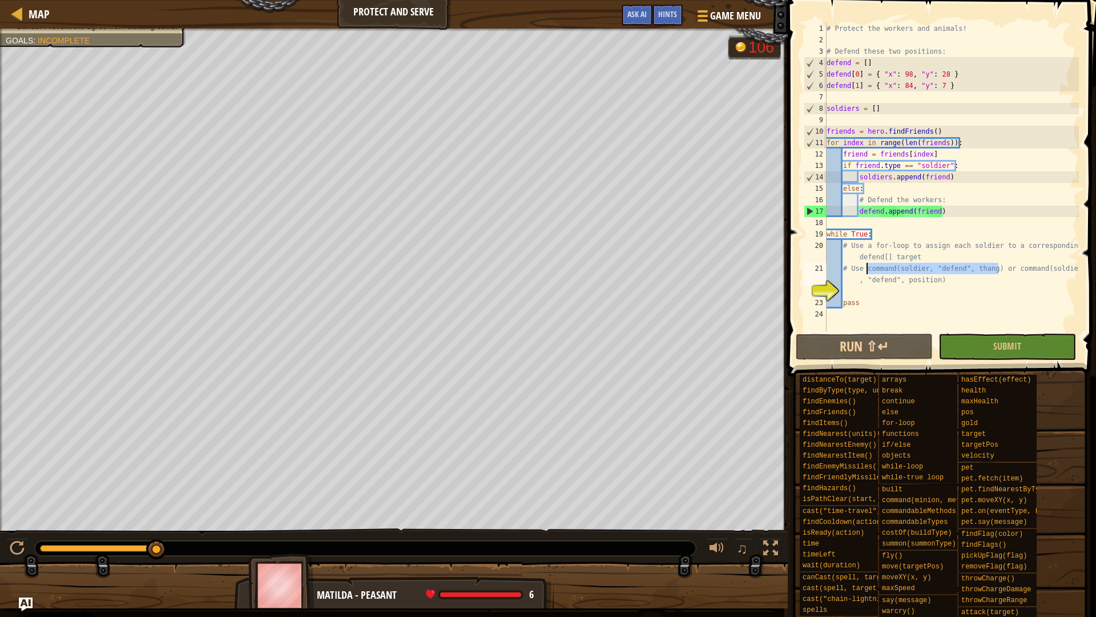
drag, startPoint x: 998, startPoint y: 267, endPoint x: 865, endPoint y: 267, distance: 132.5
click at [865, 267] on div "# Protect the workers and animals! # Defend these two positions: defend = [ ] d…" at bounding box center [952, 188] width 255 height 331
click at [858, 288] on div "# Protect the workers and animals! # Defend these two positions: defend = [ ] d…" at bounding box center [952, 188] width 255 height 331
paste textarea "command(soldier, "defend", thang)"
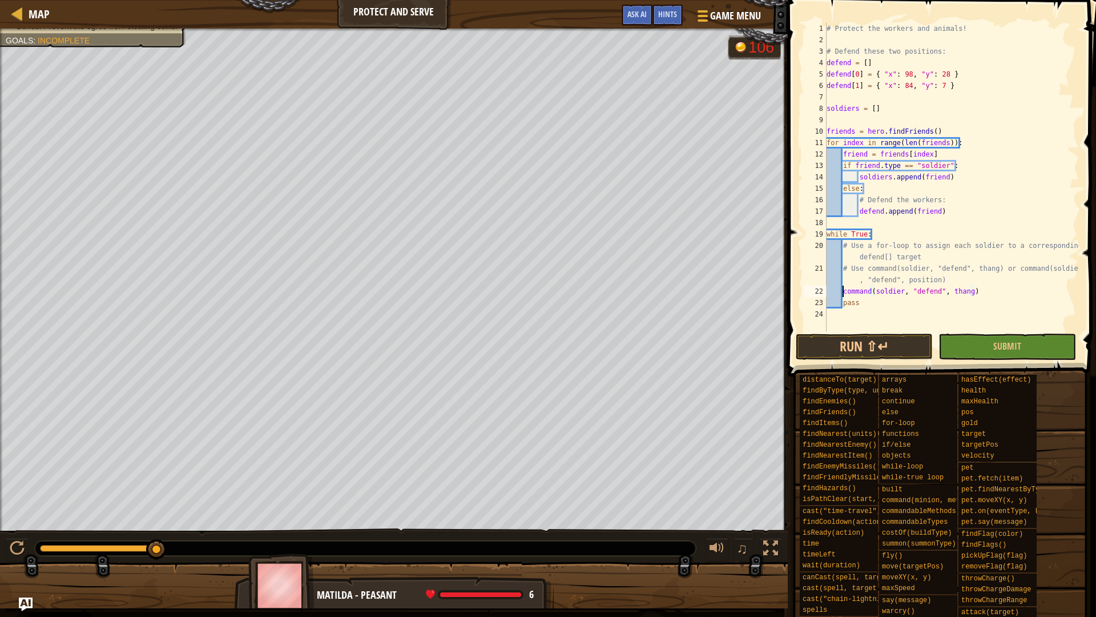
click at [843, 290] on div "# Protect the workers and animals! # Defend these two positions: defend = [ ] d…" at bounding box center [952, 188] width 255 height 331
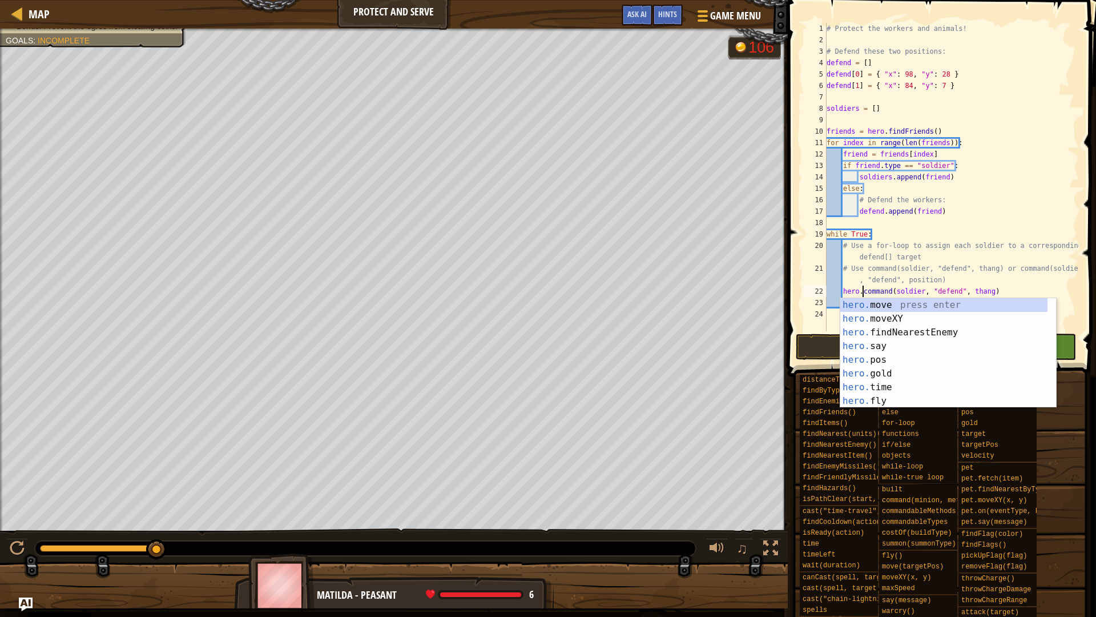
scroll to position [5, 5]
type textarea "hero.command(soldier, "defend", thang)"
click at [820, 346] on button "Run ⇧↵" at bounding box center [864, 347] width 137 height 26
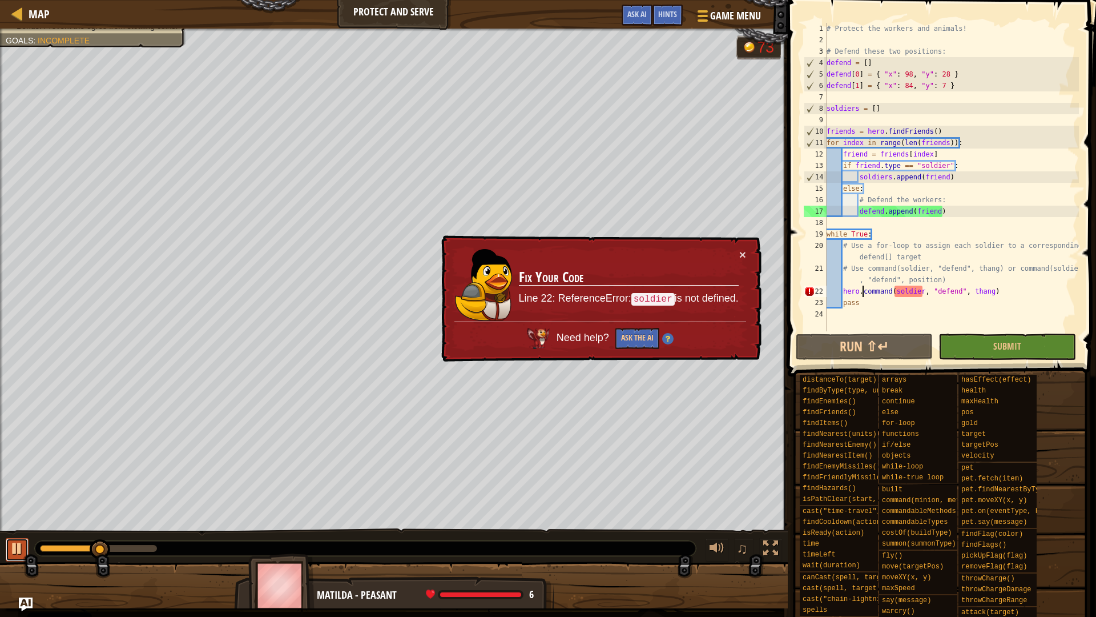
click at [19, 548] on div at bounding box center [17, 548] width 15 height 15
click at [25, 11] on link "Map" at bounding box center [36, 13] width 27 height 15
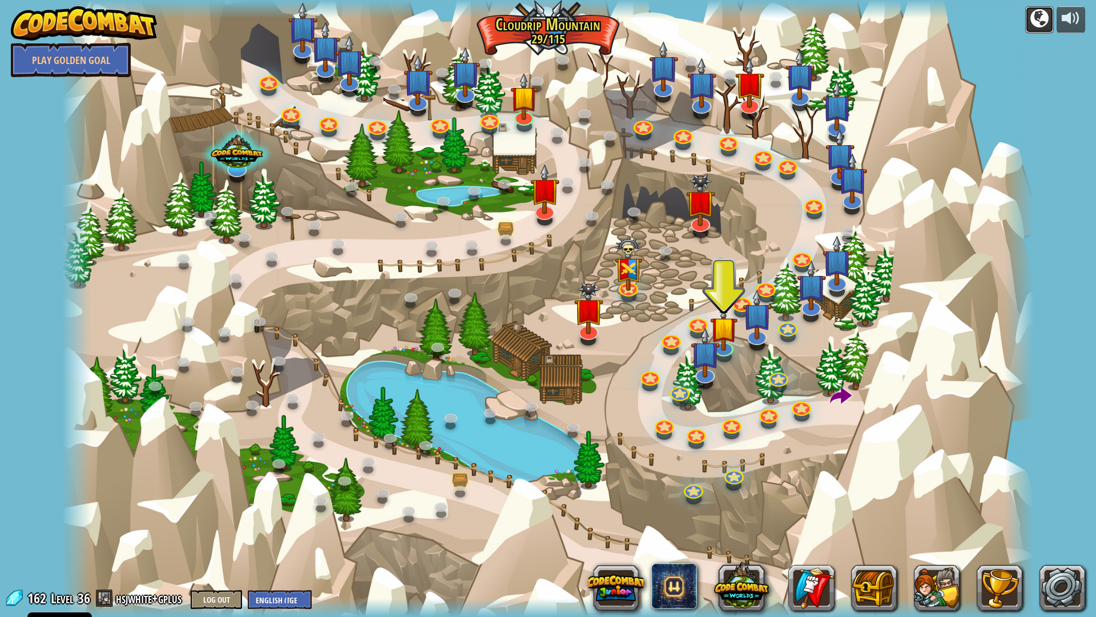
click at [1031, 13] on div at bounding box center [1040, 18] width 18 height 18
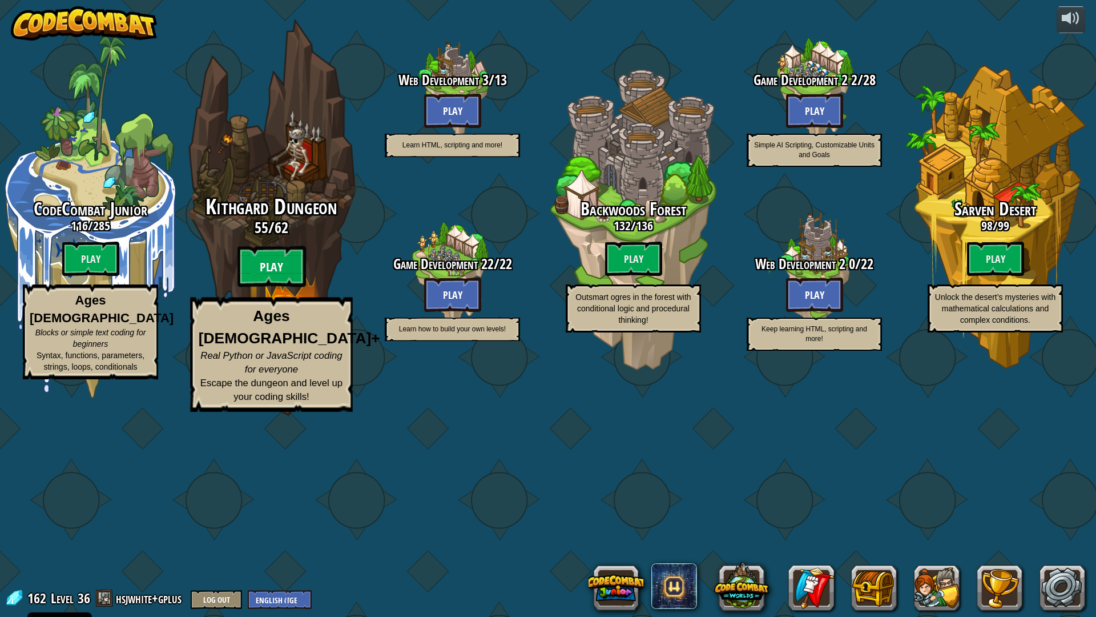
click at [270, 287] on btn "Play" at bounding box center [272, 266] width 69 height 41
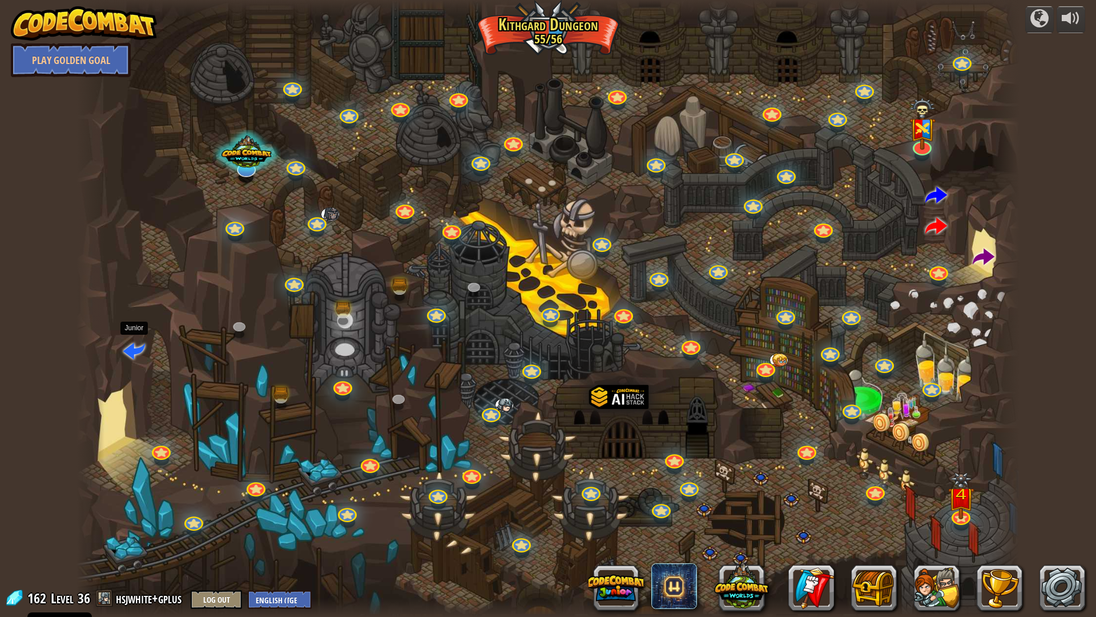
click at [141, 353] on span at bounding box center [134, 350] width 22 height 22
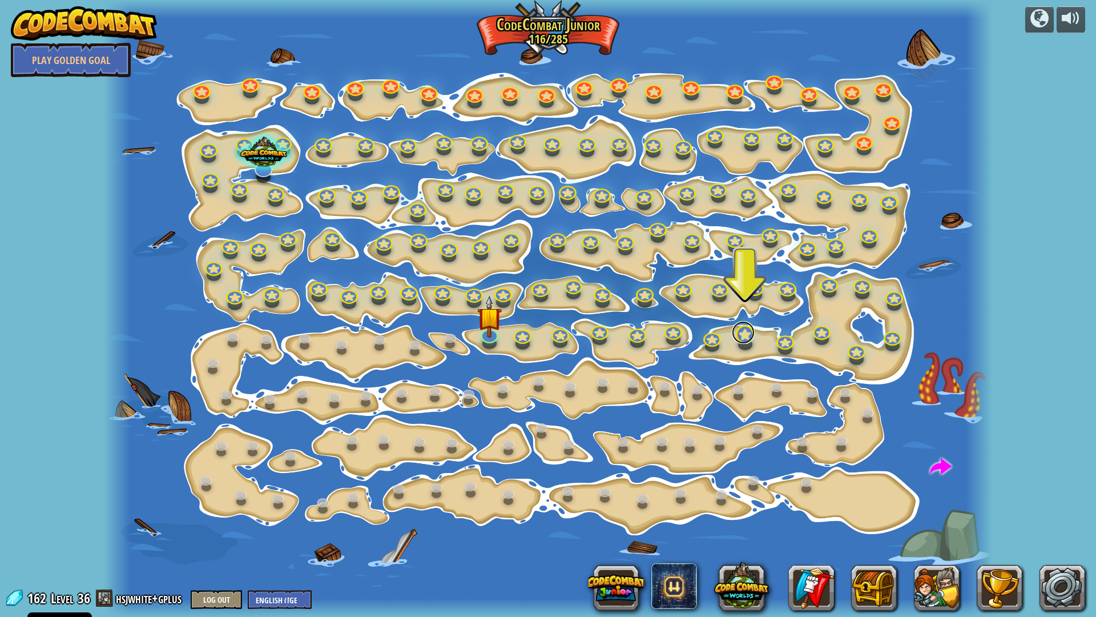
click at [744, 340] on link at bounding box center [743, 332] width 23 height 23
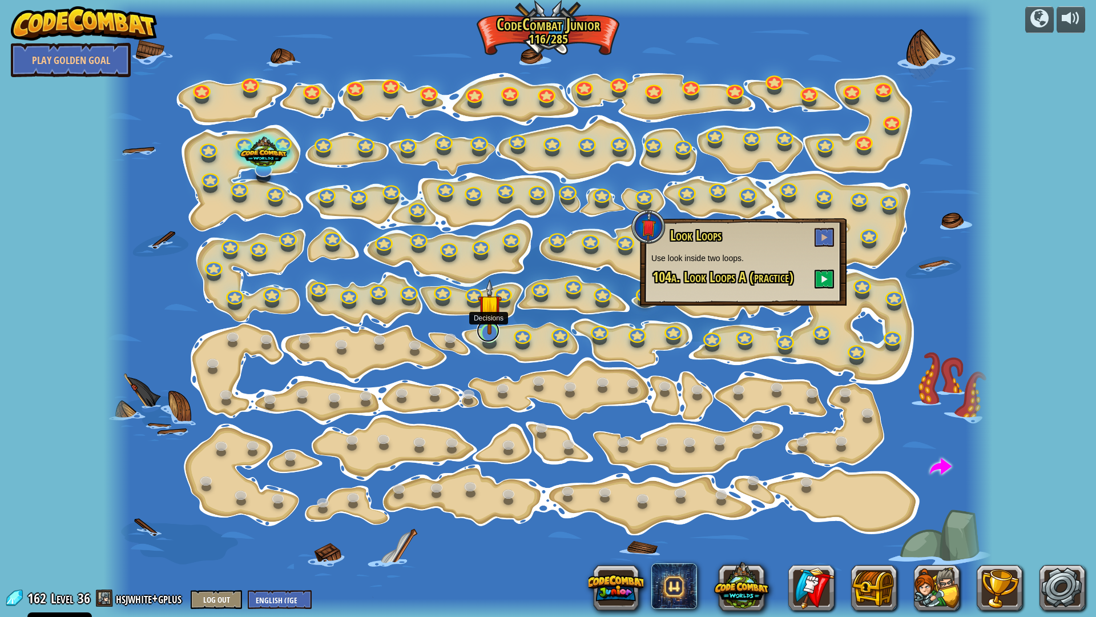
click at [483, 340] on div "Step Change Change step arguments. 15a. Step Change A (practice) Go Smart Now w…" at bounding box center [548, 308] width 889 height 617
click at [487, 320] on img at bounding box center [490, 307] width 25 height 56
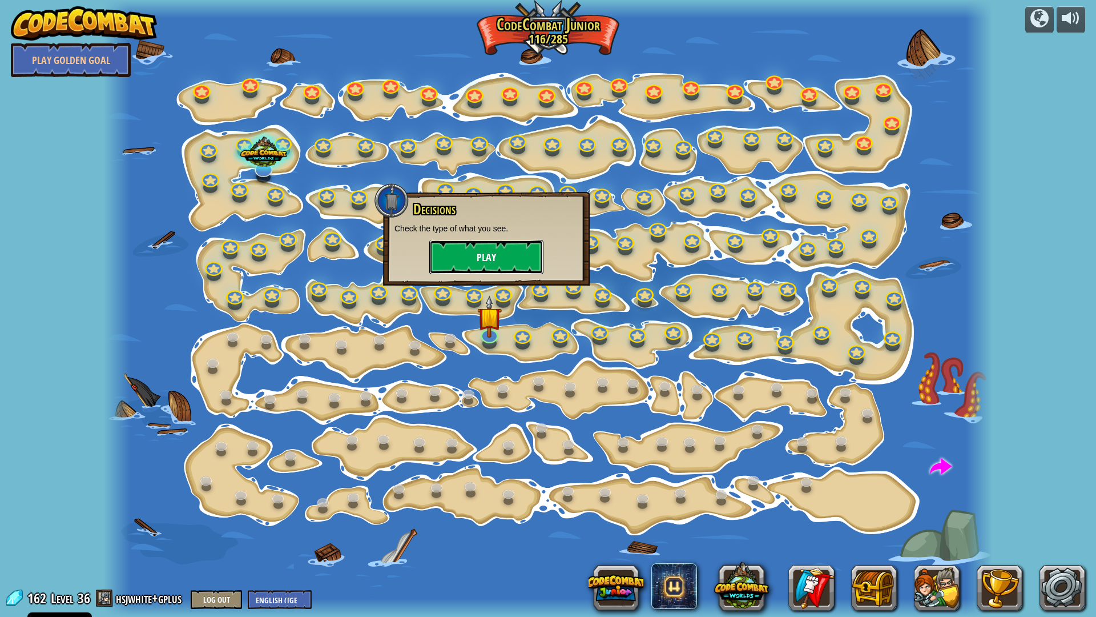
click at [510, 262] on button "Play" at bounding box center [486, 257] width 114 height 34
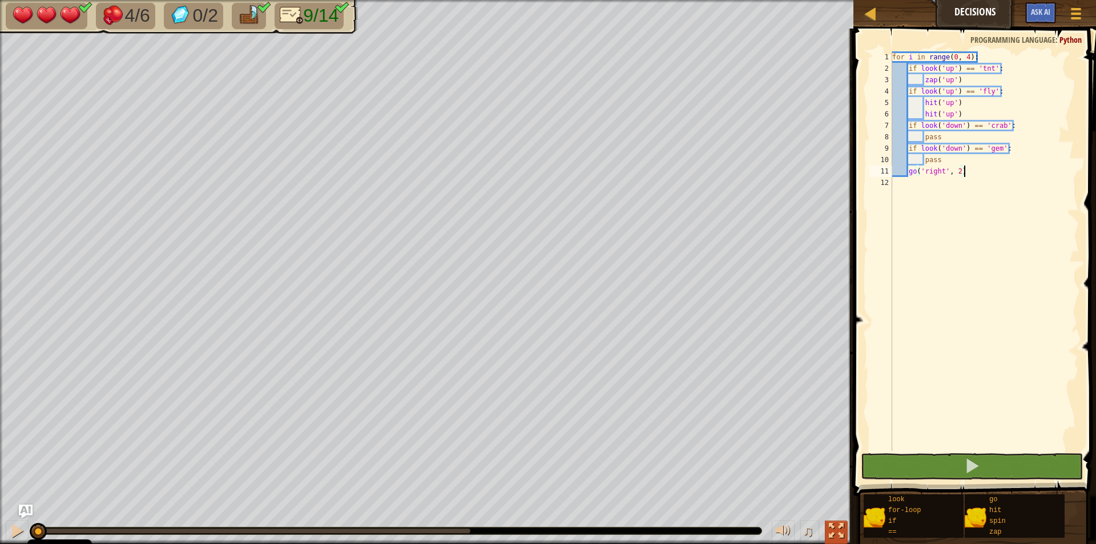
click at [839, 526] on div at bounding box center [836, 531] width 15 height 15
click at [829, 524] on button at bounding box center [836, 532] width 23 height 23
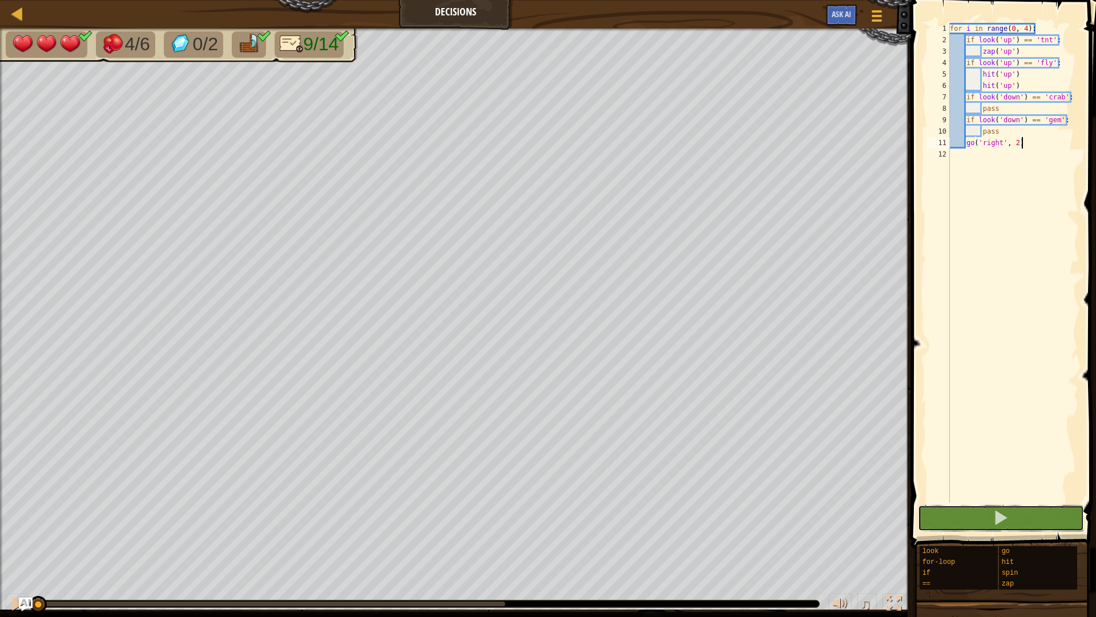
drag, startPoint x: 1044, startPoint y: 524, endPoint x: 1048, endPoint y: 424, distance: 100.6
click at [1044, 524] on button at bounding box center [1001, 518] width 166 height 26
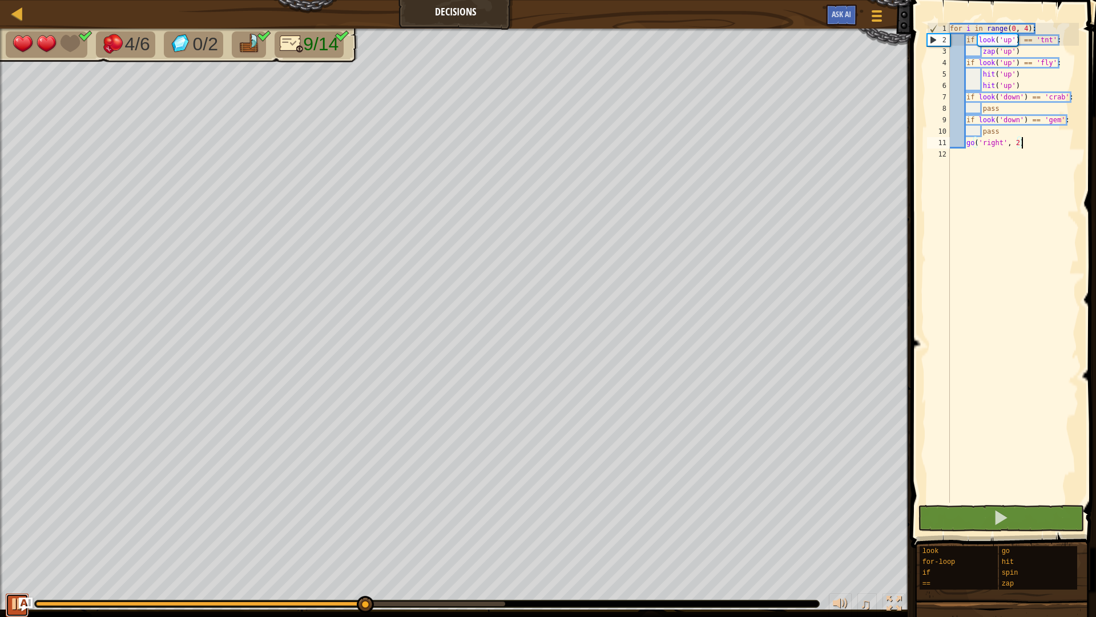
click at [17, 594] on button at bounding box center [17, 604] width 23 height 23
click at [1028, 107] on div "for i in range ( 0 , 4 ) : if look ( 'up' ) == 'tnt' : zap ( 'up' ) if look ( '…" at bounding box center [1013, 274] width 131 height 503
type textarea "p"
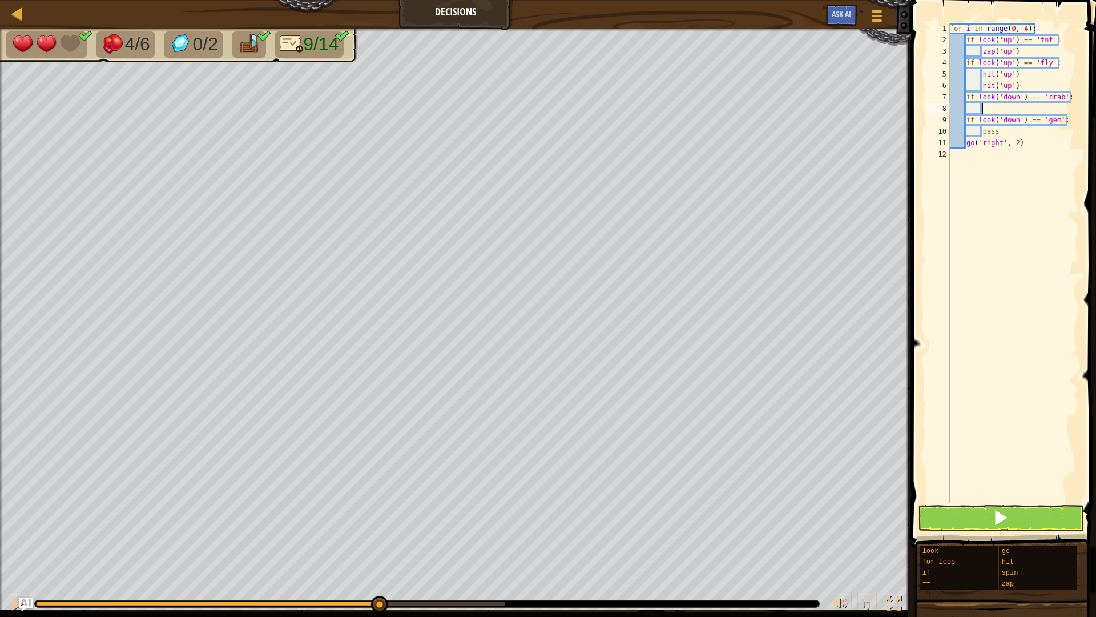
type textarea "z"
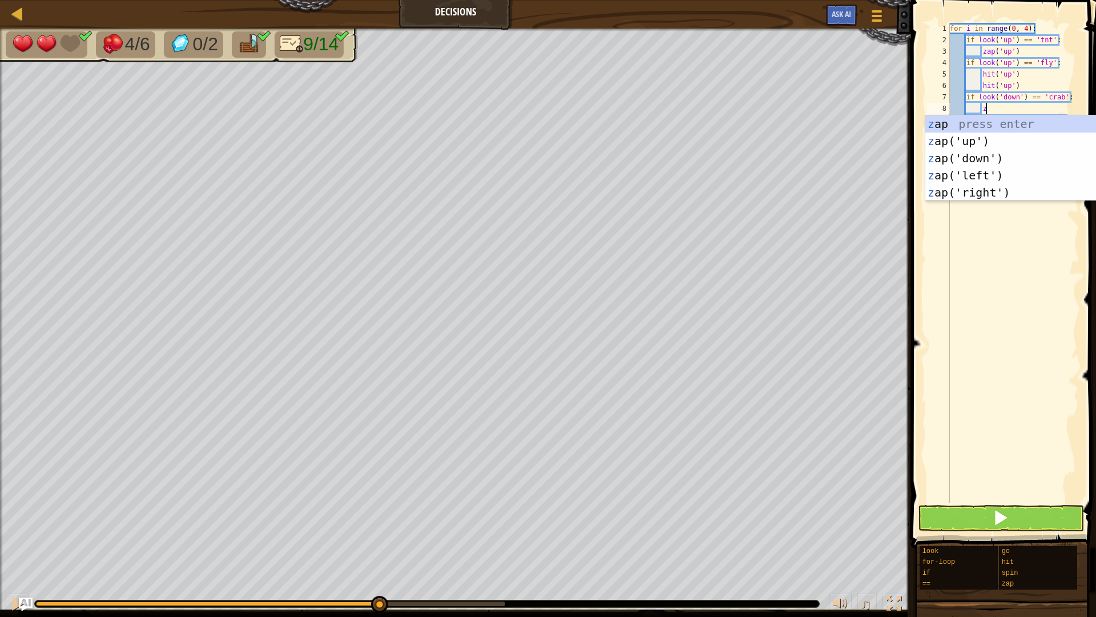
scroll to position [5, 5]
click at [995, 160] on div "z ap press enter z ap('up') press enter z ap('down') press enter z ap('left') p…" at bounding box center [1034, 175] width 216 height 120
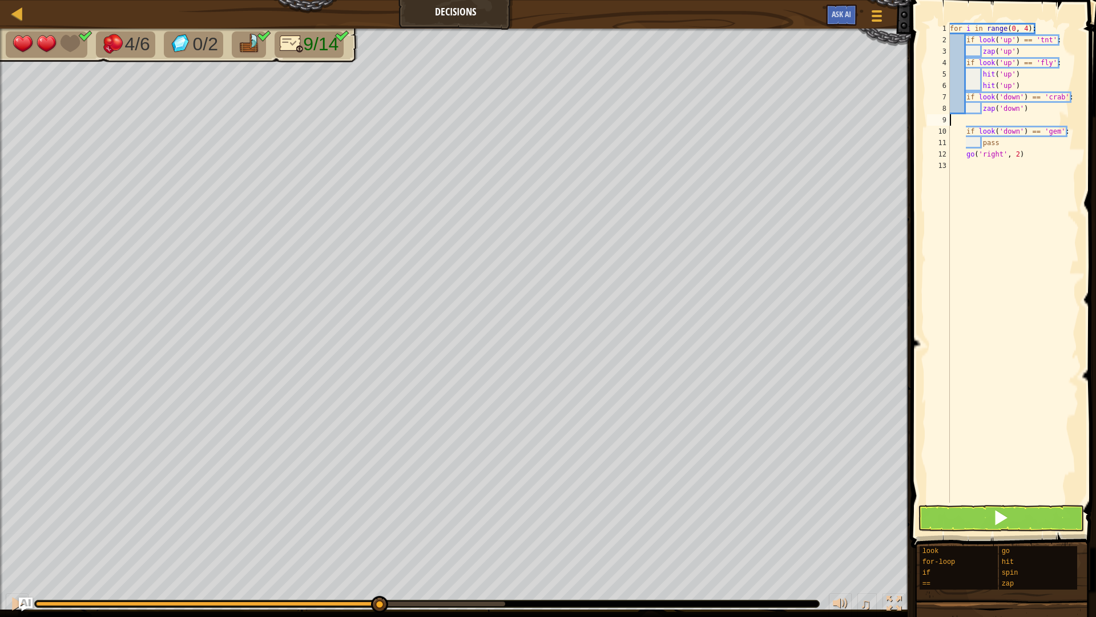
scroll to position [5, 0]
click at [1014, 132] on div "for i in range ( 0 , 4 ) : if look ( 'up' ) == 'tnt' : zap ( 'up' ) if look ( '…" at bounding box center [1013, 274] width 131 height 503
type textarea "p"
type textarea "g"
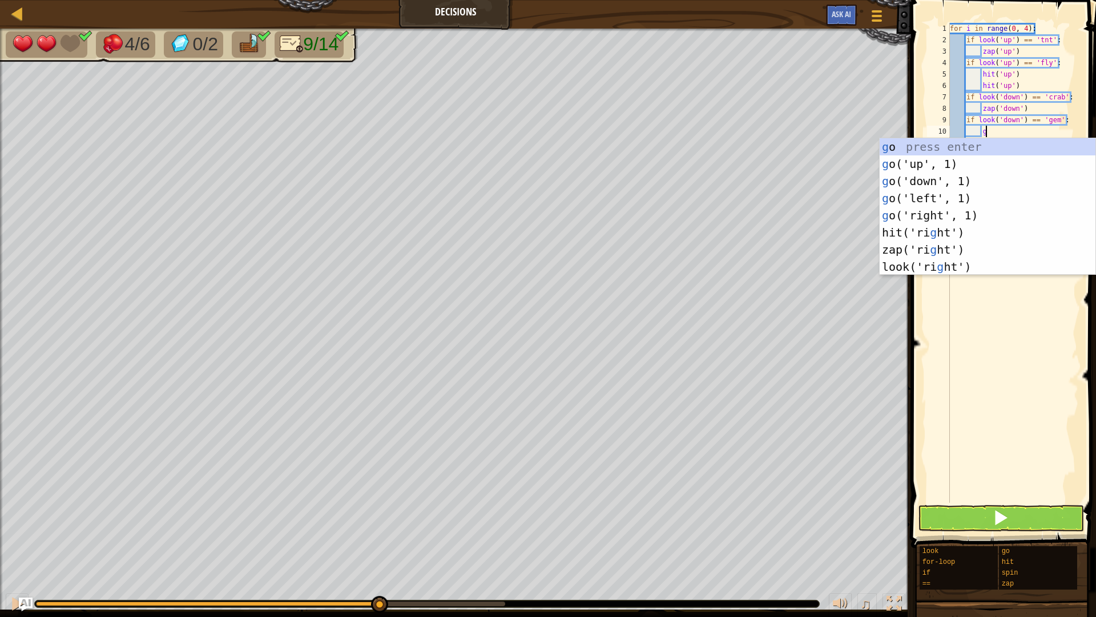
scroll to position [5, 5]
click at [914, 175] on div "g o press enter g o('up', 1) press enter g o('down', 1) press enter g o('left',…" at bounding box center [988, 223] width 216 height 171
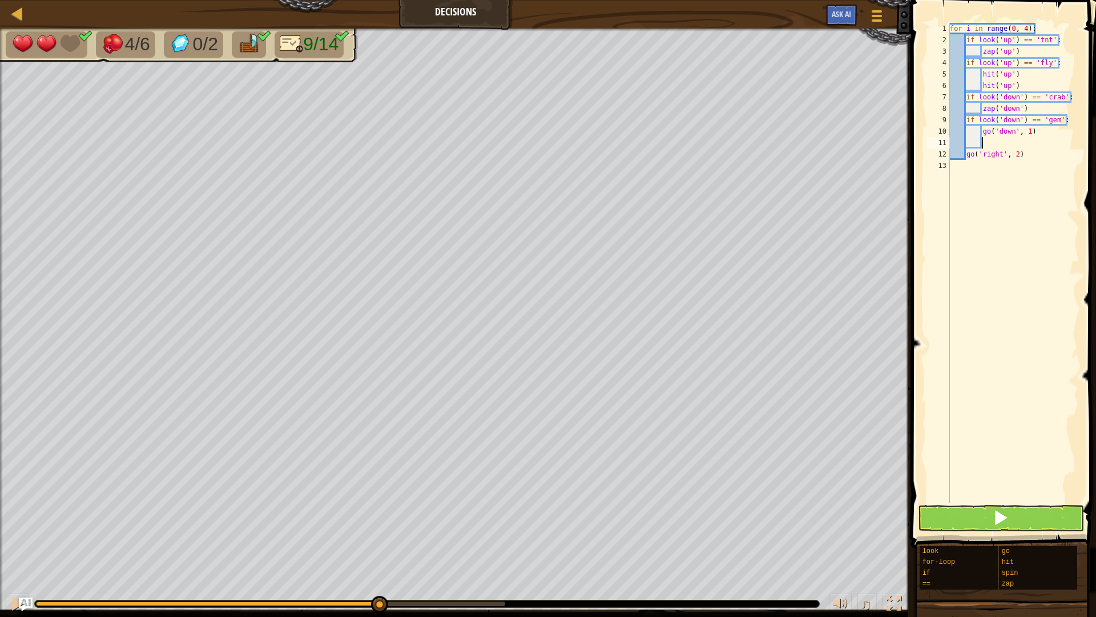
type textarea "g"
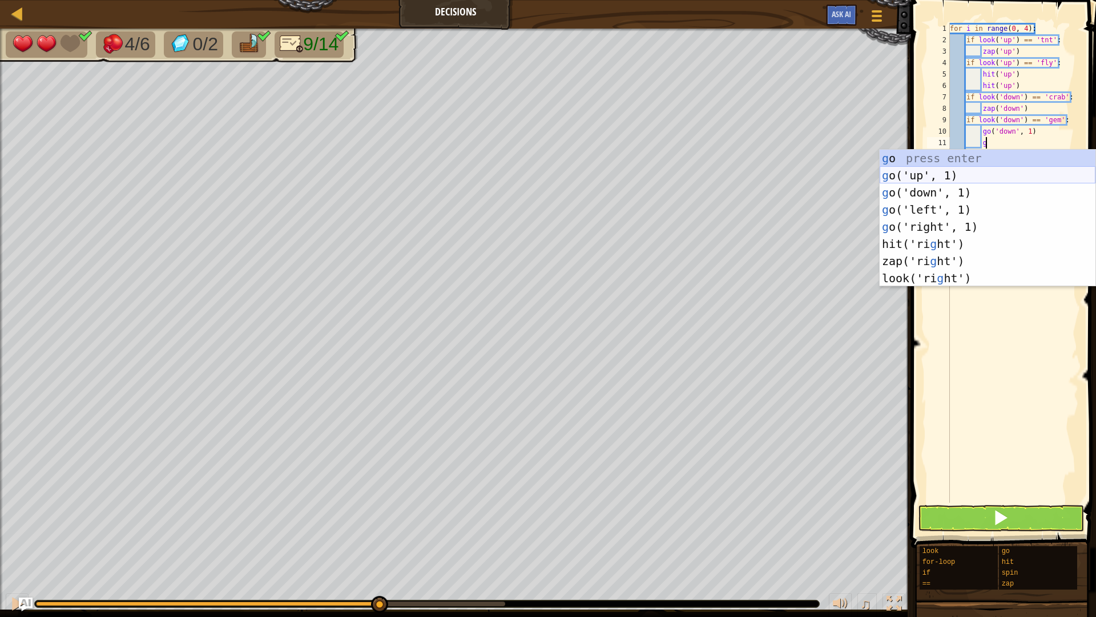
click at [935, 167] on div "g o press enter g o('up', 1) press enter g o('down', 1) press enter g o('left',…" at bounding box center [988, 235] width 216 height 171
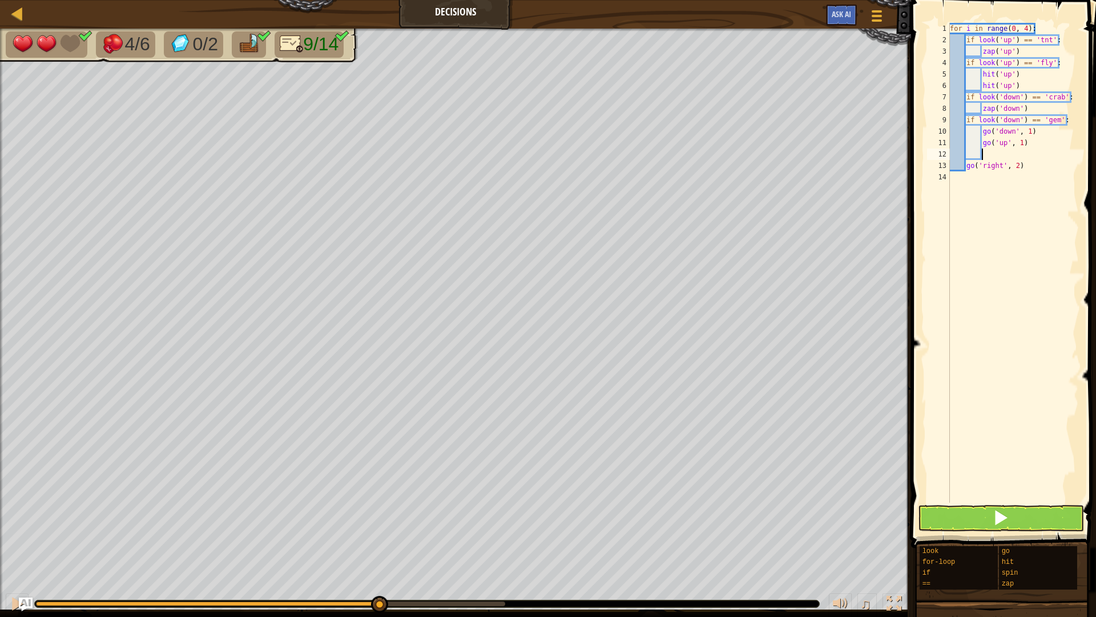
scroll to position [5, 4]
click at [1027, 513] on button at bounding box center [1001, 518] width 166 height 26
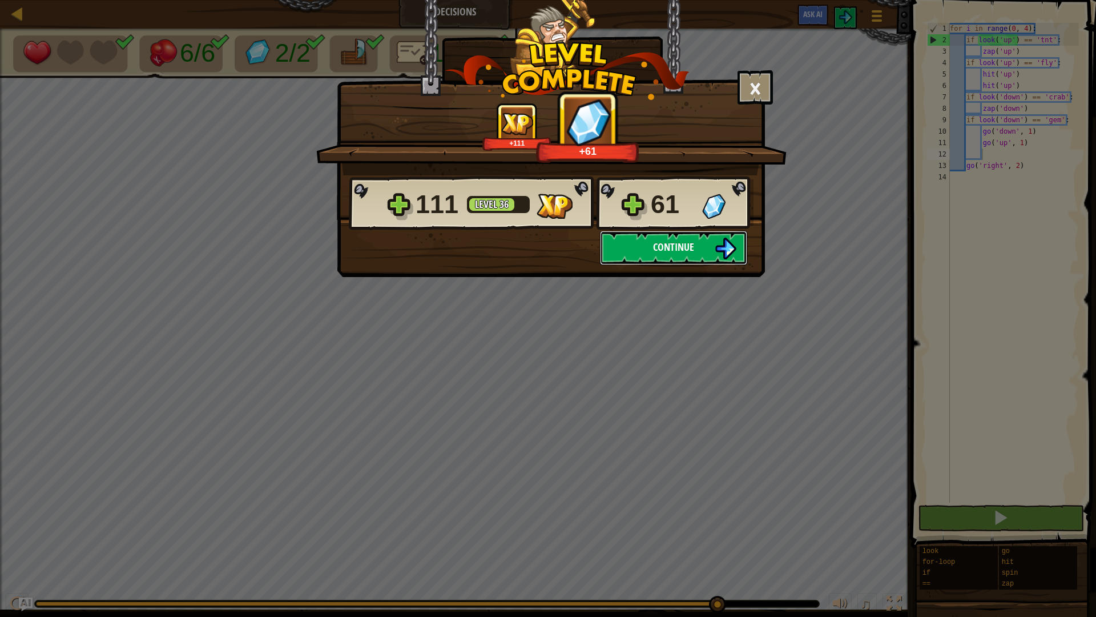
click at [673, 250] on span "Continue" at bounding box center [673, 247] width 41 height 14
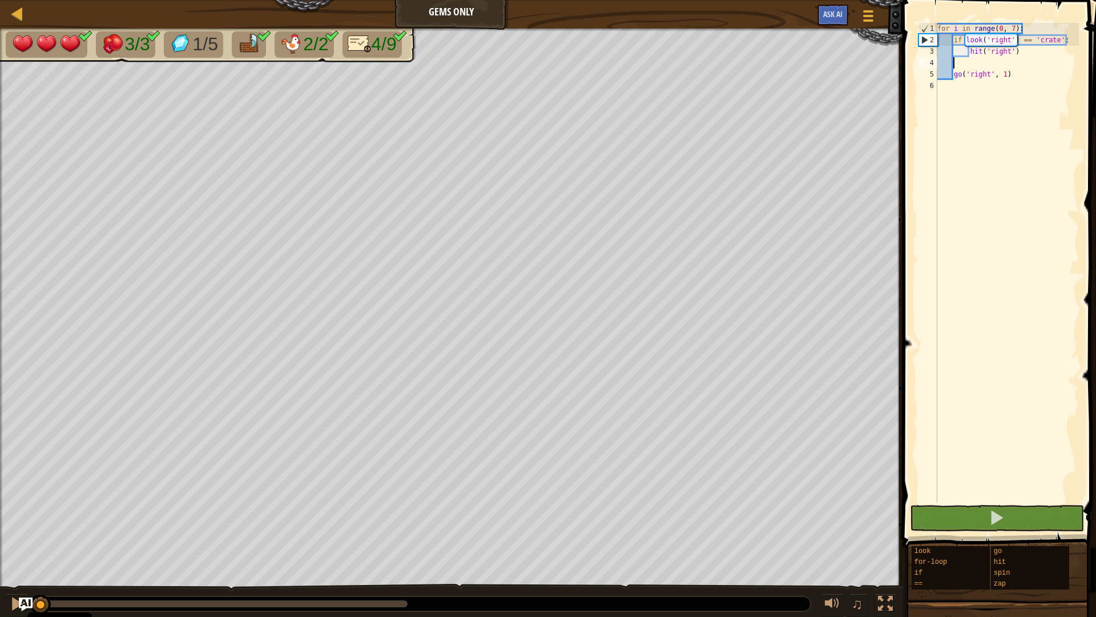
click at [994, 61] on div "for i in range ( 0 , 7 ) : if look ( 'right' ) == 'crate' : hit ( 'right' ) go …" at bounding box center [1007, 274] width 144 height 503
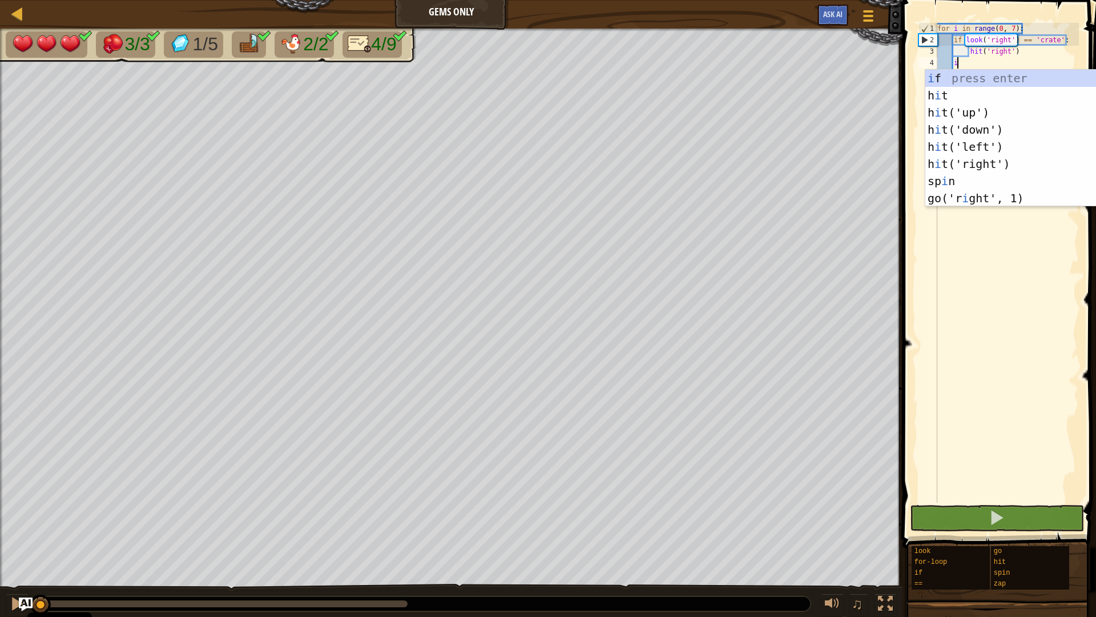
scroll to position [5, 2]
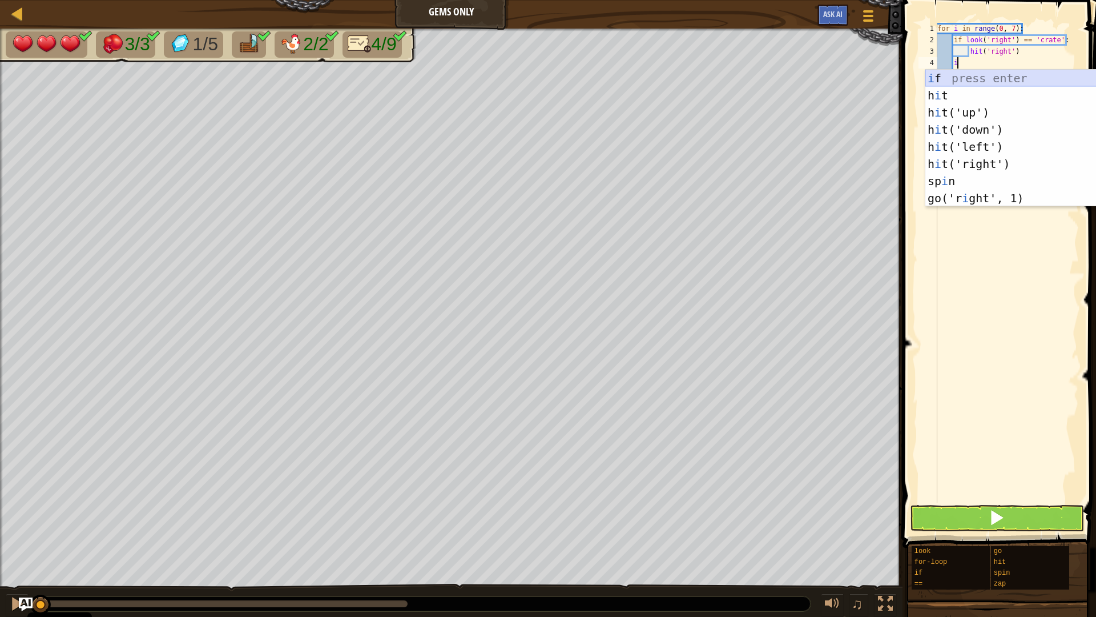
click at [953, 80] on div "i f press enter h i t press enter h i t('up') press enter h i t('down') press e…" at bounding box center [1029, 155] width 207 height 171
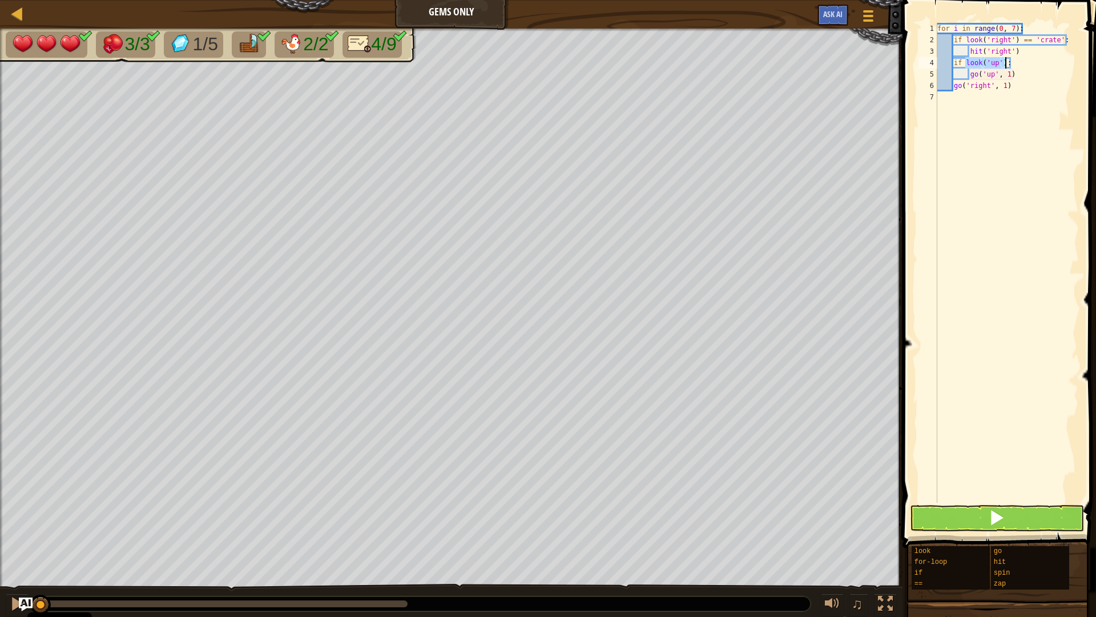
click at [1005, 58] on div "for i in range ( 0 , 7 ) : if look ( 'right' ) == 'crate' : hit ( 'right' ) if …" at bounding box center [1007, 263] width 144 height 480
click at [1017, 70] on div "for i in range ( 0 , 7 ) : if look ( 'right' ) == 'crate' : hit ( 'right' ) if …" at bounding box center [1007, 274] width 144 height 503
type textarea "go('up', 1)"
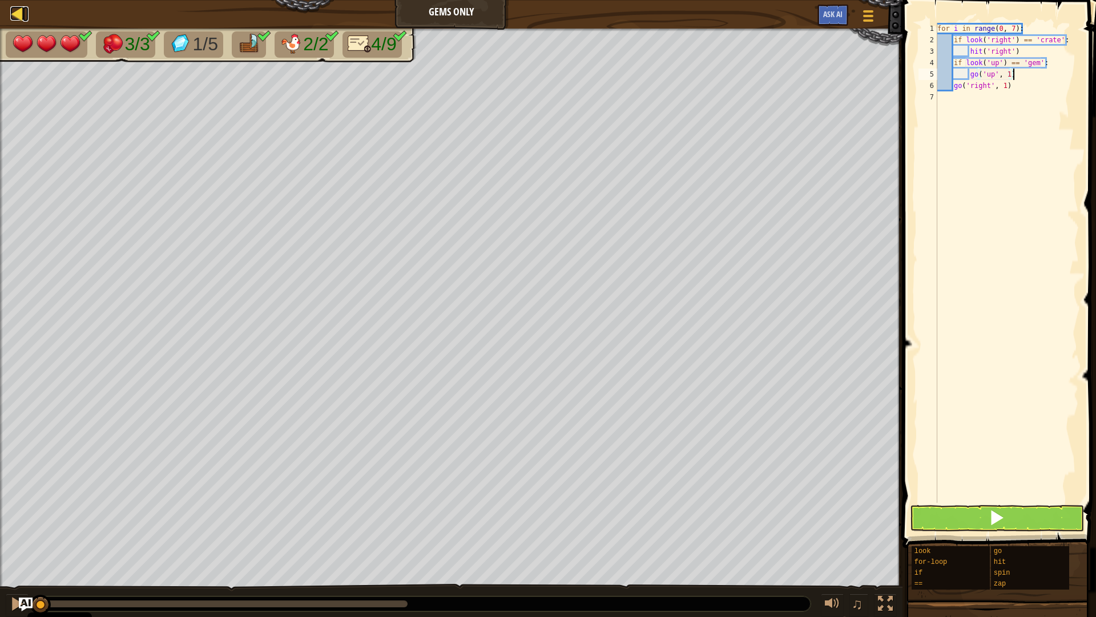
click at [22, 11] on div at bounding box center [17, 13] width 14 height 14
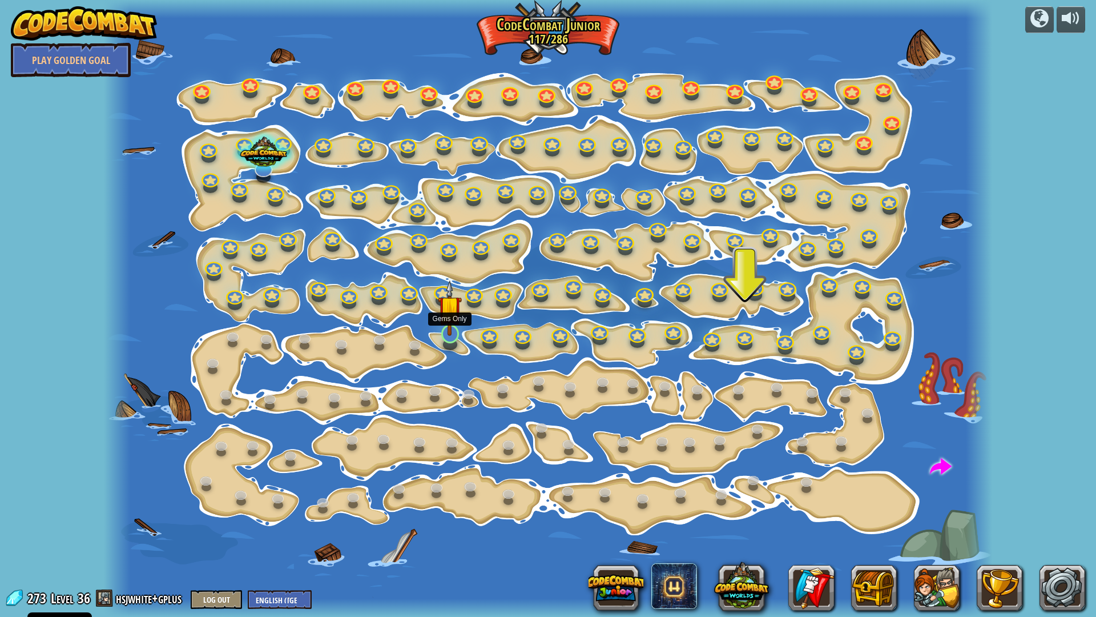
click at [453, 332] on img at bounding box center [450, 308] width 25 height 56
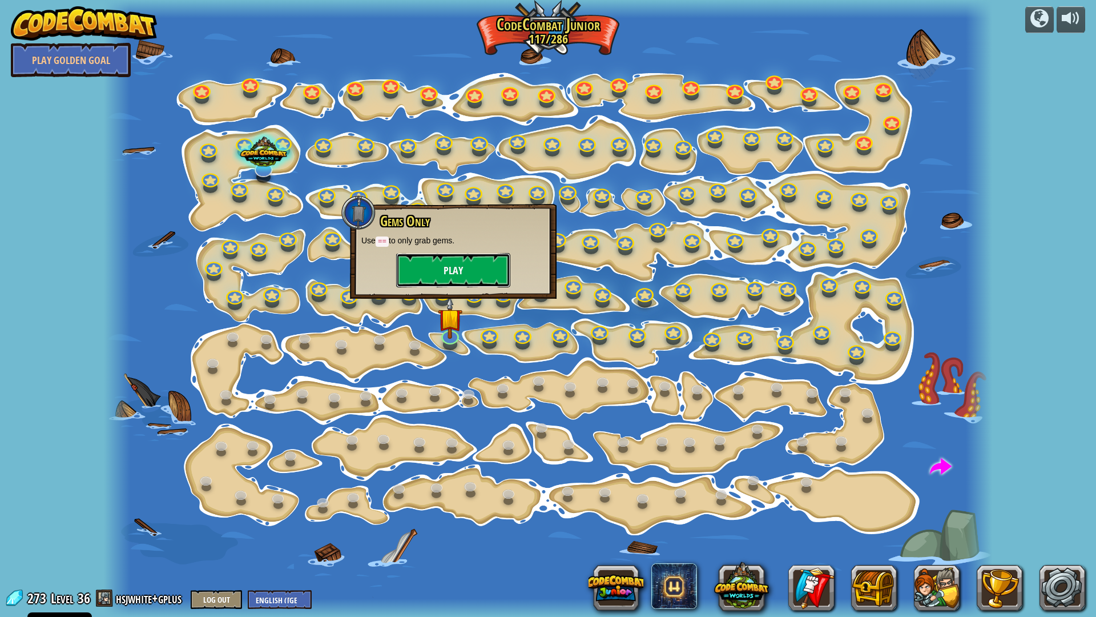
click at [464, 257] on button "Play" at bounding box center [453, 270] width 114 height 34
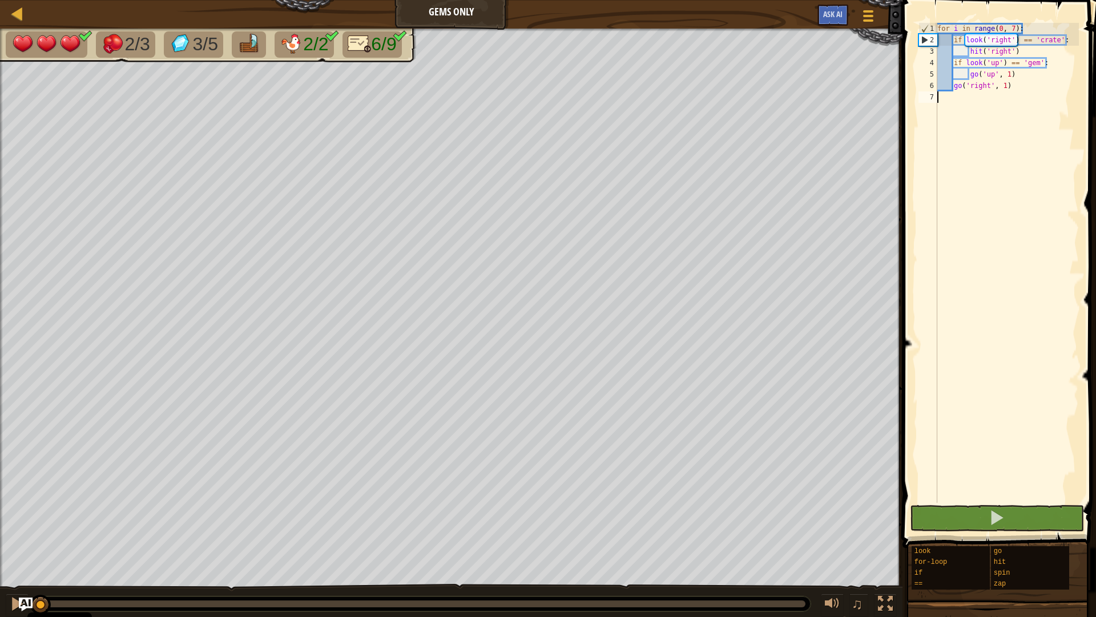
click at [1017, 77] on div "for i in range ( 0 , 7 ) : if look ( 'right' ) == 'crate' : hit ( 'right' ) if …" at bounding box center [1007, 274] width 144 height 503
type textarea "go('up', 1)"
type textarea "g"
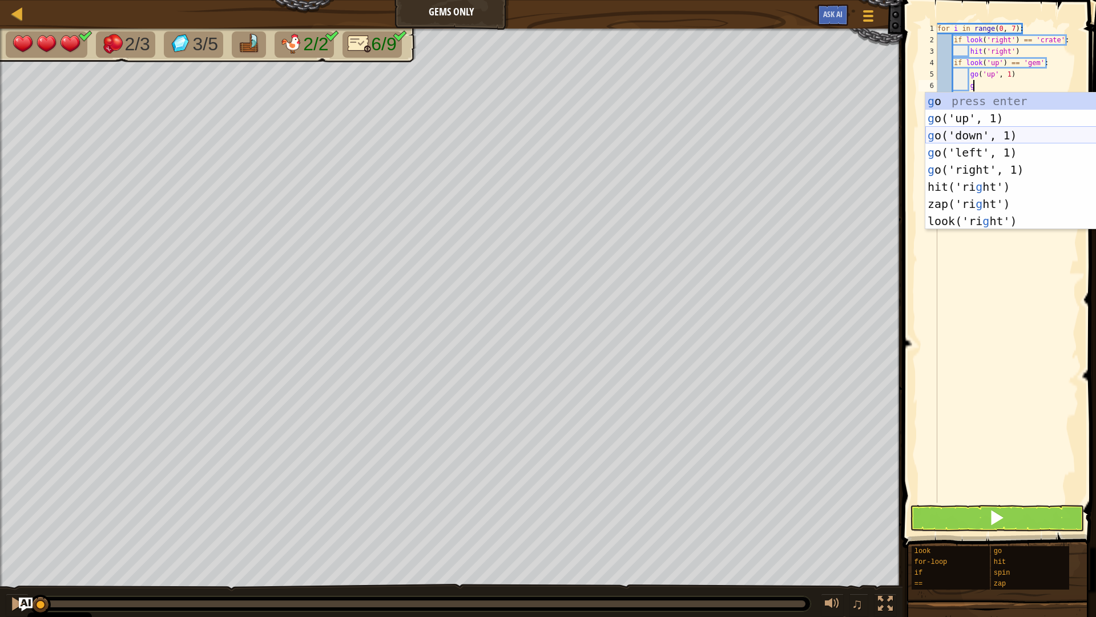
click at [973, 127] on div "g o press enter g o('up', 1) press enter g o('down', 1) press enter g o('left',…" at bounding box center [1034, 178] width 216 height 171
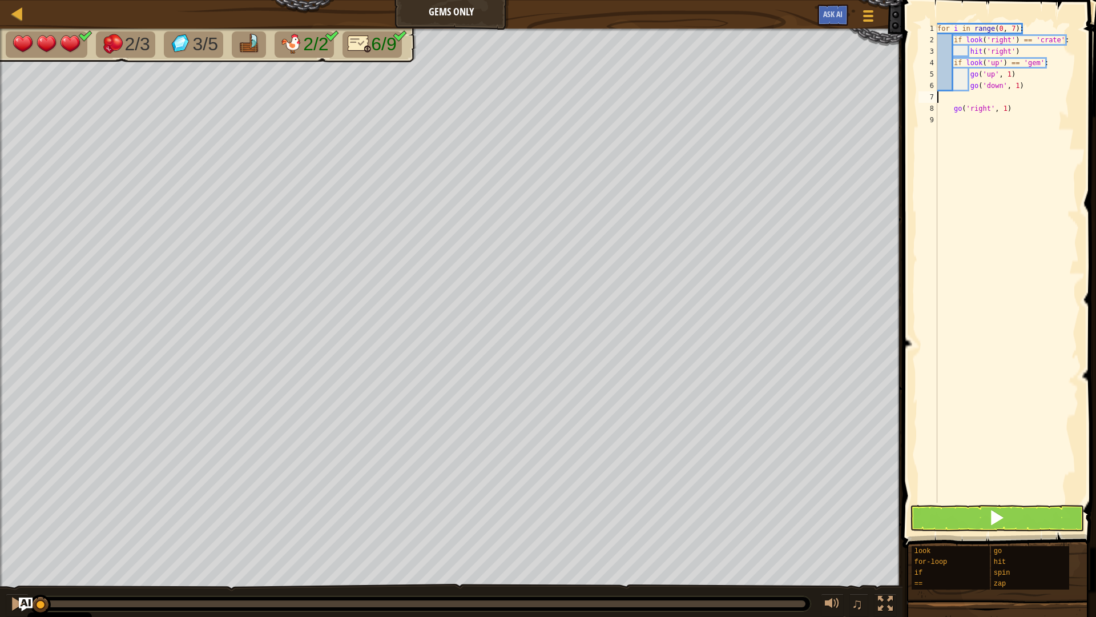
scroll to position [5, 0]
type textarea "go('down', 1)"
click at [1048, 518] on button at bounding box center [997, 518] width 174 height 26
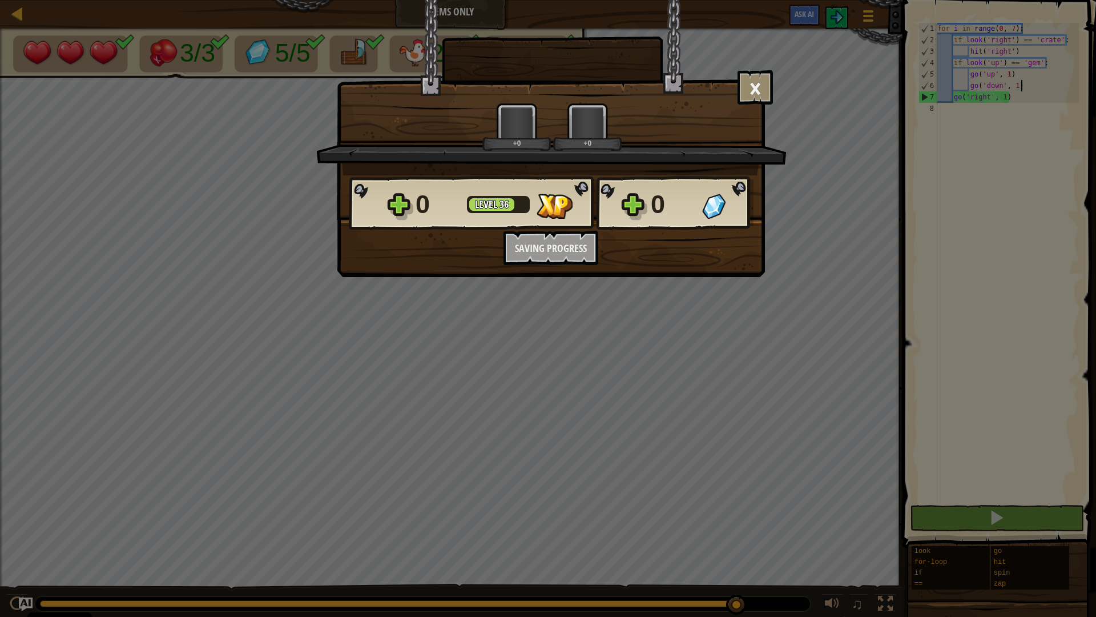
scroll to position [5, 11]
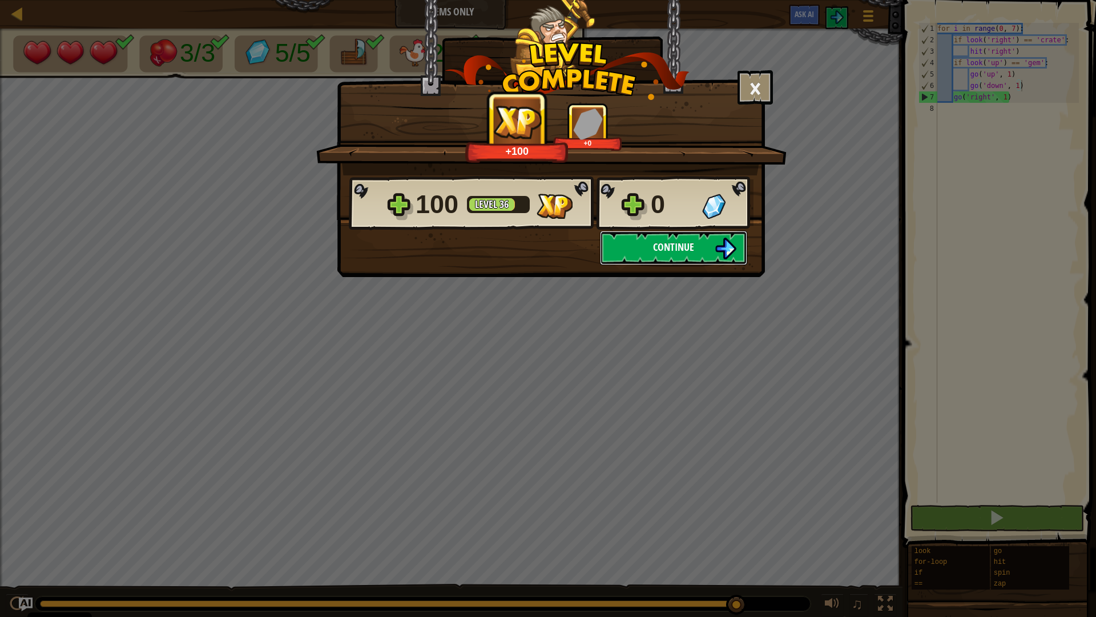
click at [706, 247] on button "Continue" at bounding box center [673, 248] width 147 height 34
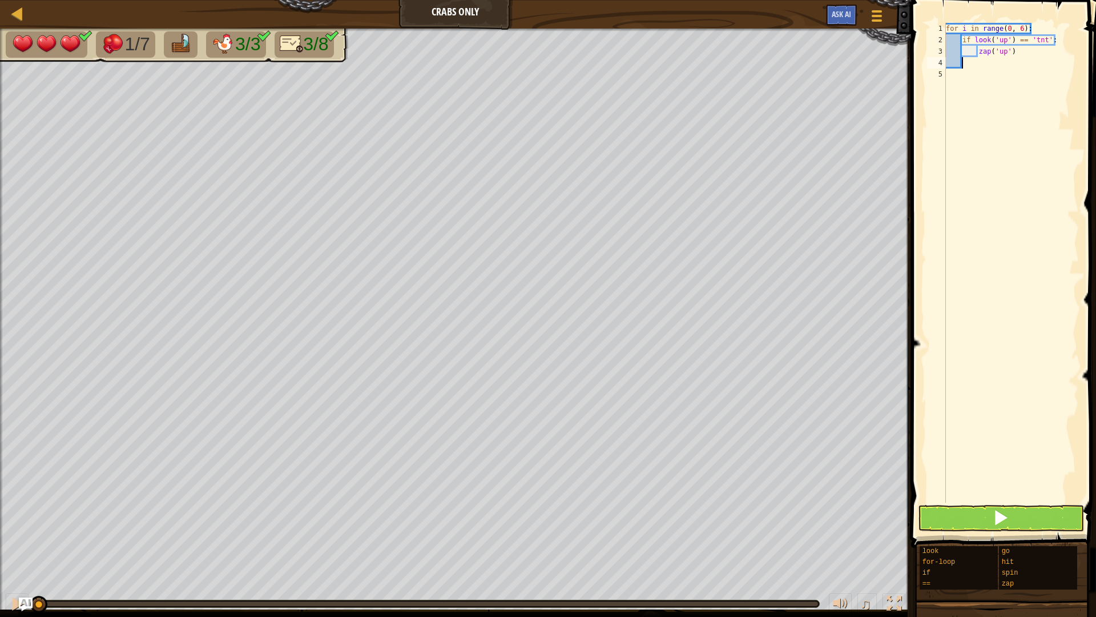
scroll to position [5, 2]
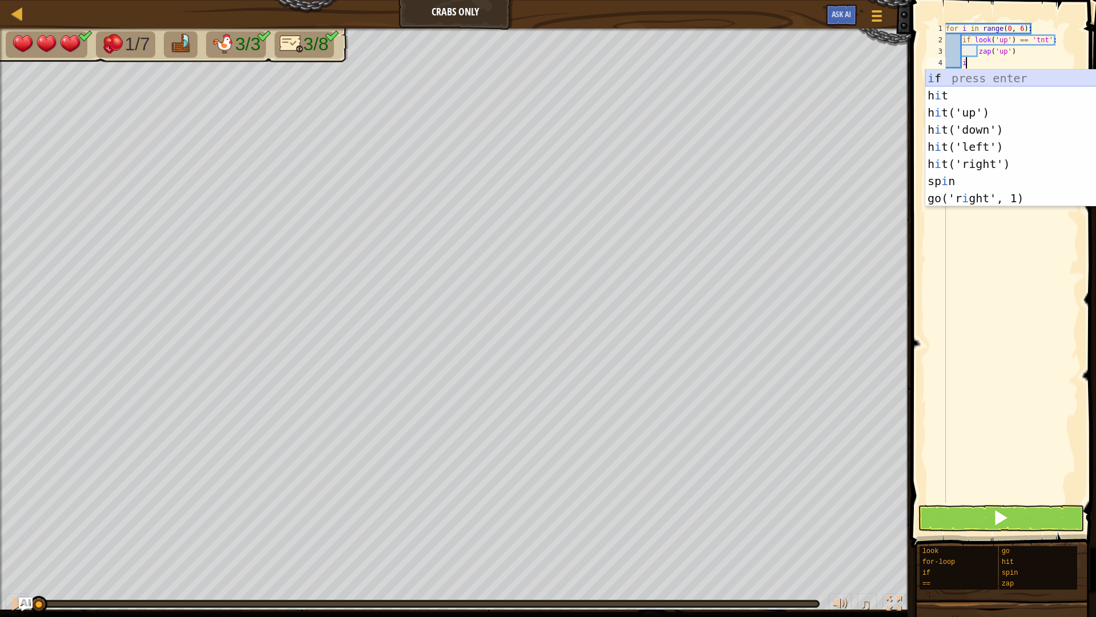
click at [994, 81] on div "i f press enter h i t press enter h i t('up') press enter h i t('down') press e…" at bounding box center [1029, 155] width 207 height 171
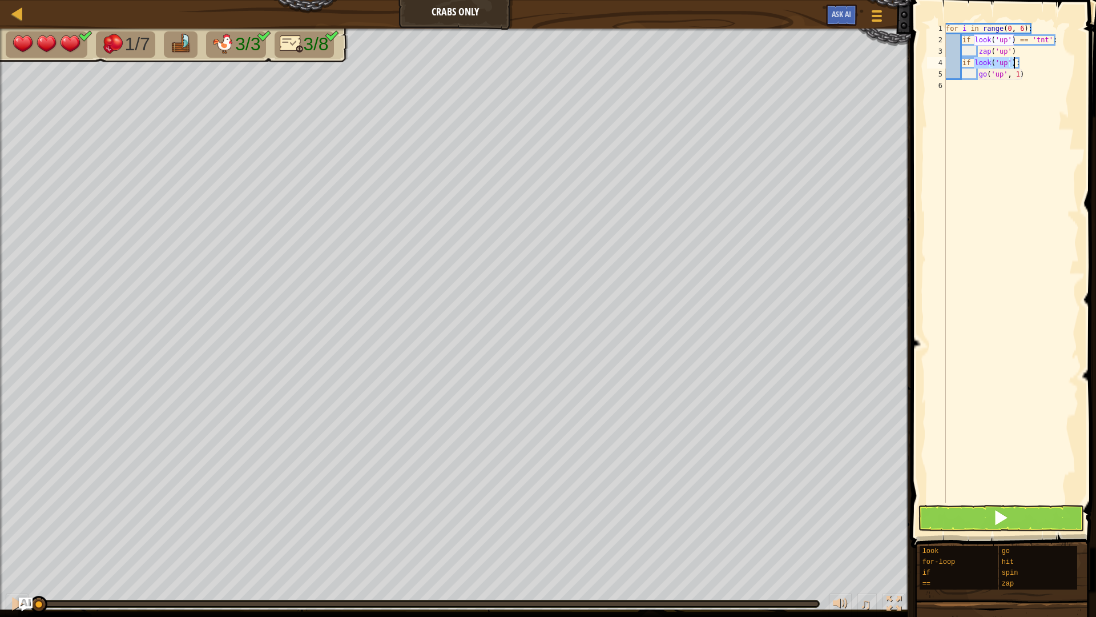
click at [1006, 58] on div "for i in range ( 0 , 6 ) : if look ( 'up' ) == 'tnt' : zap ( 'up' ) if look ( '…" at bounding box center [1011, 263] width 135 height 480
click at [1017, 54] on div "for i in range ( 0 , 6 ) : if look ( 'up' ) == 'tnt' : zap ( 'up' ) if look ( '…" at bounding box center [1011, 274] width 135 height 503
click at [1000, 77] on div "for i in range ( 0 , 6 ) : if look ( 'up' ) == 'tnt' : zap ( 'up' ) if look ( '…" at bounding box center [1011, 274] width 135 height 503
type textarea "g"
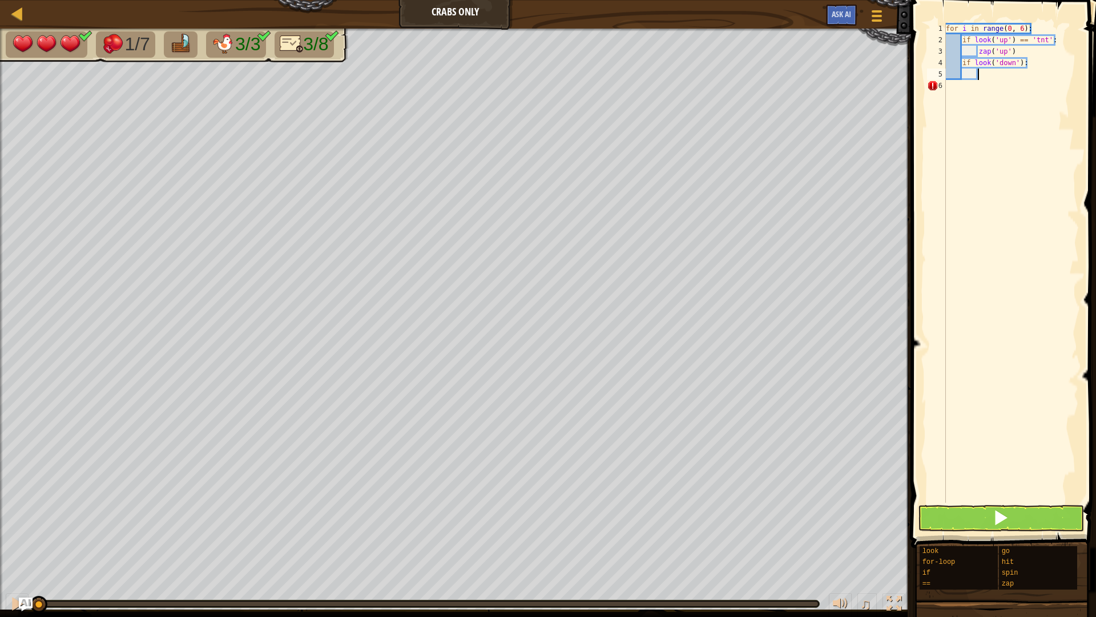
type textarea "z"
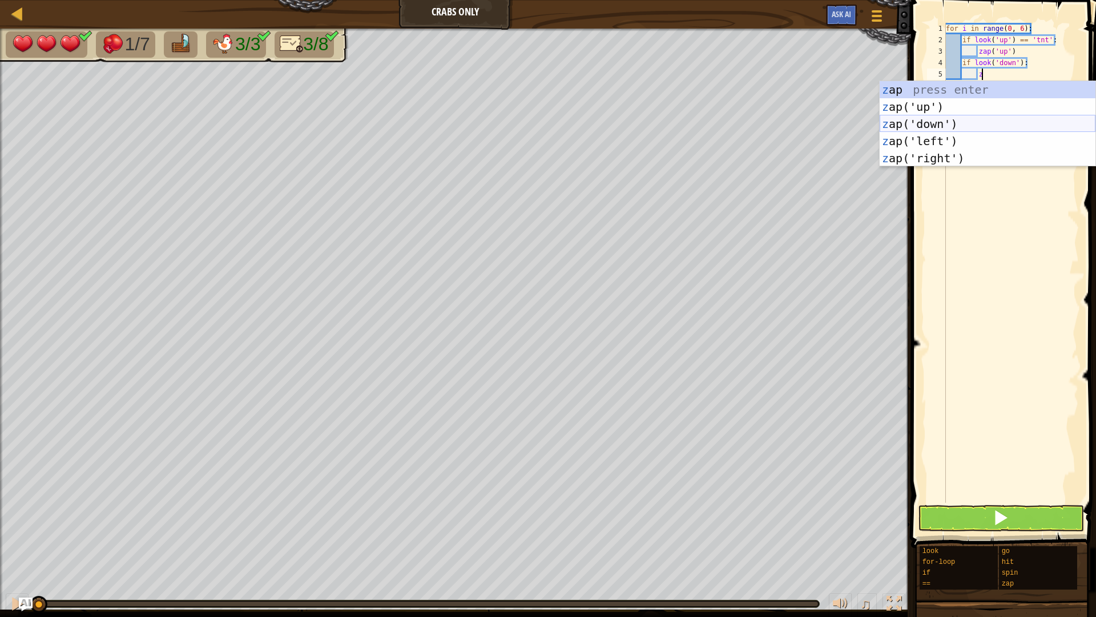
click at [958, 119] on div "z ap press enter z ap('up') press enter z ap('down') press enter z ap('left') p…" at bounding box center [988, 141] width 216 height 120
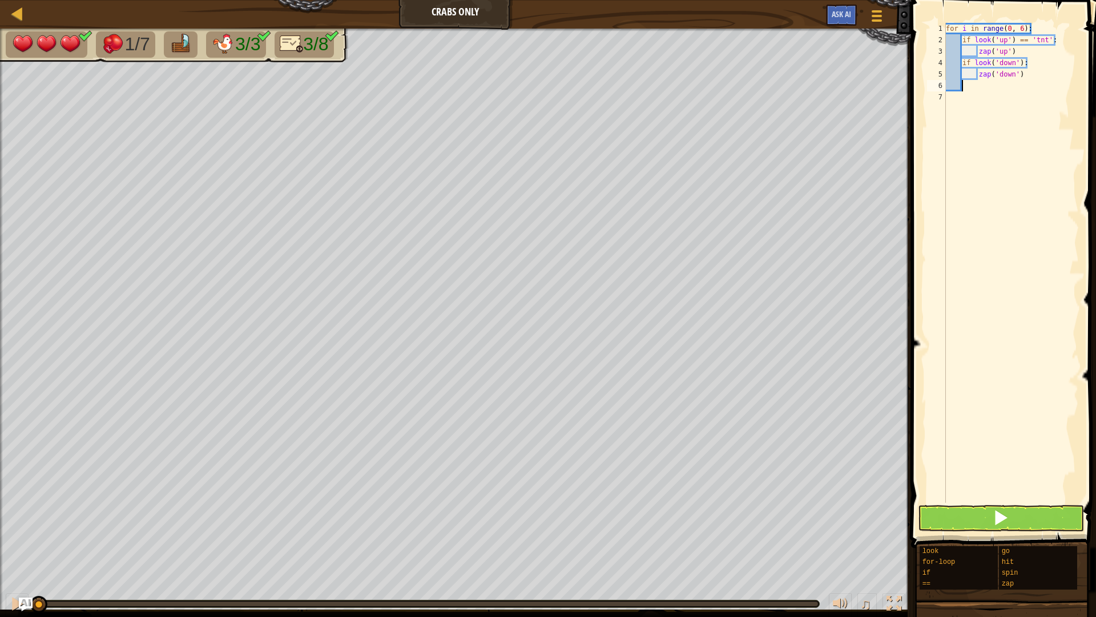
scroll to position [5, 2]
type textarea "g"
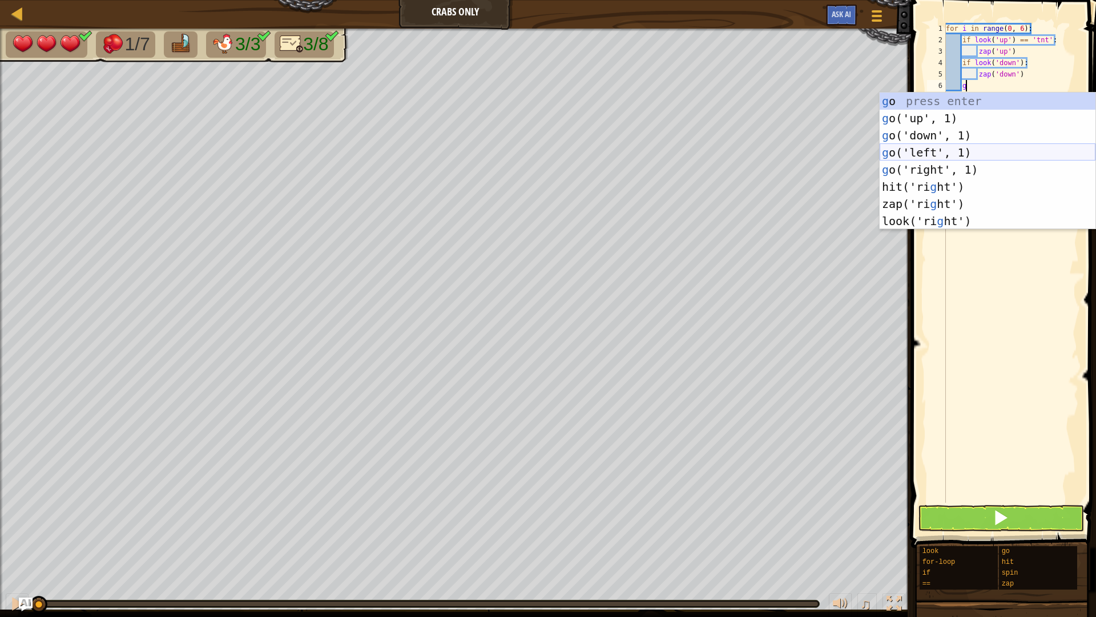
click at [935, 150] on div "g o press enter g o('up', 1) press enter g o('down', 1) press enter g o('left',…" at bounding box center [988, 178] width 216 height 171
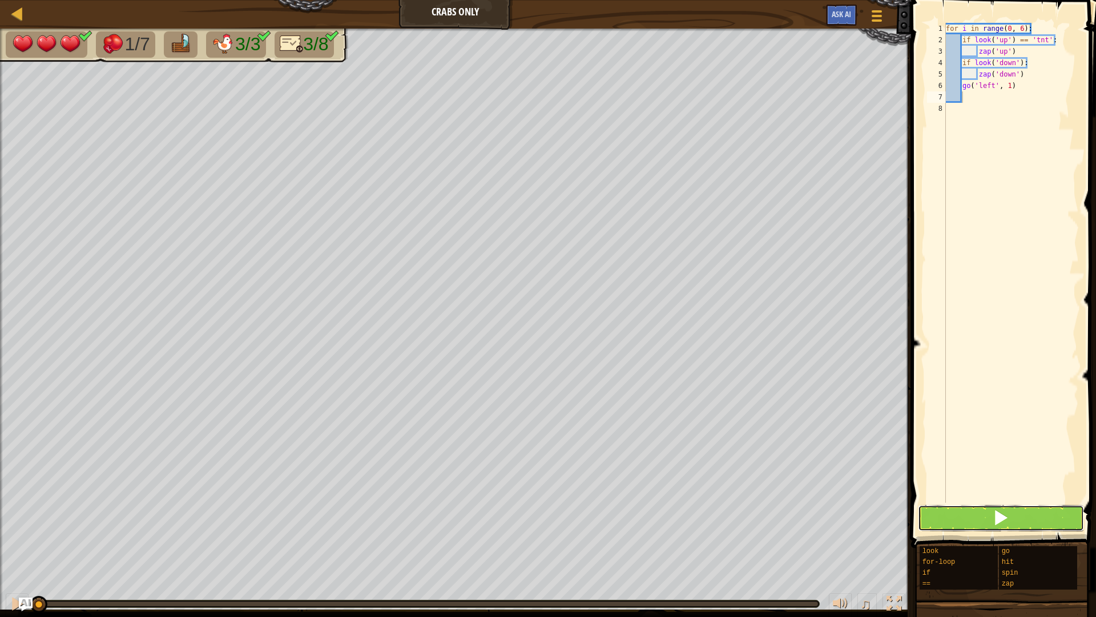
click at [1034, 516] on button at bounding box center [1001, 518] width 166 height 26
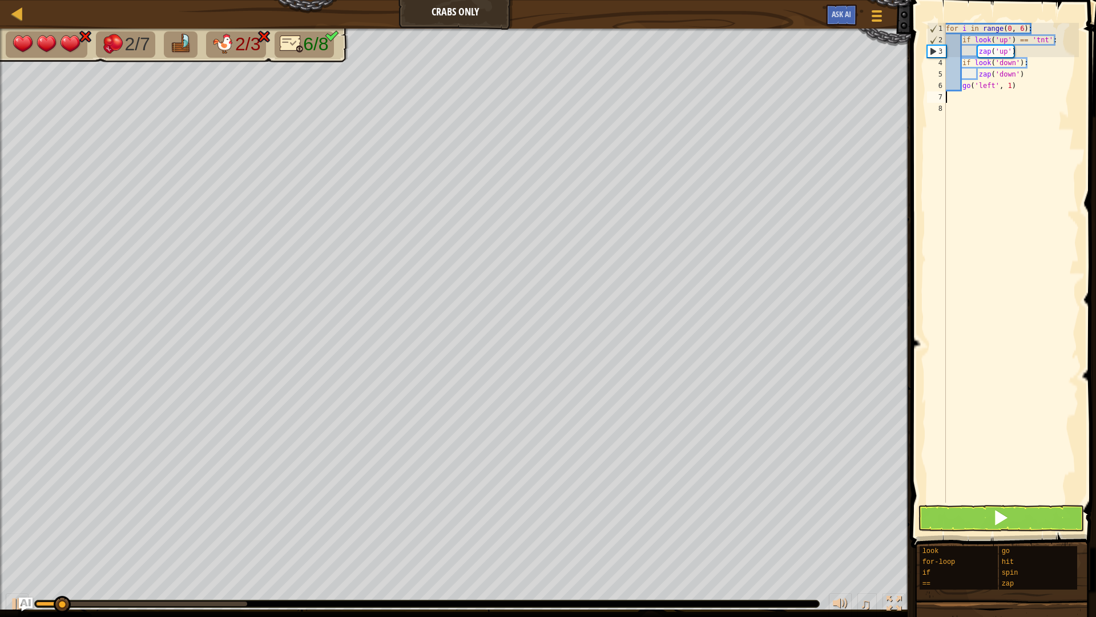
scroll to position [5, 0]
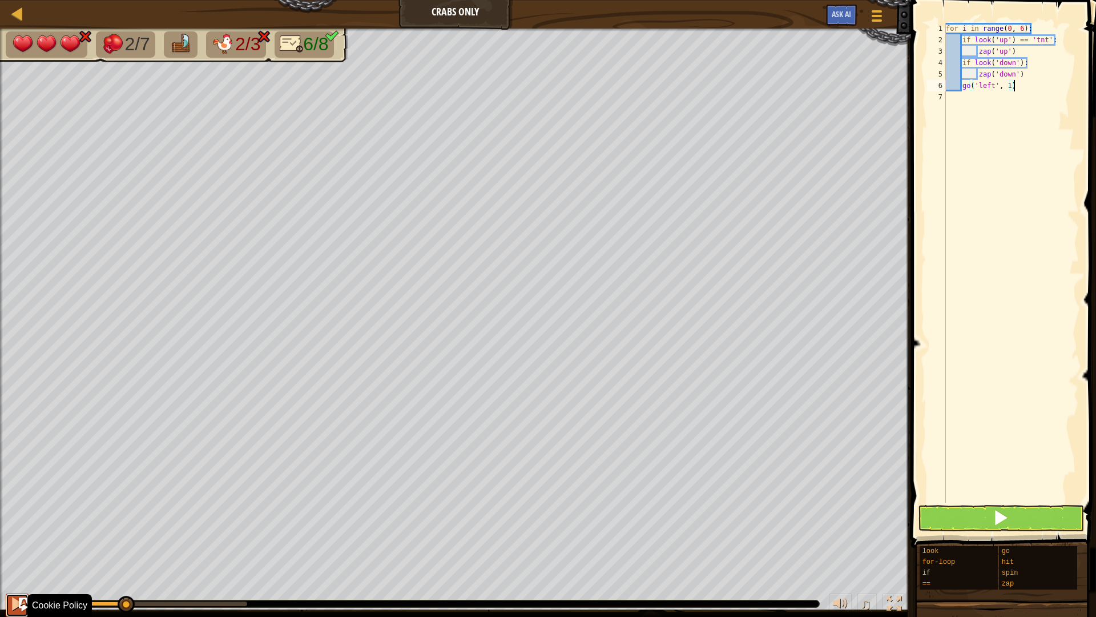
click at [13, 606] on div at bounding box center [17, 603] width 15 height 15
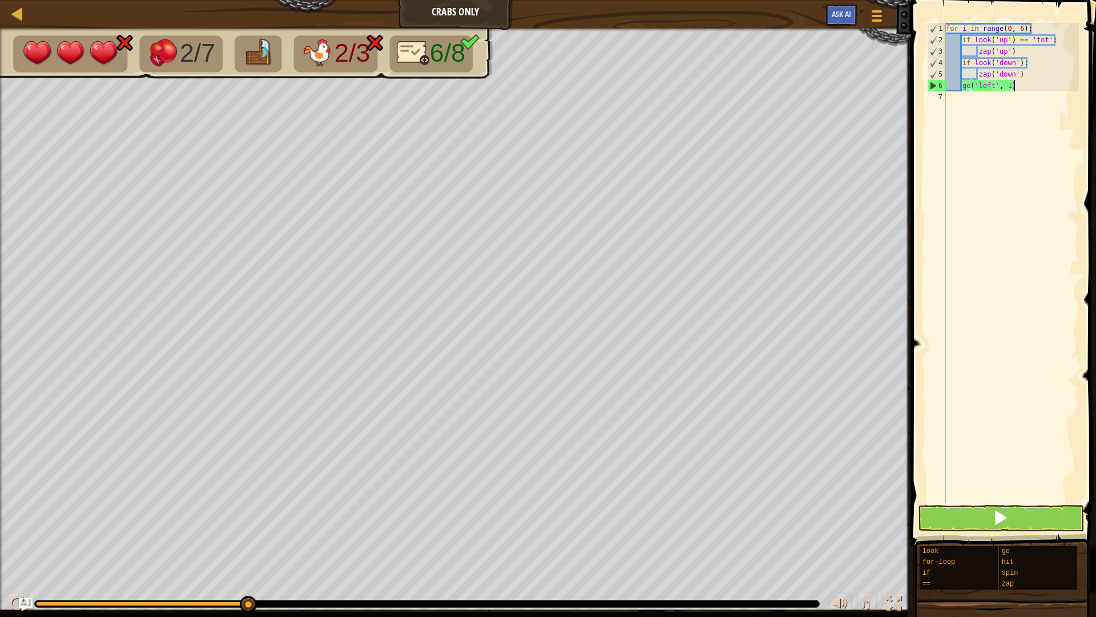
click at [1022, 61] on div "for i in range ( 0 , 6 ) : if look ( 'up' ) == 'tnt' : zap ( 'up' ) if look ( '…" at bounding box center [1011, 274] width 135 height 503
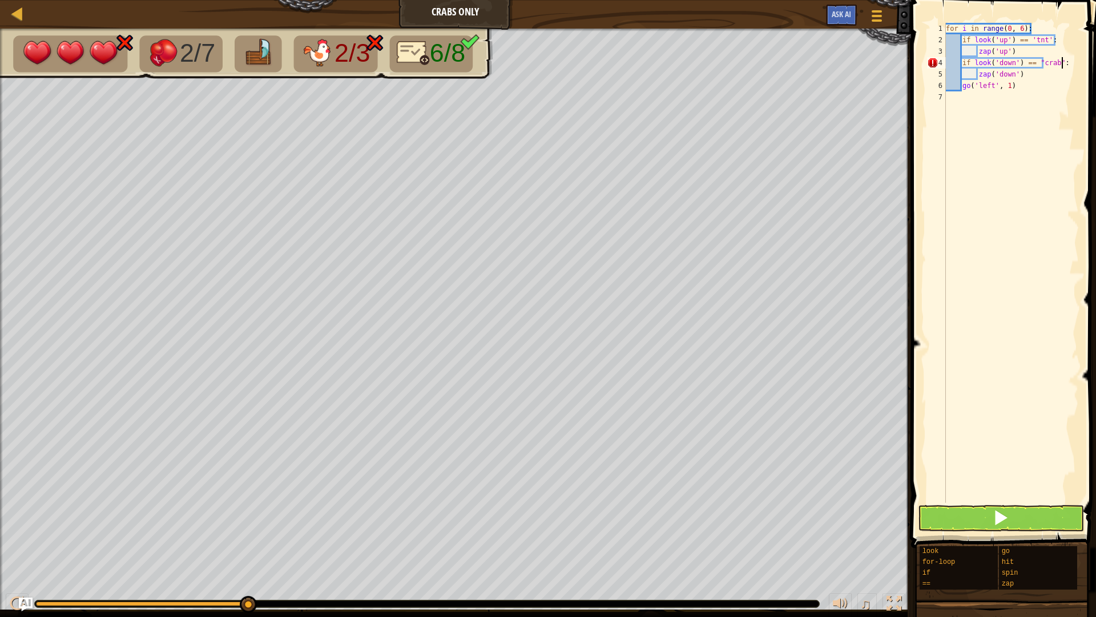
scroll to position [5, 17]
type textarea "if look('down') == "crab":"
click at [967, 511] on button at bounding box center [1001, 518] width 166 height 26
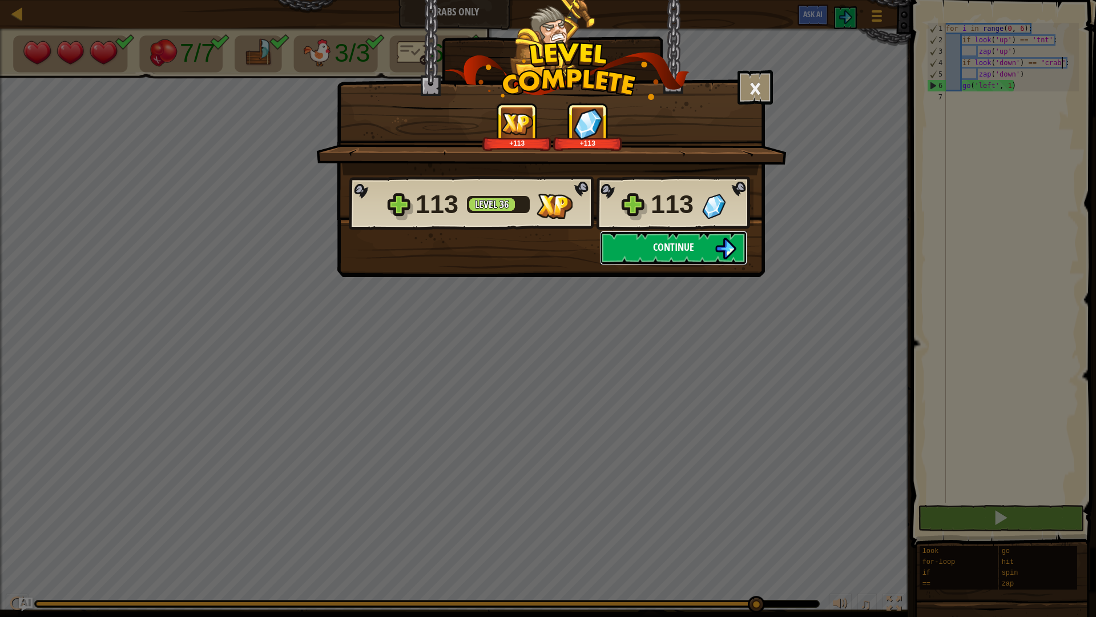
click at [702, 240] on button "Continue" at bounding box center [673, 248] width 147 height 34
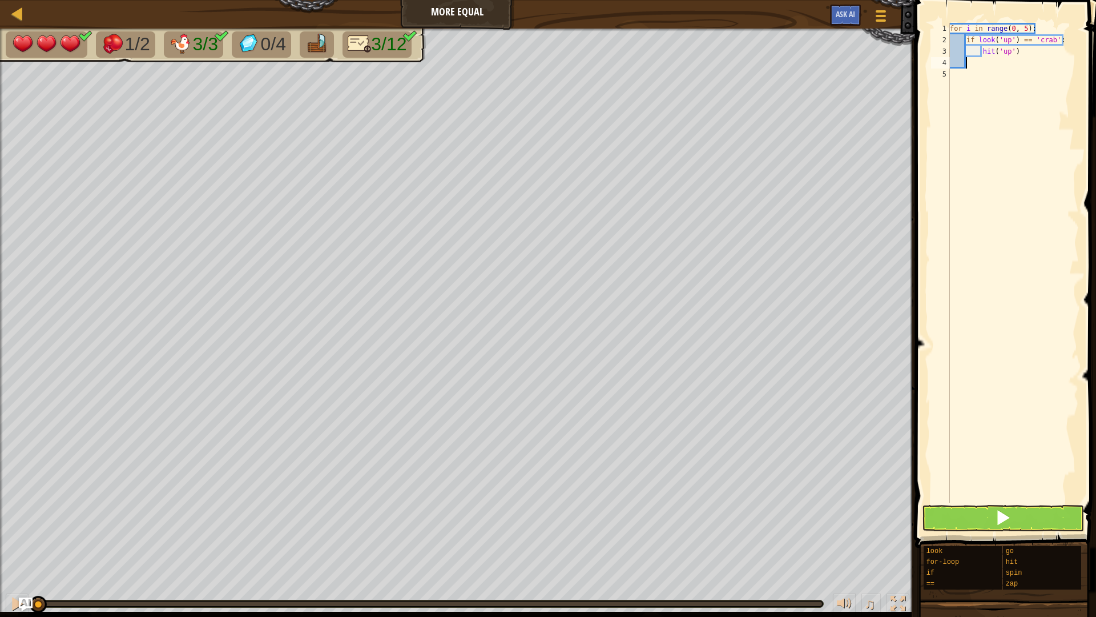
scroll to position [5, 2]
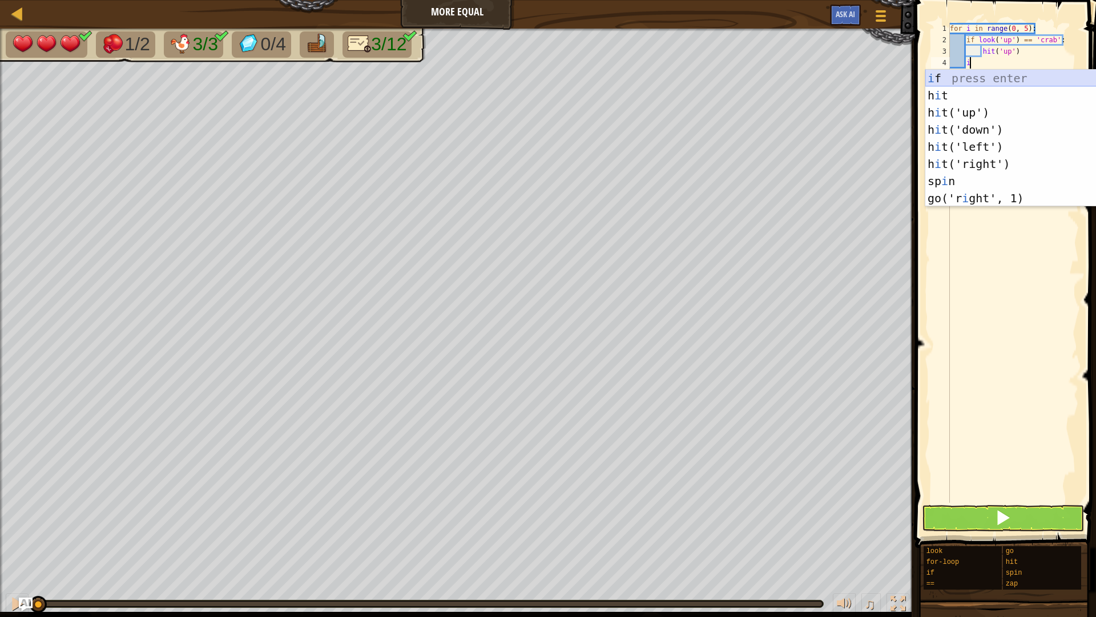
click at [982, 81] on div "i f press enter h i t press enter h i t('up') press enter h i t('down') press e…" at bounding box center [1029, 155] width 207 height 171
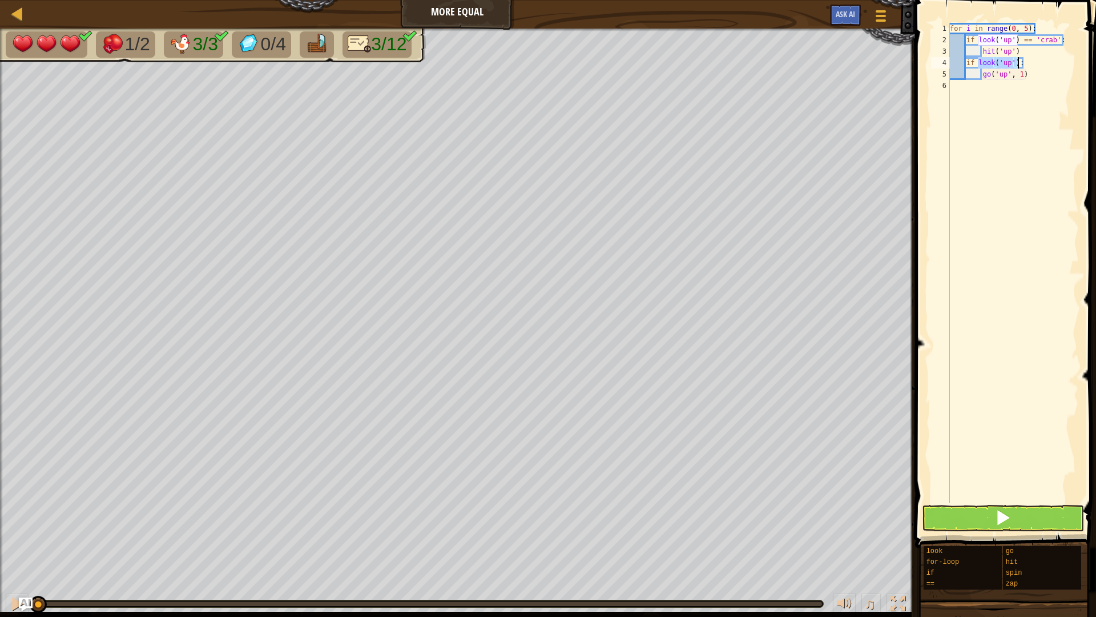
click at [1014, 69] on div "for i in range ( 0 , 5 ) : if look ( 'up' ) == 'crab' : hit ( 'up' ) if look ( …" at bounding box center [1013, 274] width 131 height 503
click at [1019, 62] on div "for i in range ( 0 , 5 ) : if look ( 'up' ) == 'crab' : hit ( 'up' ) if look ( …" at bounding box center [1013, 274] width 131 height 503
click at [1007, 74] on div "for i in range ( 0 , 5 ) : if look ( 'up' ) == 'crab' : hit ( 'up' ) if look ( …" at bounding box center [1013, 274] width 131 height 503
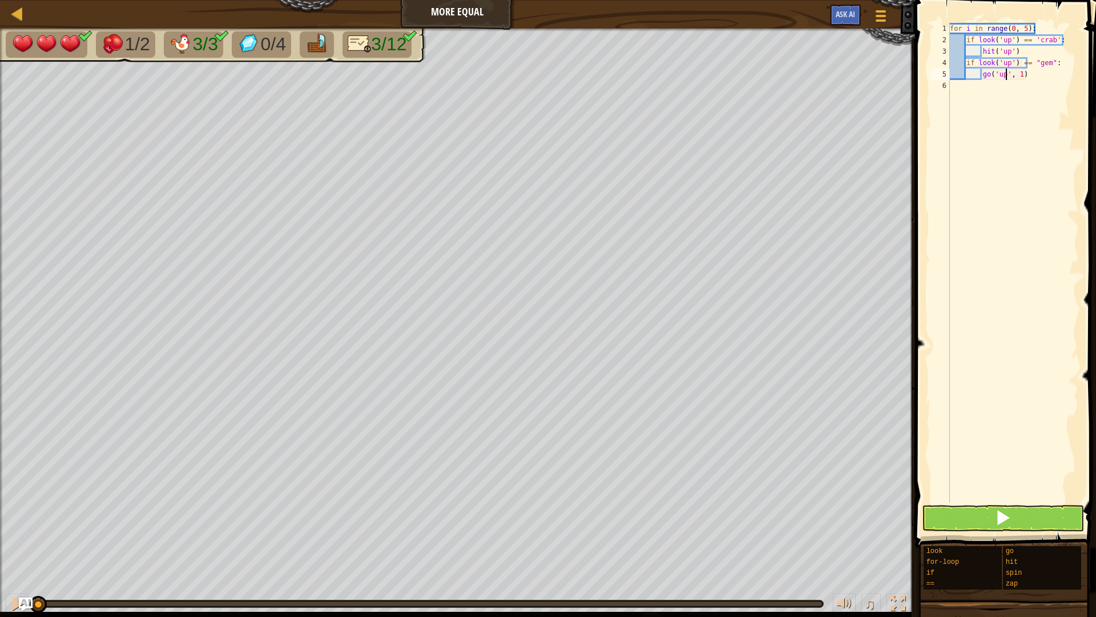
click at [1021, 72] on div "for i in range ( 0 , 5 ) : if look ( 'up' ) == 'crab' : hit ( 'up' ) if look ( …" at bounding box center [1013, 274] width 131 height 503
type textarea "go('up', 2)"
click at [1052, 74] on div "for i in range ( 0 , 5 ) : if look ( 'up' ) == 'crab' : hit ( 'up' ) if look ( …" at bounding box center [1013, 274] width 131 height 503
type textarea "g"
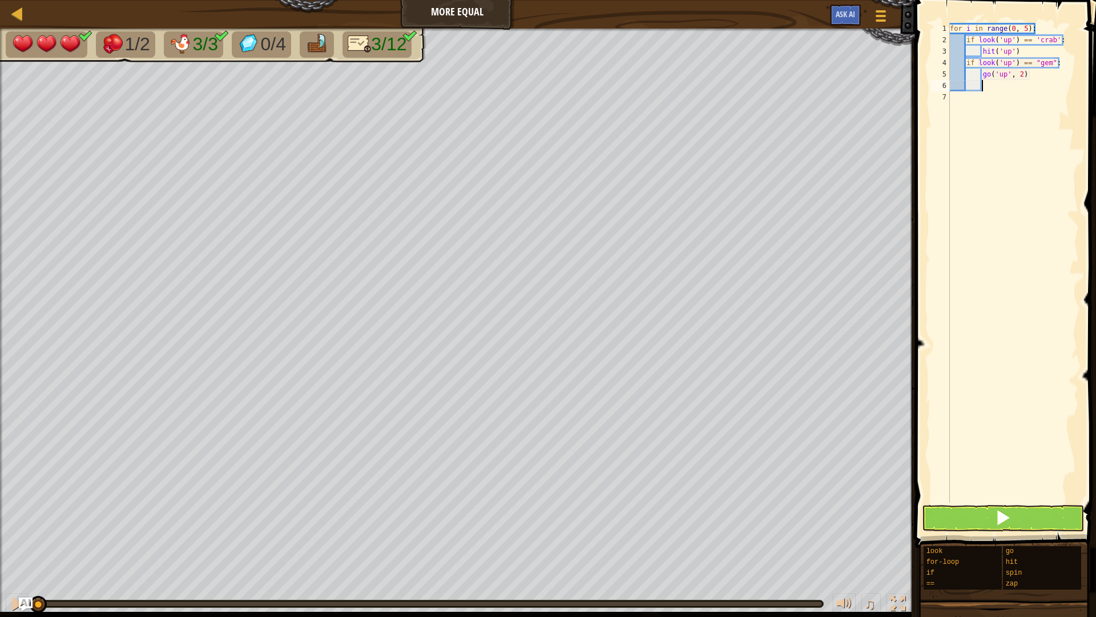
scroll to position [5, 5]
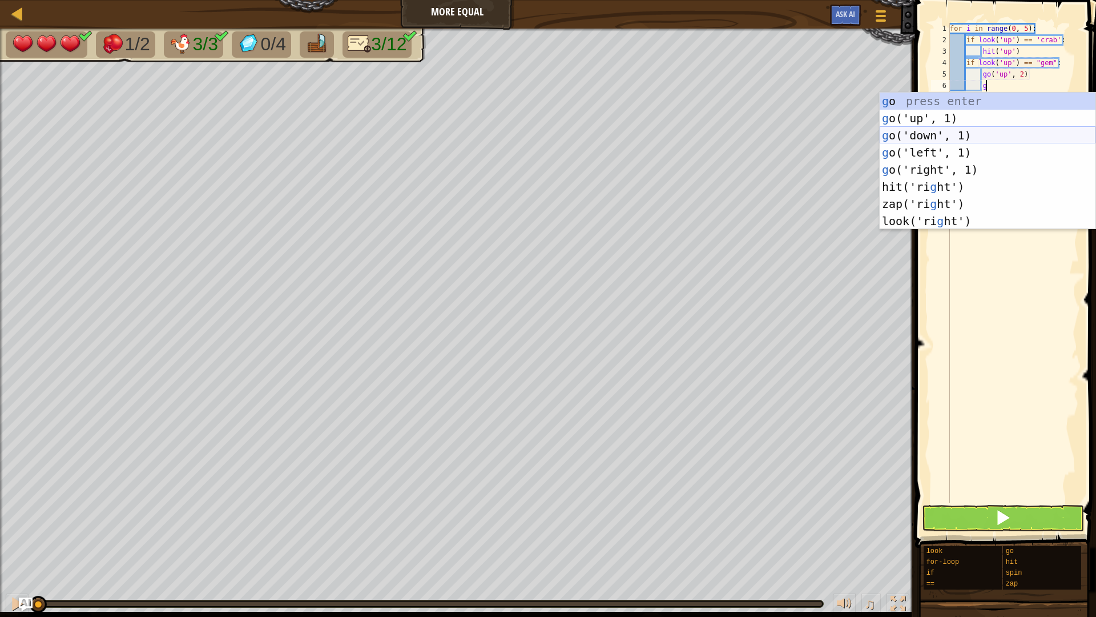
click at [989, 131] on div "g o press enter g o('up', 1) press enter g o('down', 1) press enter g o('left',…" at bounding box center [988, 178] width 216 height 171
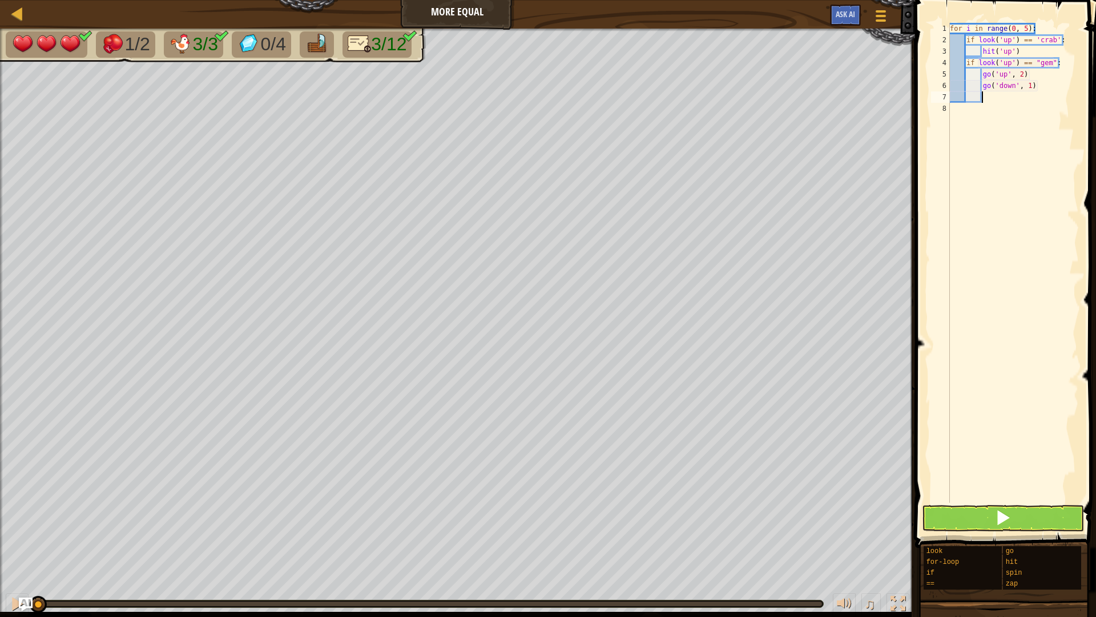
scroll to position [5, 4]
click at [1031, 87] on div "for i in range ( 0 , 5 ) : if look ( 'up' ) == 'crab' : hit ( 'up' ) if look ( …" at bounding box center [1013, 274] width 131 height 503
type textarea "go('down', 2)"
click at [1002, 91] on div "for i in range ( 0 , 5 ) : if look ( 'up' ) == 'crab' : hit ( 'up' ) if look ( …" at bounding box center [1013, 274] width 131 height 503
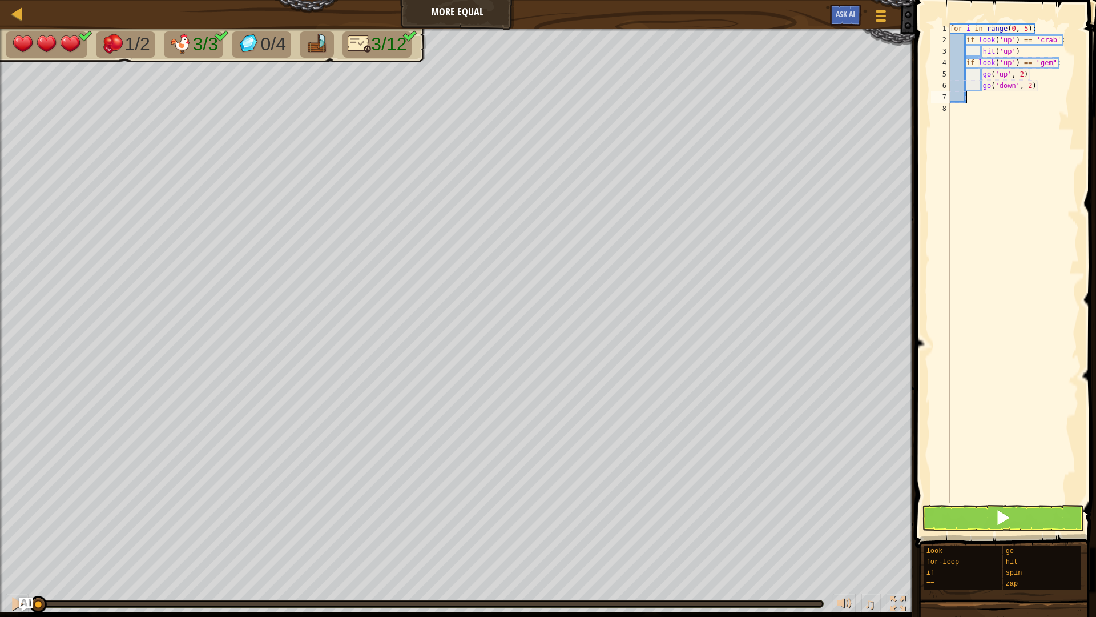
scroll to position [5, 2]
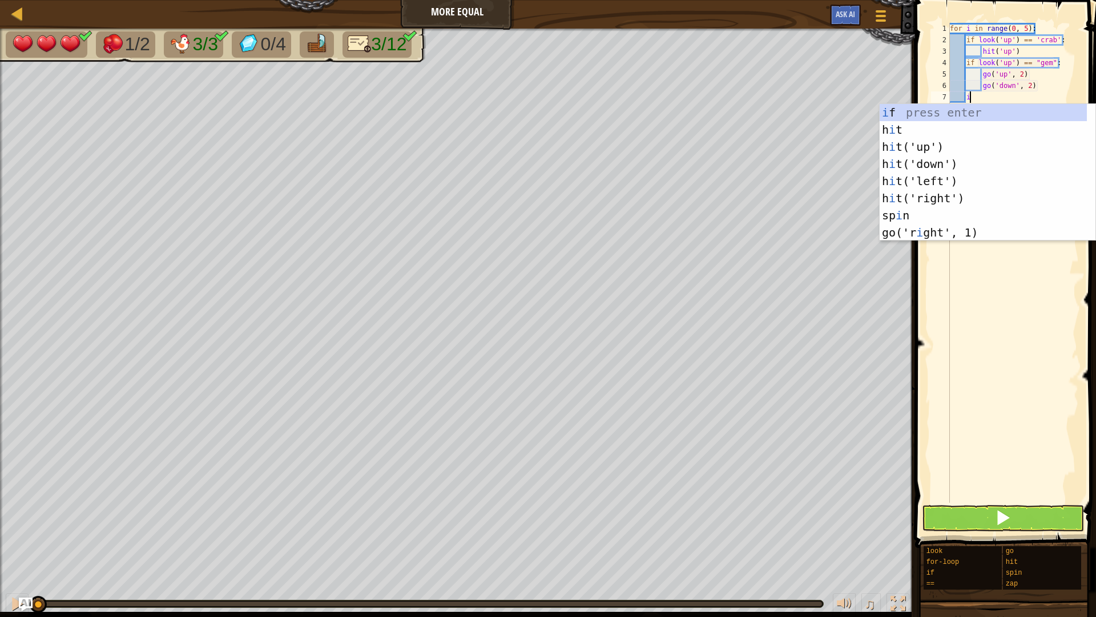
click at [1005, 116] on div "i f press enter h i t press enter h i t('up') press enter h i t('down') press e…" at bounding box center [983, 189] width 207 height 171
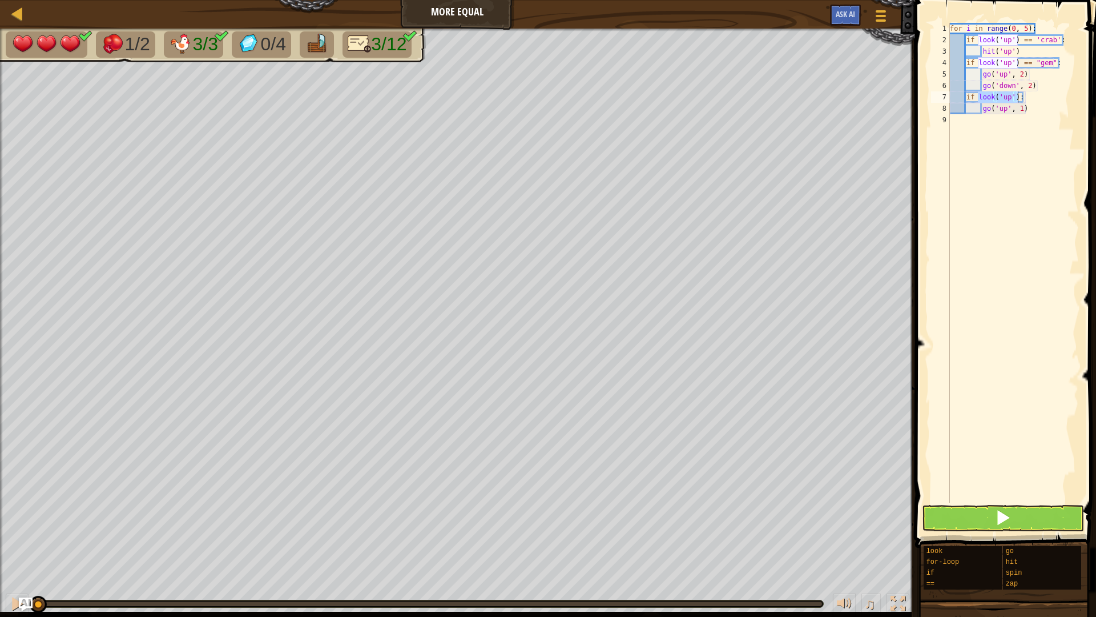
click at [1015, 98] on div "for i in range ( 0 , 5 ) : if look ( 'up' ) == 'crab' : hit ( 'up' ) if look ( …" at bounding box center [1013, 263] width 131 height 480
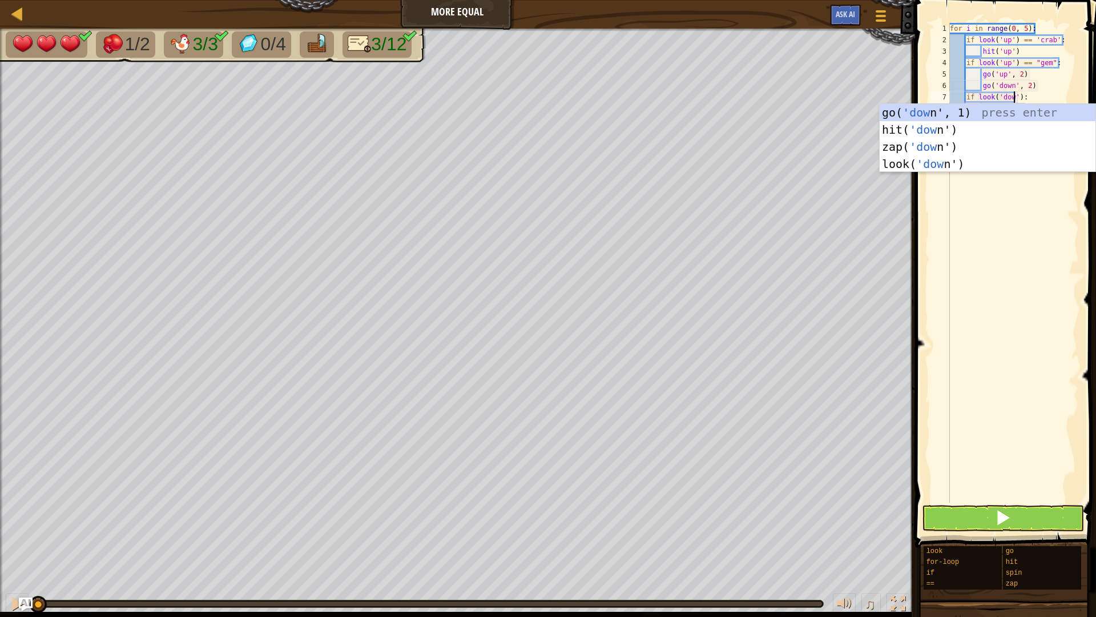
scroll to position [5, 10]
click at [1027, 92] on div "for i in range ( 0 , 5 ) : if look ( 'up' ) == 'crab' : hit ( 'up' ) if look ( …" at bounding box center [1013, 274] width 131 height 503
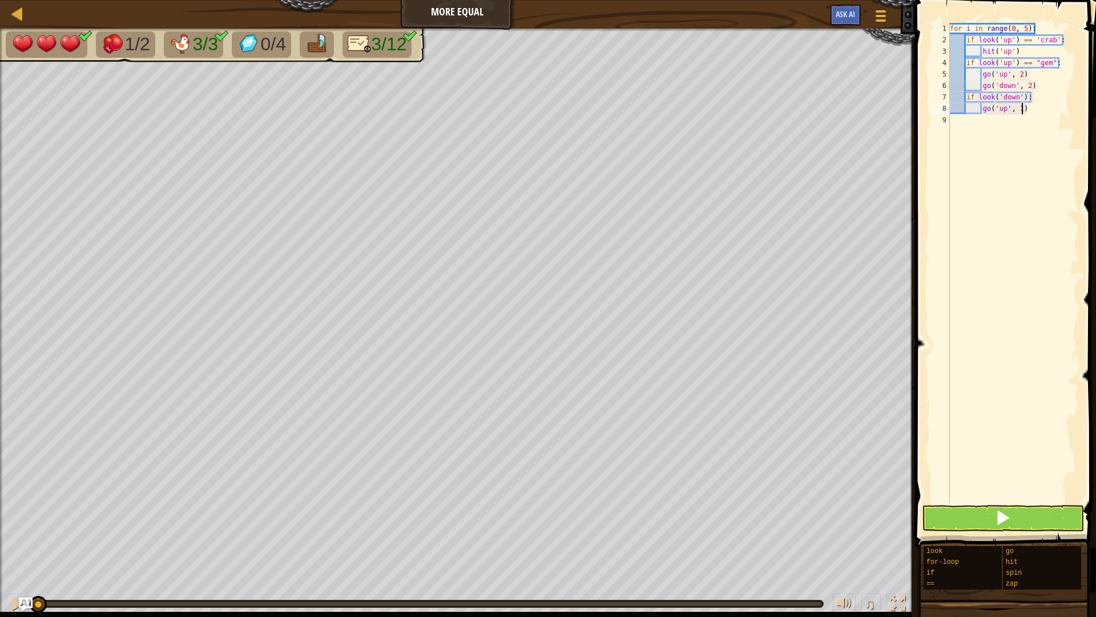
click at [1024, 110] on div "for i in range ( 0 , 5 ) : if look ( 'up' ) == 'crab' : hit ( 'up' ) if look ( …" at bounding box center [1013, 274] width 131 height 503
click at [1026, 98] on div "for i in range ( 0 , 5 ) : if look ( 'up' ) == 'crab' : hit ( 'up' ) if look ( …" at bounding box center [1013, 274] width 131 height 503
click at [1047, 107] on div "for i in range ( 0 , 5 ) : if look ( 'up' ) == 'crab' : hit ( 'up' ) if look ( …" at bounding box center [1013, 274] width 131 height 503
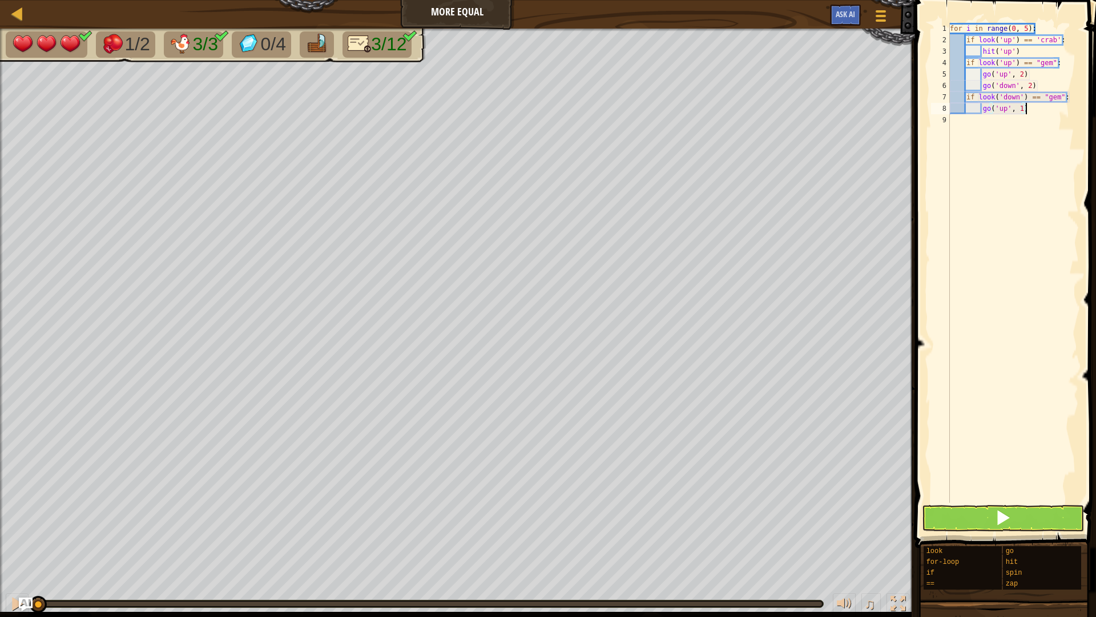
click at [1022, 109] on div "for i in range ( 0 , 5 ) : if look ( 'up' ) == 'crab' : hit ( 'up' ) if look ( …" at bounding box center [1013, 274] width 131 height 503
type textarea "if look('down') == "gem":"
click at [1042, 98] on div "for i in range ( 0 , 5 ) : if look ( 'up' ) == 'crab' : hit ( 'up' ) if look ( …" at bounding box center [1013, 274] width 131 height 503
click at [1068, 97] on div "for i in range ( 0 , 5 ) : if look ( 'up' ) == 'crab' : hit ( 'up' ) if look ( …" at bounding box center [1013, 274] width 131 height 503
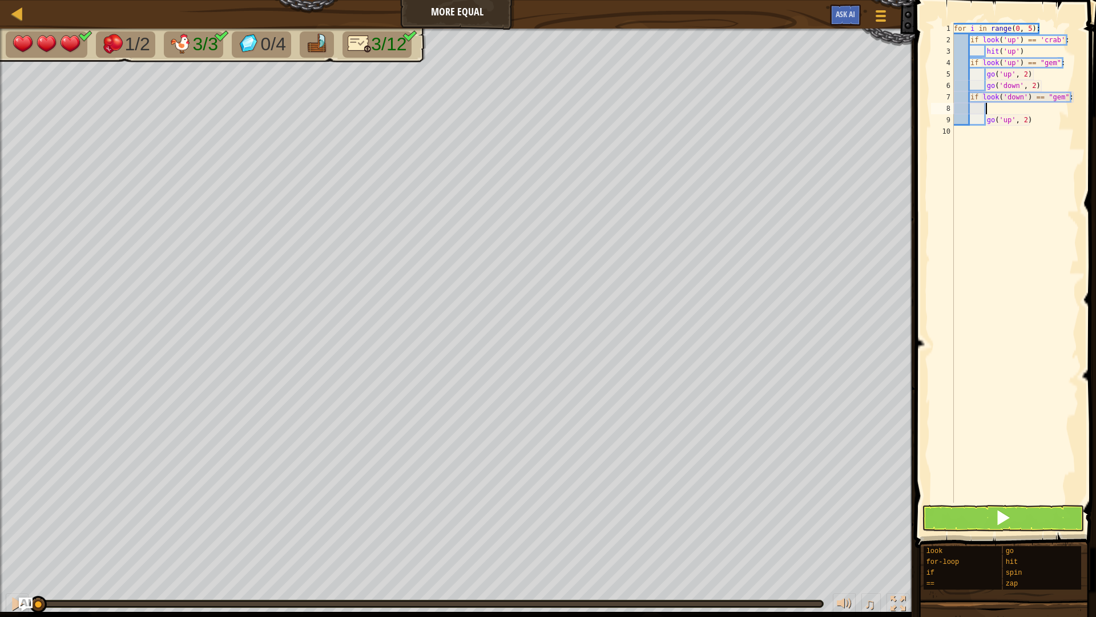
scroll to position [5, 4]
type textarea "g"
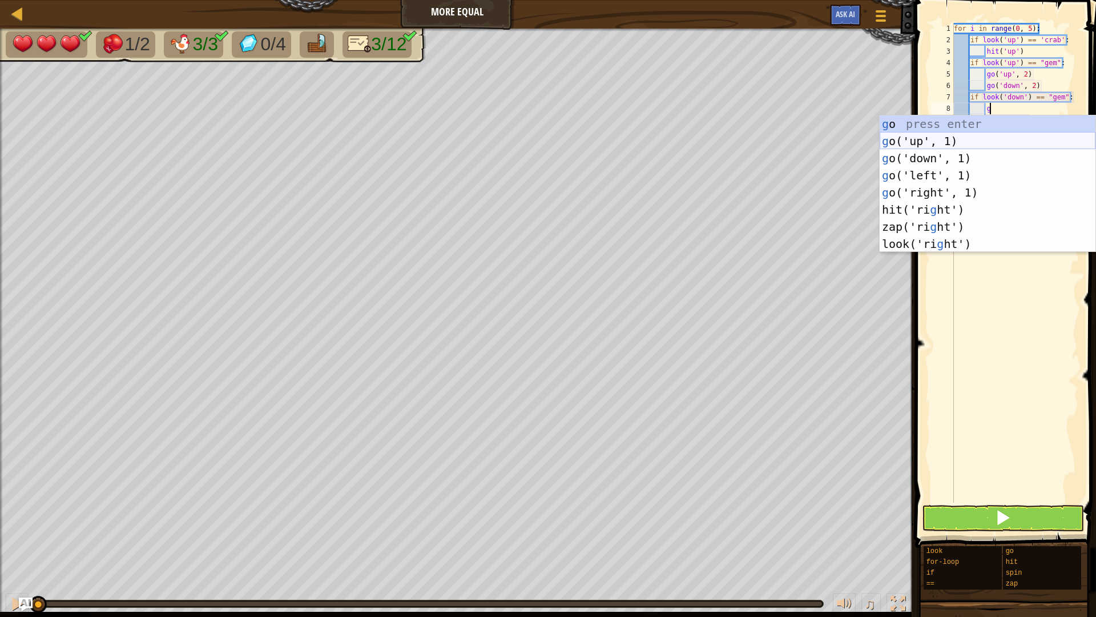
click at [954, 141] on div "g o press enter g o('up', 1) press enter g o('down', 1) press enter g o('left',…" at bounding box center [988, 200] width 216 height 171
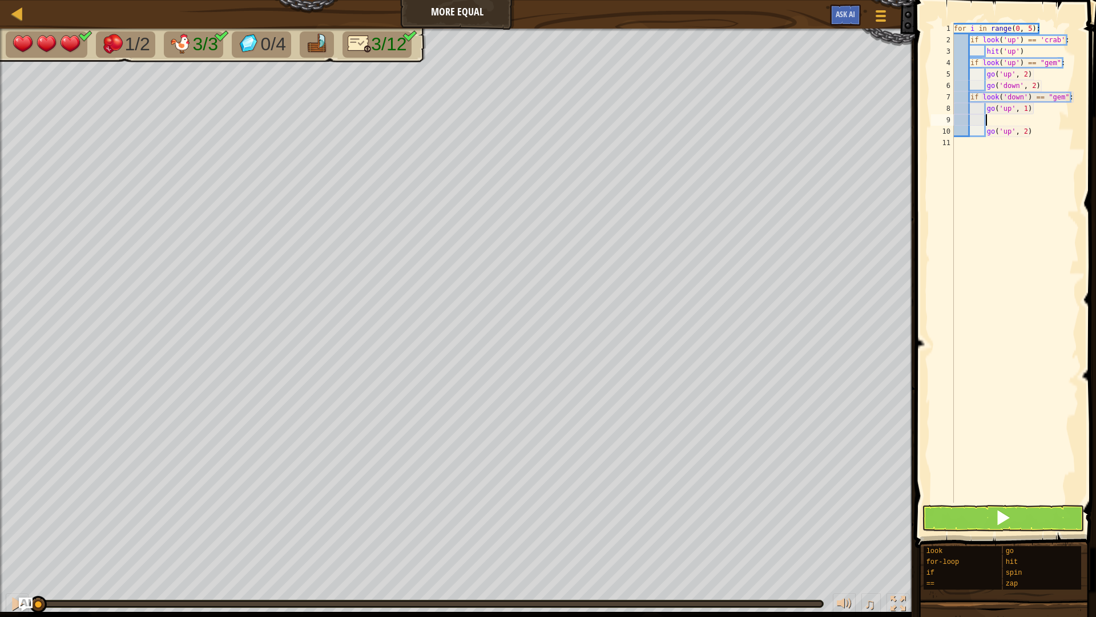
scroll to position [5, 4]
type textarea "g"
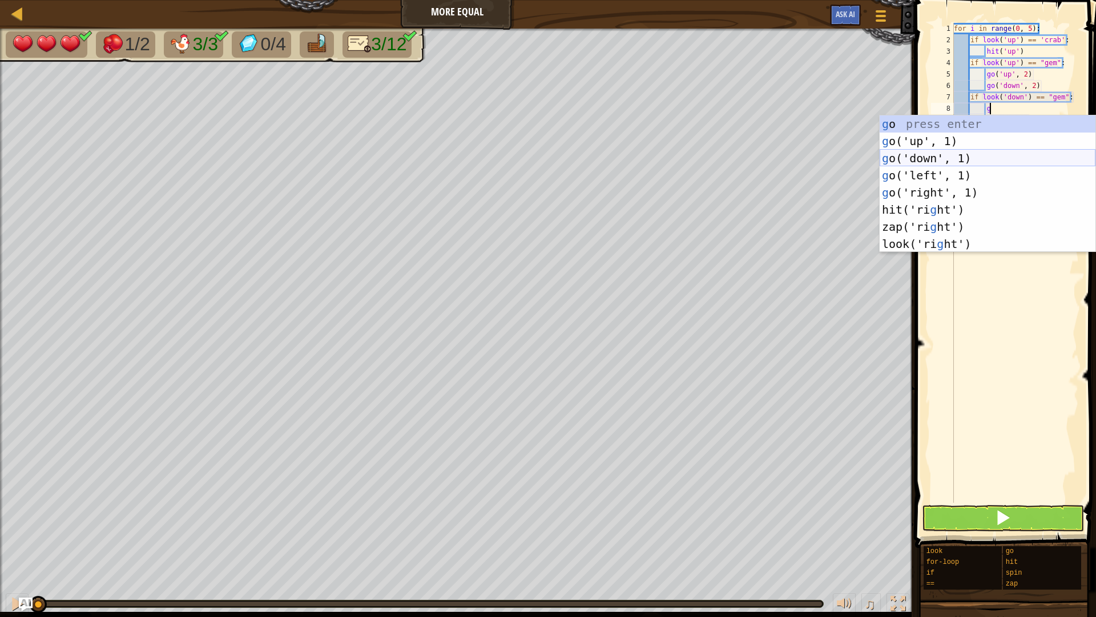
click at [965, 158] on div "g o press enter g o('up', 1) press enter g o('down', 1) press enter g o('left',…" at bounding box center [988, 200] width 216 height 171
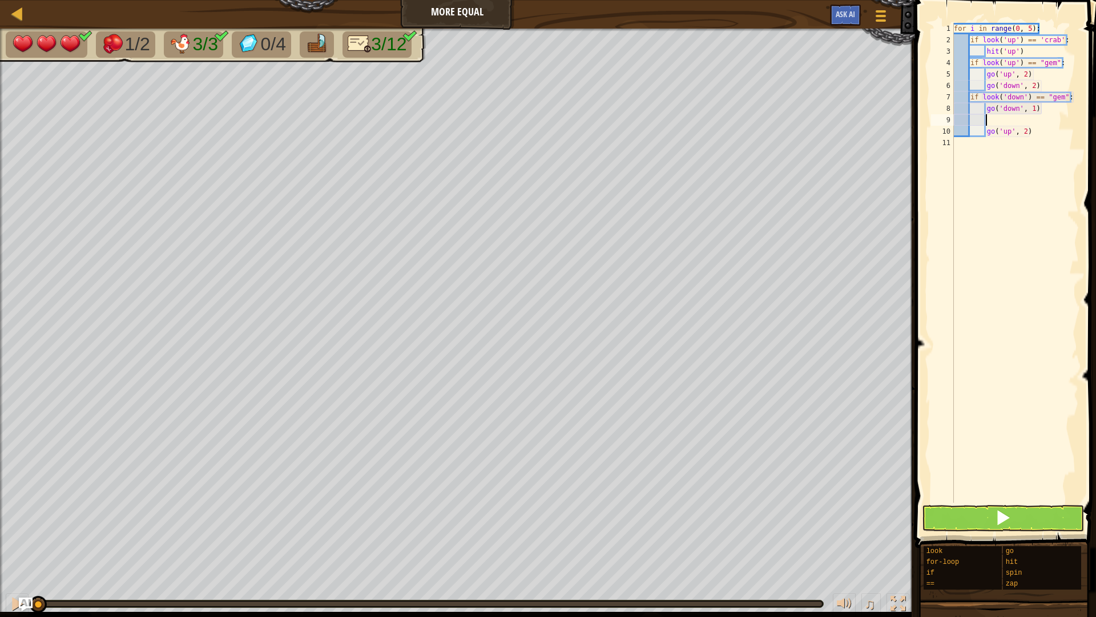
scroll to position [5, 4]
click at [1034, 105] on div "for i in range ( 0 , 5 ) : if look ( 'up' ) == 'crab' : hit ( 'up' ) if look ( …" at bounding box center [1015, 274] width 127 height 503
type textarea "go('down', 2)"
click at [1024, 116] on div "for i in range ( 0 , 5 ) : if look ( 'up' ) == 'crab' : hit ( 'up' ) if look ( …" at bounding box center [1015, 274] width 127 height 503
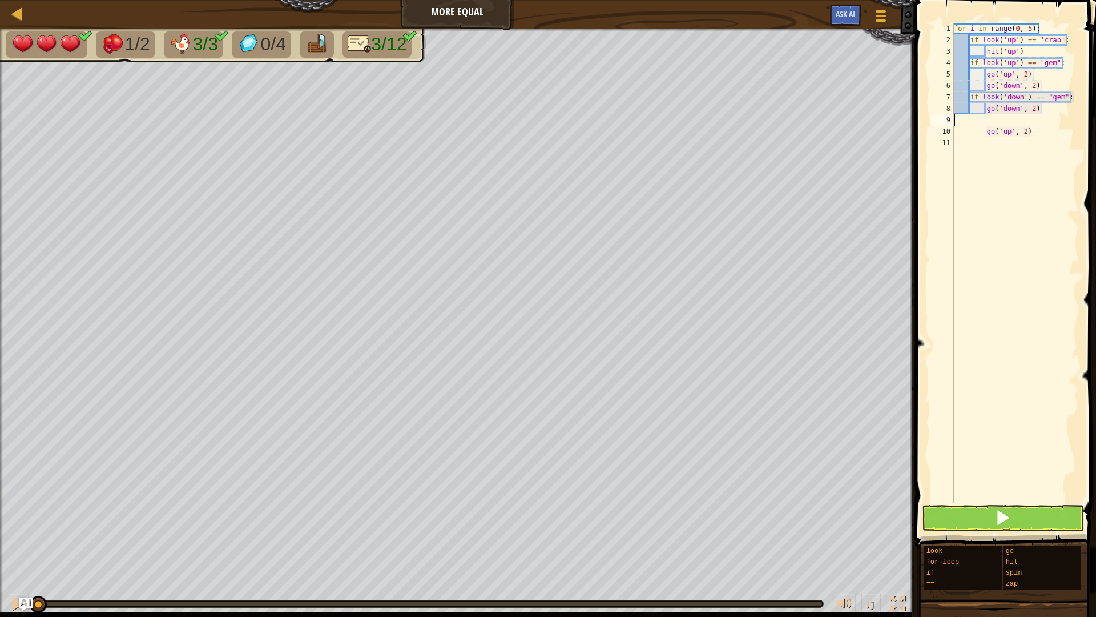
scroll to position [5, 0]
click at [969, 519] on button at bounding box center [1003, 518] width 162 height 26
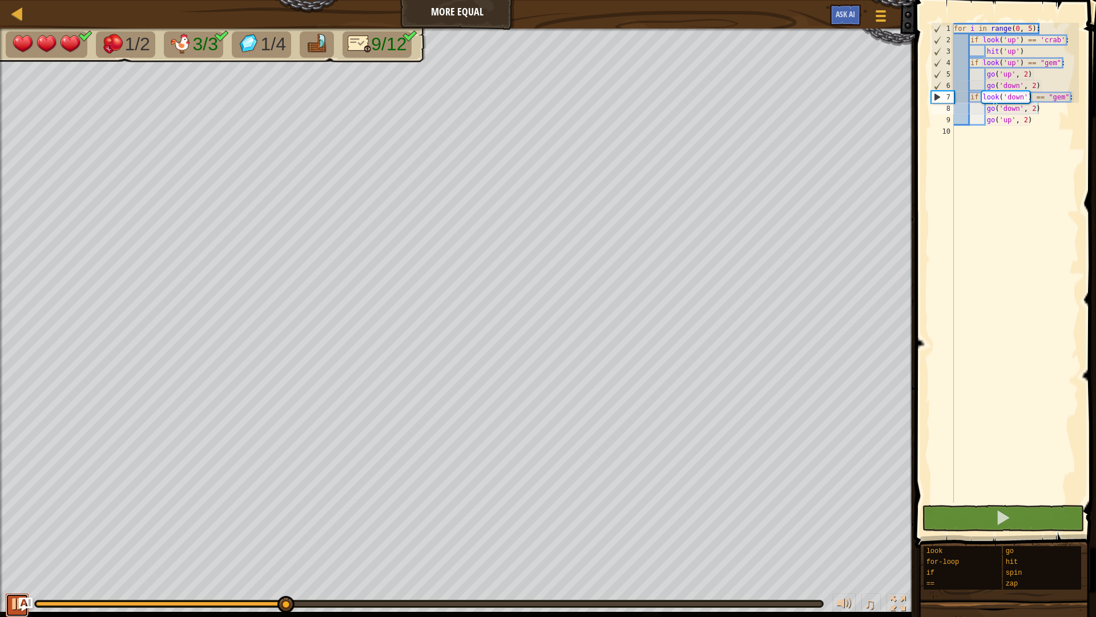
click at [18, 604] on div at bounding box center [17, 603] width 15 height 15
click at [1038, 118] on div "for i in range ( 0 , 5 ) : if look ( 'up' ) == 'crab' : hit ( 'up' ) if look ( …" at bounding box center [1015, 274] width 127 height 503
type textarea "go('up', 2)"
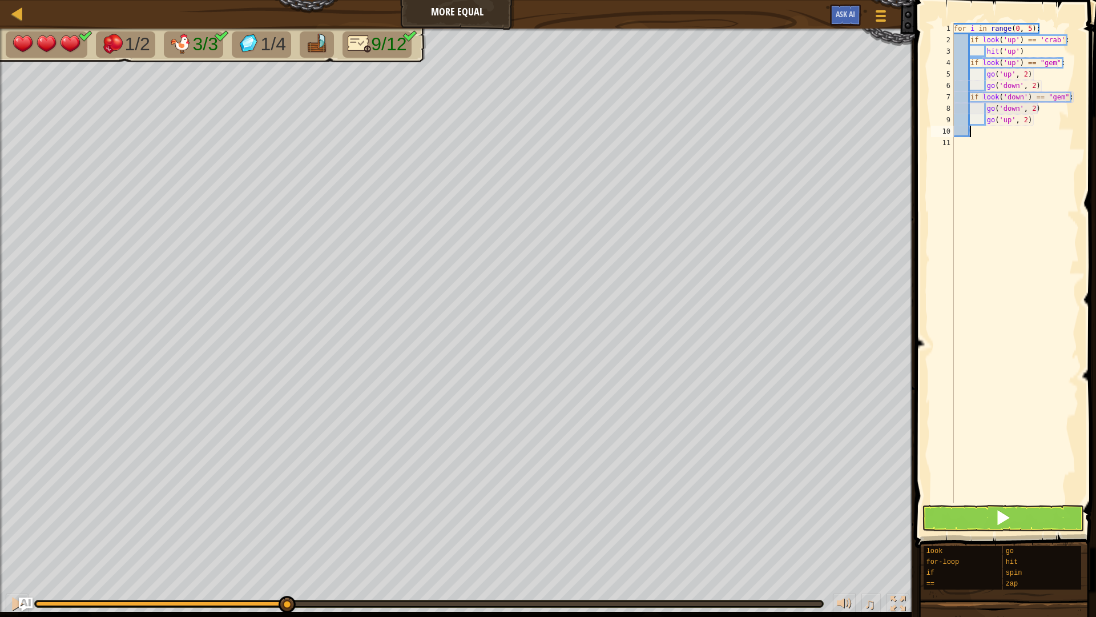
type textarea "g"
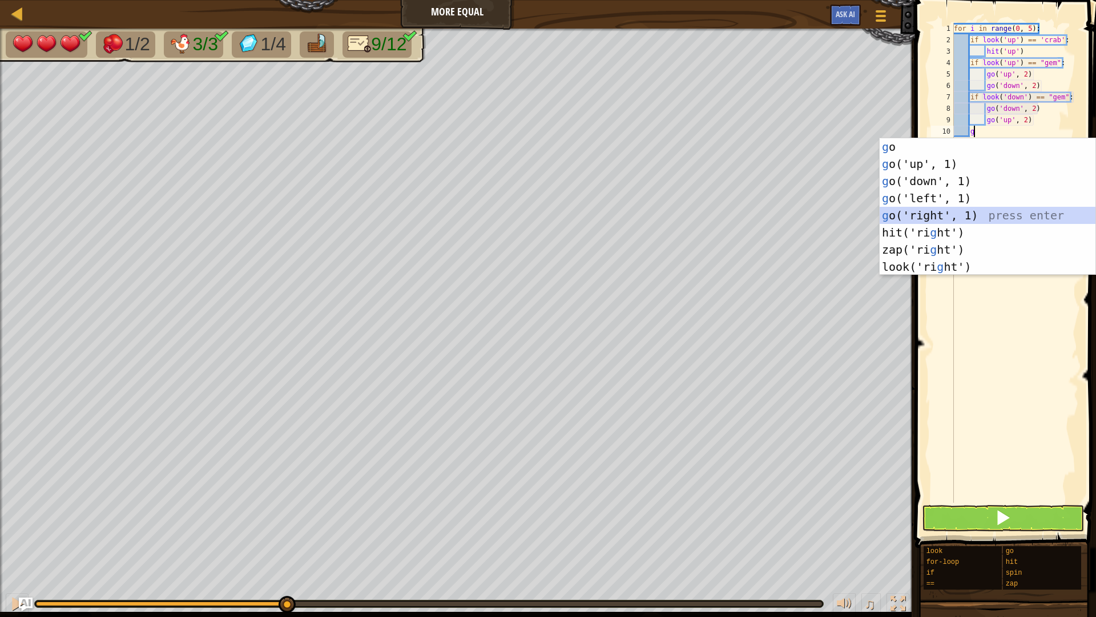
click at [946, 212] on div "g o press enter g o('up', 1) press enter g o('down', 1) press enter g o('left',…" at bounding box center [988, 223] width 216 height 171
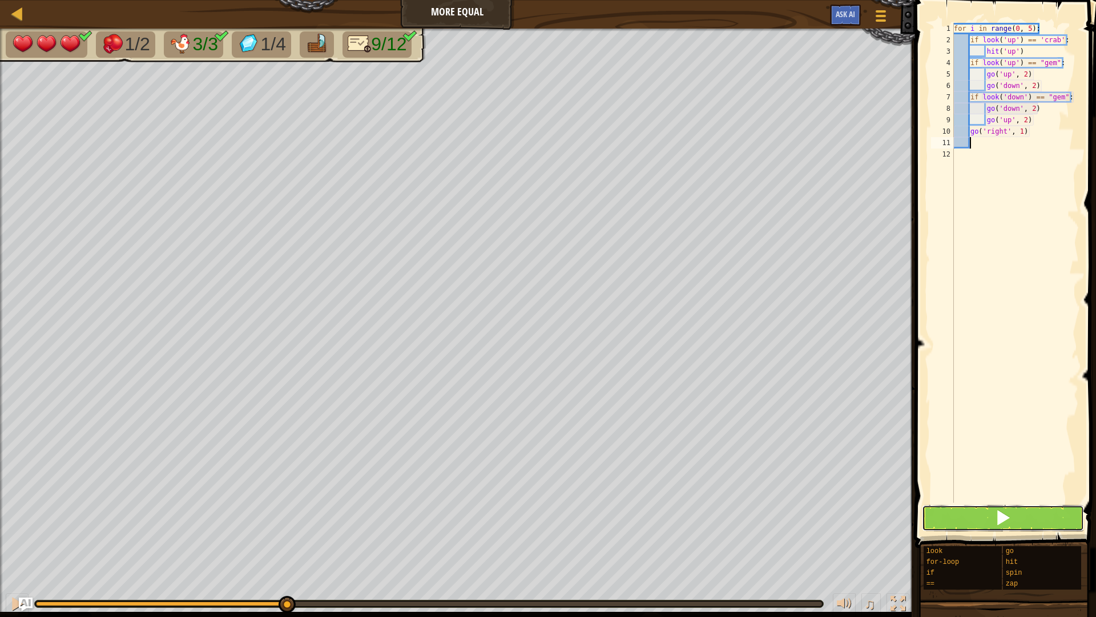
click at [1029, 511] on button at bounding box center [1003, 518] width 162 height 26
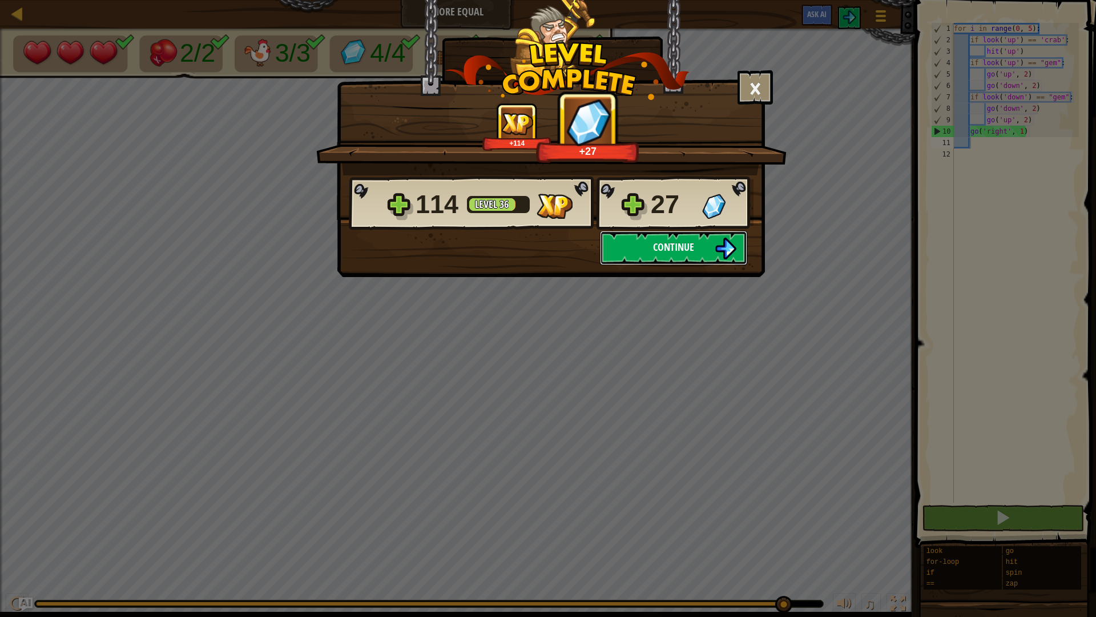
click at [693, 248] on span "Continue" at bounding box center [673, 247] width 41 height 14
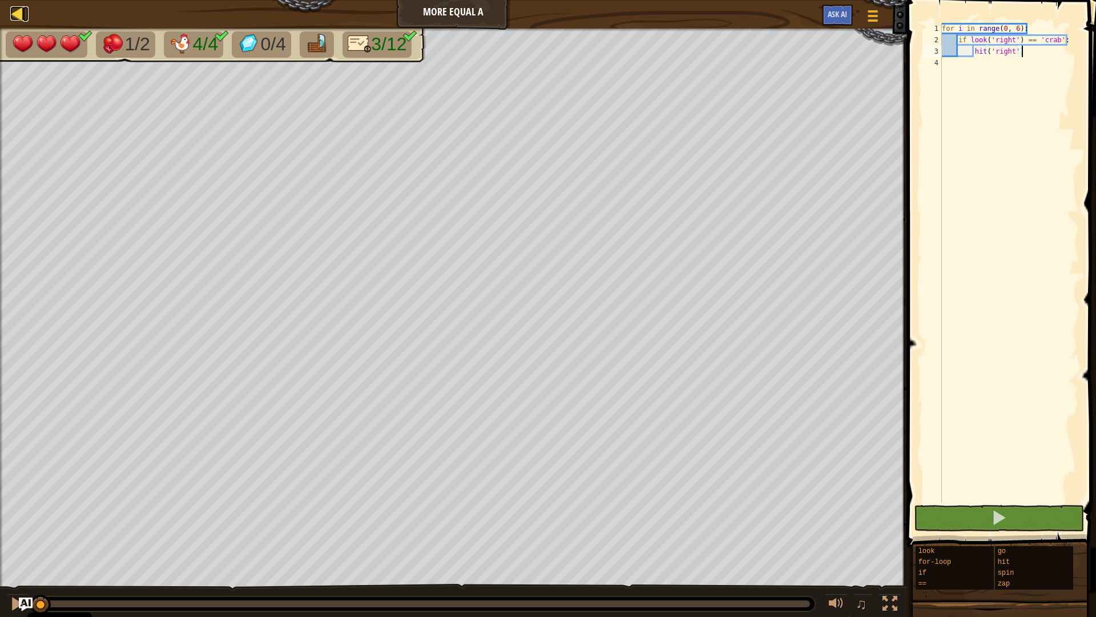
click at [13, 8] on div at bounding box center [17, 13] width 14 height 14
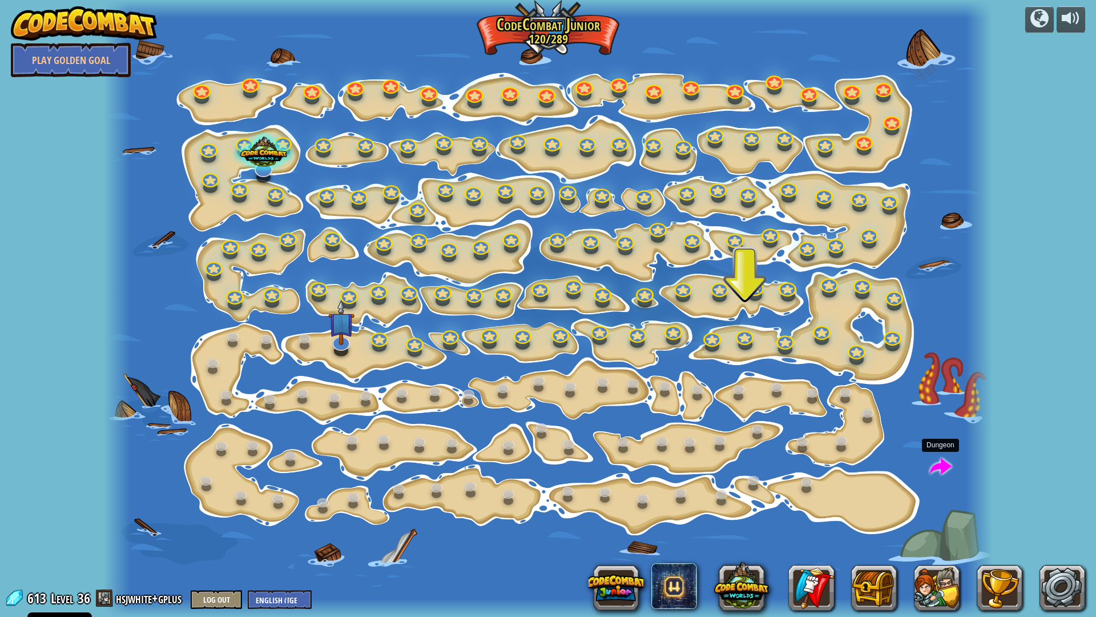
click at [941, 472] on span at bounding box center [941, 467] width 22 height 22
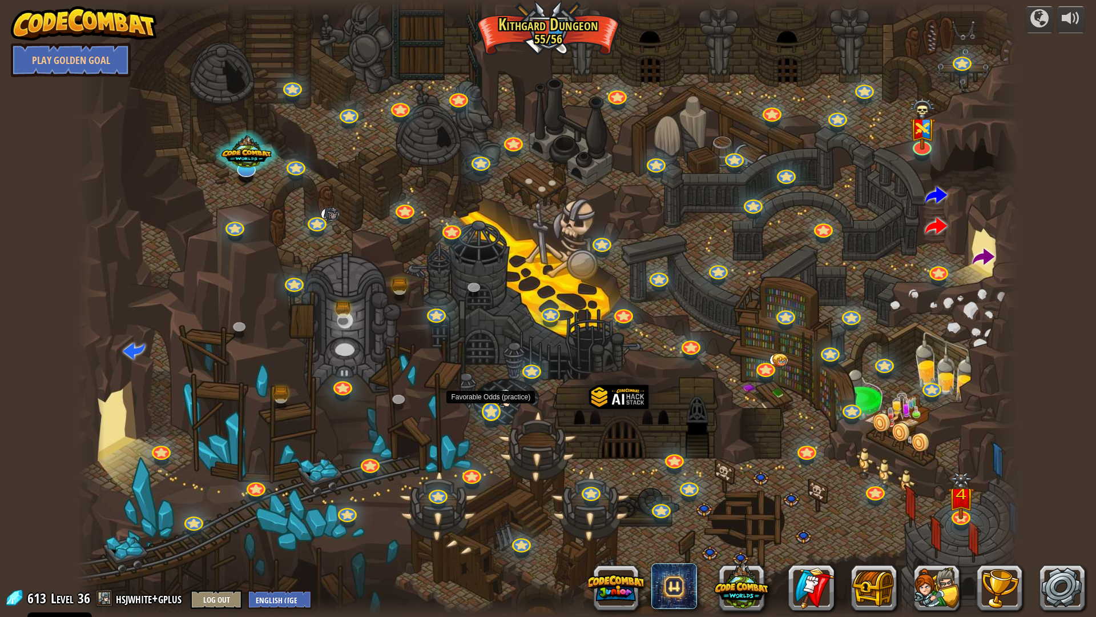
click at [509, 400] on img at bounding box center [505, 398] width 18 height 18
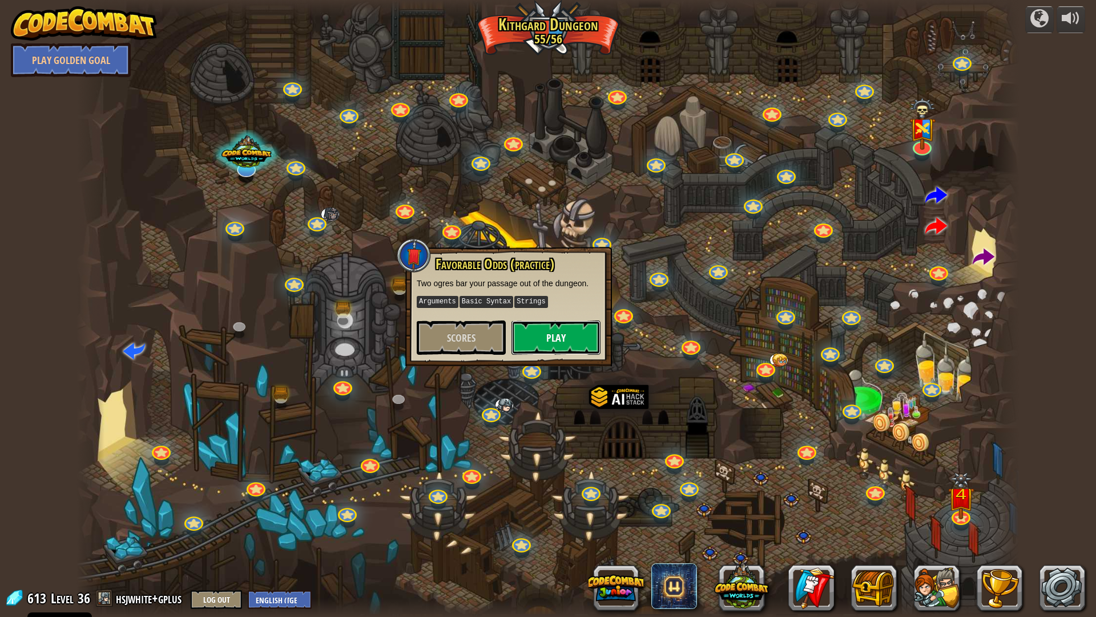
click at [560, 349] on button "Play" at bounding box center [556, 337] width 89 height 34
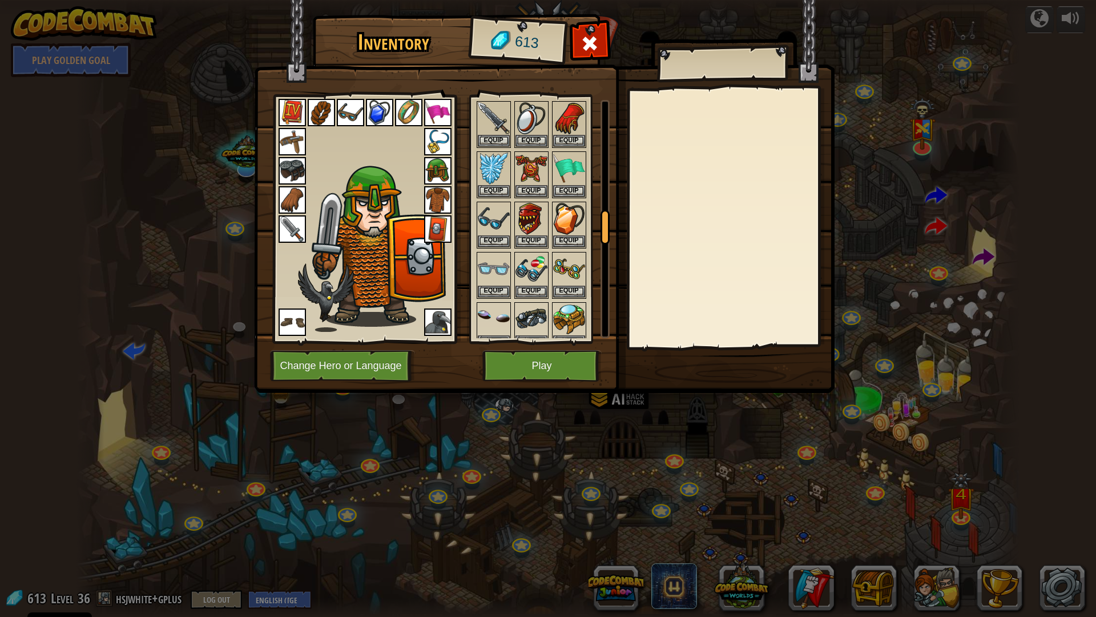
scroll to position [742, 0]
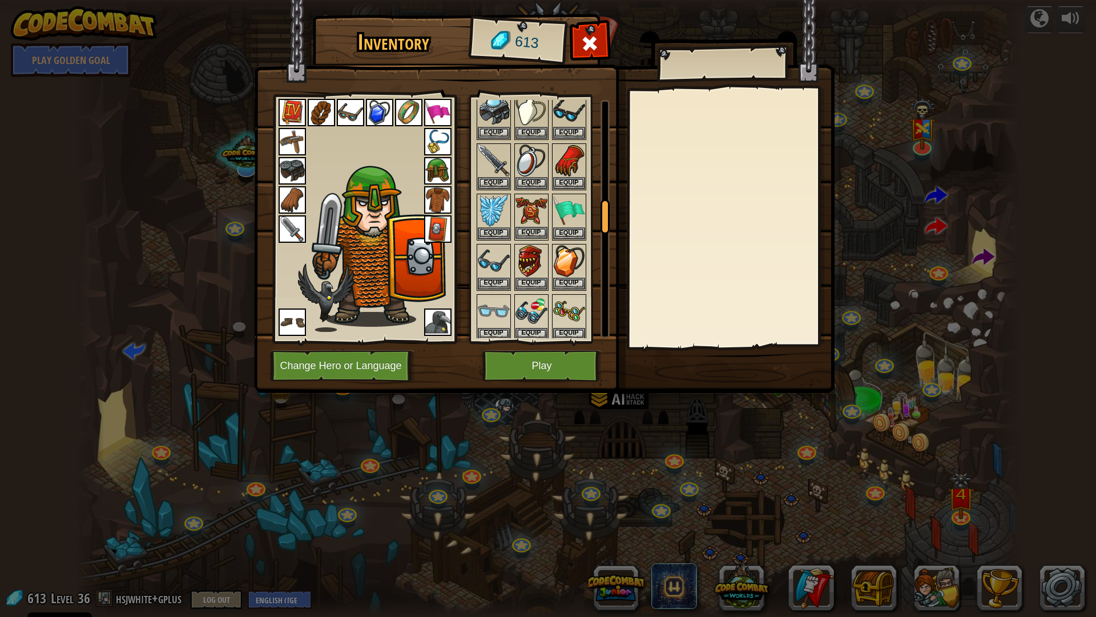
click at [524, 209] on img at bounding box center [532, 211] width 32 height 32
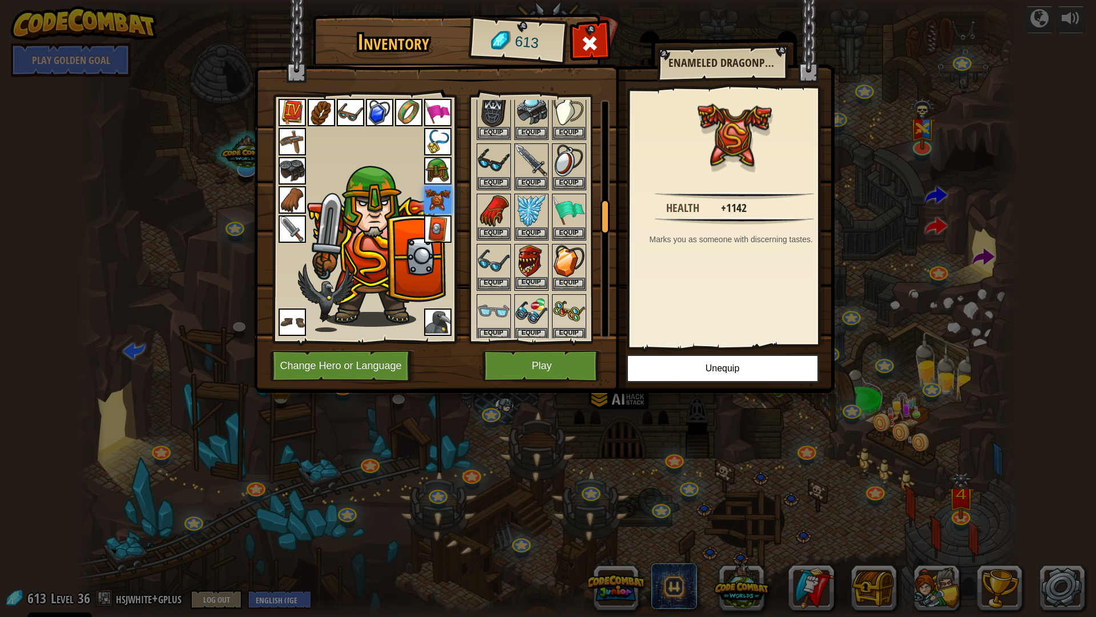
click at [538, 271] on img at bounding box center [532, 261] width 32 height 32
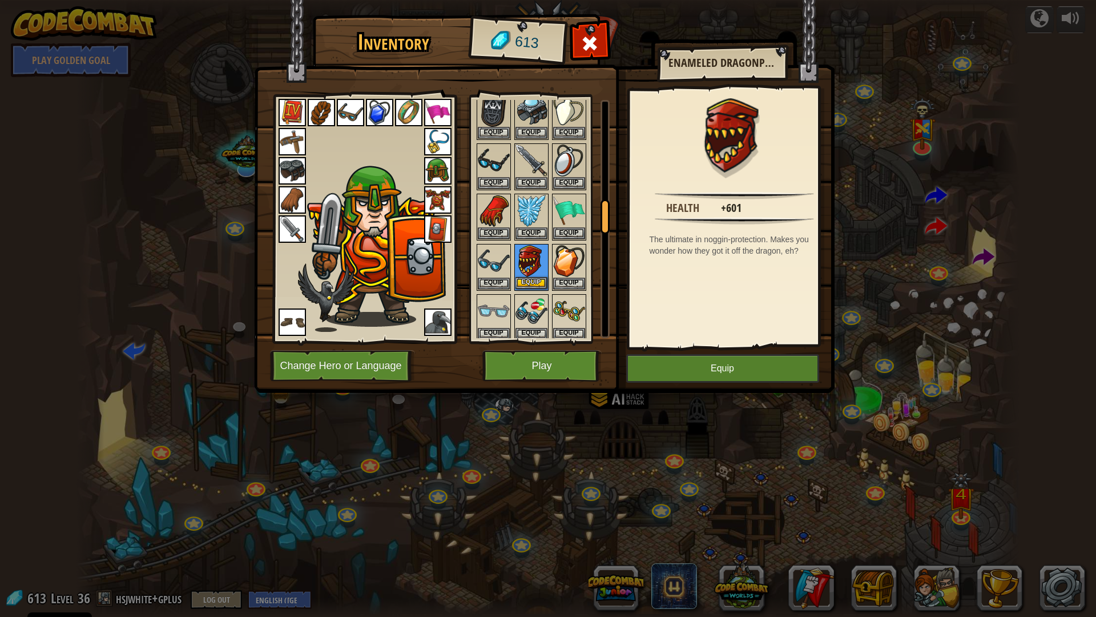
click at [538, 271] on img at bounding box center [532, 261] width 32 height 32
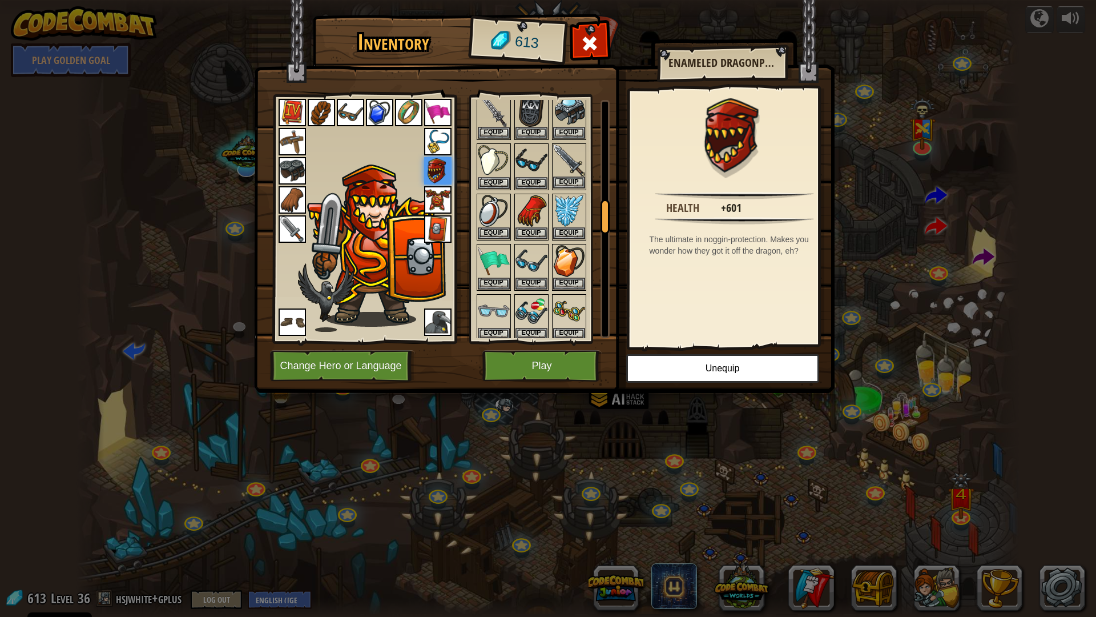
click at [576, 162] on img at bounding box center [569, 160] width 32 height 32
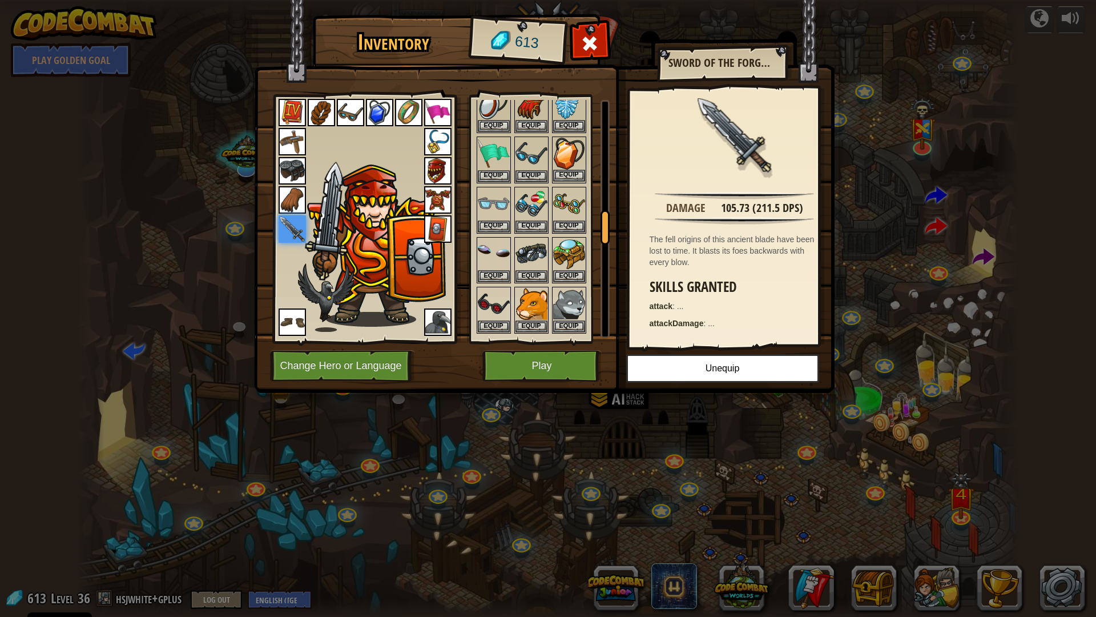
scroll to position [793, 0]
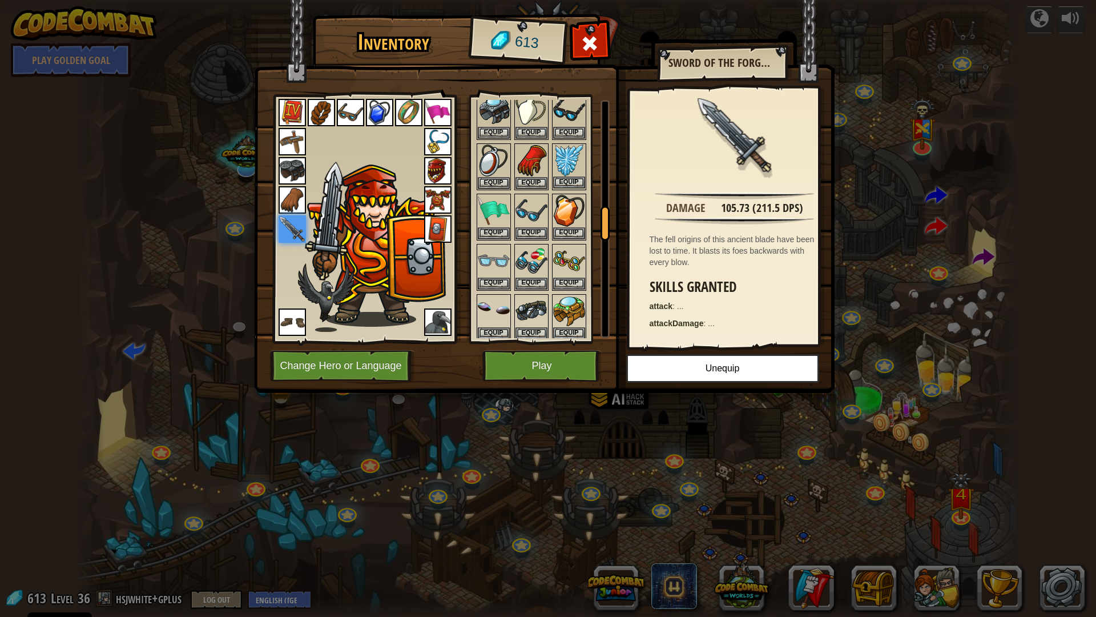
click at [561, 159] on img at bounding box center [569, 160] width 32 height 32
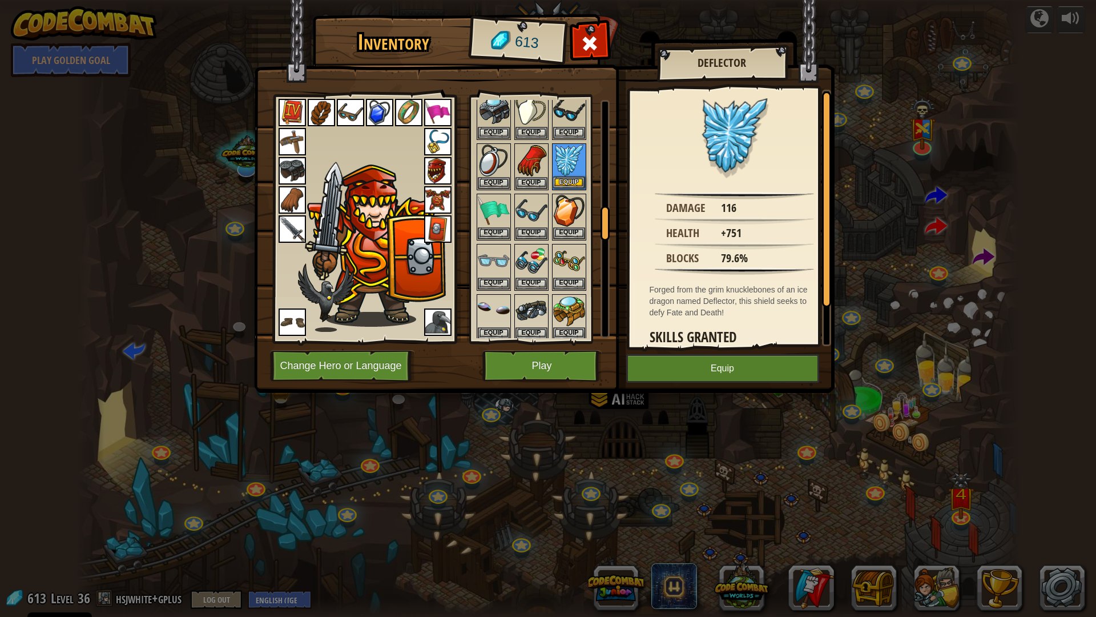
click at [561, 159] on img at bounding box center [569, 160] width 32 height 32
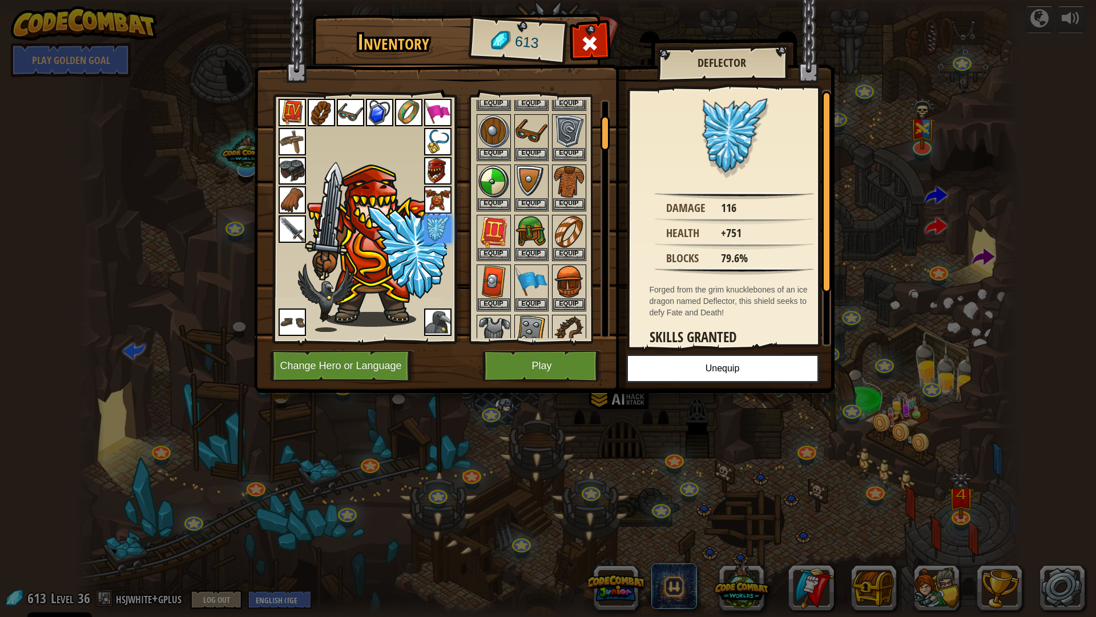
scroll to position [107, 0]
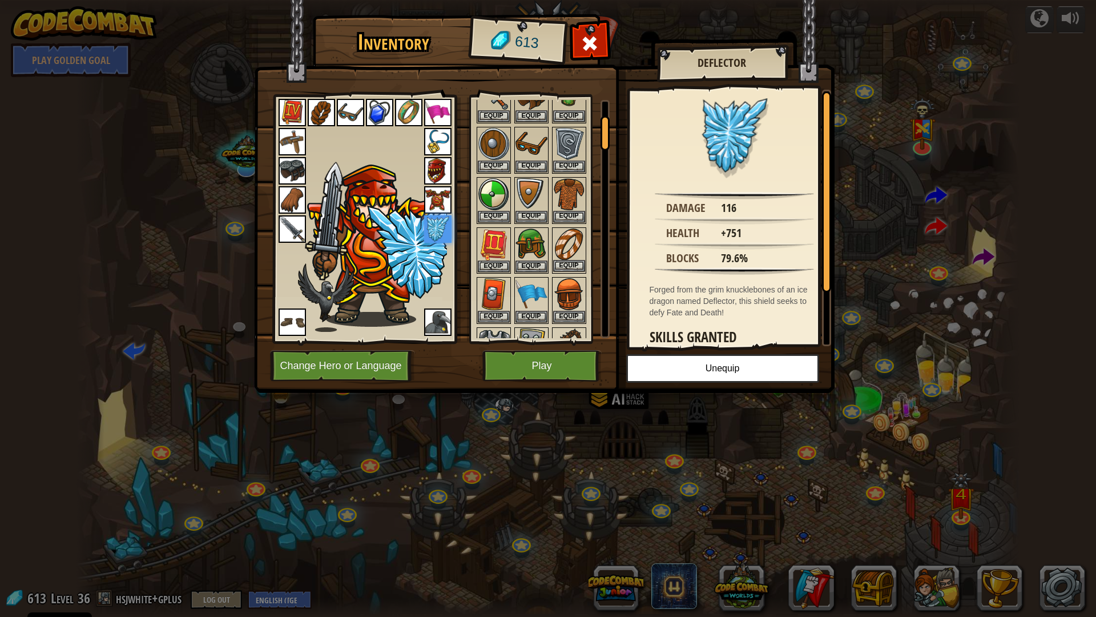
click at [574, 241] on img at bounding box center [569, 244] width 32 height 32
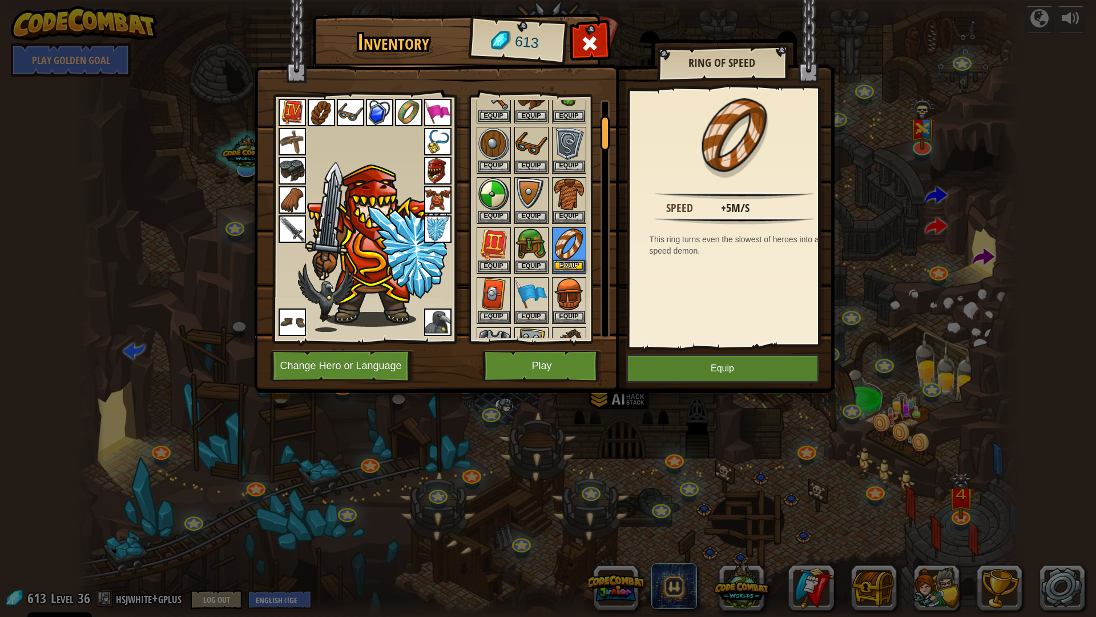
click at [574, 241] on img at bounding box center [569, 244] width 32 height 32
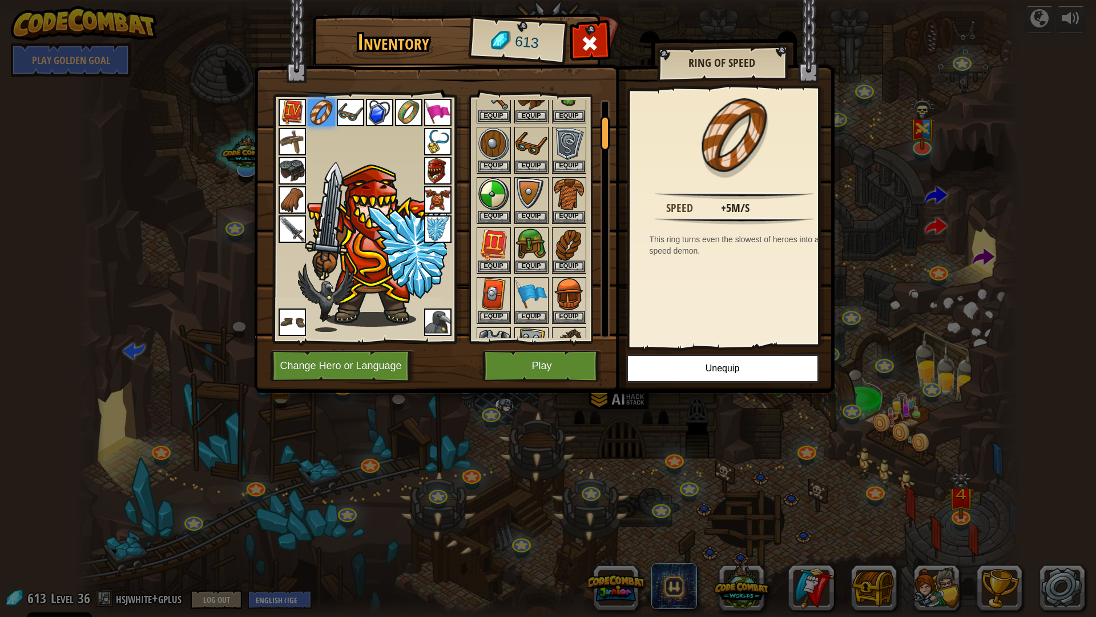
click at [574, 241] on img at bounding box center [569, 244] width 32 height 32
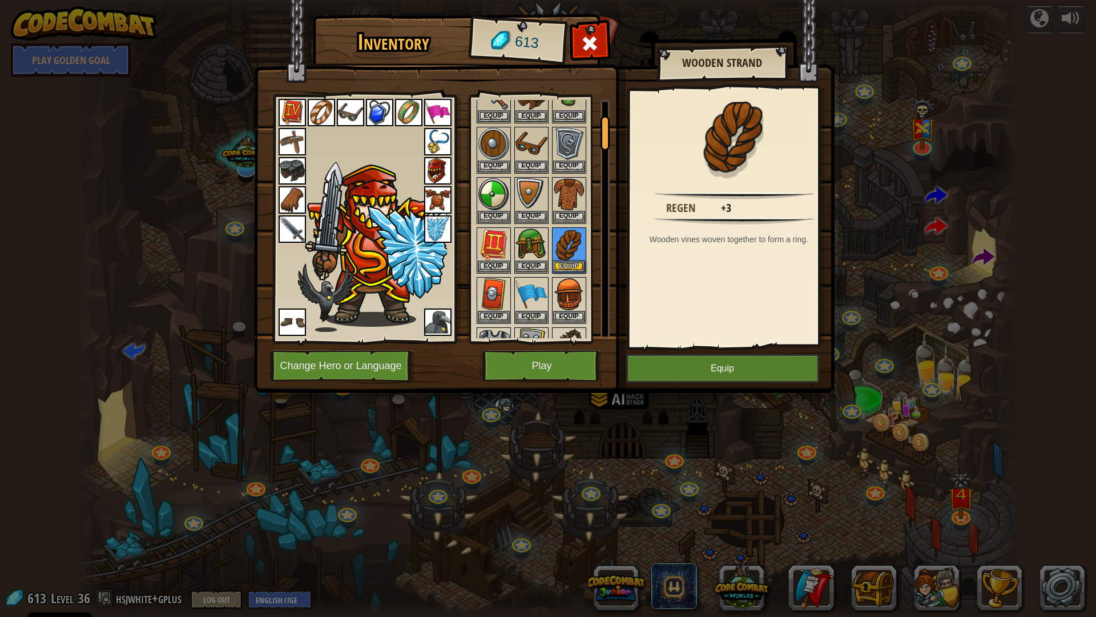
click at [574, 241] on img at bounding box center [569, 244] width 32 height 32
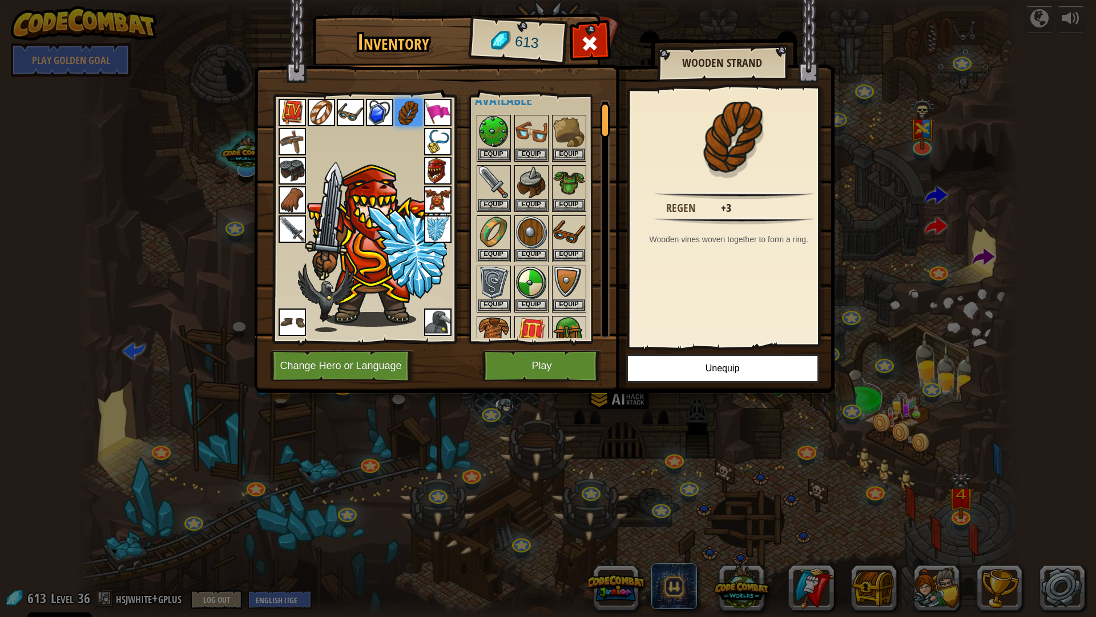
scroll to position [0, 0]
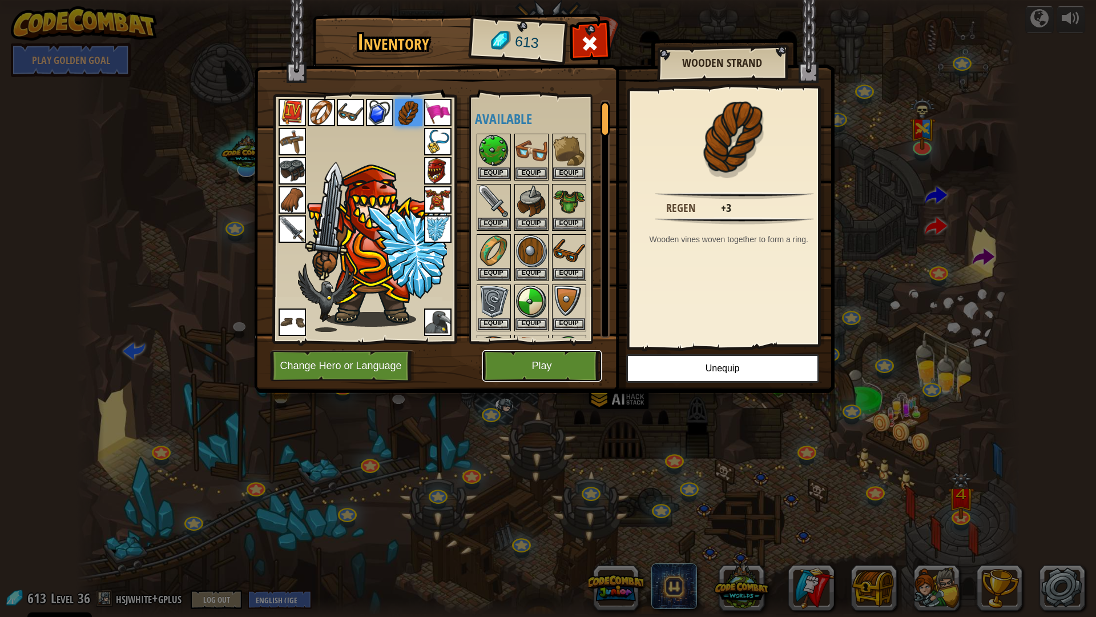
click at [533, 367] on button "Play" at bounding box center [542, 365] width 119 height 31
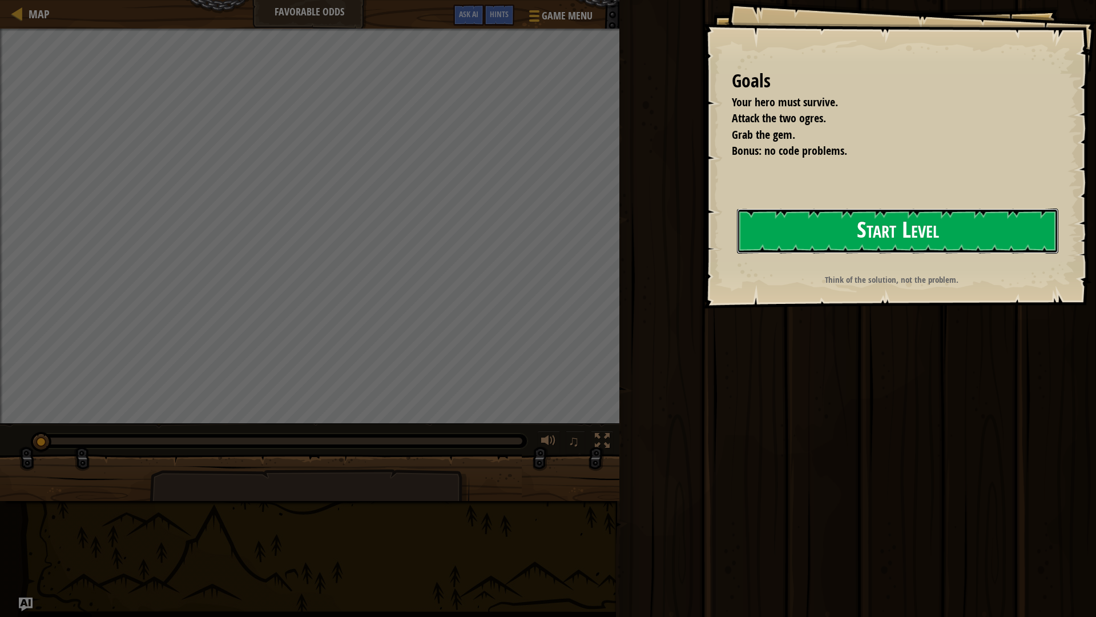
click at [854, 227] on button "Start Level" at bounding box center [898, 230] width 322 height 45
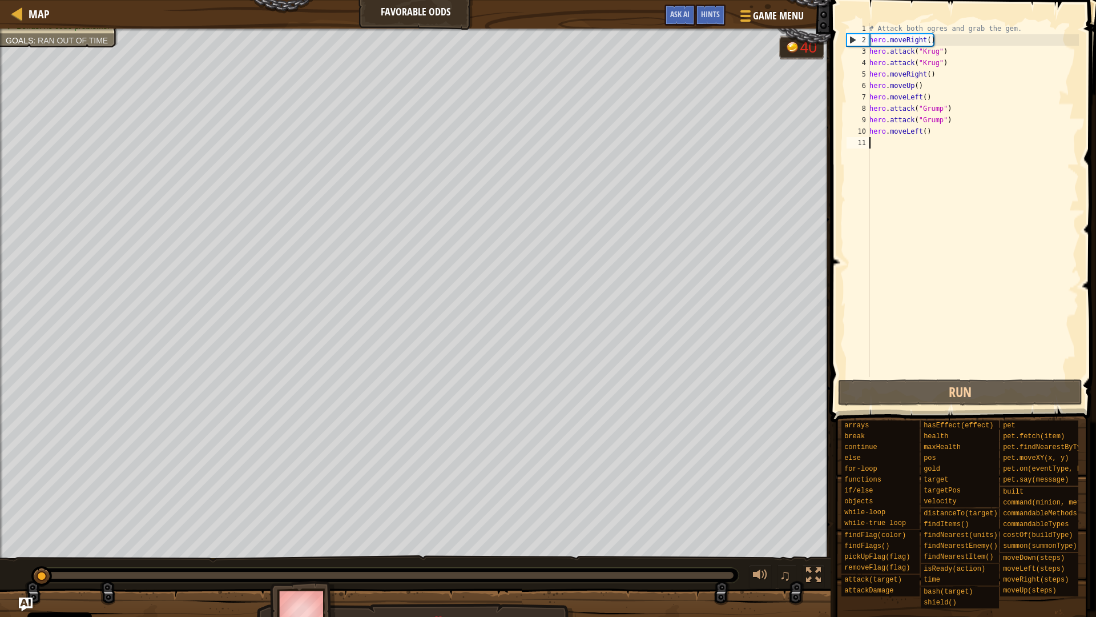
click at [15, 570] on div "♫" at bounding box center [415, 572] width 831 height 34
click at [917, 391] on button "Run" at bounding box center [960, 392] width 244 height 26
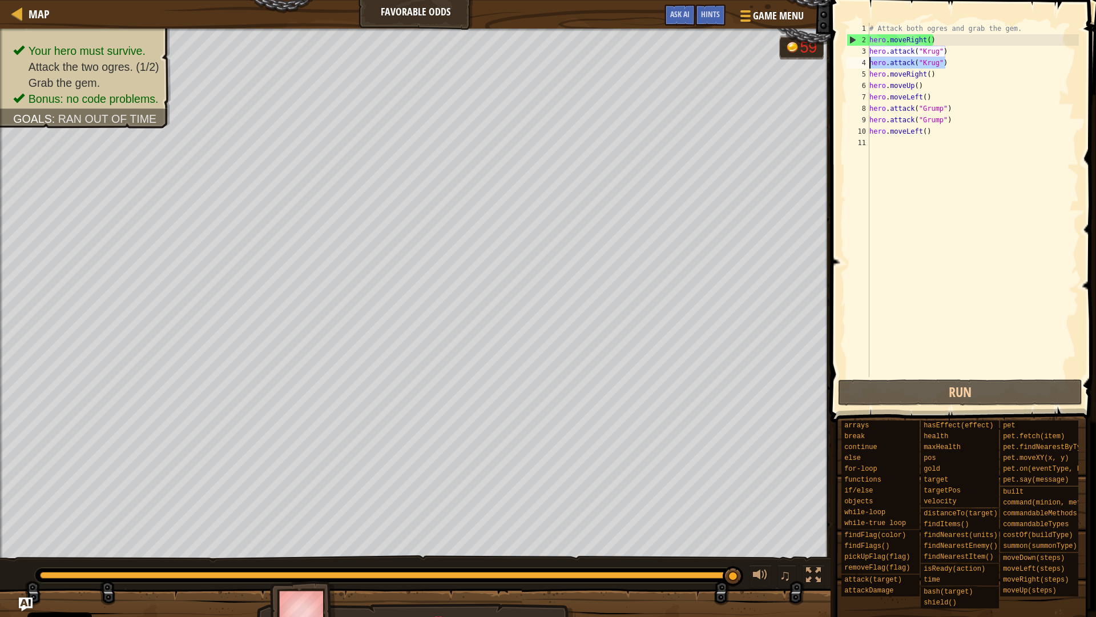
drag, startPoint x: 949, startPoint y: 59, endPoint x: 839, endPoint y: 58, distance: 110.2
click at [839, 58] on div "1 2 3 4 5 6 7 8 9 10 11 # Attack both ogres and grab the gem. hero . moveRight …" at bounding box center [961, 234] width 269 height 456
type textarea "hero.attack("Krug")"
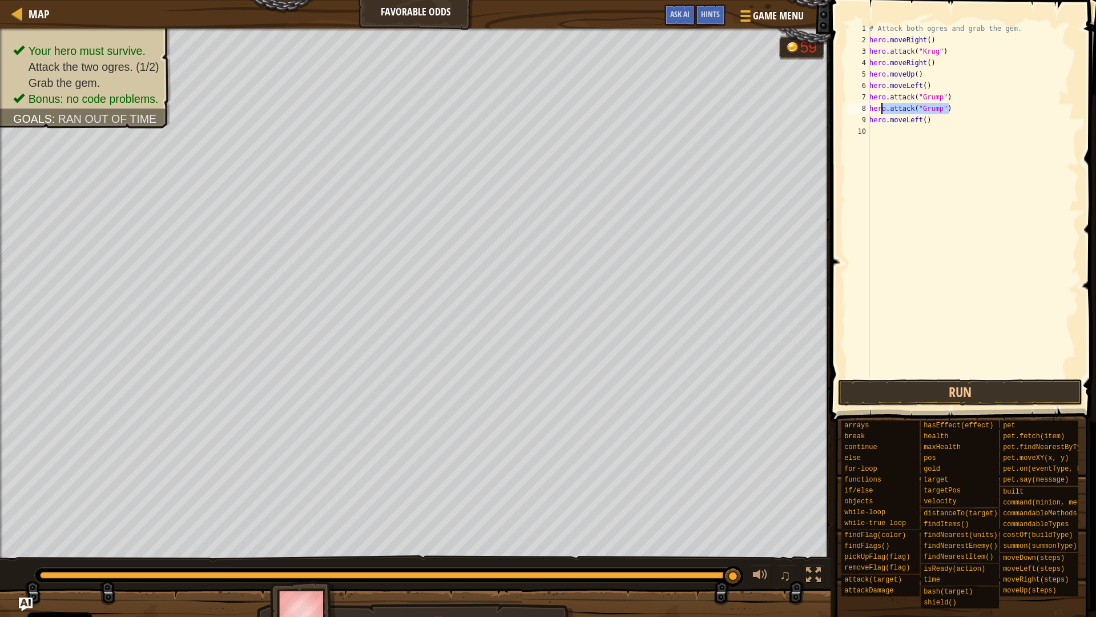
click at [825, 111] on div "Map Favorable Odds Game Menu Done Hints Ask AI 1 הההההההההההההההההההההההההההההה…" at bounding box center [548, 308] width 1096 height 617
type textarea "hero.attack("Grump")"
click at [969, 389] on button "Run" at bounding box center [960, 392] width 244 height 26
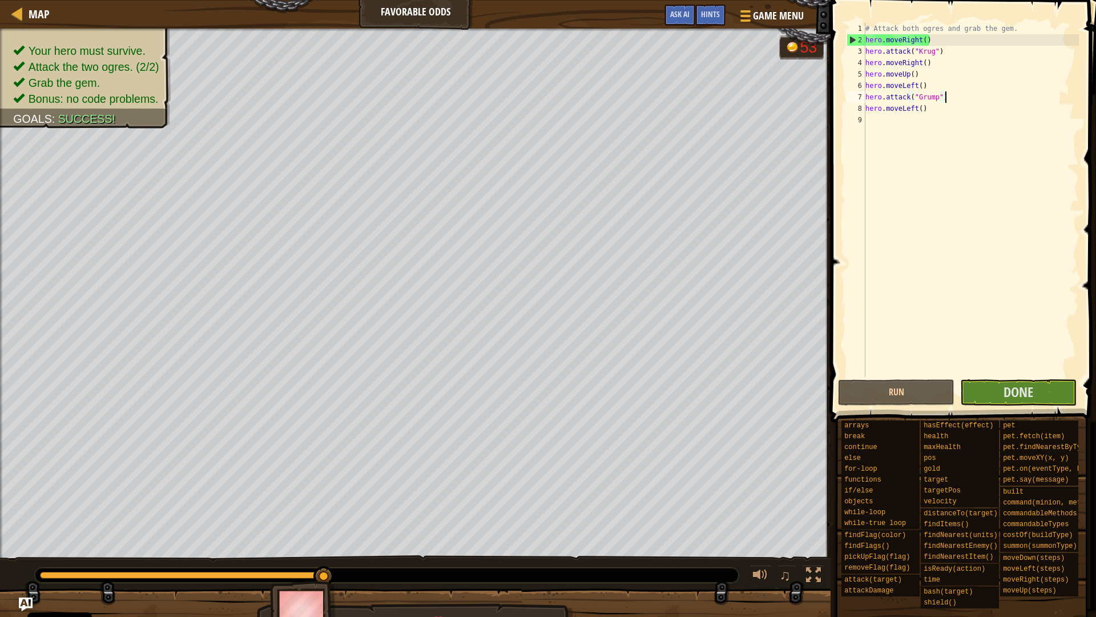
drag, startPoint x: 1041, startPoint y: 360, endPoint x: 1041, endPoint y: 367, distance: 7.4
click at [1041, 360] on div "# Attack both ogres and grab the gem. hero . moveRight ( ) hero . attack ( "Kru…" at bounding box center [971, 211] width 216 height 377
click at [1043, 384] on button "Done" at bounding box center [1019, 392] width 116 height 26
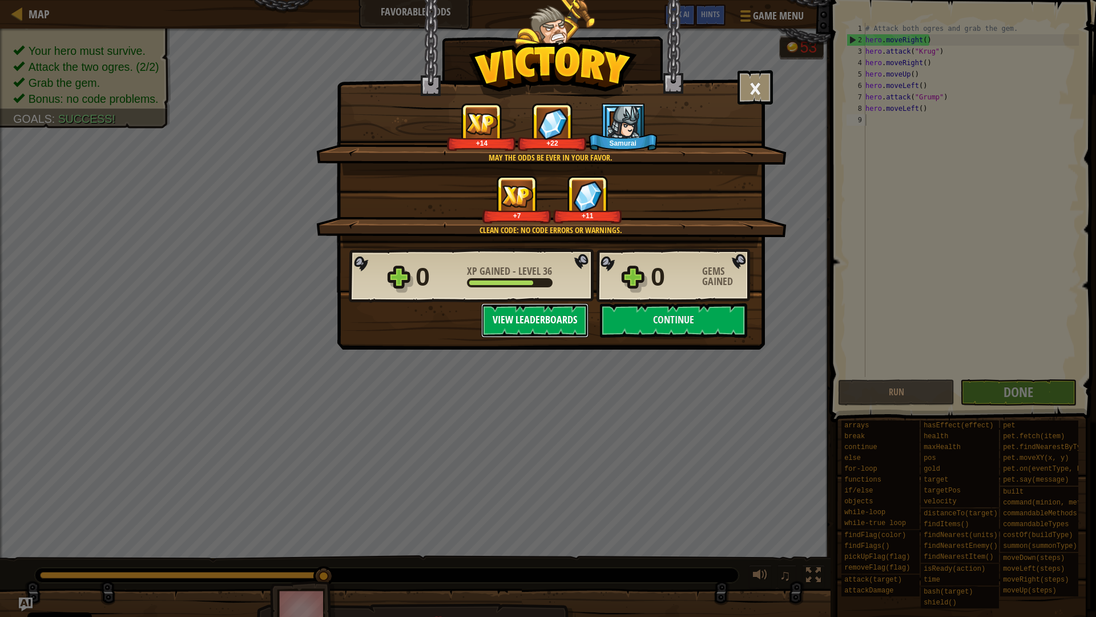
click at [566, 318] on button "View Leaderboards" at bounding box center [534, 320] width 107 height 34
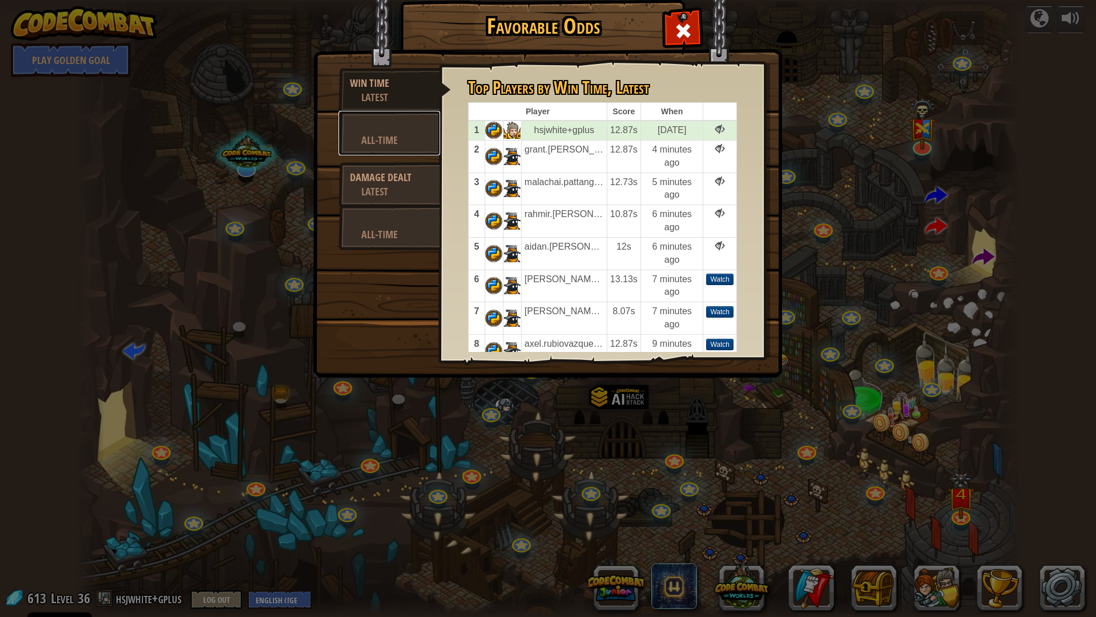
click at [396, 142] on div "All-Time" at bounding box center [394, 140] width 67 height 14
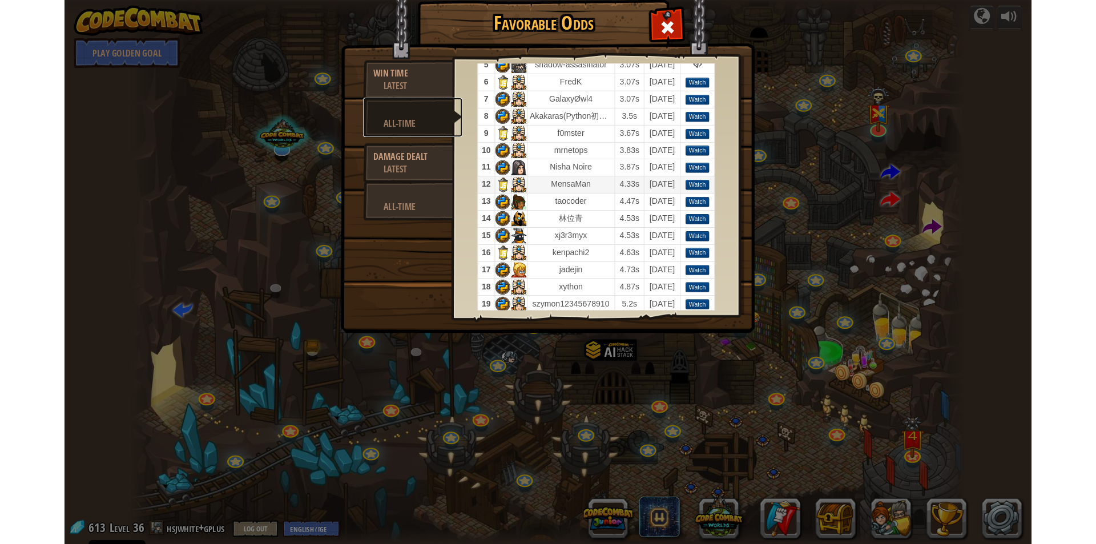
scroll to position [26, 0]
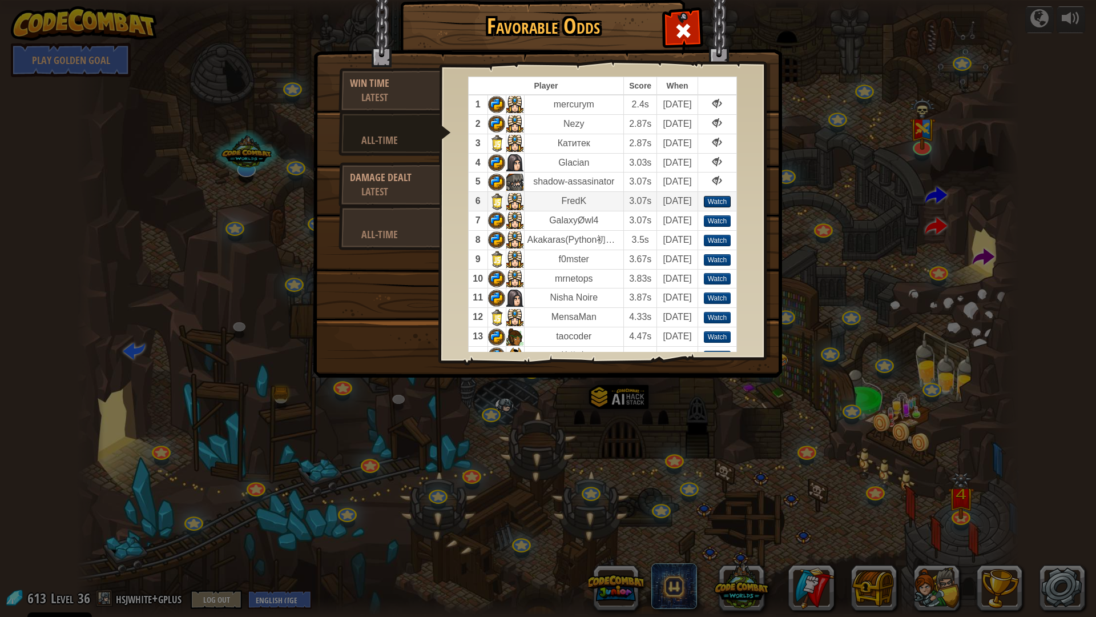
click at [717, 201] on div "Watch" at bounding box center [717, 201] width 27 height 11
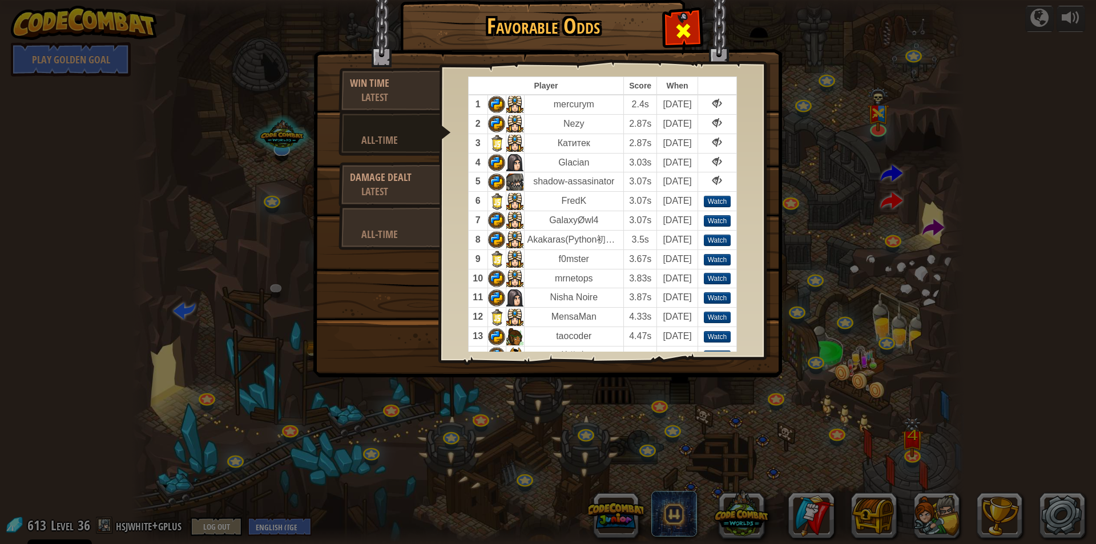
click at [685, 37] on span at bounding box center [683, 31] width 18 height 18
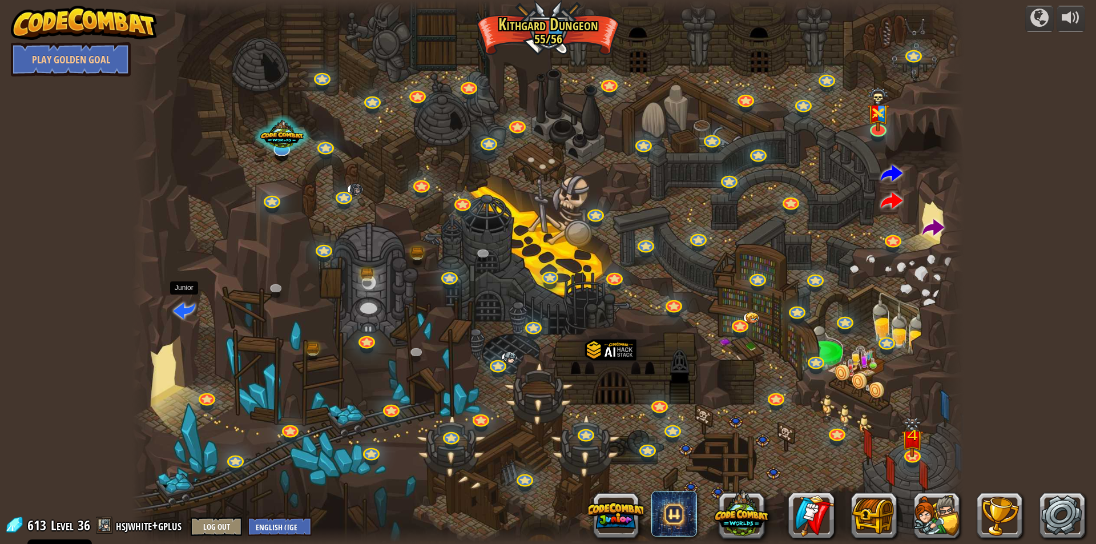
click at [187, 311] on span at bounding box center [185, 310] width 22 height 22
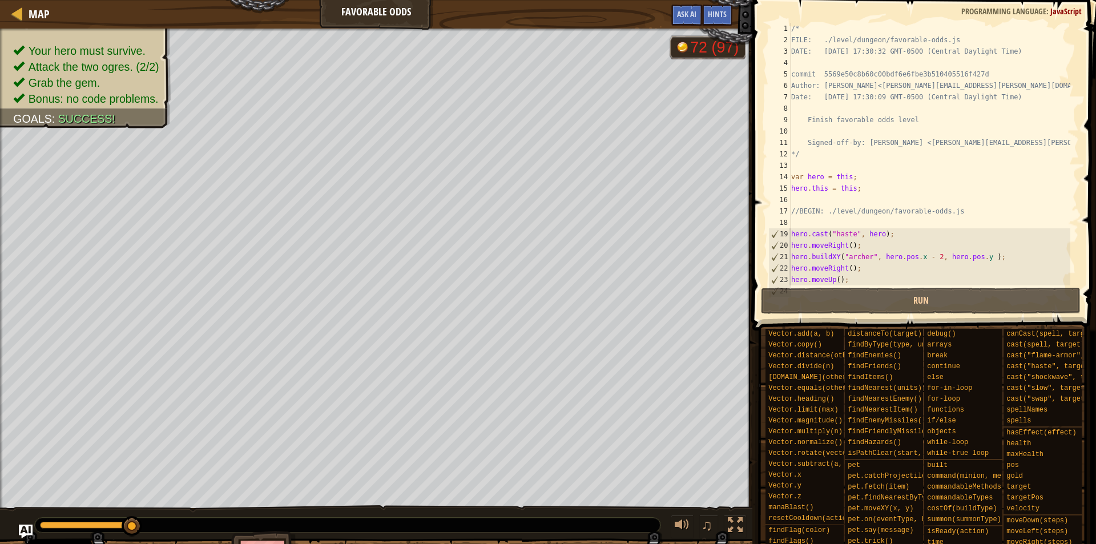
scroll to position [69, 0]
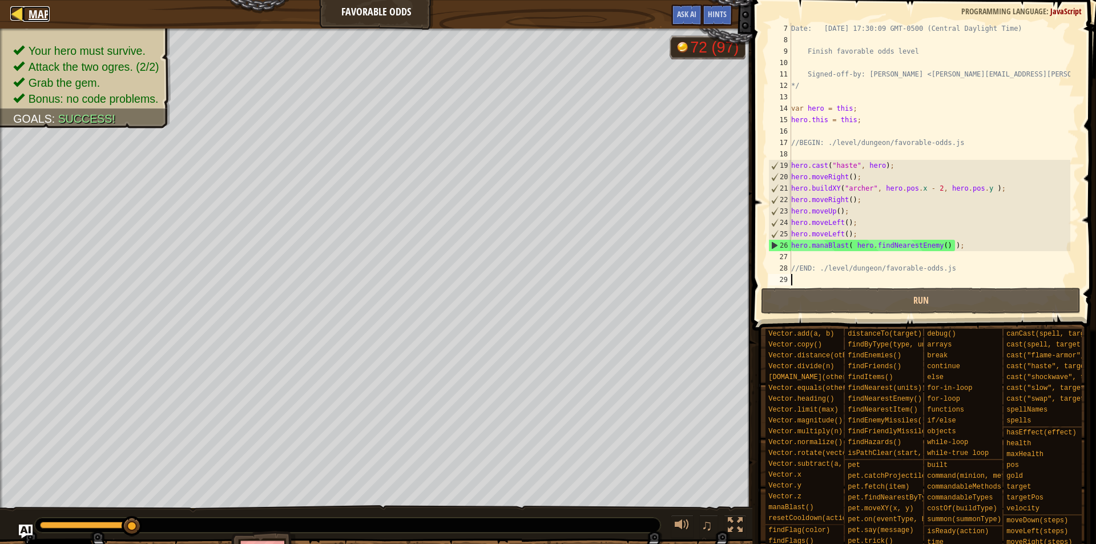
click at [43, 19] on span "Map" at bounding box center [39, 13] width 21 height 15
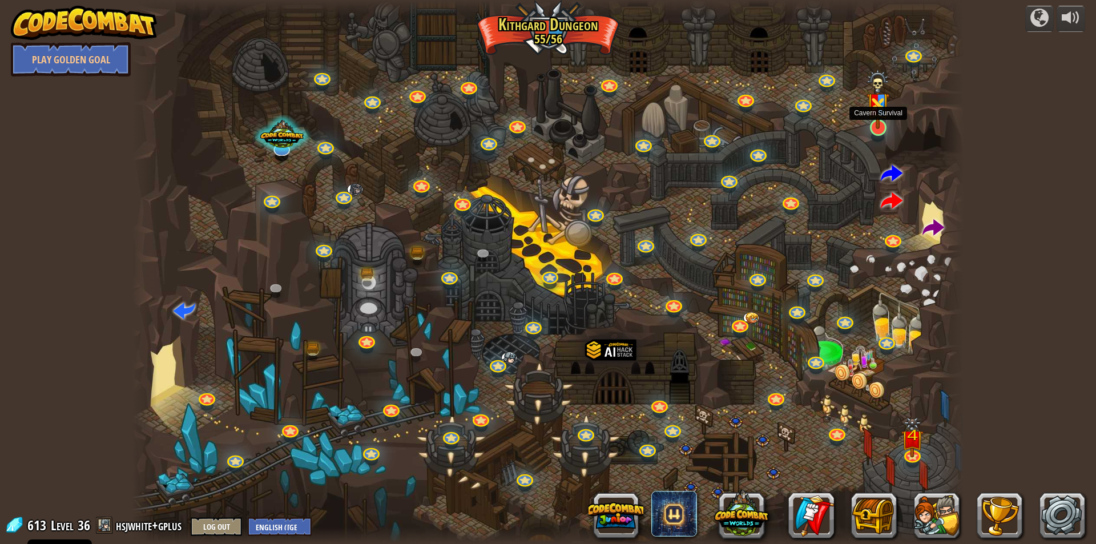
click at [878, 123] on img at bounding box center [878, 99] width 22 height 59
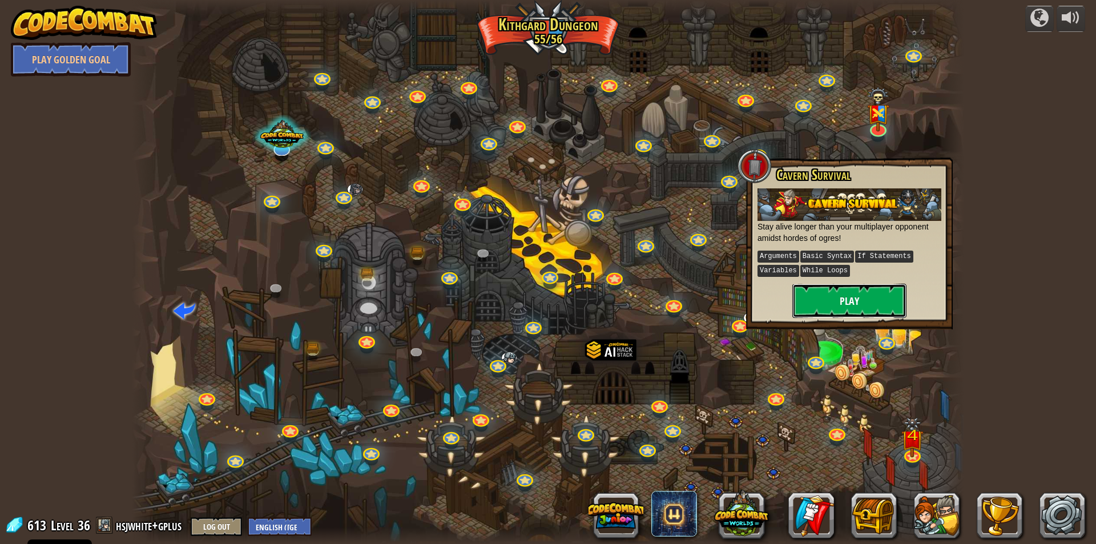
click at [887, 299] on button "Play" at bounding box center [850, 301] width 114 height 34
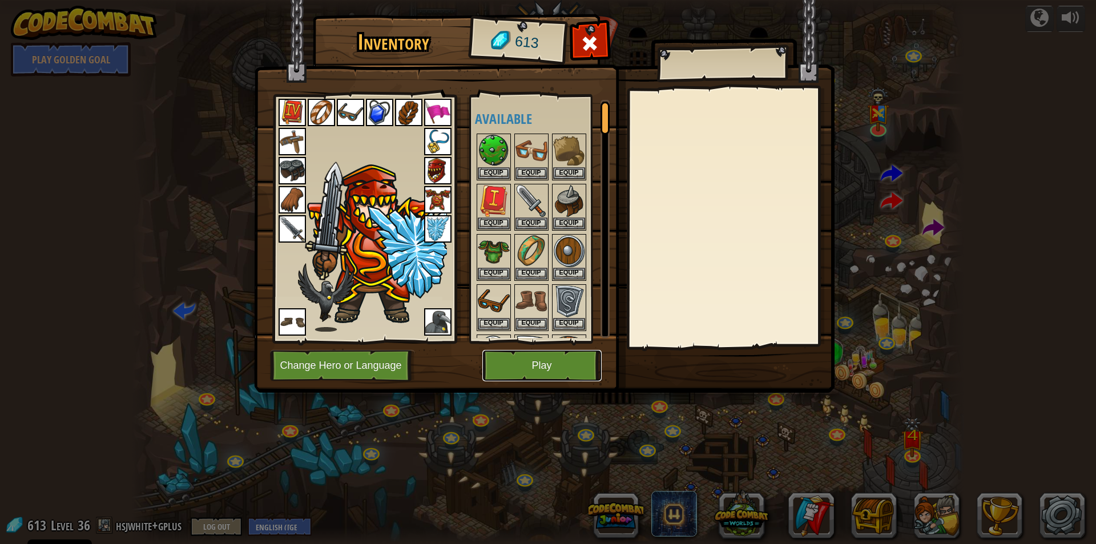
click at [554, 361] on button "Play" at bounding box center [542, 365] width 119 height 31
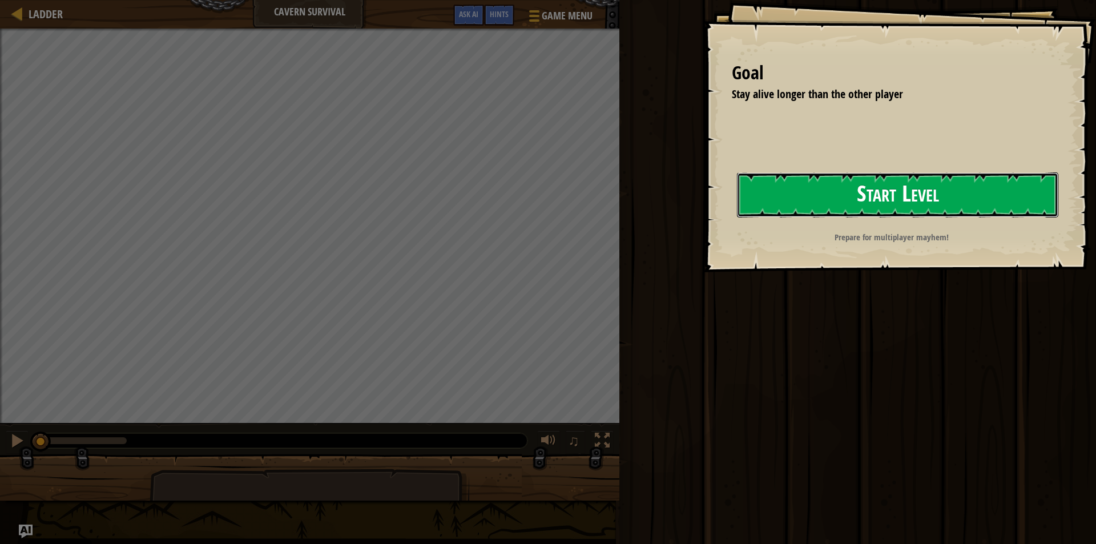
click at [942, 194] on button "Start Level" at bounding box center [898, 194] width 322 height 45
click at [843, 194] on button "Start Level" at bounding box center [898, 194] width 322 height 45
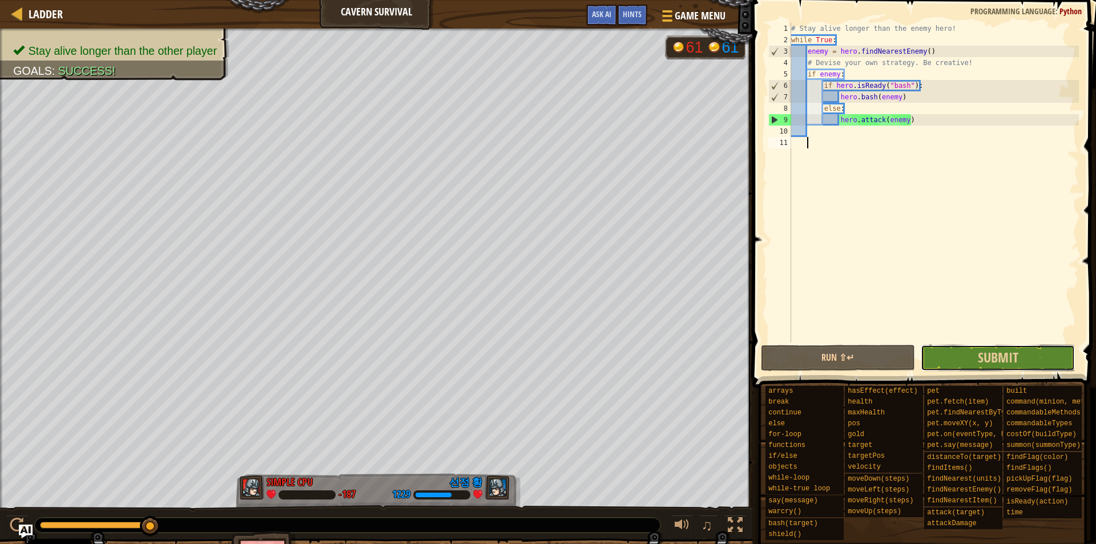
click at [1019, 347] on button "Submit" at bounding box center [998, 358] width 154 height 26
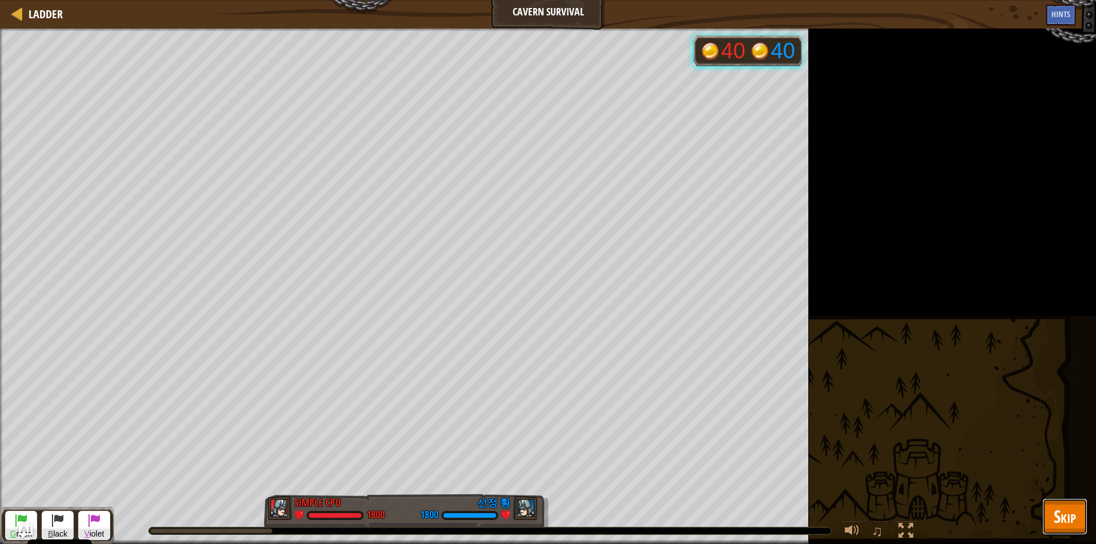
click at [1062, 523] on span "Skip" at bounding box center [1065, 516] width 22 height 23
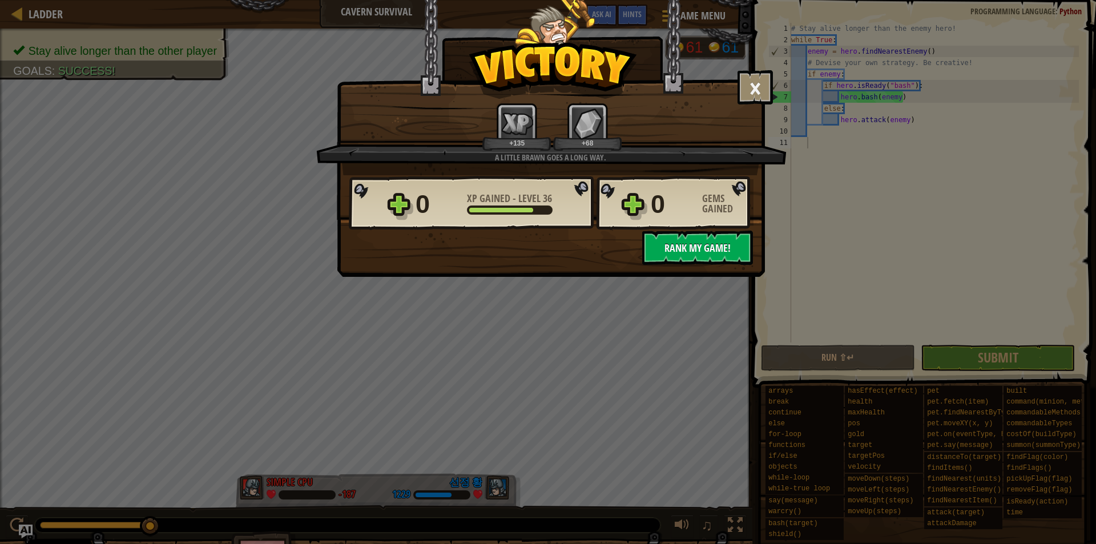
click at [690, 249] on span "Rank My Game!" at bounding box center [698, 248] width 66 height 14
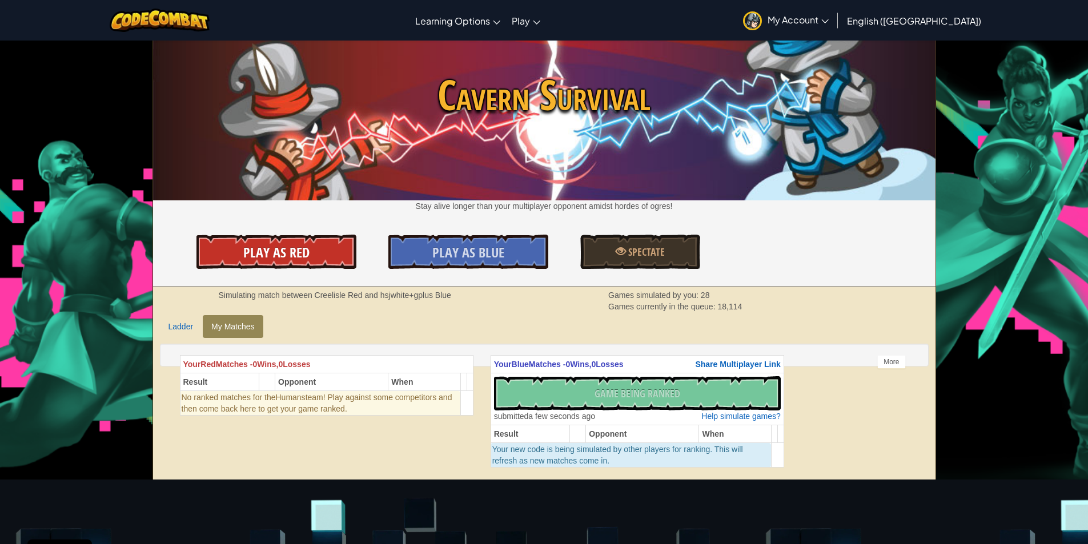
click at [317, 255] on link "Play As Red" at bounding box center [276, 252] width 160 height 34
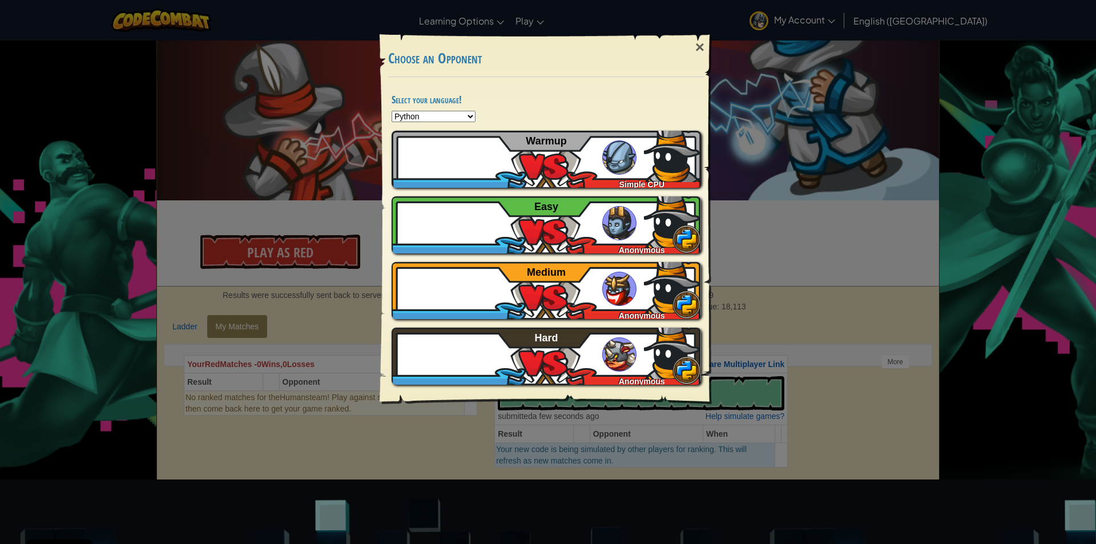
click at [342, 351] on div "× Choose an Opponent Select your language! Python JavaScript CoffeeScript Lua C…" at bounding box center [548, 272] width 1096 height 544
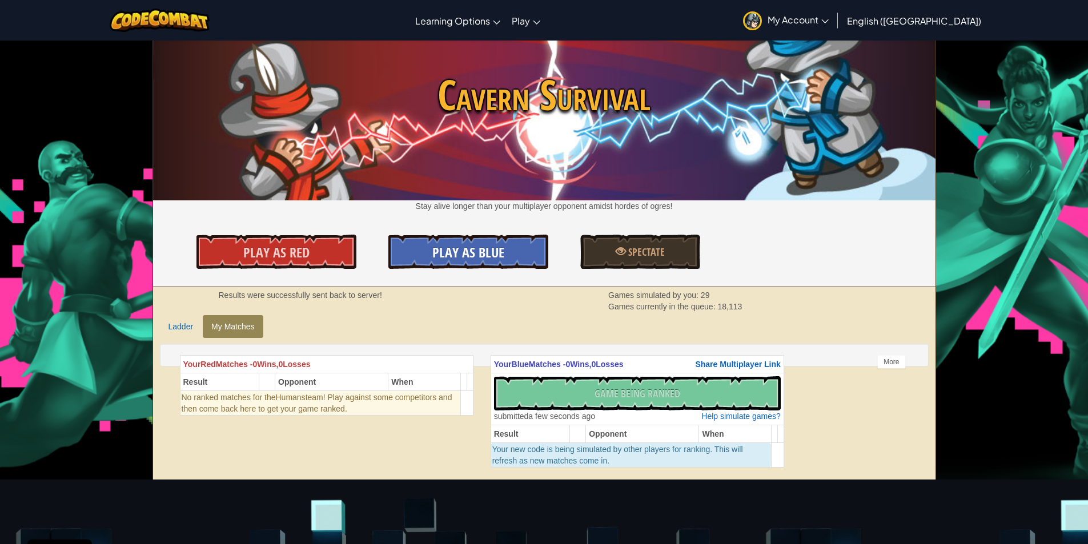
click at [471, 246] on span "Play As Blue" at bounding box center [468, 252] width 72 height 18
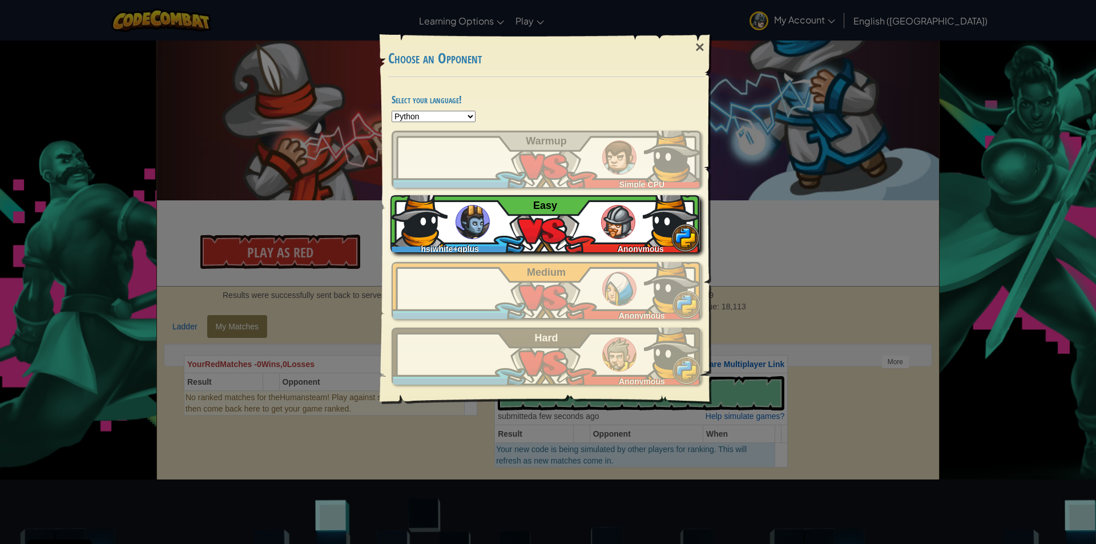
click at [569, 235] on div "hsjwhite+gplus Anonymous Easy" at bounding box center [546, 223] width 310 height 57
